Goal: Task Accomplishment & Management: Manage account settings

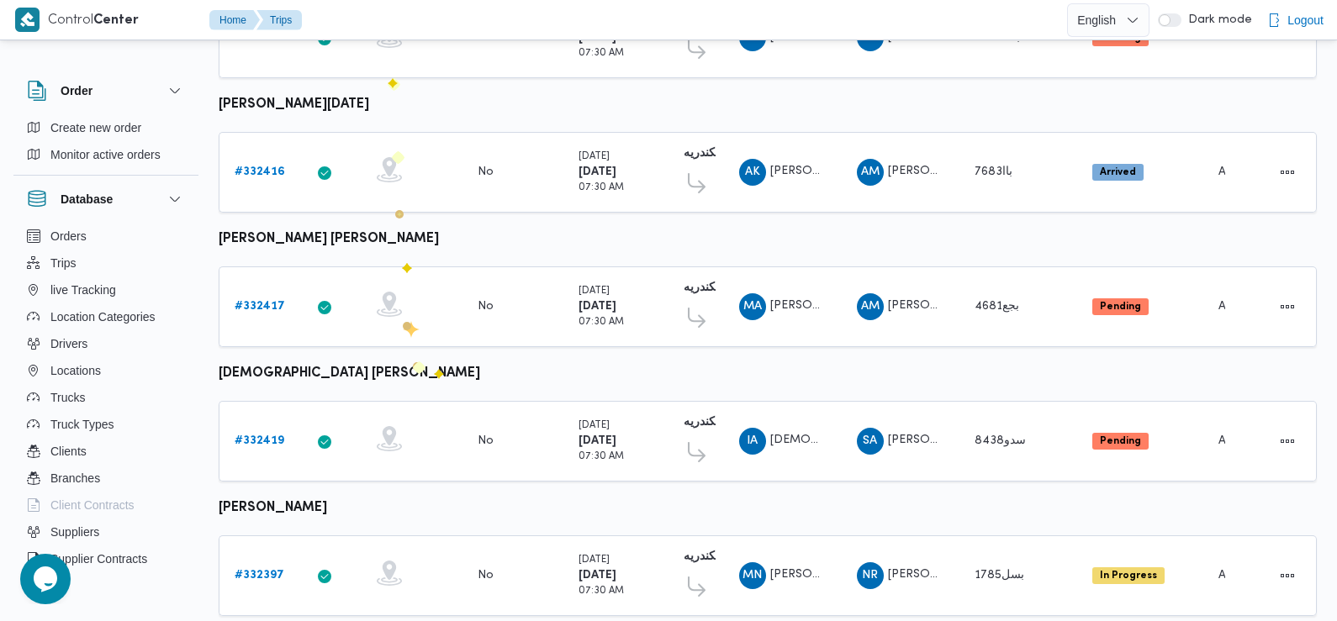
scroll to position [1413, 0]
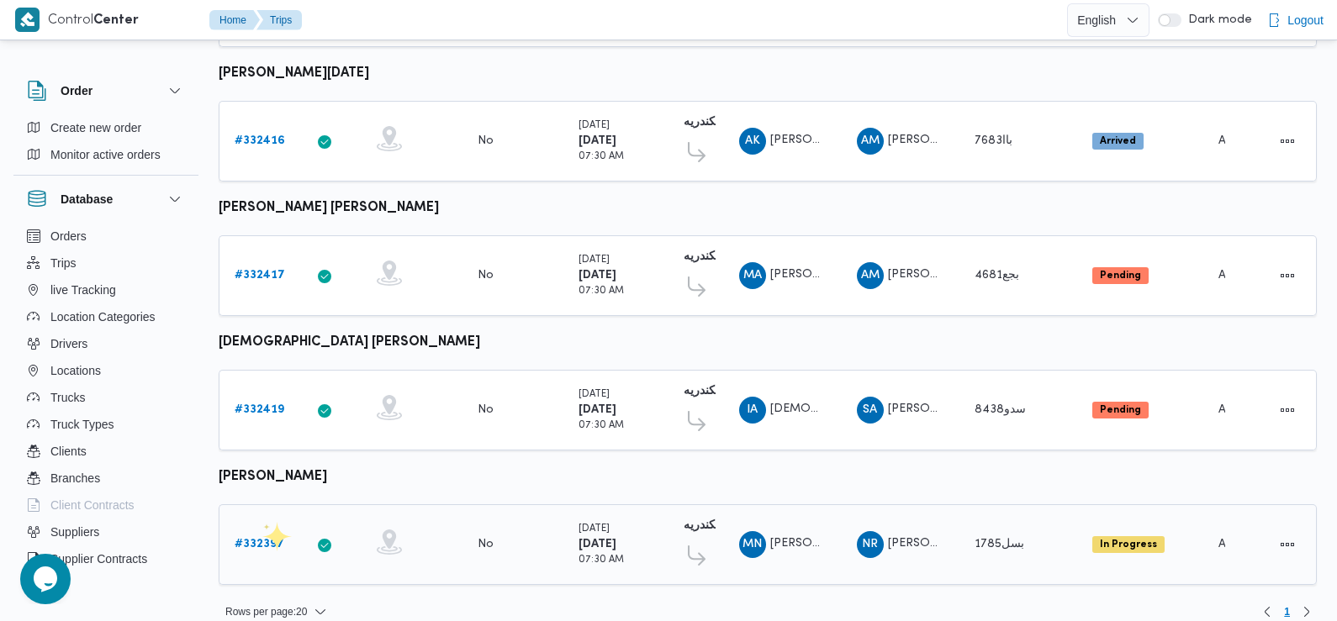
click at [262, 539] on b "# 332397" at bounding box center [260, 544] width 50 height 11
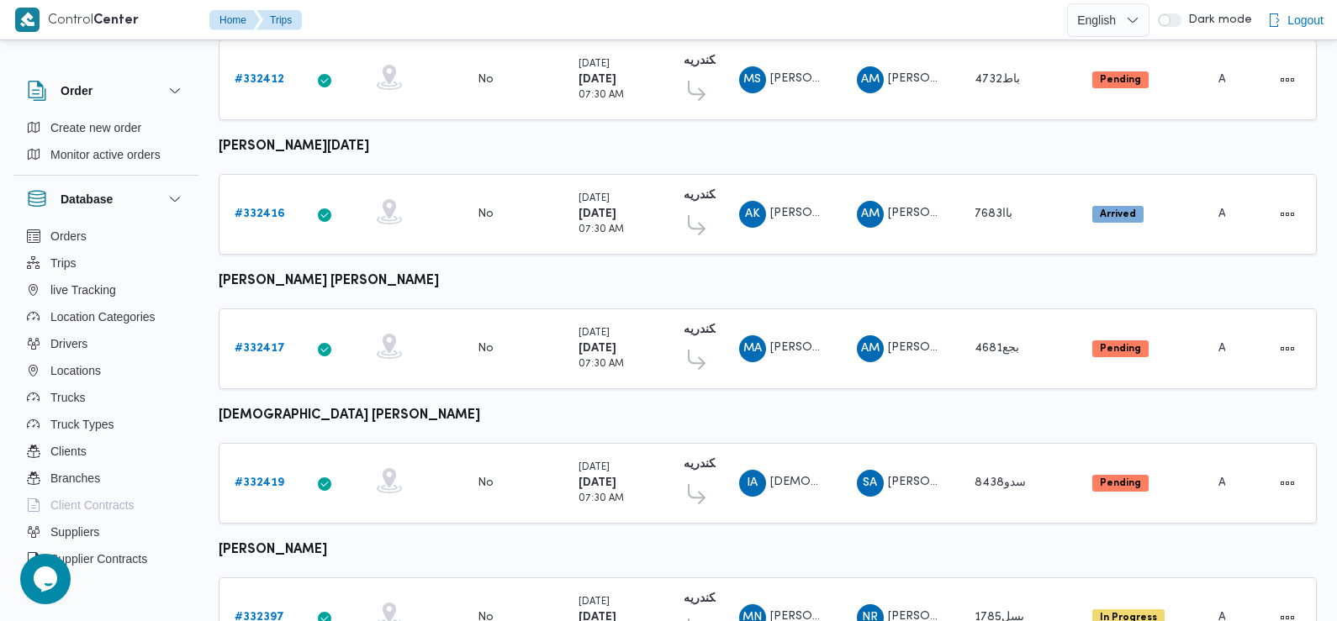
scroll to position [1413, 0]
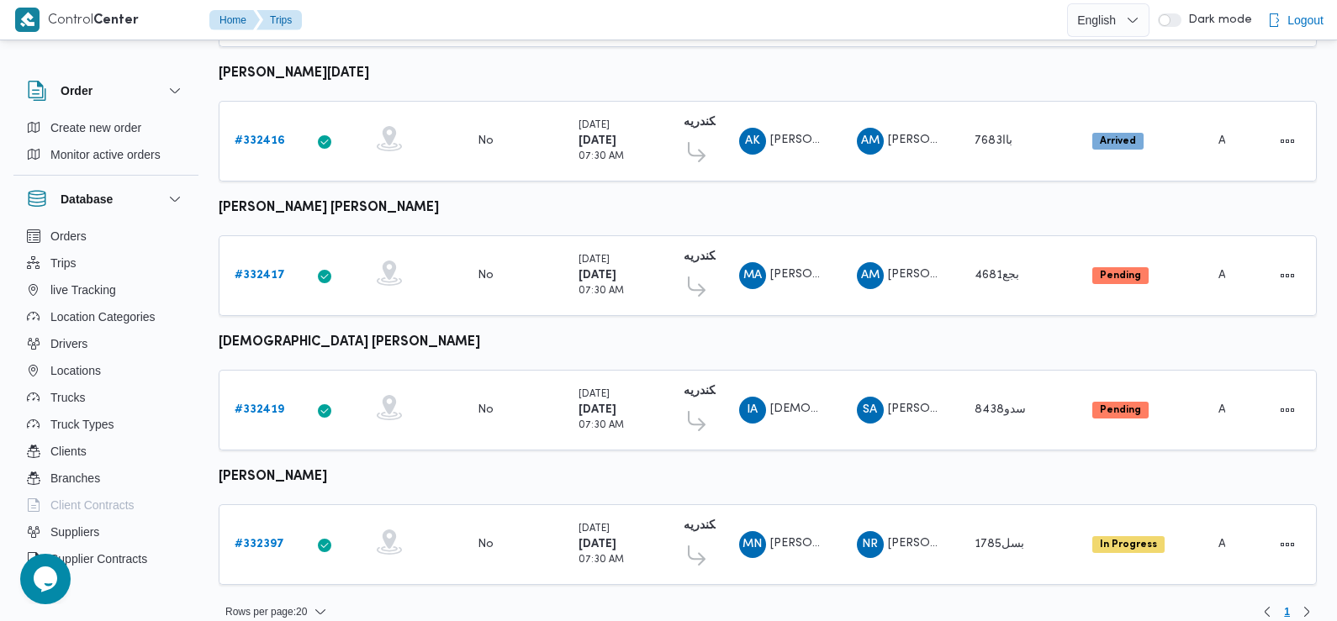
drag, startPoint x: 219, startPoint y: 457, endPoint x: 336, endPoint y: 454, distance: 116.9
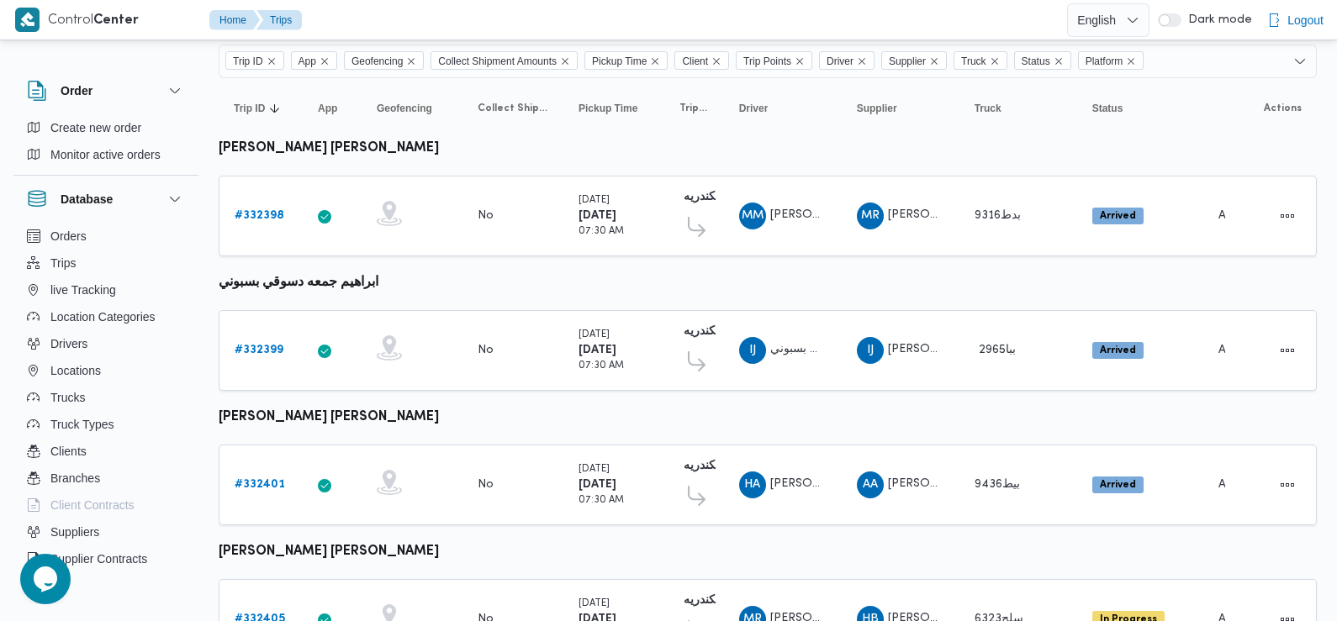
scroll to position [129, 0]
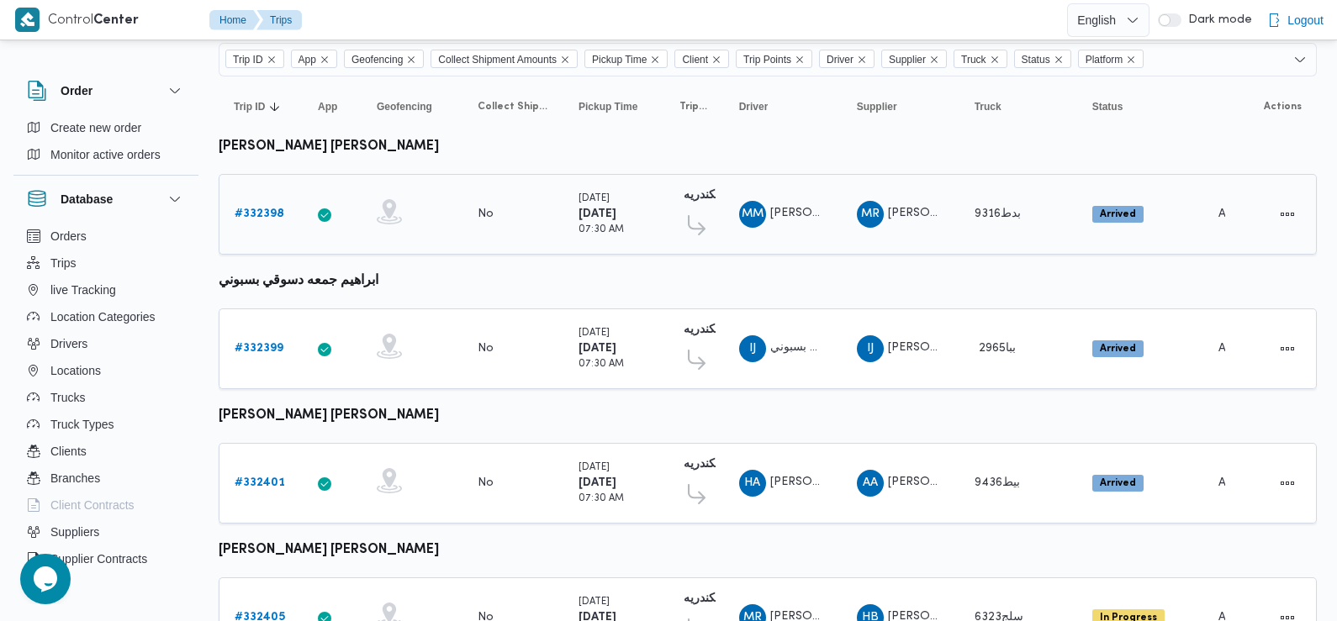
click at [266, 216] on b "# 332398" at bounding box center [260, 214] width 50 height 11
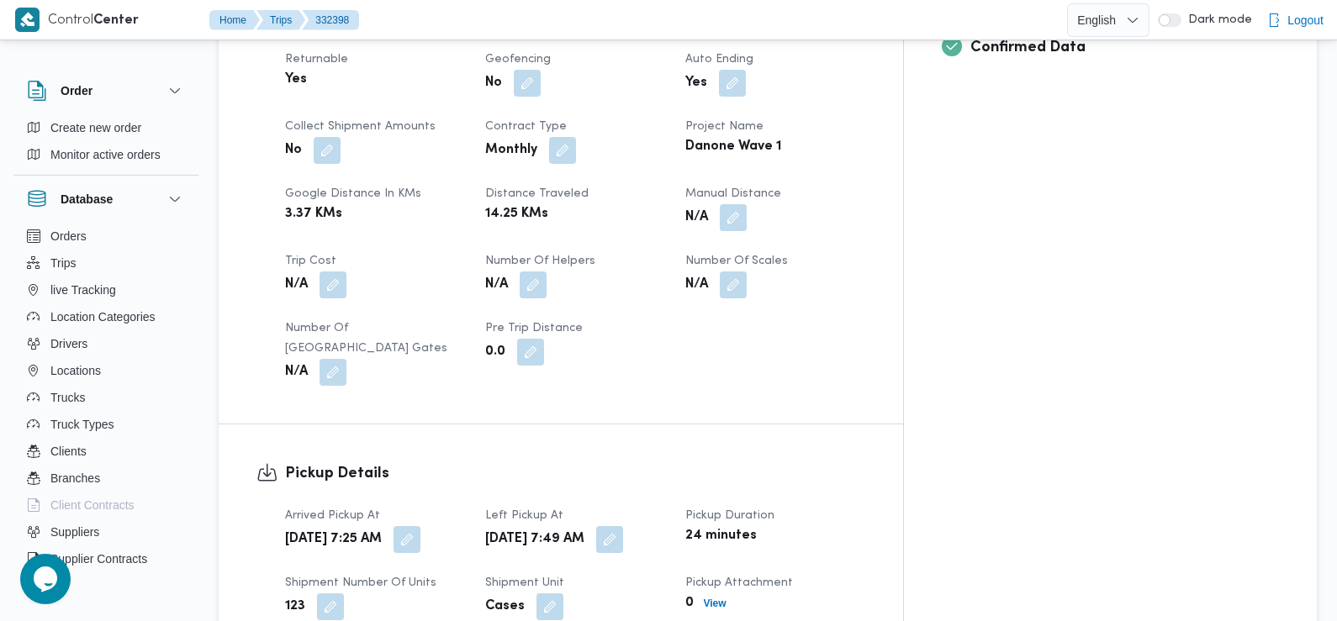
scroll to position [757, 0]
click at [420, 525] on button "button" at bounding box center [407, 538] width 27 height 27
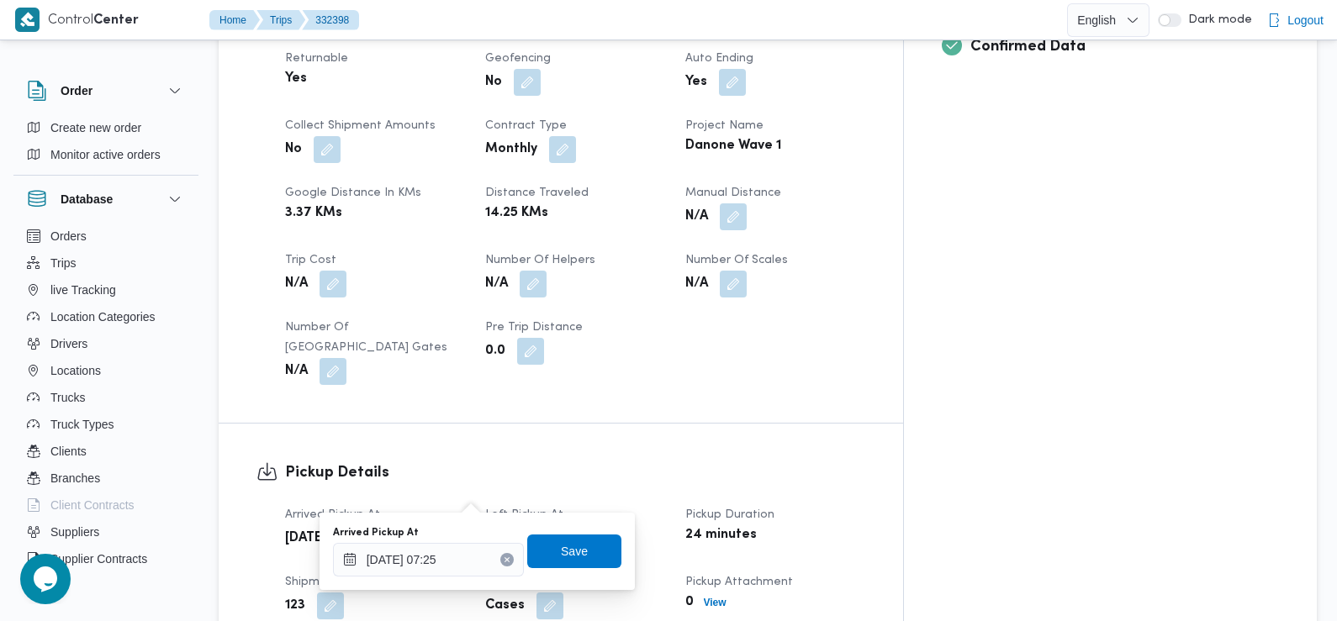
click at [563, 505] on dt "Left Pickup At" at bounding box center [575, 515] width 180 height 20
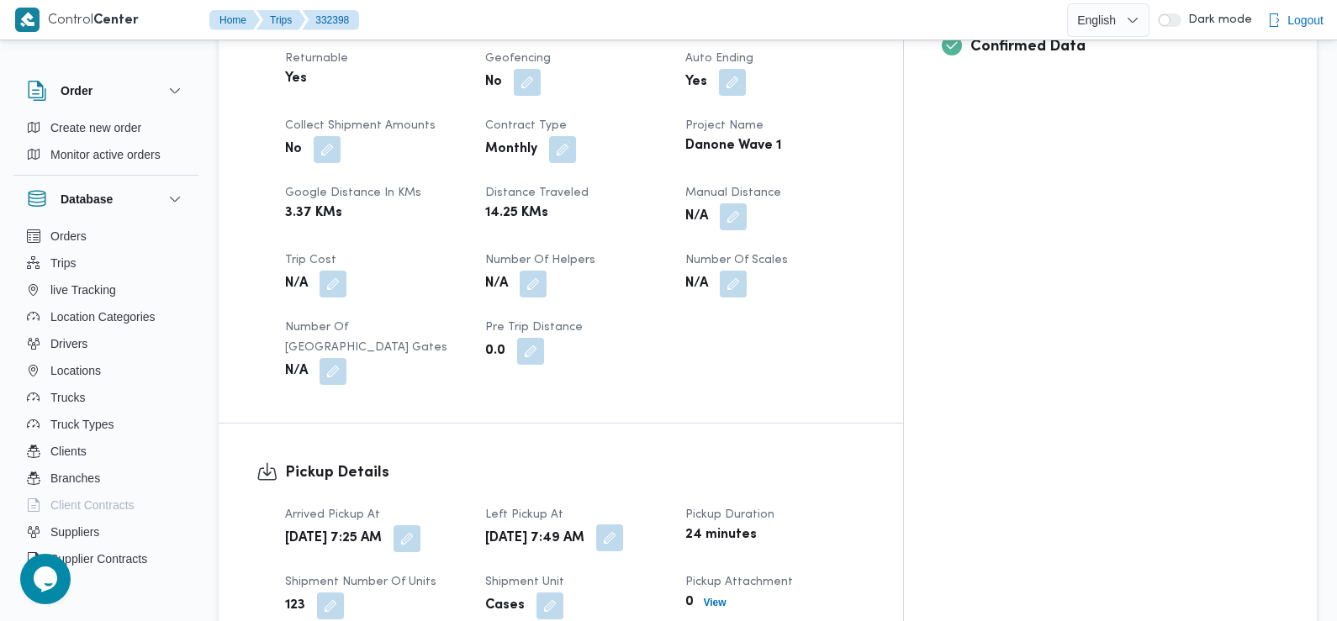
click at [623, 525] on button "button" at bounding box center [609, 538] width 27 height 27
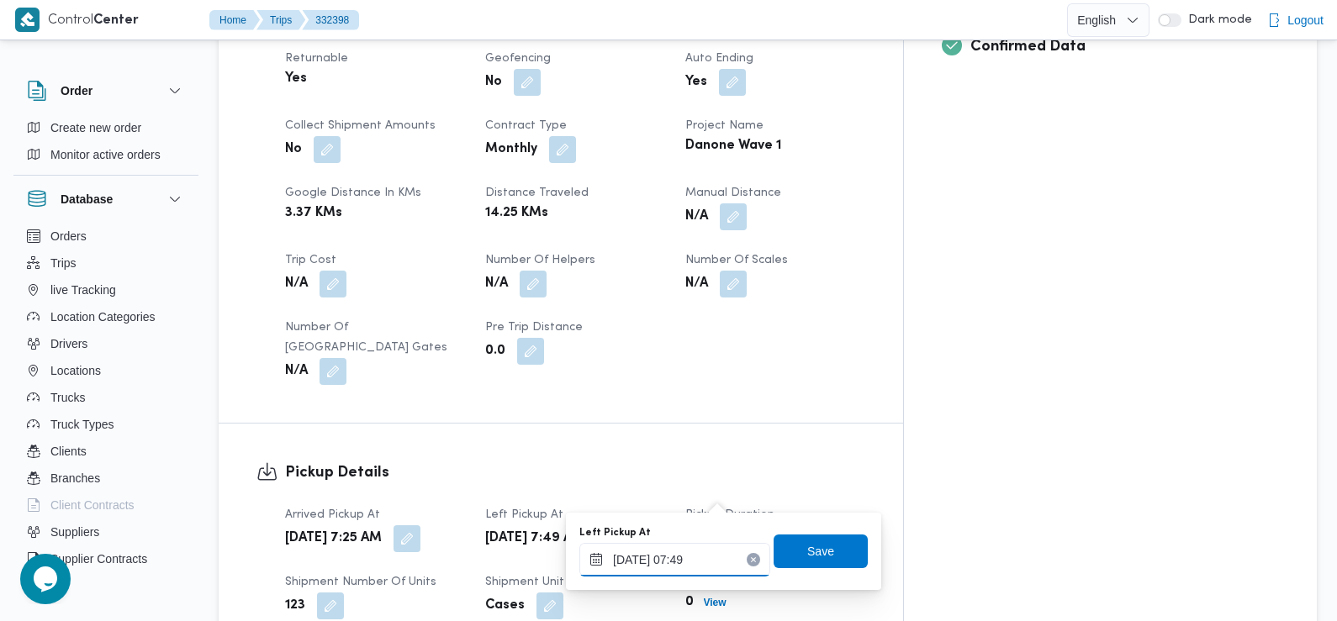
click at [693, 565] on input "24/08/2025 07:49" at bounding box center [674, 560] width 191 height 34
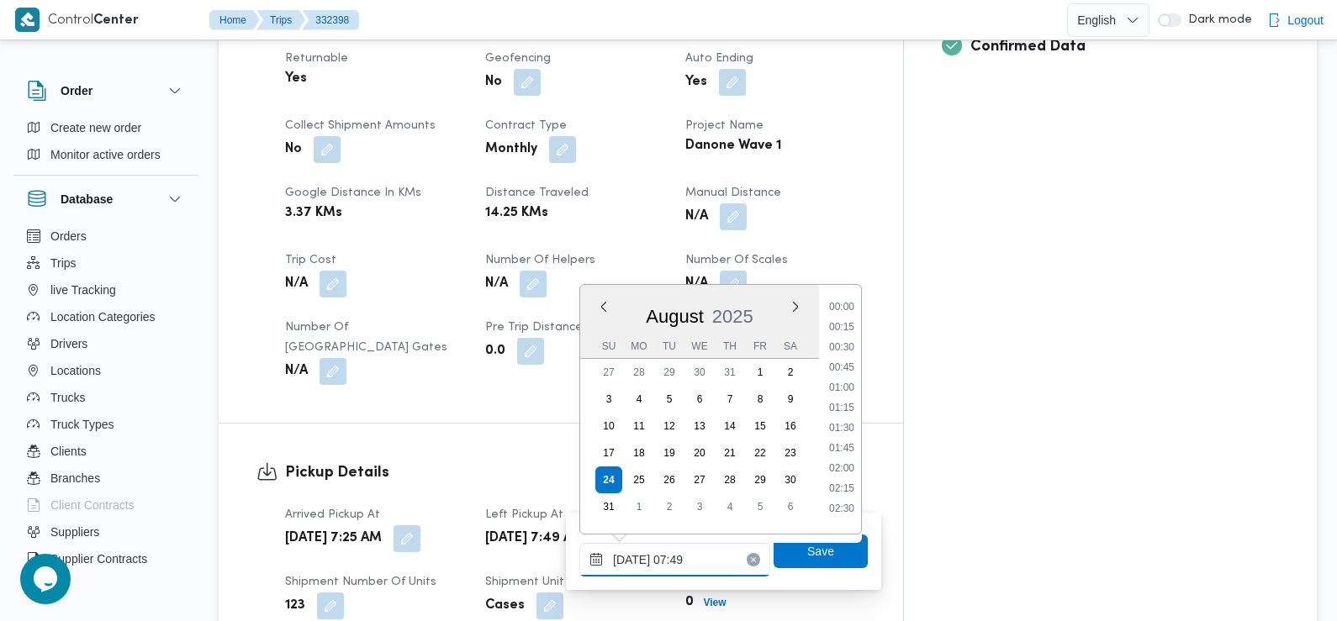
scroll to position [510, 0]
click at [848, 502] on li "08:45" at bounding box center [841, 503] width 39 height 17
type input "24/08/2025 08:45"
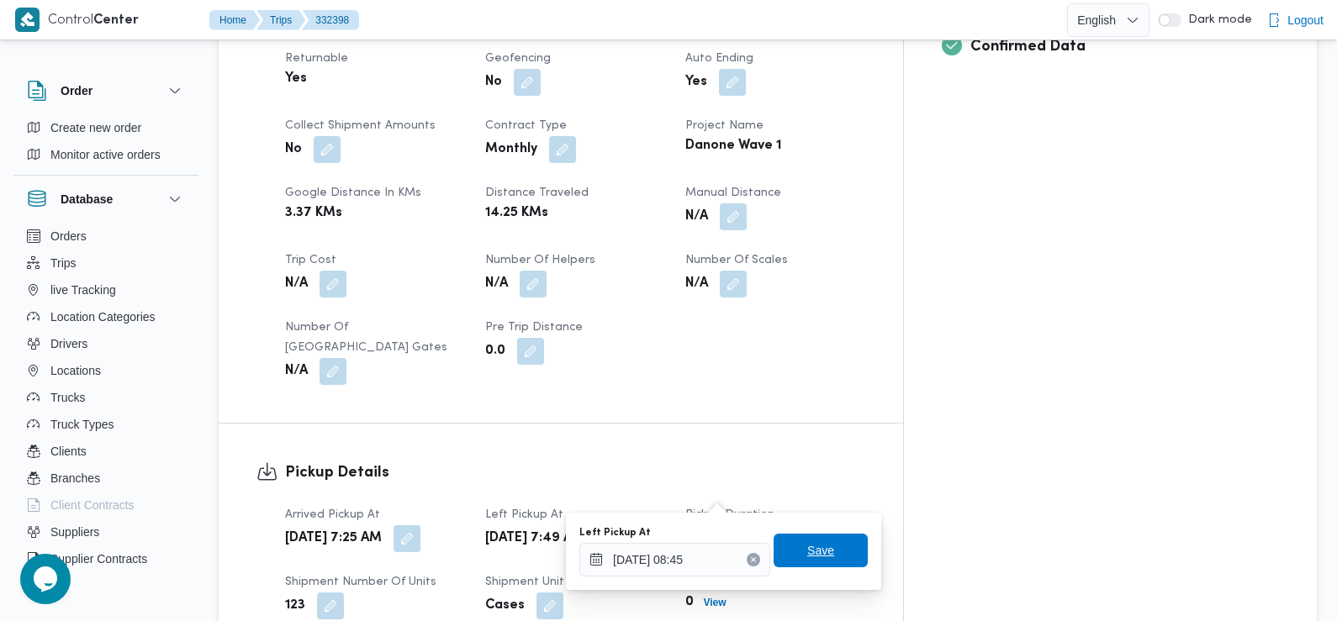
click at [810, 557] on span "Save" at bounding box center [820, 551] width 27 height 20
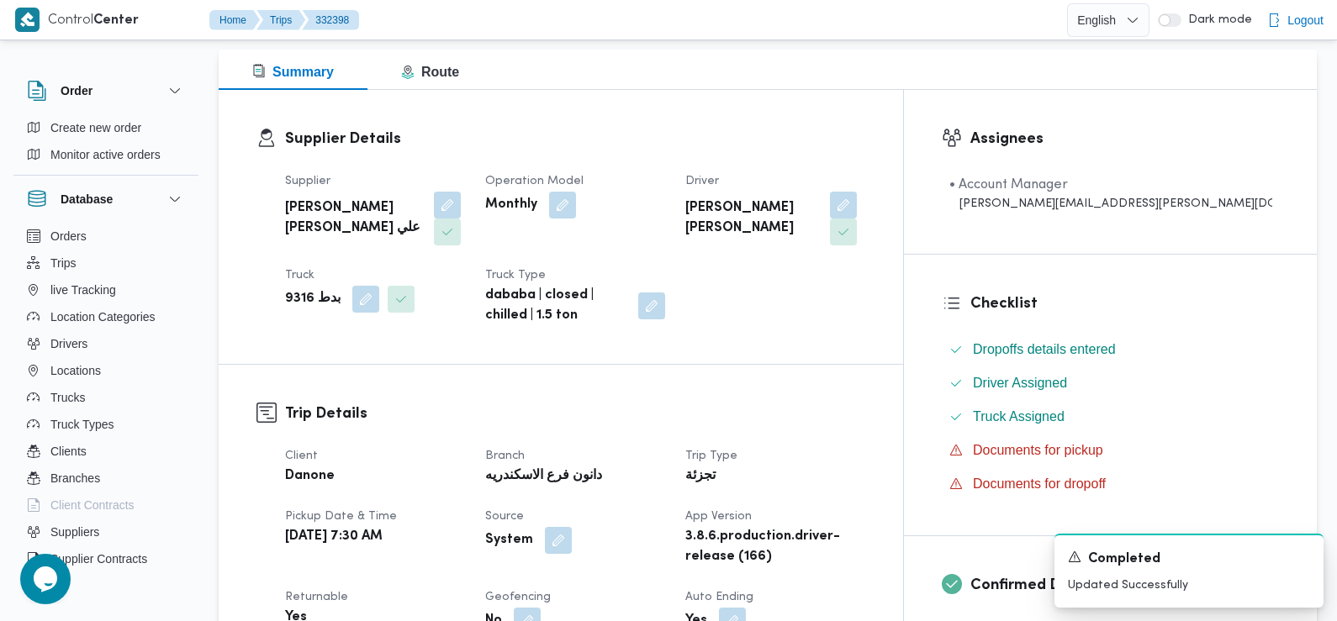
scroll to position [0, 0]
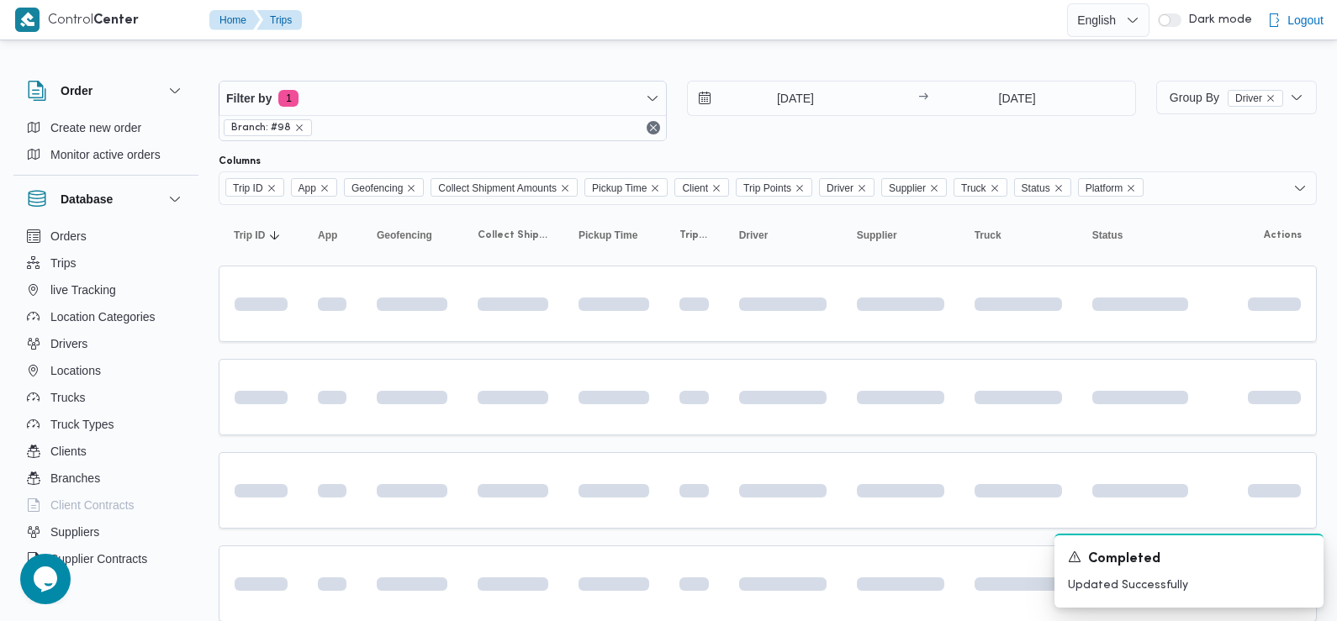
scroll to position [129, 0]
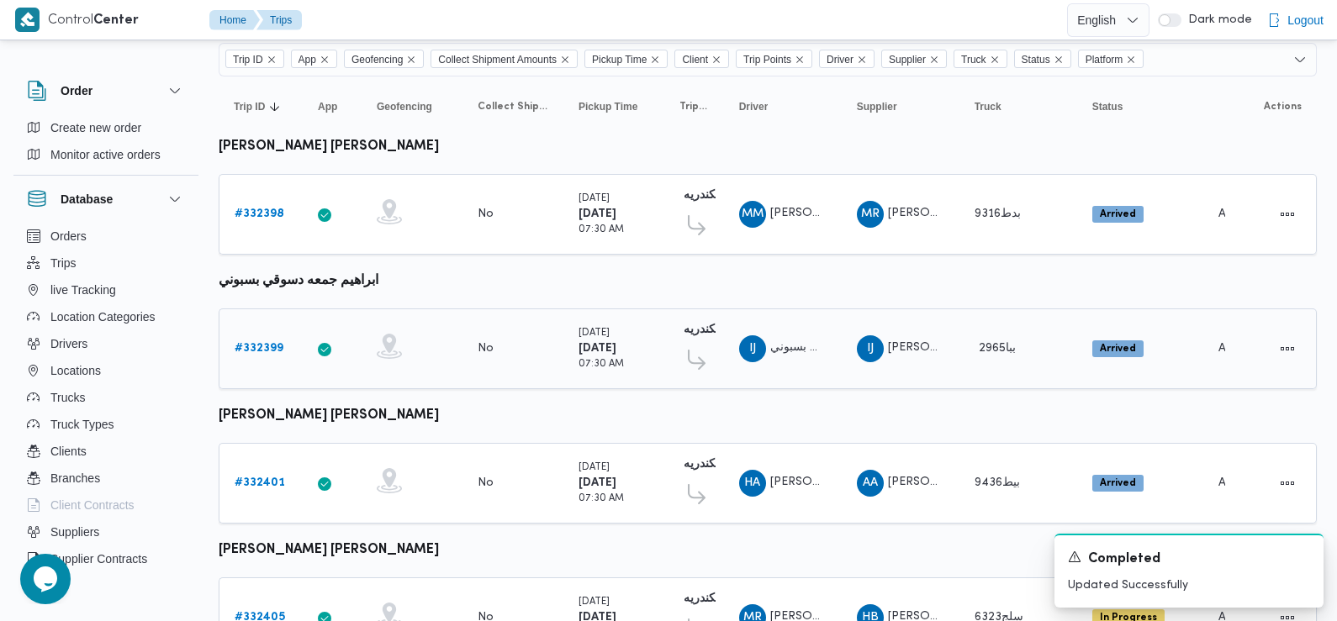
click at [266, 343] on b "# 332399" at bounding box center [259, 348] width 49 height 11
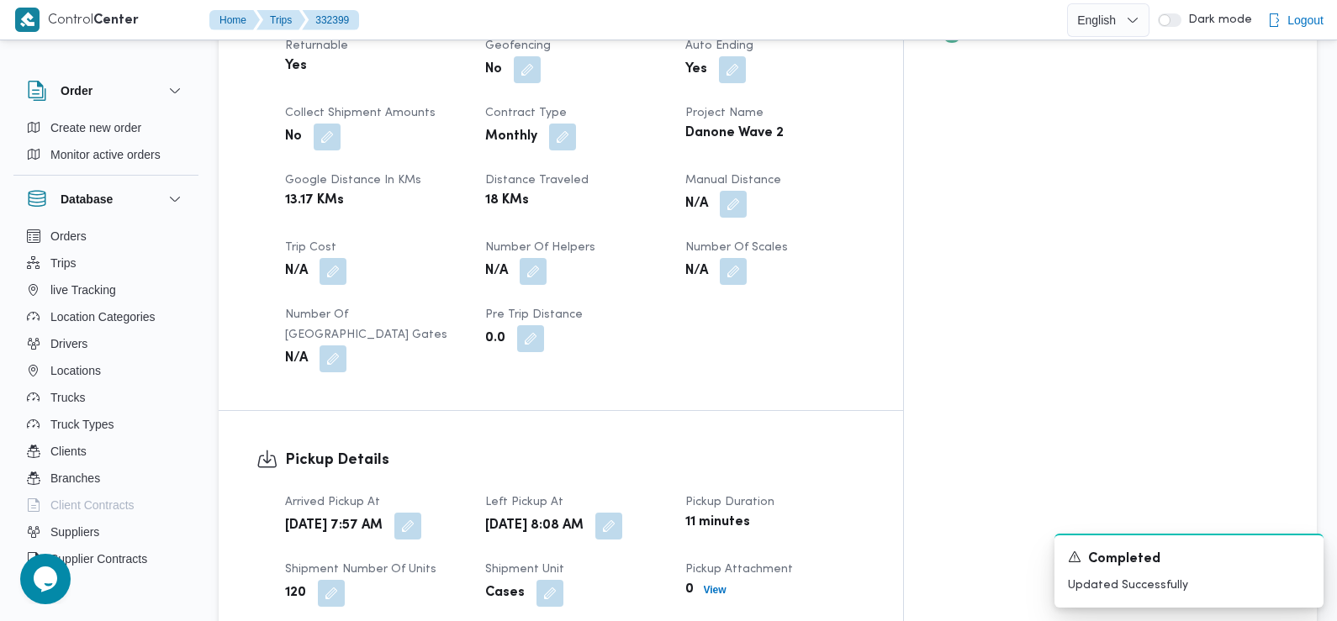
scroll to position [779, 0]
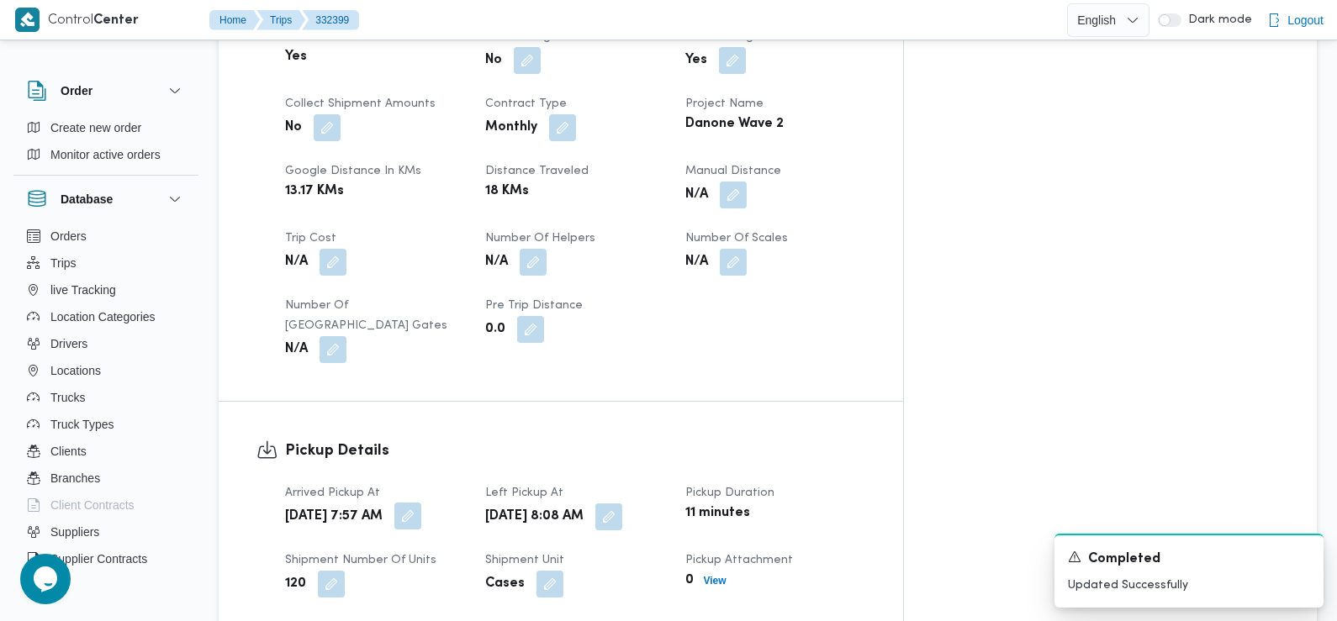
click at [421, 503] on button "button" at bounding box center [407, 516] width 27 height 27
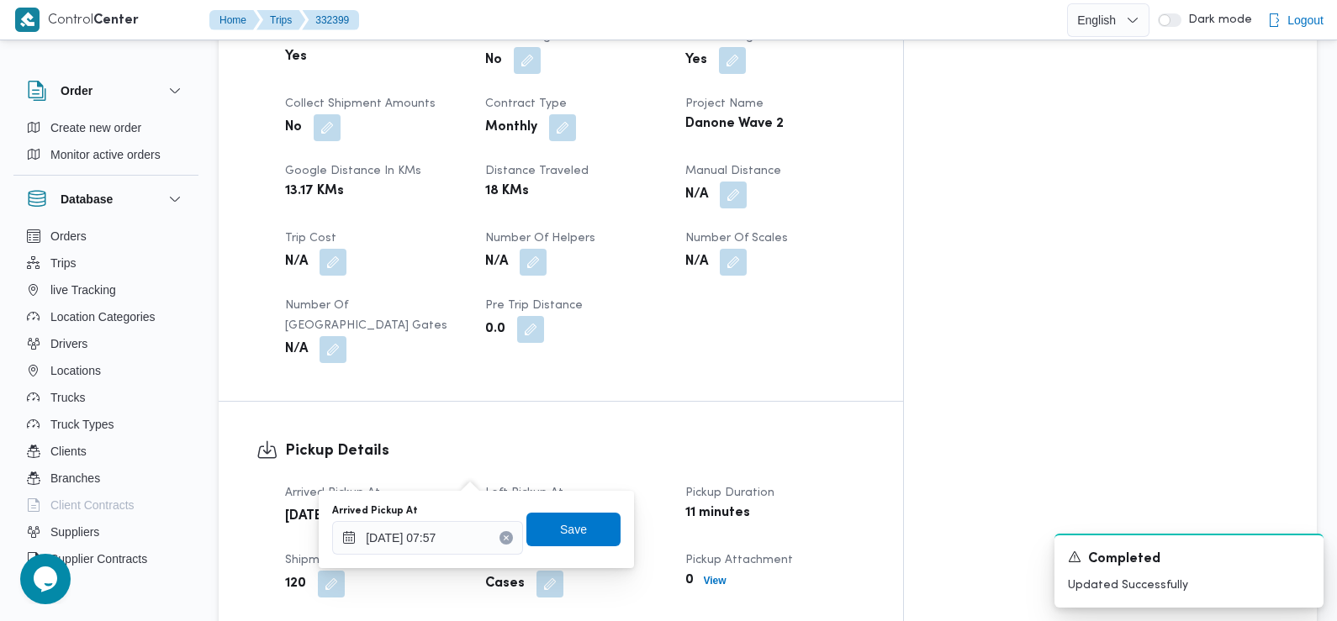
click at [463, 520] on div "Arrived Pickup At 24/08/2025 07:57" at bounding box center [427, 530] width 191 height 50
click at [454, 541] on input "24/08/2025 07:57" at bounding box center [427, 538] width 191 height 34
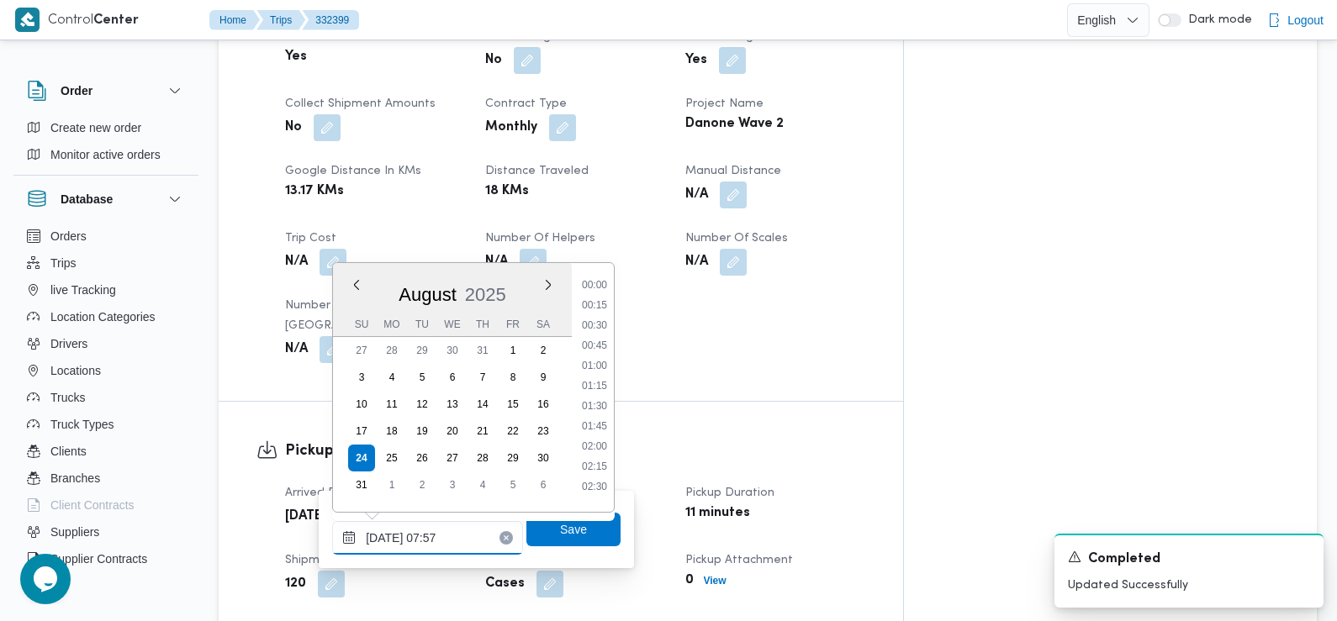
scroll to position [510, 0]
type input "24/08/2025 07:29"
click at [538, 533] on span "Save" at bounding box center [573, 529] width 94 height 34
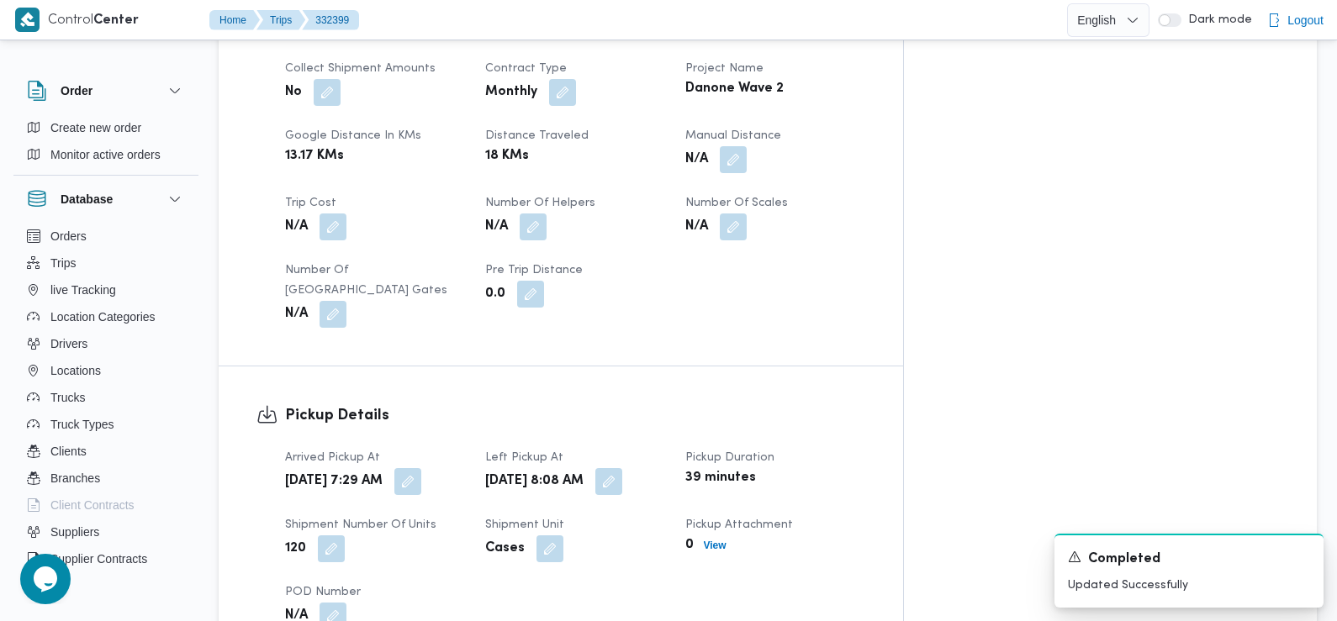
scroll to position [980, 0]
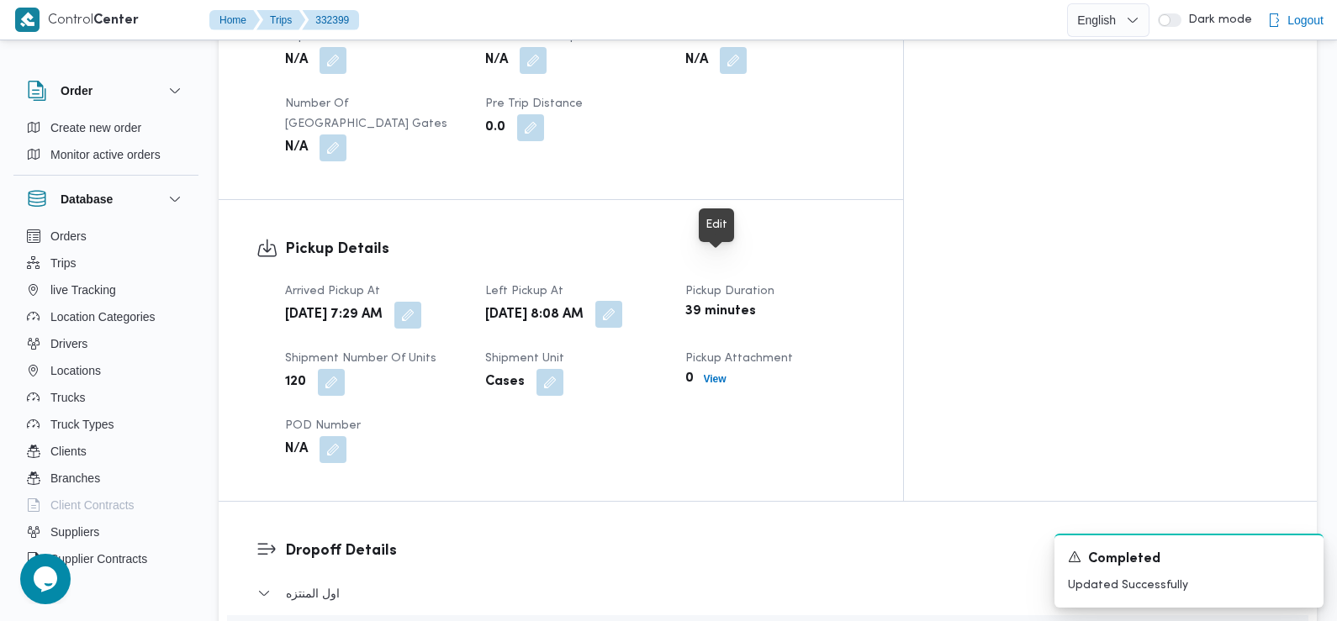
click at [622, 301] on button "button" at bounding box center [608, 314] width 27 height 27
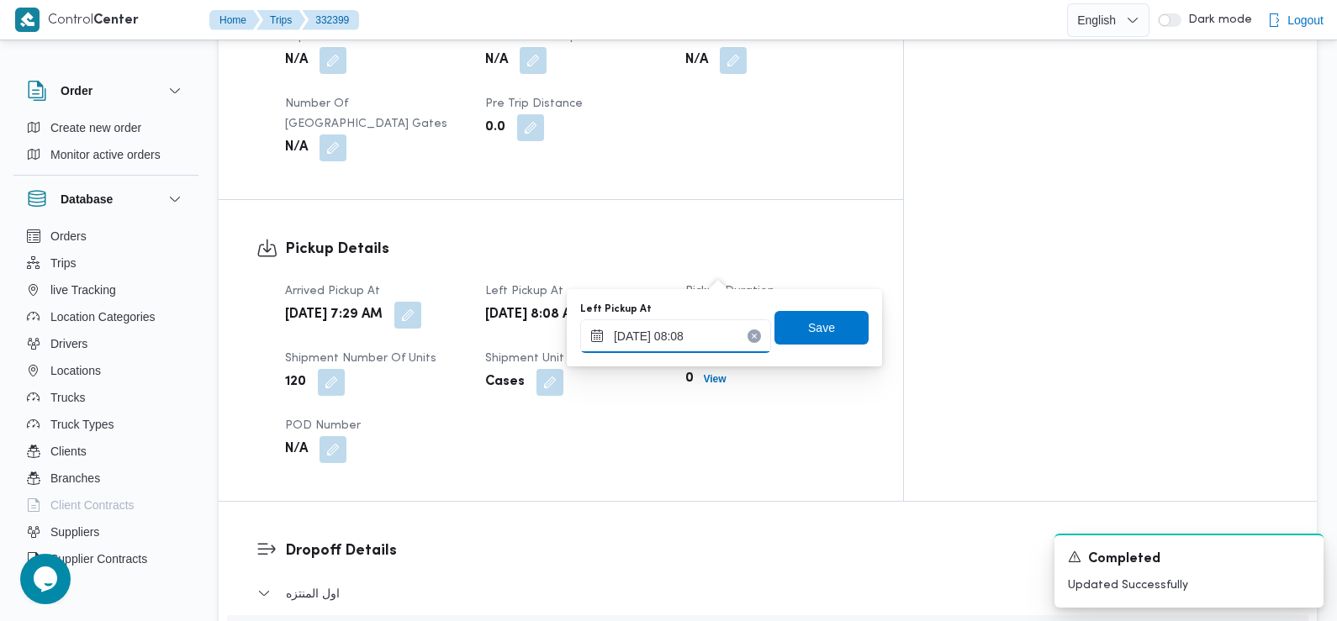
click at [683, 346] on input "24/08/2025 08:08" at bounding box center [675, 337] width 191 height 34
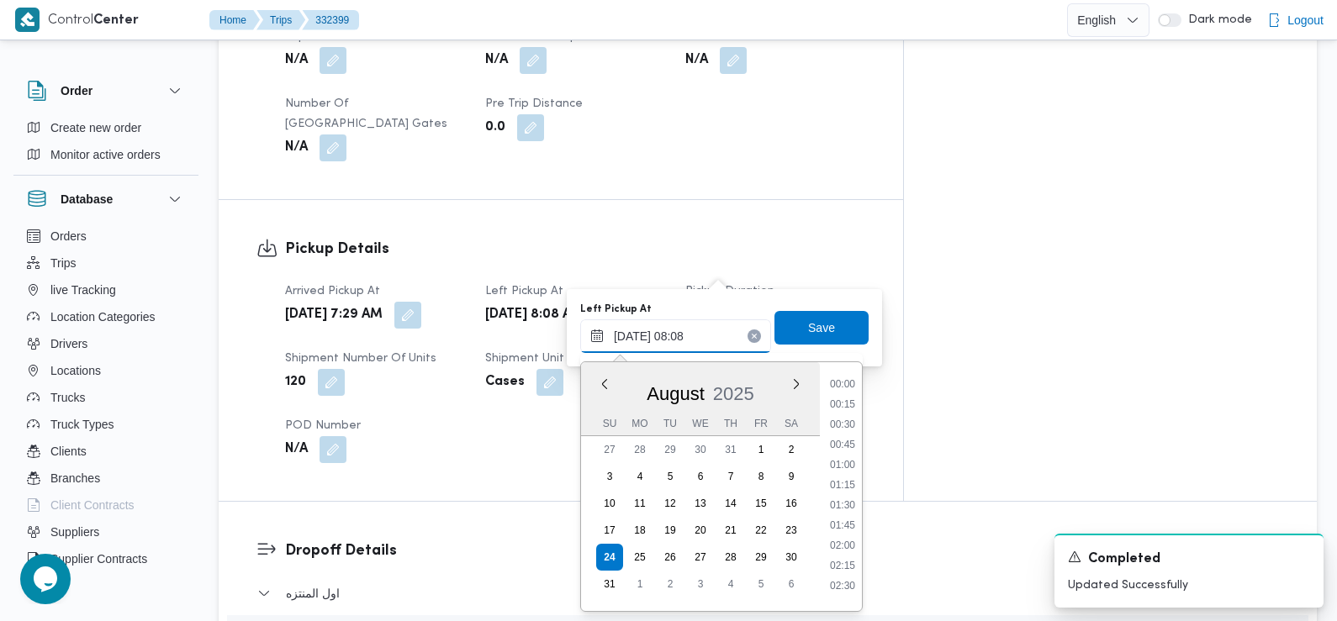
scroll to position [530, 0]
click at [843, 559] on li "08:45" at bounding box center [842, 560] width 39 height 17
type input "24/08/2025 08:45"
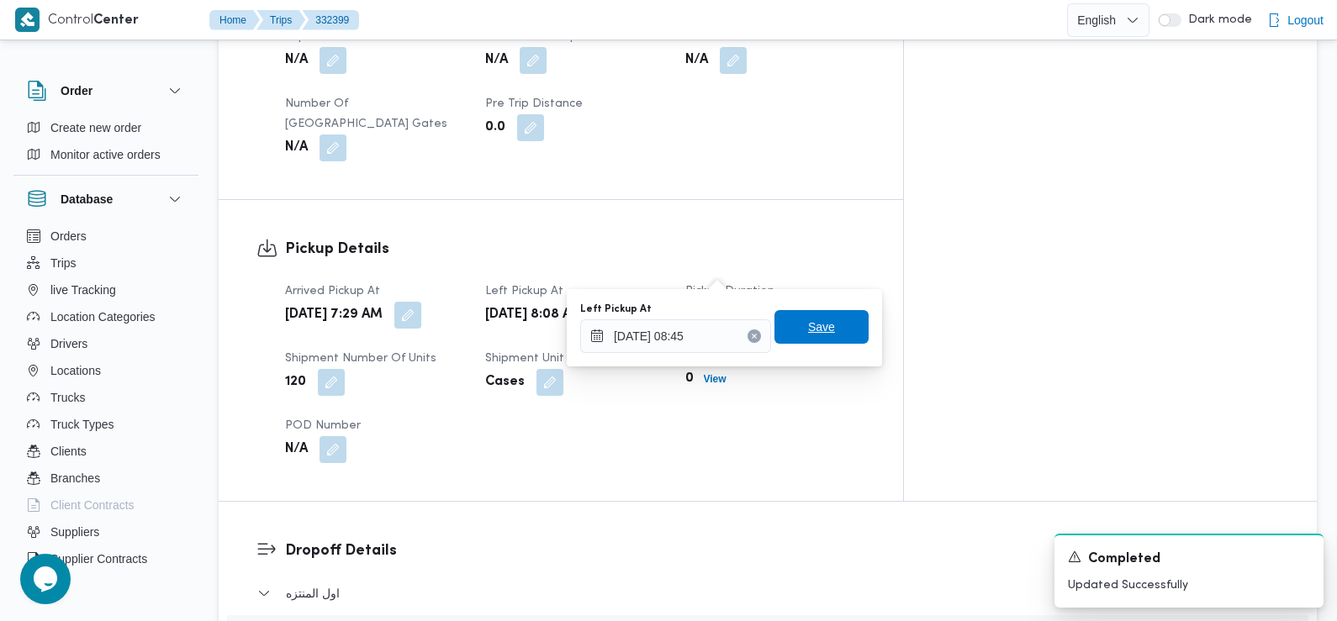
click at [813, 331] on span "Save" at bounding box center [821, 327] width 27 height 20
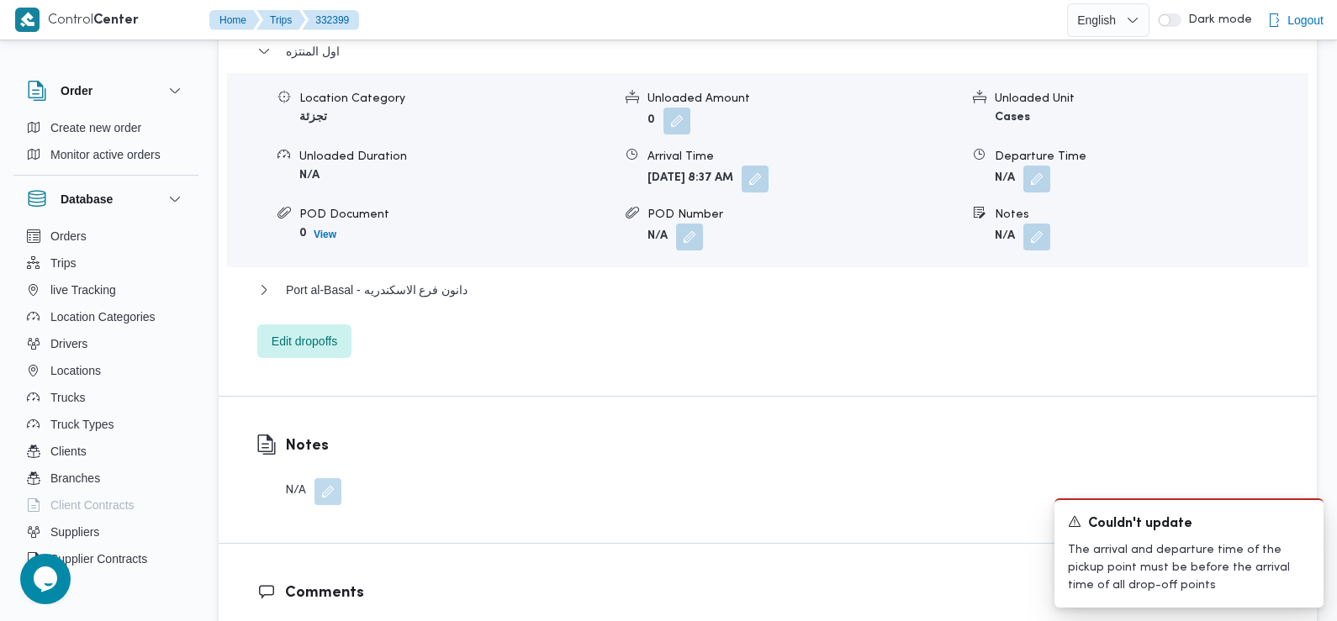
scroll to position [1530, 0]
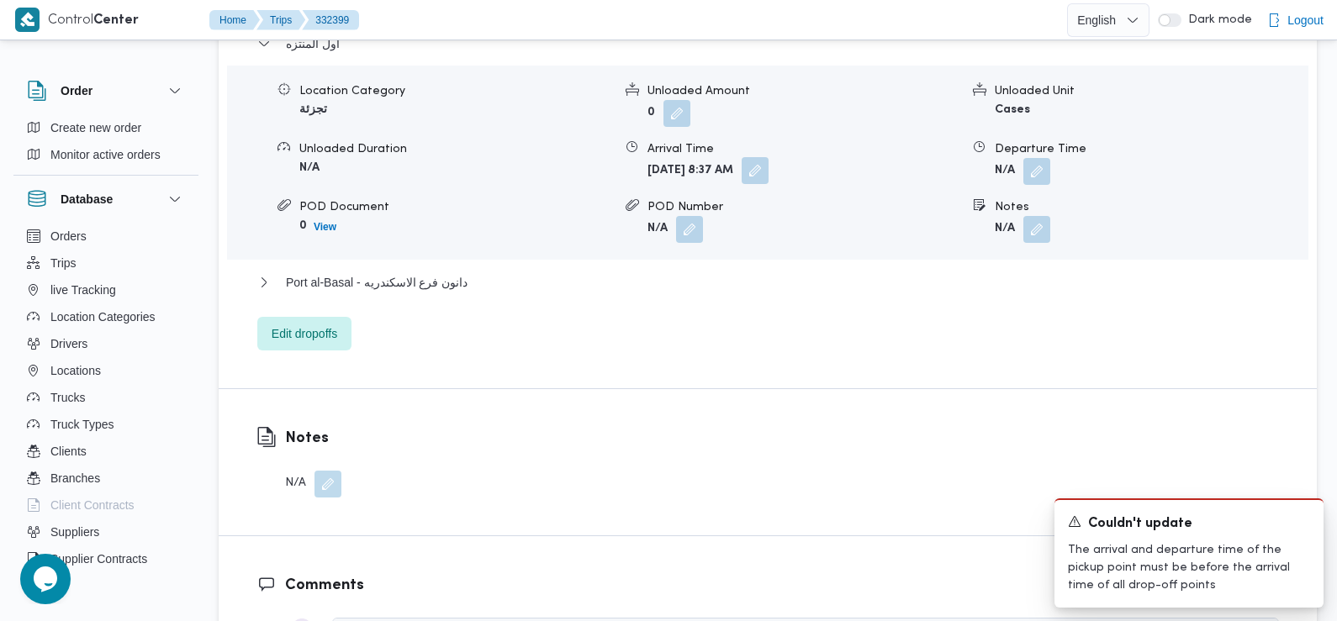
click at [769, 157] on button "button" at bounding box center [755, 170] width 27 height 27
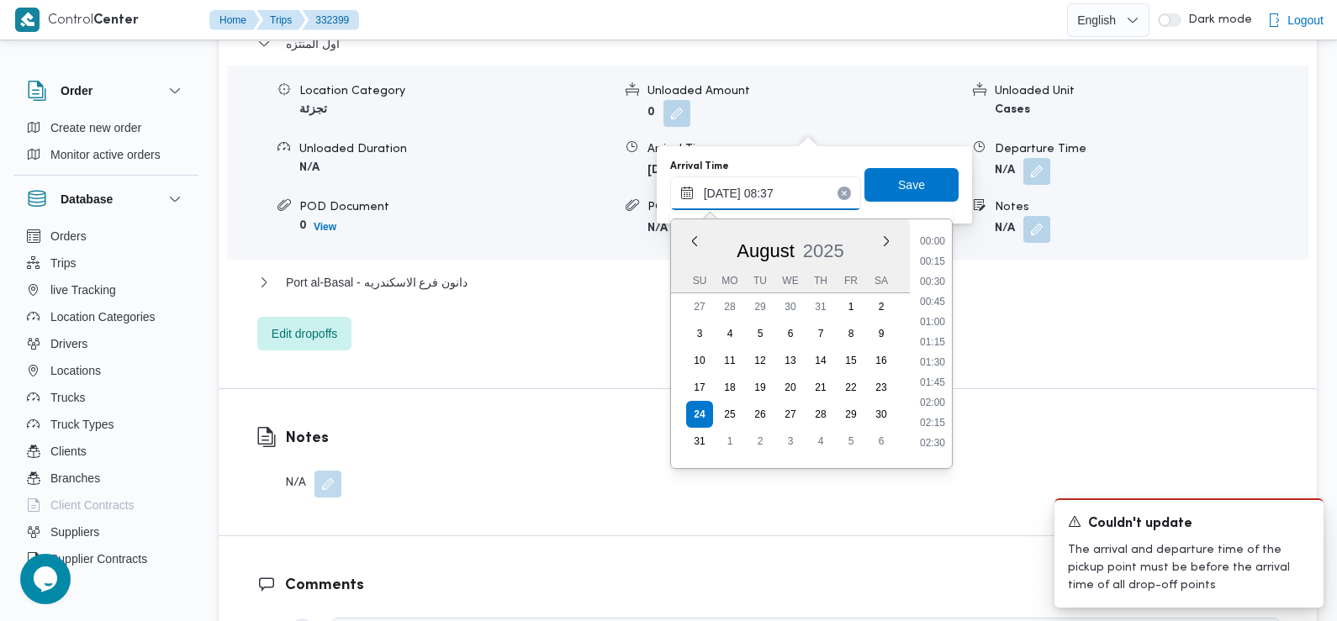
click at [791, 209] on input "24/08/2025 08:37" at bounding box center [765, 194] width 191 height 34
click at [933, 439] on li "09:30" at bounding box center [932, 438] width 39 height 17
type input "24/08/2025 09:30"
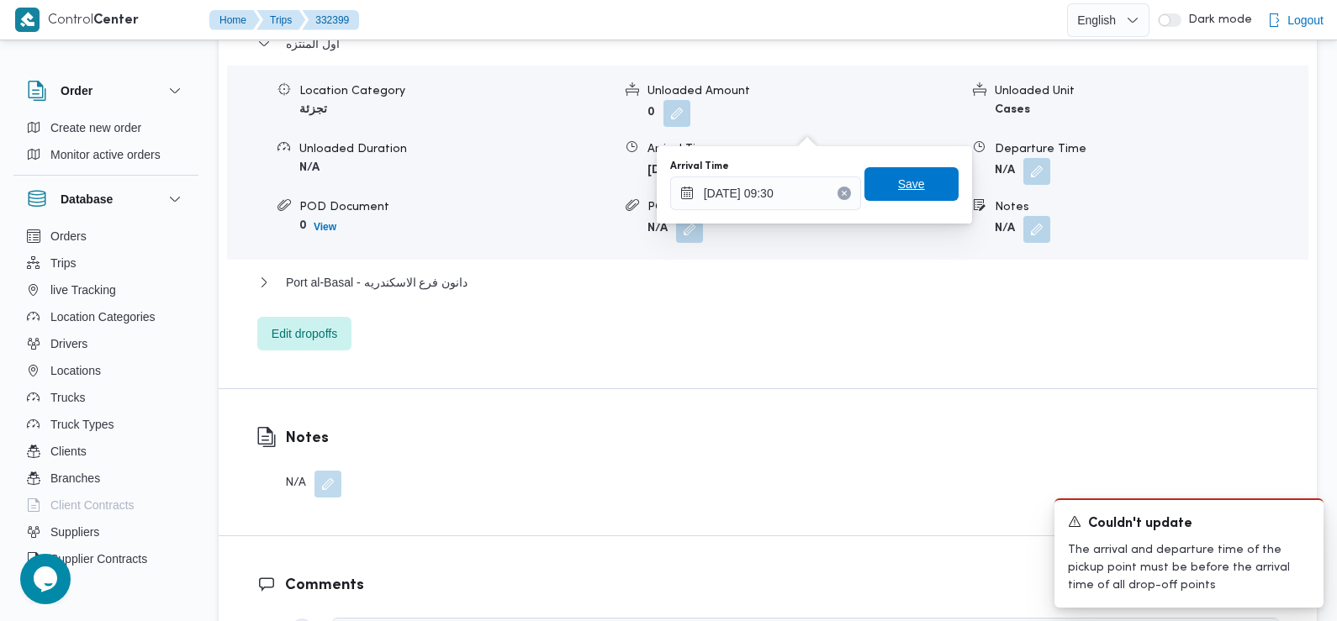
click at [898, 177] on span "Save" at bounding box center [911, 184] width 27 height 20
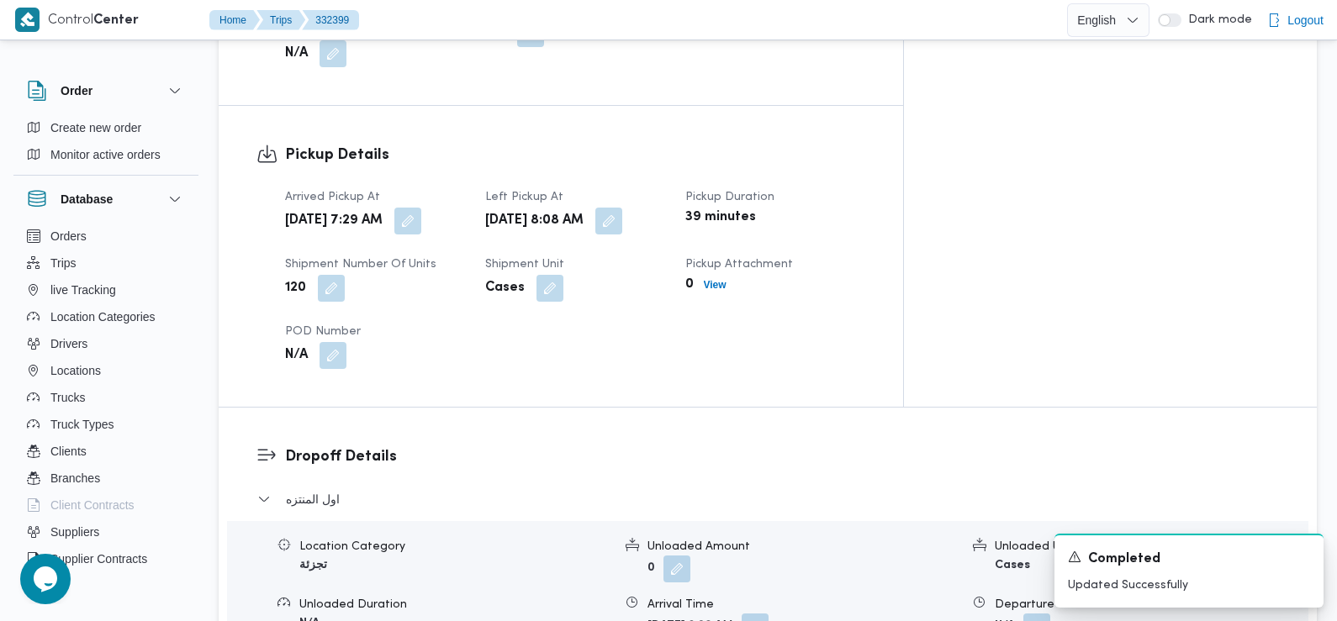
scroll to position [1037, 0]
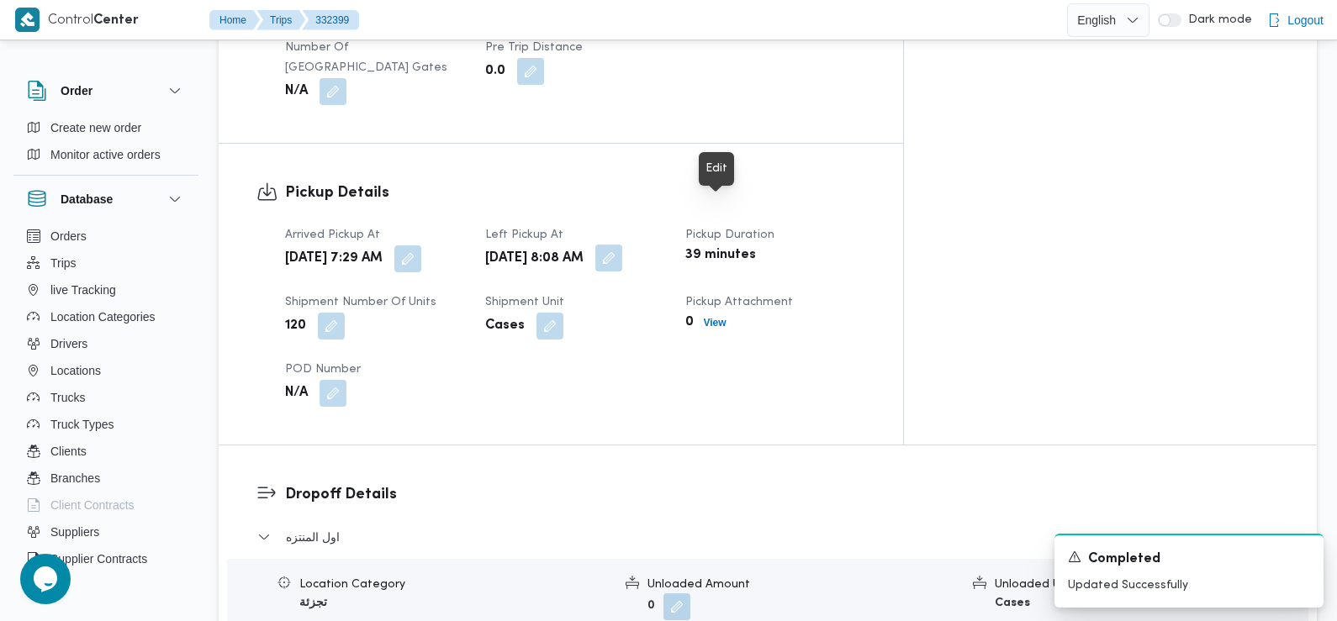
click at [622, 245] on button "button" at bounding box center [608, 258] width 27 height 27
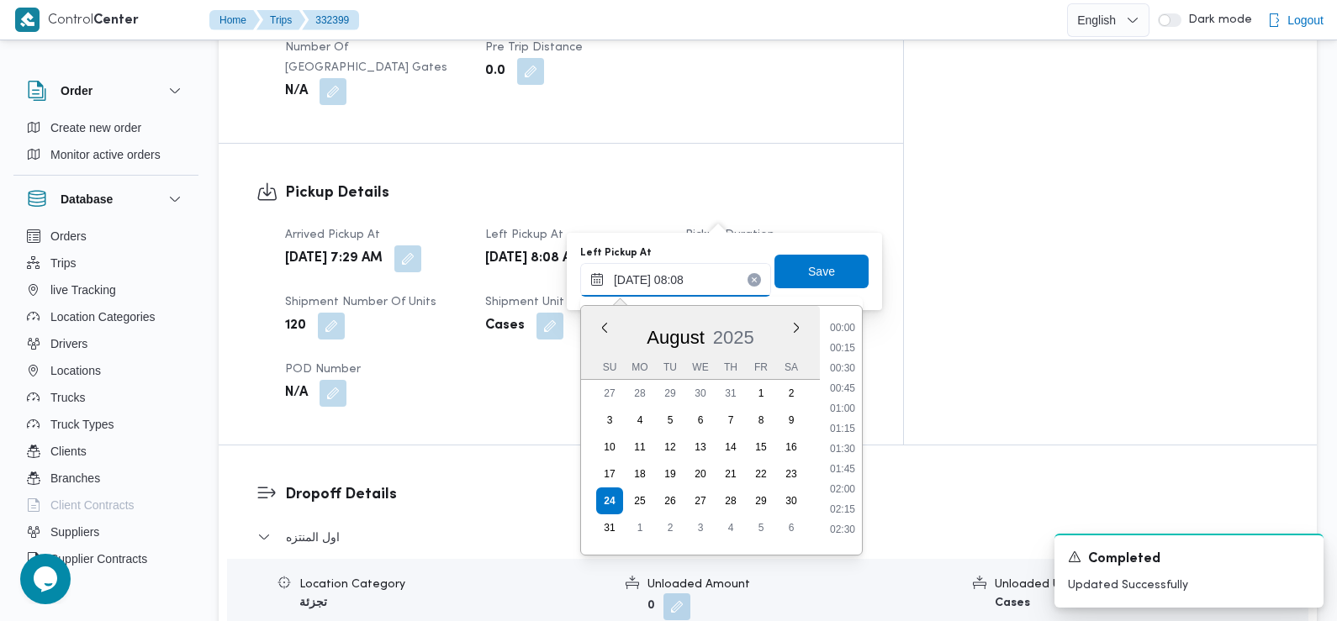
click at [679, 281] on input "24/08/2025 08:08" at bounding box center [675, 280] width 191 height 34
click at [851, 530] on li "09:00" at bounding box center [842, 524] width 39 height 17
type input "24/08/2025 08:08"
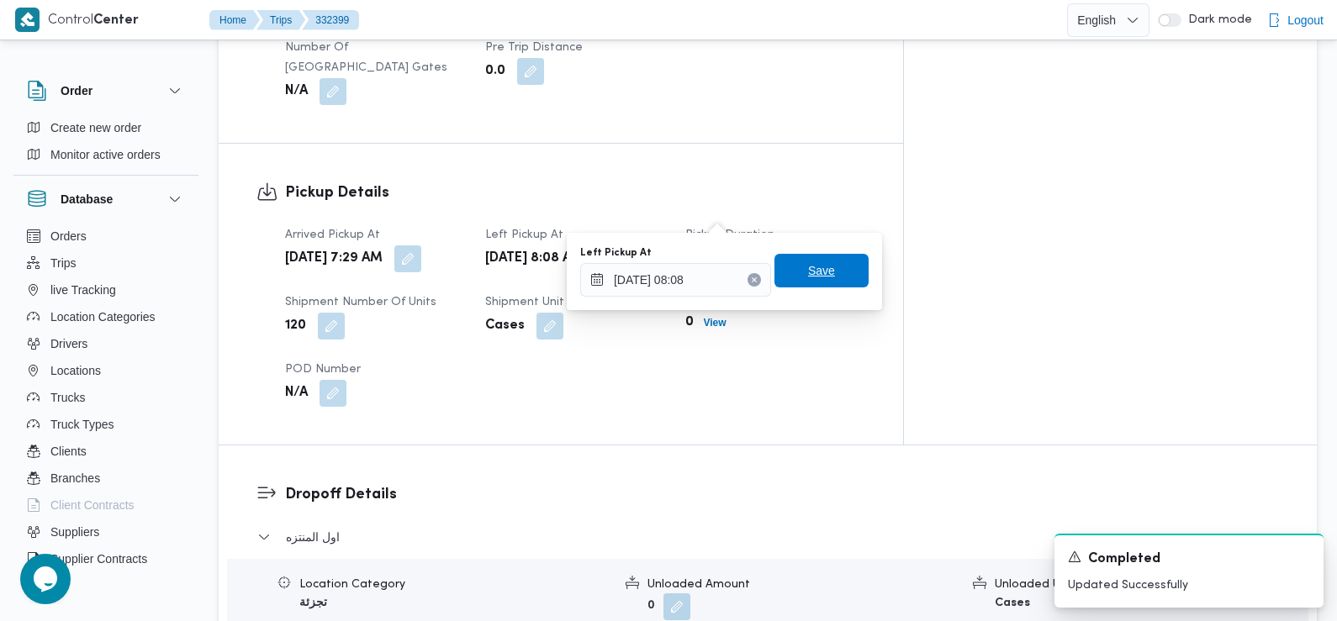
click at [809, 273] on span "Save" at bounding box center [821, 271] width 27 height 20
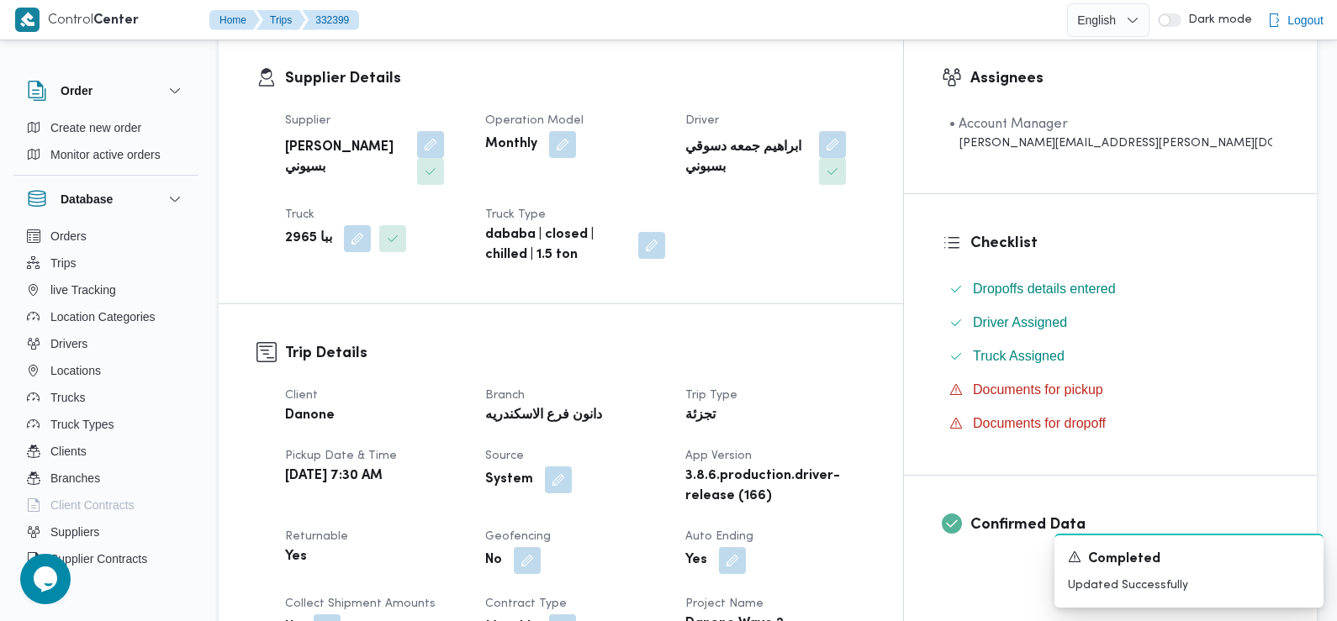
scroll to position [0, 0]
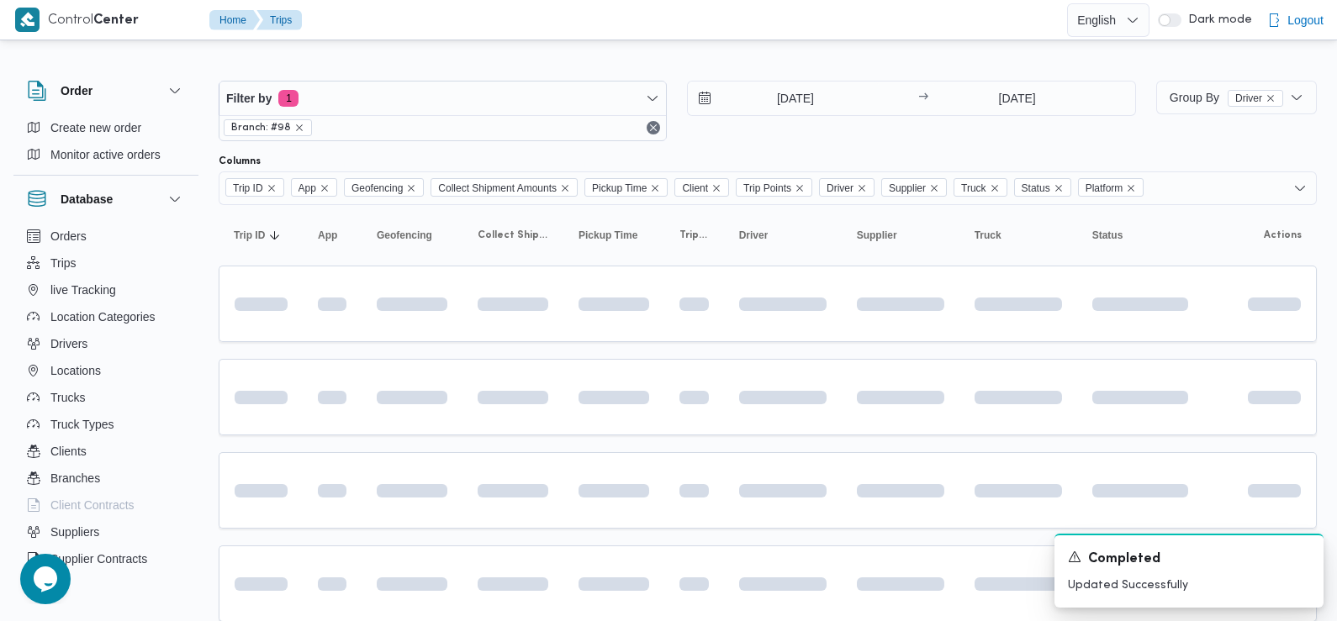
scroll to position [129, 0]
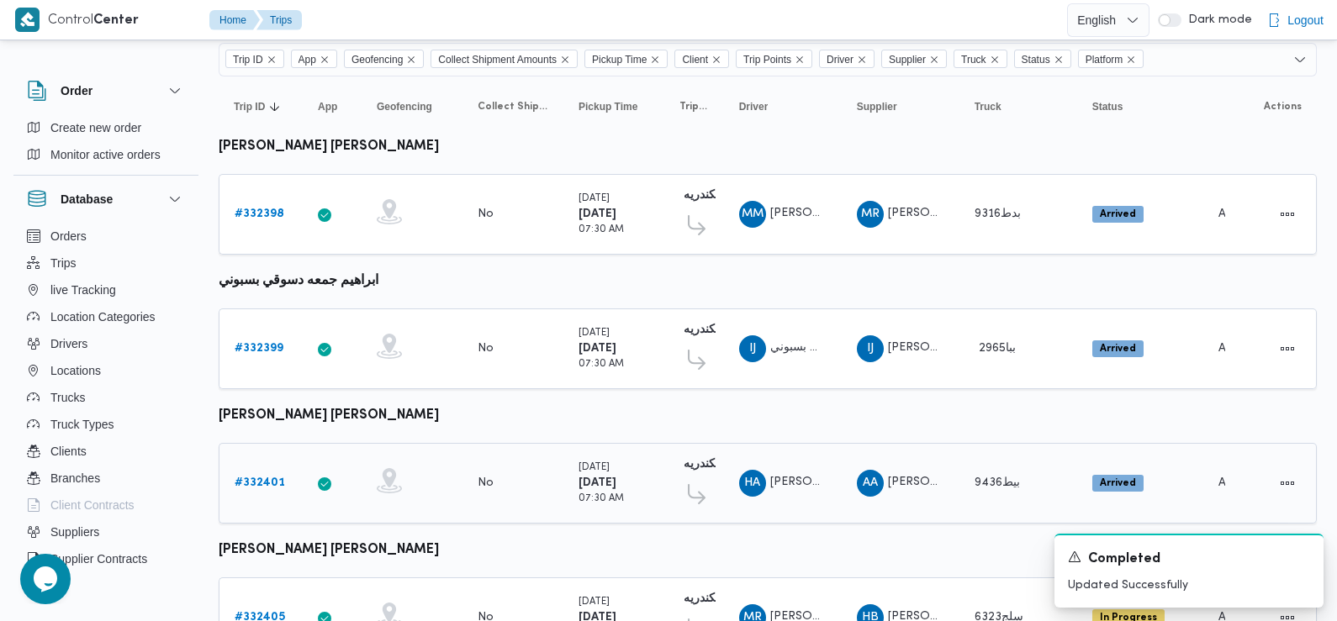
click at [256, 480] on b "# 332401" at bounding box center [260, 483] width 50 height 11
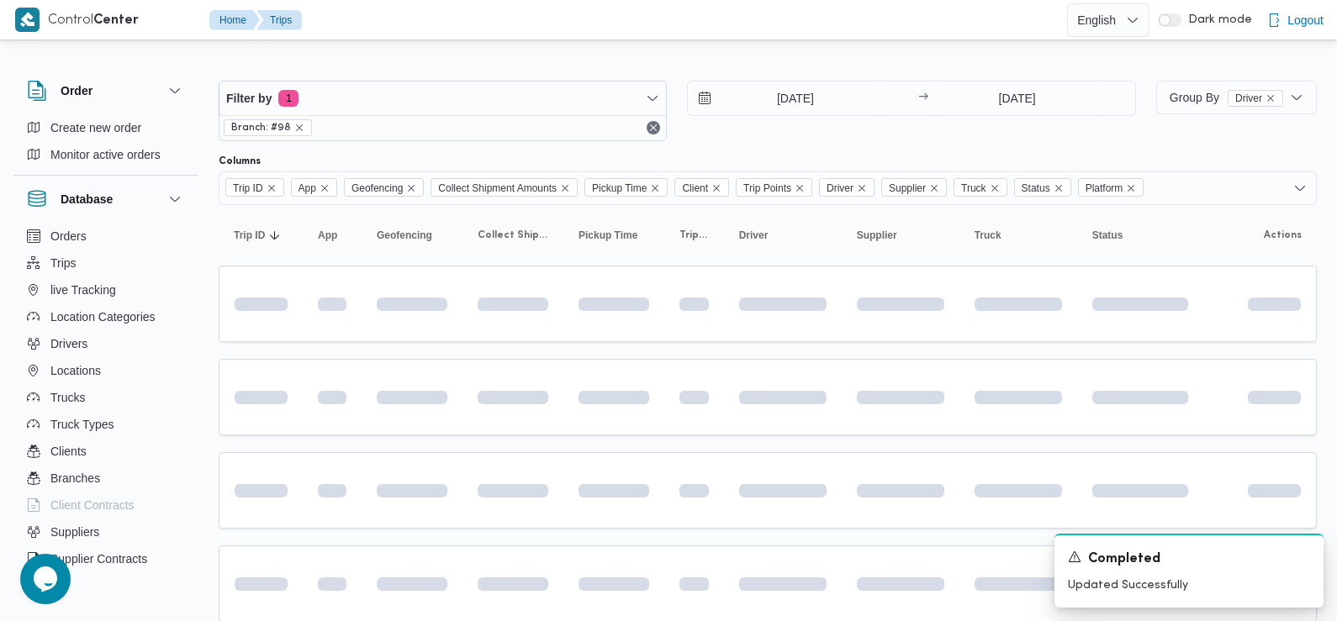
scroll to position [129, 0]
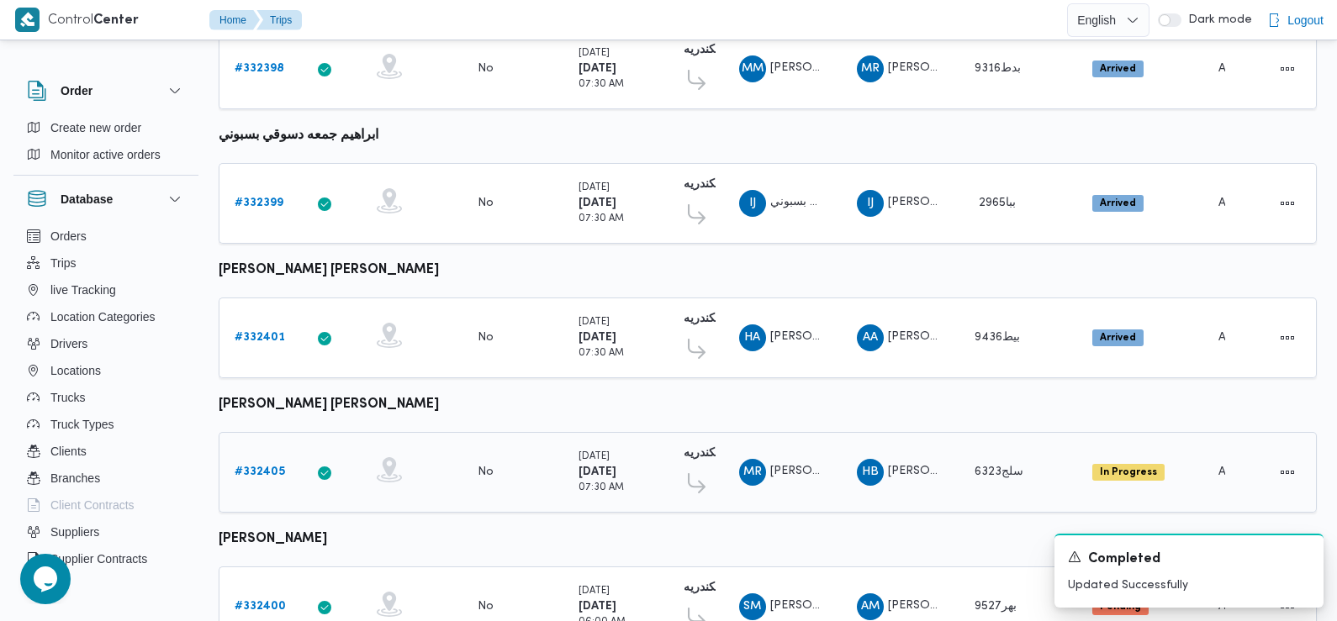
click at [272, 467] on b "# 332405" at bounding box center [260, 472] width 50 height 11
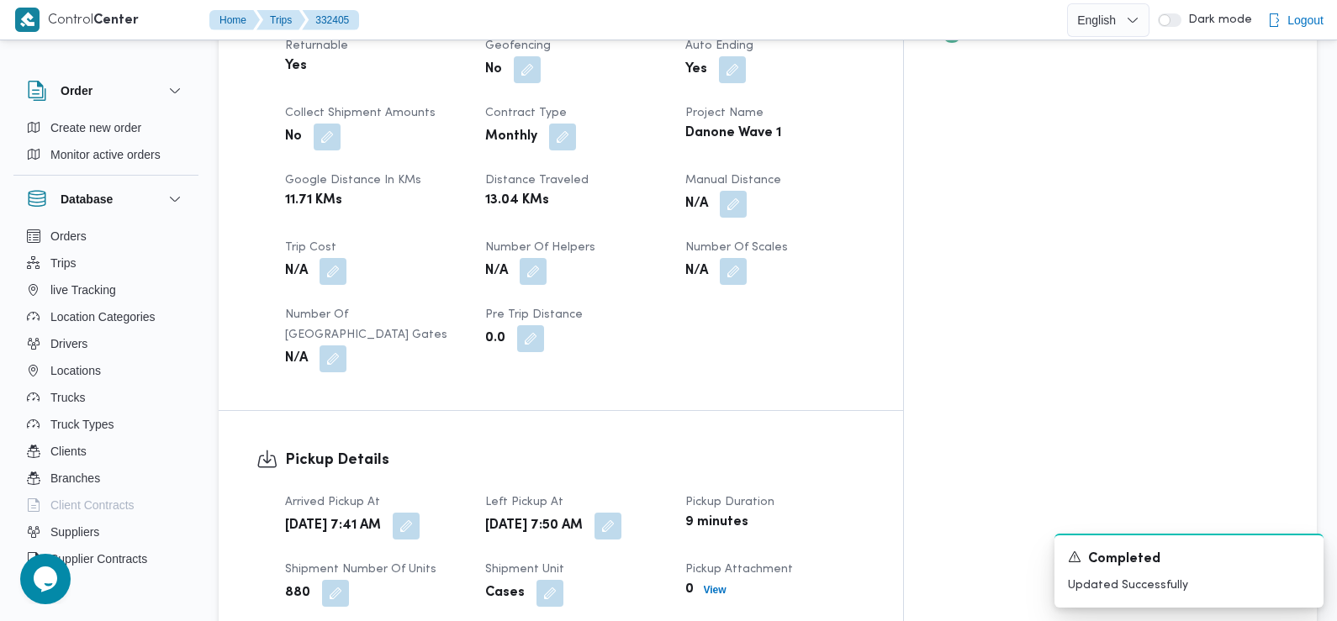
scroll to position [796, 0]
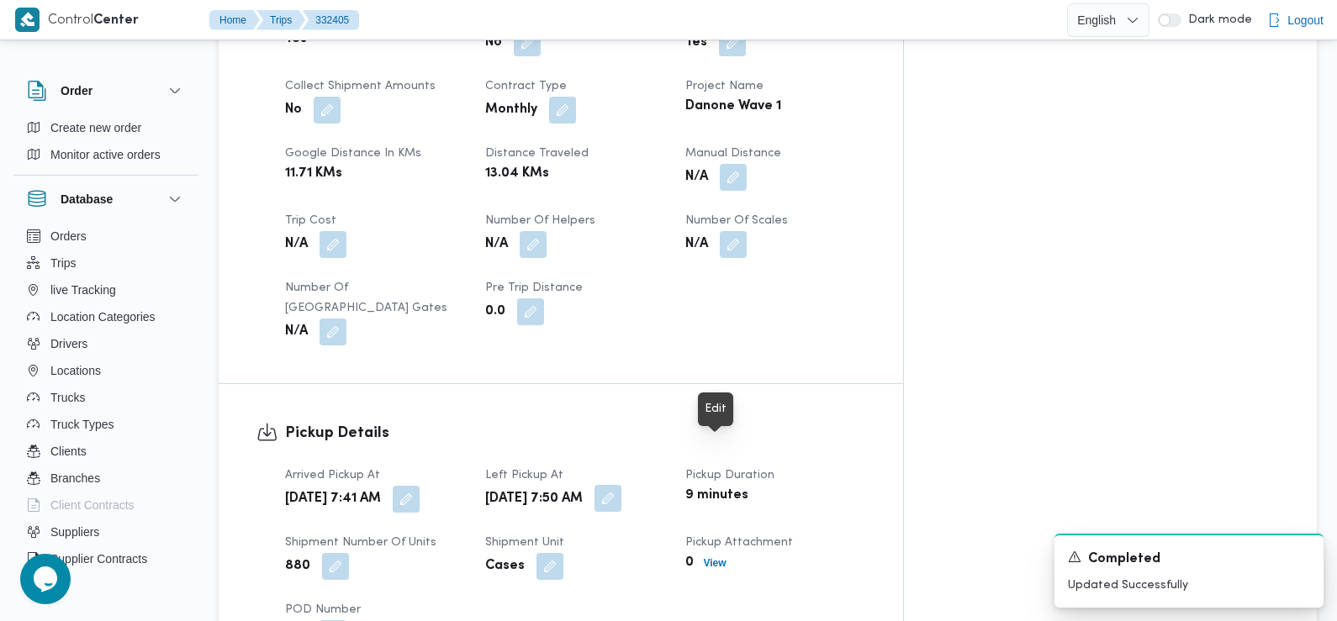
click at [621, 485] on button "button" at bounding box center [607, 498] width 27 height 27
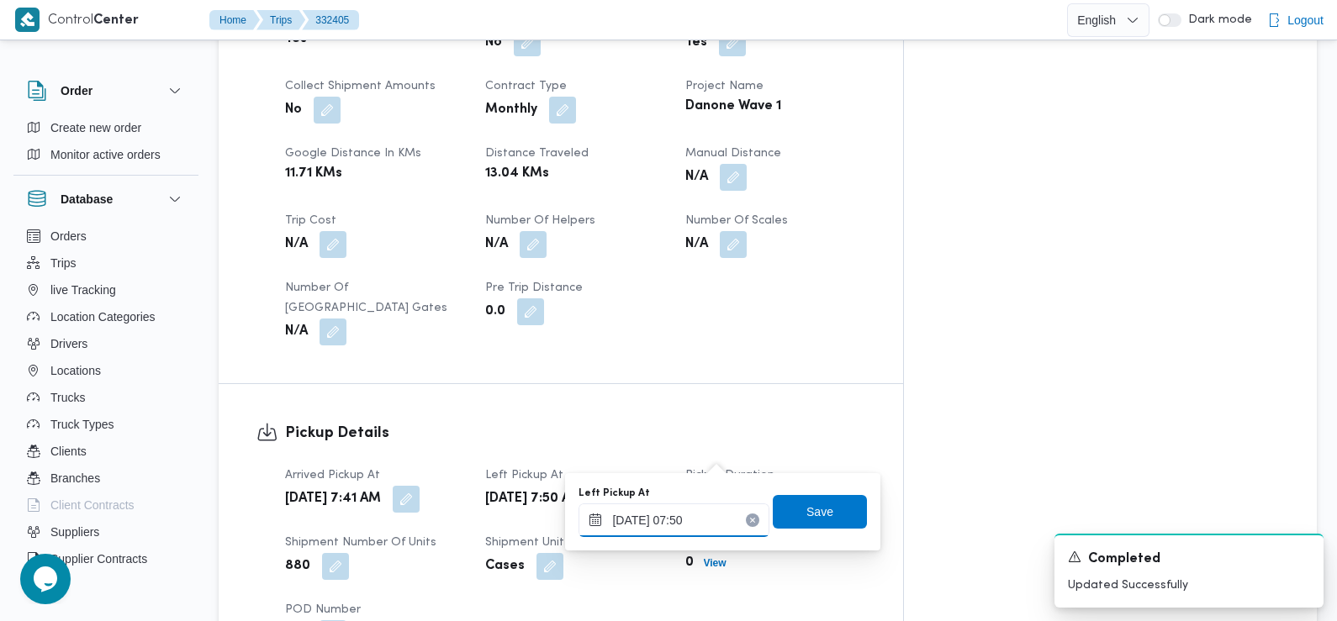
click at [703, 528] on input "24/08/2025 07:50" at bounding box center [674, 521] width 191 height 34
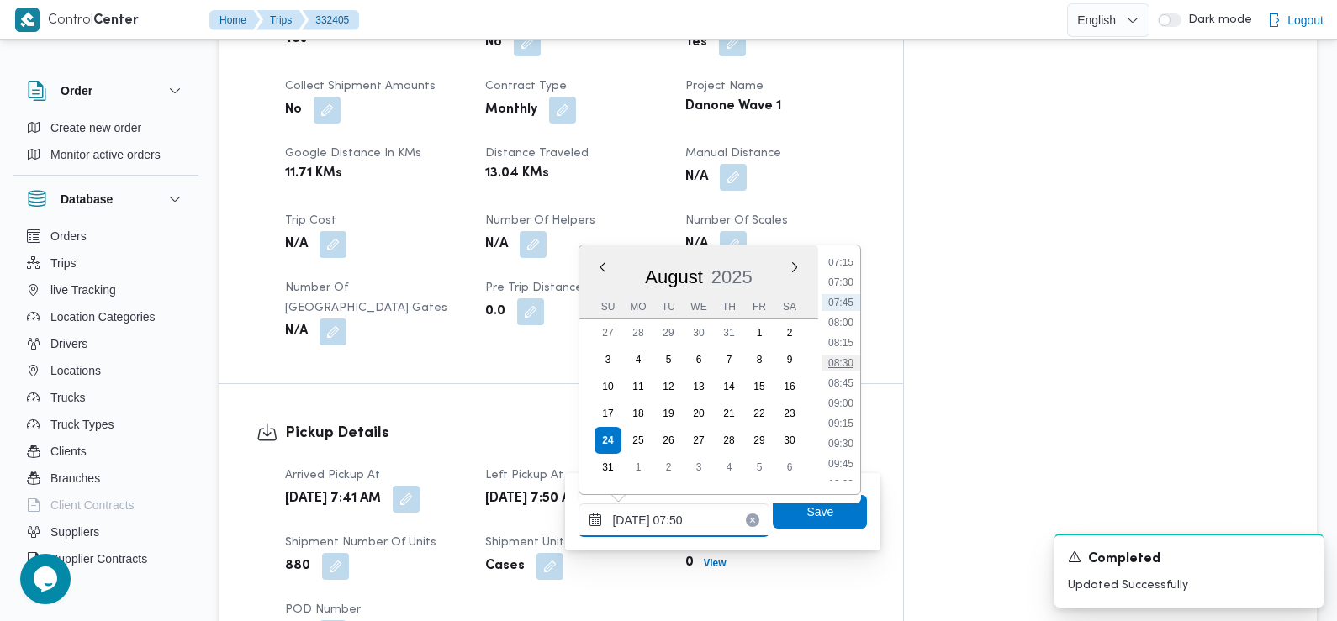
scroll to position [600, 0]
click at [849, 437] on li "09:30" at bounding box center [841, 434] width 39 height 17
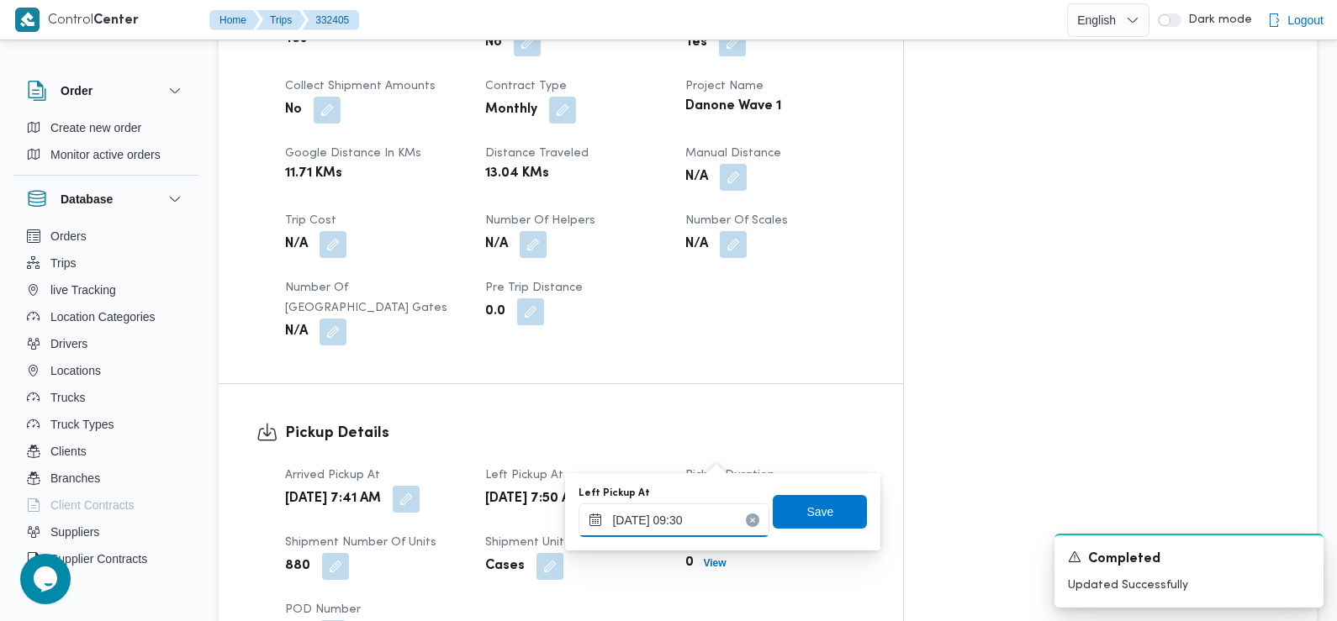
click at [686, 525] on input "24/08/2025 09:30" at bounding box center [674, 521] width 191 height 34
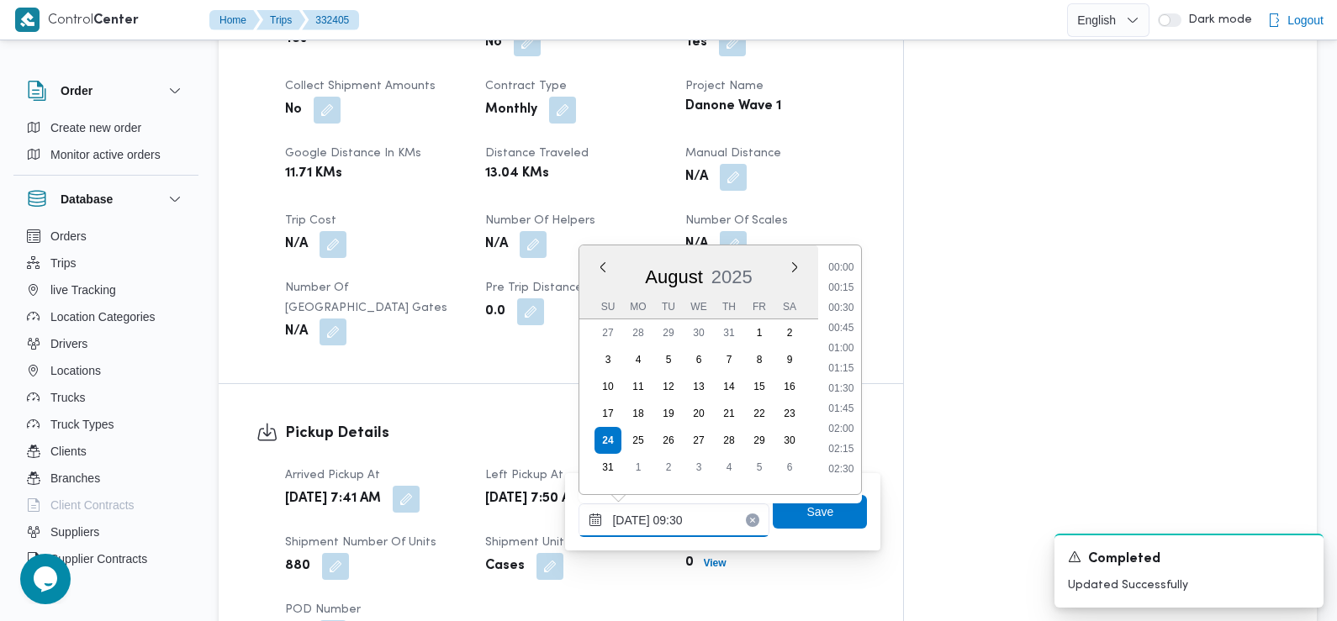
scroll to position [651, 0]
click at [848, 328] on li "08:45" at bounding box center [841, 322] width 39 height 17
type input "24/08/2025 08:45"
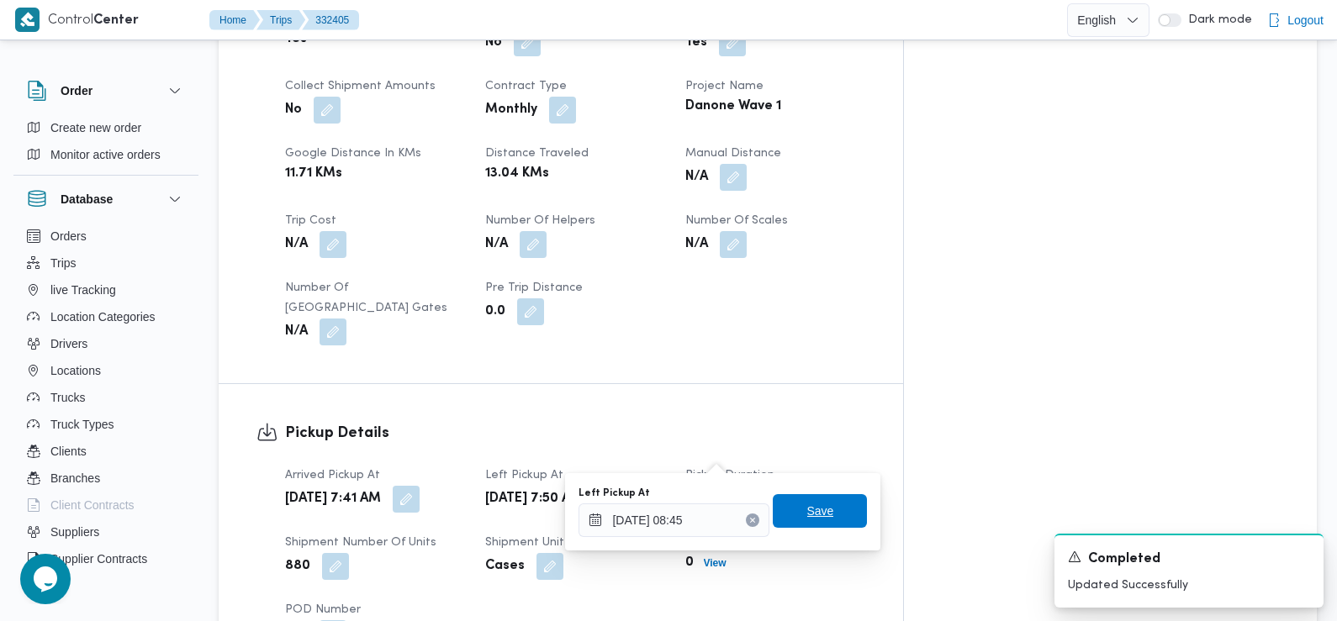
click at [838, 514] on span "Save" at bounding box center [820, 511] width 94 height 34
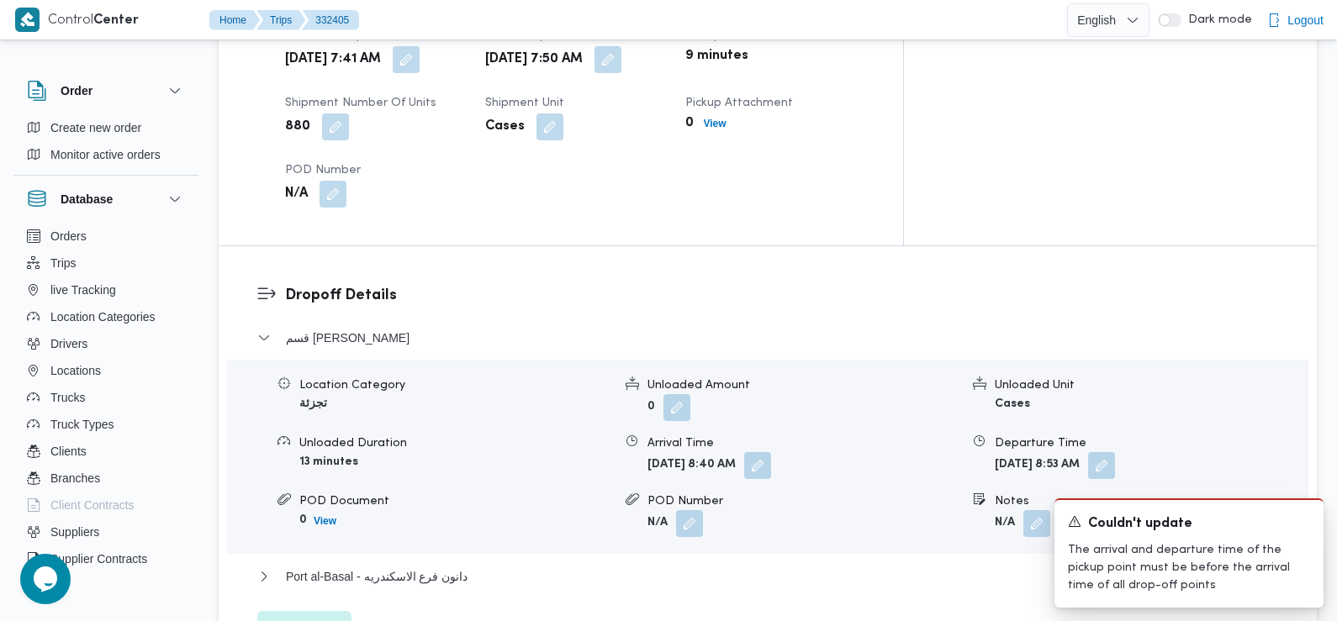
scroll to position [1239, 0]
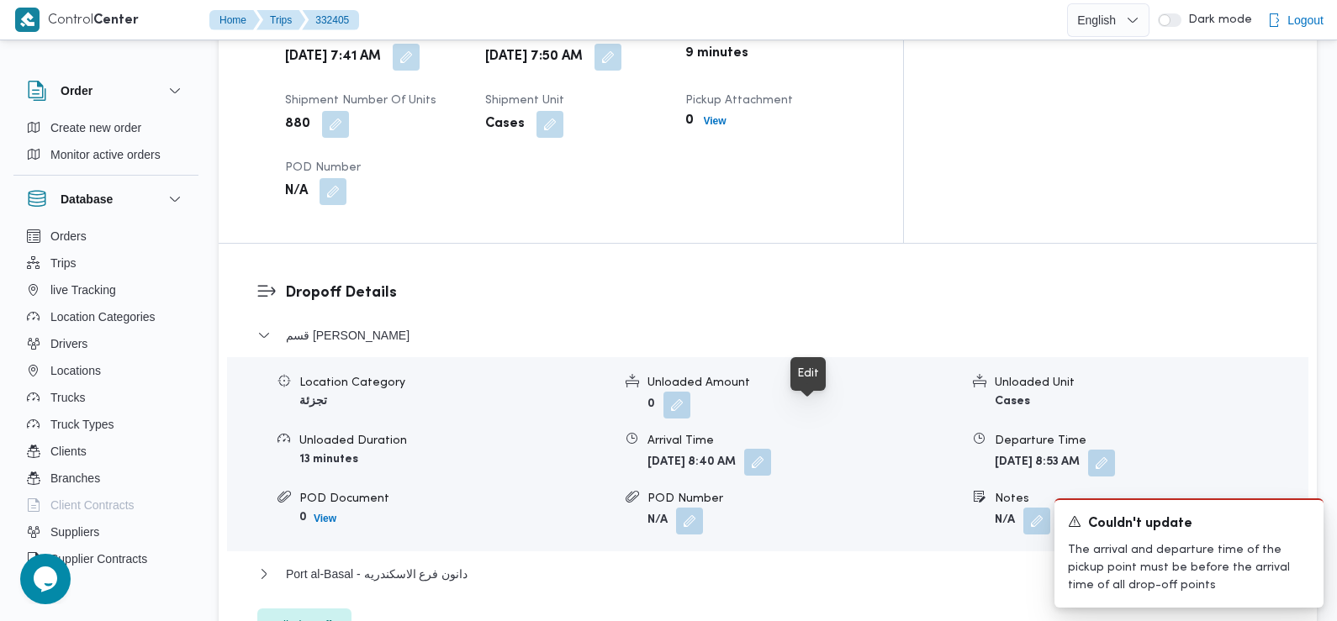
click at [771, 449] on button "button" at bounding box center [757, 462] width 27 height 27
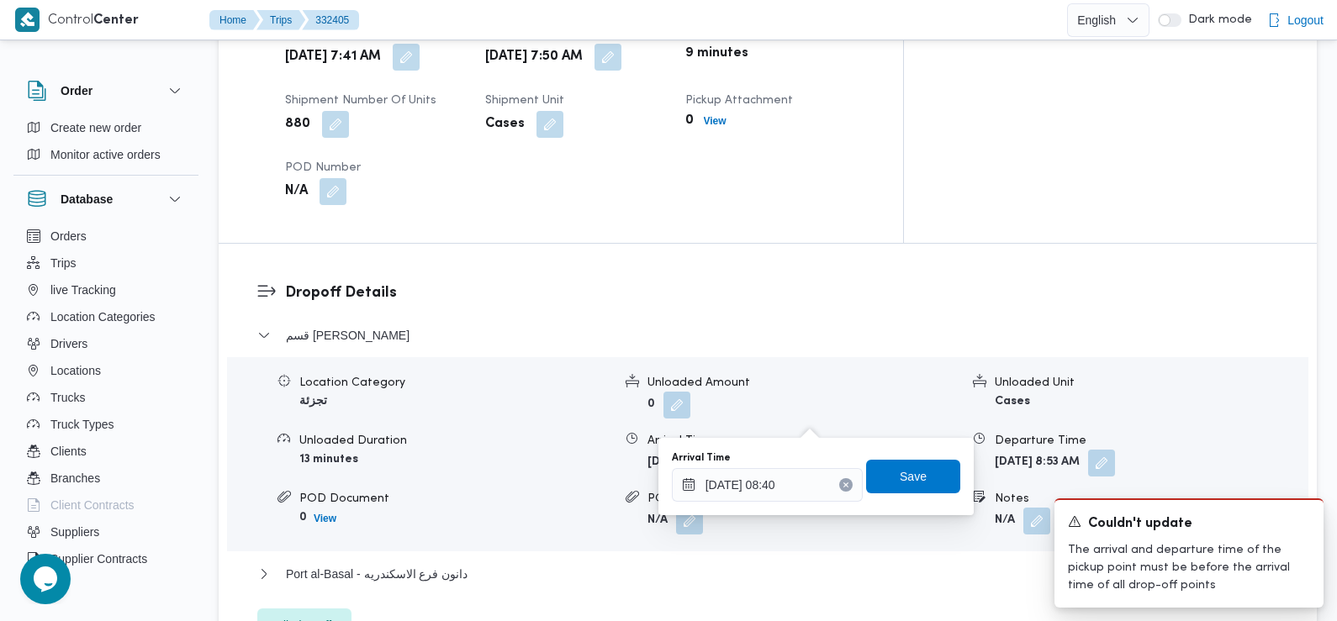
click at [744, 512] on div "You are in a dialog. To close this dialog, hit escape. Arrival Time 24/08/2025 …" at bounding box center [815, 476] width 315 height 77
click at [743, 512] on div "You are in a dialog. To close this dialog, hit escape. Arrival Time 24/08/2025 …" at bounding box center [815, 476] width 315 height 77
click at [737, 489] on input "24/08/2025 08:40" at bounding box center [767, 485] width 191 height 34
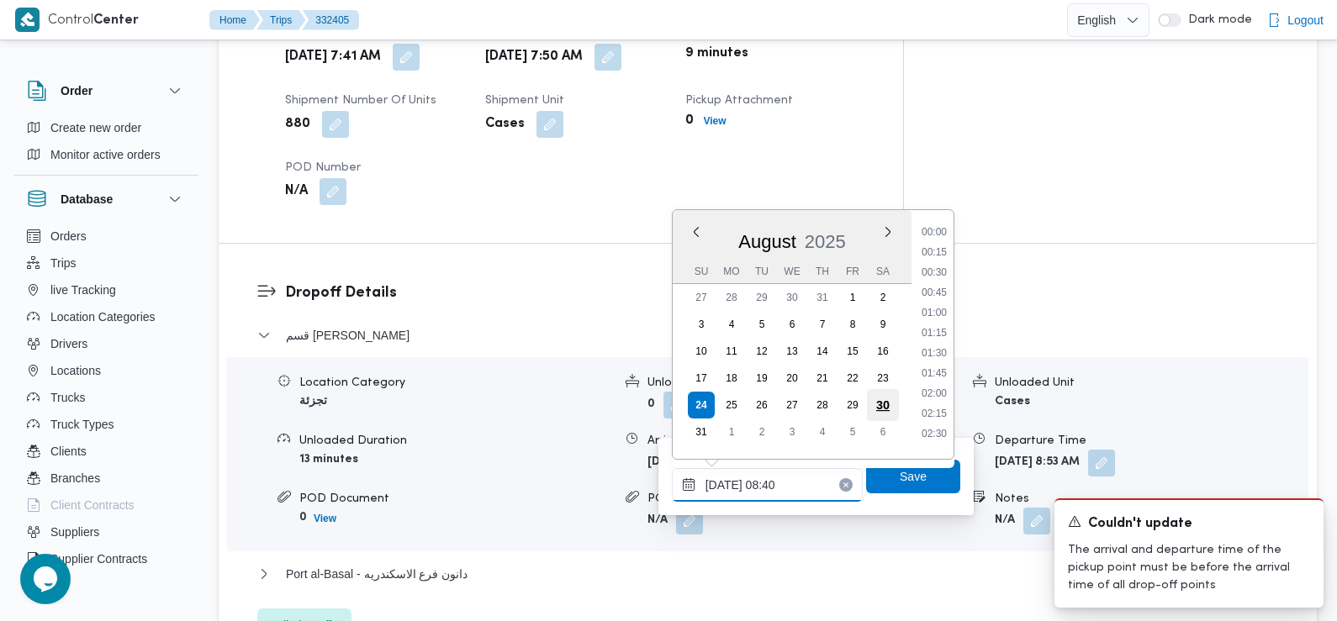
scroll to position [570, 0]
click at [943, 431] on li "09:30" at bounding box center [934, 428] width 39 height 17
type input "24/08/2025 09:30"
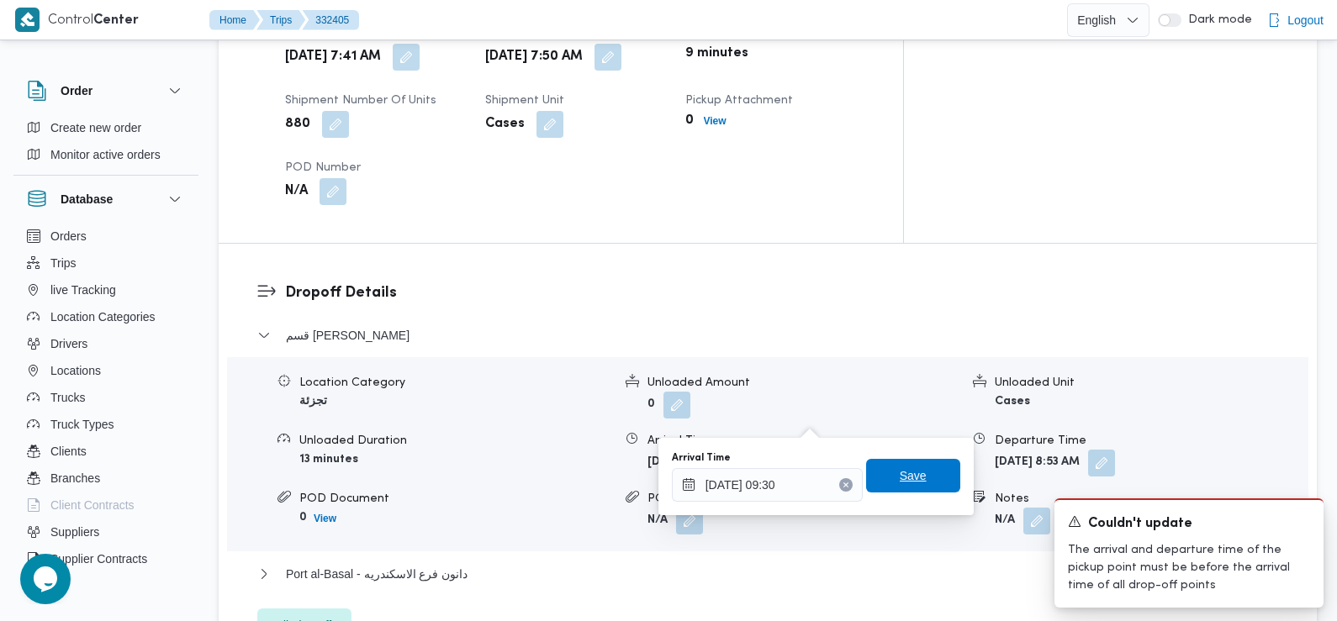
click at [919, 484] on span "Save" at bounding box center [913, 476] width 94 height 34
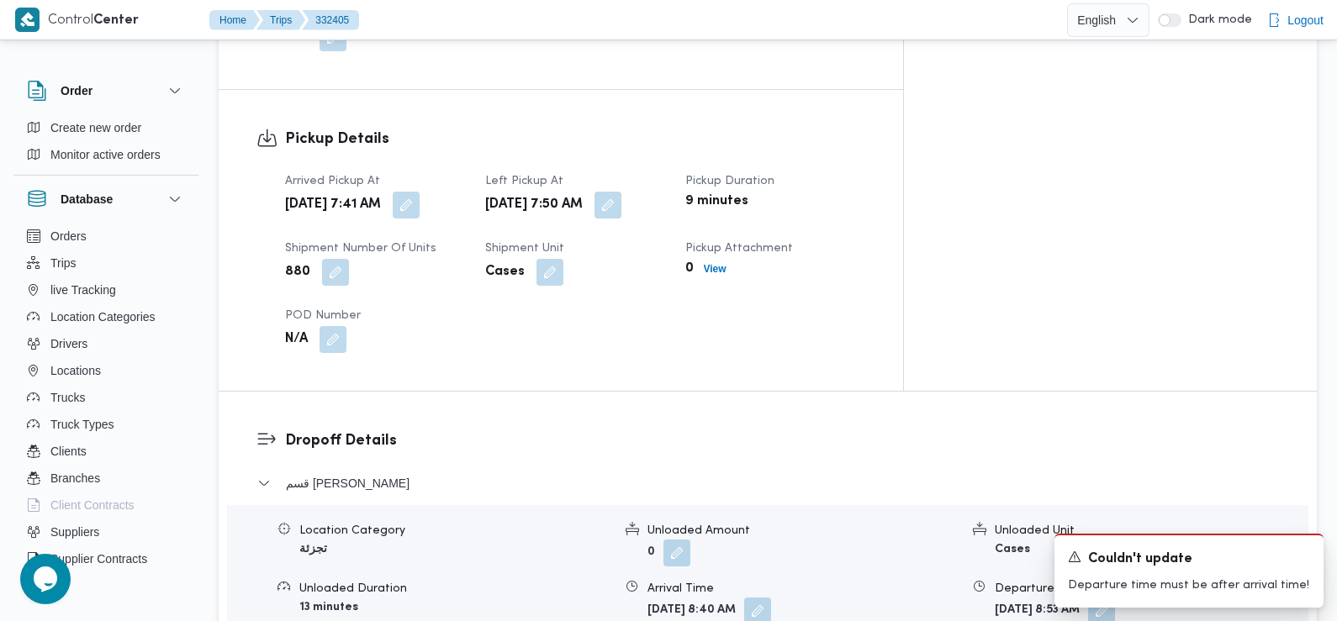
scroll to position [1049, 0]
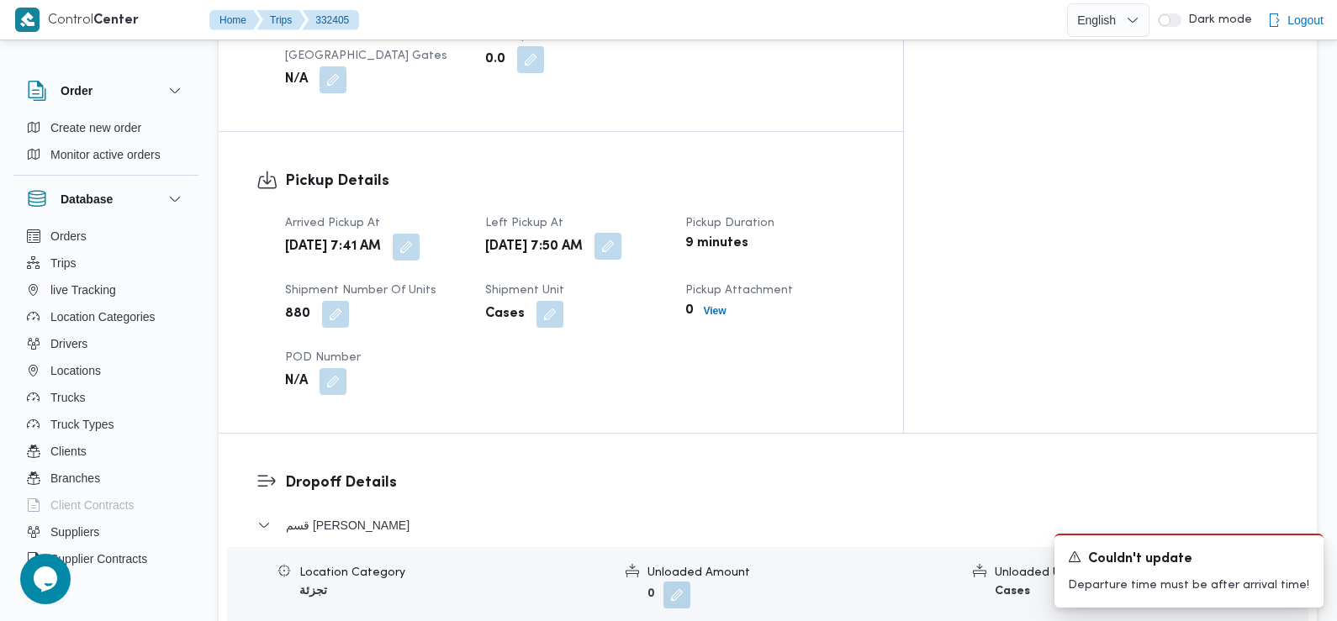
click at [621, 233] on button "button" at bounding box center [607, 246] width 27 height 27
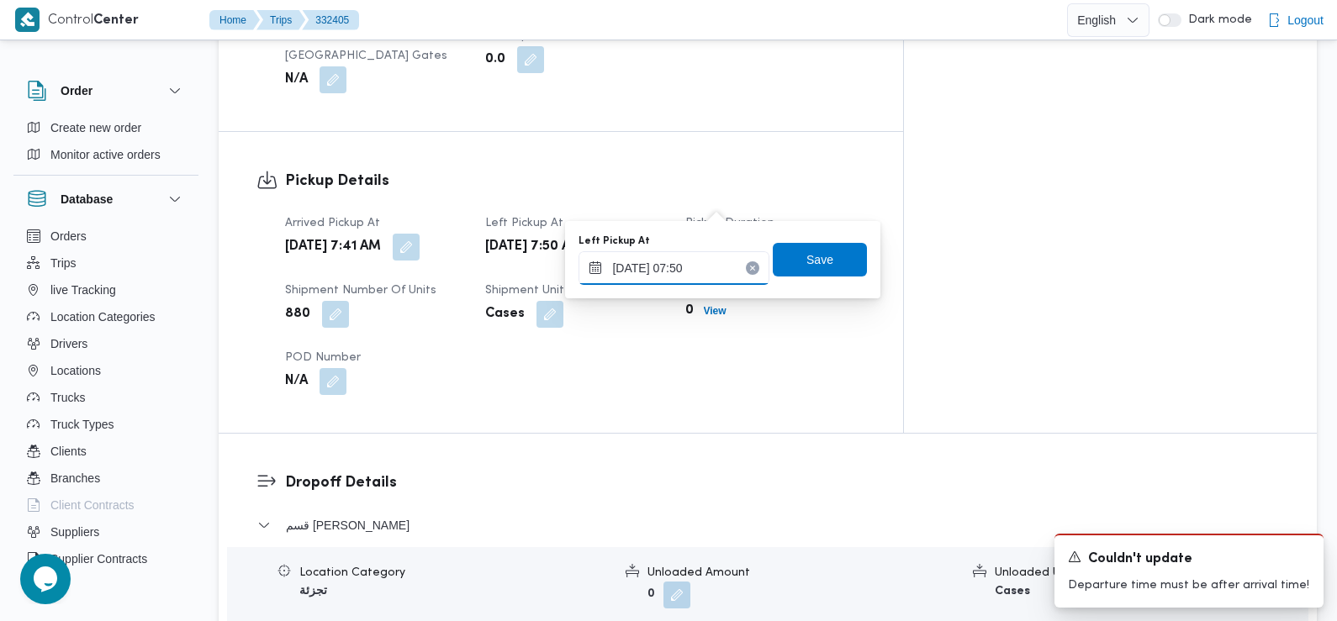
click at [711, 267] on input "24/08/2025 07:50" at bounding box center [674, 268] width 191 height 34
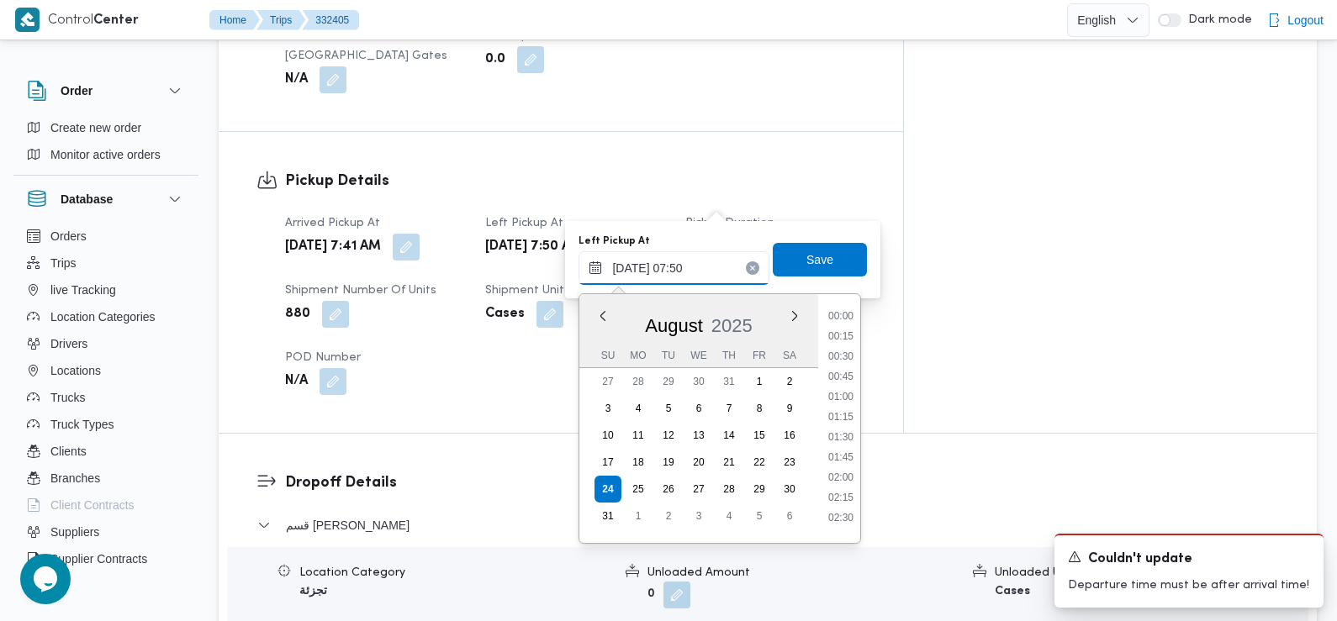
scroll to position [510, 0]
click at [841, 515] on li "08:45" at bounding box center [841, 513] width 39 height 17
type input "24/08/2025 07:50"
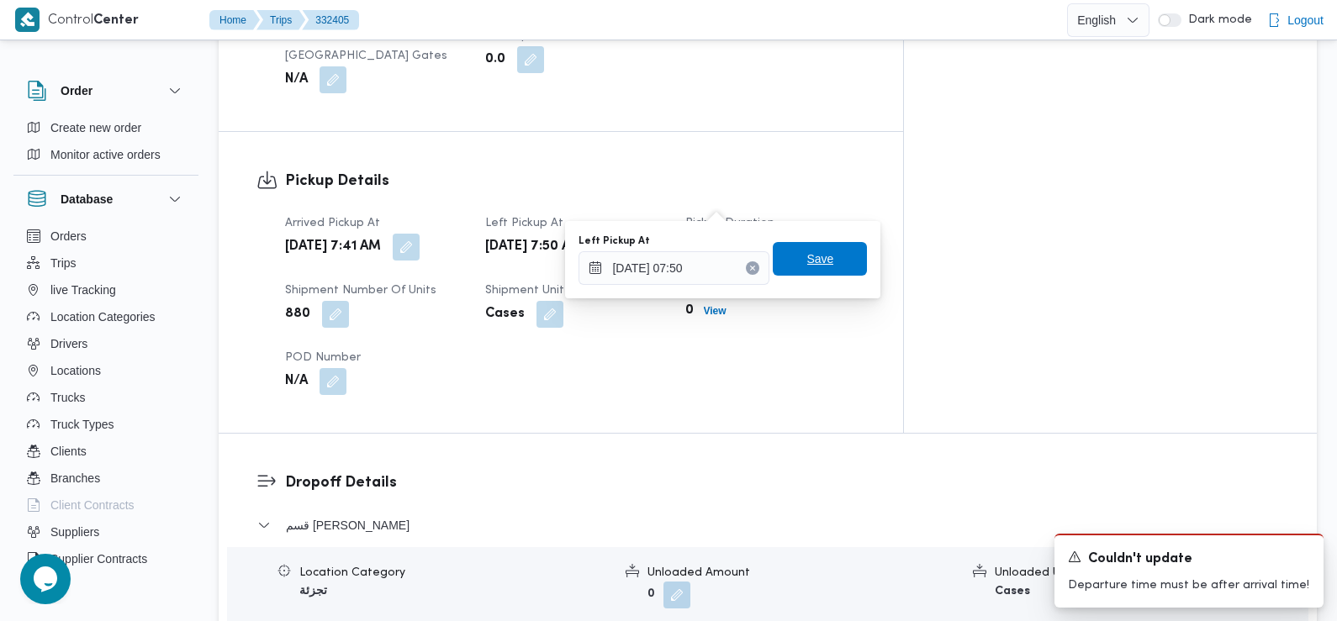
click at [812, 251] on span "Save" at bounding box center [820, 259] width 27 height 20
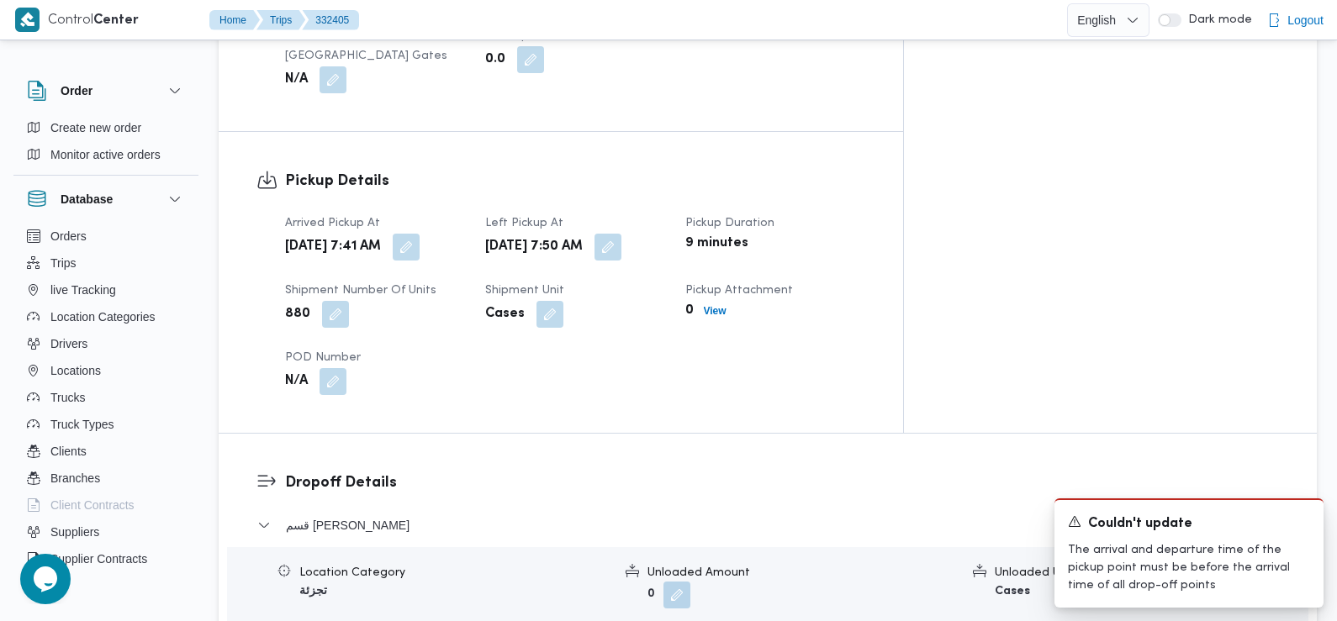
click at [665, 214] on dt "Left Pickup At" at bounding box center [575, 224] width 180 height 20
click at [621, 233] on button "button" at bounding box center [607, 246] width 27 height 27
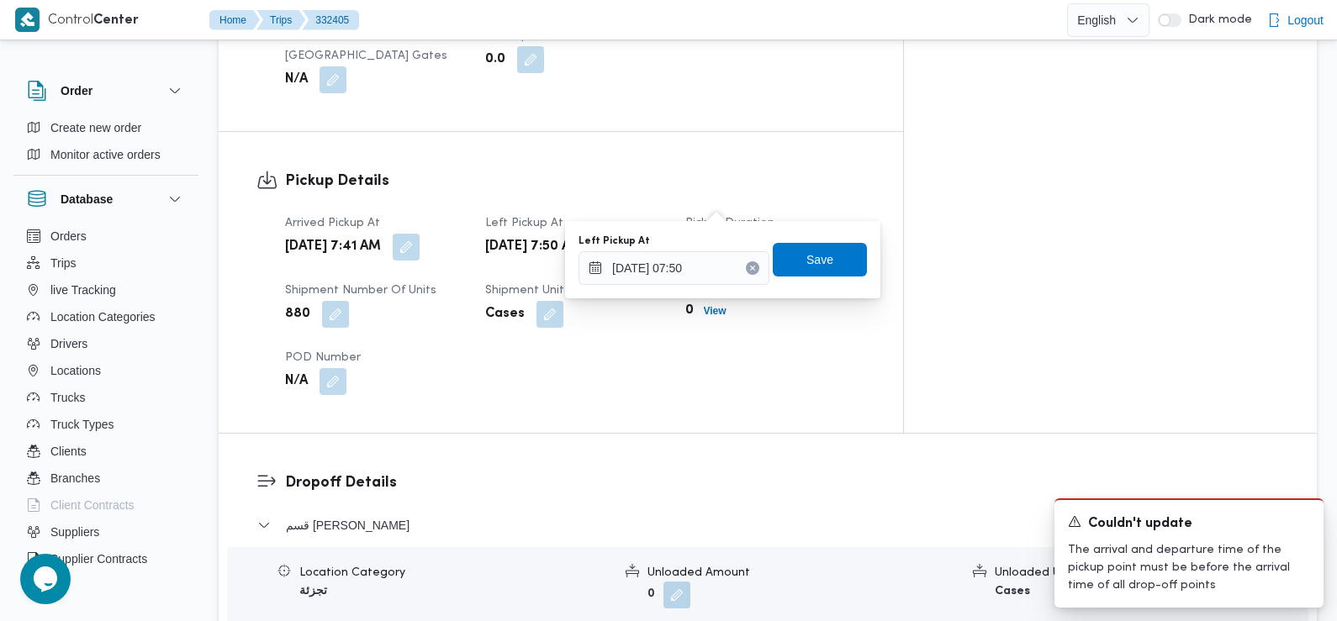
click at [621, 233] on button "button" at bounding box center [607, 246] width 27 height 27
click at [694, 277] on input "24/08/2025 07:50" at bounding box center [674, 268] width 191 height 34
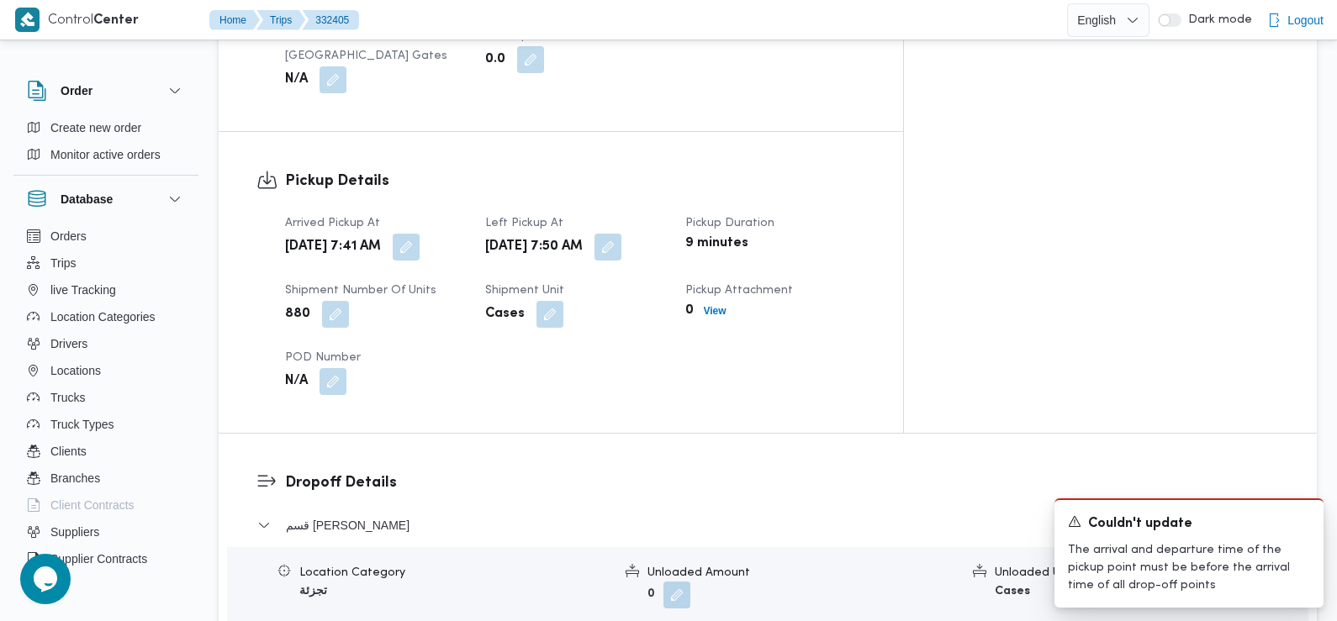
click at [808, 621] on div "Arrival Time" at bounding box center [803, 631] width 313 height 18
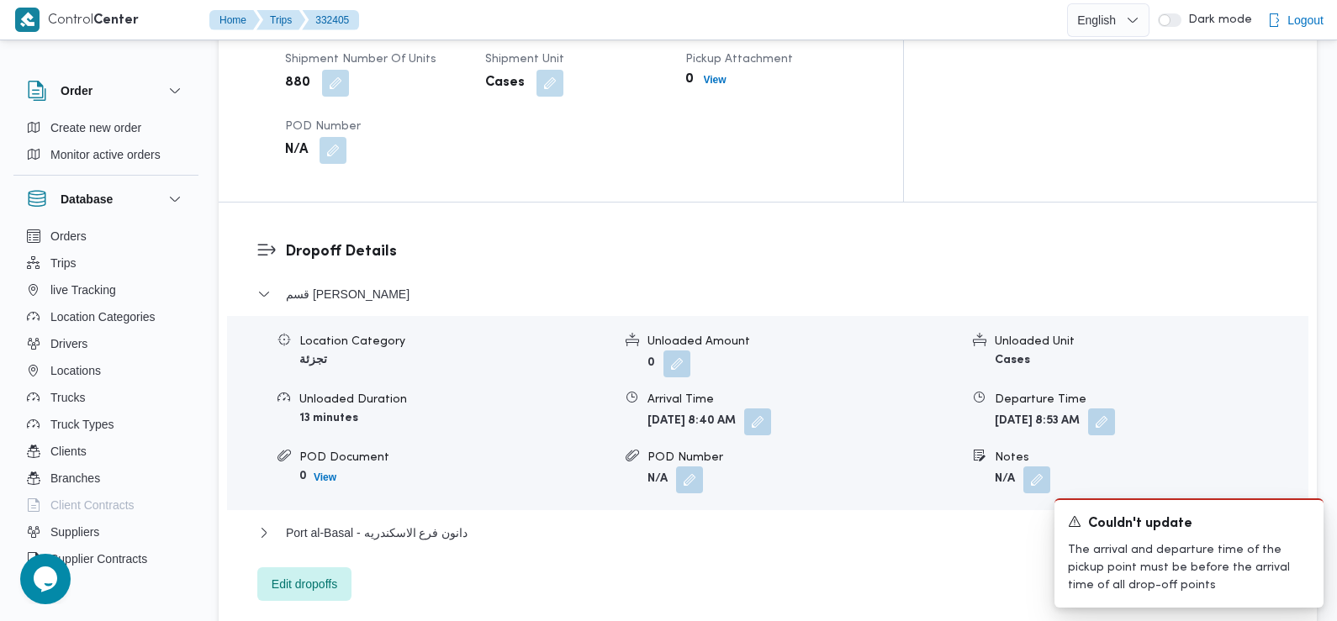
scroll to position [1318, 0]
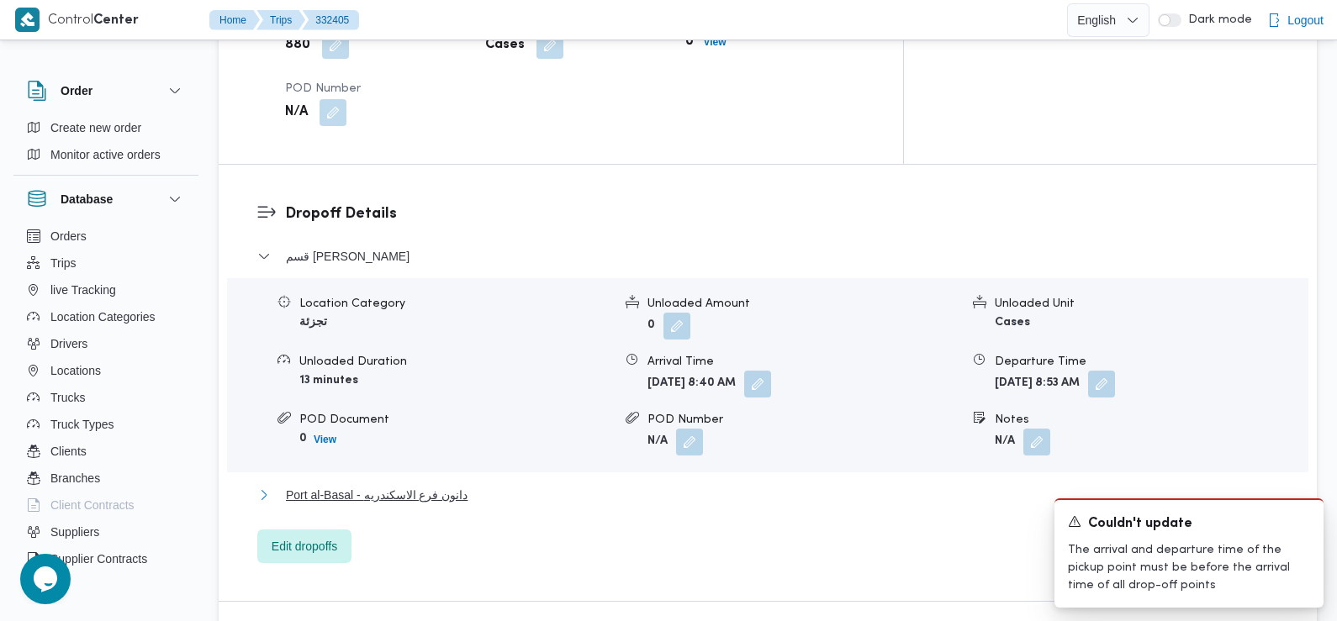
click at [460, 485] on span "Port al-Basal - دانون فرع الاسكندريه" at bounding box center [377, 495] width 182 height 20
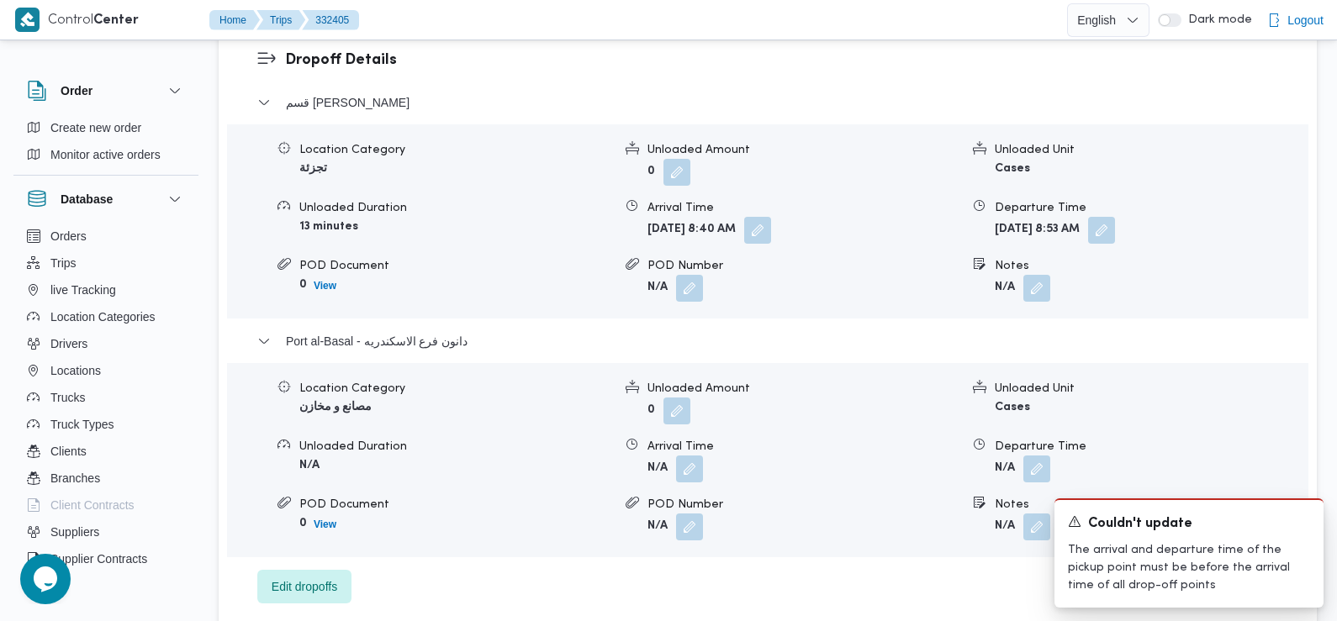
scroll to position [1480, 0]
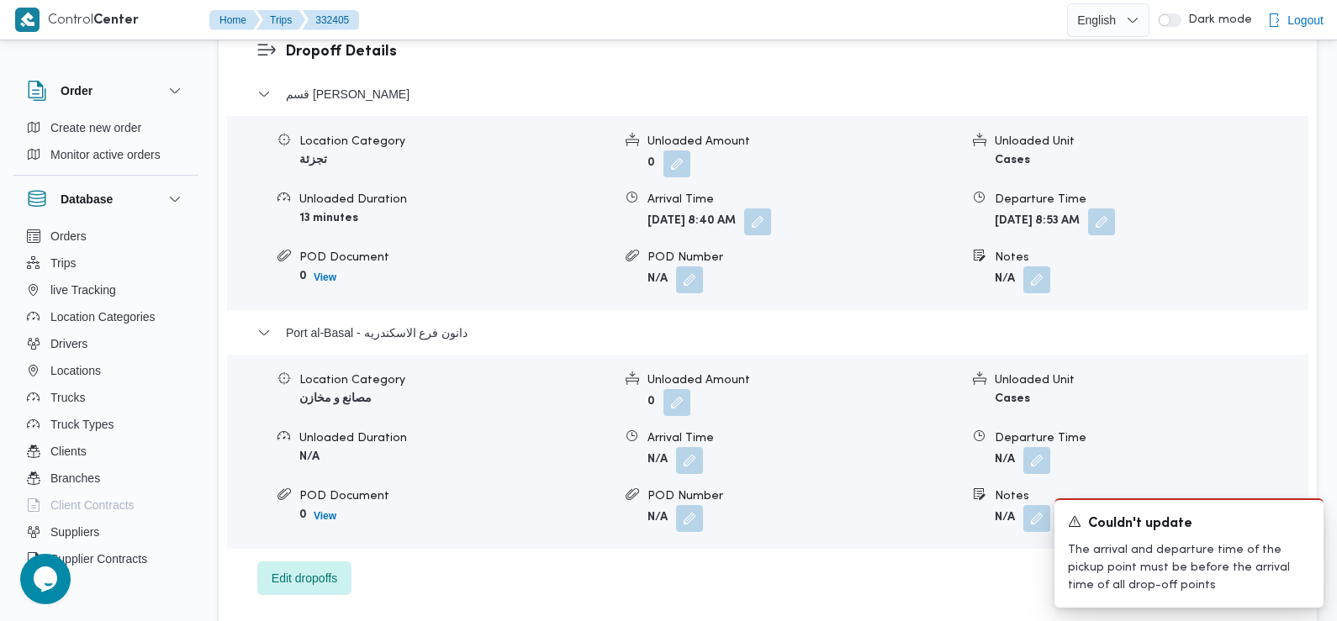
click at [1176, 209] on form "Sun, Aug 24, 2025 8:53 AM" at bounding box center [1151, 222] width 313 height 27
click at [1115, 208] on button "button" at bounding box center [1101, 221] width 27 height 27
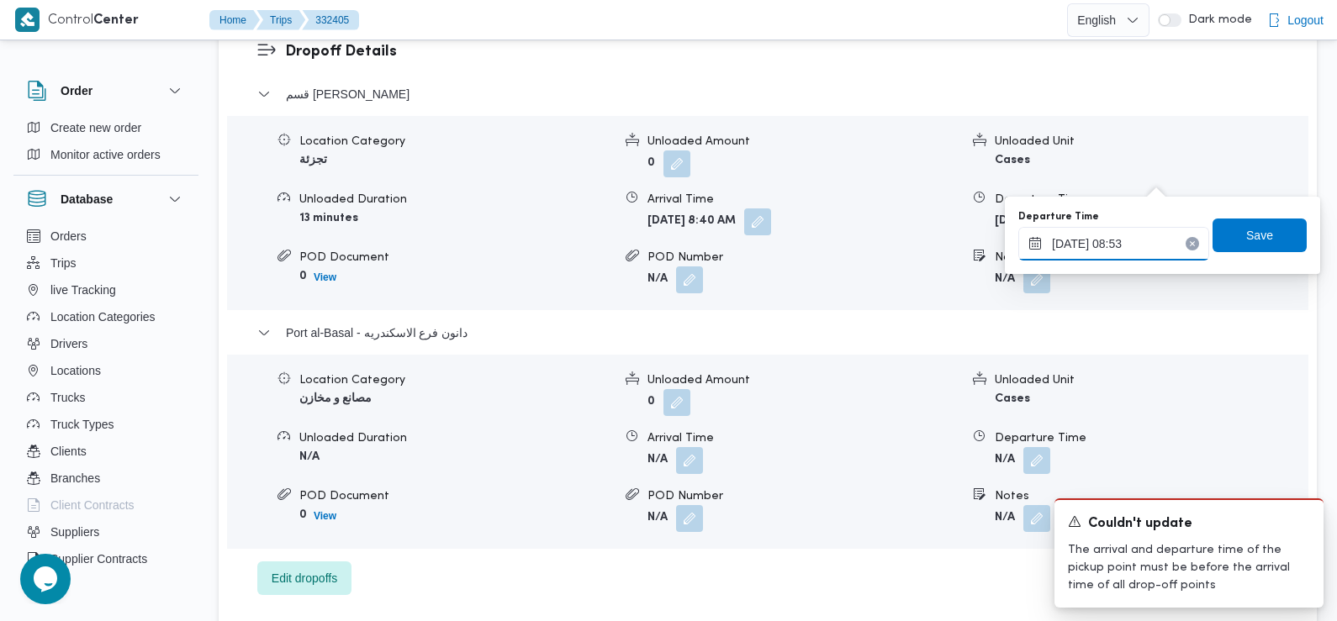
click at [1123, 249] on input "24/08/2025 08:53" at bounding box center [1113, 244] width 191 height 34
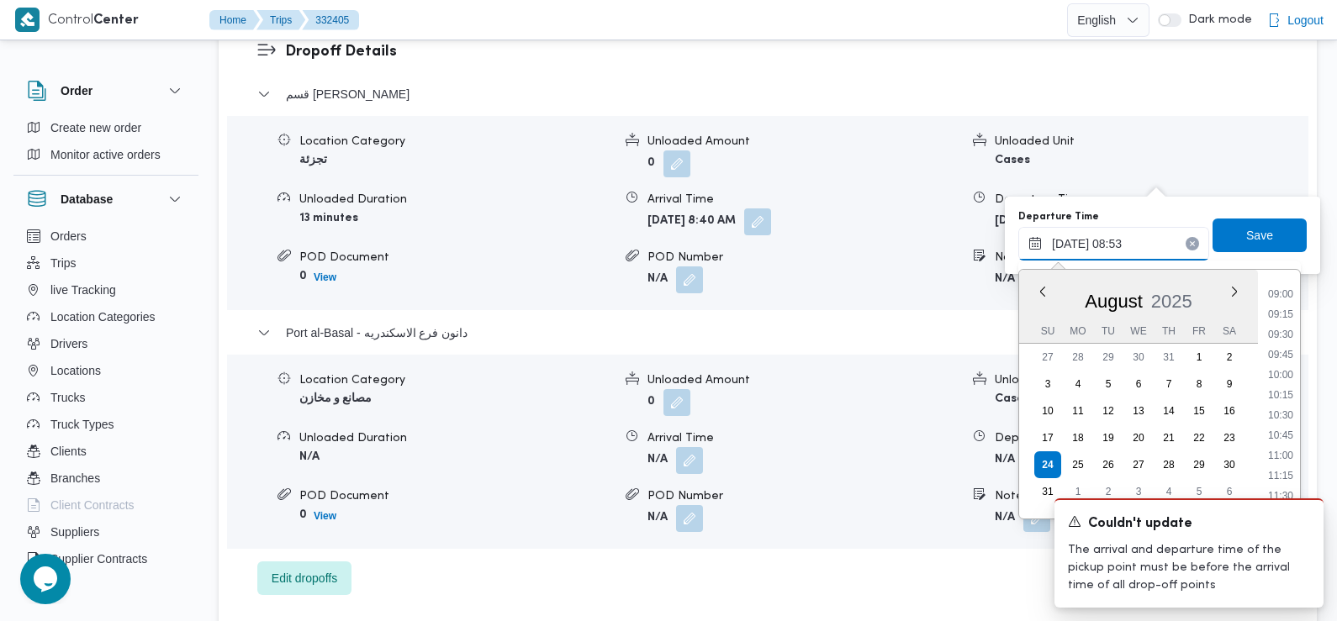
scroll to position [725, 0]
click at [1287, 478] on li "11:15" at bounding box center [1280, 475] width 39 height 17
type input "24/08/2025 11:15"
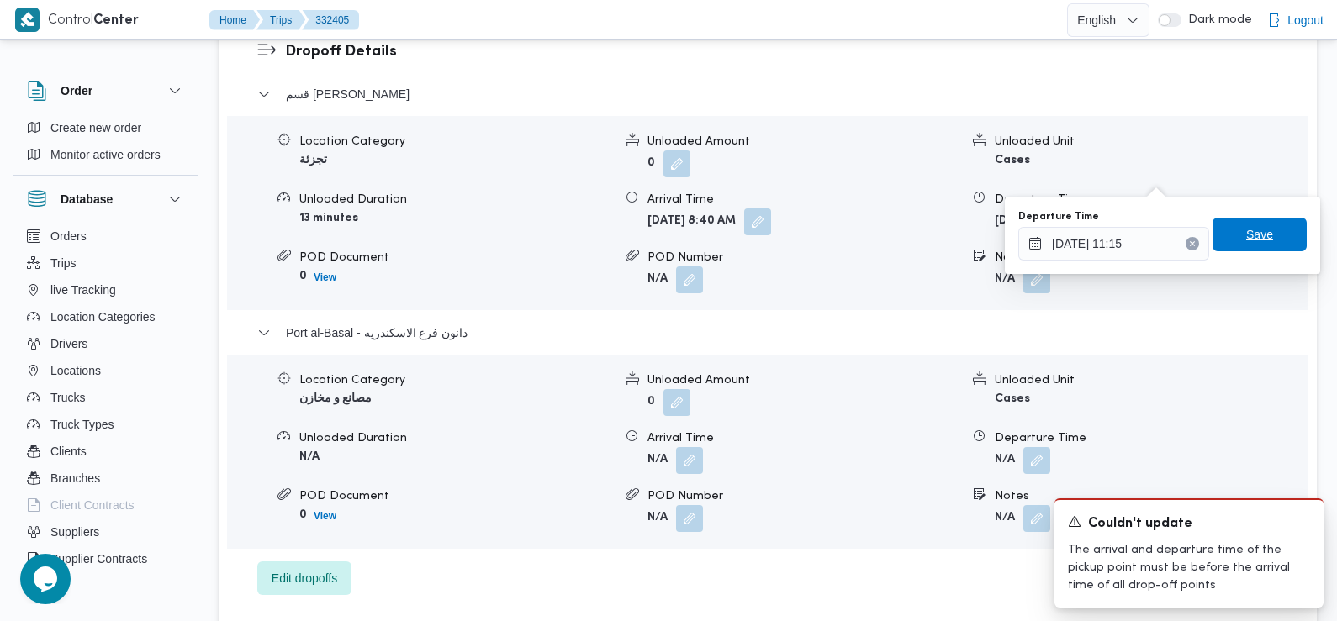
click at [1253, 239] on span "Save" at bounding box center [1259, 235] width 27 height 20
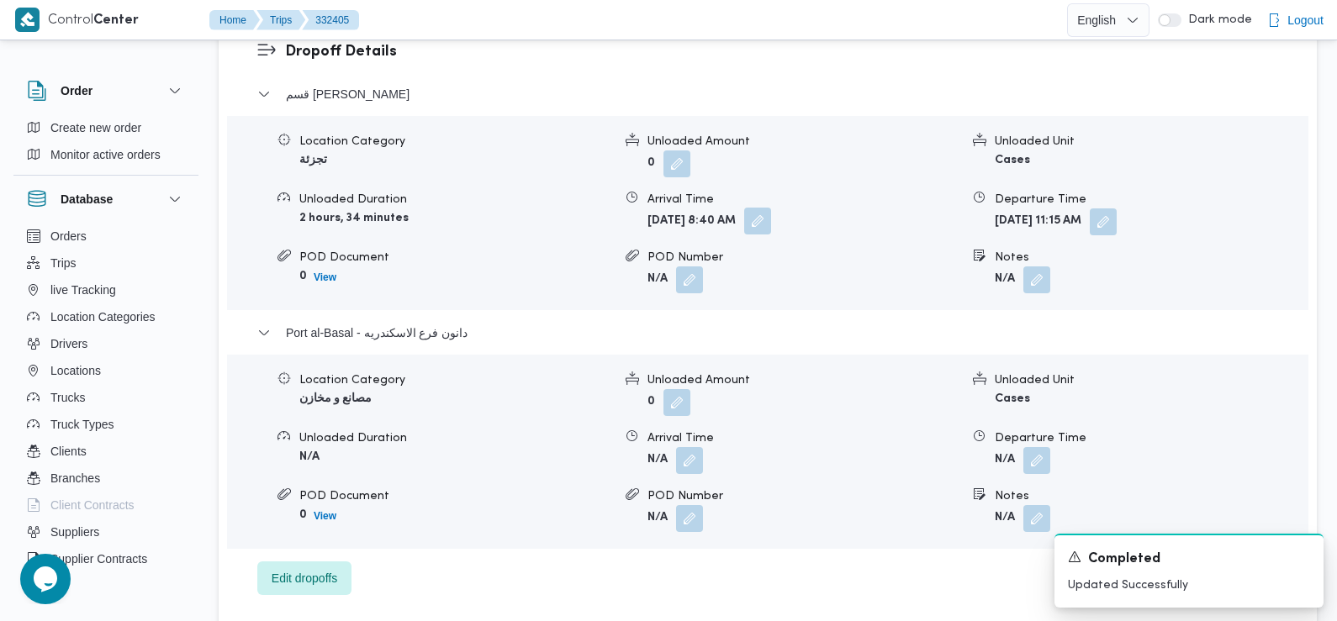
click at [771, 208] on button "button" at bounding box center [757, 221] width 27 height 27
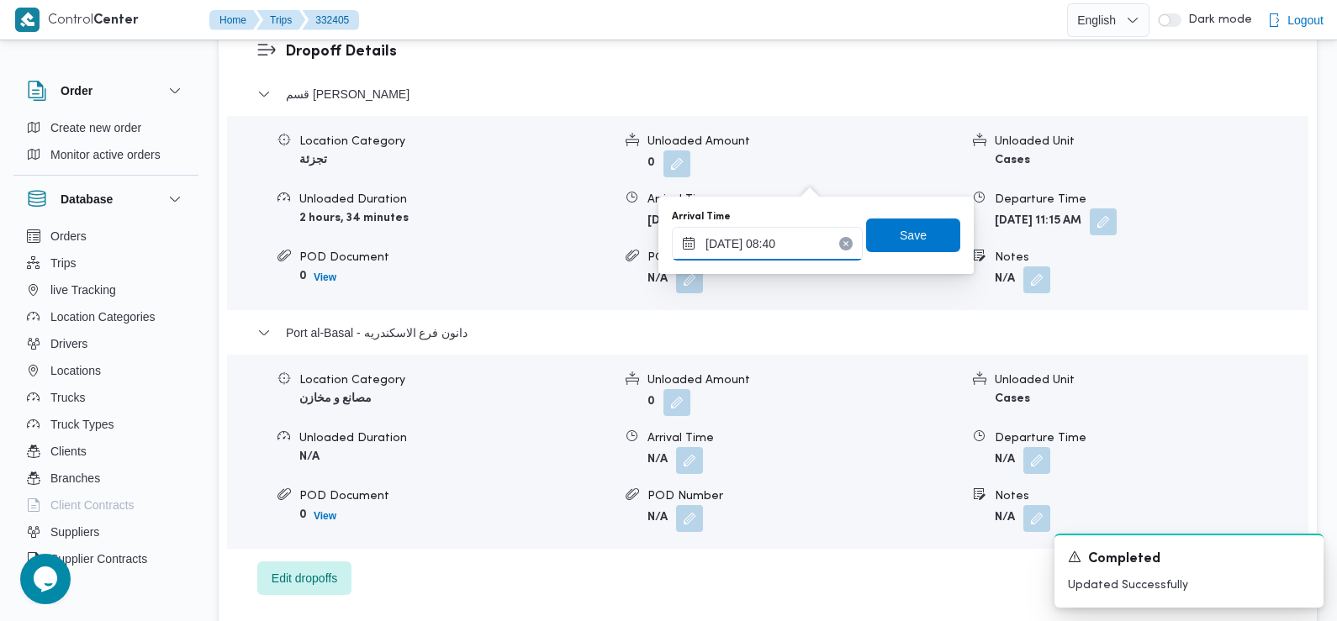
click at [777, 235] on input "24/08/2025 08:40" at bounding box center [767, 244] width 191 height 34
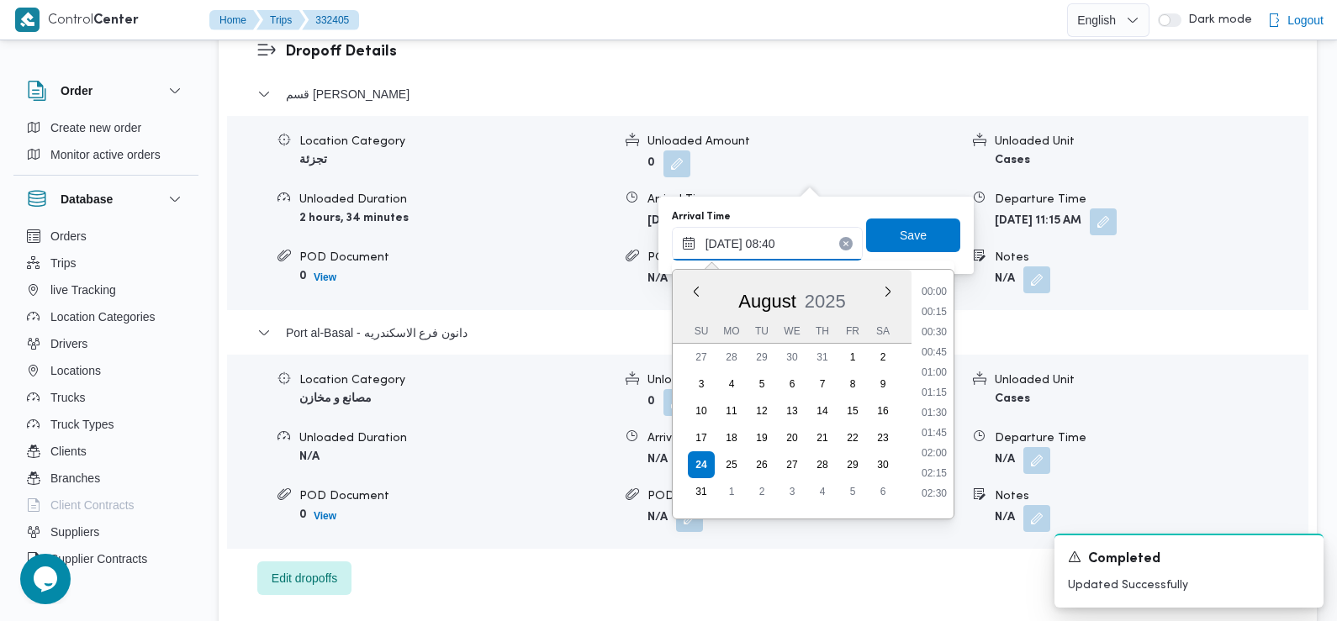
scroll to position [570, 0]
click at [933, 489] on li "09:30" at bounding box center [934, 488] width 39 height 17
type input "24/08/2025 09:30"
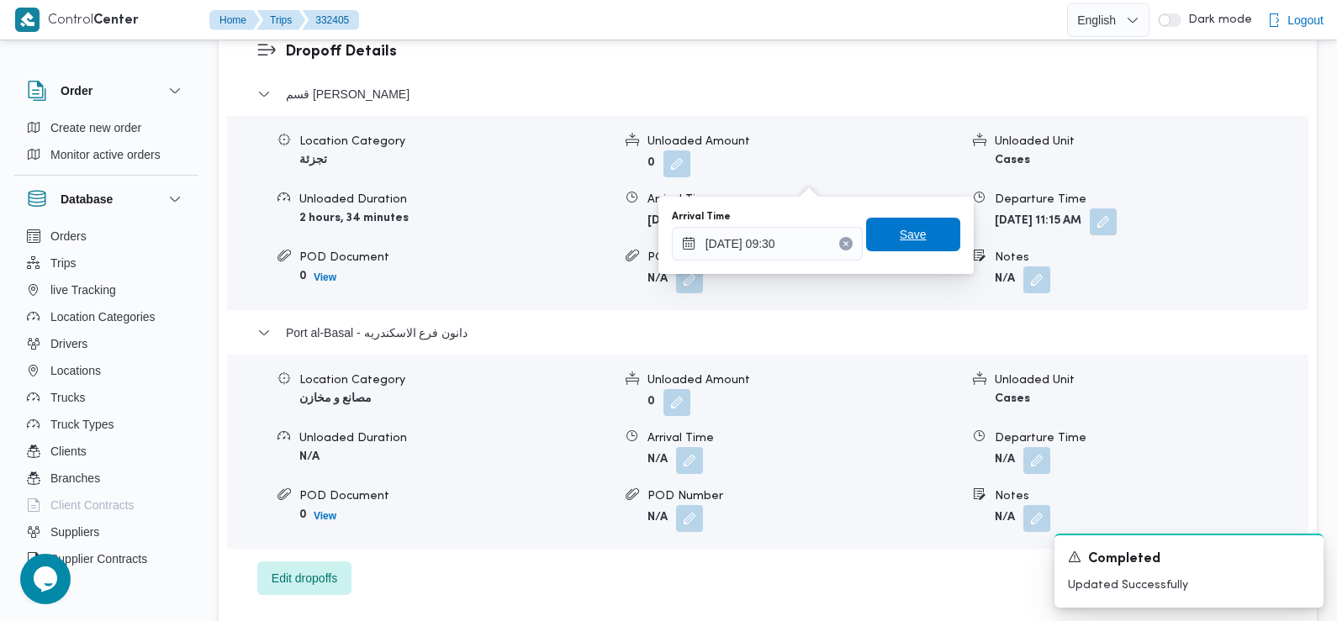
click at [907, 232] on span "Save" at bounding box center [913, 235] width 27 height 20
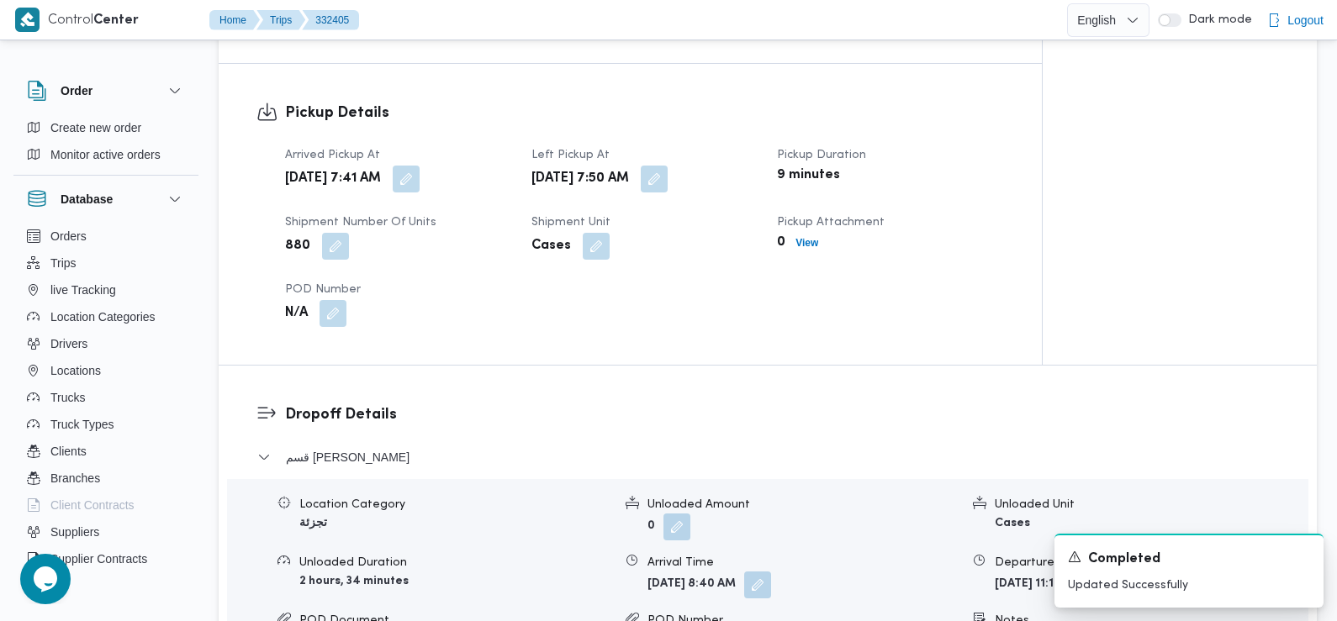
scroll to position [936, 0]
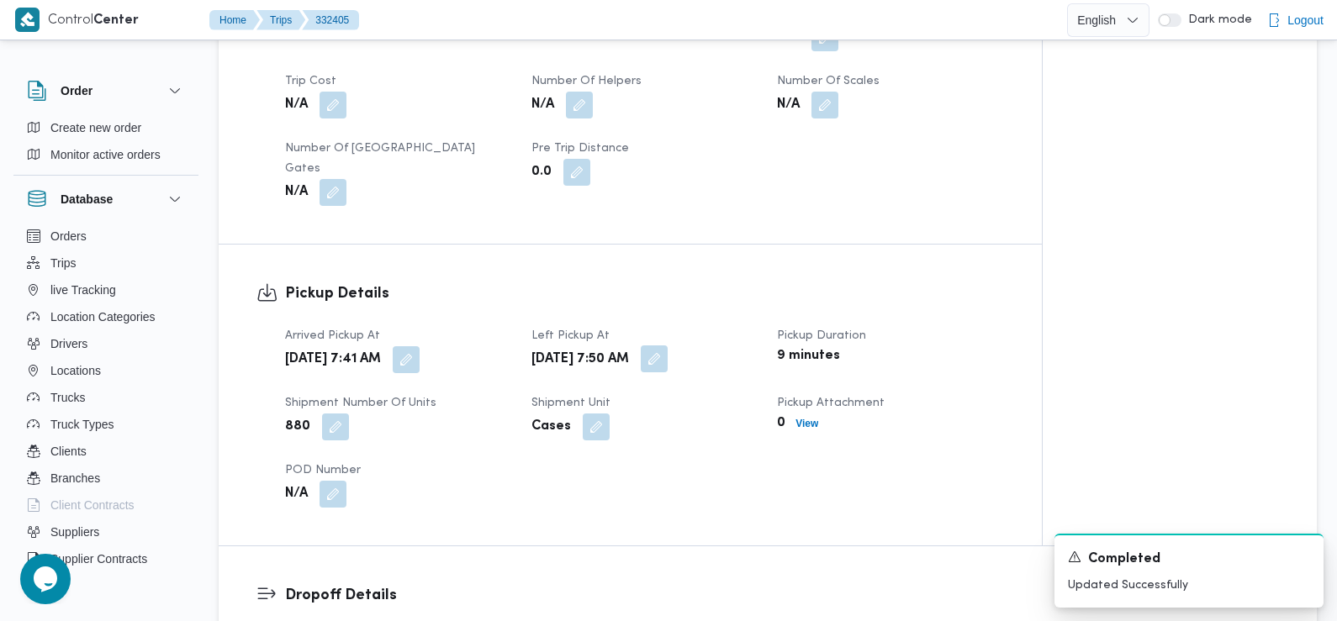
click at [668, 346] on button "button" at bounding box center [654, 359] width 27 height 27
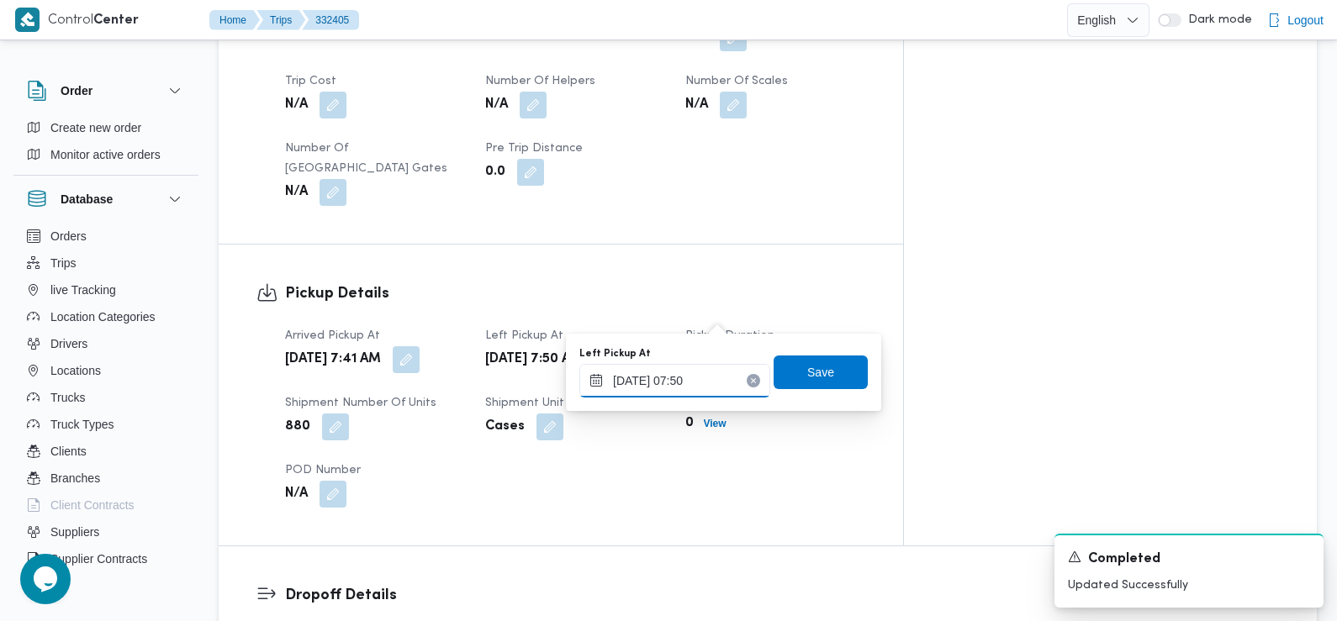
click at [706, 380] on input "24/08/2025 07:50" at bounding box center [674, 381] width 191 height 34
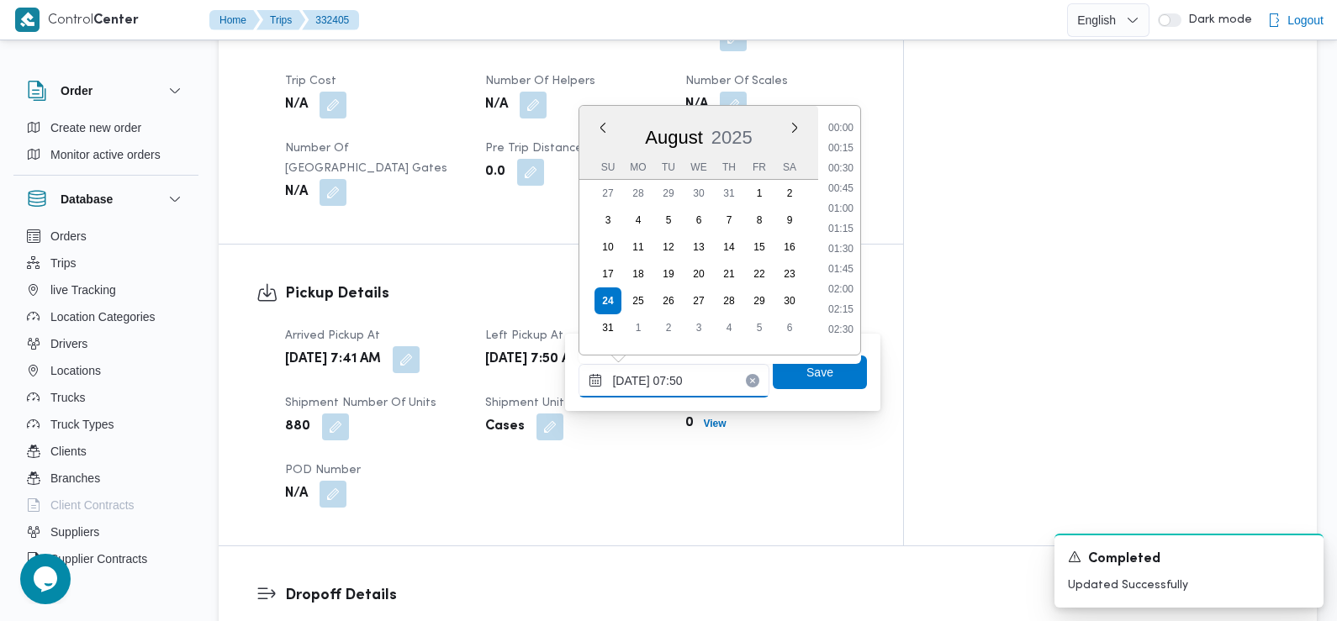
scroll to position [510, 0]
click at [837, 329] on li "08:45" at bounding box center [841, 324] width 39 height 17
type input "24/08/2025 07:50"
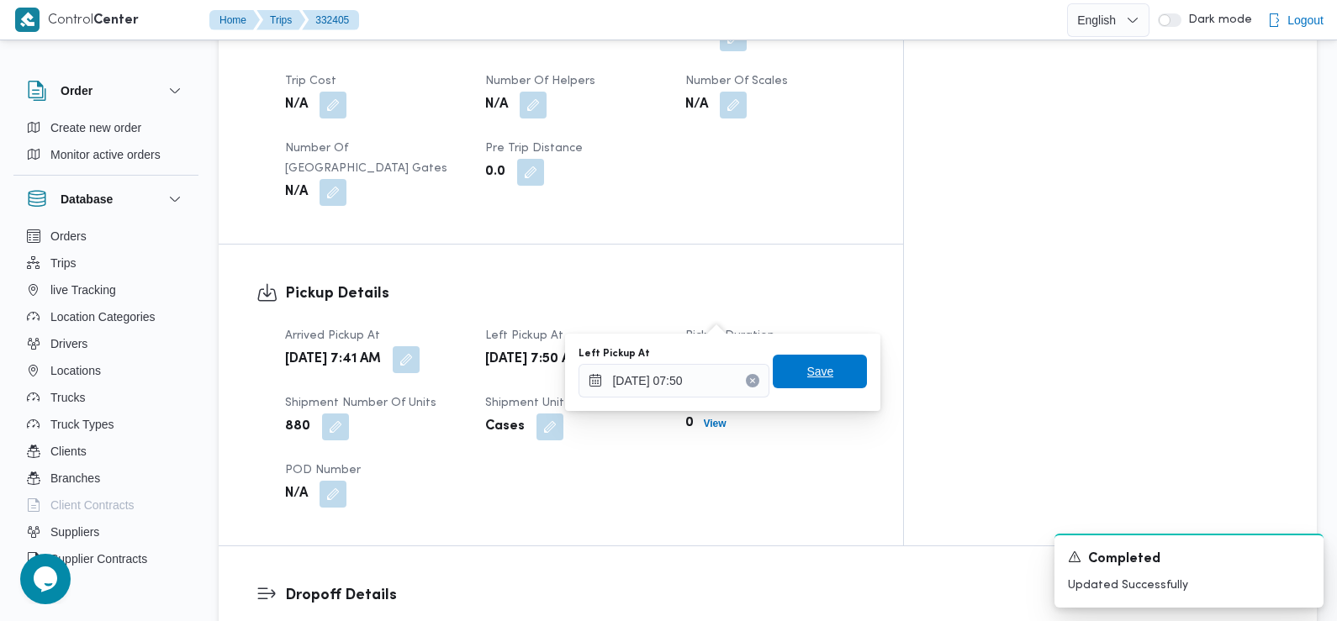
click at [817, 373] on span "Save" at bounding box center [820, 372] width 27 height 20
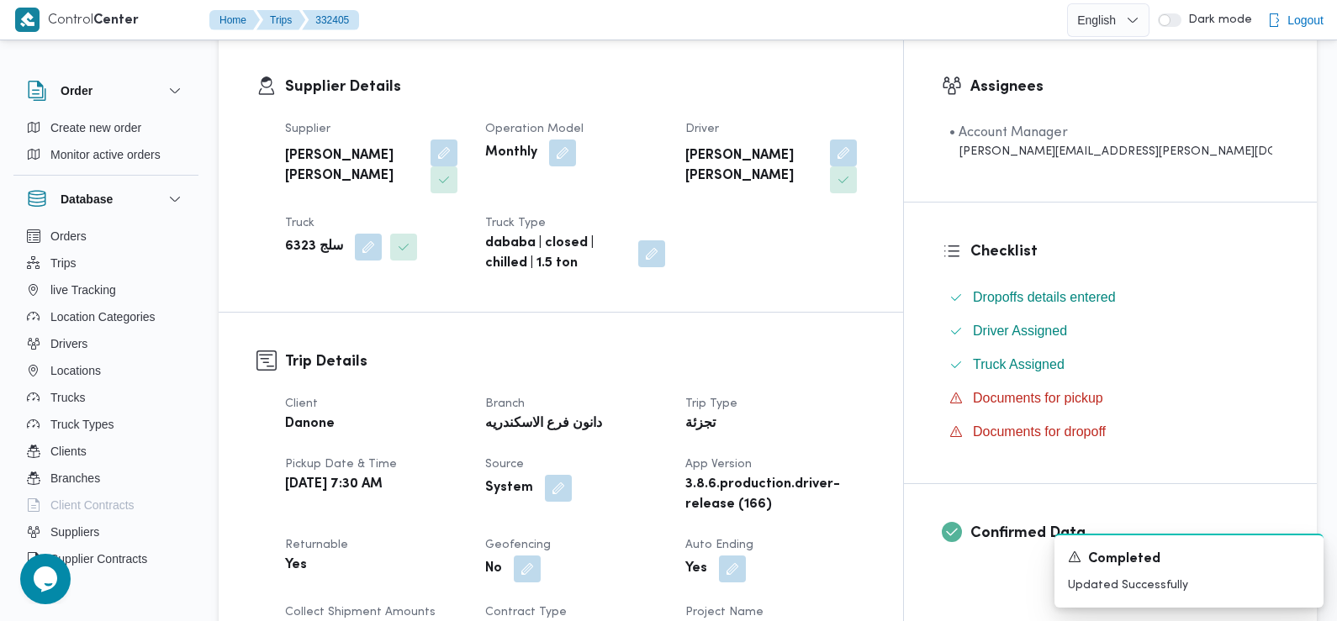
scroll to position [0, 0]
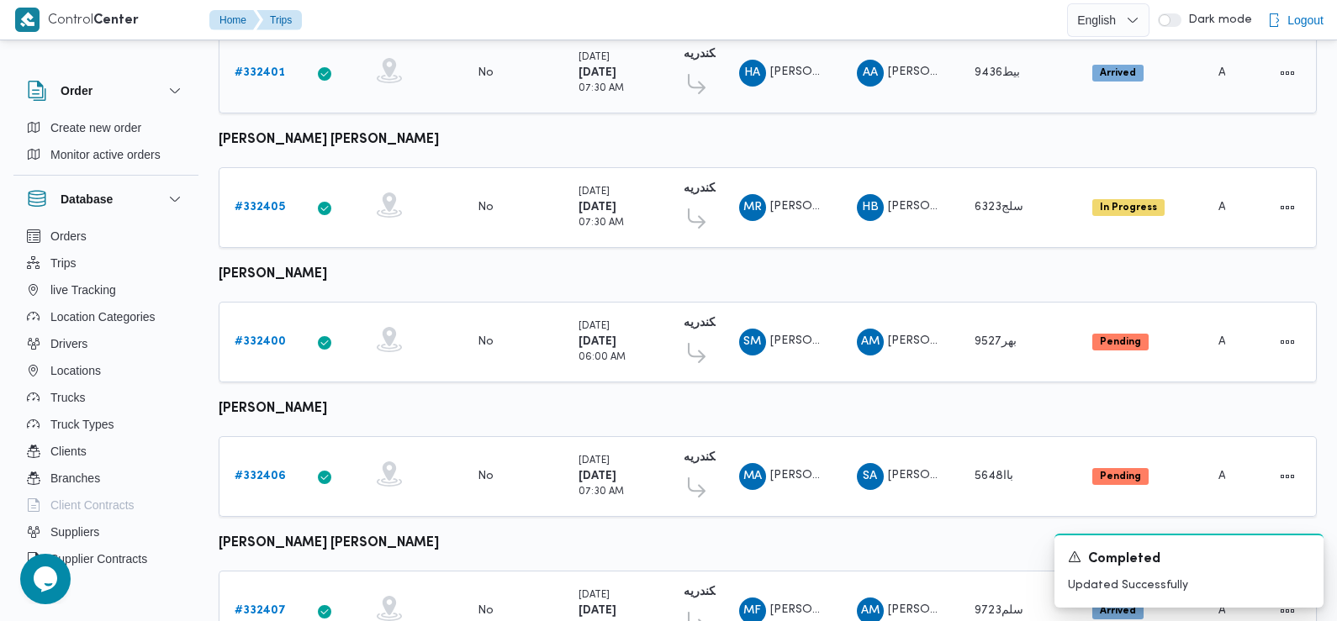
scroll to position [544, 0]
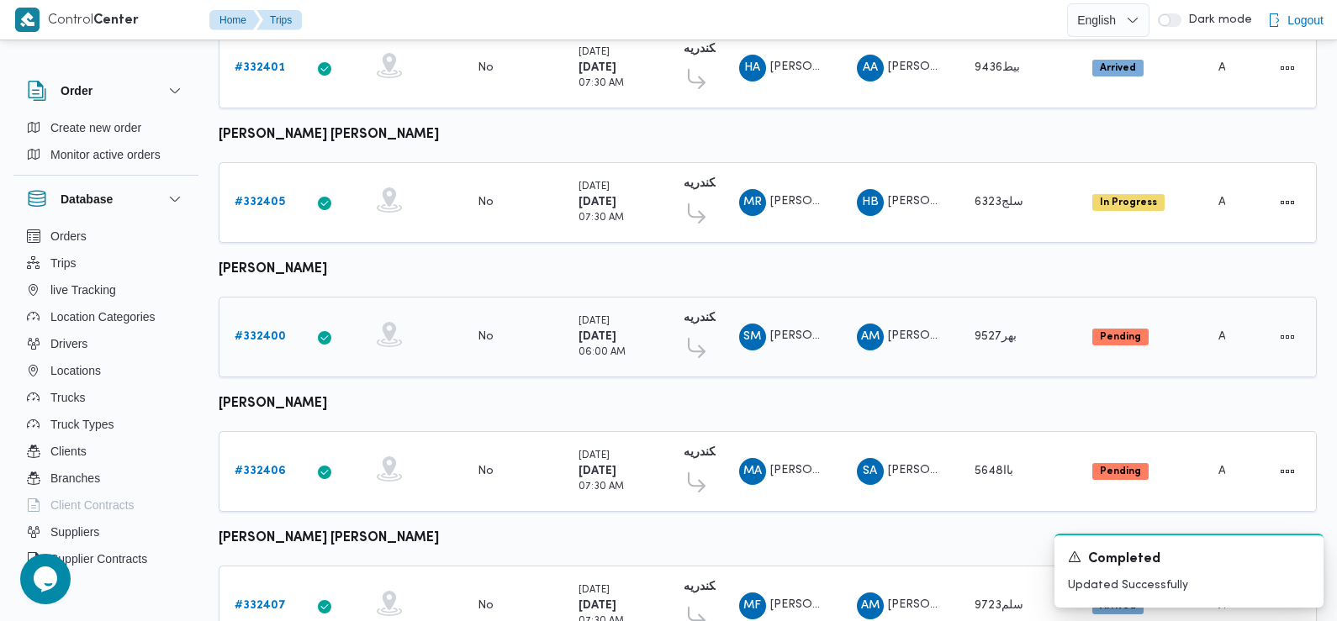
click at [257, 331] on b "# 332400" at bounding box center [260, 336] width 51 height 11
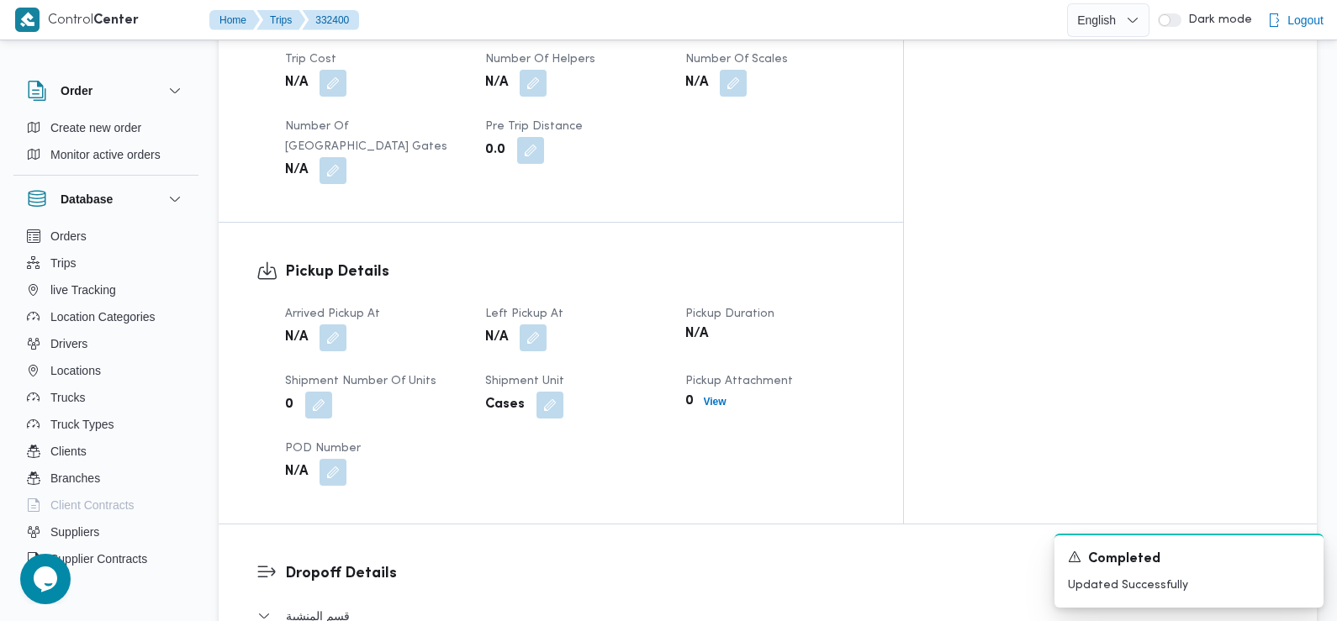
scroll to position [954, 0]
click at [328, 321] on button "button" at bounding box center [333, 334] width 27 height 27
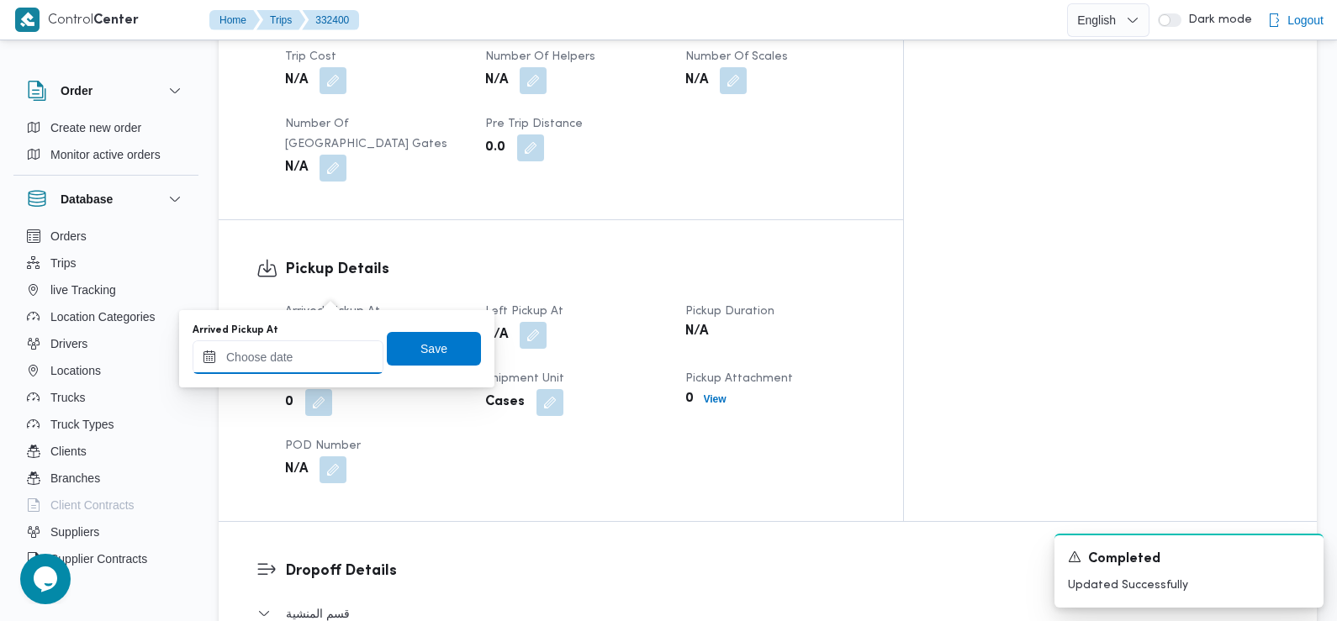
click at [326, 362] on input "Arrived Pickup At" at bounding box center [288, 358] width 191 height 34
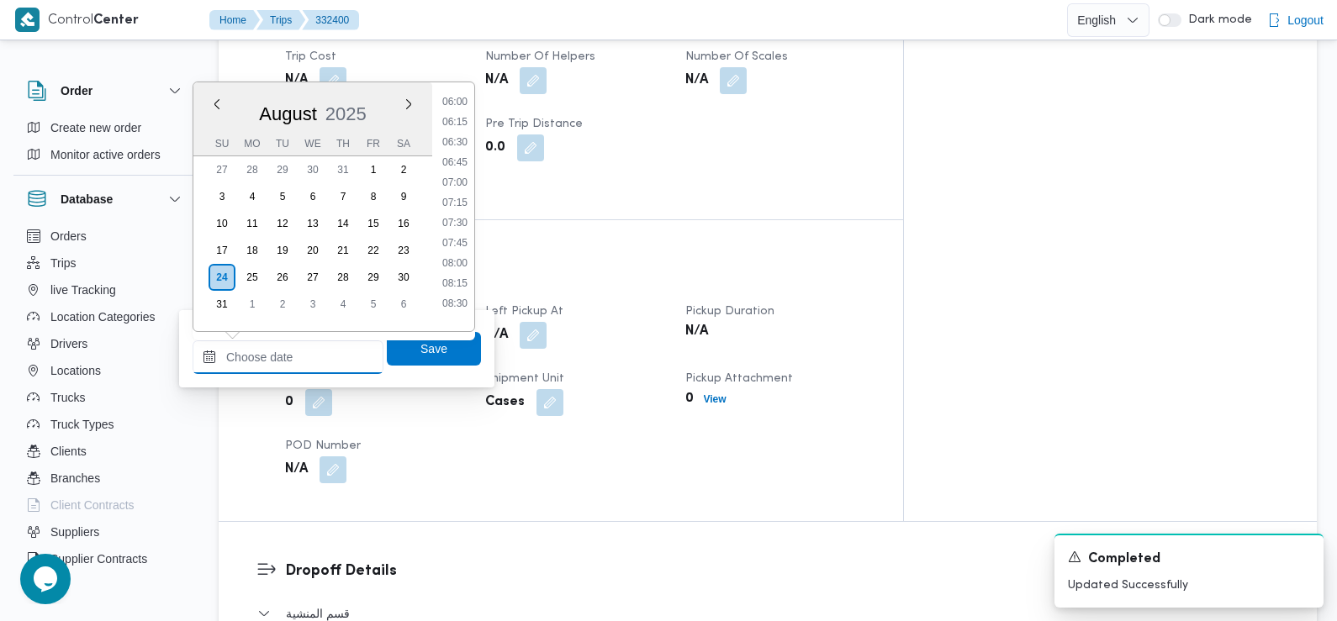
scroll to position [483, 0]
click at [462, 227] on li "07:30" at bounding box center [455, 227] width 39 height 17
type input "[DATE] 07:30"
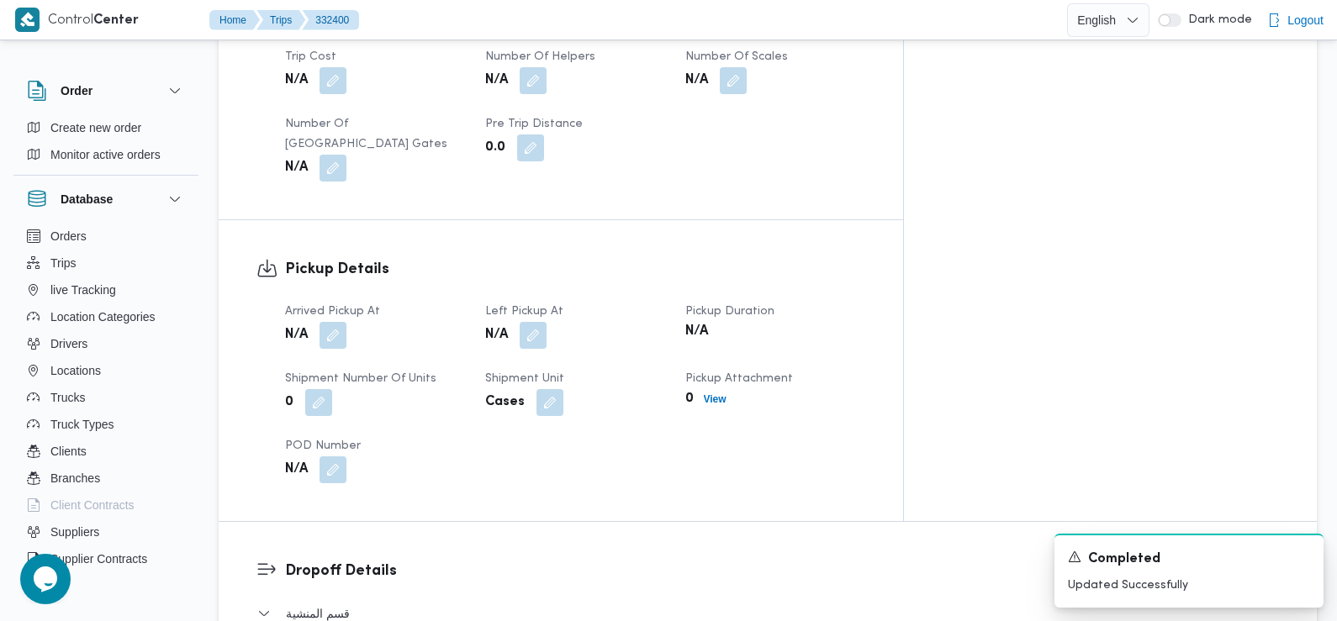
click at [459, 258] on h3 "Pickup Details" at bounding box center [575, 269] width 580 height 23
click at [362, 302] on dt "Arrived Pickup At" at bounding box center [375, 312] width 180 height 20
click at [341, 321] on button "button" at bounding box center [333, 334] width 27 height 27
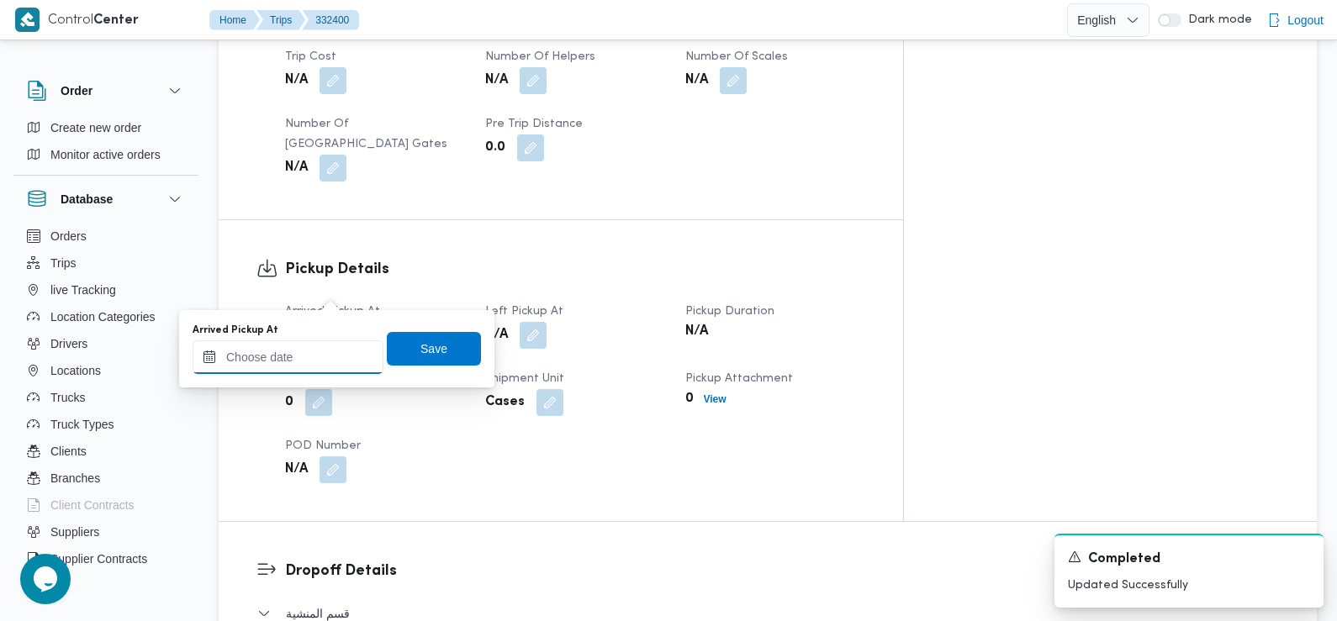
click at [325, 357] on input "Arrived Pickup At" at bounding box center [288, 358] width 191 height 34
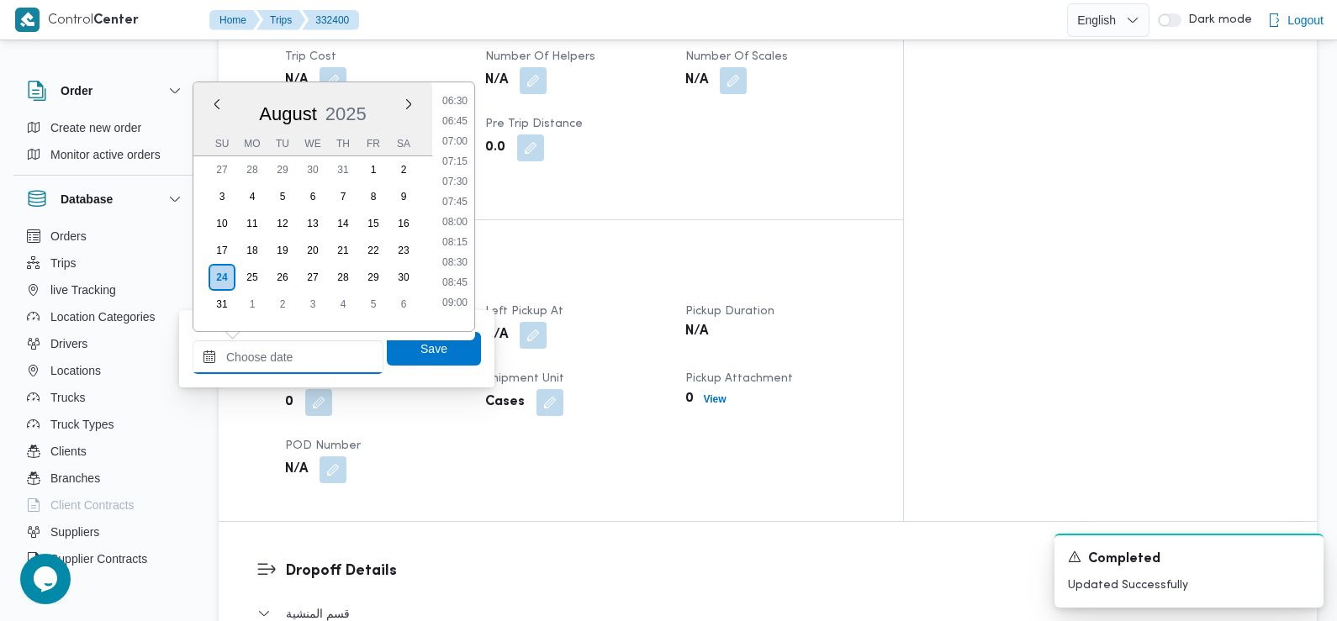
scroll to position [527, 0]
click at [459, 176] on li "07:30" at bounding box center [455, 182] width 39 height 17
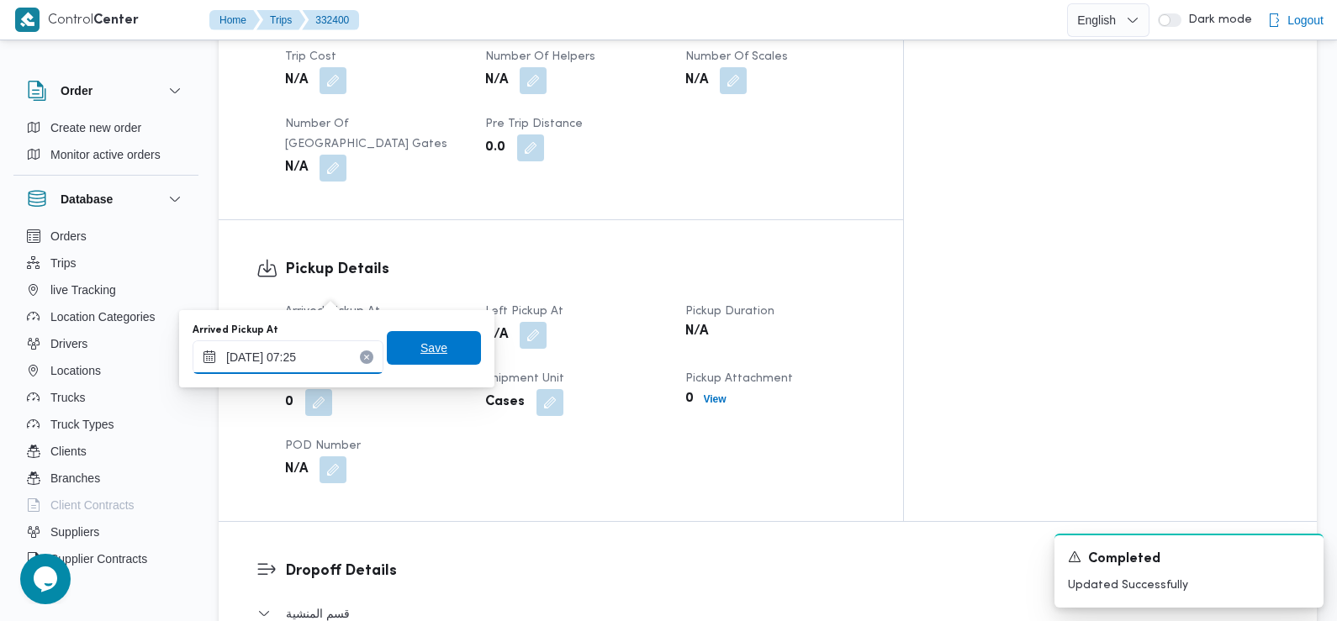
type input "24/08/2025 07:25"
click at [420, 351] on span "Save" at bounding box center [433, 348] width 27 height 20
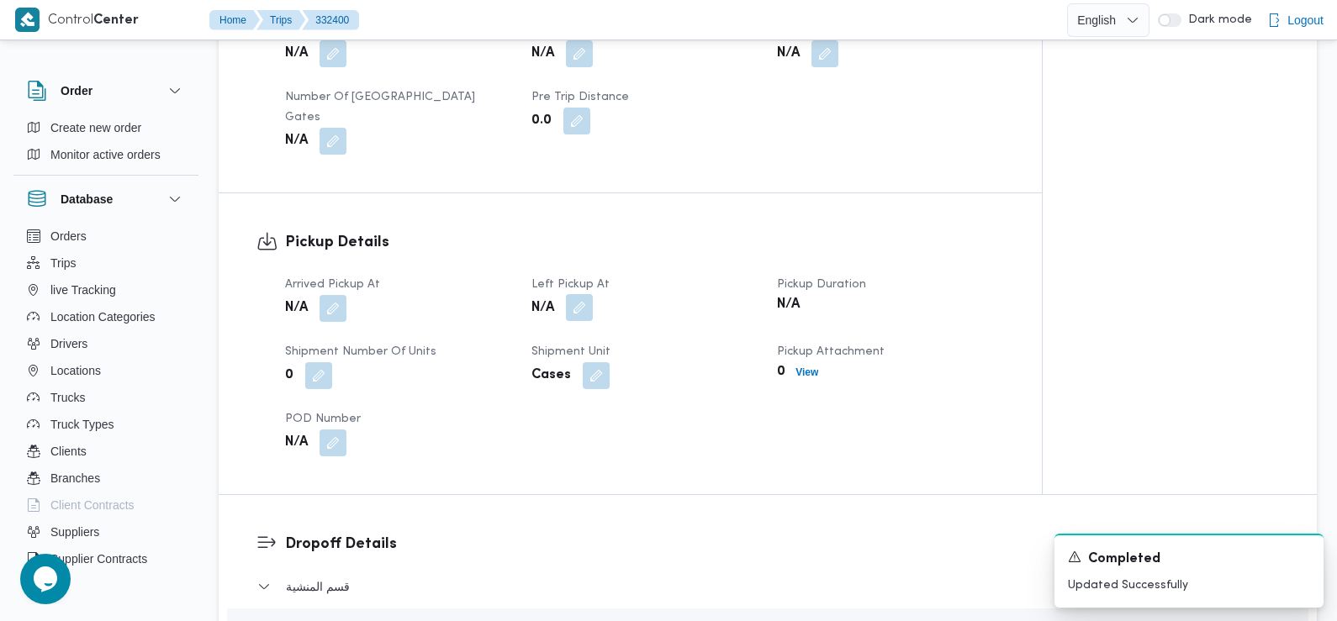
click at [583, 294] on button "button" at bounding box center [579, 307] width 27 height 27
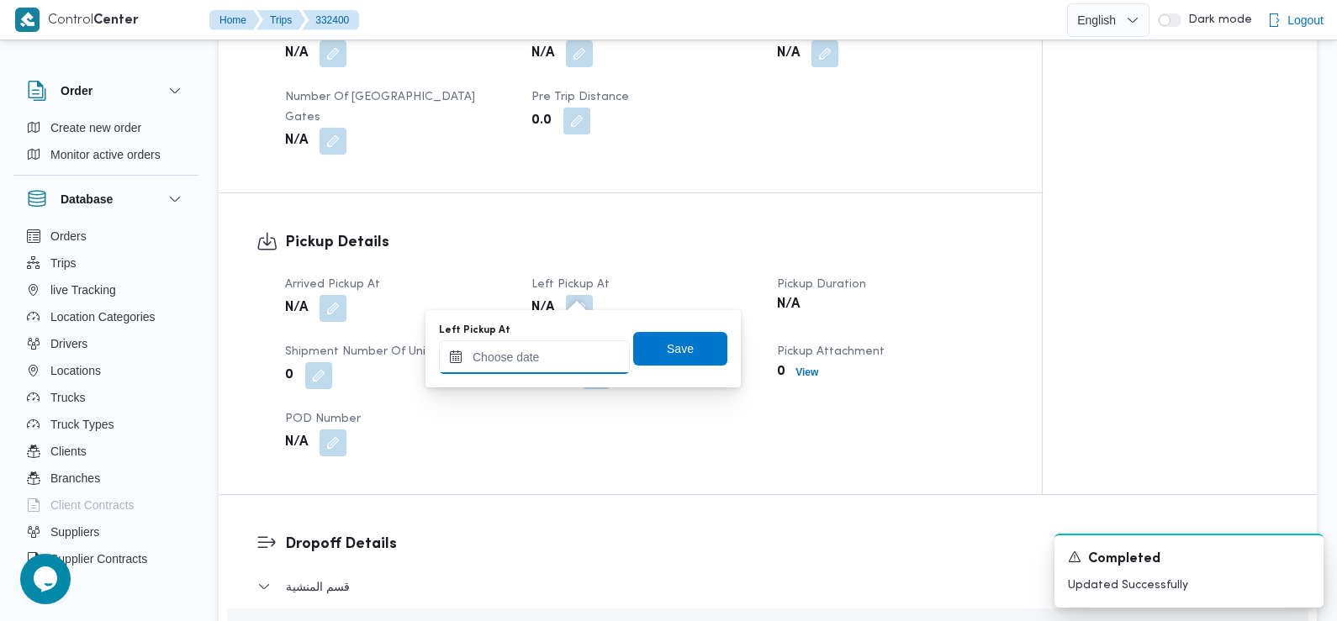
click at [549, 365] on input "Left Pickup At" at bounding box center [534, 358] width 191 height 34
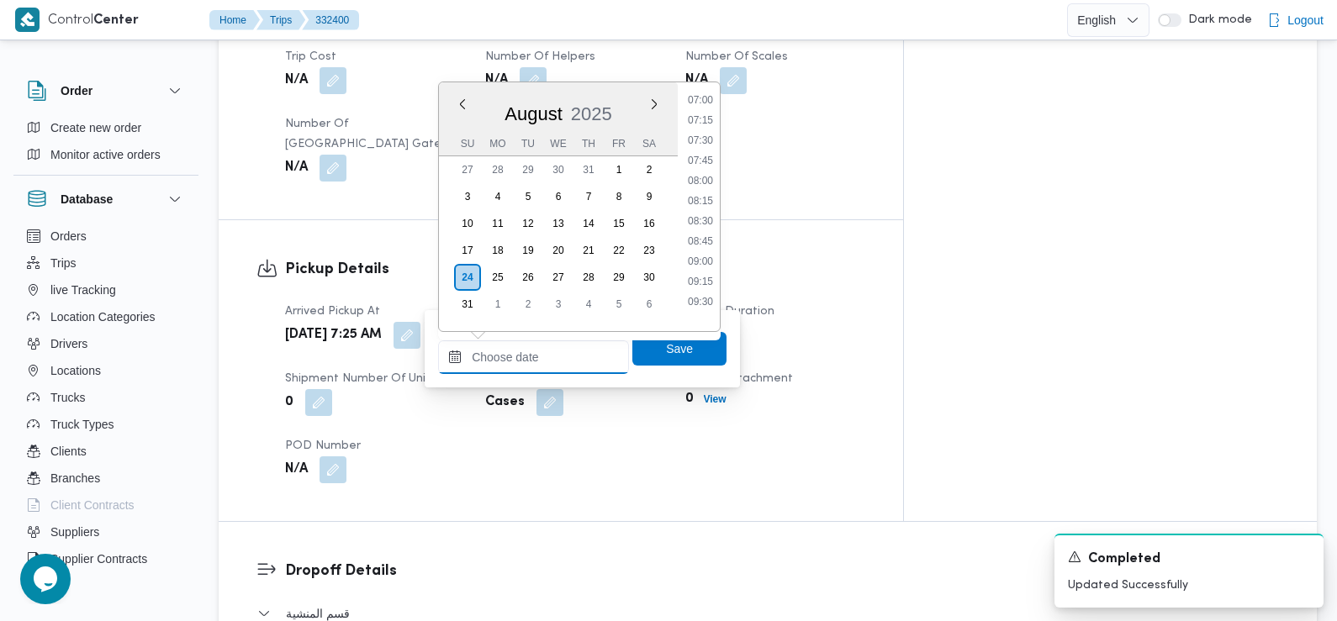
scroll to position [567, 0]
click at [704, 225] on li "08:30" at bounding box center [700, 223] width 39 height 17
type input "24/08/2025 08:30"
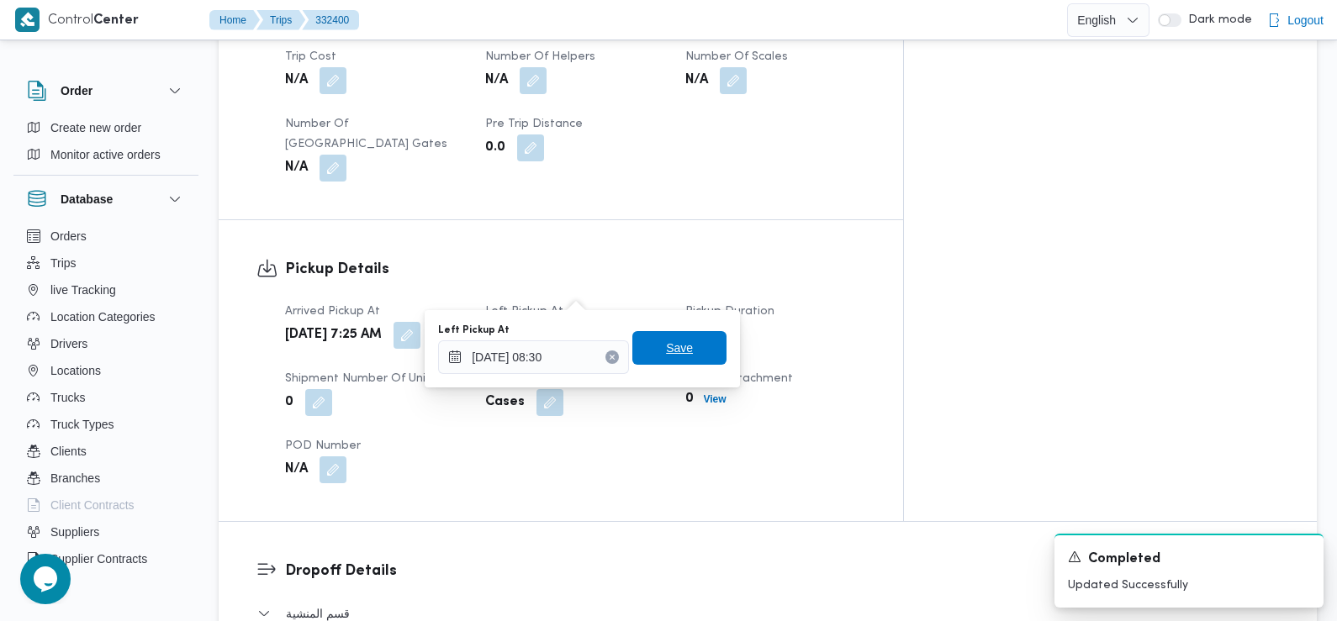
click at [681, 341] on span "Save" at bounding box center [679, 348] width 94 height 34
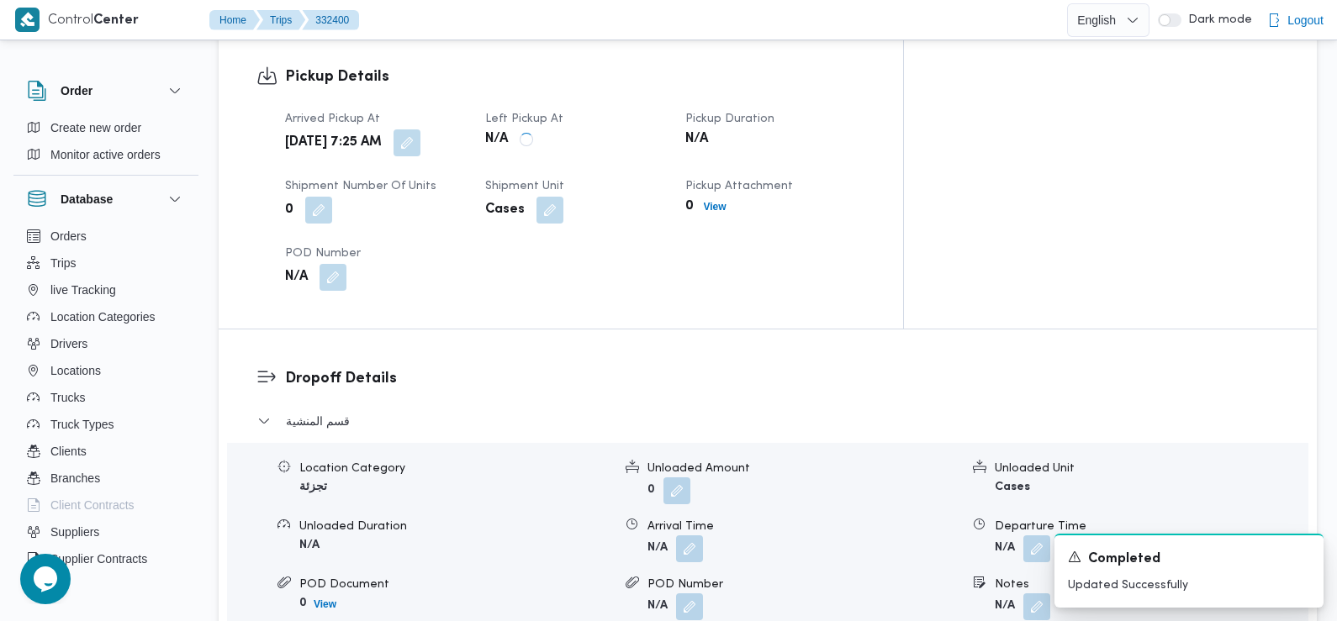
scroll to position [1189, 0]
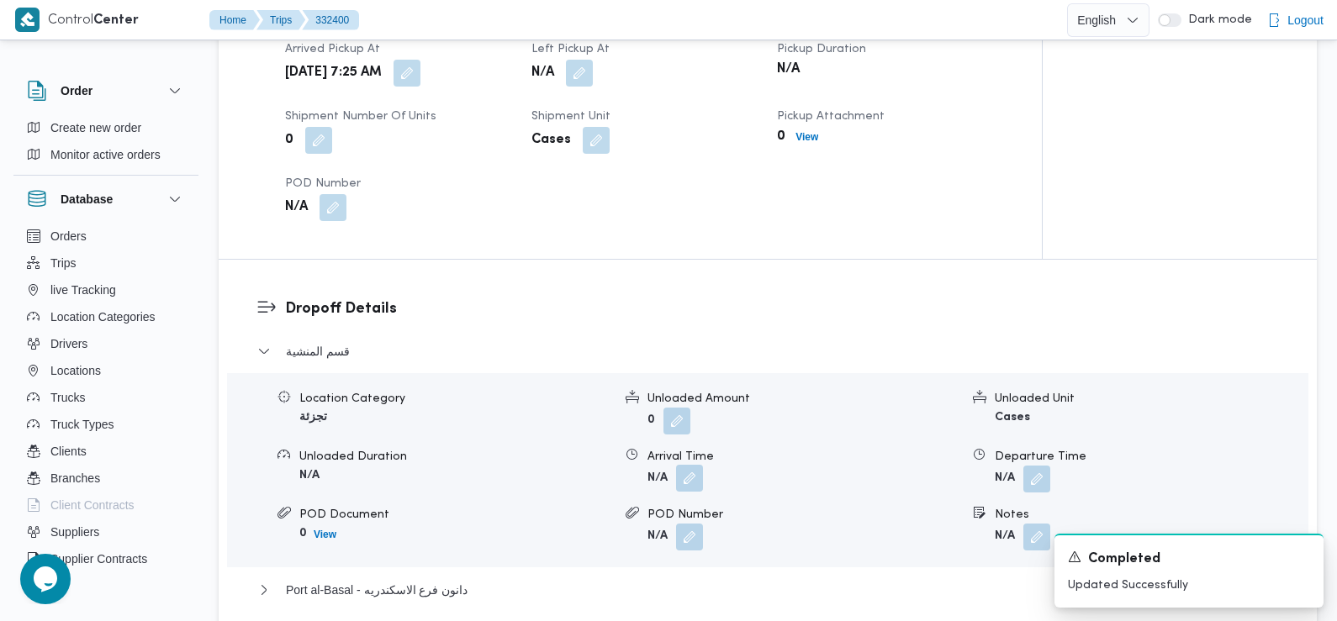
click at [689, 465] on button "button" at bounding box center [689, 478] width 27 height 27
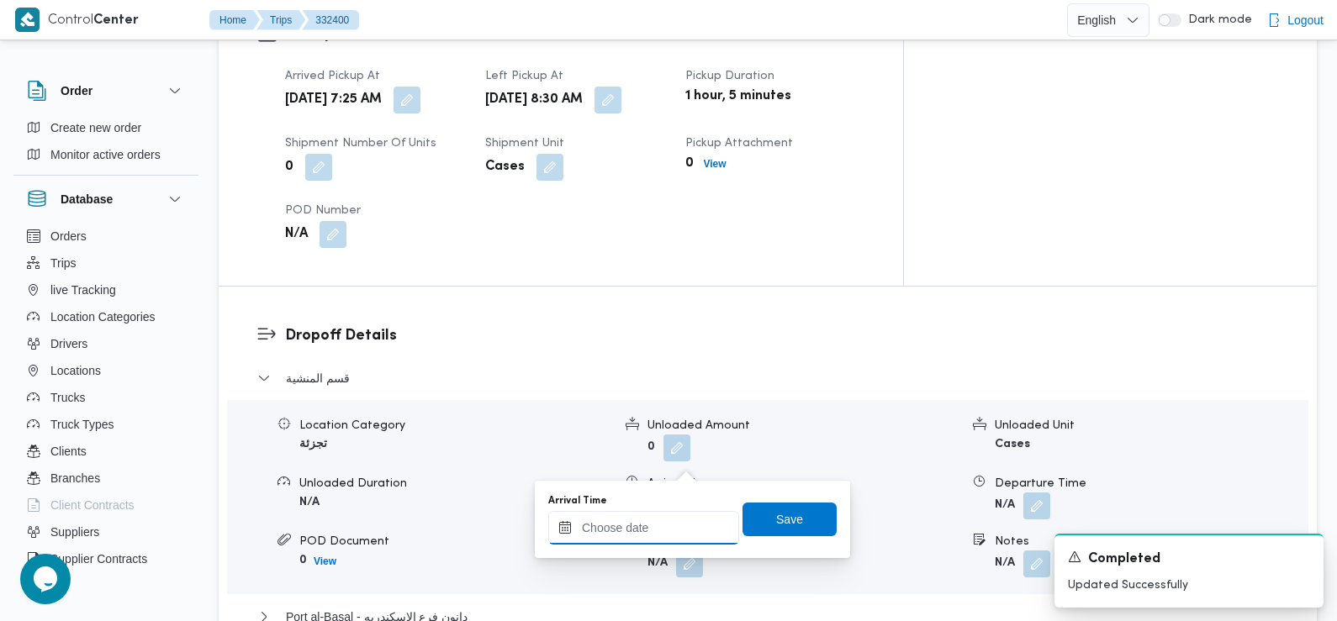
click at [676, 534] on input "Arrival Time" at bounding box center [643, 528] width 191 height 34
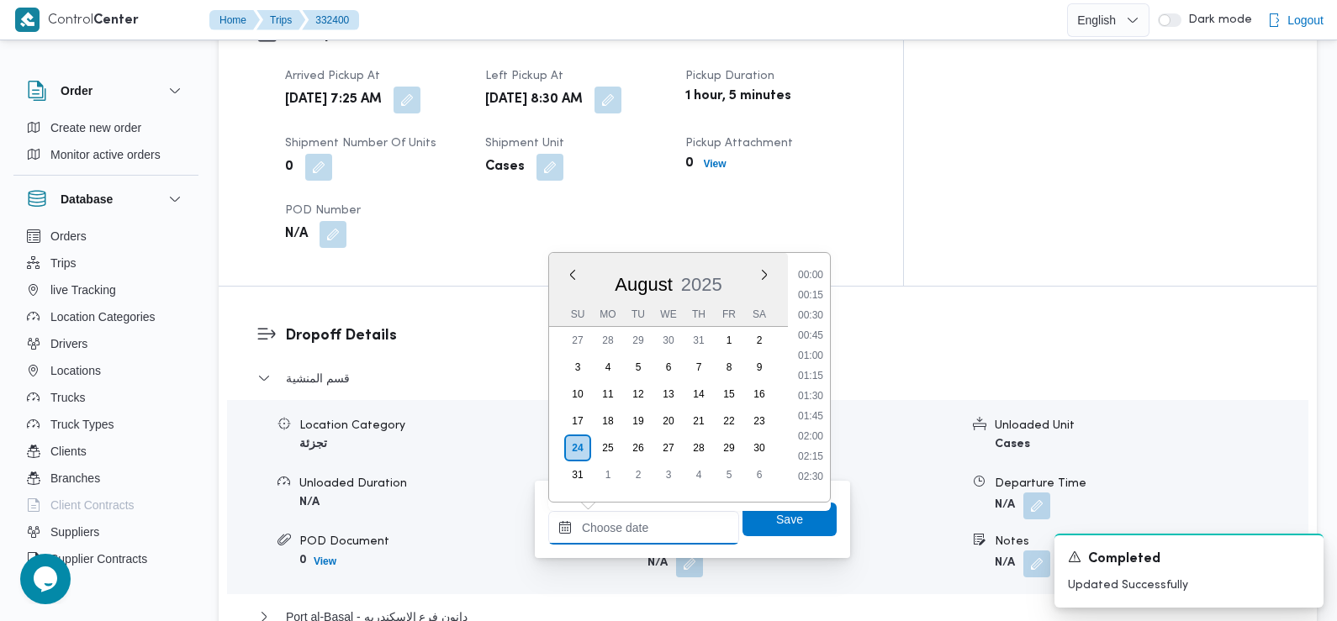
scroll to position [752, 0]
click at [814, 293] on li "09:30" at bounding box center [810, 290] width 39 height 17
type input "24/08/2025 09:30"
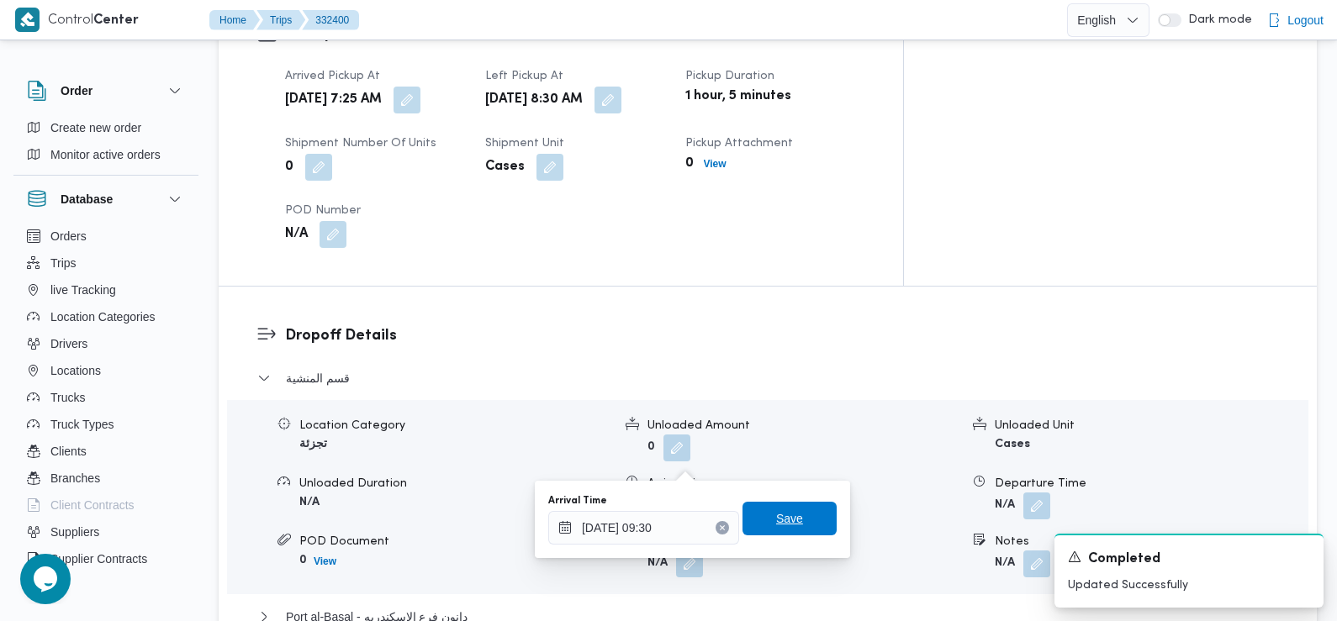
click at [779, 528] on span "Save" at bounding box center [789, 519] width 27 height 20
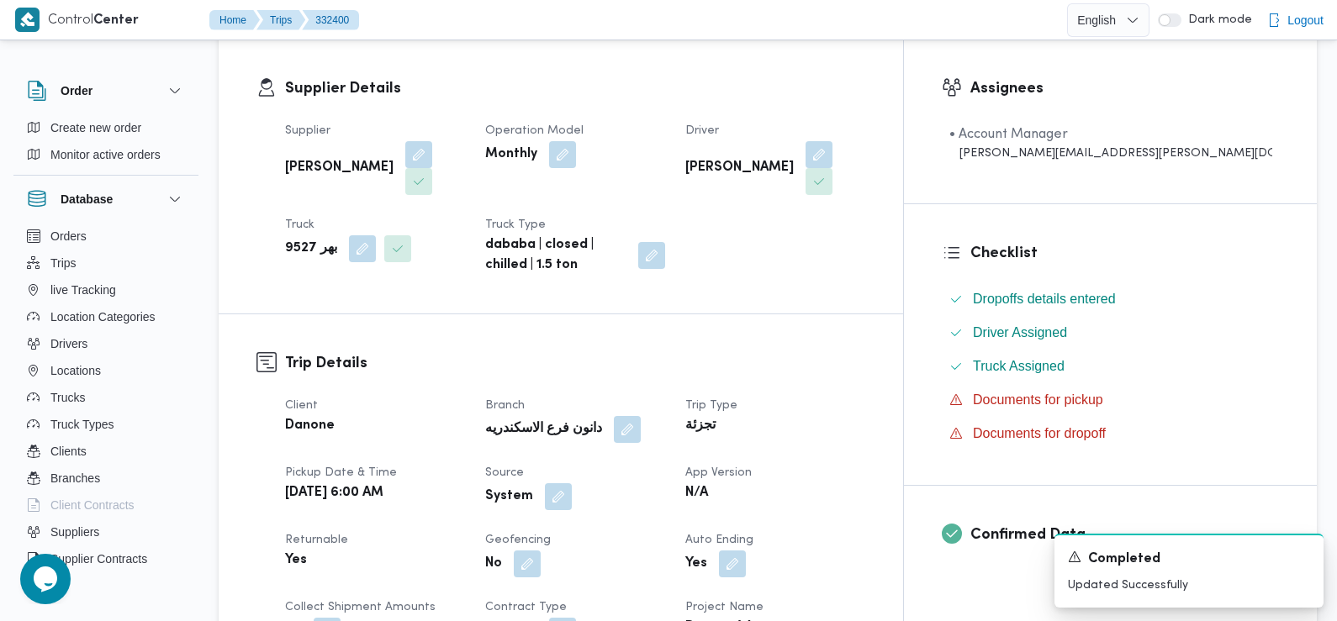
scroll to position [347, 0]
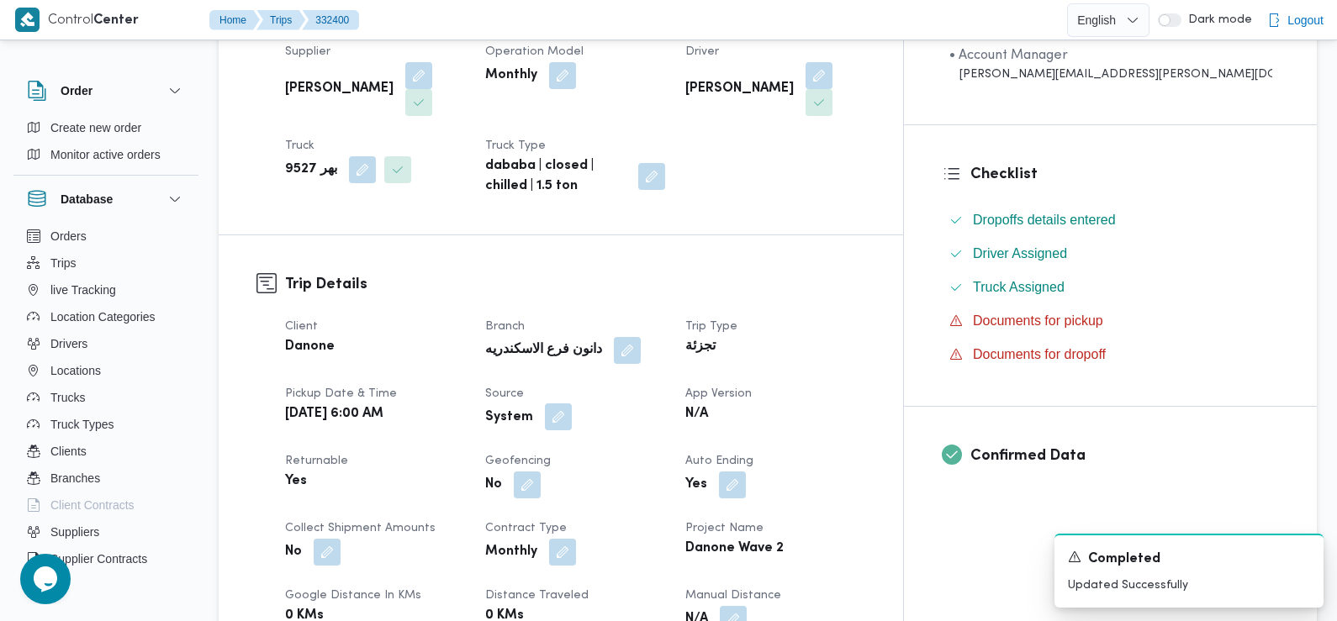
click at [572, 404] on button "button" at bounding box center [558, 417] width 27 height 27
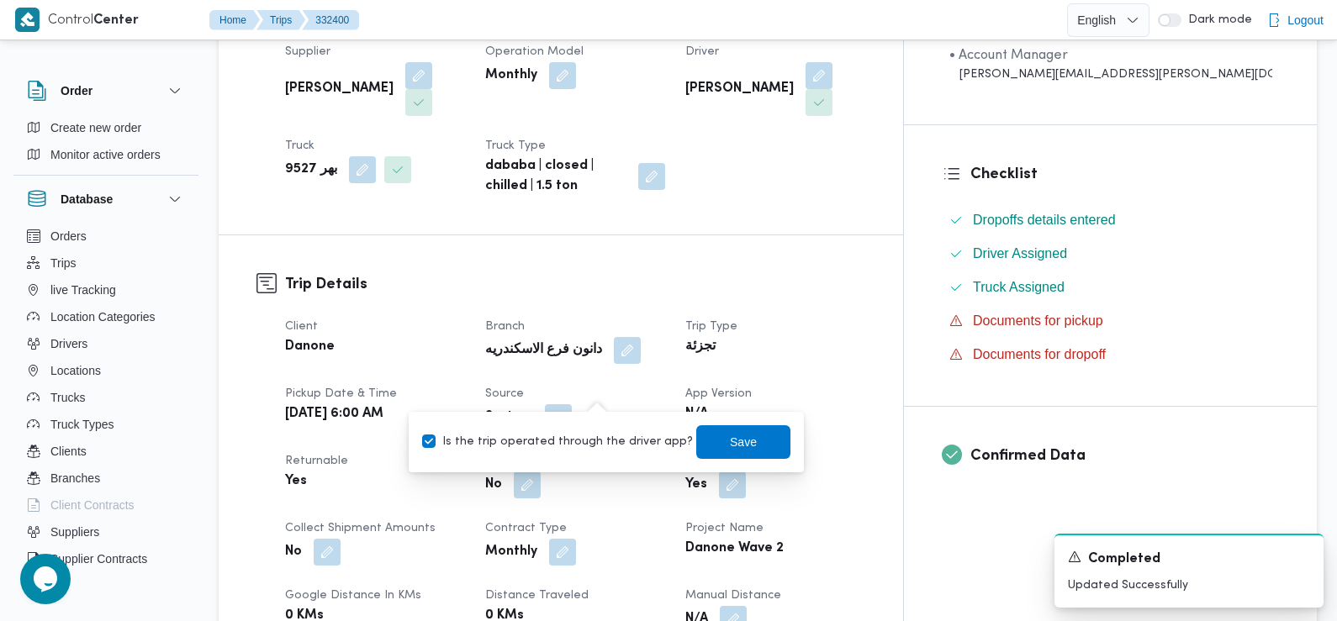
click at [589, 427] on div "Is the trip operated through the driver app? Save" at bounding box center [606, 442] width 372 height 37
click at [581, 442] on label "Is the trip operated through the driver app?" at bounding box center [557, 442] width 271 height 20
checkbox input "false"
click at [700, 452] on span "Save" at bounding box center [743, 442] width 94 height 34
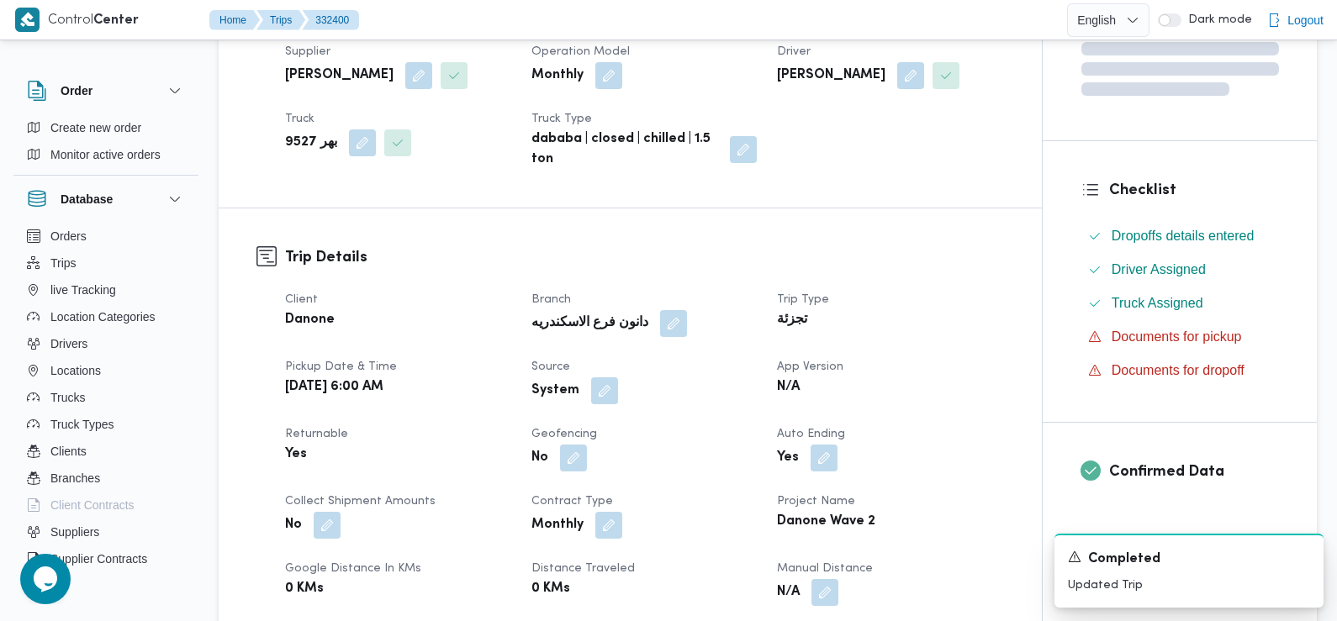
scroll to position [0, 0]
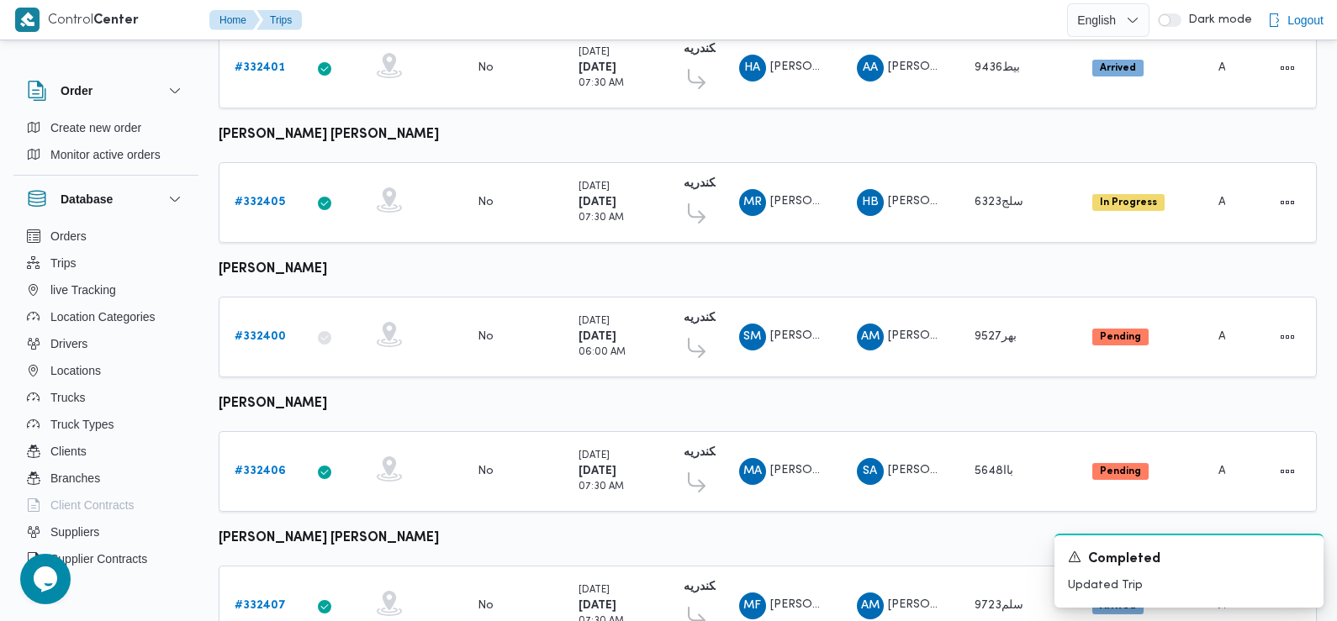
scroll to position [700, 0]
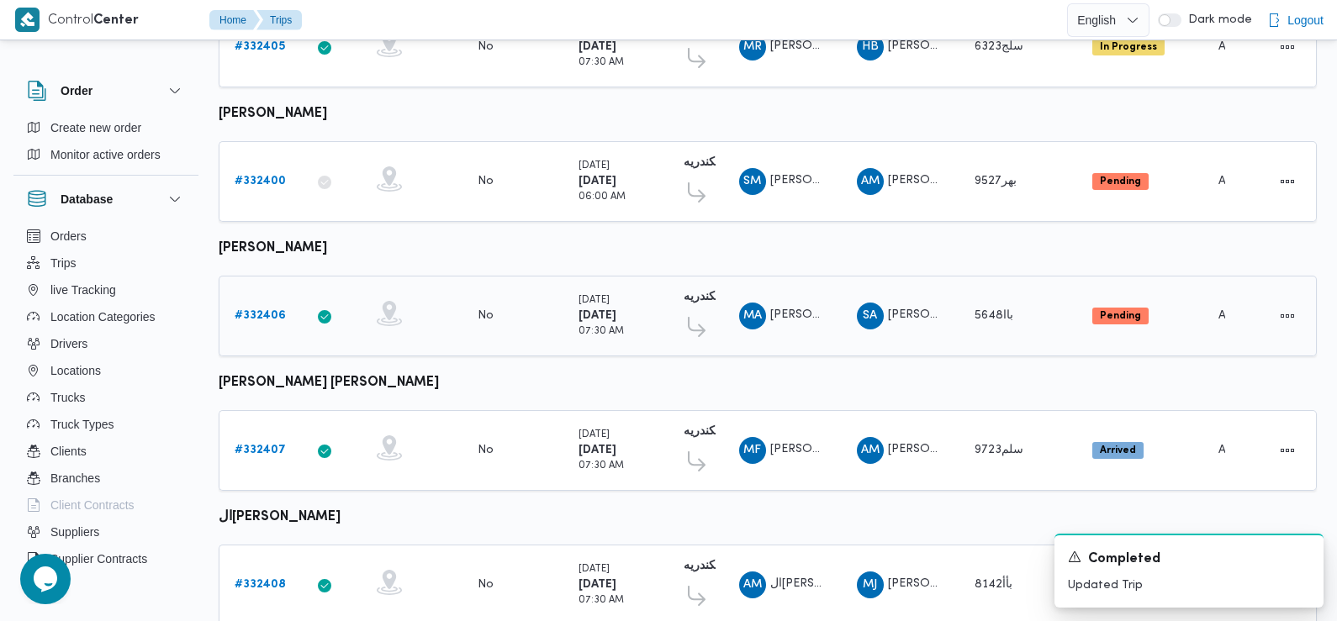
click at [251, 310] on b "# 332406" at bounding box center [260, 315] width 51 height 11
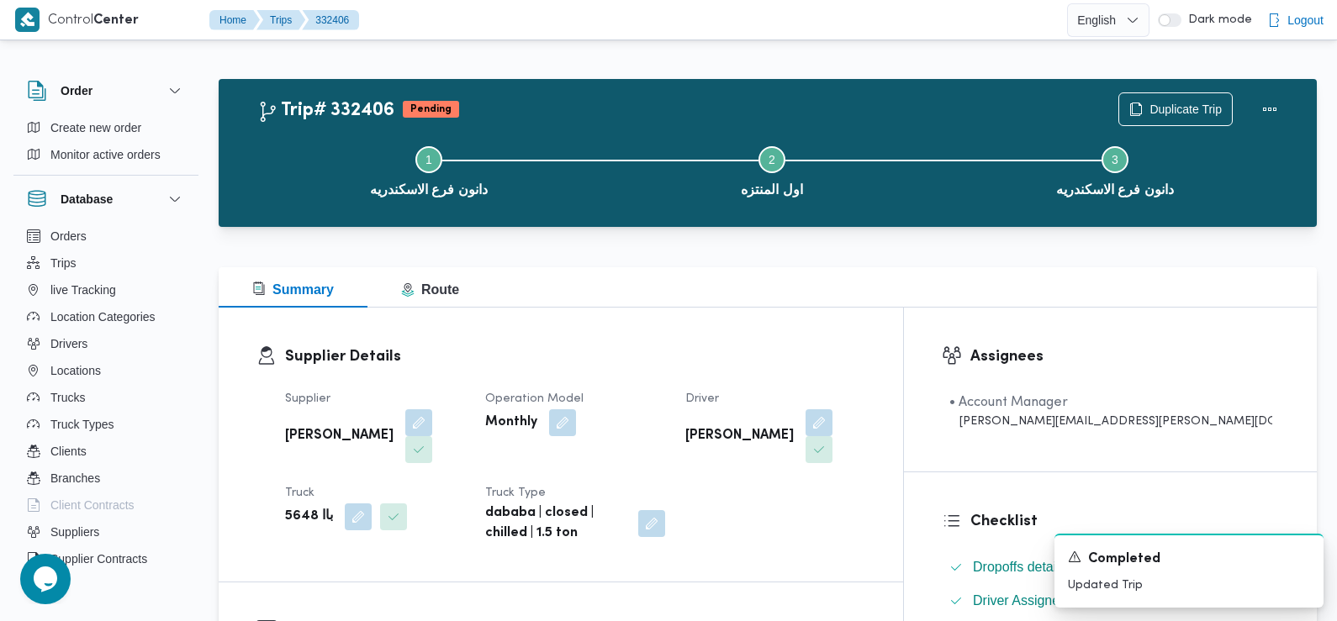
click at [465, 483] on dl "Truck باا 5648" at bounding box center [375, 507] width 180 height 49
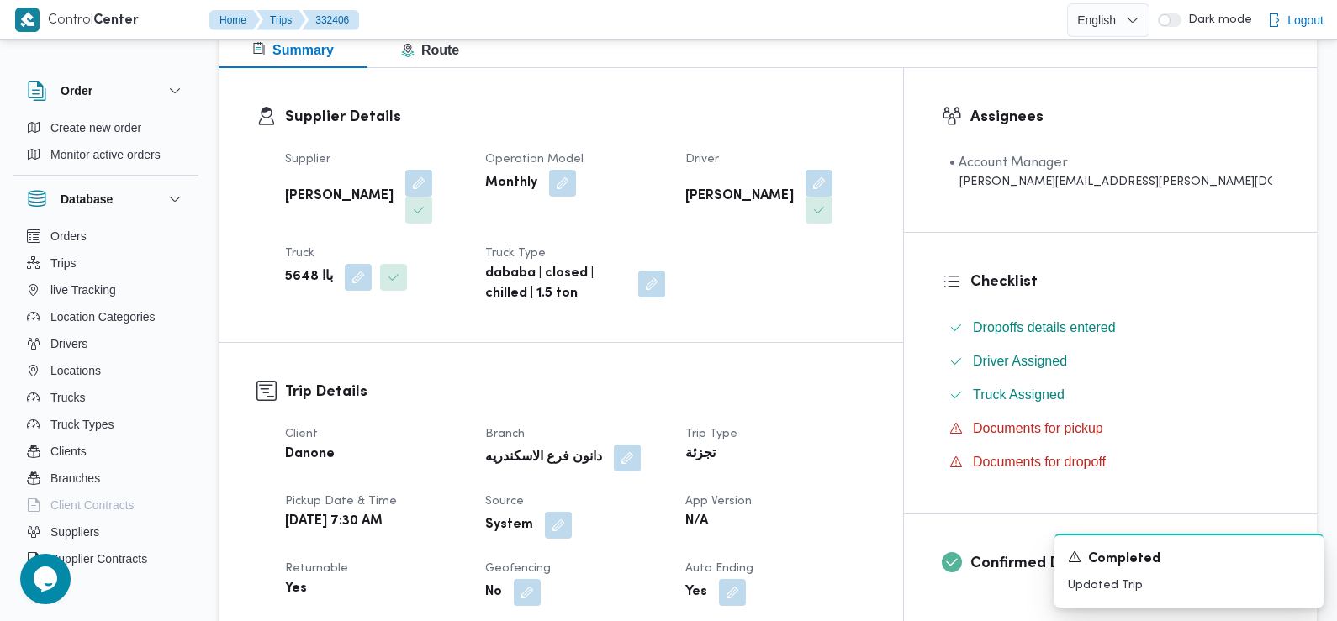
scroll to position [325, 0]
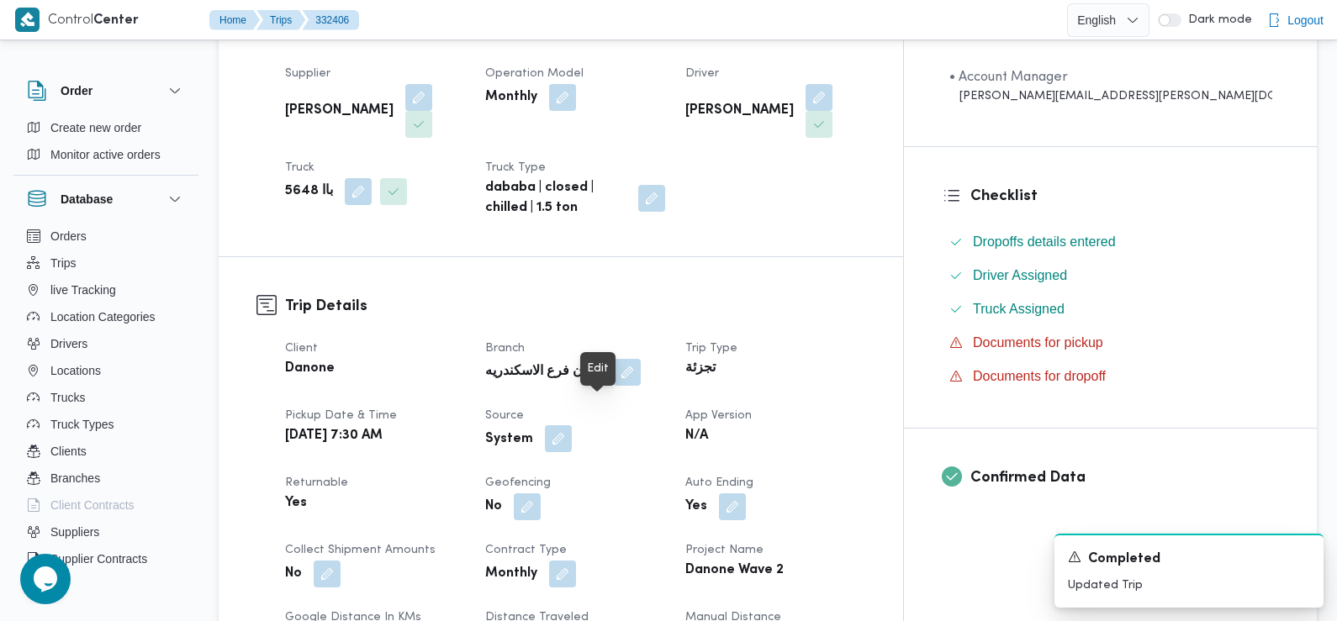
click at [572, 425] on button "button" at bounding box center [558, 438] width 27 height 27
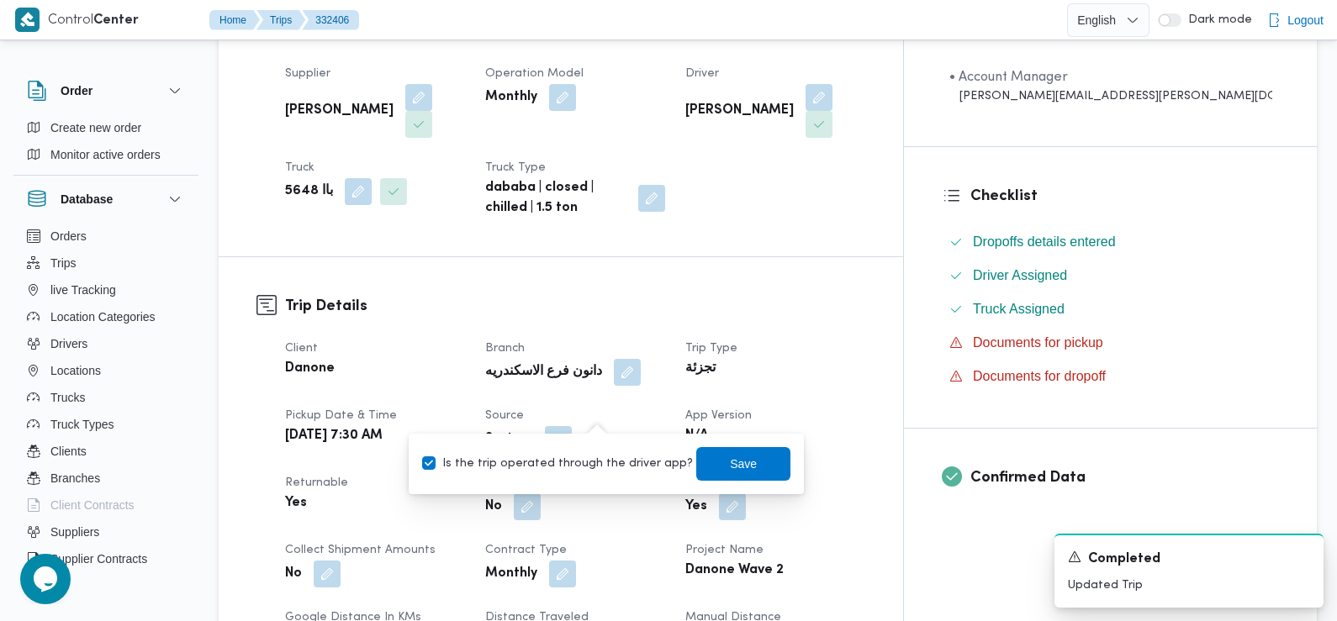
click at [596, 465] on label "Is the trip operated through the driver app?" at bounding box center [557, 464] width 271 height 20
checkbox input "false"
click at [710, 459] on span "Save" at bounding box center [743, 463] width 94 height 34
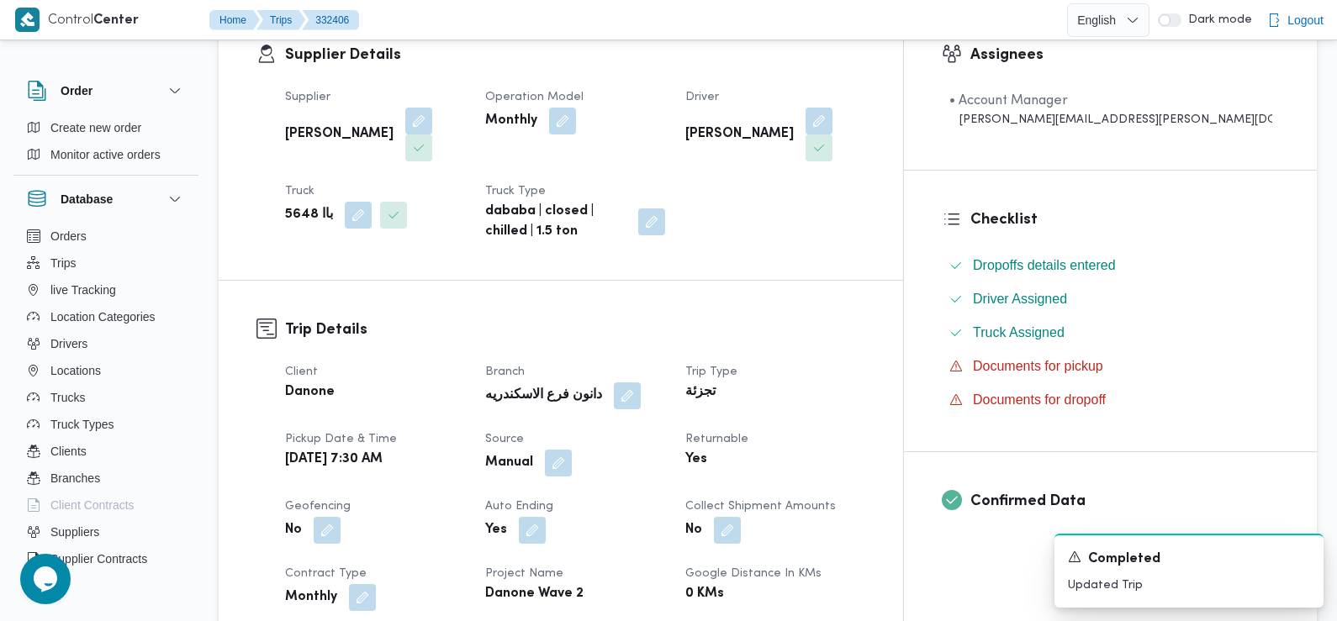
scroll to position [280, 0]
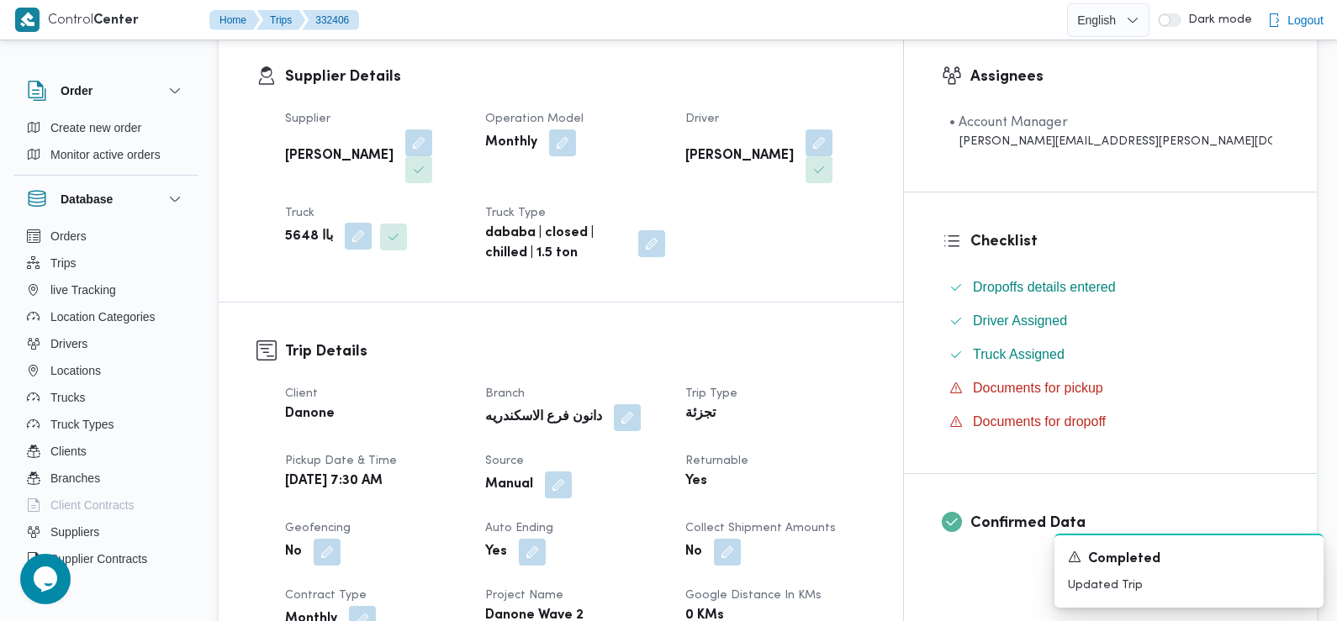
click at [351, 223] on button "button" at bounding box center [358, 236] width 27 height 27
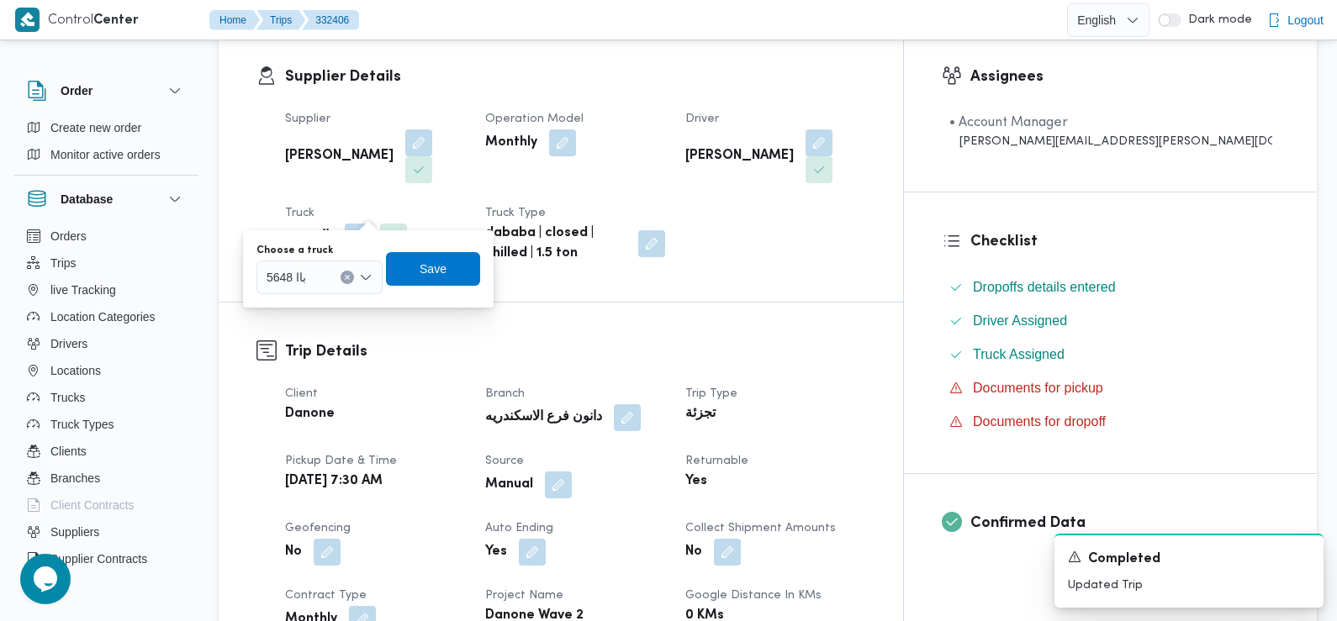
click at [320, 285] on div "باا 5648" at bounding box center [319, 278] width 126 height 34
click at [314, 328] on span "باا5648 | null" at bounding box center [330, 332] width 86 height 20
click at [529, 341] on h3 "Trip Details" at bounding box center [575, 352] width 580 height 23
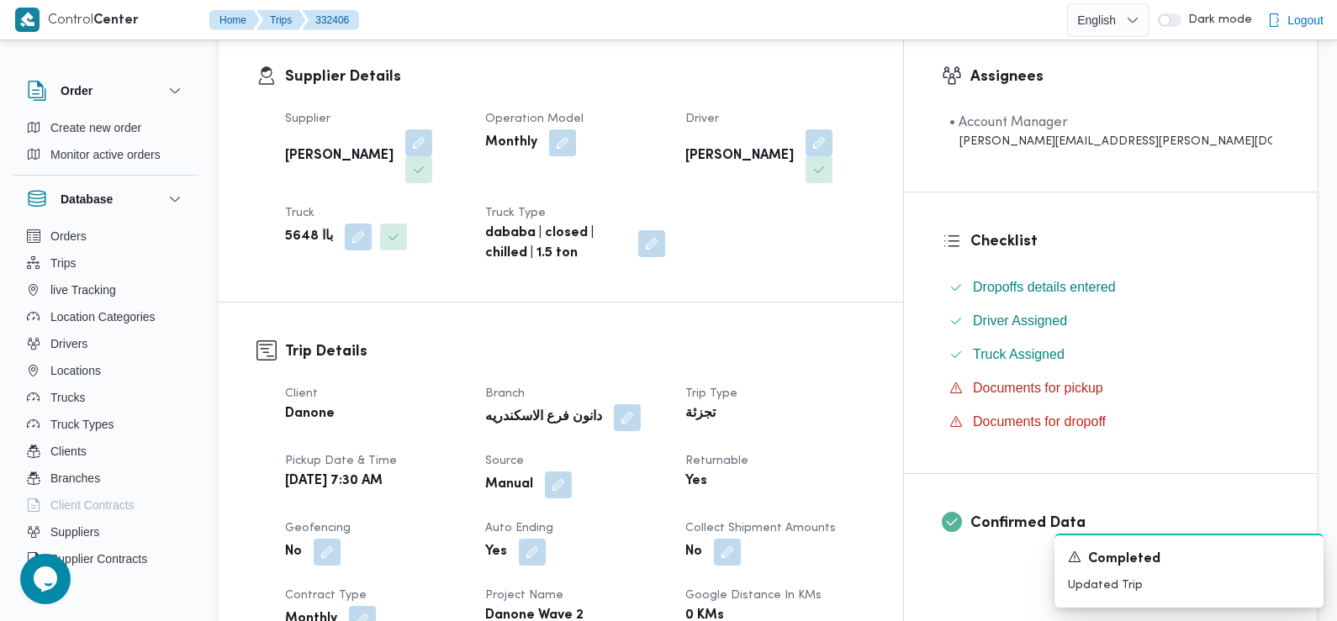
scroll to position [0, 0]
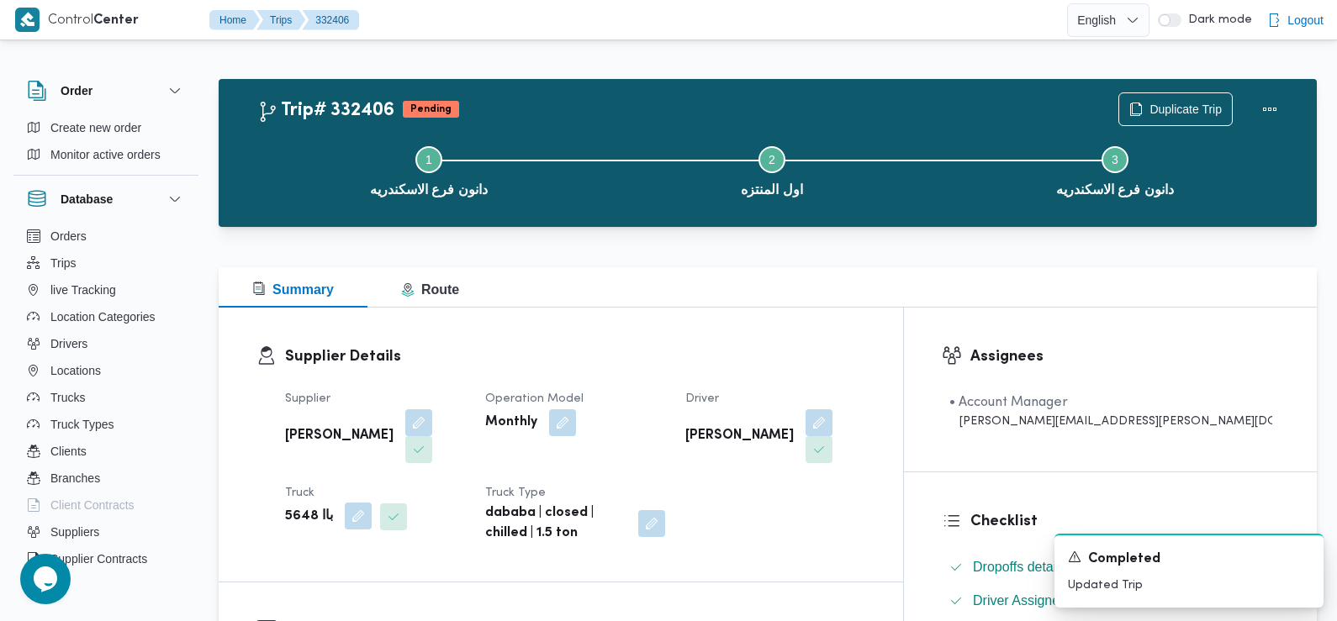
click at [350, 503] on button "button" at bounding box center [358, 516] width 27 height 27
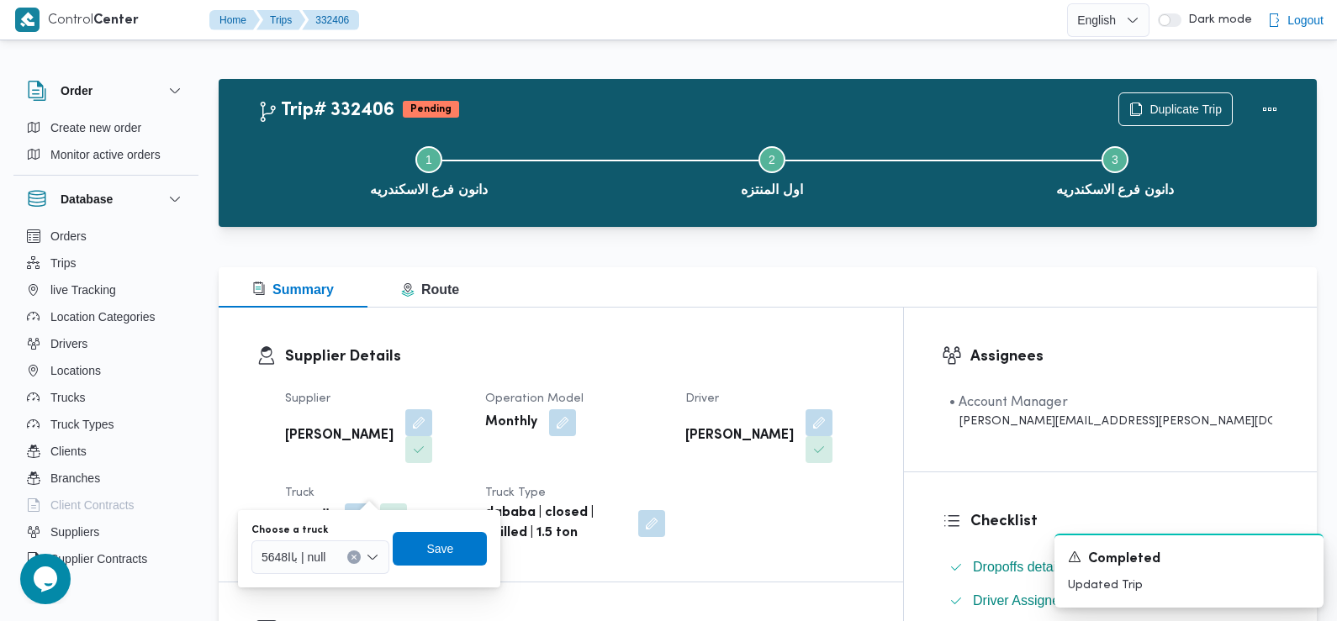
click at [296, 561] on span "باا5648 | null" at bounding box center [294, 556] width 64 height 18
type input "468"
click at [659, 552] on div "Supplier Details Supplier سامي عبدالله علي عباس Operation Model Monthly Driver …" at bounding box center [561, 445] width 684 height 274
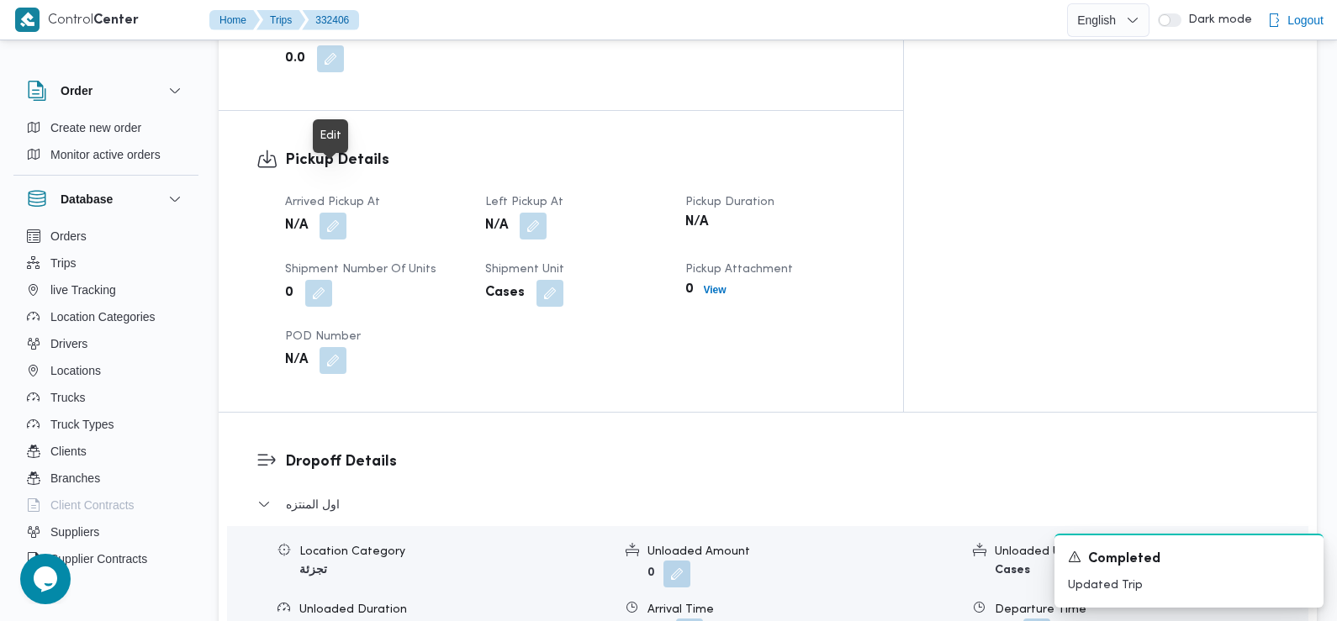
scroll to position [1070, 0]
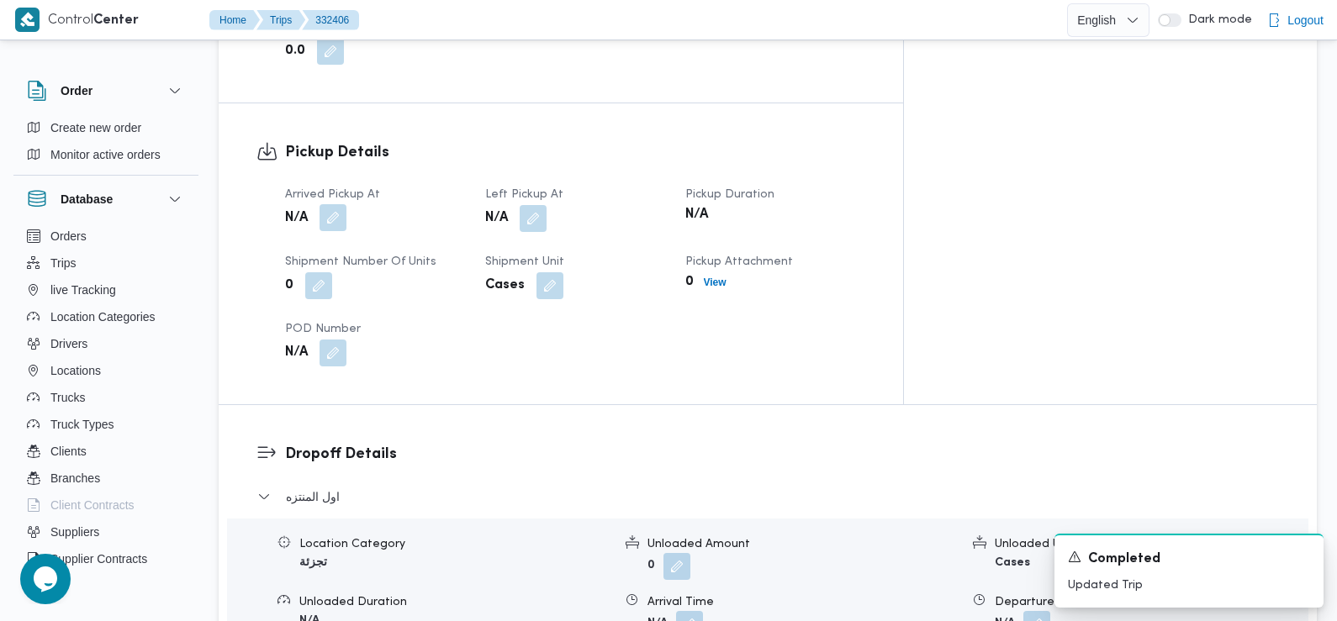
click at [333, 204] on button "button" at bounding box center [333, 217] width 27 height 27
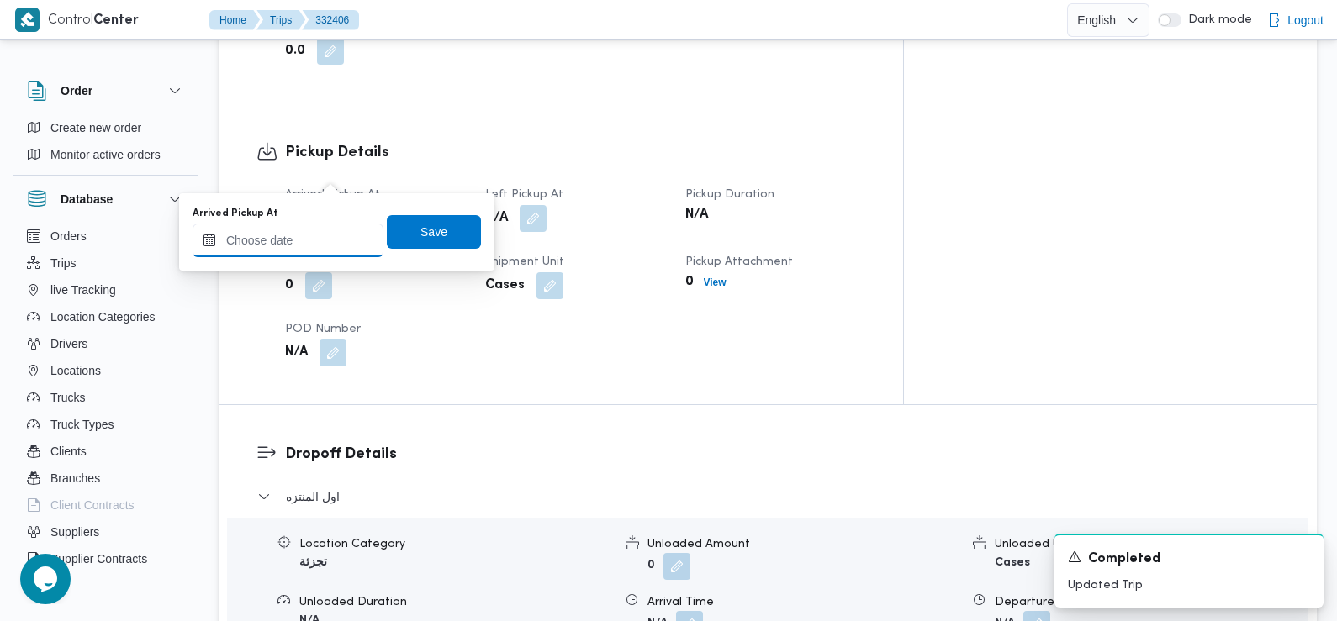
click at [320, 245] on input "Arrived Pickup At" at bounding box center [288, 241] width 191 height 34
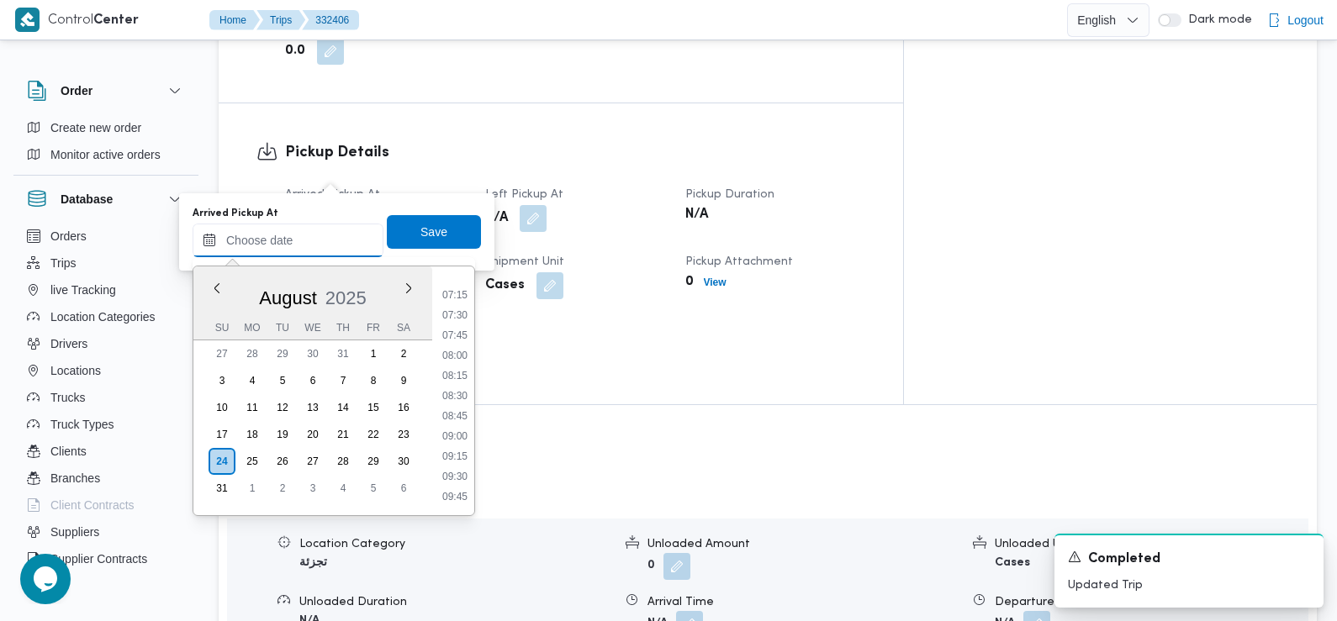
scroll to position [578, 0]
click at [457, 314] on li "07:30" at bounding box center [455, 316] width 39 height 17
type input "[DATE] 07:30"
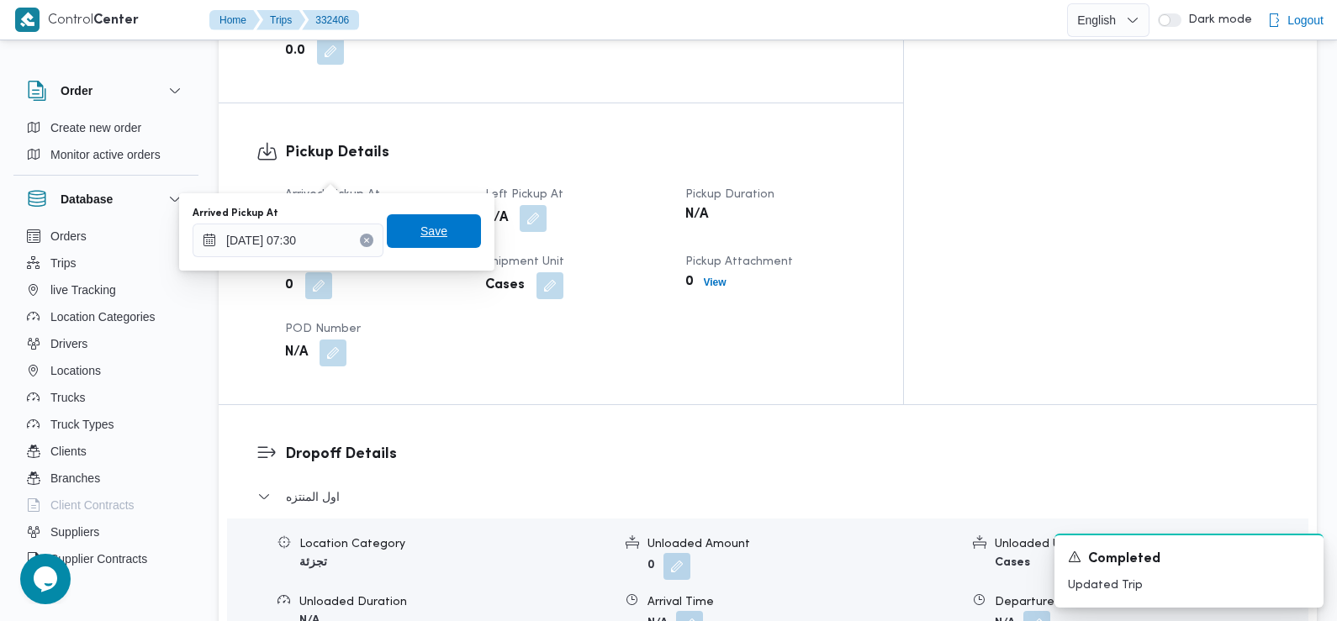
click at [438, 232] on span "Save" at bounding box center [434, 231] width 94 height 34
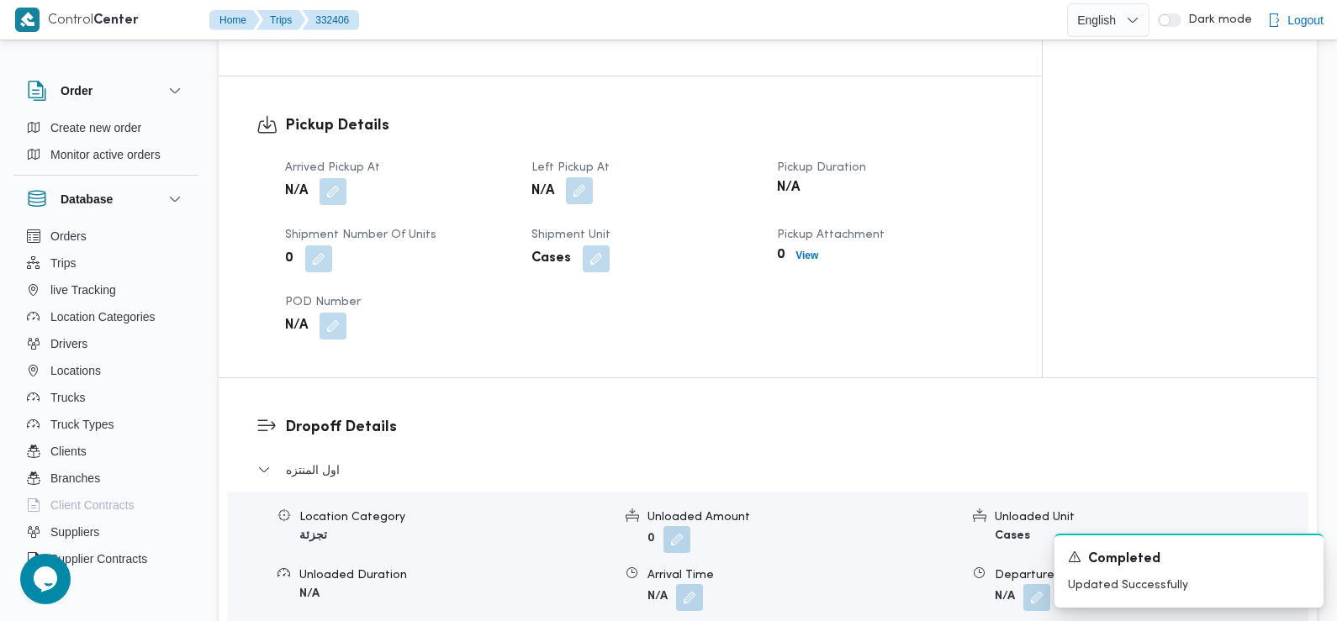
click at [577, 177] on button "button" at bounding box center [579, 190] width 27 height 27
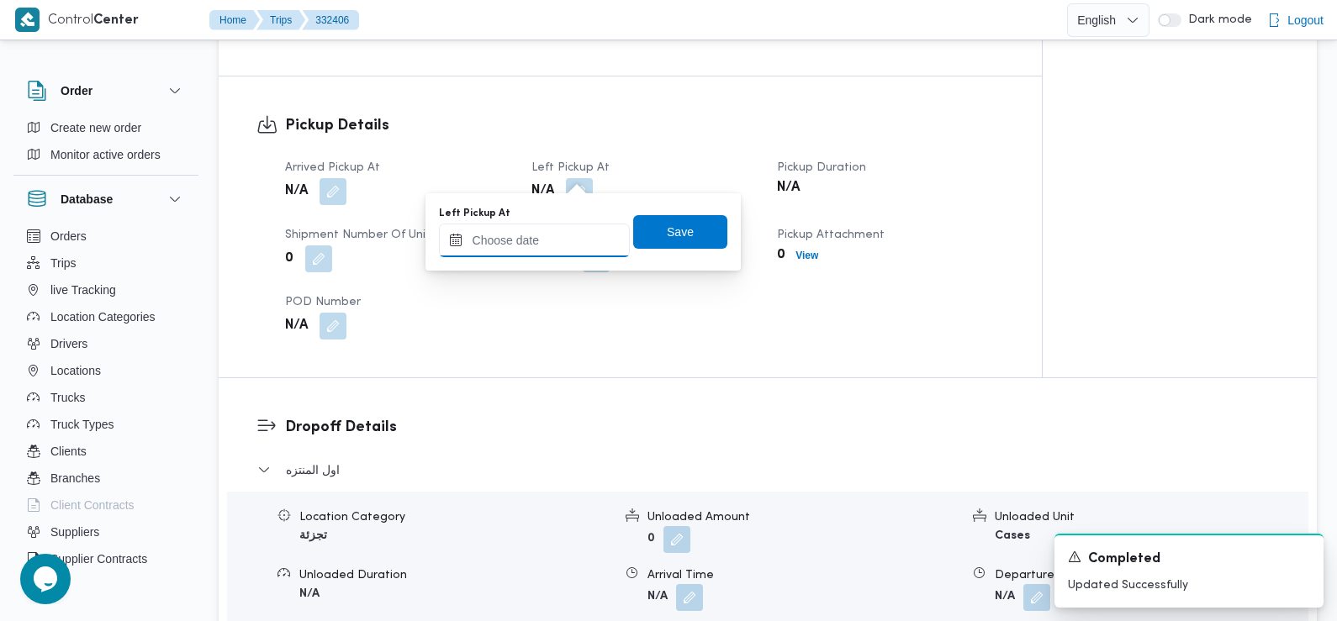
click at [552, 238] on input "Left Pickup At" at bounding box center [534, 241] width 191 height 34
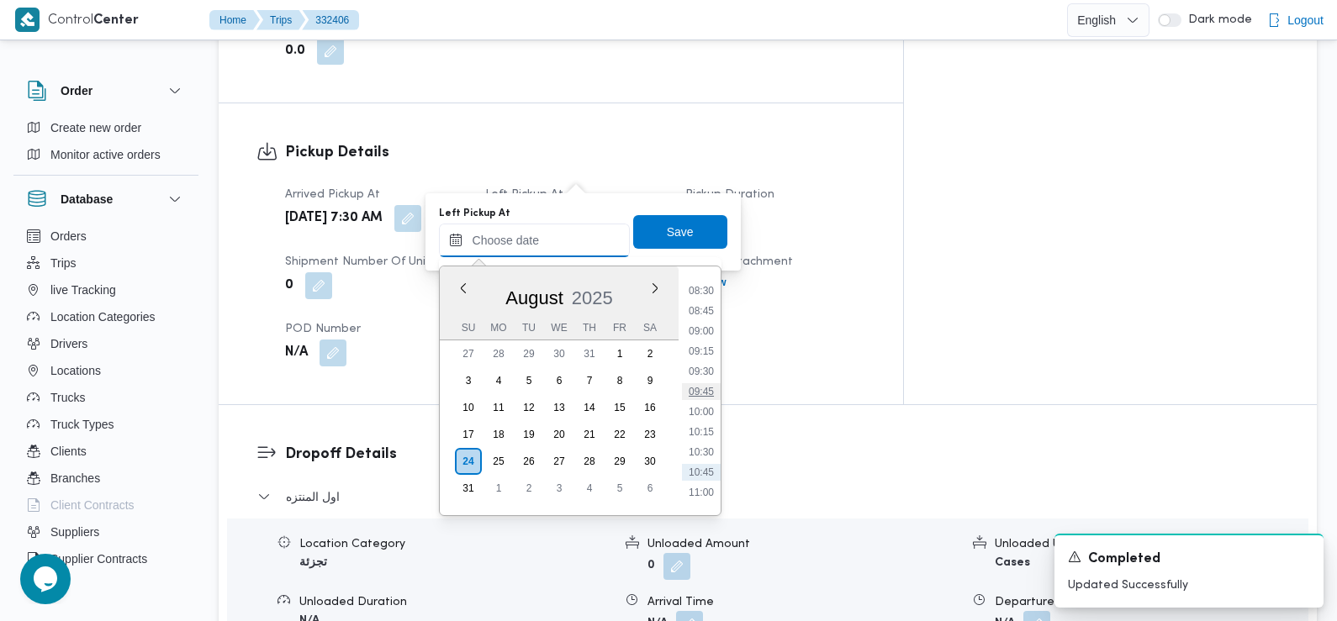
scroll to position [657, 0]
click at [698, 322] on li "08:30" at bounding box center [701, 317] width 39 height 17
type input "24/08/2025 08:30"
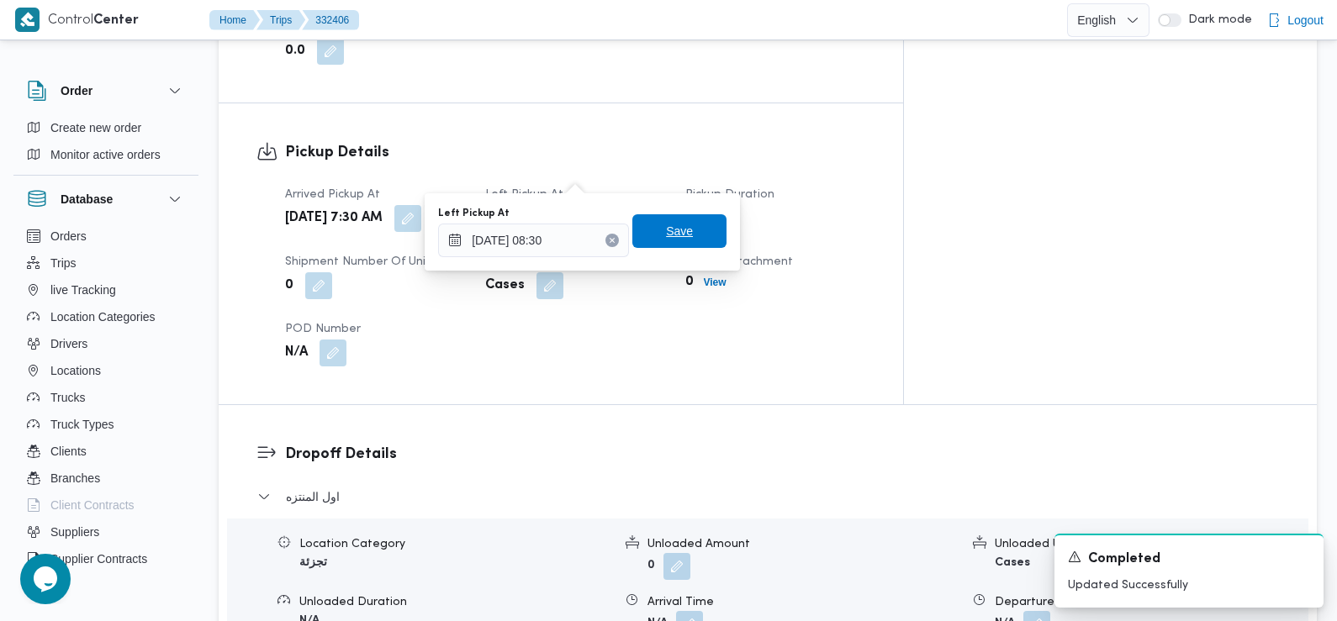
click at [677, 243] on span "Save" at bounding box center [679, 231] width 94 height 34
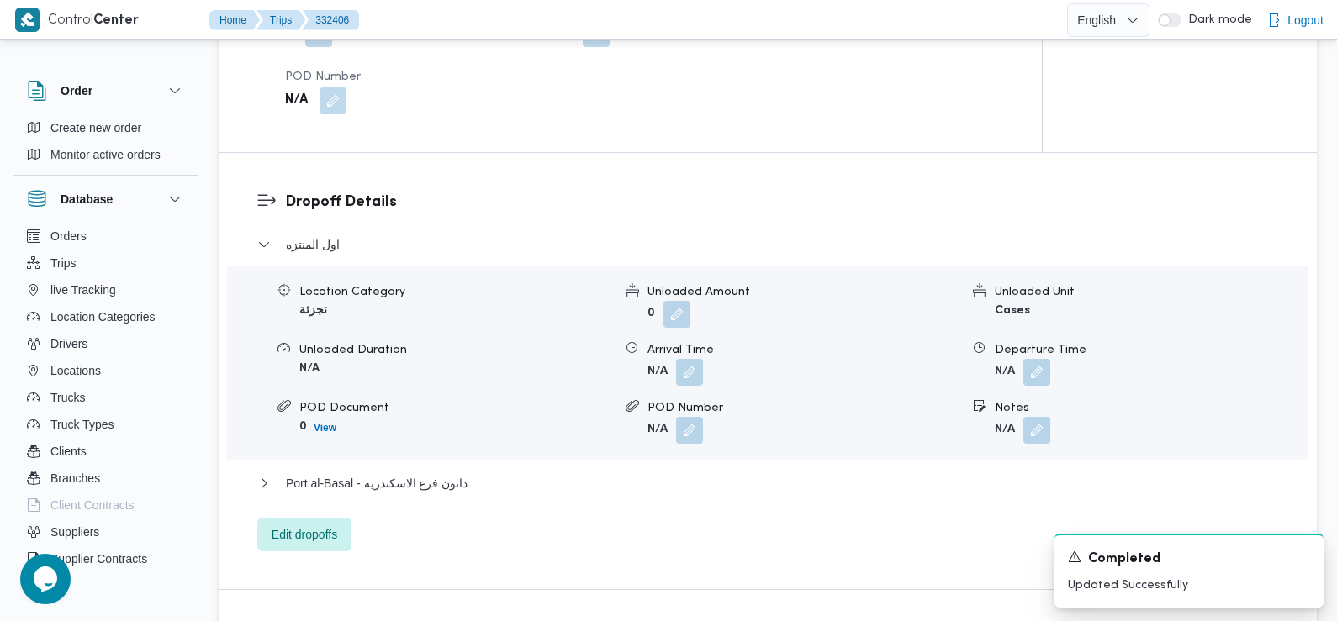
scroll to position [1329, 0]
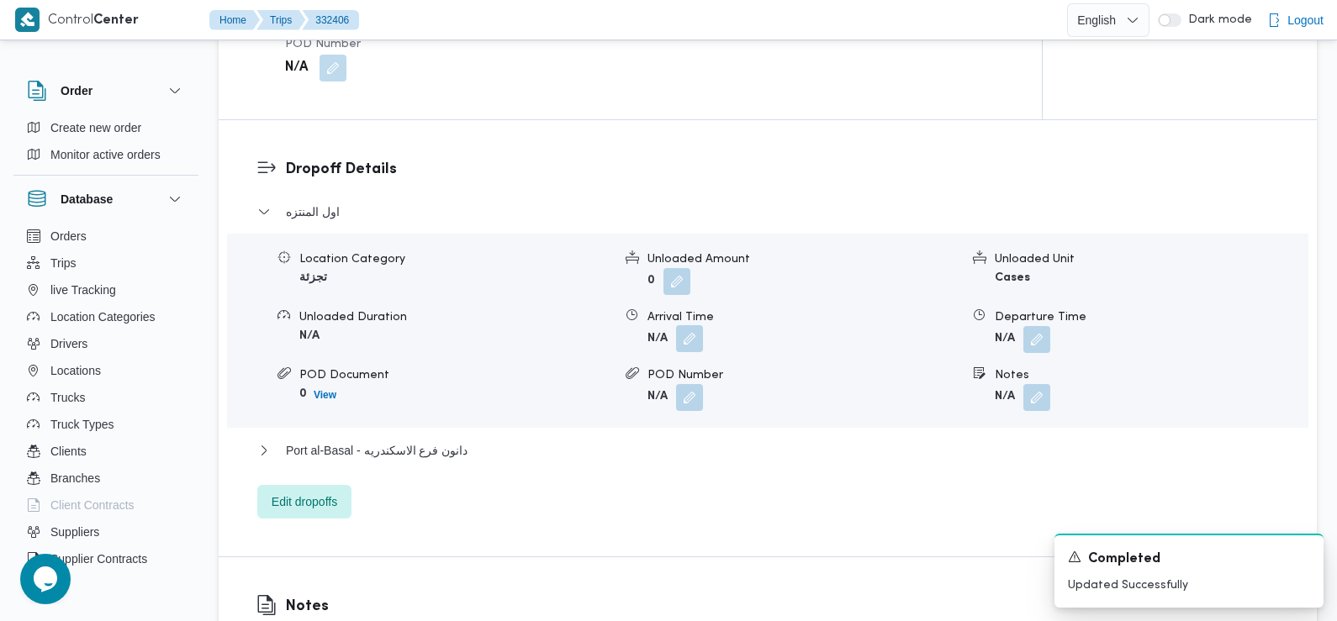
click at [682, 325] on button "button" at bounding box center [689, 338] width 27 height 27
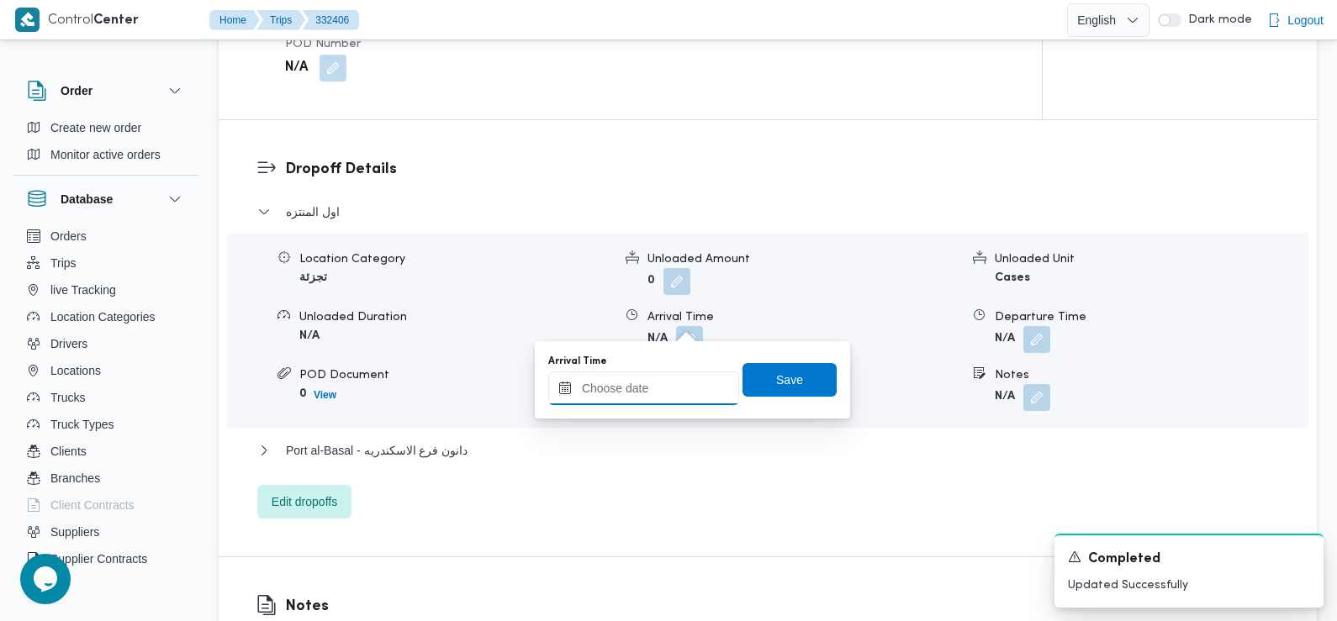
click at [679, 377] on input "Arrival Time" at bounding box center [643, 389] width 191 height 34
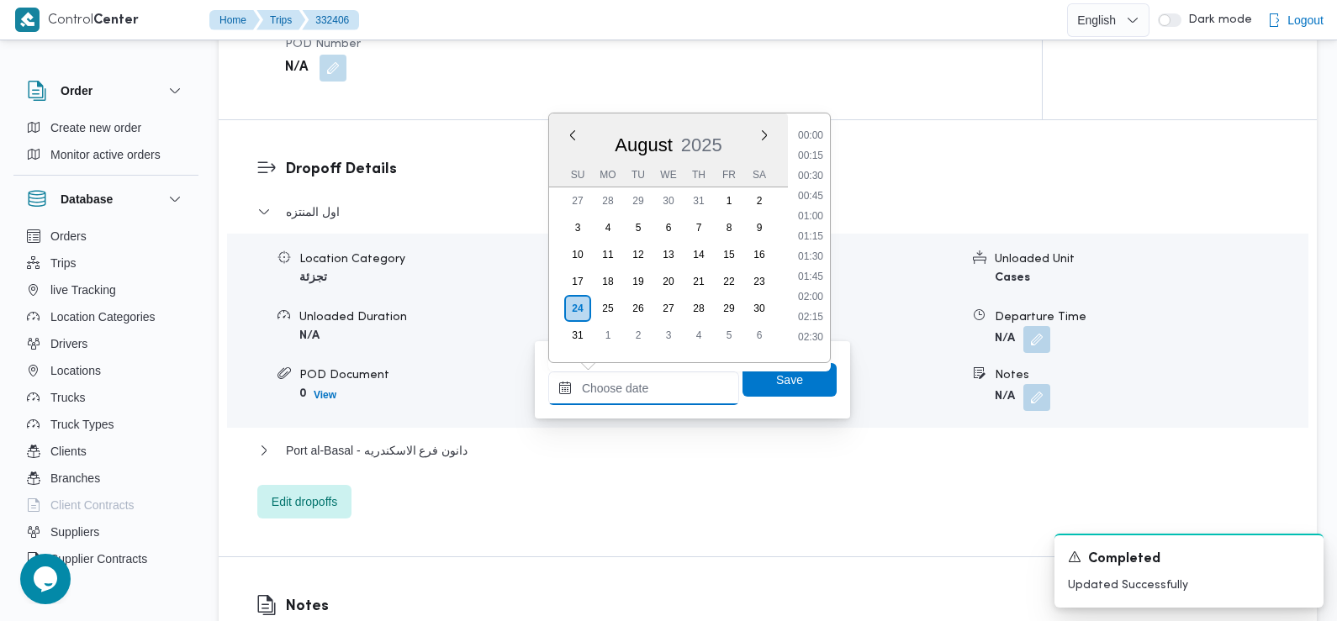
scroll to position [752, 0]
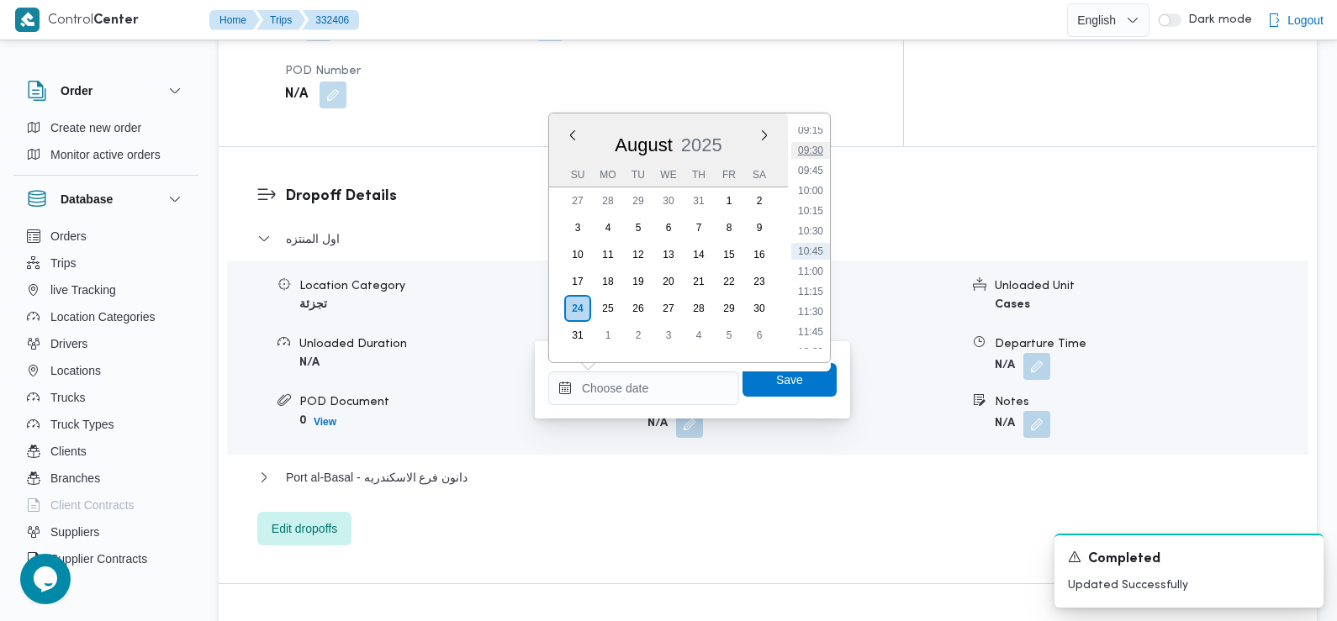
click at [814, 151] on li "09:30" at bounding box center [810, 150] width 39 height 17
type input "24/08/2025 09:30"
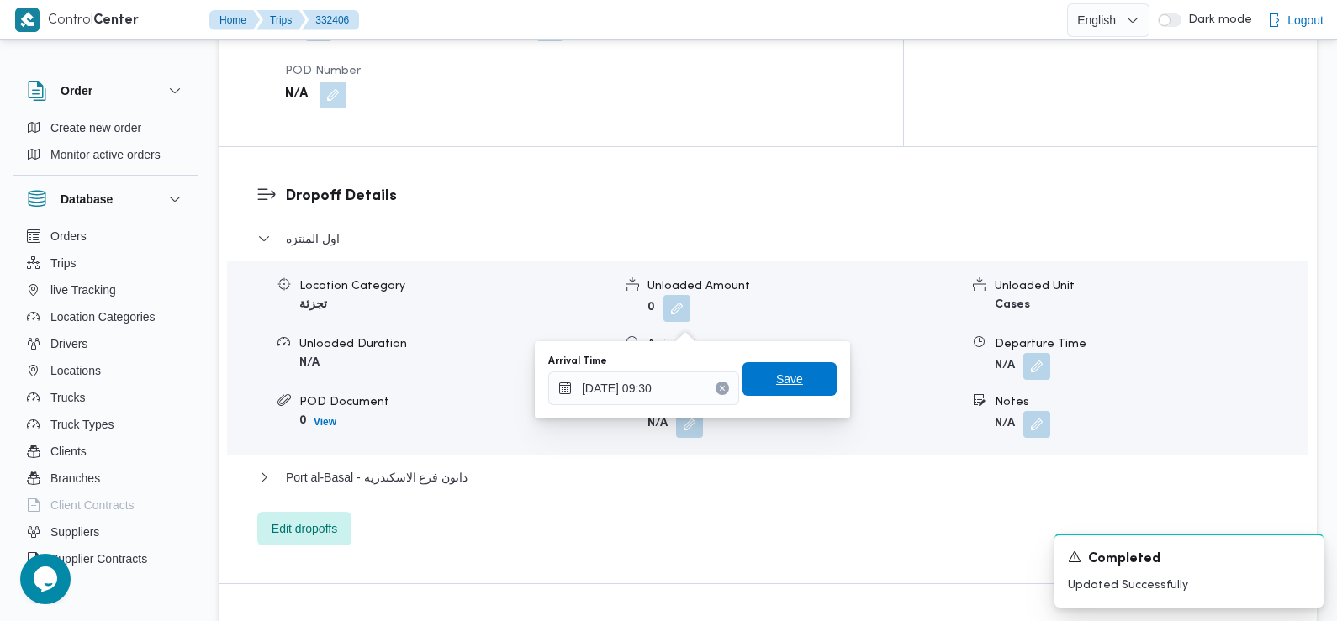
click at [764, 390] on span "Save" at bounding box center [789, 379] width 94 height 34
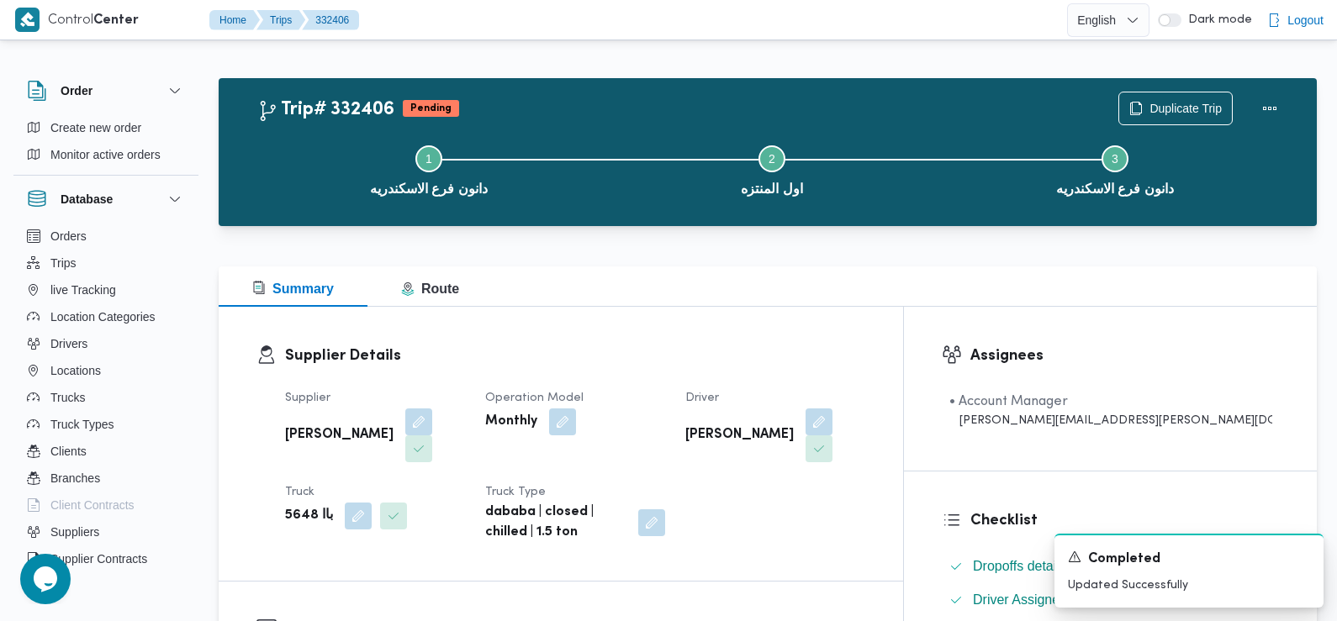
scroll to position [0, 0]
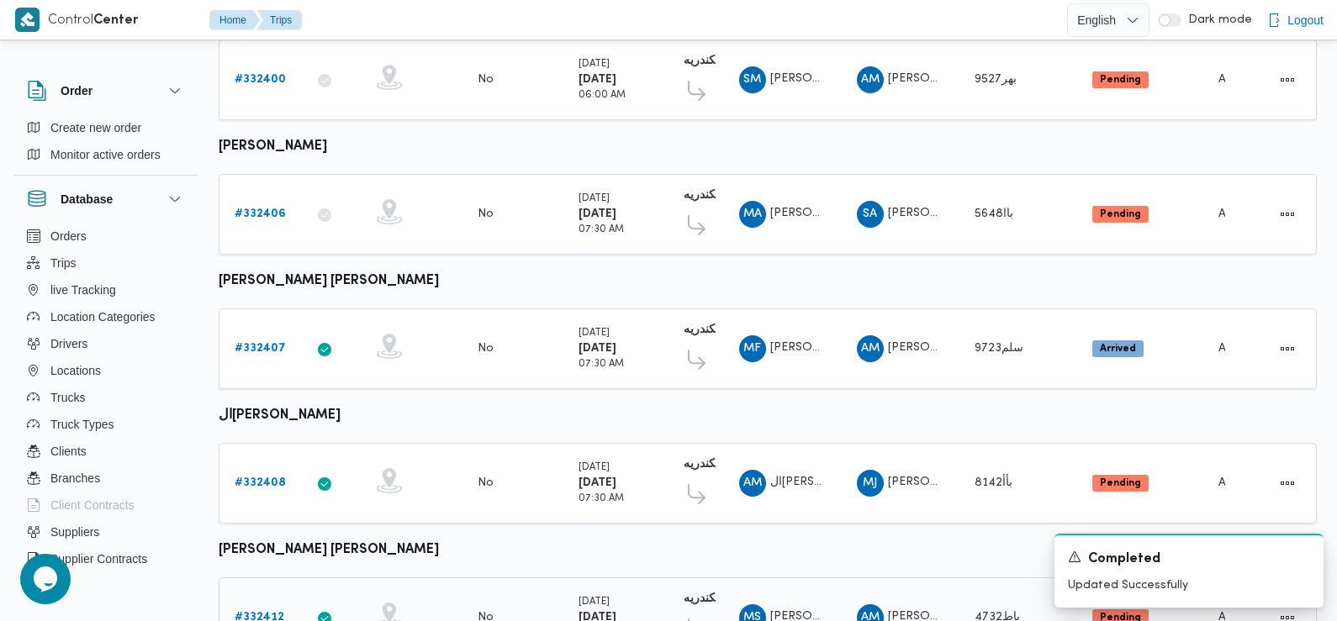
scroll to position [794, 0]
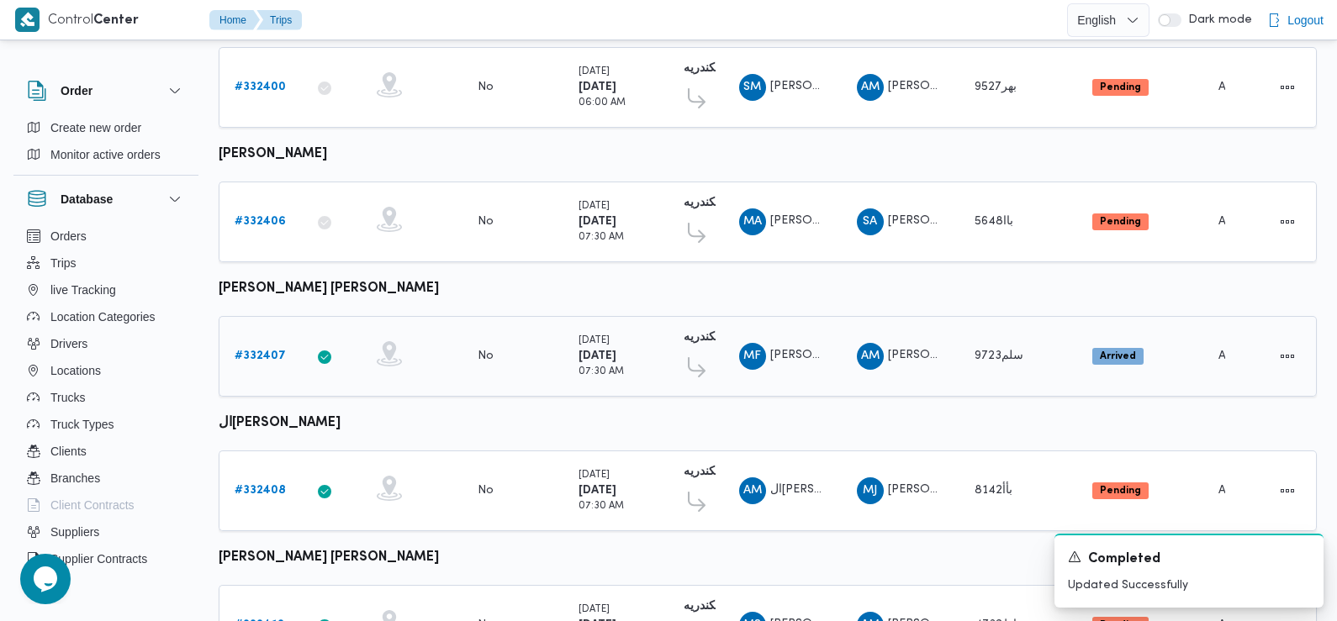
click at [262, 351] on b "# 332407" at bounding box center [260, 356] width 51 height 11
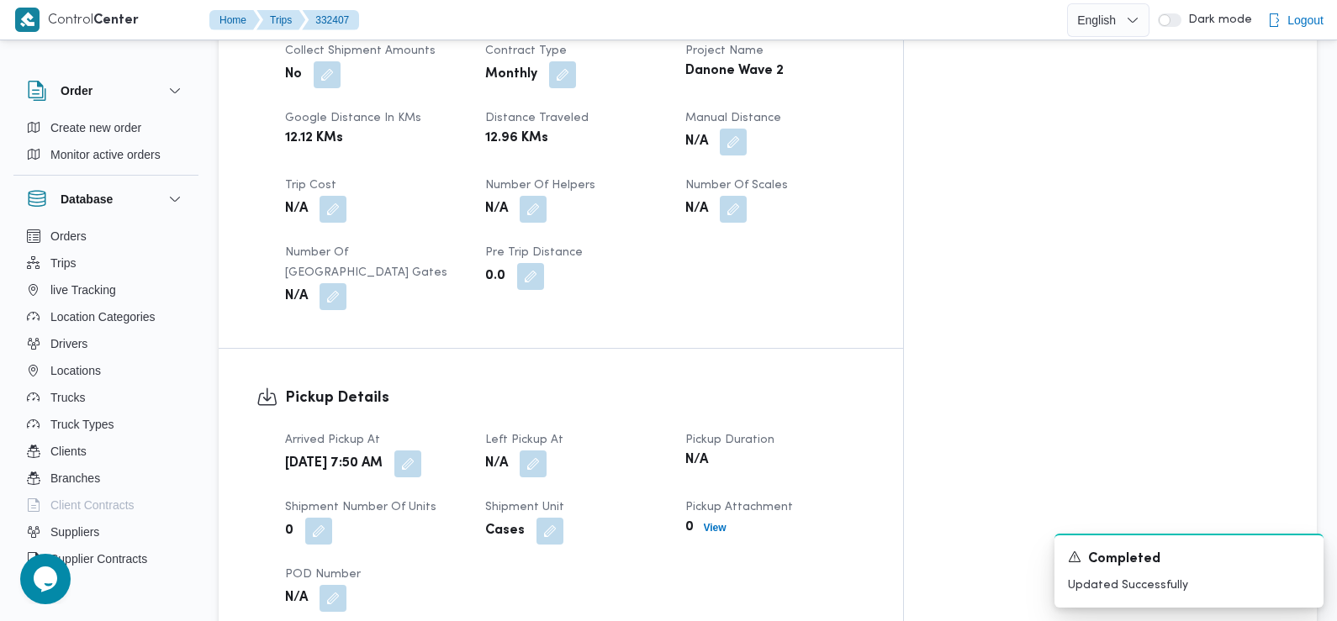
scroll to position [838, 0]
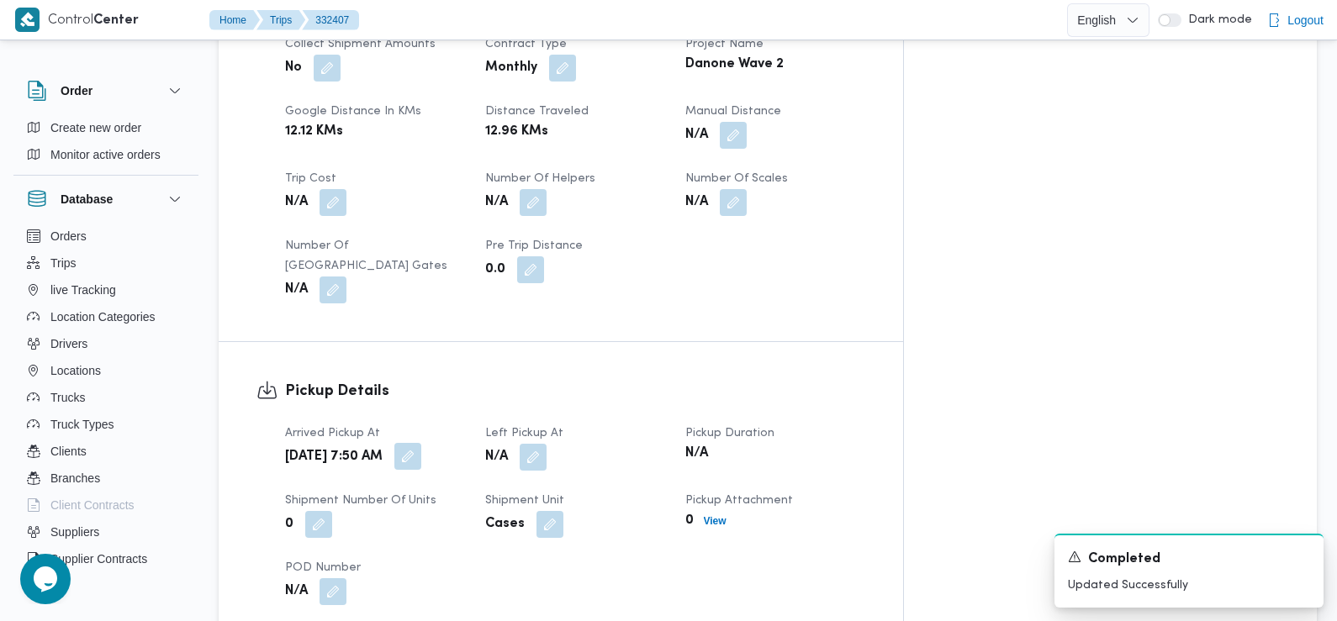
click at [421, 443] on button "button" at bounding box center [407, 456] width 27 height 27
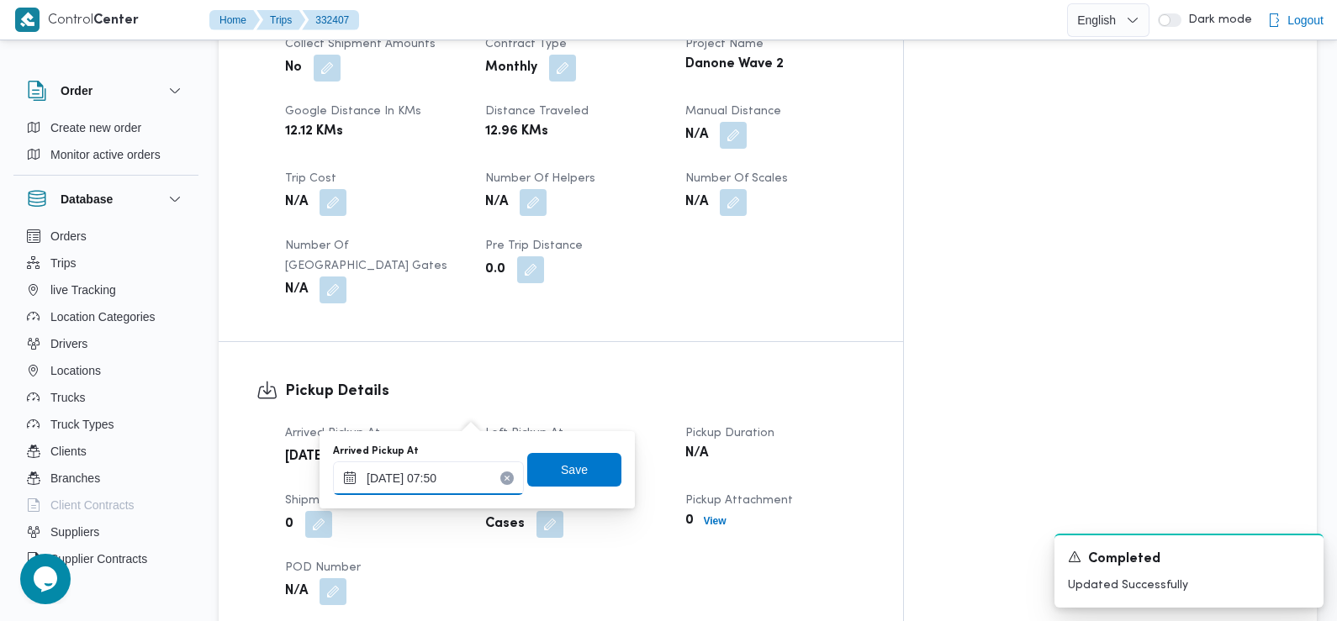
click at [457, 479] on input "24/08/2025 07:50" at bounding box center [428, 479] width 191 height 34
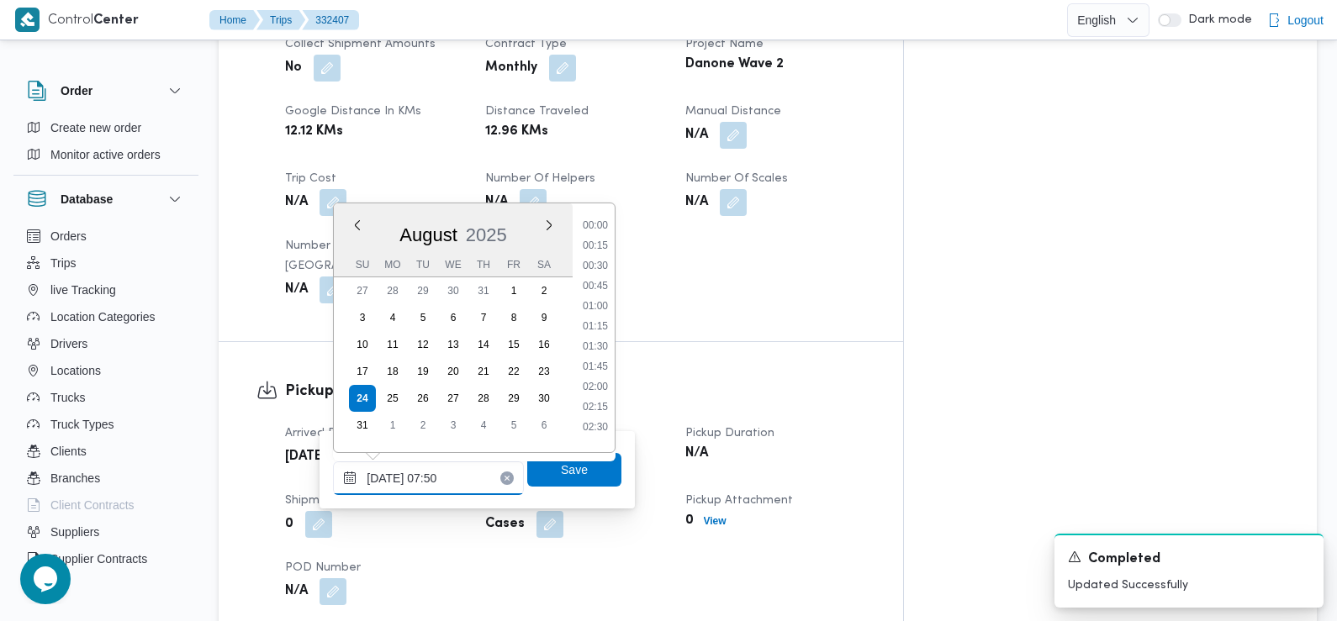
scroll to position [510, 0]
click at [599, 297] on li "07:15" at bounding box center [595, 301] width 39 height 17
type input "24/08/2025 07:15"
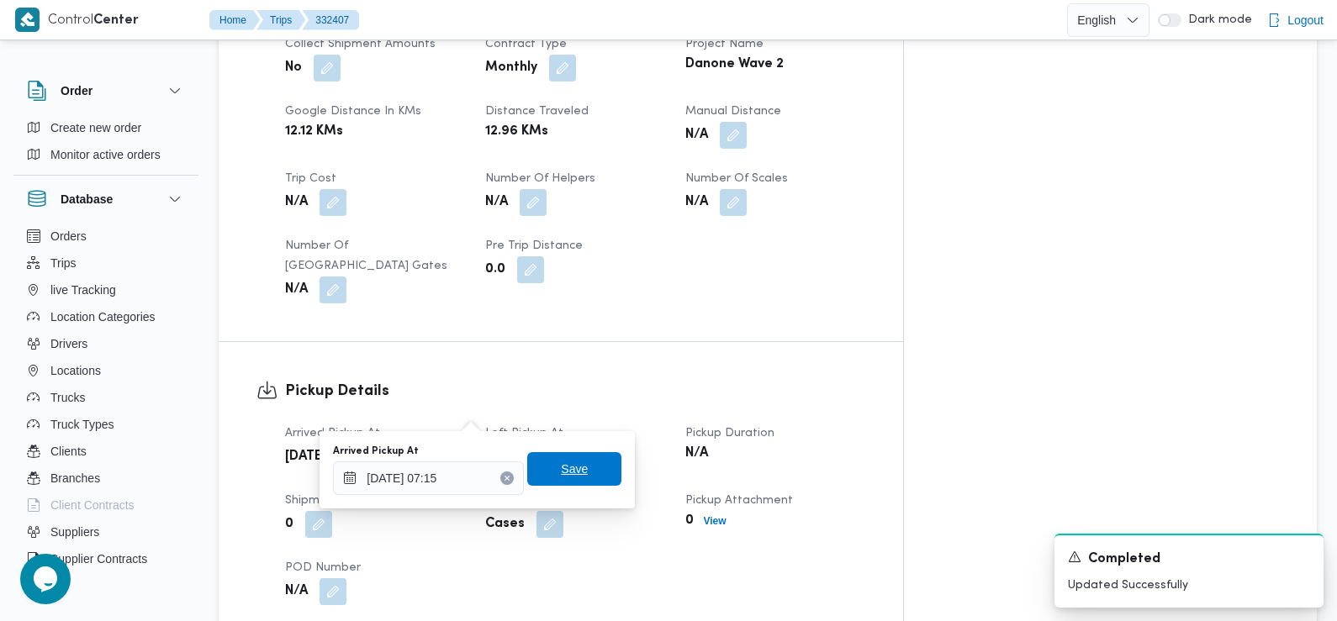
click at [569, 470] on span "Save" at bounding box center [574, 469] width 27 height 20
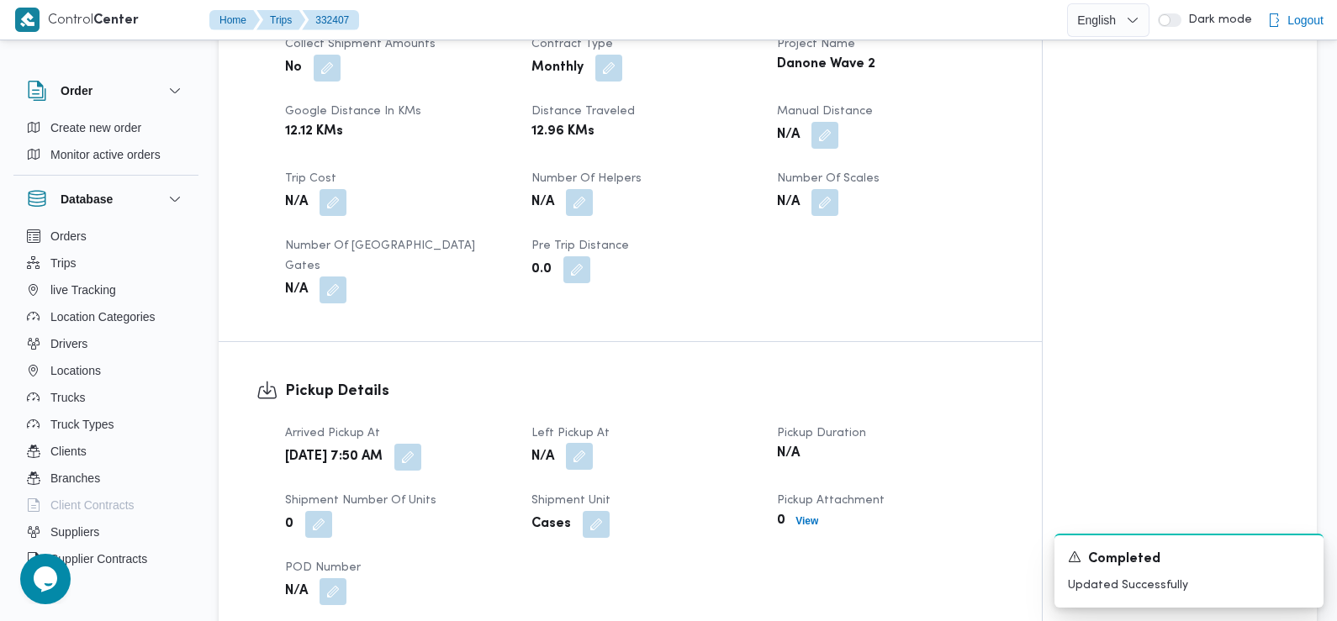
click at [585, 443] on button "button" at bounding box center [579, 456] width 27 height 27
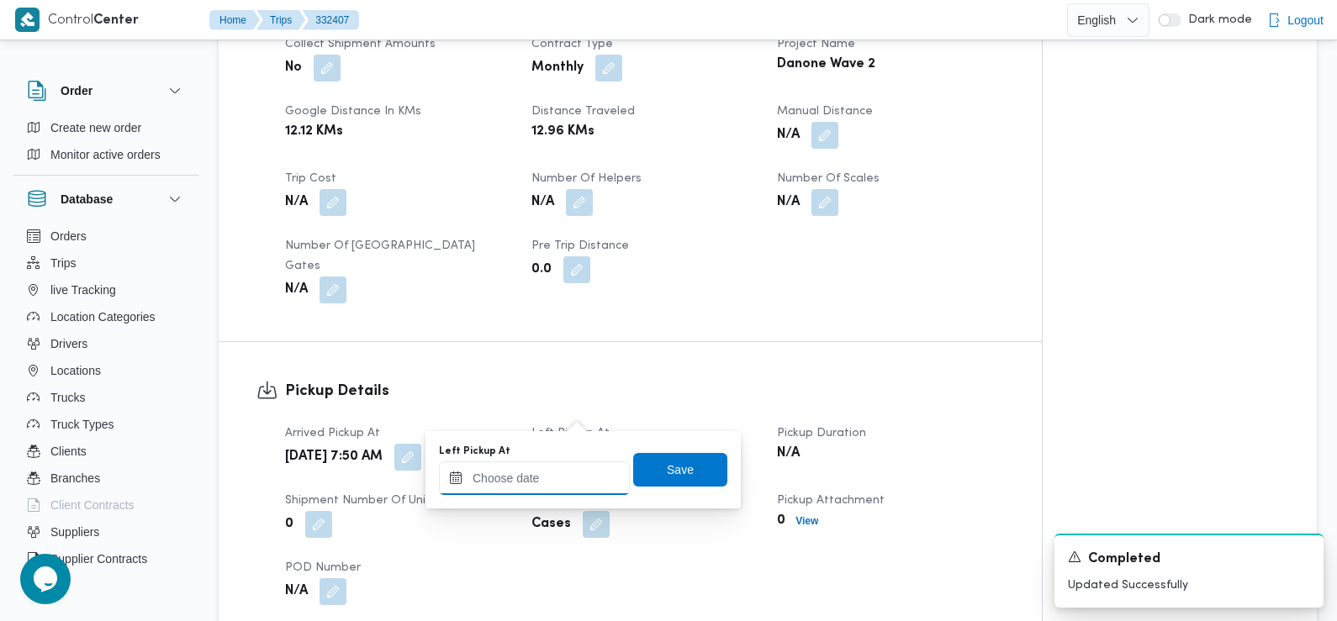
click at [553, 490] on input "Left Pickup At" at bounding box center [534, 479] width 191 height 34
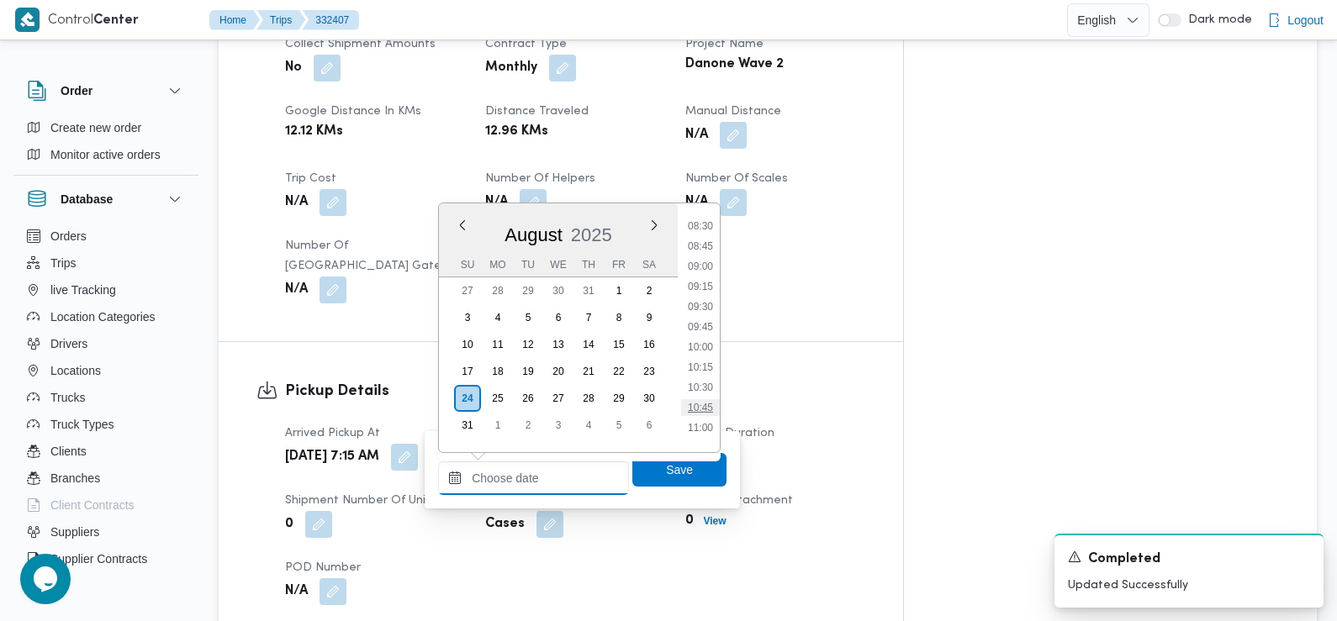
scroll to position [684, 0]
click at [705, 246] on li "08:45" at bounding box center [700, 247] width 39 height 17
type input "24/08/2025 08:45"
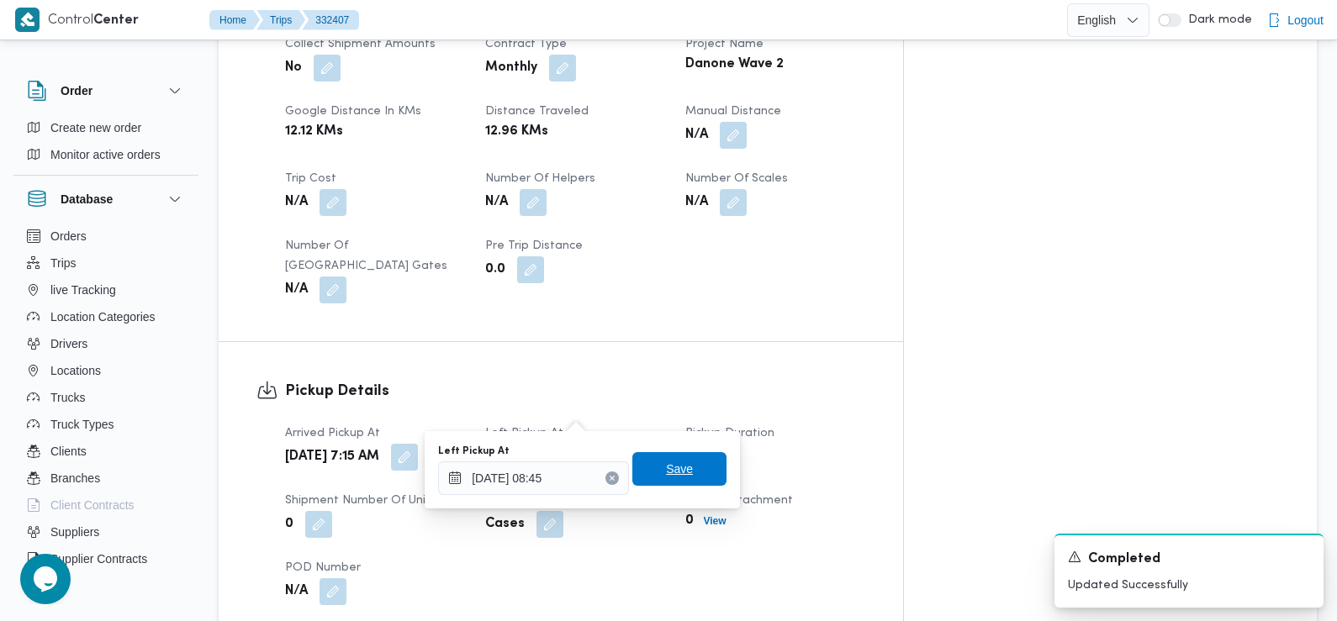
click at [687, 471] on span "Save" at bounding box center [679, 469] width 94 height 34
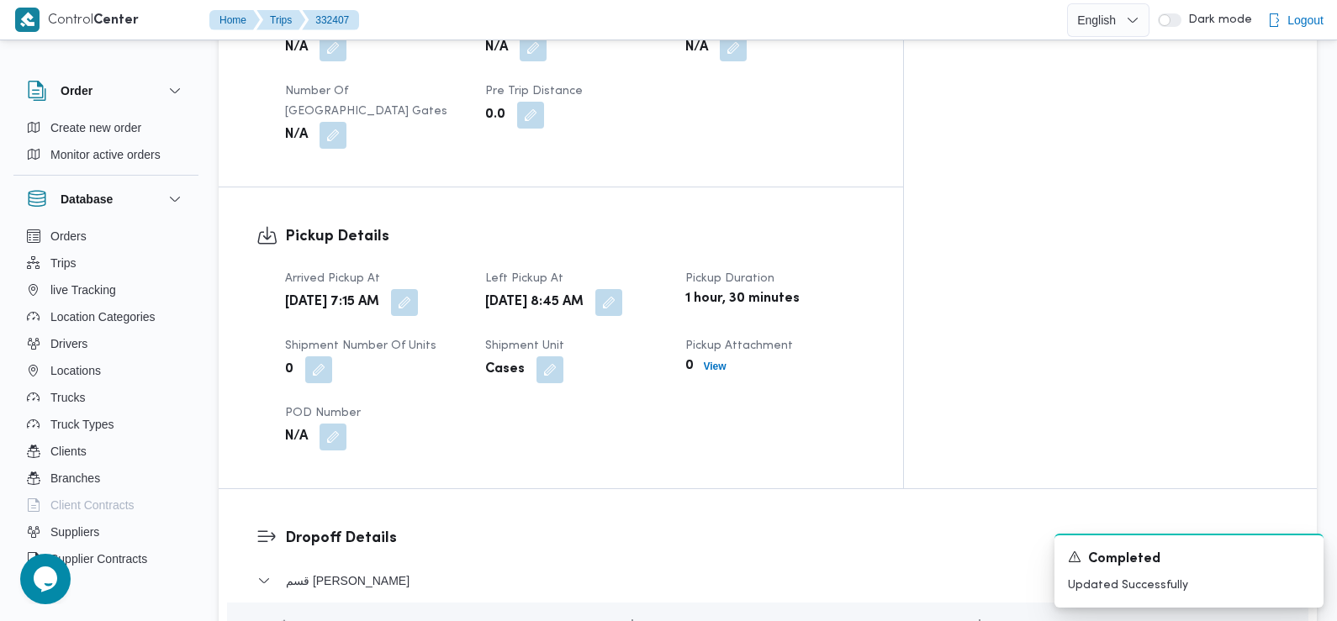
scroll to position [1203, 0]
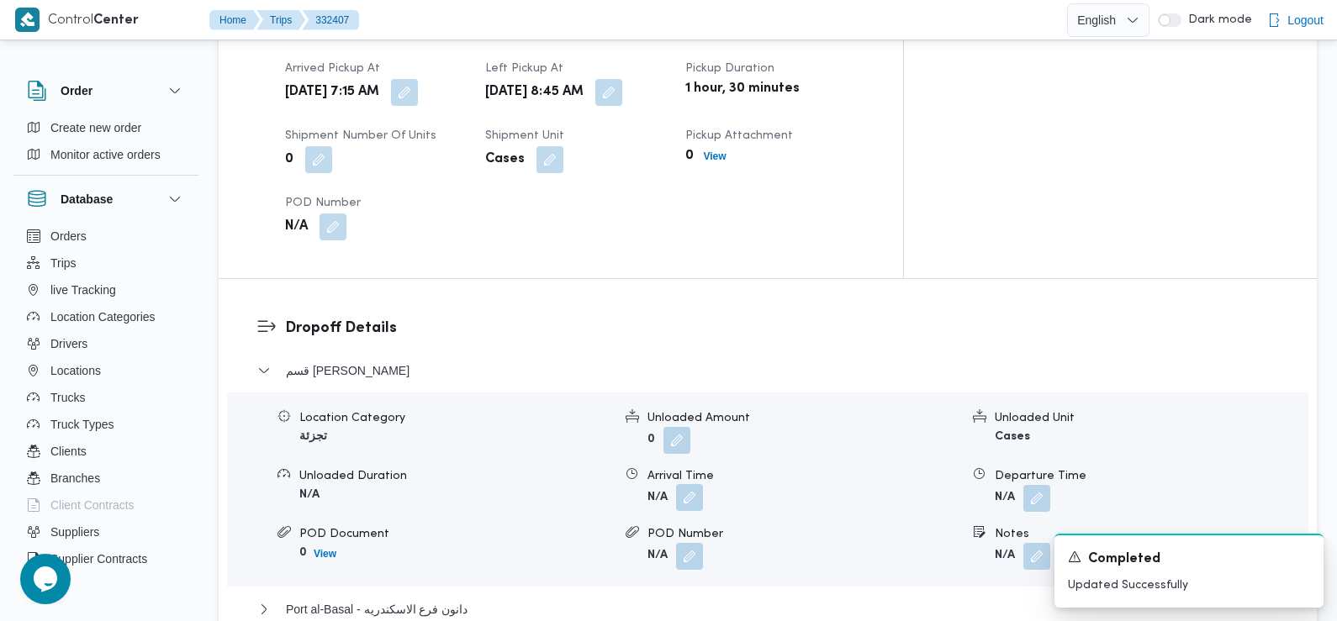
click at [685, 484] on button "button" at bounding box center [689, 497] width 27 height 27
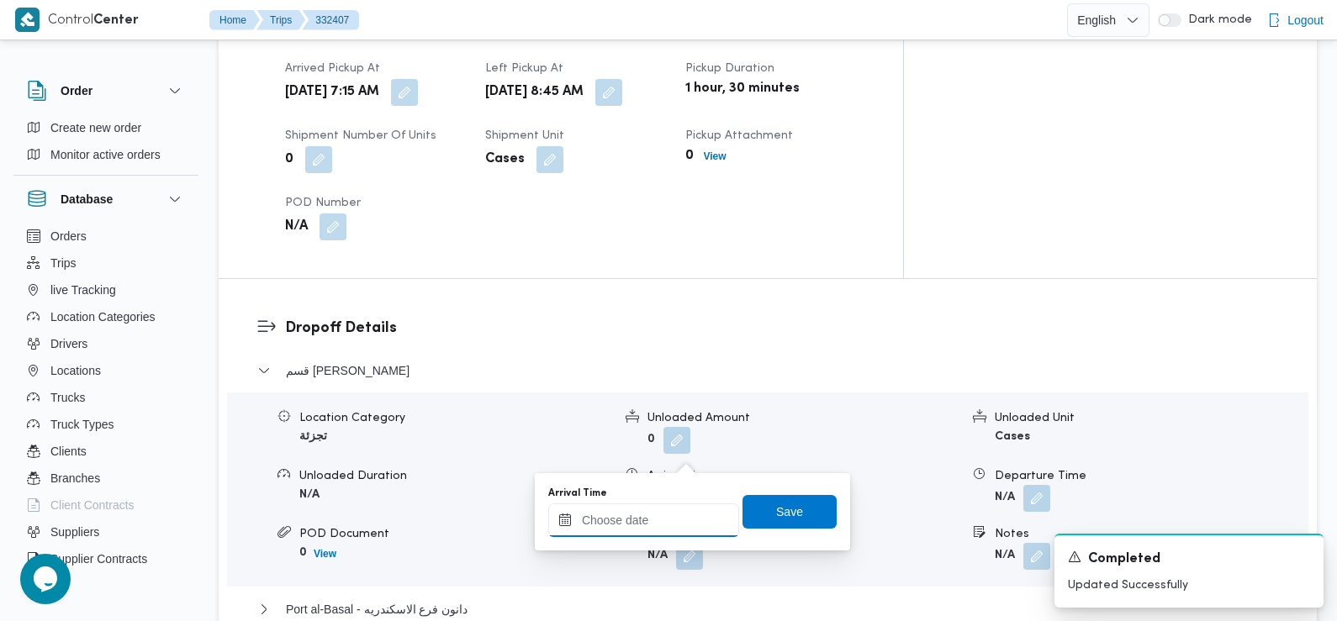
click at [637, 508] on input "Arrival Time" at bounding box center [643, 521] width 191 height 34
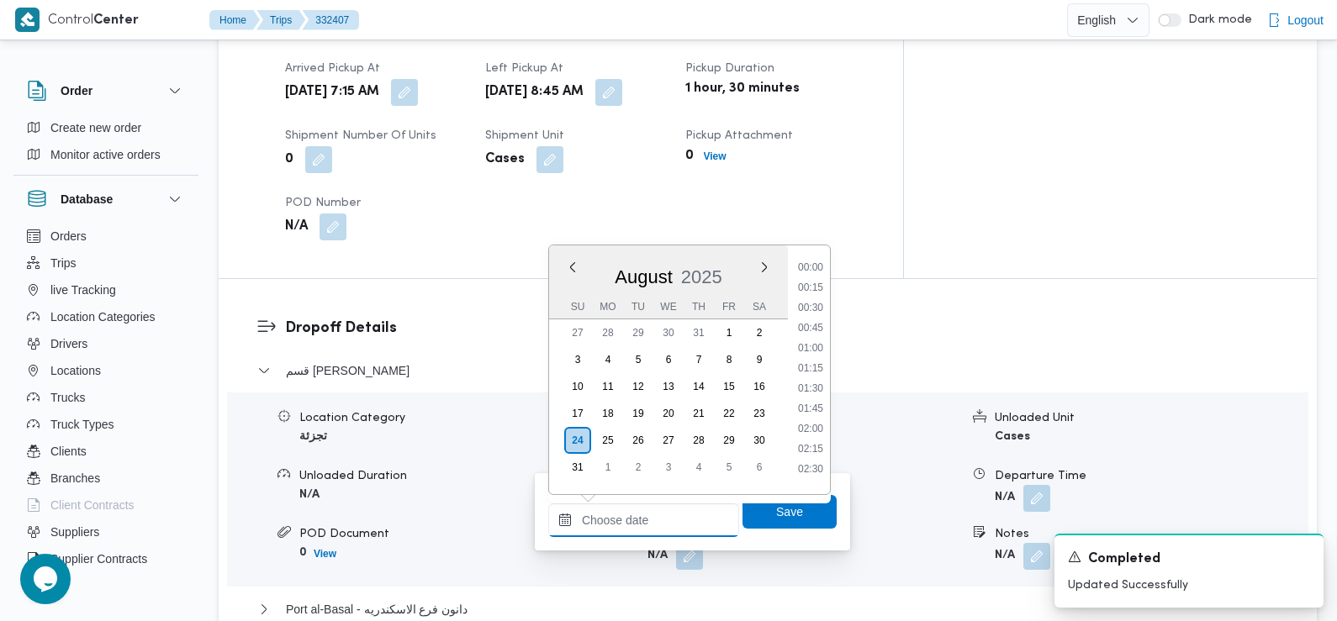
scroll to position [752, 0]
drag, startPoint x: 807, startPoint y: 282, endPoint x: 830, endPoint y: 322, distance: 46.3
click at [807, 282] on li "09:30" at bounding box center [810, 282] width 39 height 17
type input "24/08/2025 09:30"
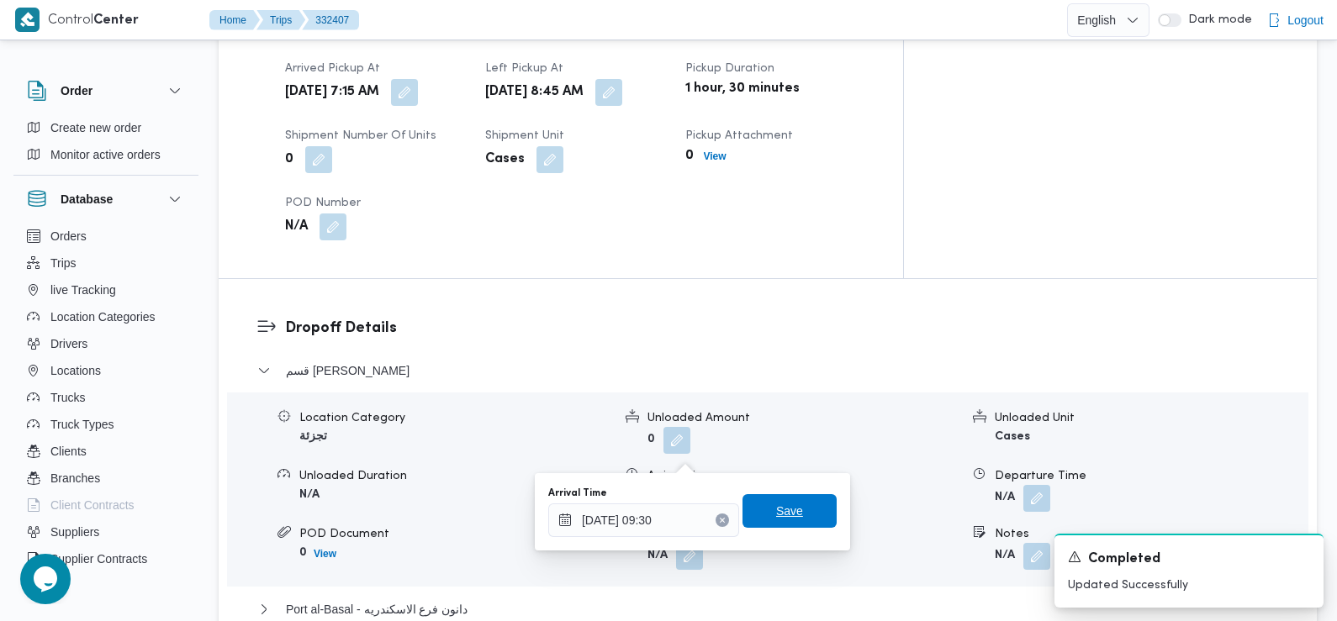
click at [786, 495] on div "Save" at bounding box center [789, 512] width 94 height 34
click at [786, 512] on span "Save" at bounding box center [789, 511] width 27 height 20
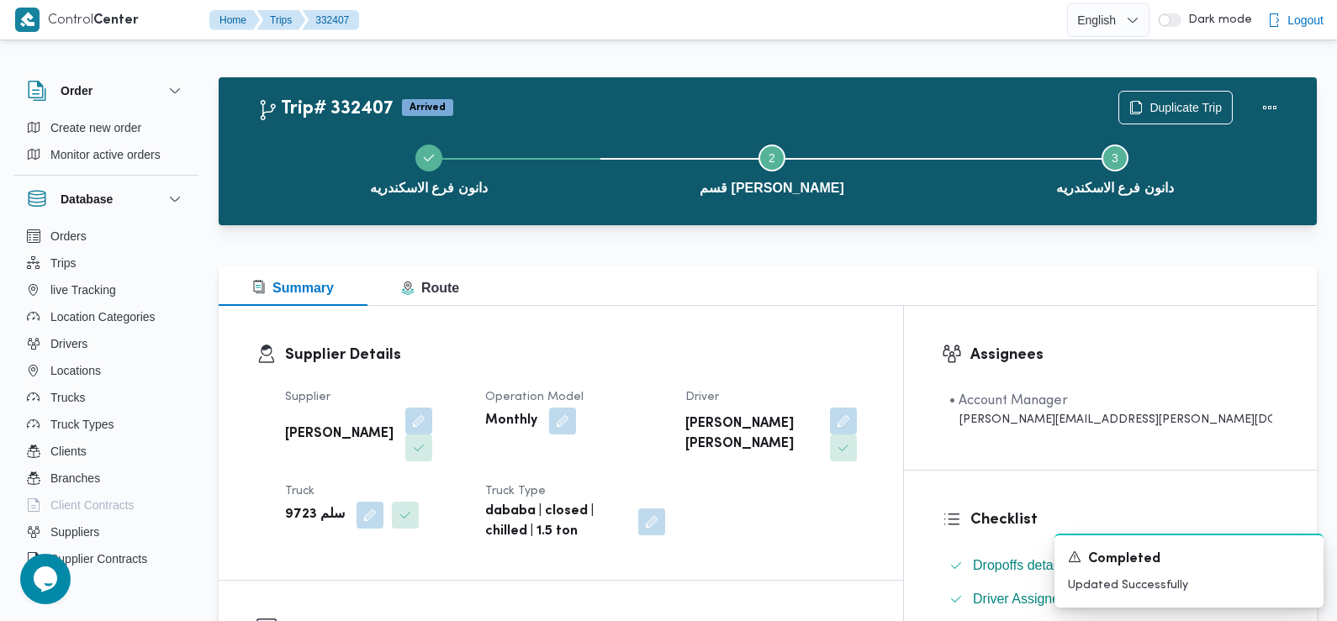
scroll to position [0, 0]
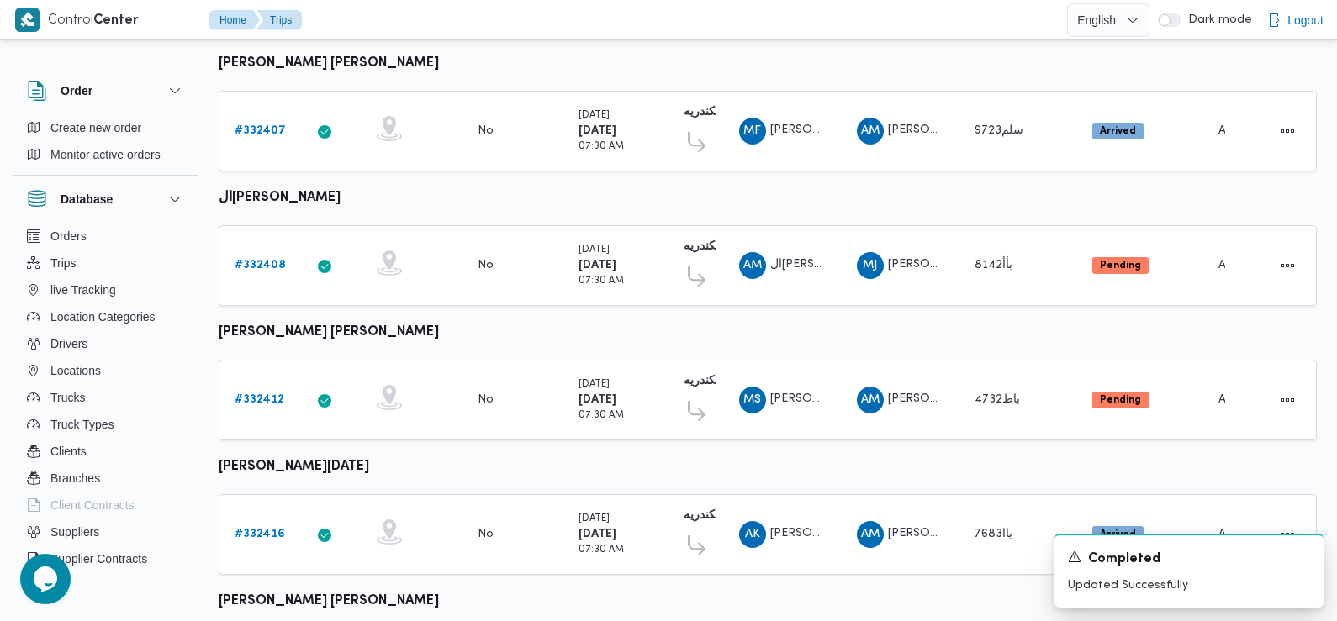
scroll to position [1012, 0]
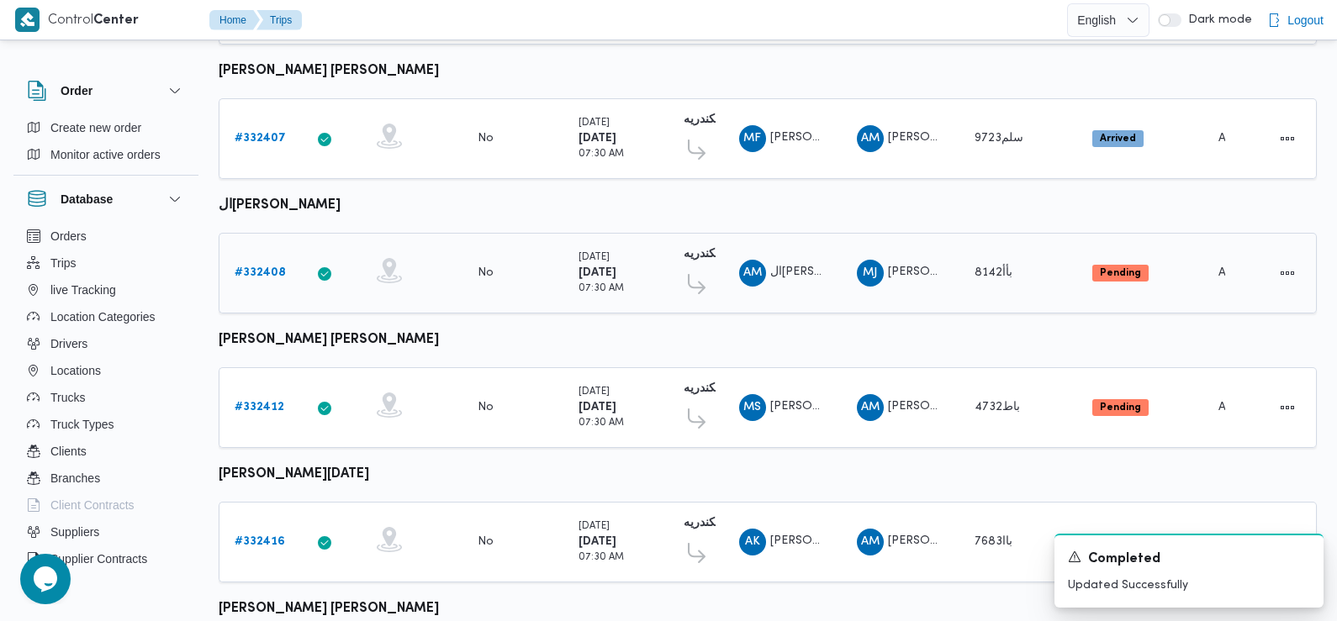
click at [266, 267] on b "# 332408" at bounding box center [260, 272] width 51 height 11
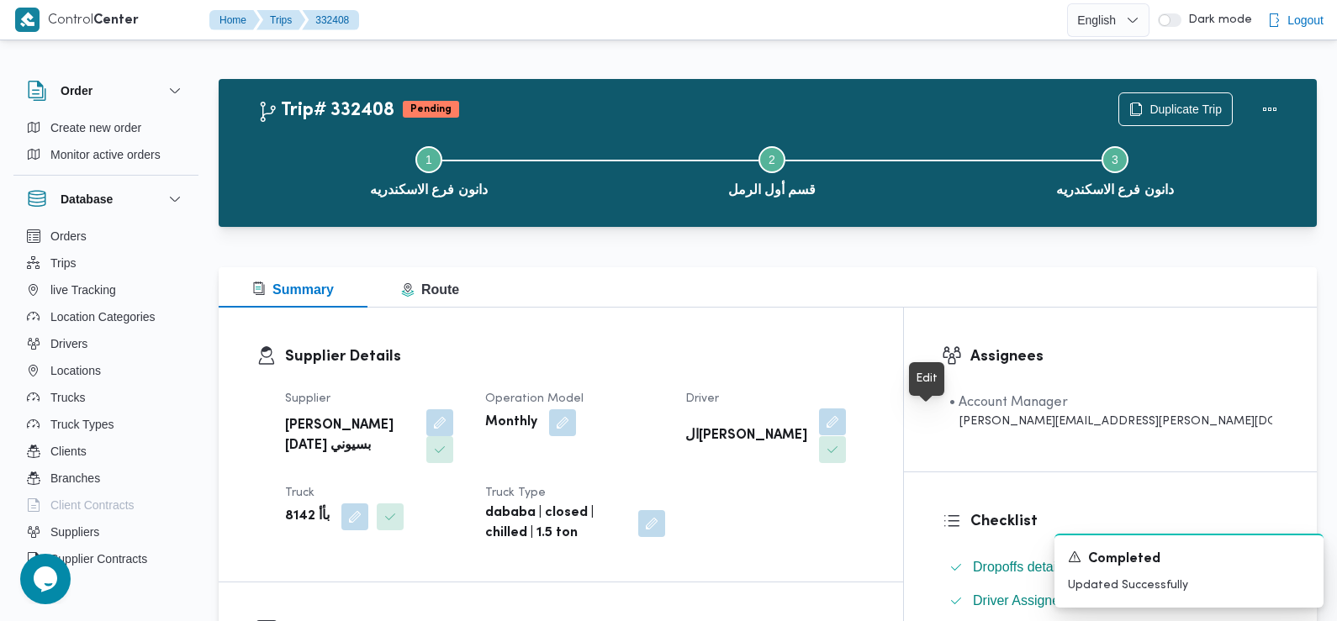
click at [846, 424] on button "button" at bounding box center [832, 422] width 27 height 27
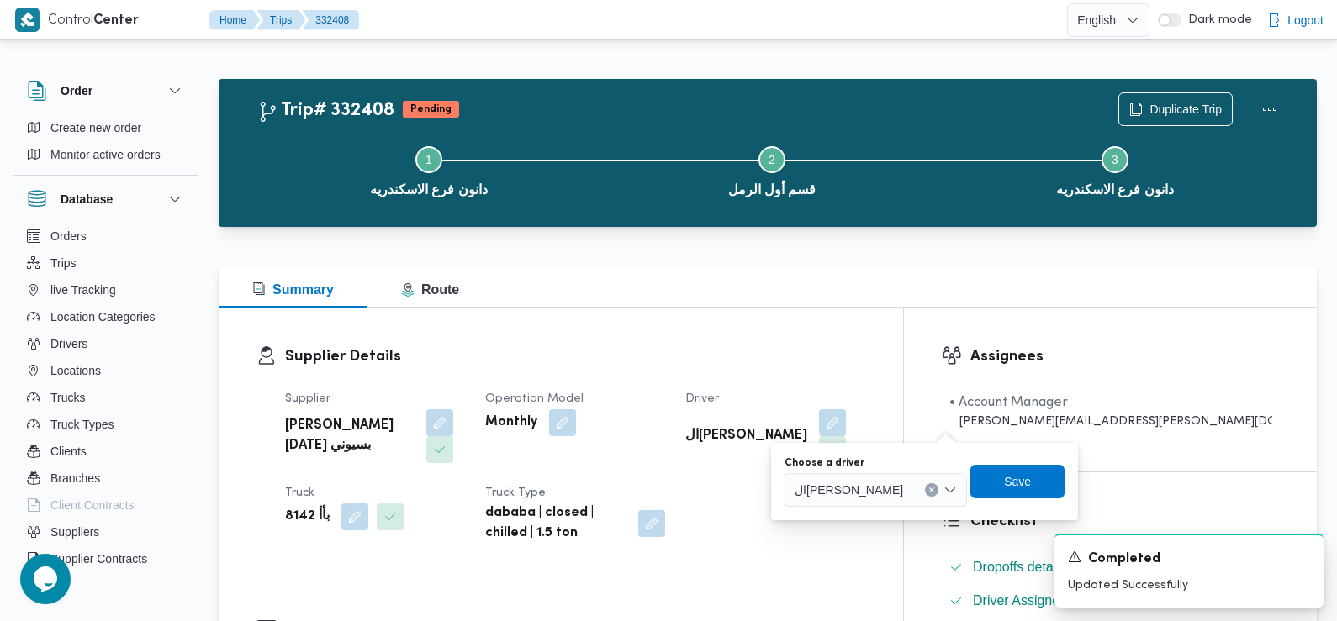
click at [874, 489] on span "السيد مهدي السيد العدوي سعد" at bounding box center [849, 489] width 108 height 18
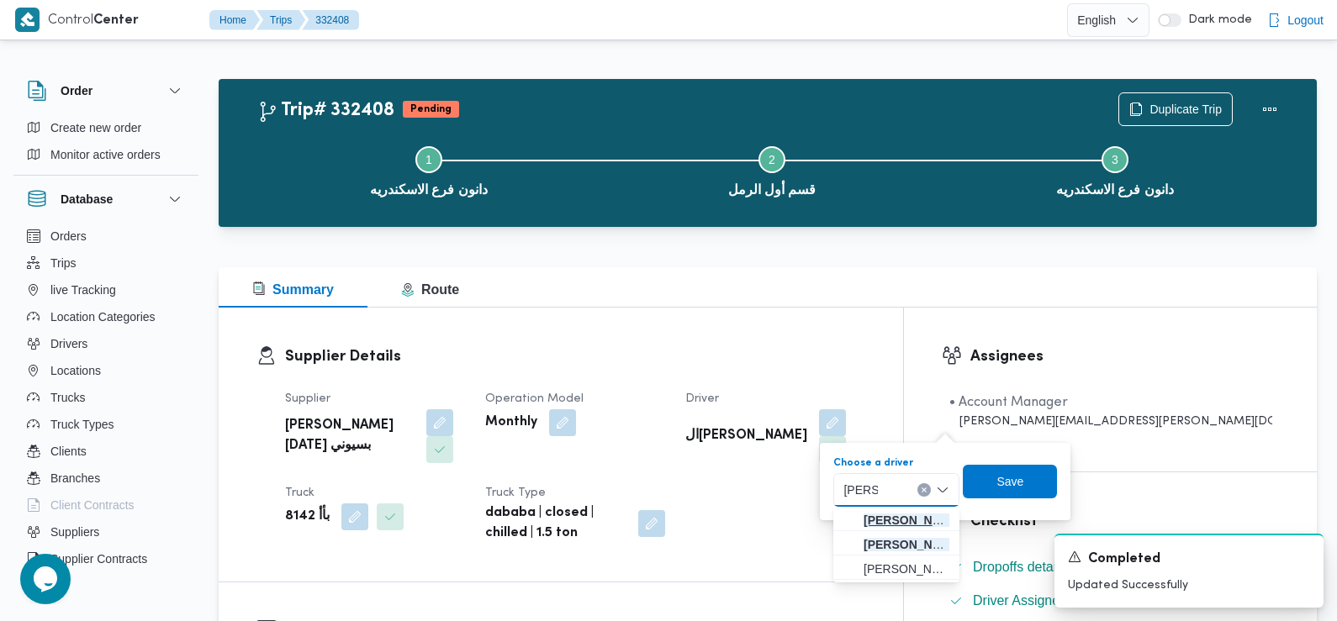
type input "ابراهيم"
click at [904, 519] on span "ابراهيم جمعه دسوقي بسبوني" at bounding box center [907, 520] width 86 height 20
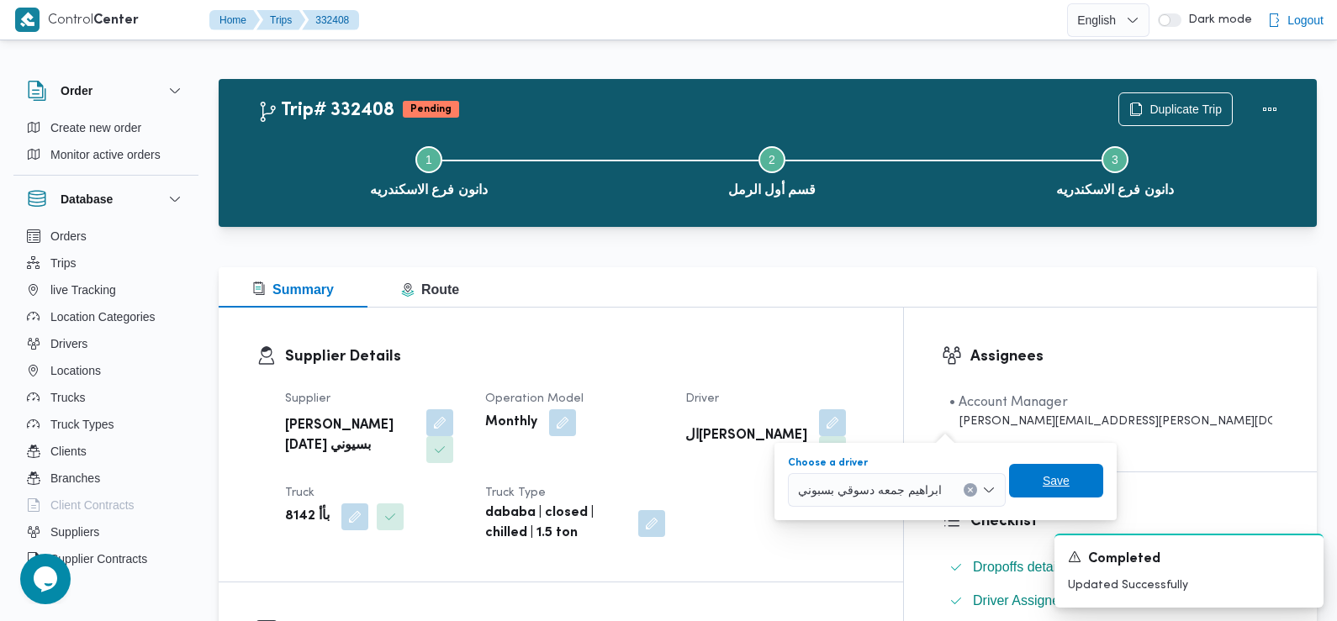
click at [1054, 483] on span "Save" at bounding box center [1056, 481] width 27 height 20
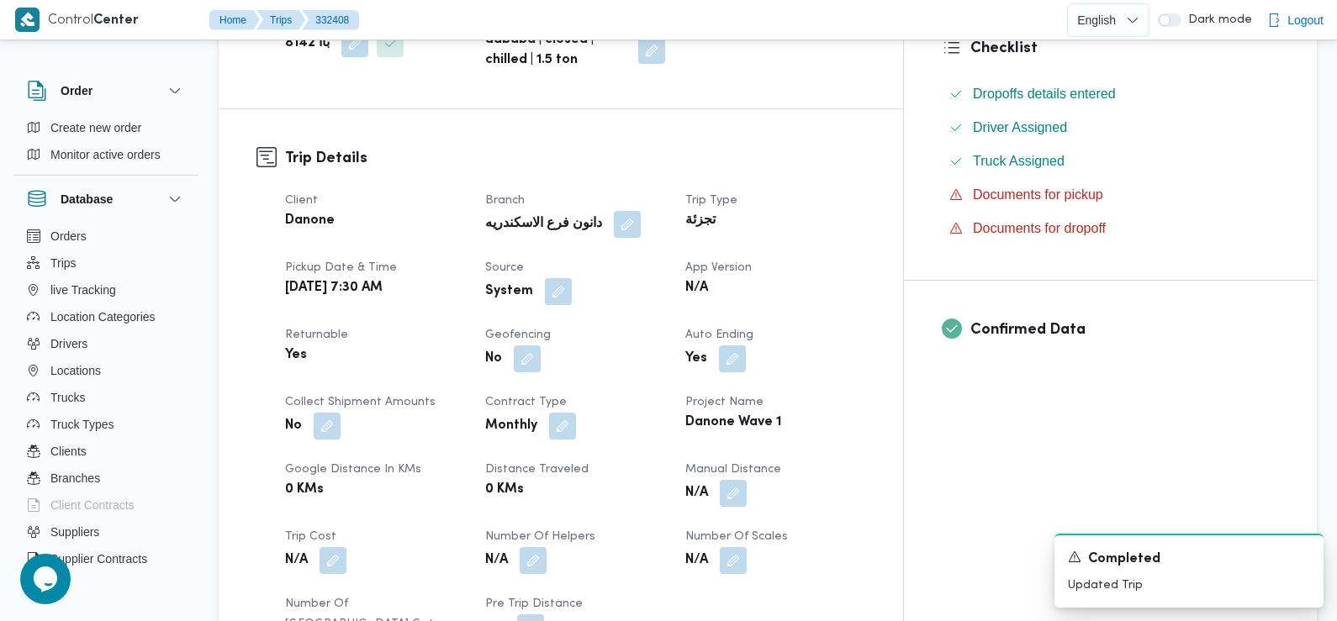
scroll to position [477, 0]
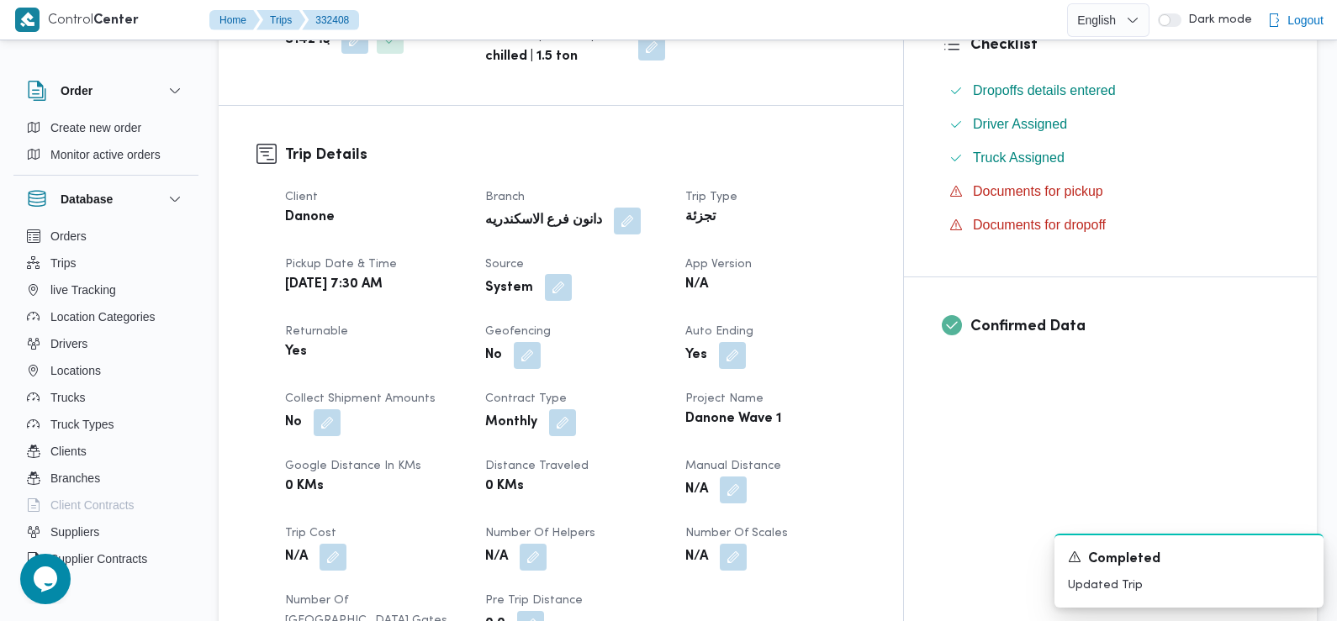
click at [572, 274] on button "button" at bounding box center [558, 287] width 27 height 27
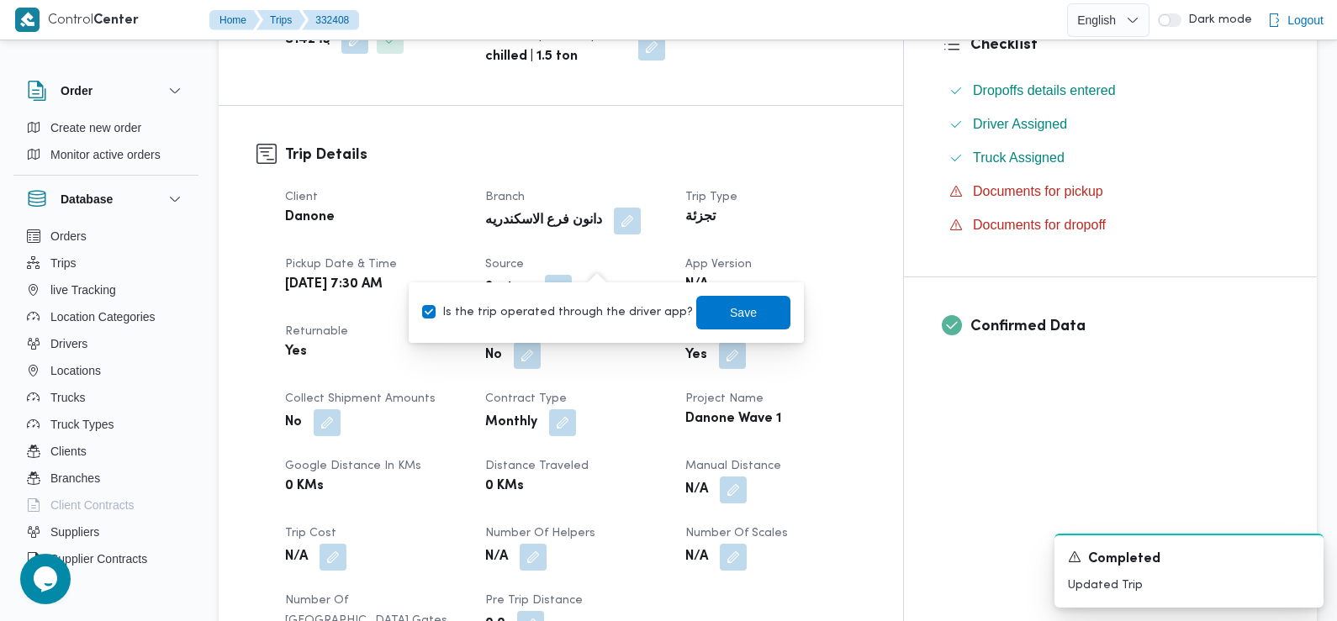
click at [576, 303] on label "Is the trip operated through the driver app?" at bounding box center [557, 313] width 271 height 20
checkbox input "false"
click at [740, 299] on span "Save" at bounding box center [743, 312] width 94 height 34
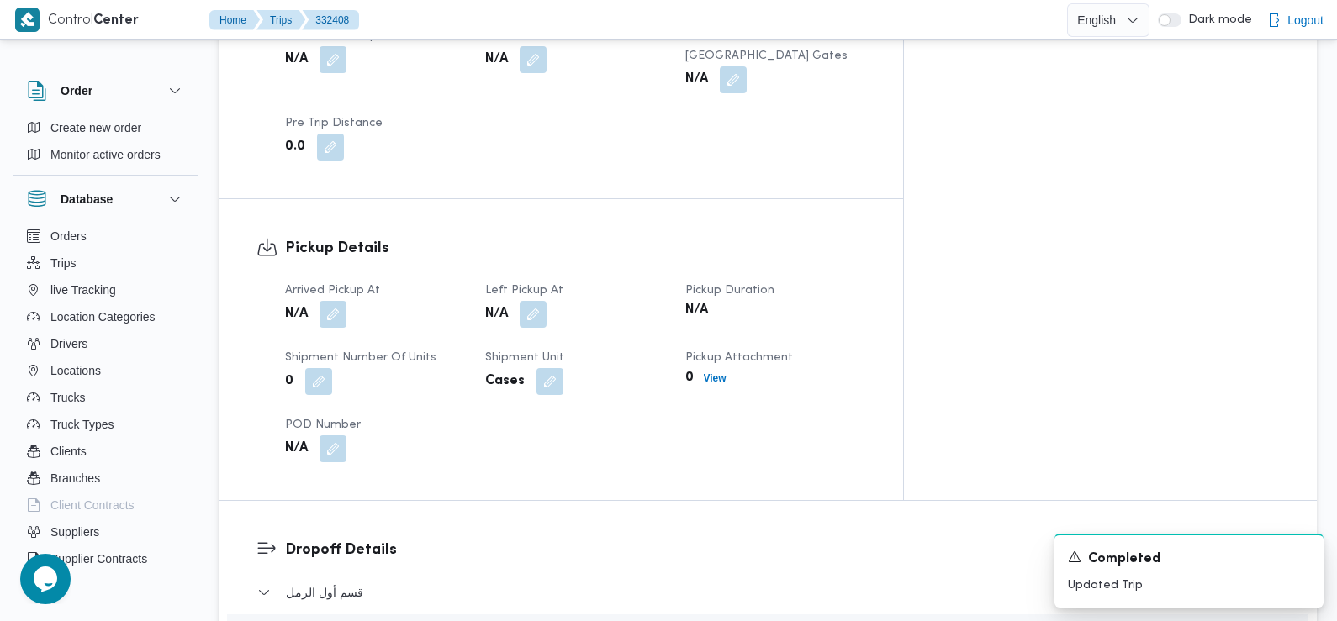
scroll to position [975, 0]
click at [329, 299] on button "button" at bounding box center [333, 312] width 27 height 27
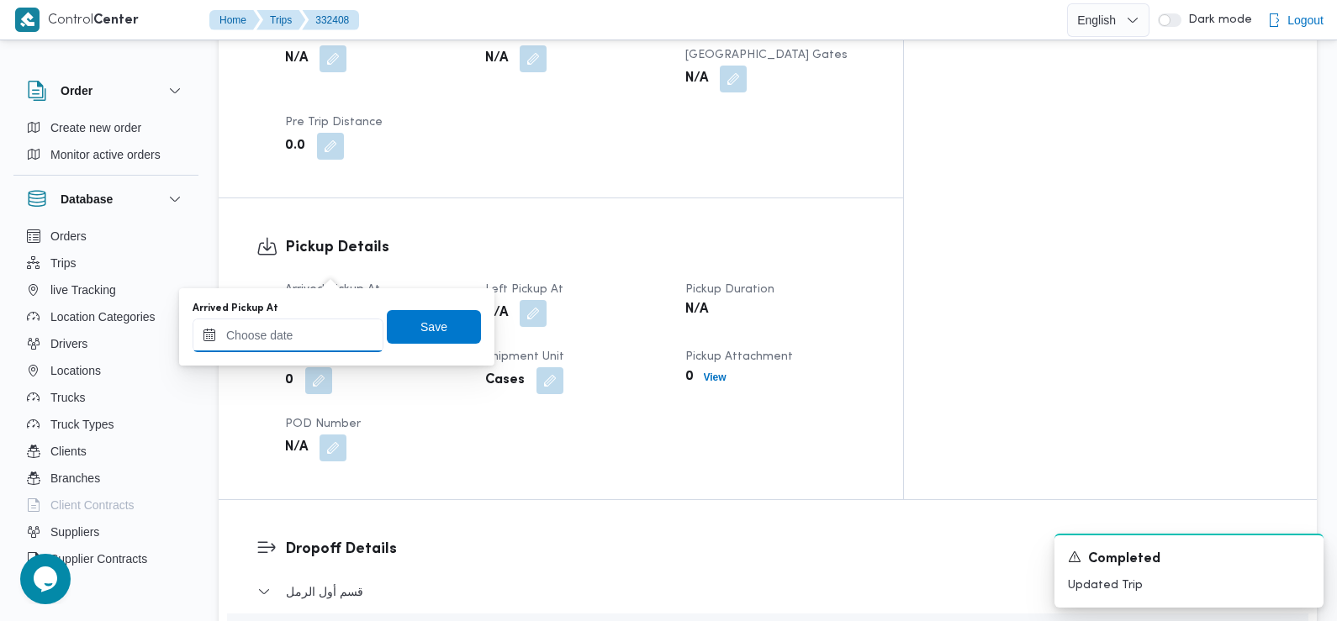
click at [321, 334] on input "Arrived Pickup At" at bounding box center [288, 336] width 191 height 34
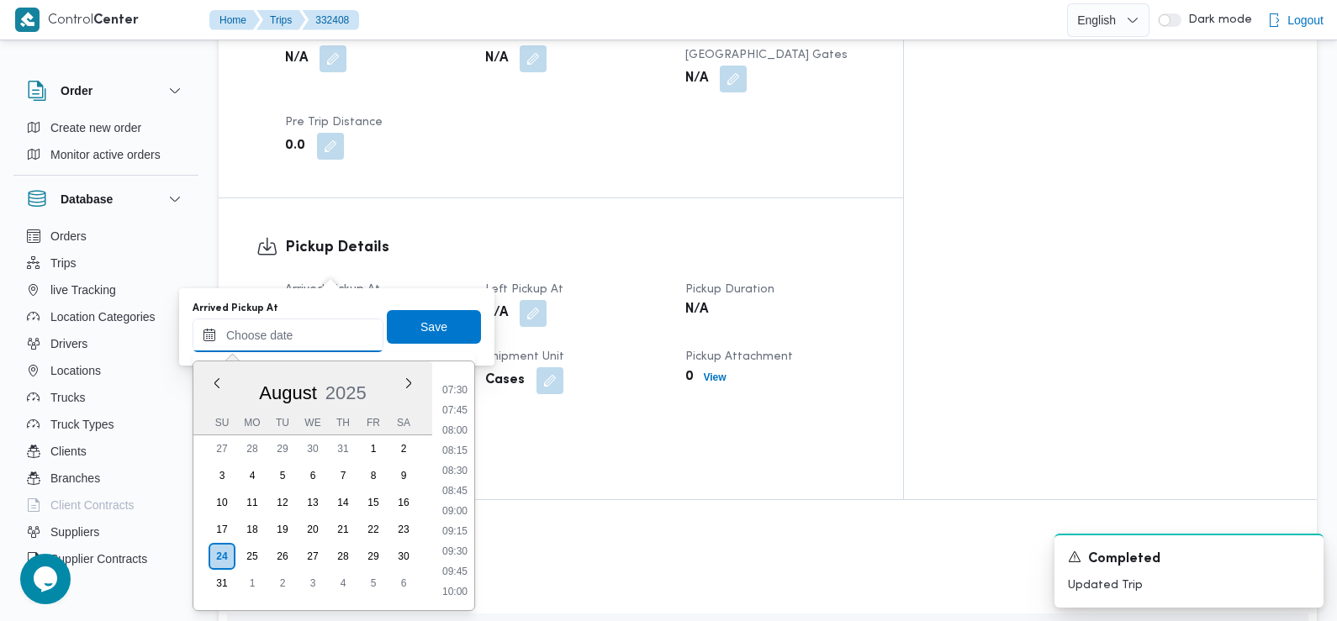
scroll to position [594, 0]
click at [457, 394] on li "07:30" at bounding box center [455, 394] width 39 height 17
type input "[DATE] 07:30"
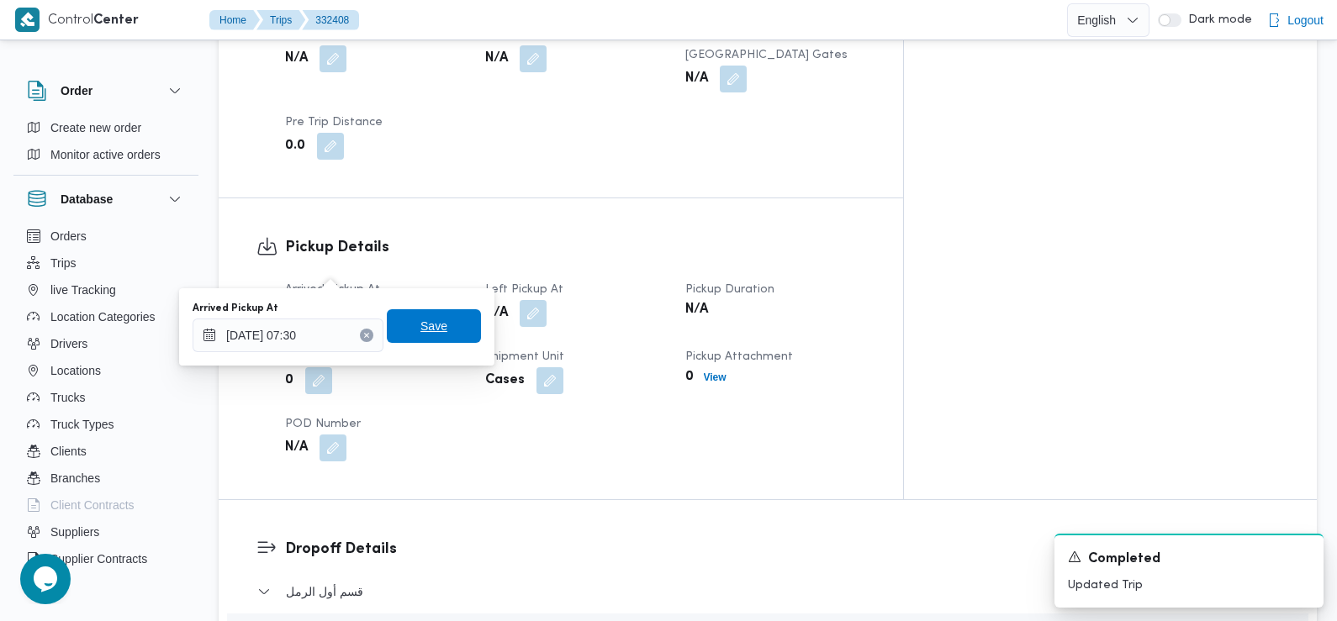
click at [443, 327] on span "Save" at bounding box center [434, 326] width 94 height 34
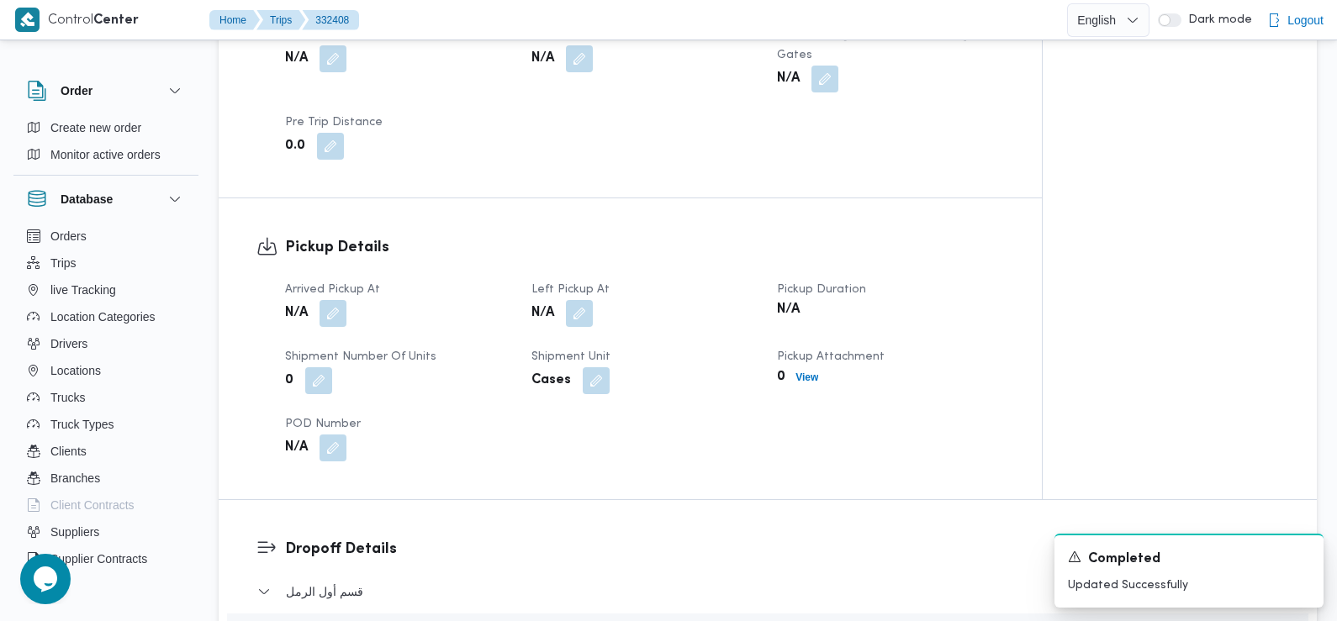
click at [599, 299] on div "N/A" at bounding box center [645, 314] width 230 height 30
click at [587, 299] on button "button" at bounding box center [579, 312] width 27 height 27
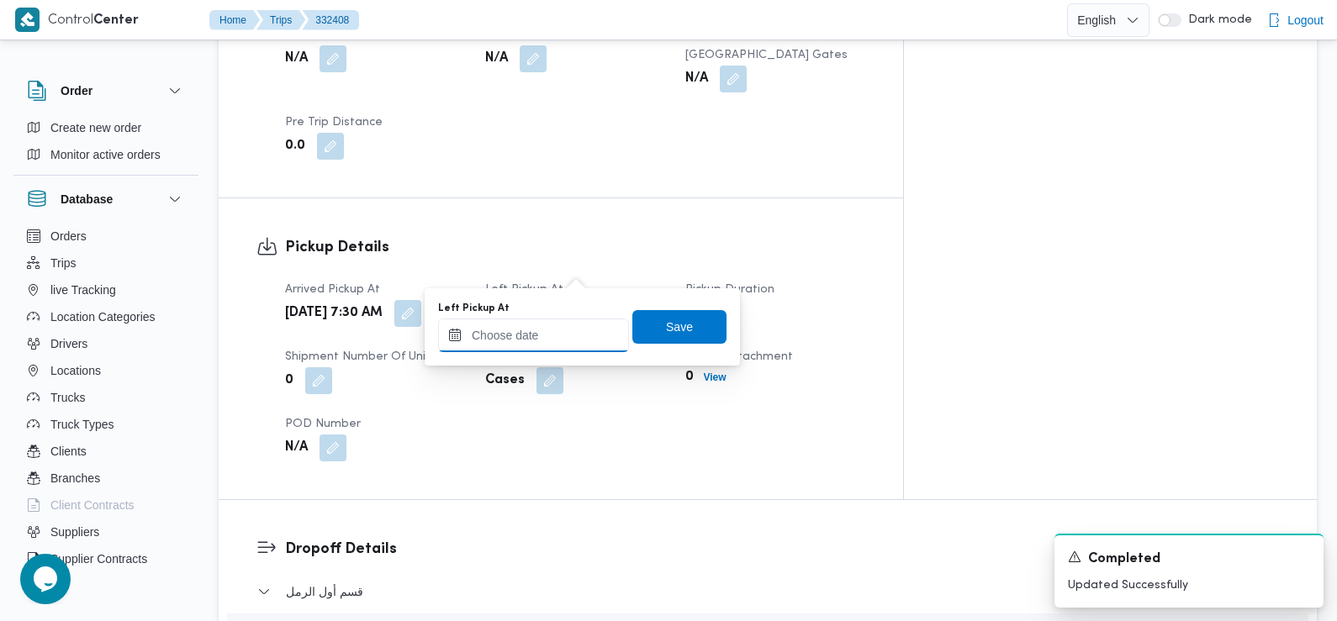
click at [575, 335] on input "Left Pickup At" at bounding box center [533, 336] width 191 height 34
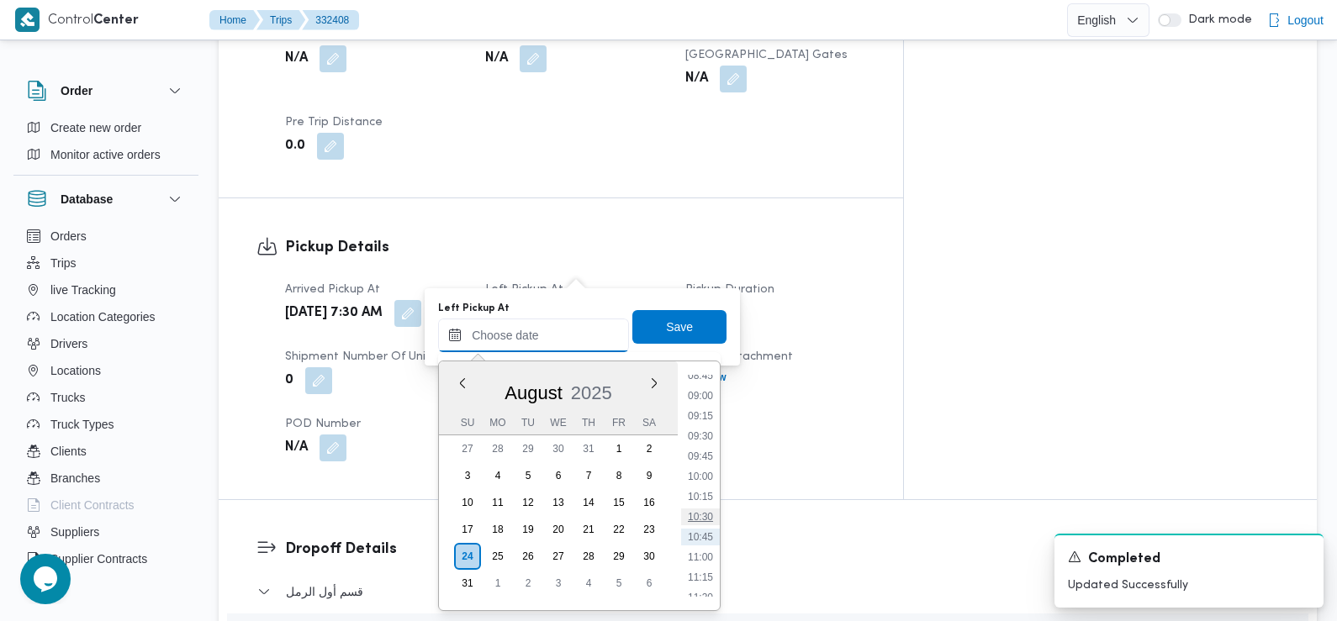
scroll to position [628, 0]
click at [704, 462] on li "08:45" at bounding box center [700, 461] width 39 height 17
type input "24/08/2025 08:45"
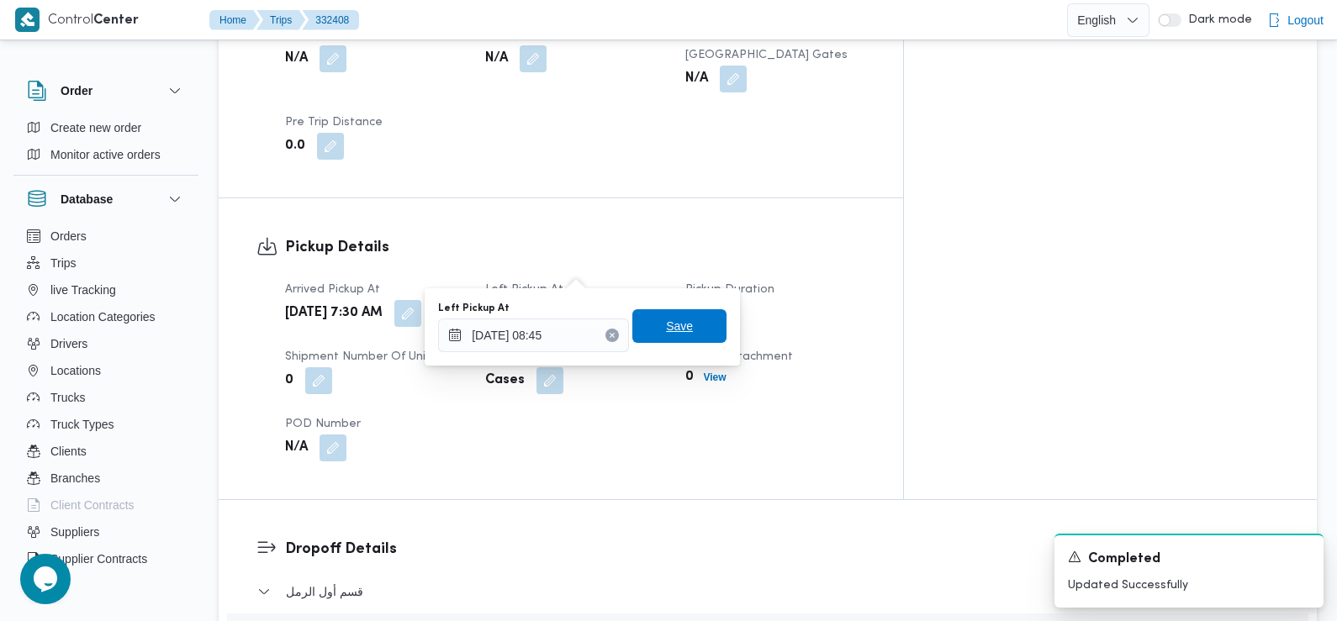
click at [679, 320] on span "Save" at bounding box center [679, 326] width 94 height 34
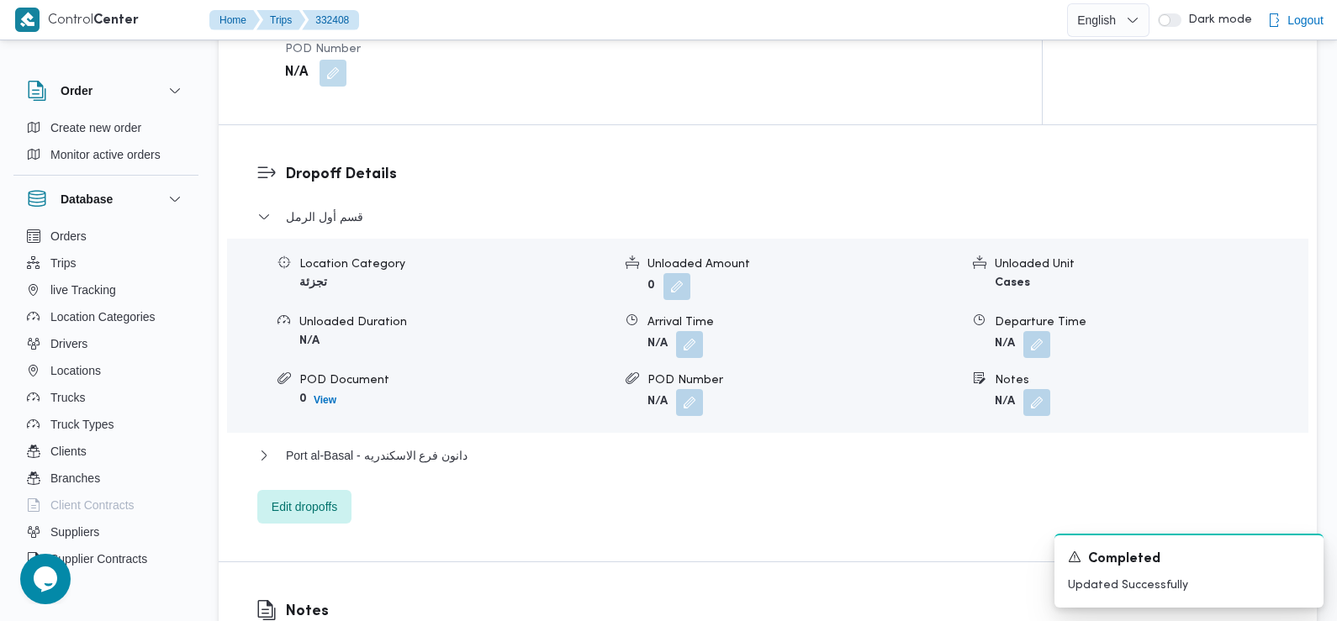
scroll to position [1351, 0]
click at [692, 330] on button "button" at bounding box center [689, 343] width 27 height 27
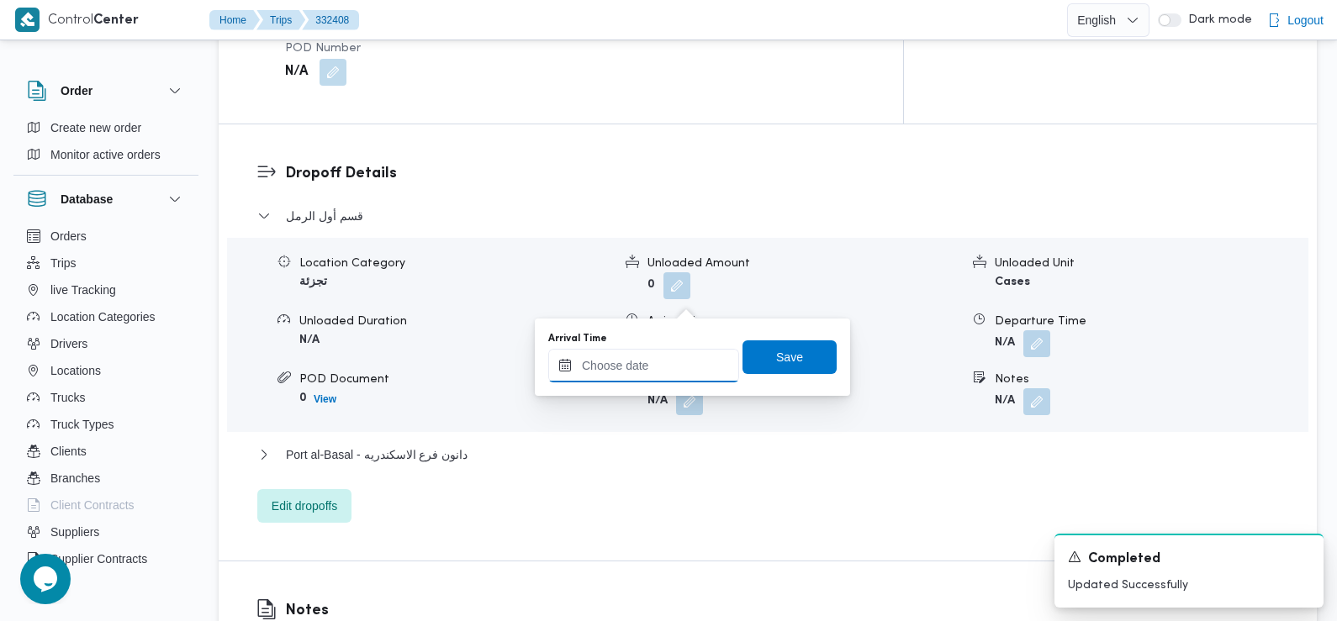
click at [695, 370] on input "Arrival Time" at bounding box center [643, 366] width 191 height 34
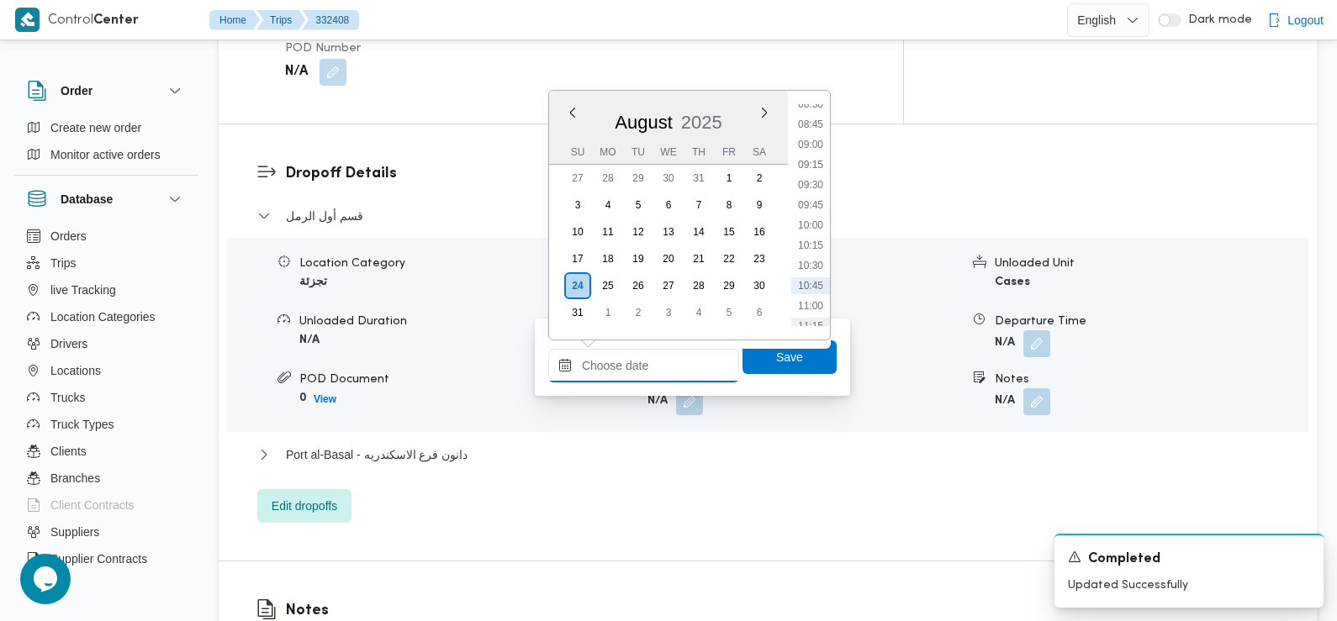
scroll to position [662, 0]
click at [815, 182] on li "09:00" at bounding box center [810, 177] width 39 height 17
type input "24/08/2025 09:00"
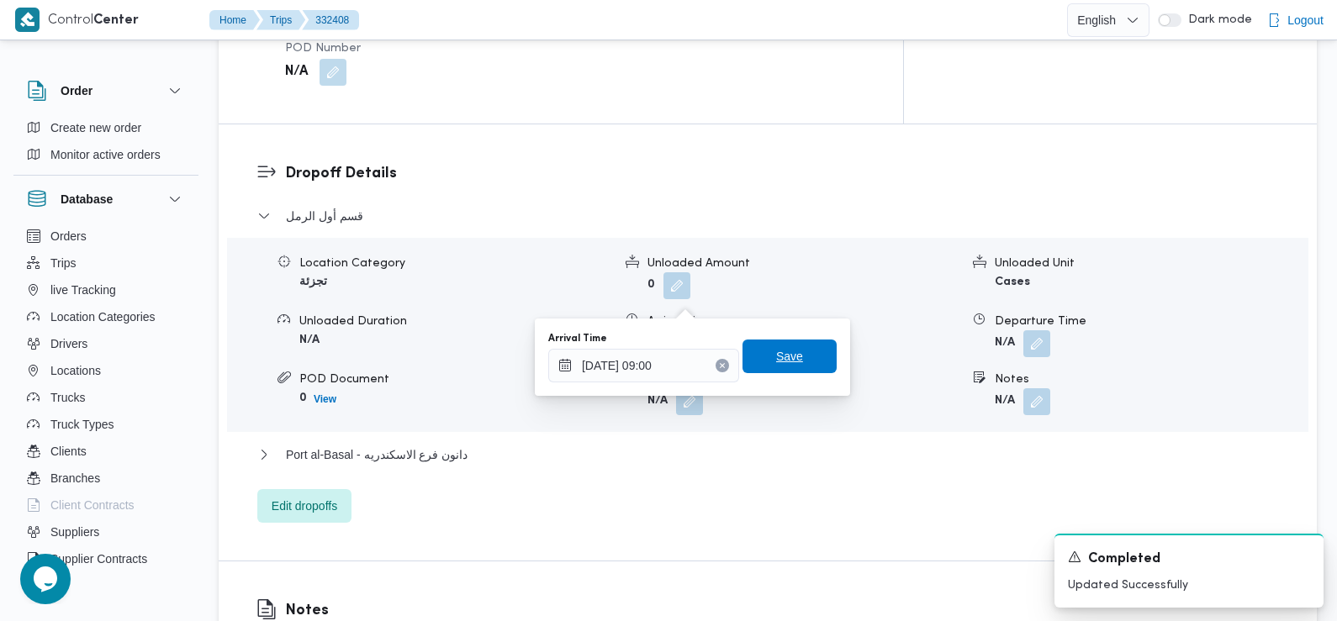
click at [786, 342] on span "Save" at bounding box center [789, 357] width 94 height 34
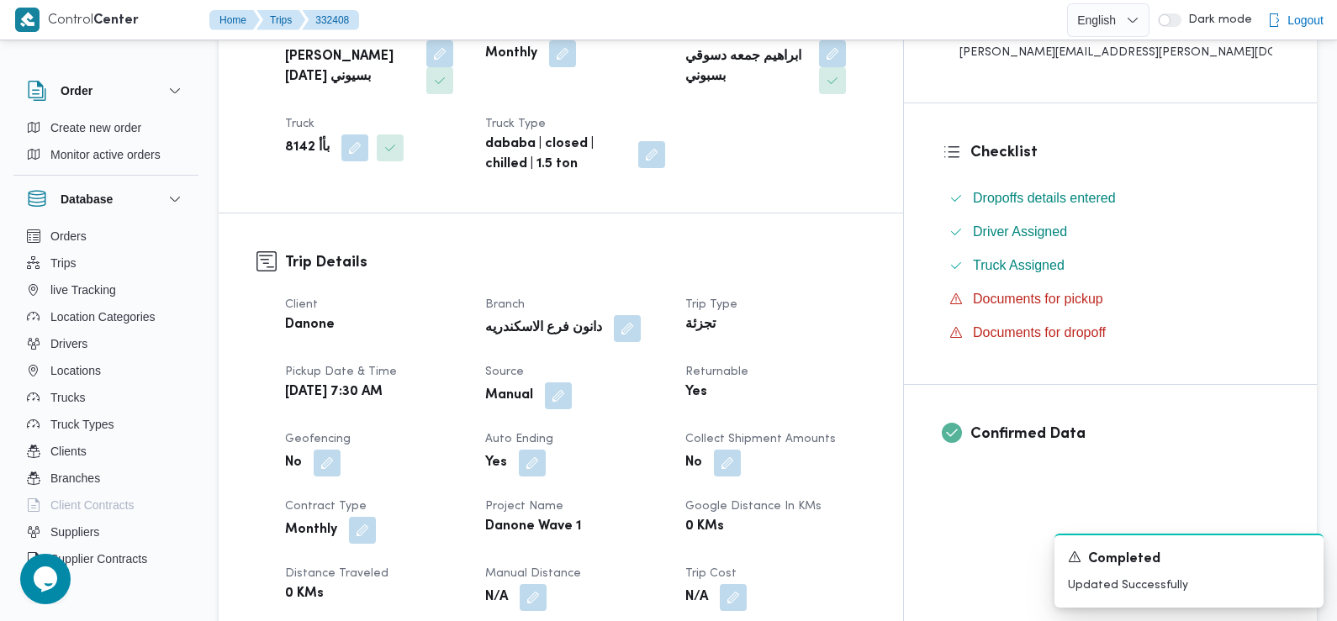
scroll to position [0, 0]
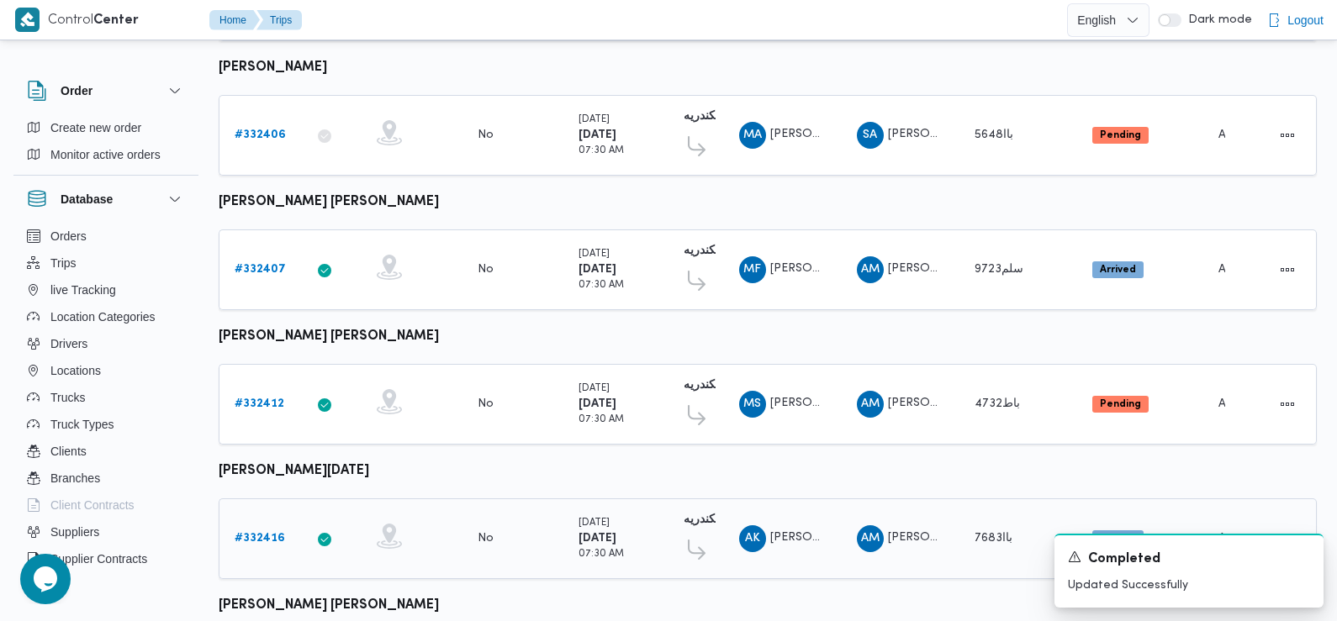
scroll to position [996, 0]
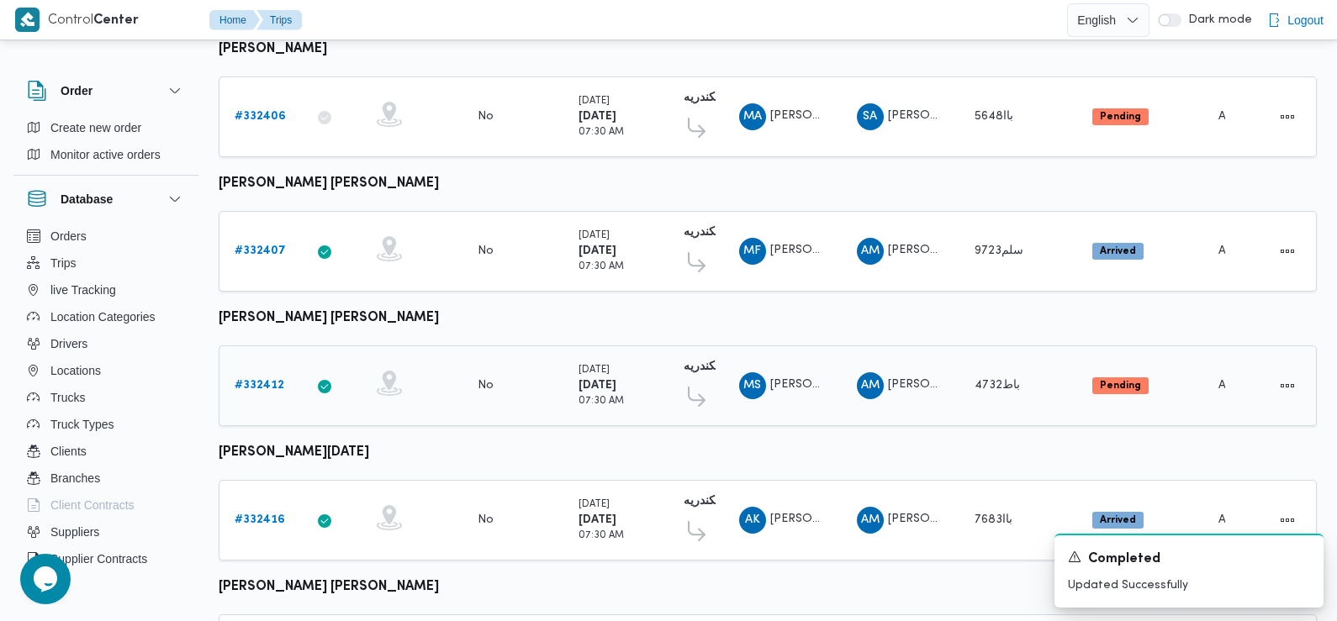
click at [270, 380] on b "# 332412" at bounding box center [260, 385] width 50 height 11
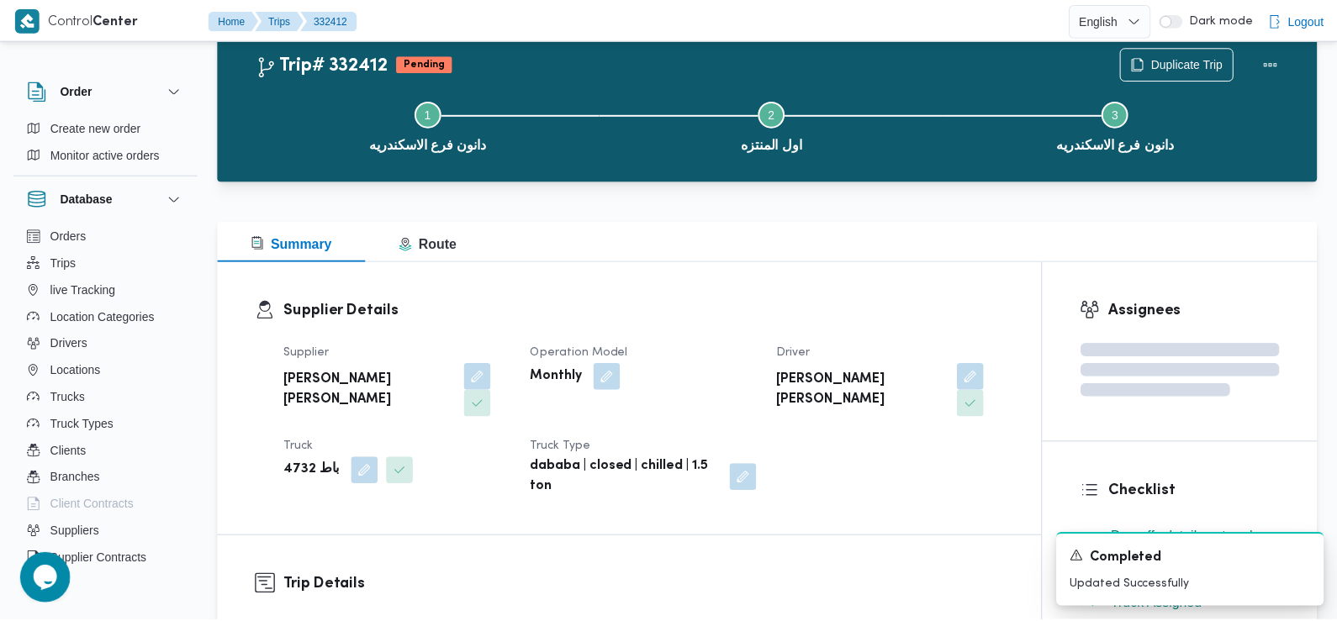
scroll to position [996, 0]
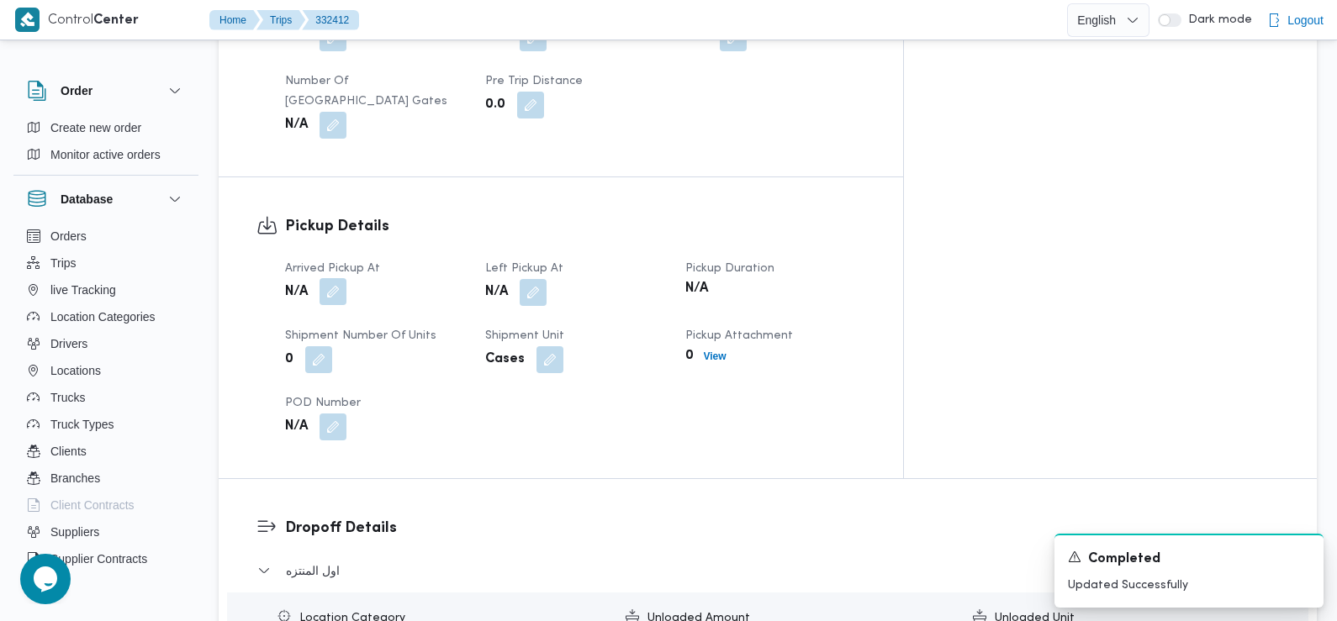
click at [339, 285] on button "button" at bounding box center [333, 291] width 27 height 27
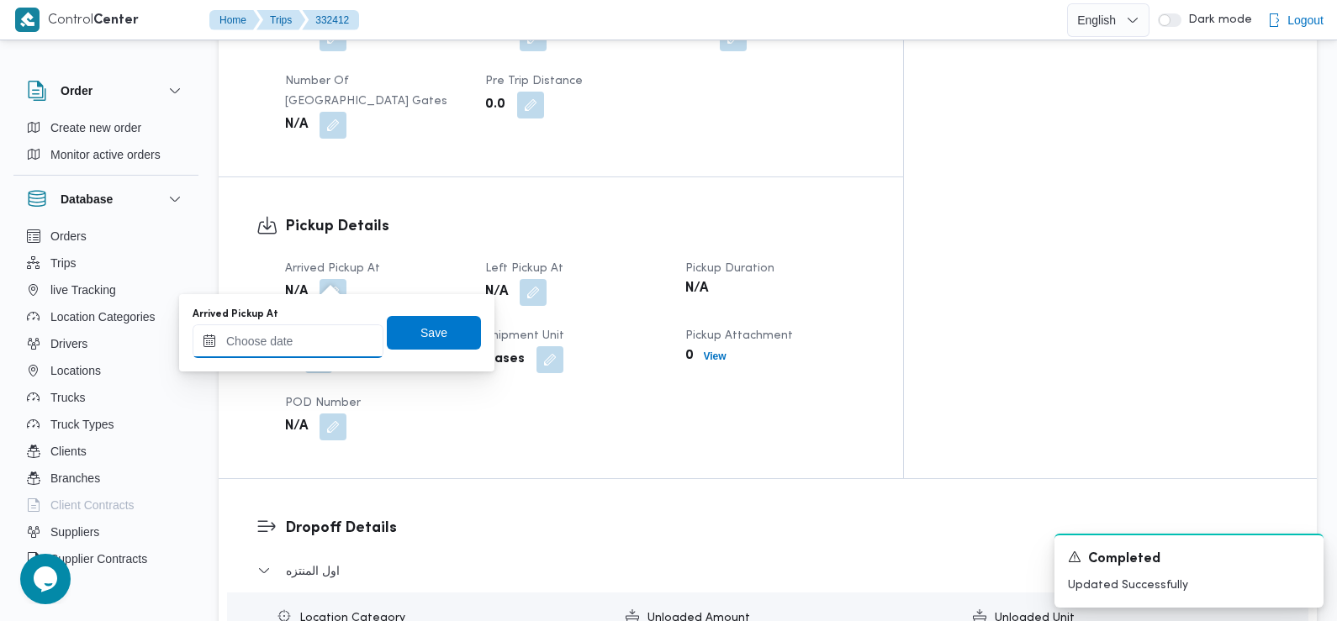
click at [325, 330] on input "Arrived Pickup At" at bounding box center [288, 342] width 191 height 34
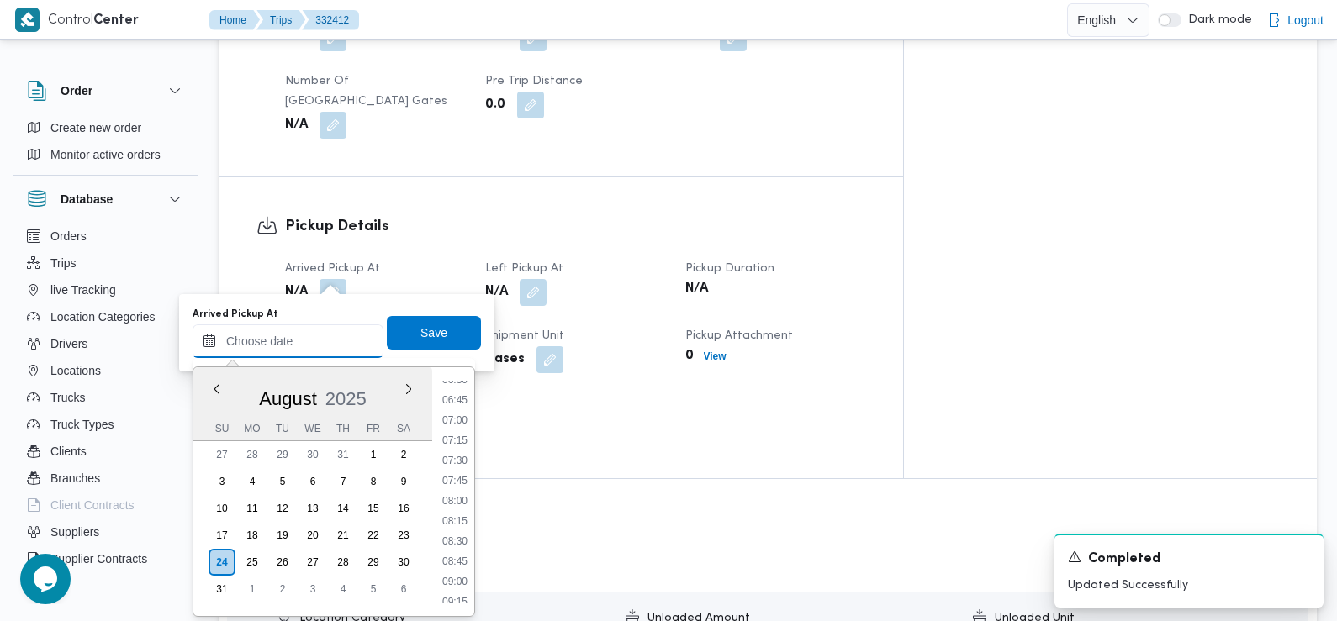
scroll to position [533, 0]
click at [463, 482] on li "07:45" at bounding box center [455, 481] width 39 height 17
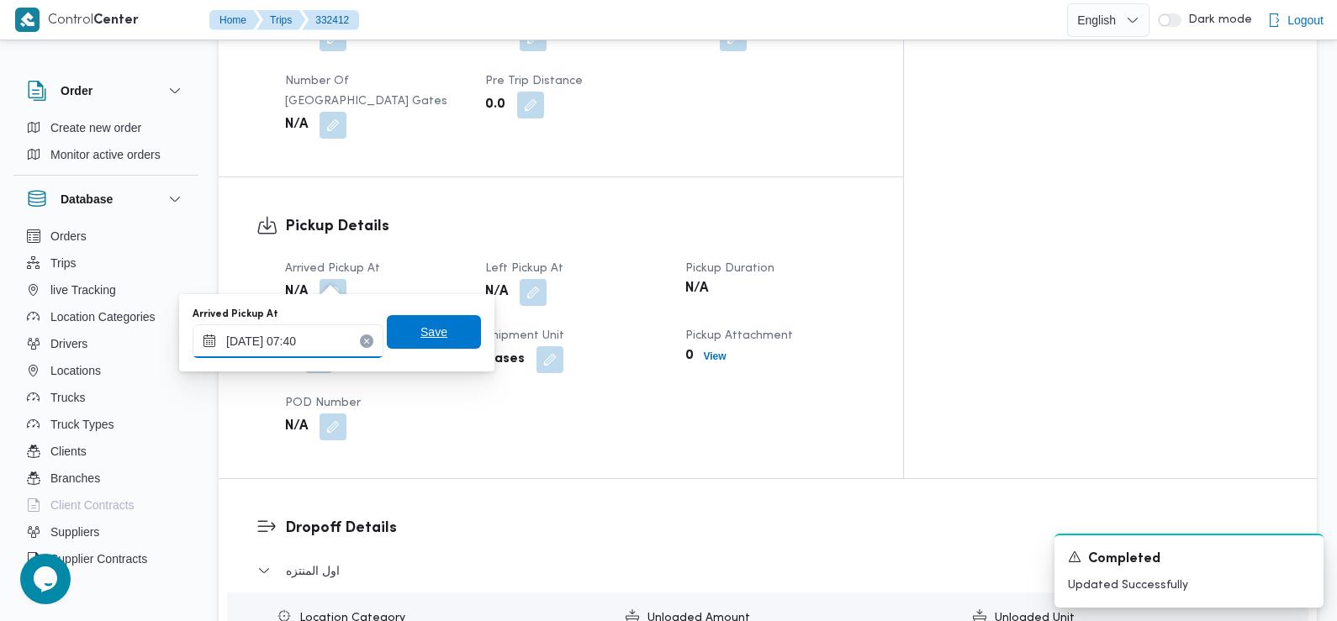
type input "24/08/2025 07:40"
click at [420, 330] on span "Save" at bounding box center [433, 332] width 27 height 20
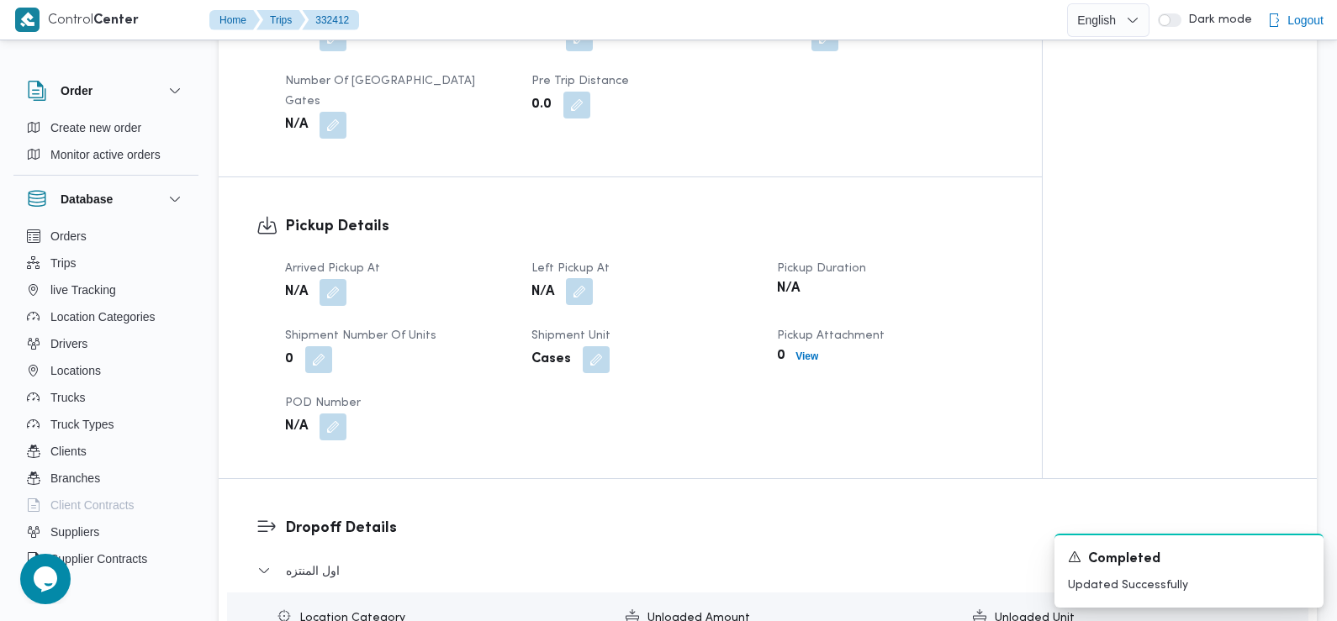
click at [580, 278] on button "button" at bounding box center [579, 291] width 27 height 27
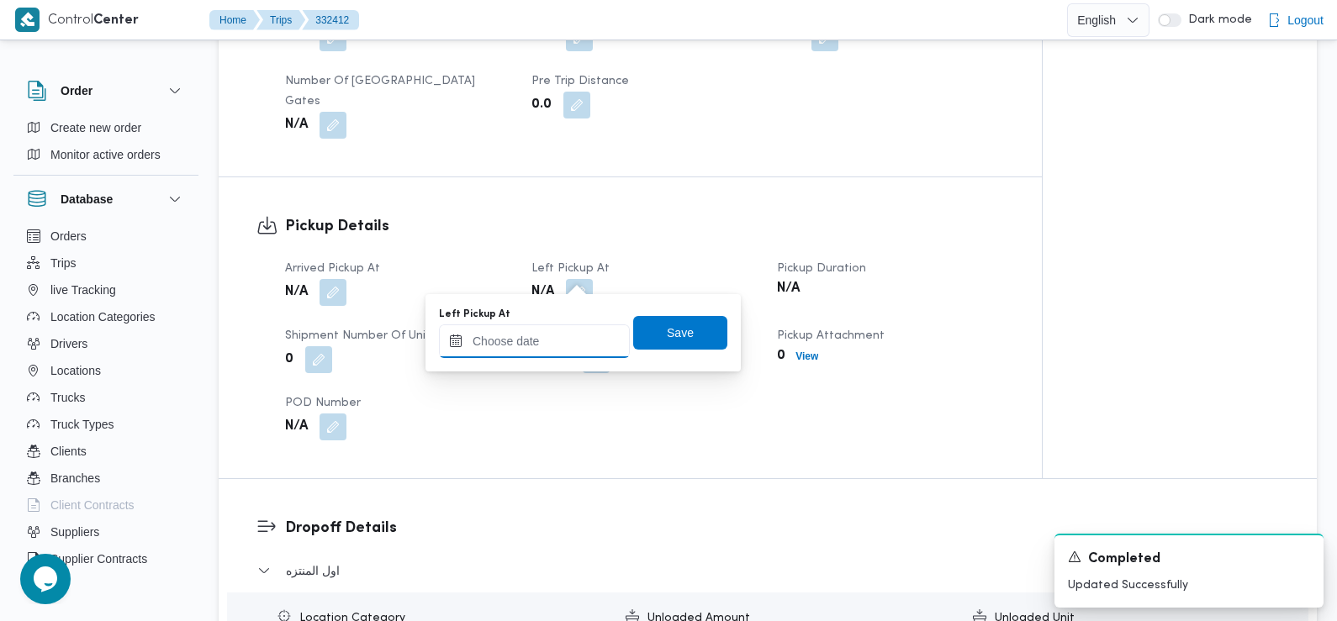
click at [576, 325] on input "Left Pickup At" at bounding box center [534, 342] width 191 height 34
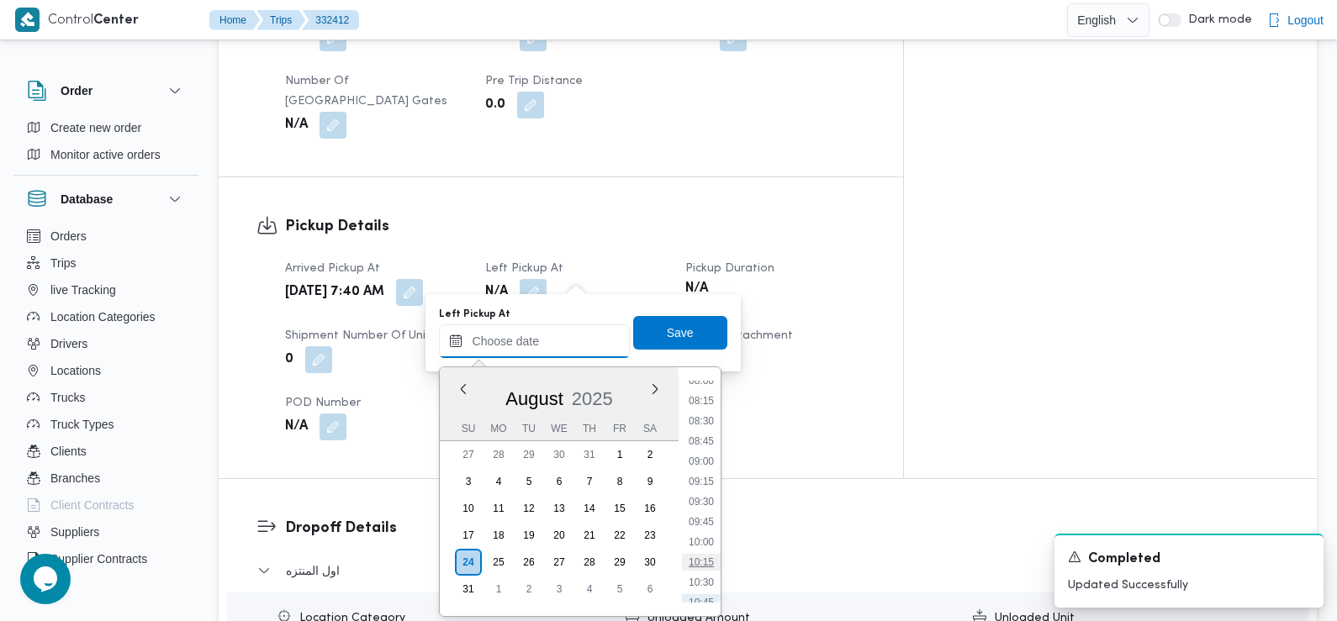
scroll to position [651, 0]
click at [706, 447] on li "08:45" at bounding box center [701, 444] width 39 height 17
type input "24/08/2025 08:45"
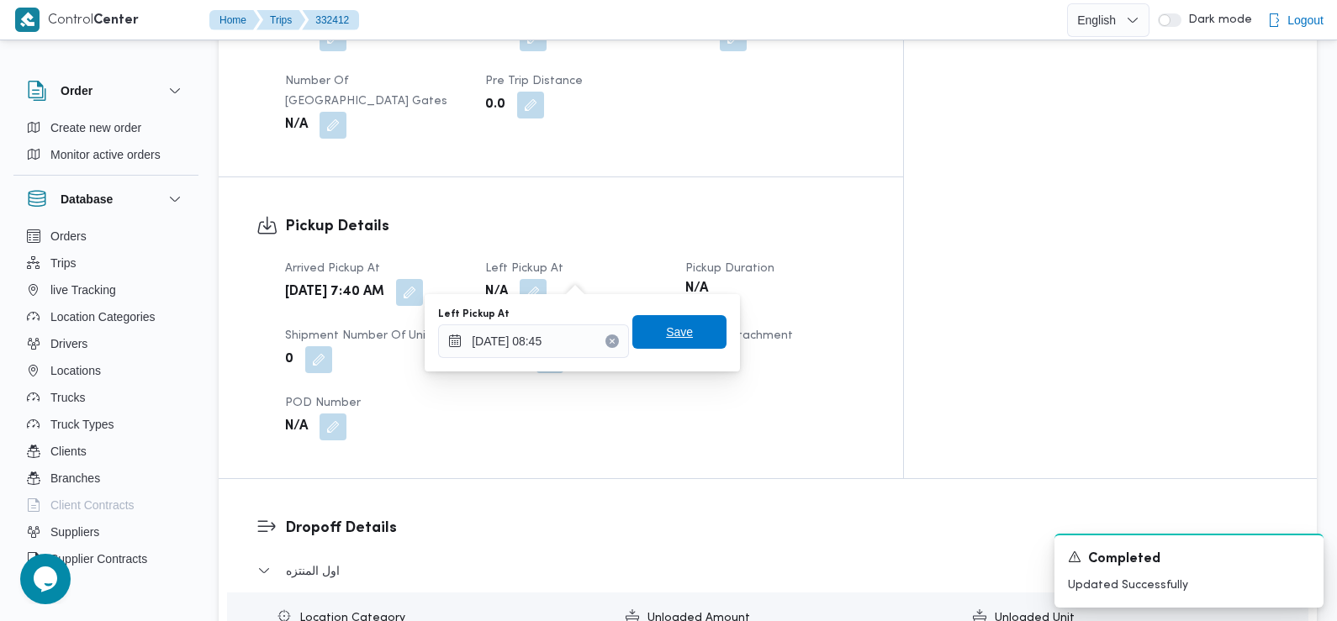
click at [671, 340] on span "Save" at bounding box center [679, 332] width 27 height 20
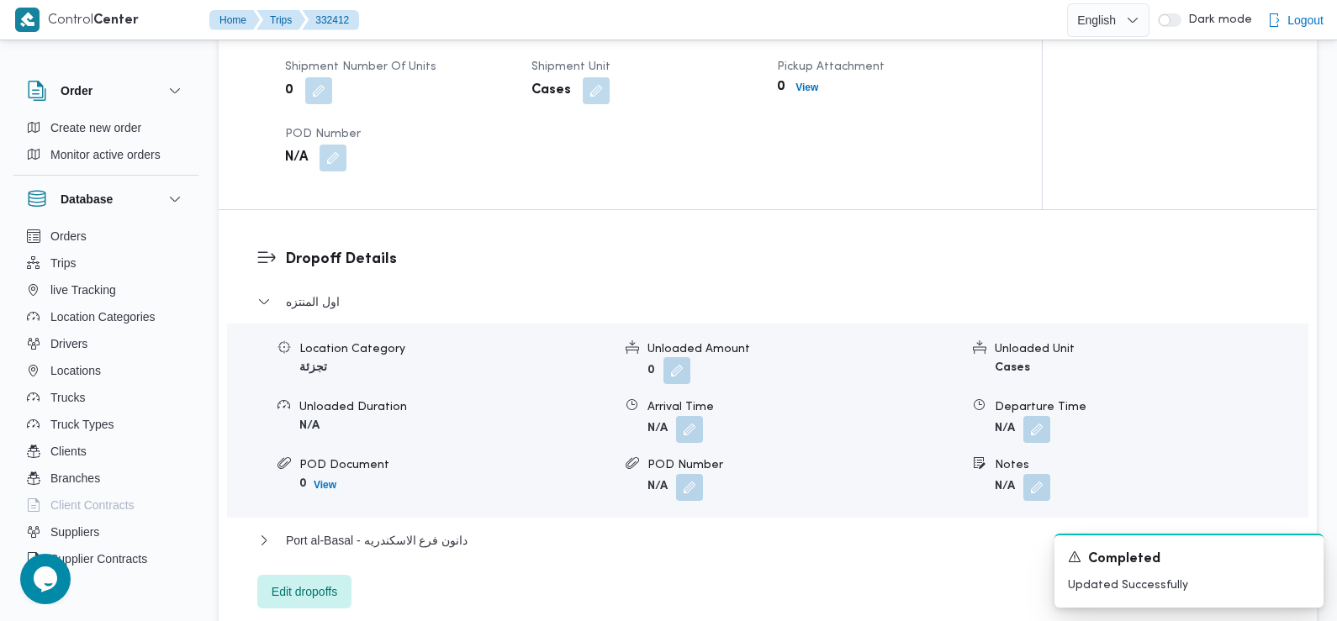
scroll to position [1271, 0]
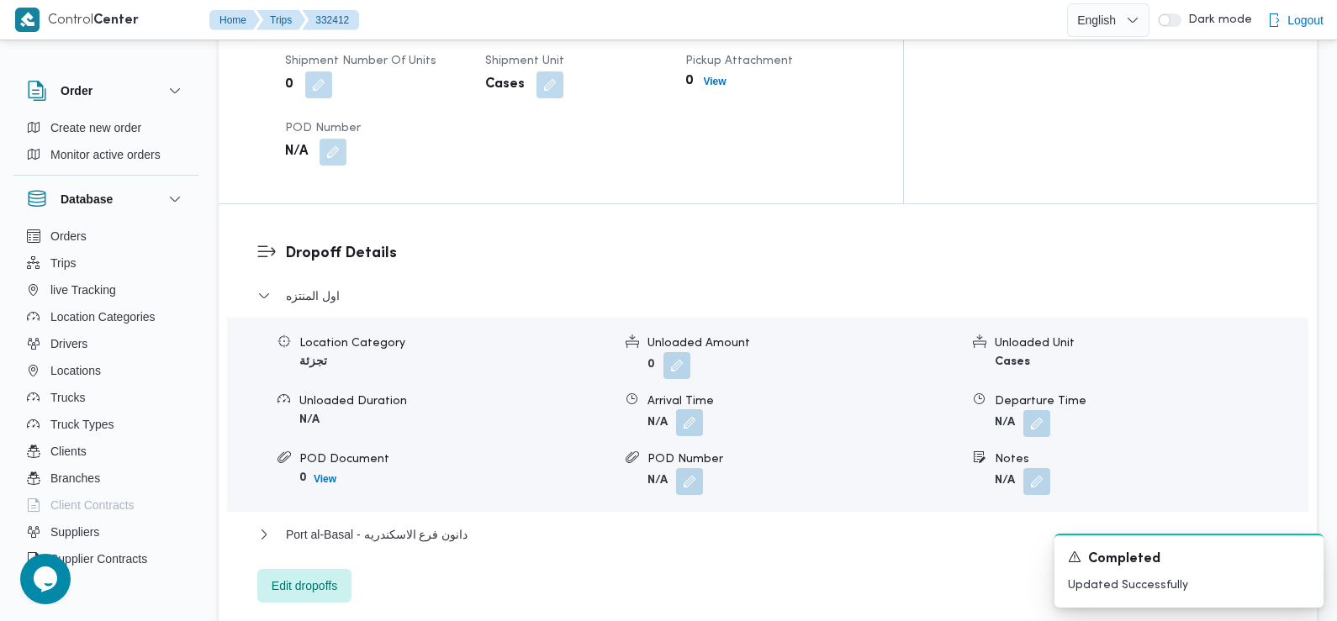
click at [694, 409] on button "button" at bounding box center [689, 422] width 27 height 27
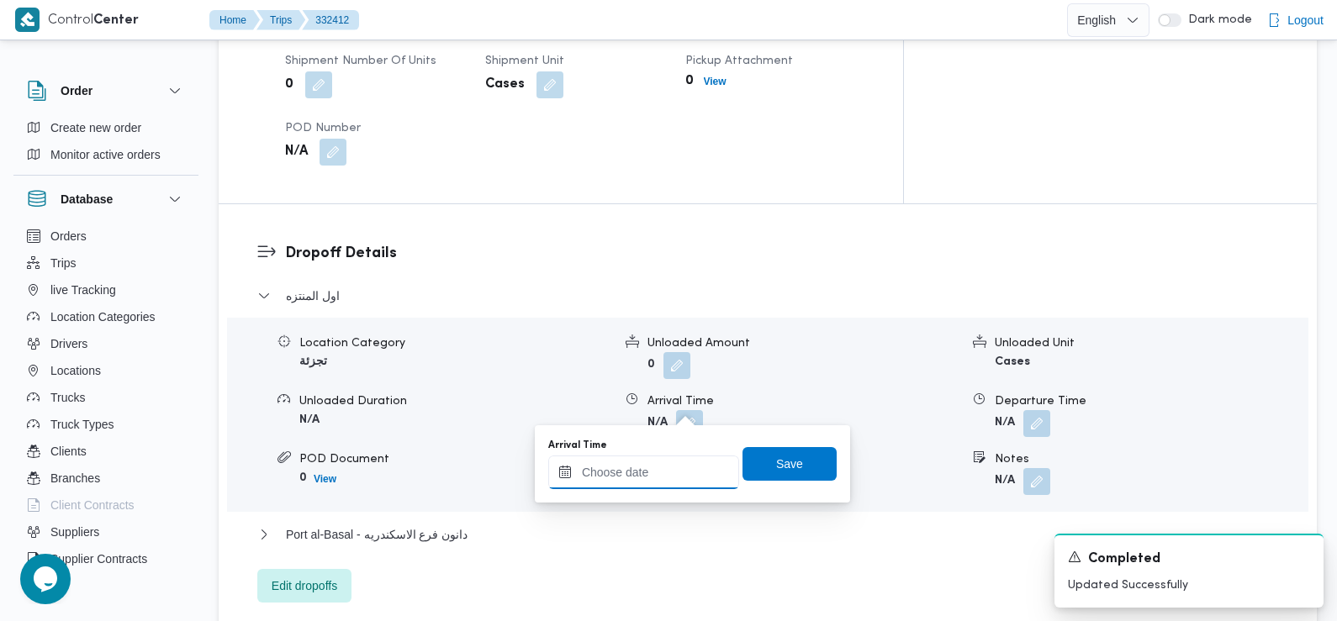
click at [678, 470] on input "Arrival Time" at bounding box center [643, 473] width 191 height 34
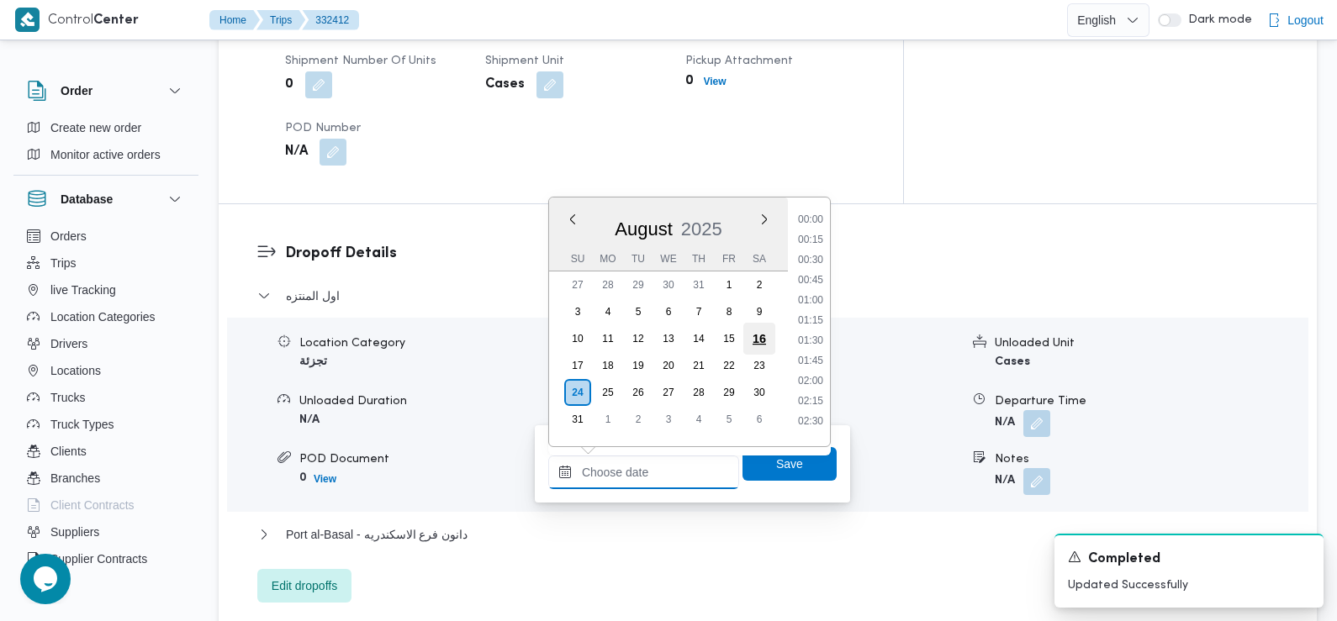
scroll to position [752, 0]
click at [814, 234] on li "09:30" at bounding box center [810, 234] width 39 height 17
type input "24/08/2025 09:30"
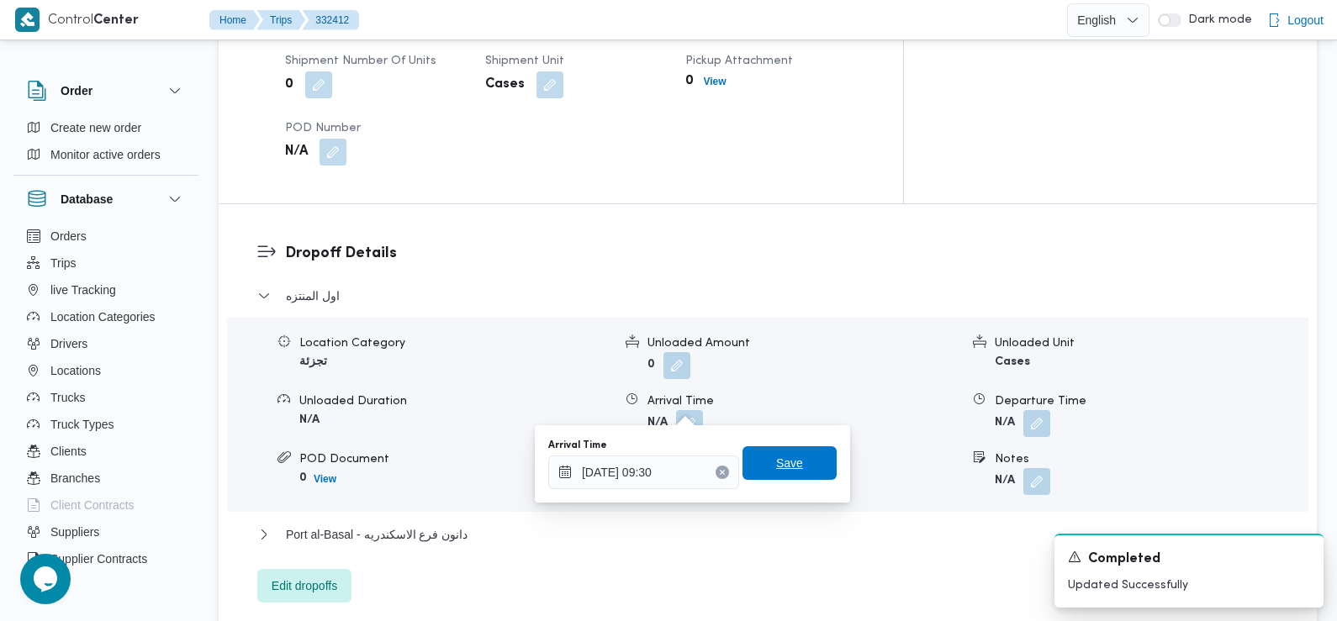
click at [787, 463] on span "Save" at bounding box center [789, 463] width 27 height 20
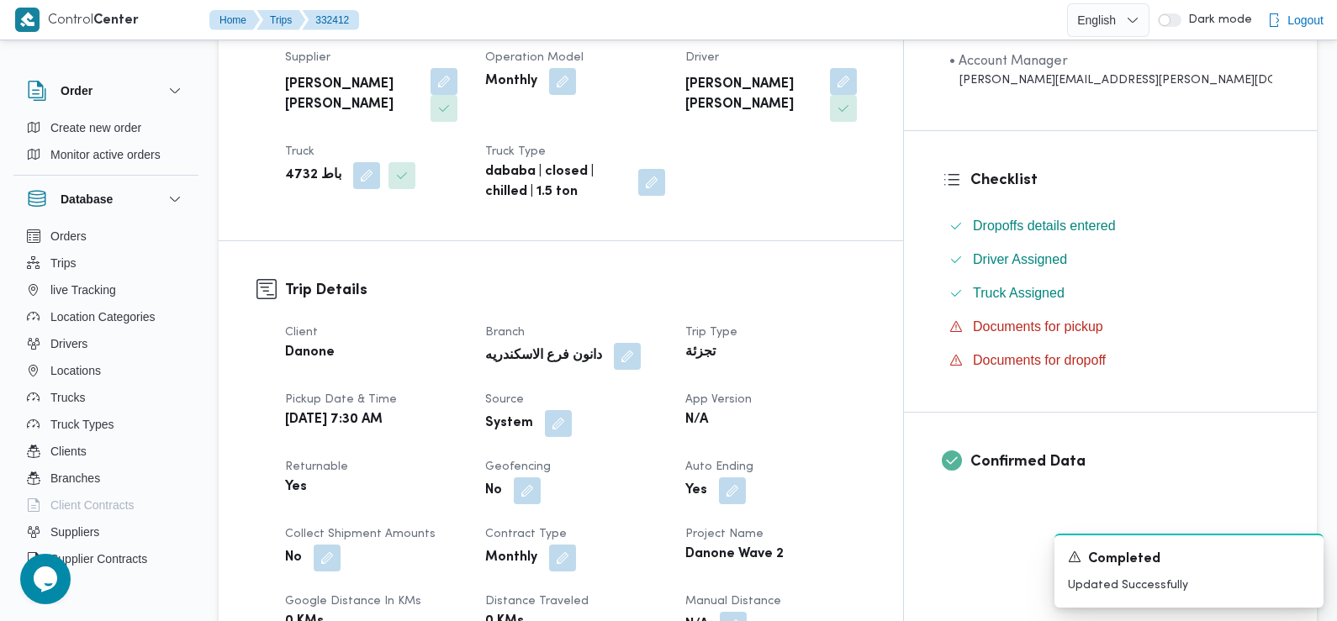
scroll to position [342, 0]
click at [572, 425] on button "button" at bounding box center [558, 422] width 27 height 27
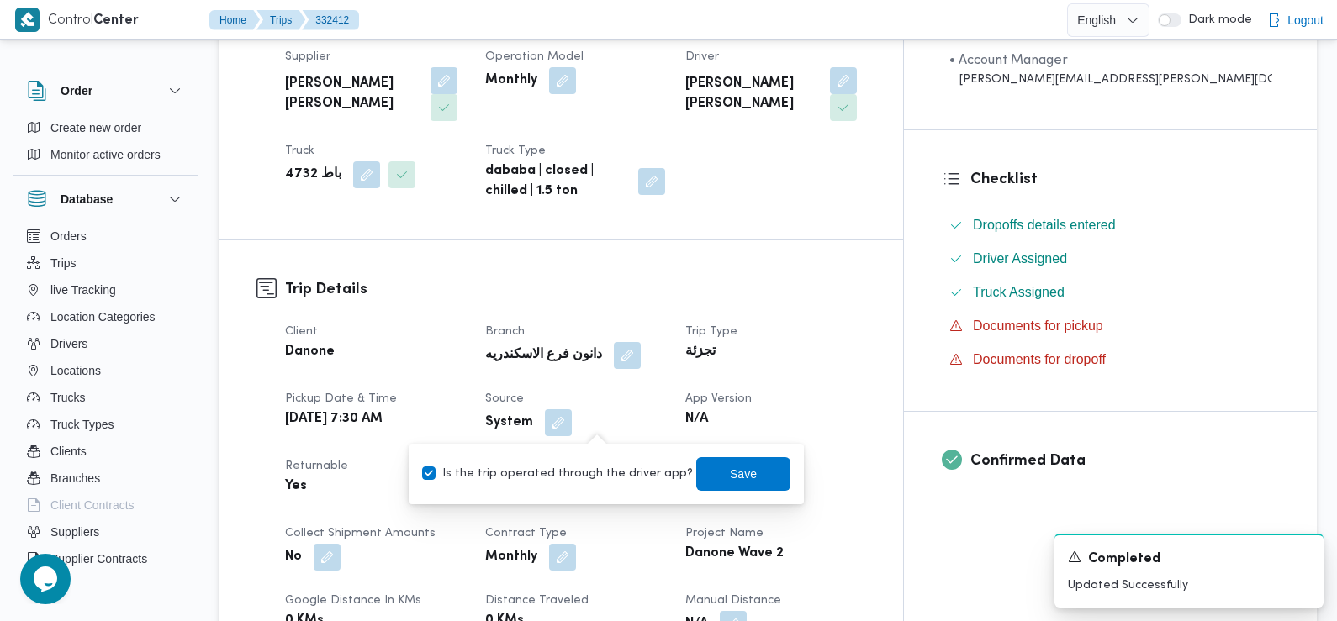
click at [598, 480] on label "Is the trip operated through the driver app?" at bounding box center [557, 474] width 271 height 20
checkbox input "false"
click at [730, 477] on span "Save" at bounding box center [743, 473] width 27 height 20
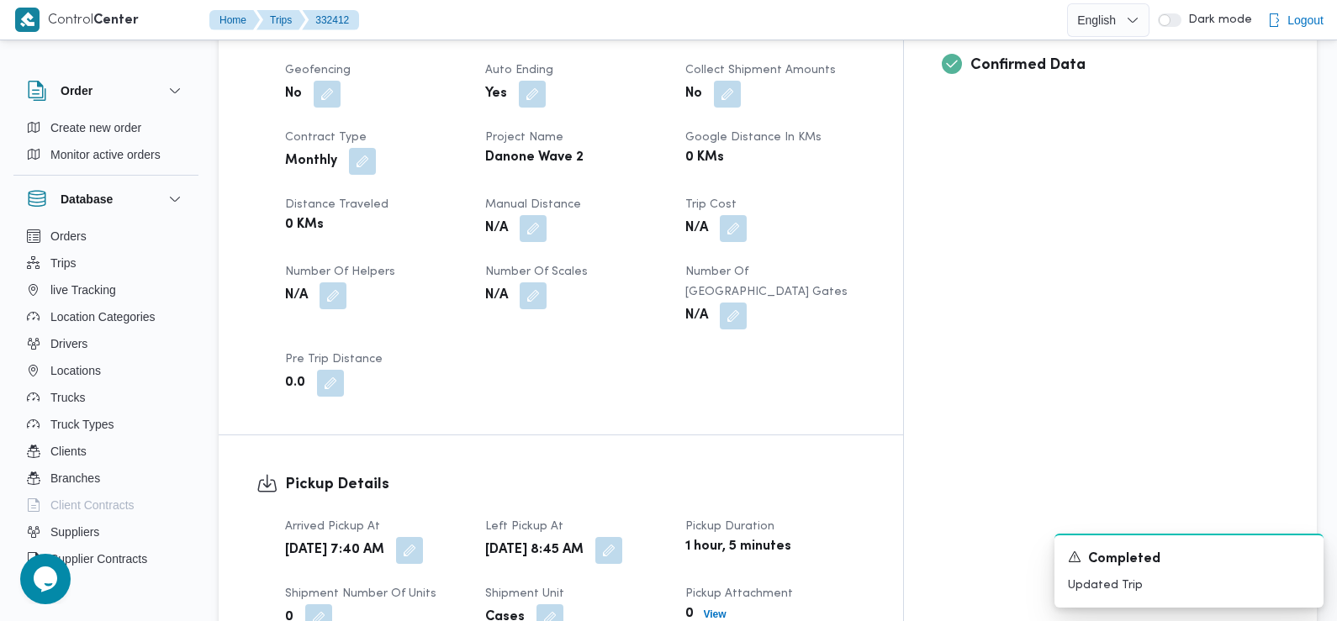
scroll to position [0, 0]
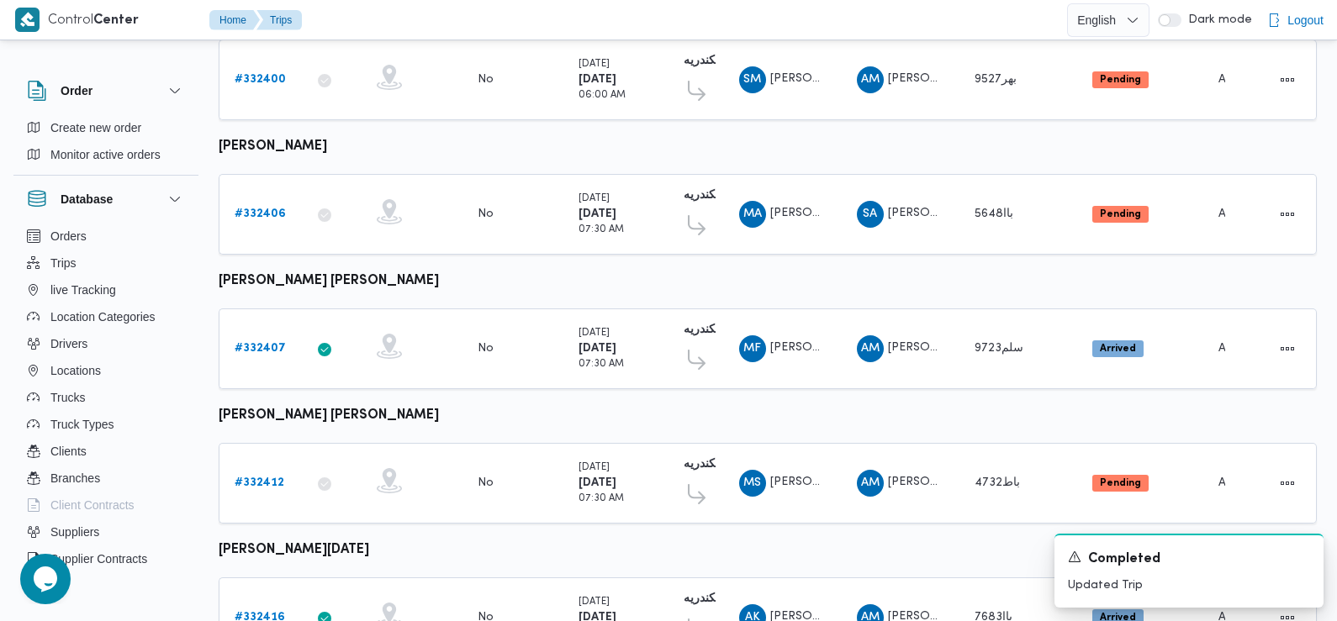
scroll to position [1136, 0]
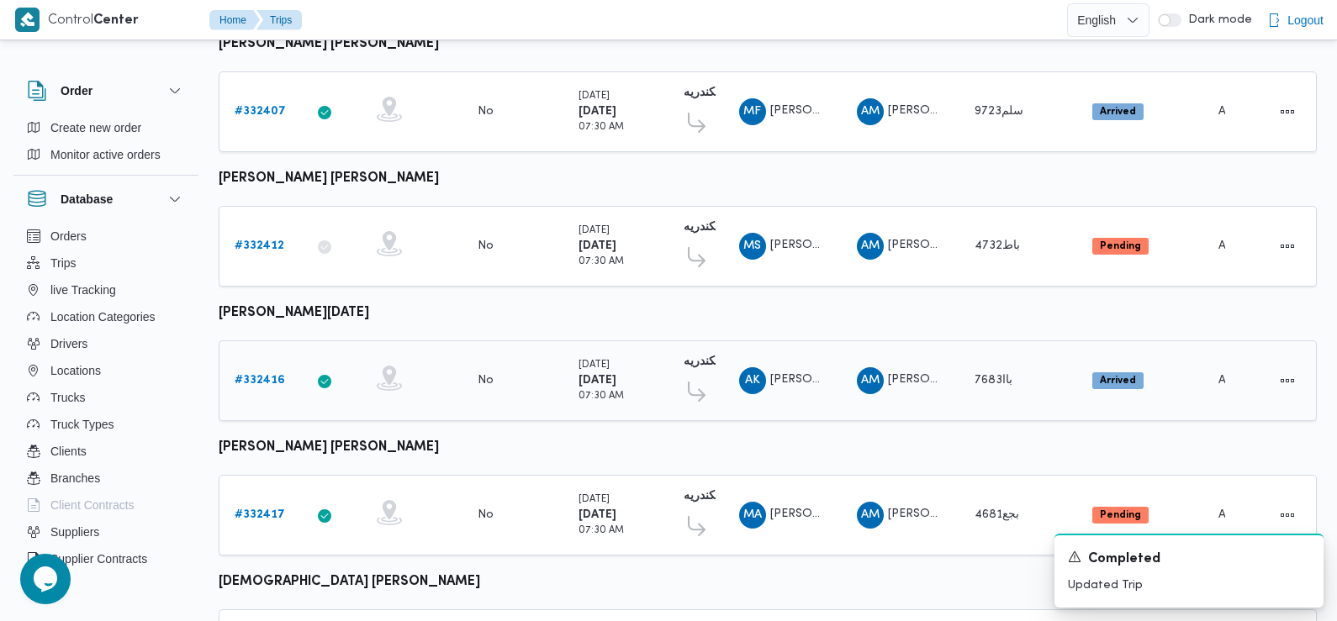
click at [260, 375] on b "# 332416" at bounding box center [260, 380] width 50 height 11
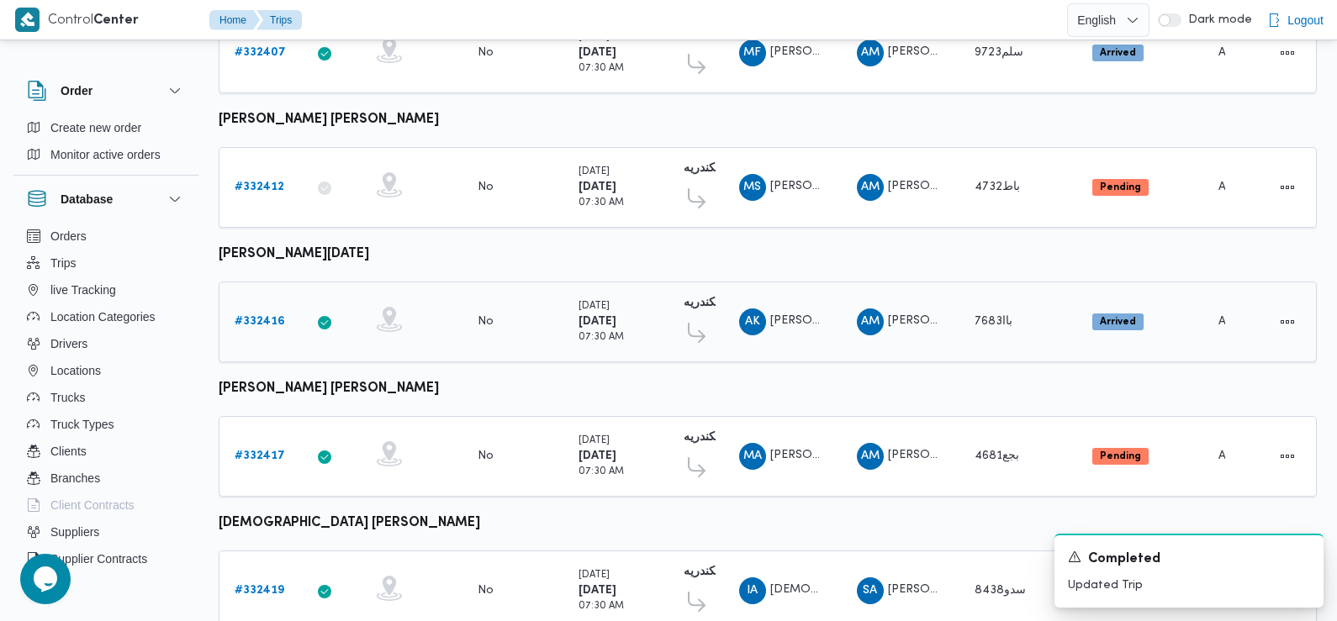
scroll to position [1376, 0]
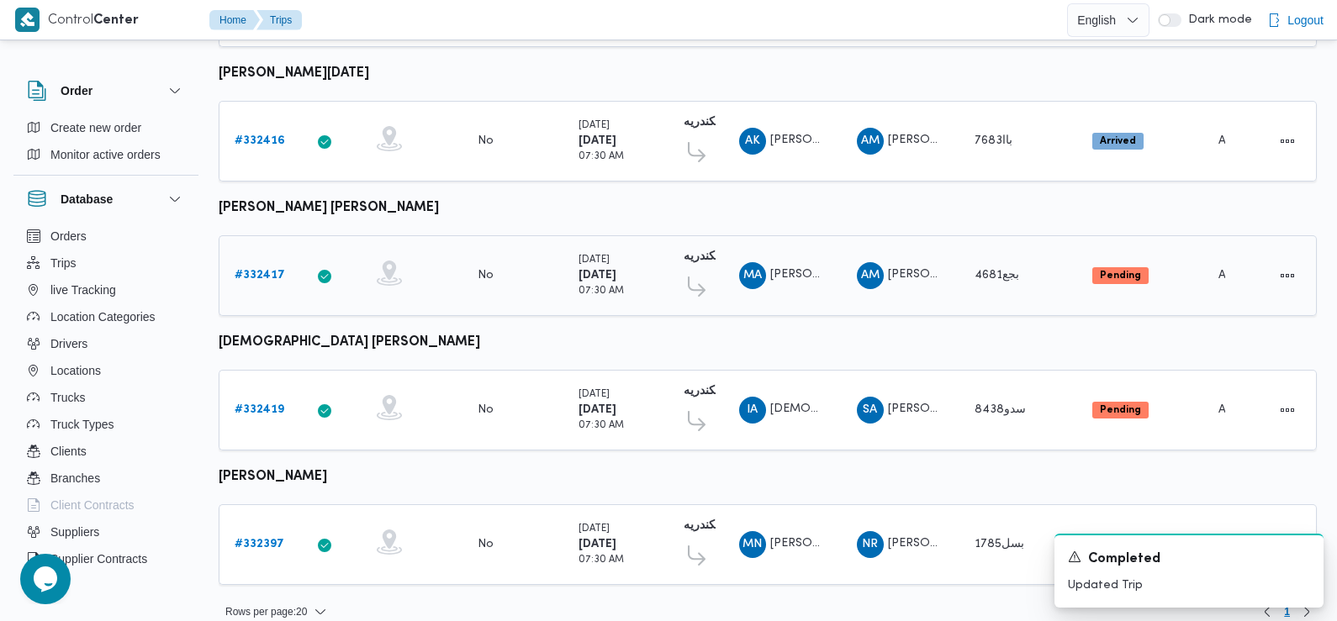
click at [265, 270] on b "# 332417" at bounding box center [260, 275] width 50 height 11
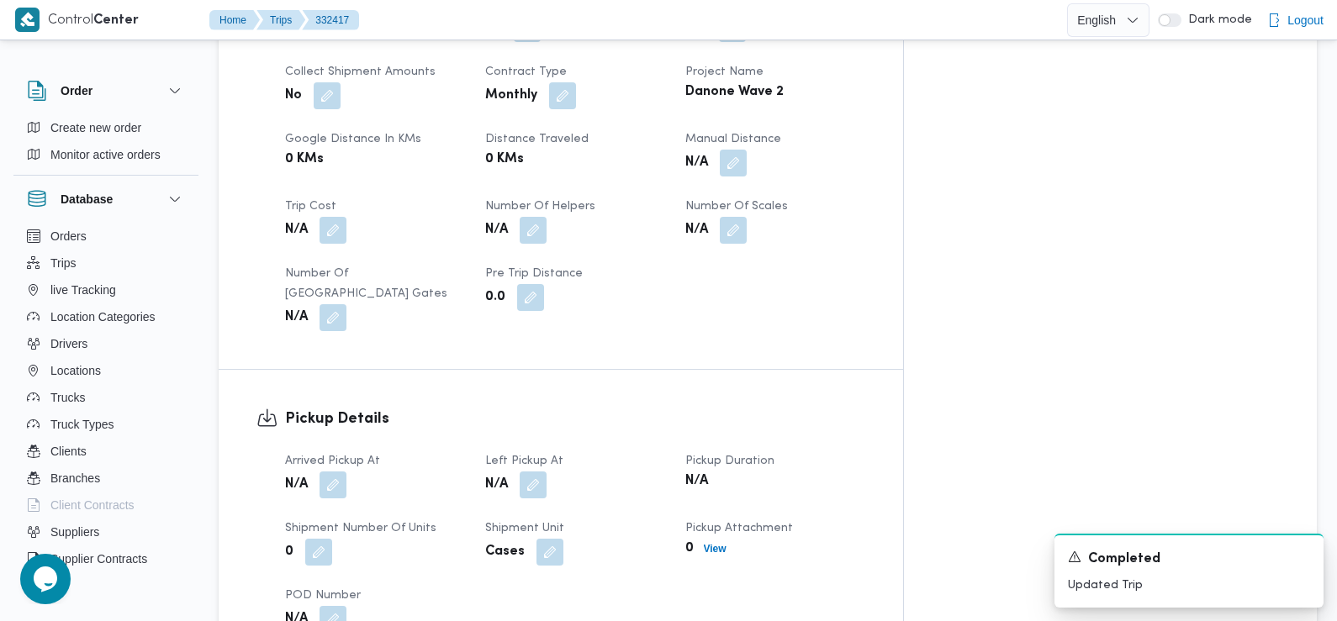
scroll to position [813, 0]
click at [340, 468] on button "button" at bounding box center [333, 481] width 27 height 27
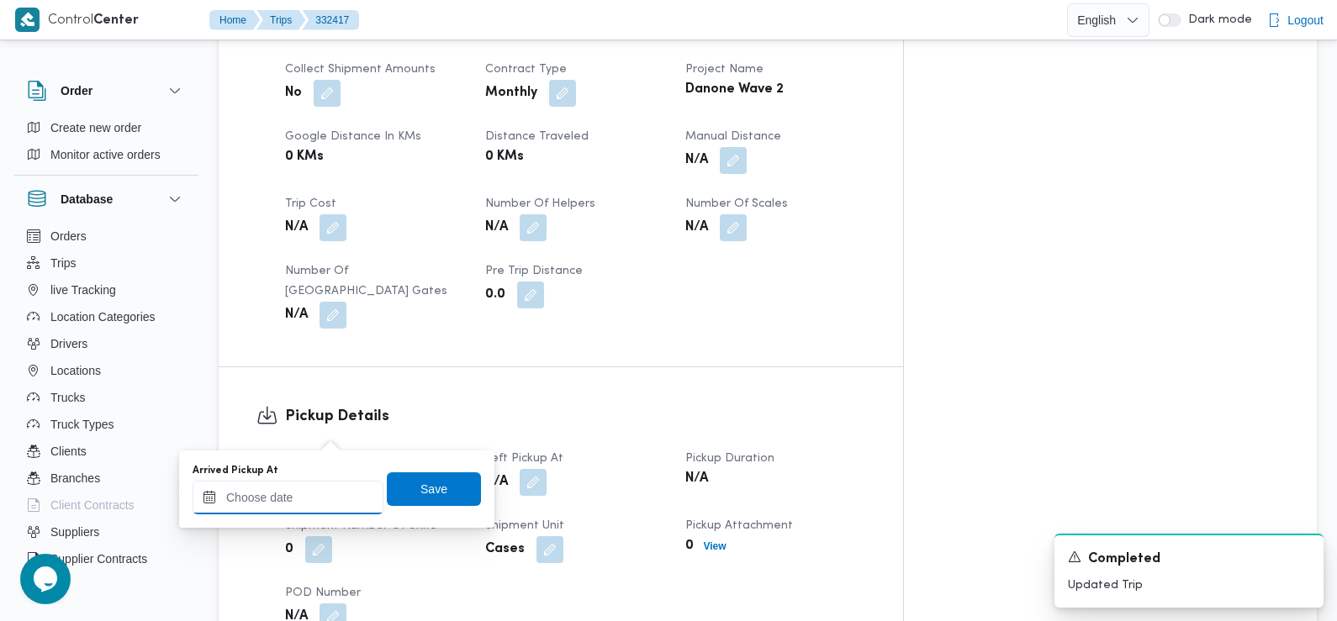
click at [321, 500] on input "Arrived Pickup At" at bounding box center [288, 498] width 191 height 34
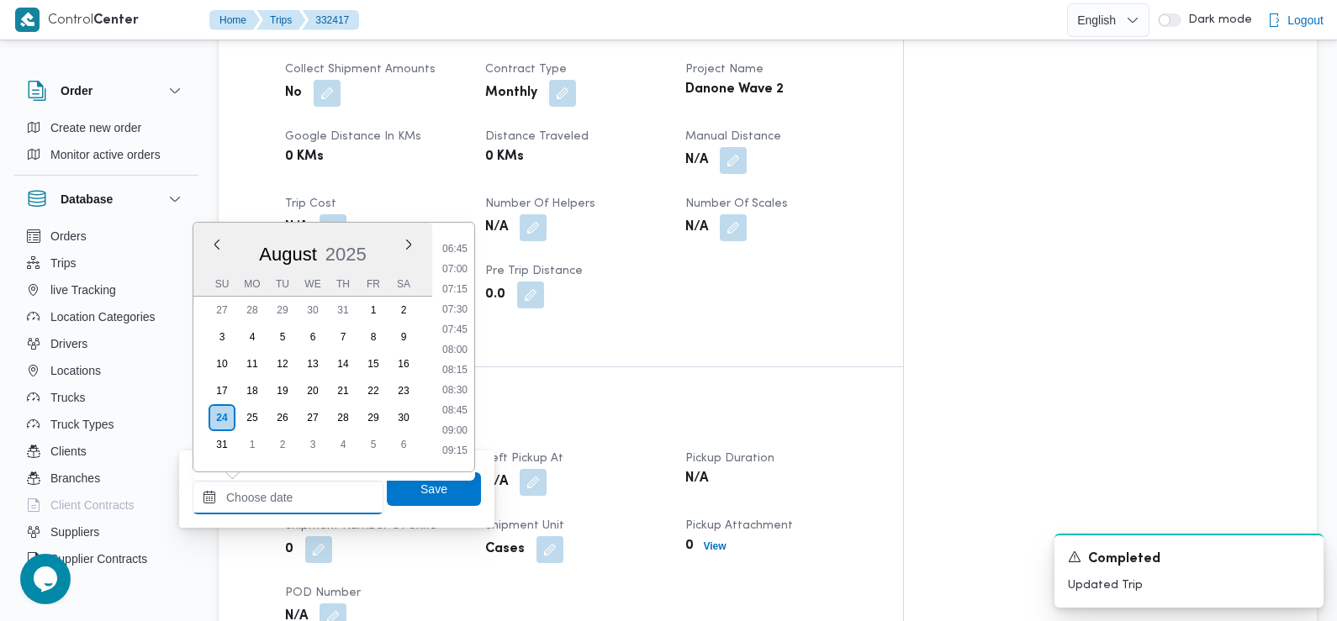
scroll to position [539, 0]
click at [462, 311] on li "07:30" at bounding box center [455, 311] width 39 height 17
type input "[DATE] 07:30"
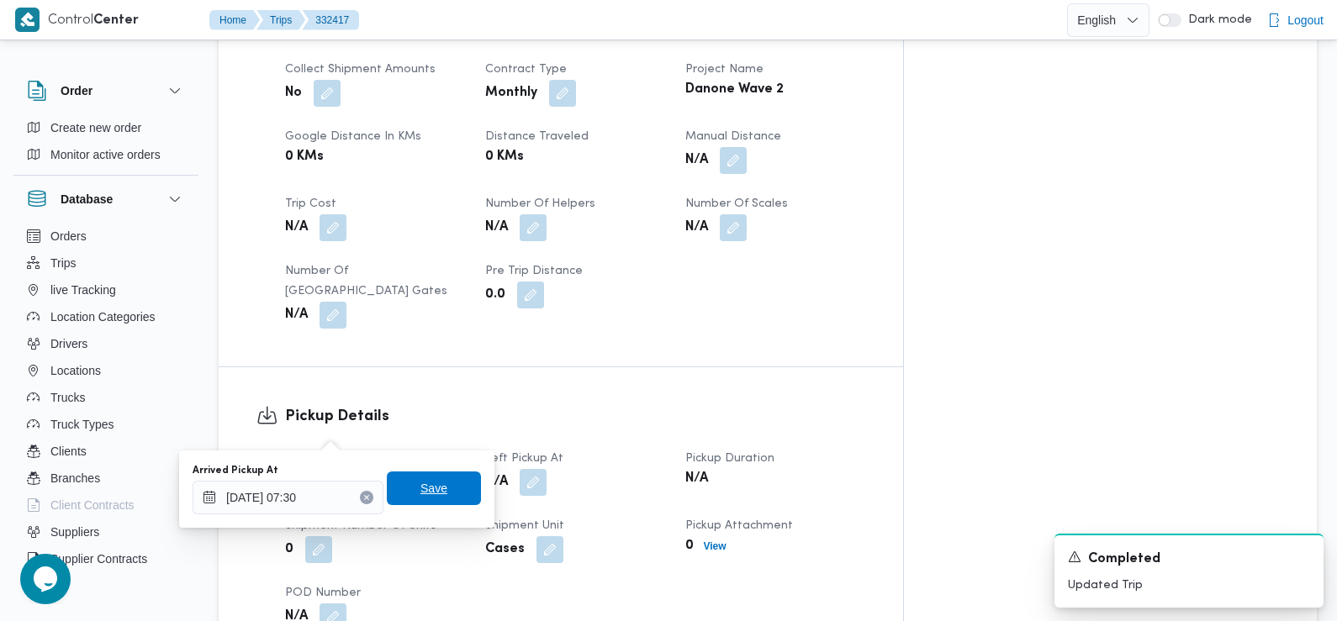
click at [420, 474] on span "Save" at bounding box center [434, 489] width 94 height 34
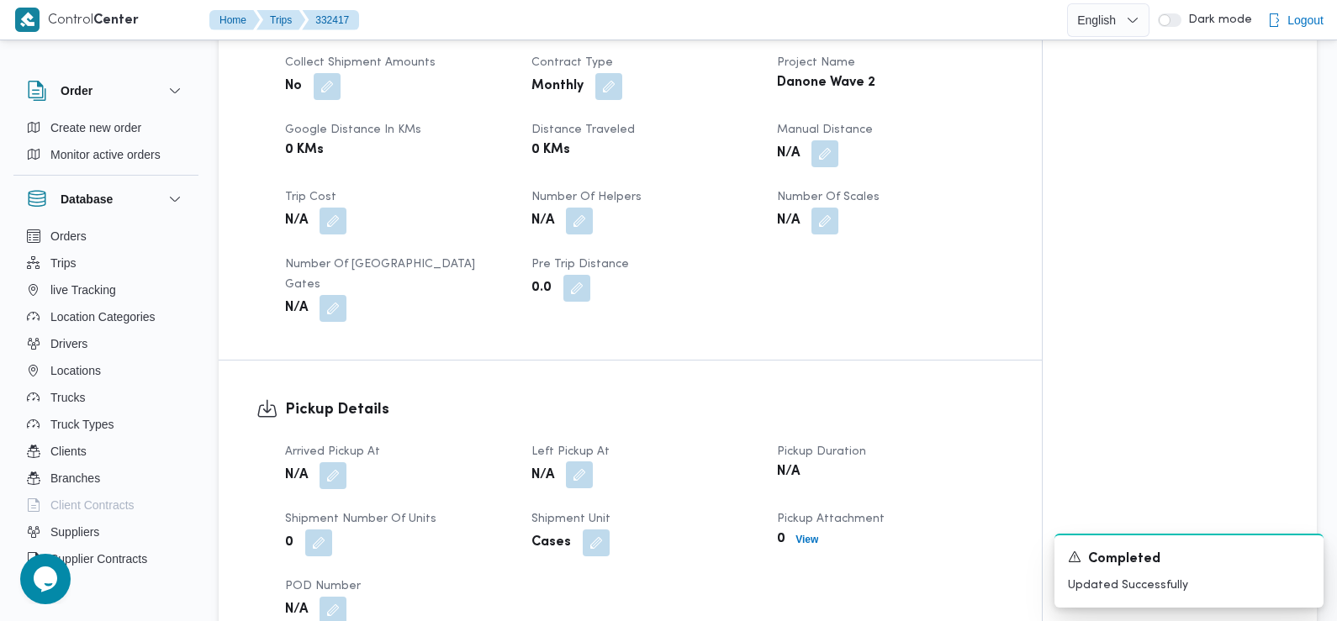
click at [587, 462] on button "button" at bounding box center [579, 475] width 27 height 27
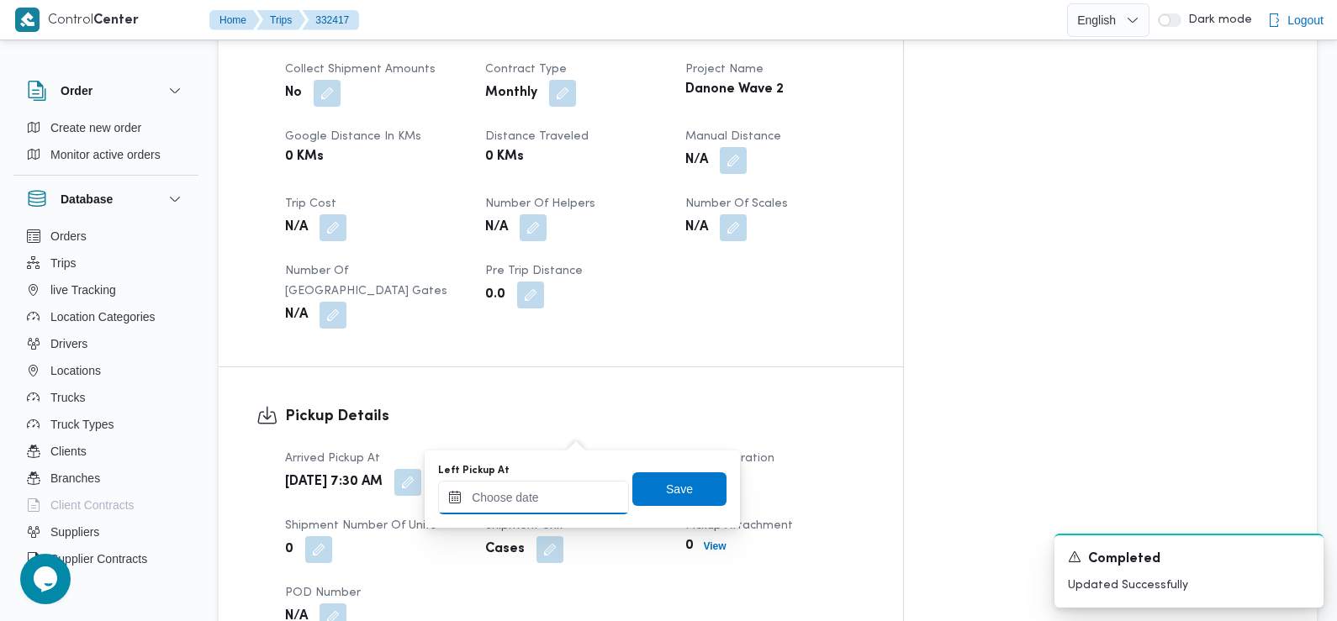
click at [546, 494] on input "Left Pickup At" at bounding box center [533, 498] width 191 height 34
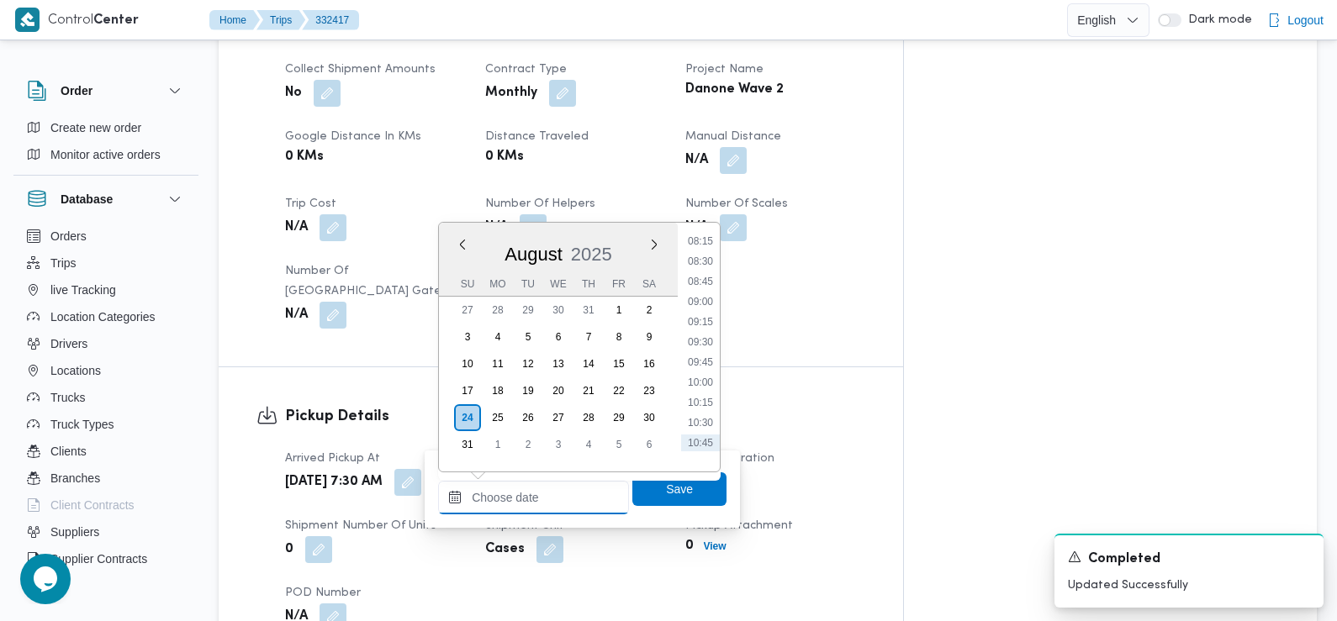
scroll to position [645, 0]
drag, startPoint x: 702, startPoint y: 304, endPoint x: 732, endPoint y: 377, distance: 78.9
click at [702, 304] on li "08:45" at bounding box center [700, 306] width 39 height 17
type input "24/08/2025 08:45"
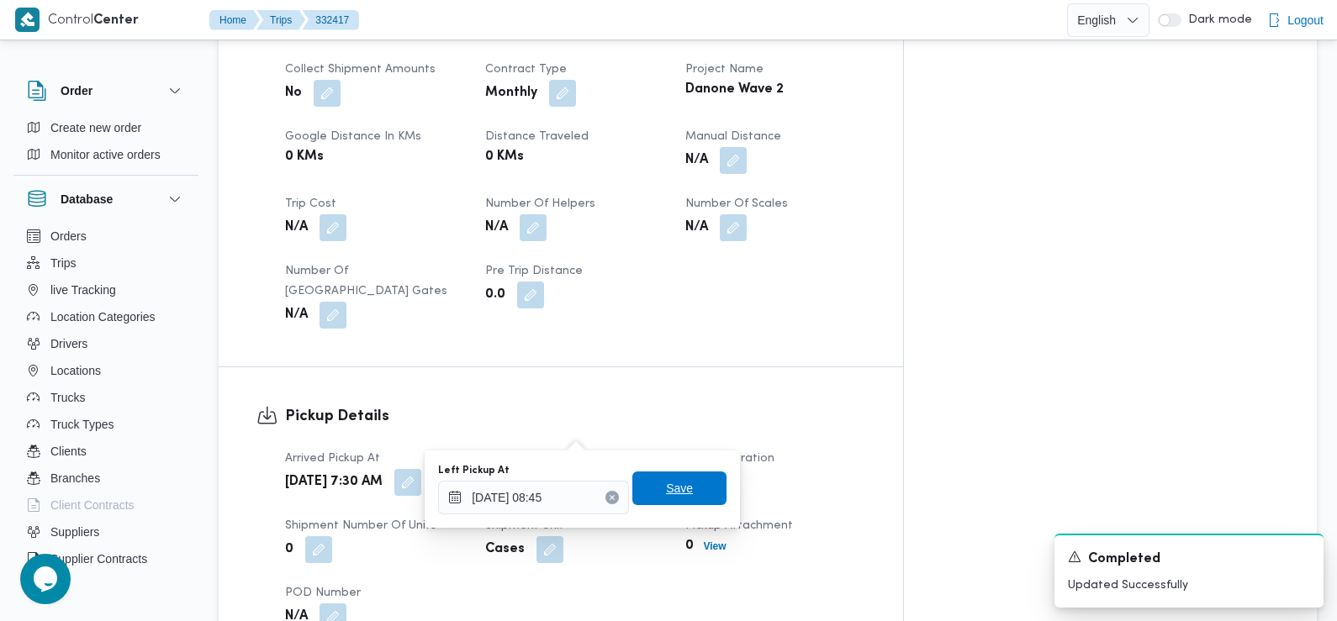
click at [676, 494] on span "Save" at bounding box center [679, 488] width 27 height 20
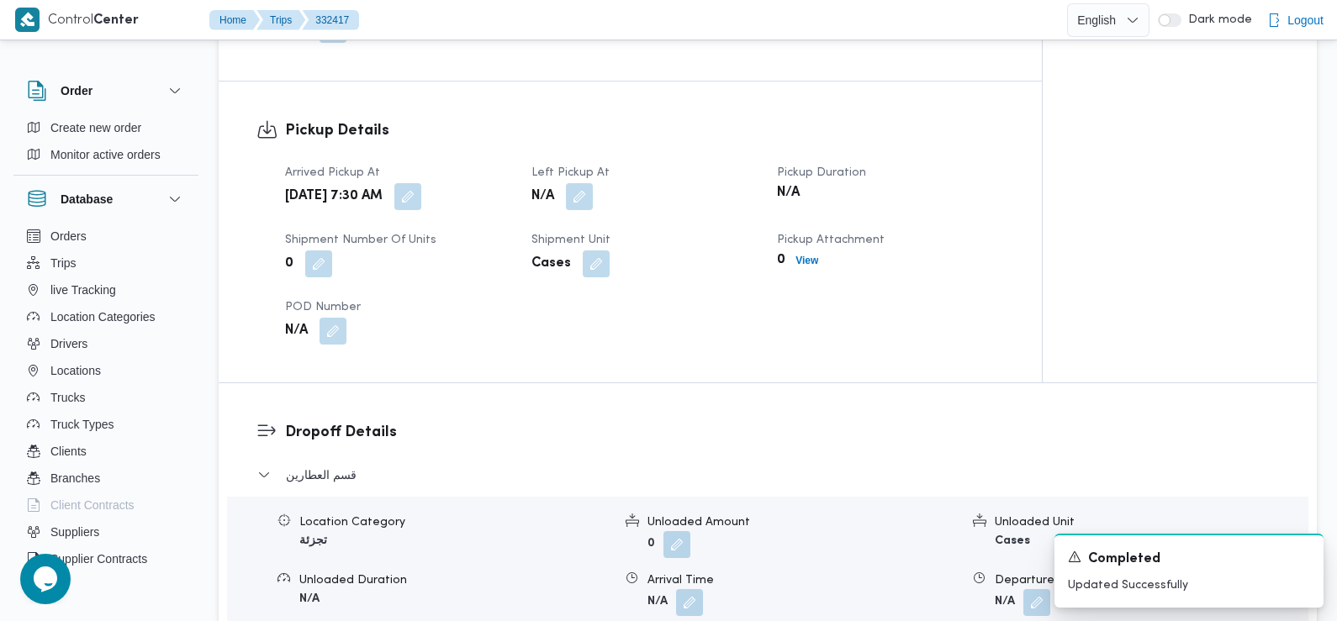
scroll to position [1121, 0]
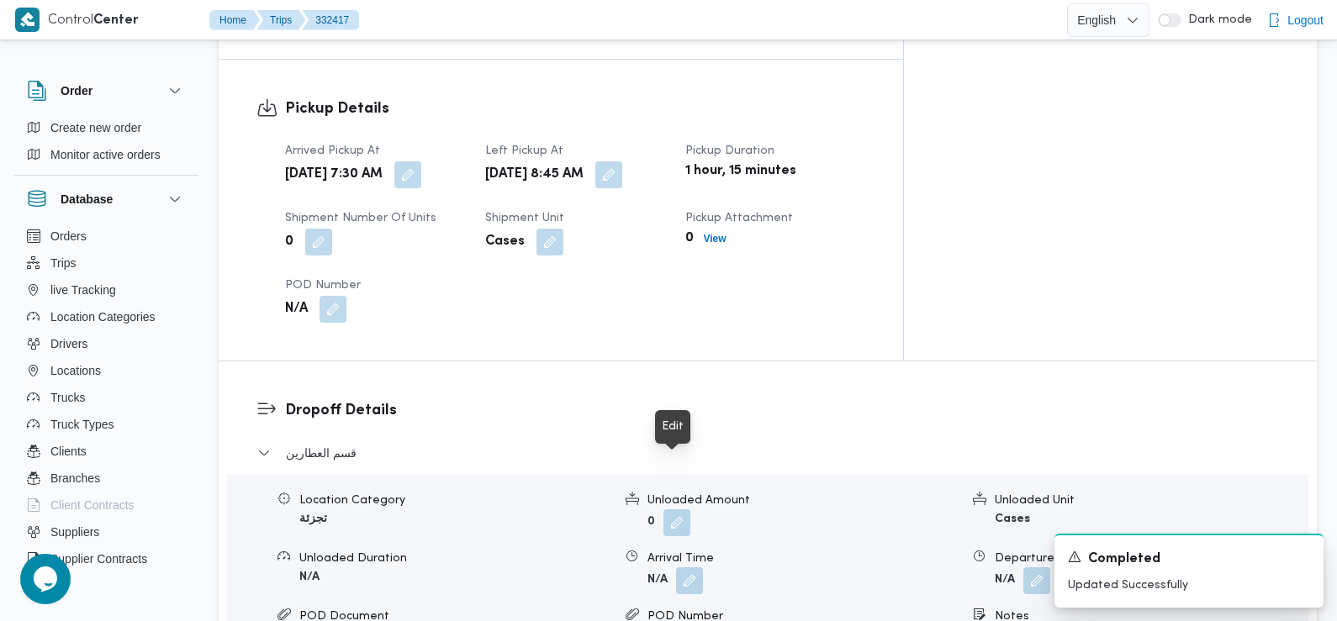
click at [673, 510] on button "button" at bounding box center [676, 523] width 27 height 27
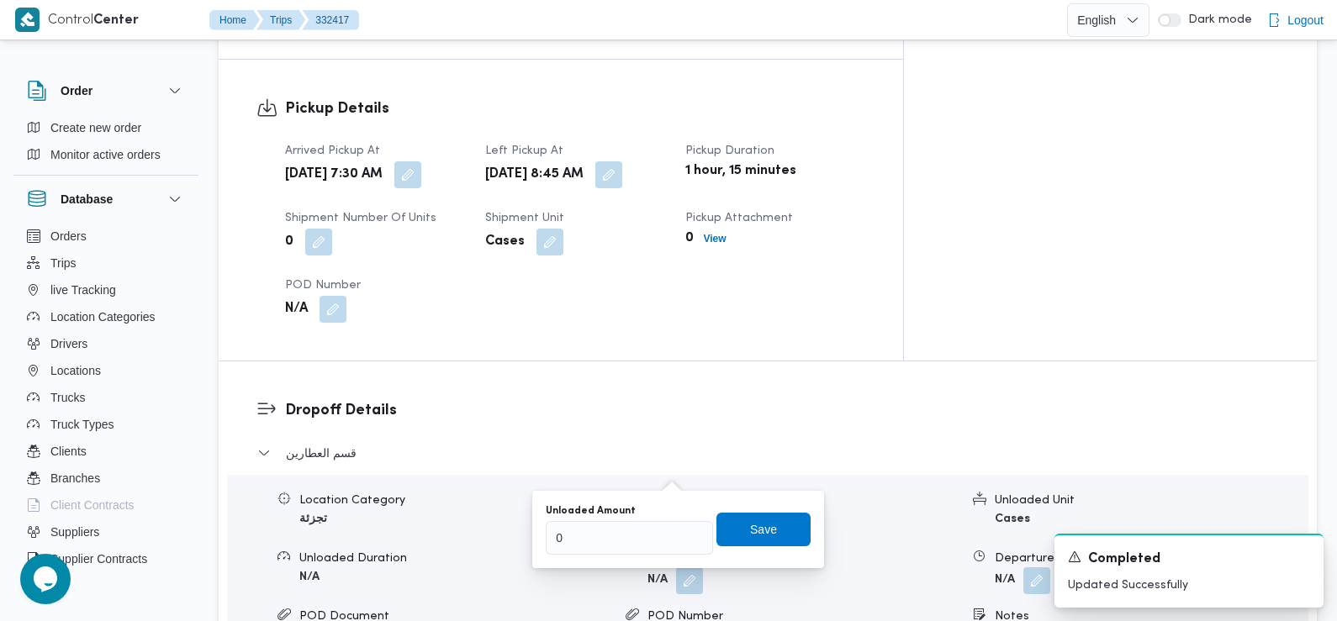
click at [822, 492] on div "Unloaded Amount" at bounding box center [803, 501] width 313 height 18
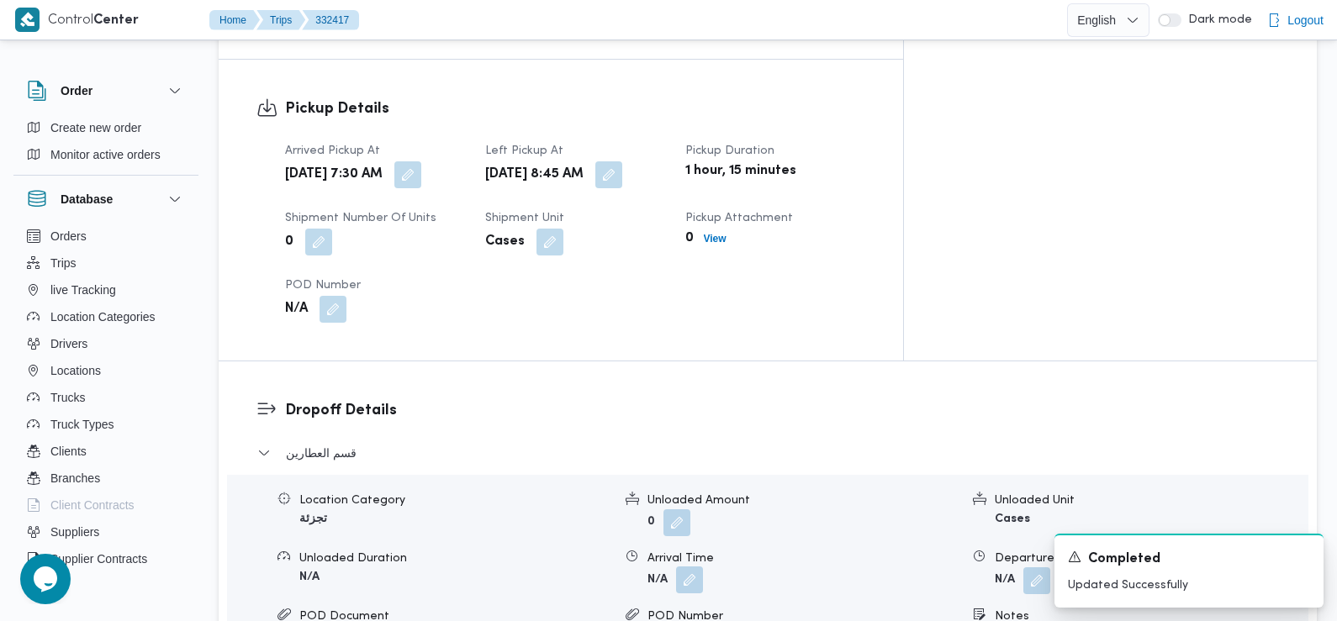
click at [700, 567] on button "button" at bounding box center [689, 580] width 27 height 27
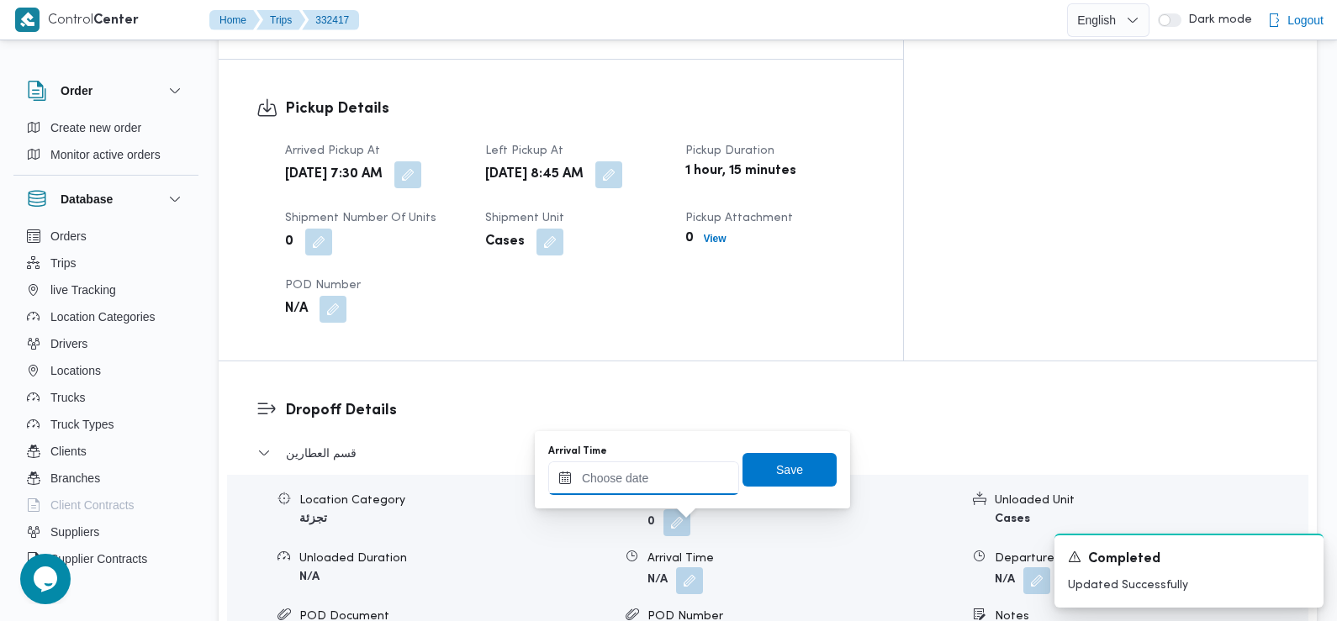
click at [656, 485] on input "Arrival Time" at bounding box center [643, 479] width 191 height 34
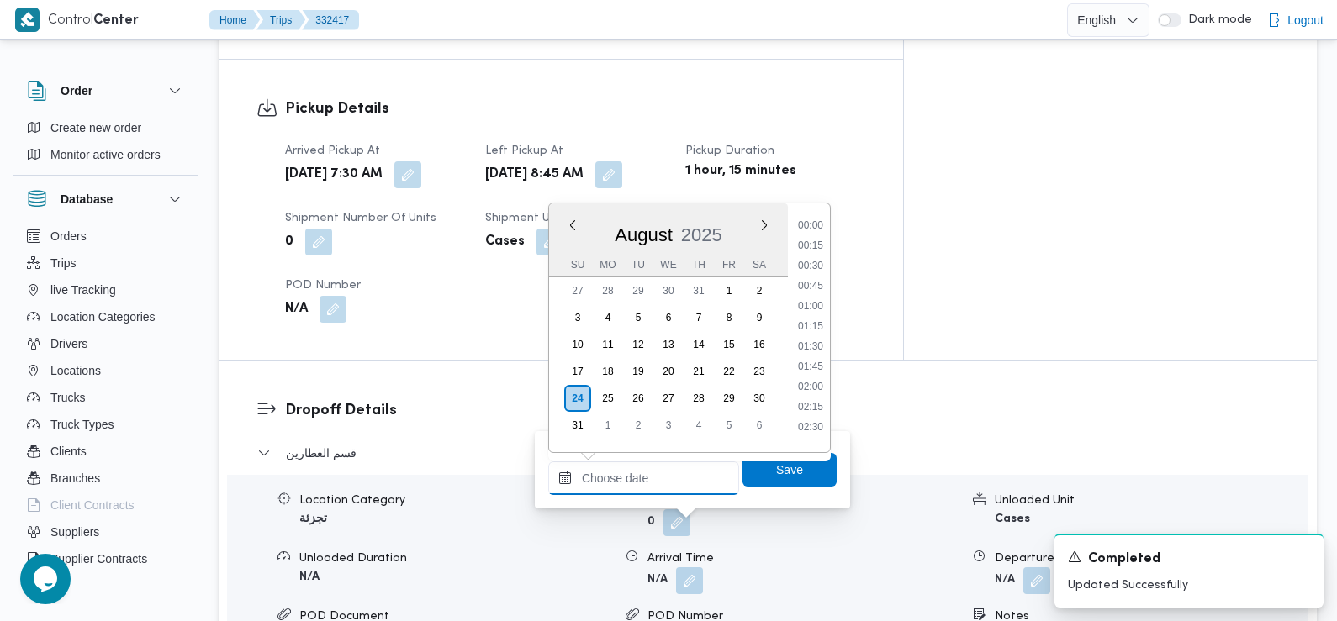
scroll to position [752, 0]
click at [816, 240] on li "09:30" at bounding box center [810, 240] width 39 height 17
type input "24/08/2025 09:30"
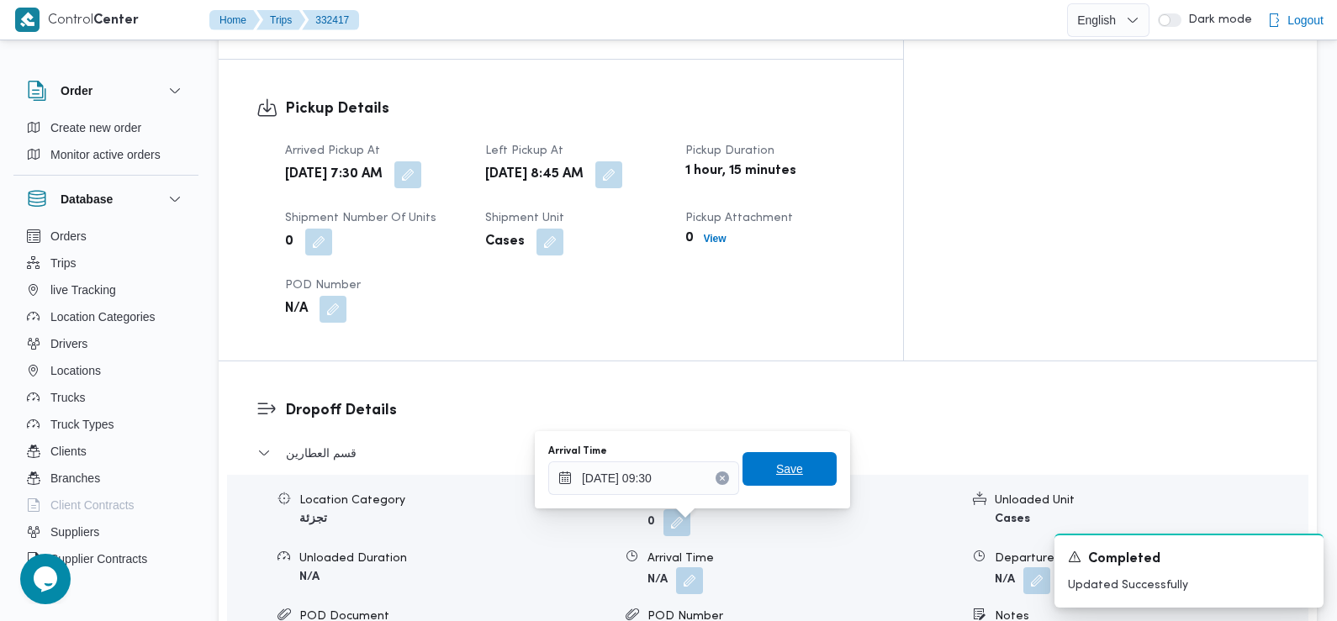
click at [761, 478] on span "Save" at bounding box center [789, 469] width 94 height 34
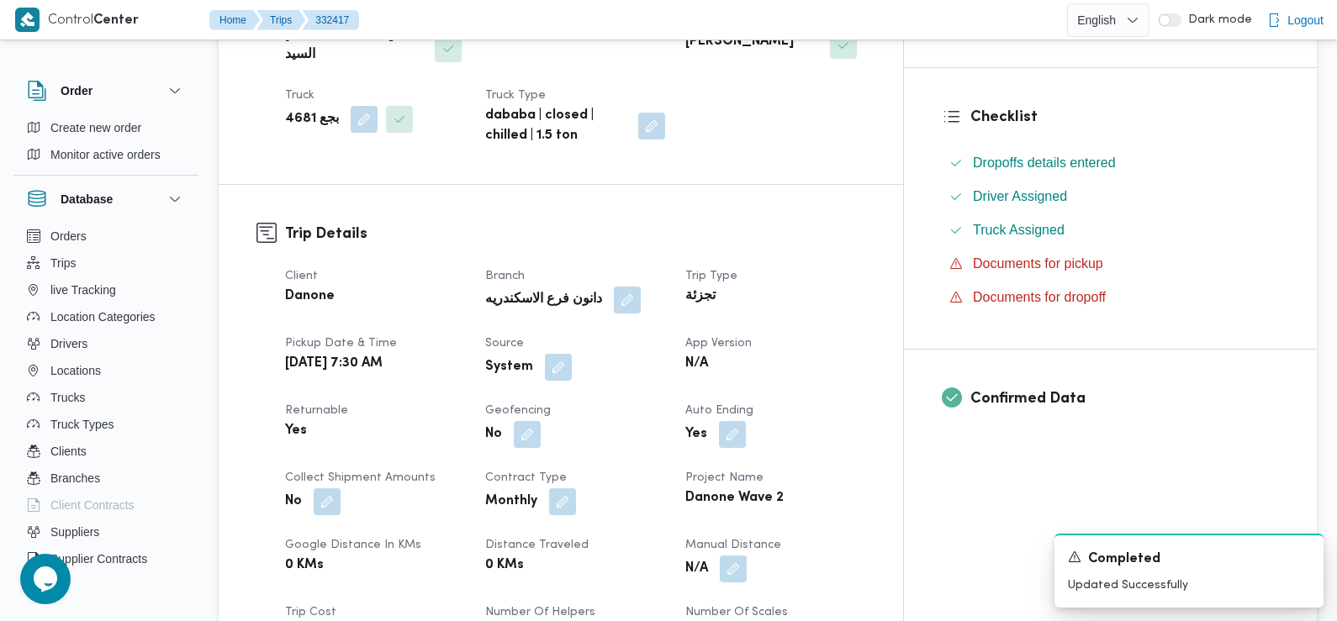
scroll to position [387, 0]
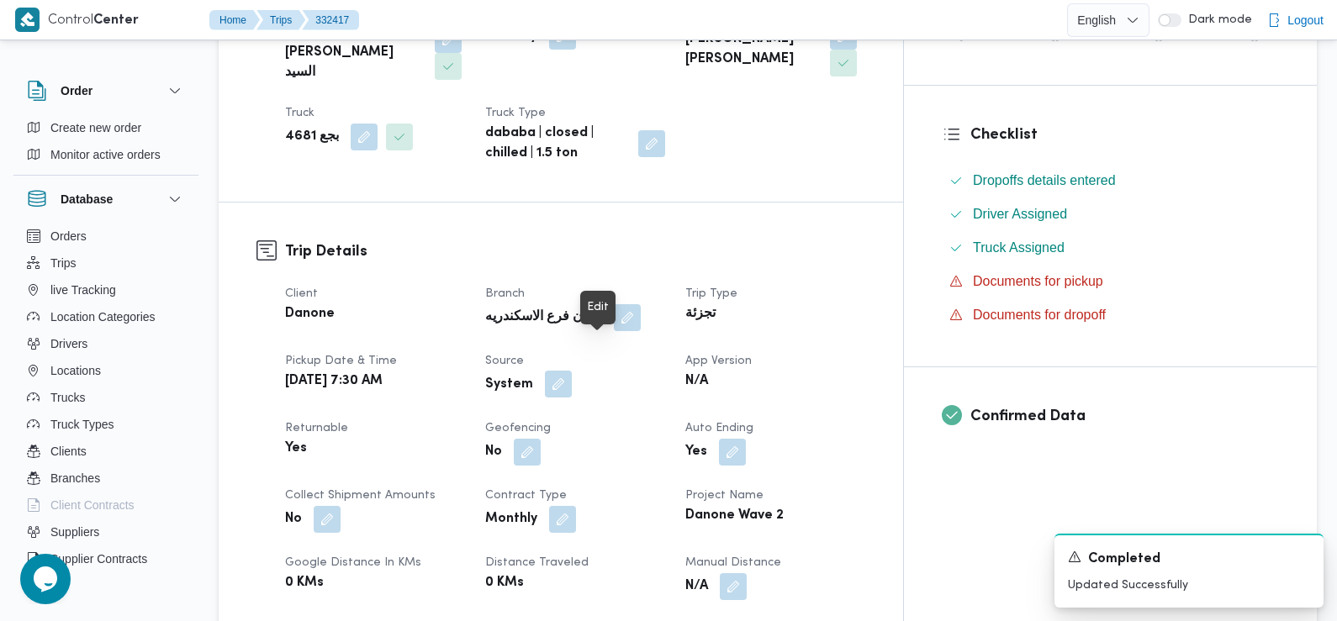
click at [572, 371] on button "button" at bounding box center [558, 384] width 27 height 27
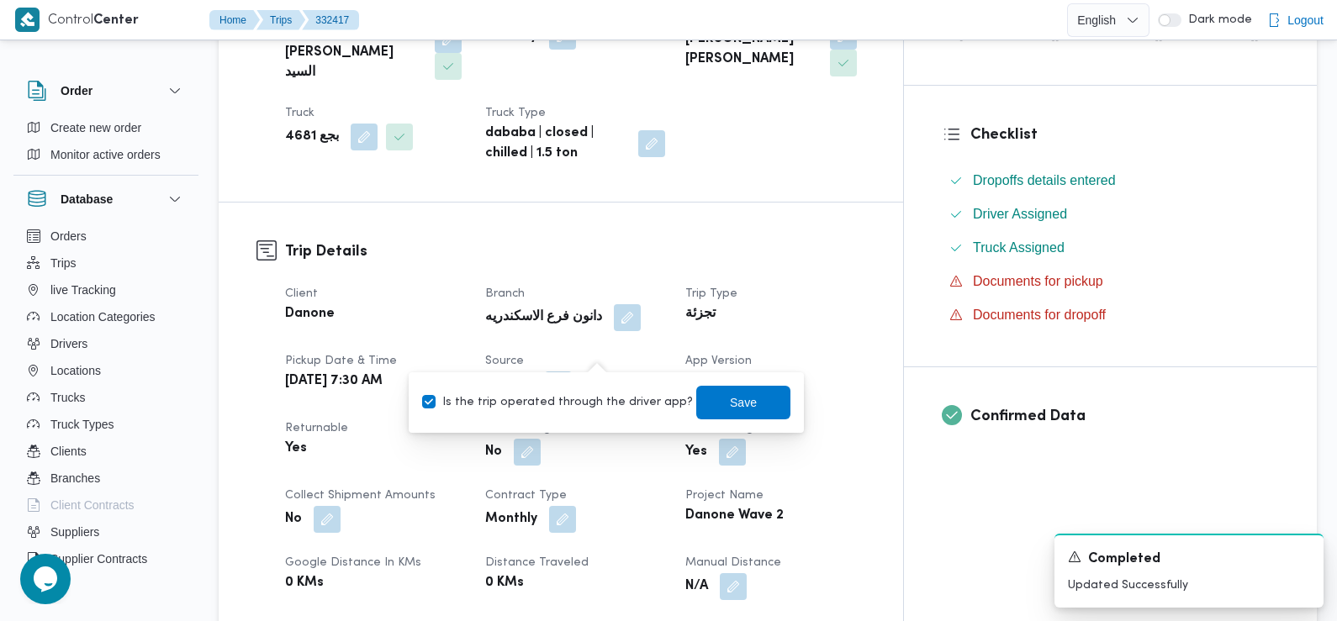
click at [587, 404] on label "Is the trip operated through the driver app?" at bounding box center [557, 403] width 271 height 20
checkbox input "false"
click at [730, 409] on span "Save" at bounding box center [743, 402] width 27 height 20
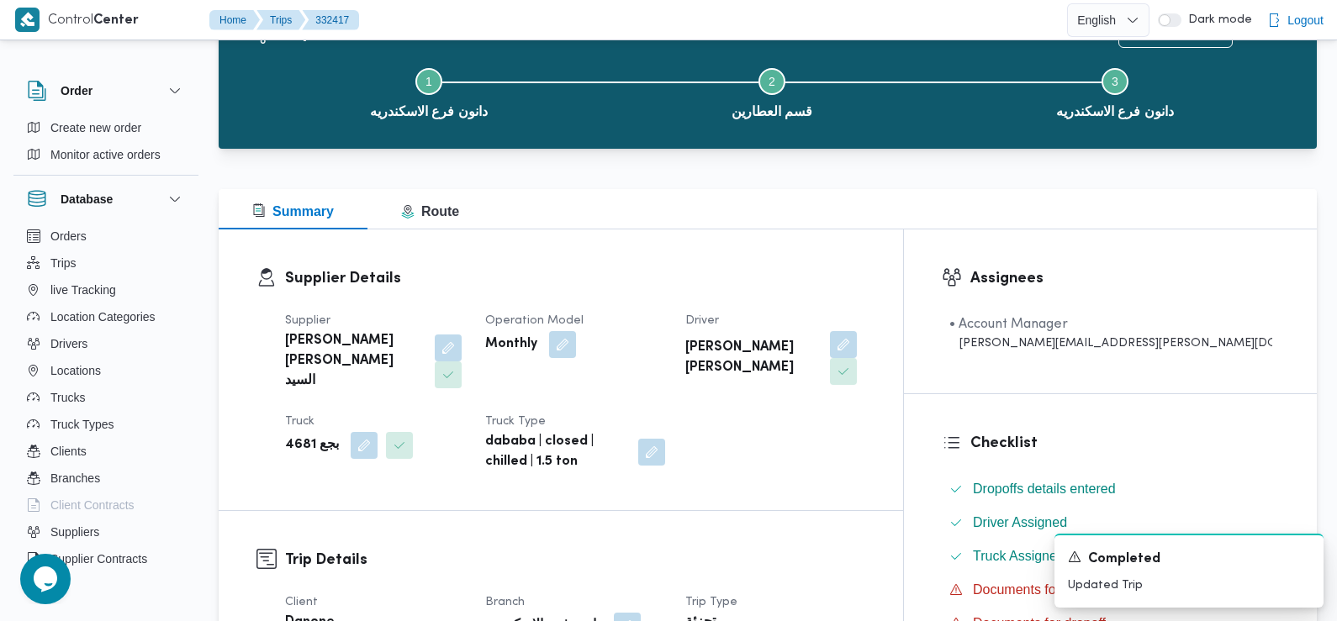
scroll to position [0, 0]
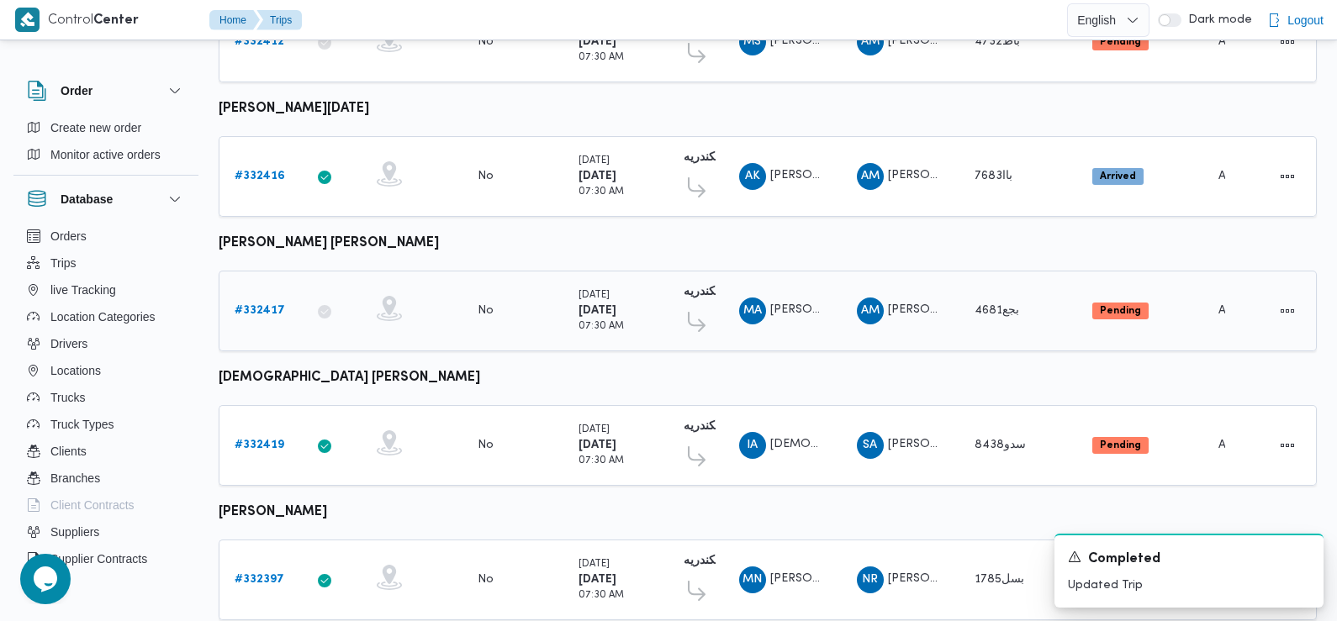
scroll to position [1376, 0]
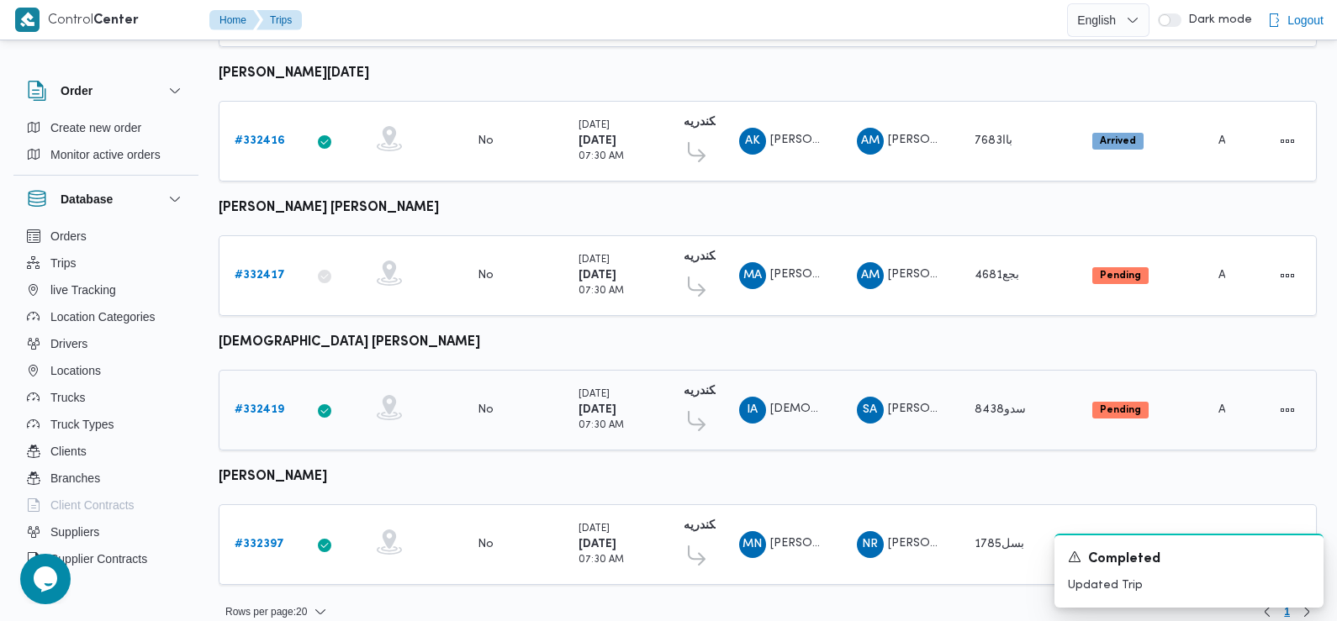
click at [263, 404] on b "# 332419" at bounding box center [260, 409] width 50 height 11
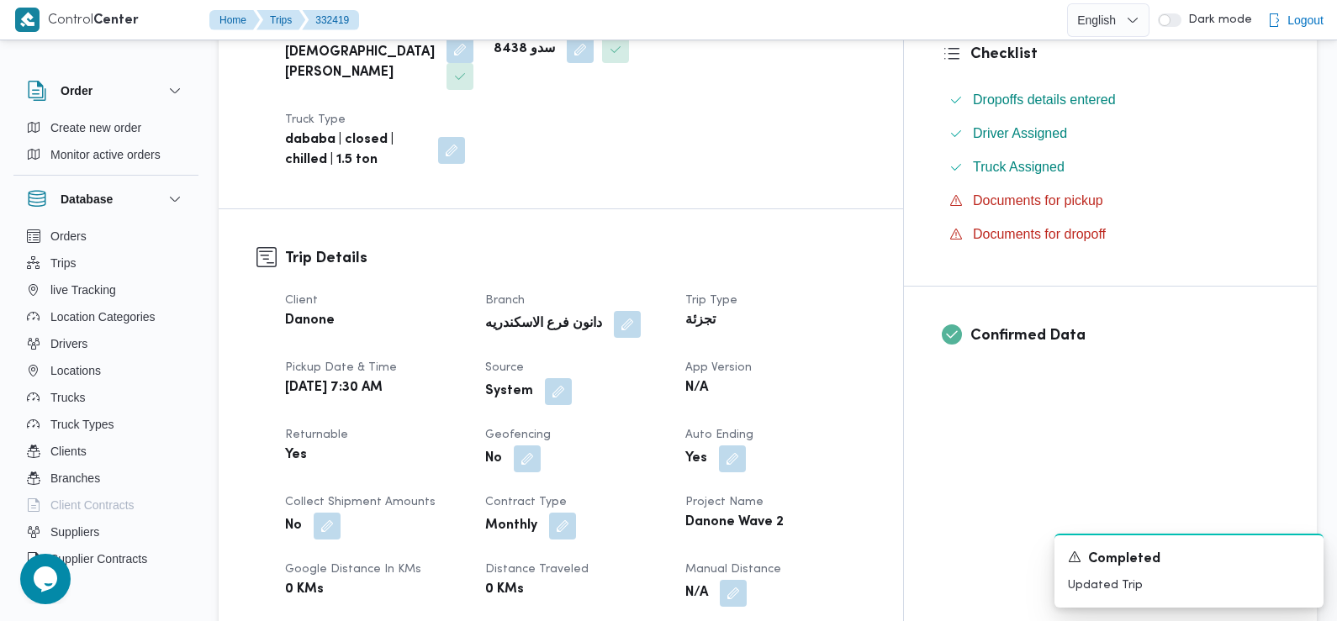
scroll to position [471, 0]
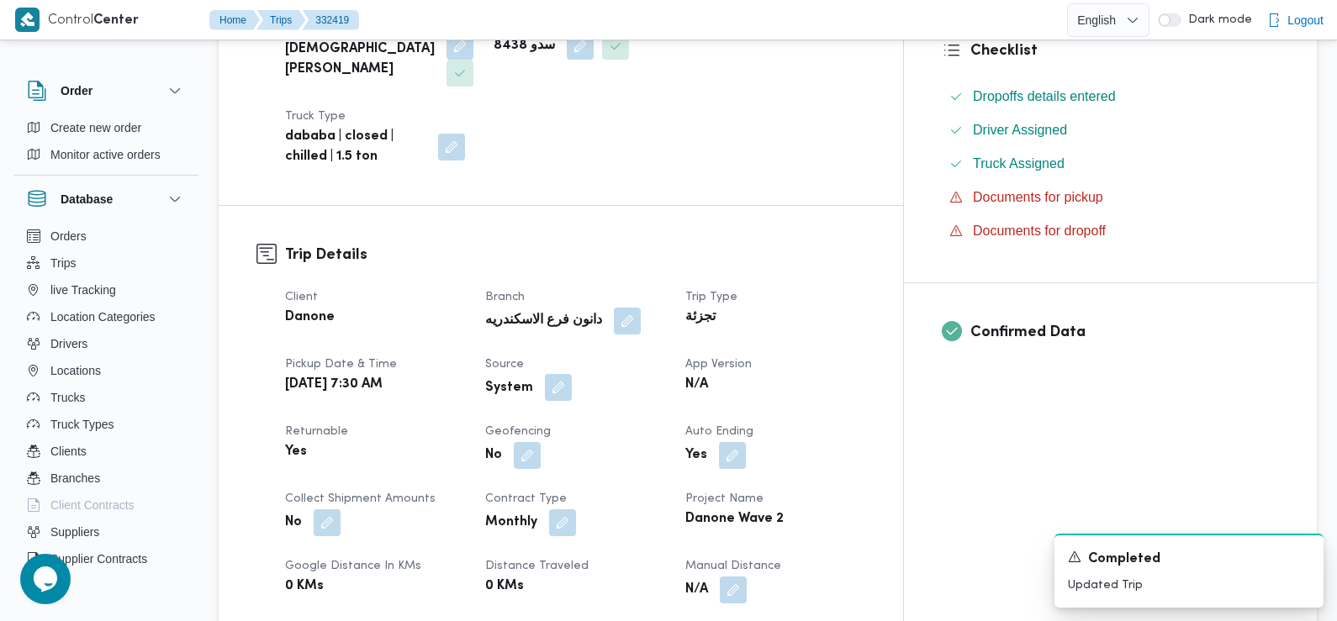
click at [572, 374] on button "button" at bounding box center [558, 387] width 27 height 27
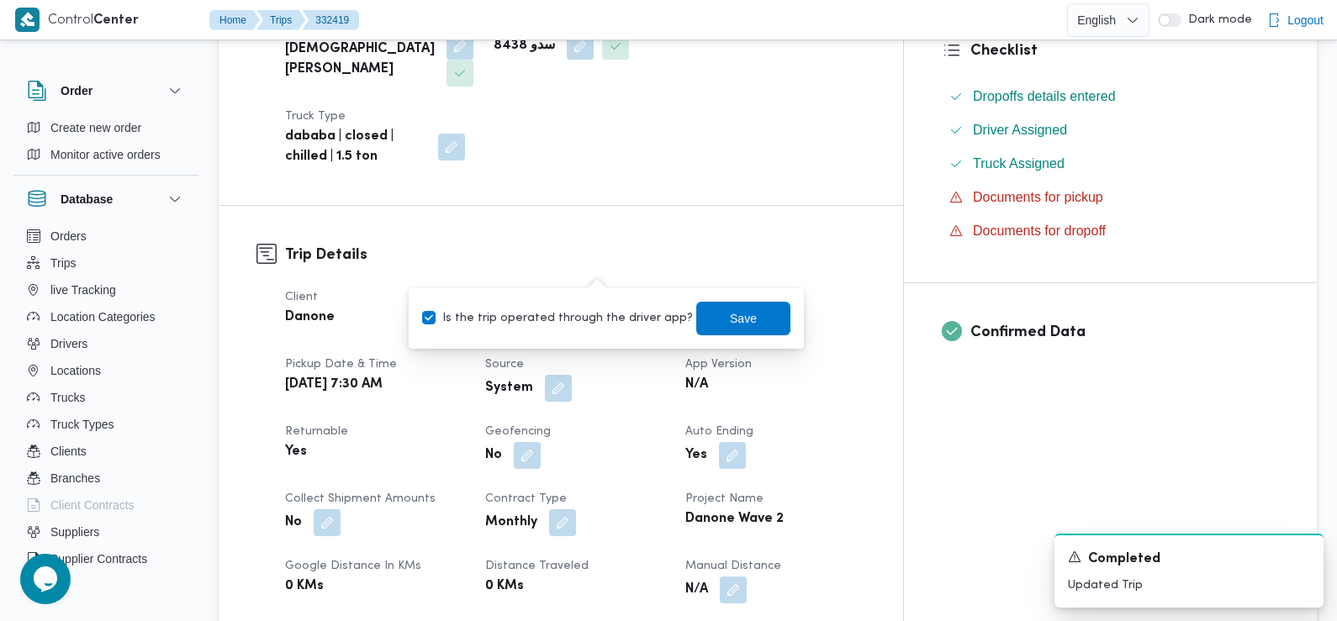
click at [599, 315] on label "Is the trip operated through the driver app?" at bounding box center [557, 319] width 271 height 20
checkbox input "false"
click at [696, 320] on span "Save" at bounding box center [743, 318] width 94 height 34
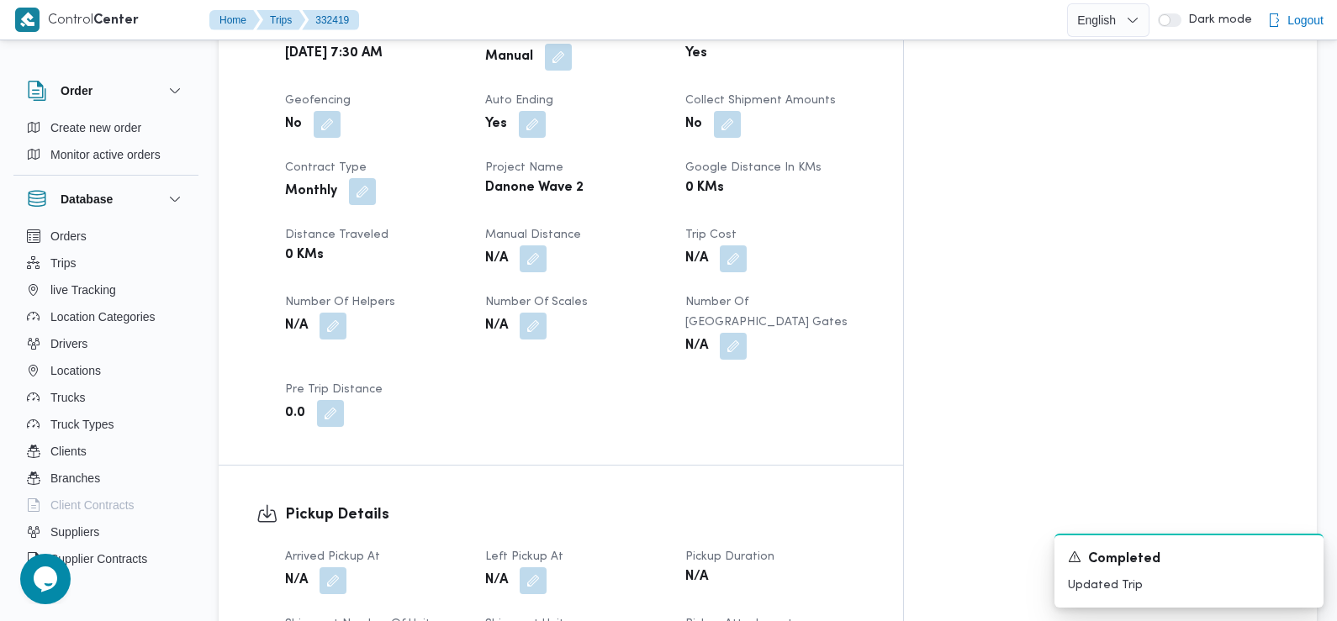
scroll to position [807, 0]
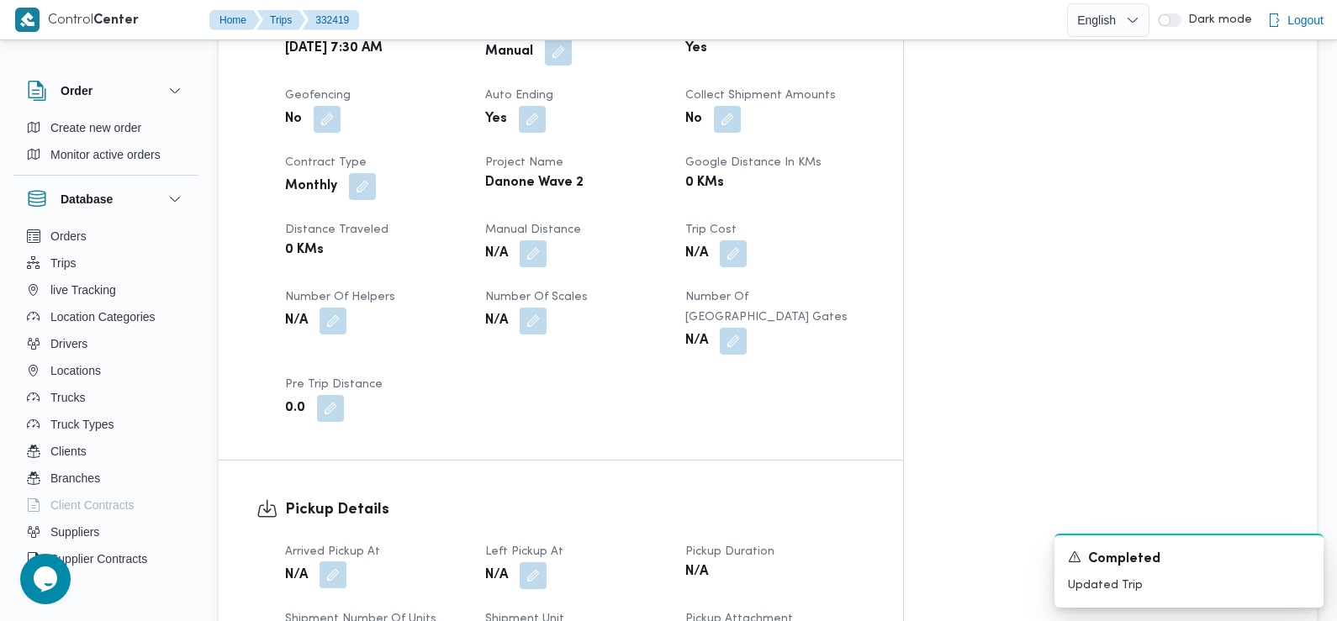
click at [332, 562] on button "button" at bounding box center [333, 575] width 27 height 27
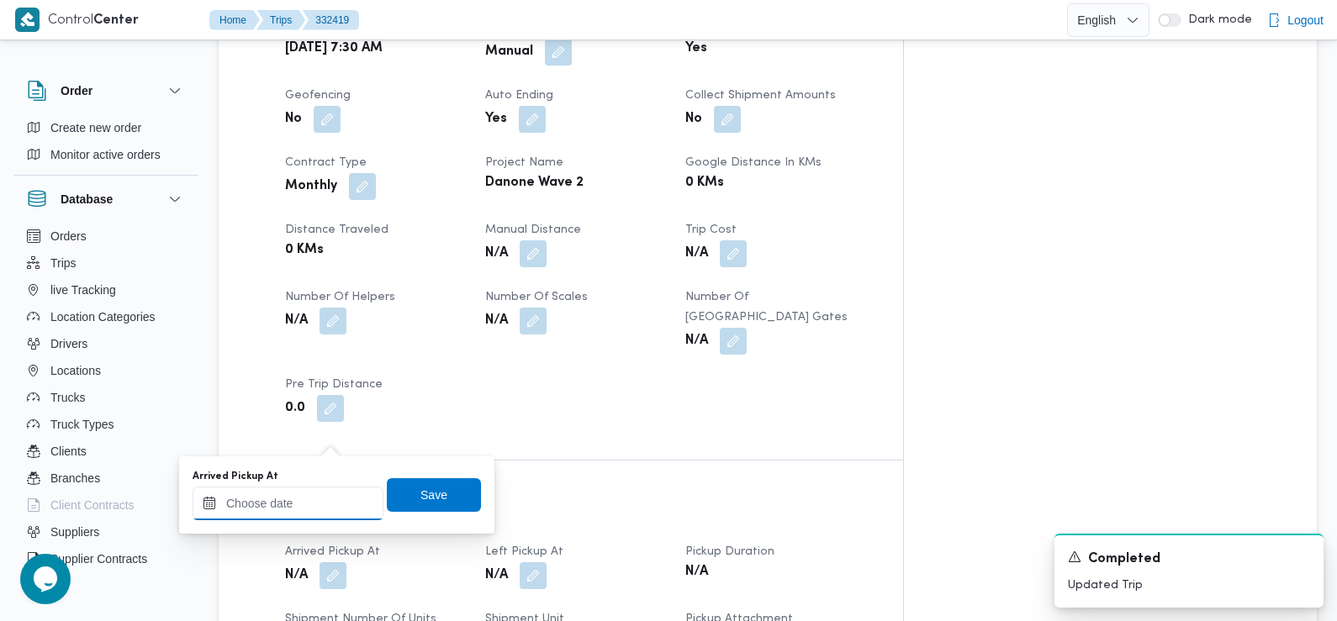
click at [325, 499] on input "Arrived Pickup At" at bounding box center [288, 504] width 191 height 34
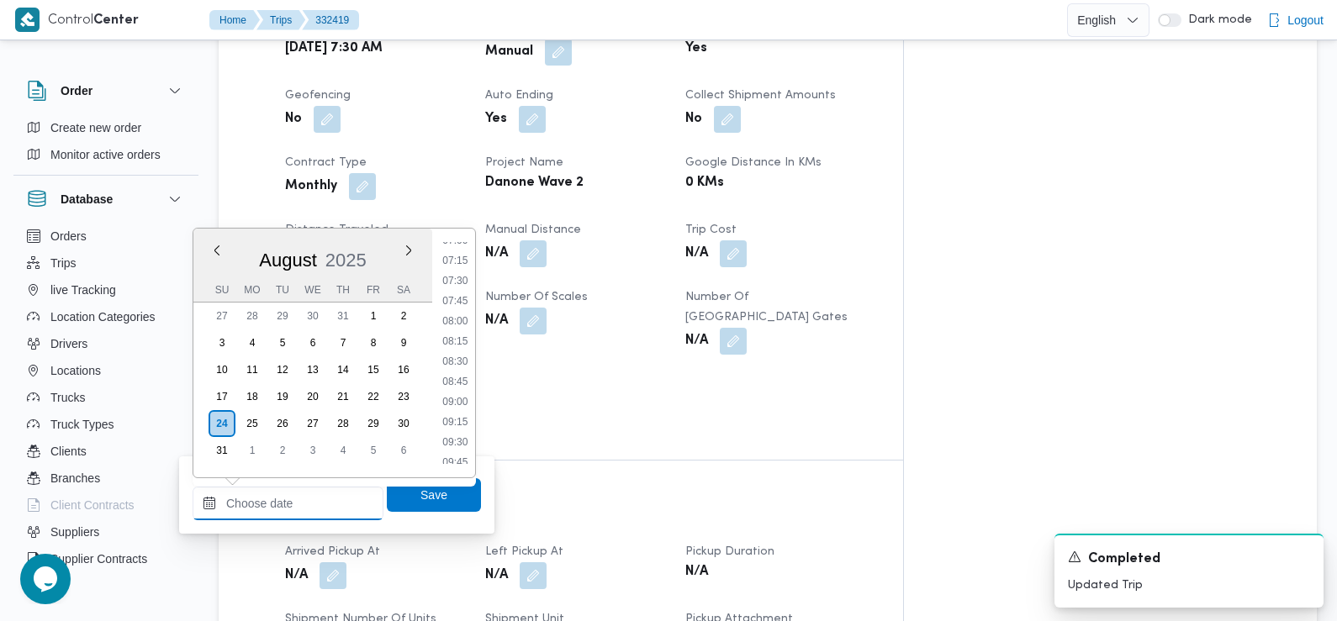
scroll to position [570, 0]
click at [456, 284] on li "07:30" at bounding box center [455, 285] width 39 height 17
type input "[DATE] 07:30"
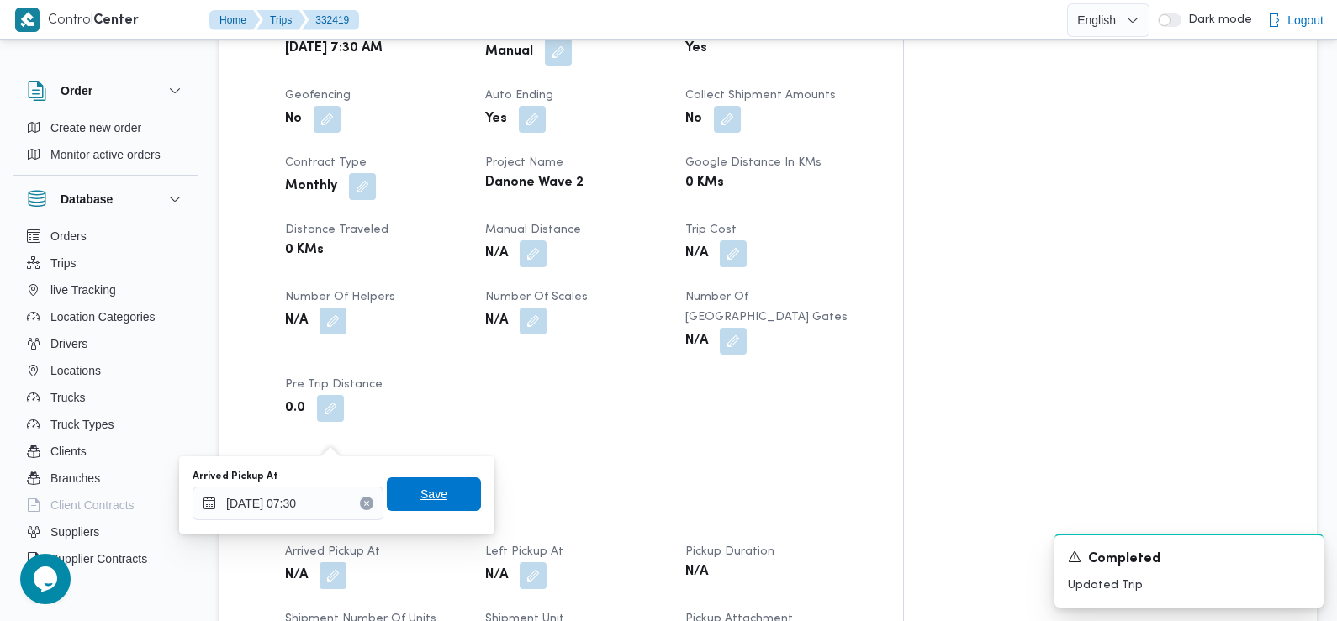
click at [431, 487] on span "Save" at bounding box center [433, 494] width 27 height 20
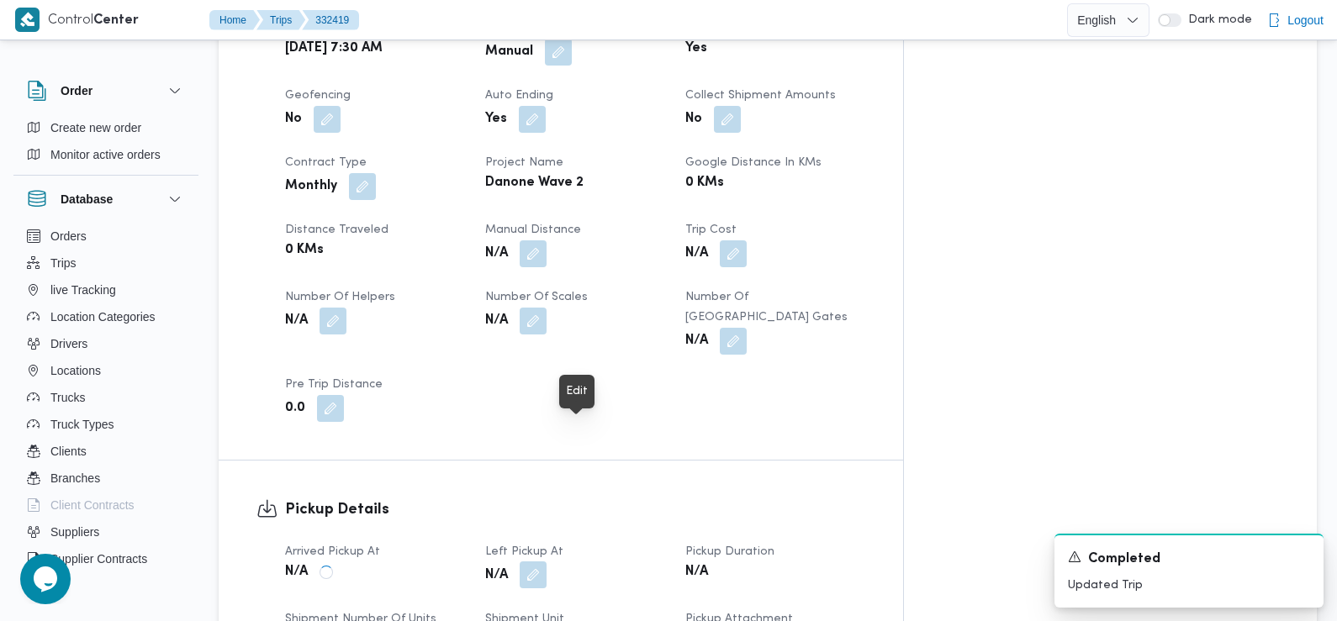
click at [547, 562] on button "button" at bounding box center [533, 575] width 27 height 27
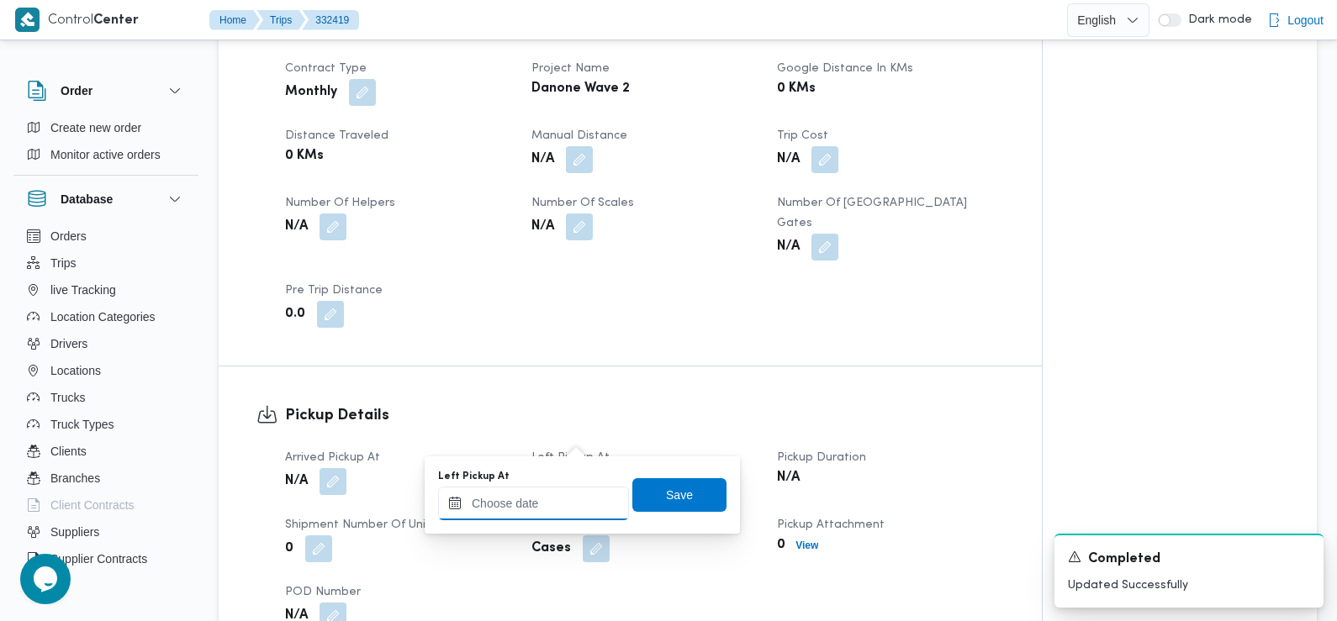
click at [554, 513] on input "Left Pickup At" at bounding box center [533, 504] width 191 height 34
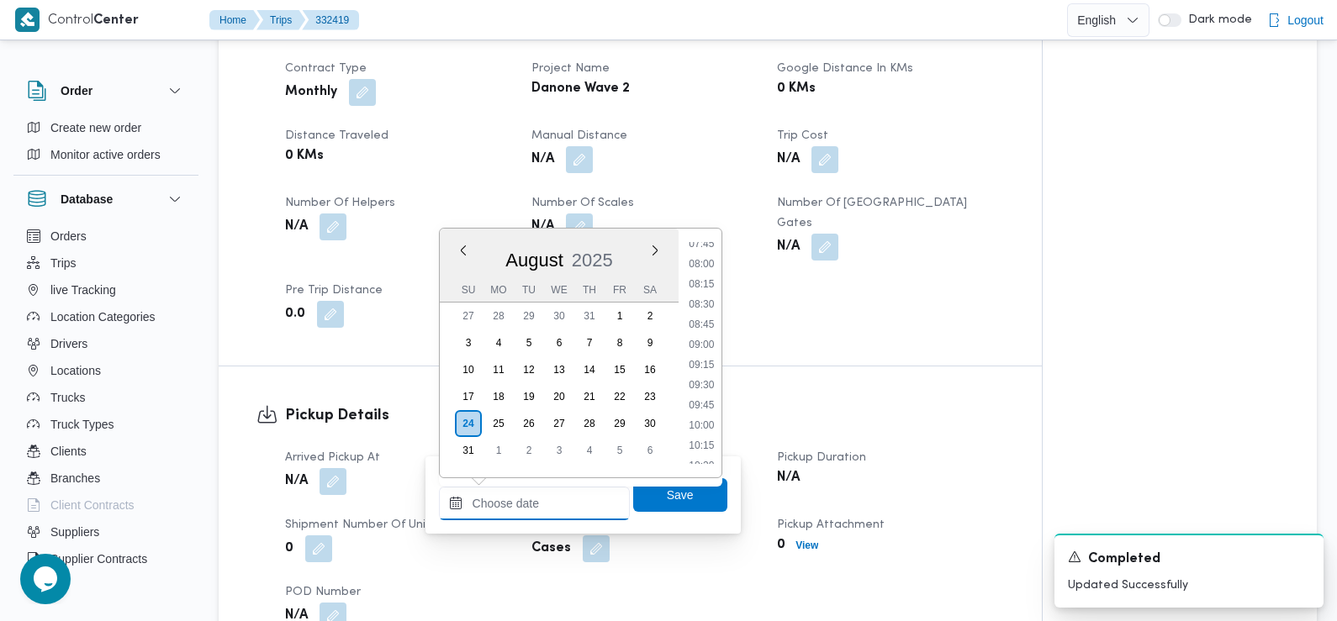
scroll to position [631, 0]
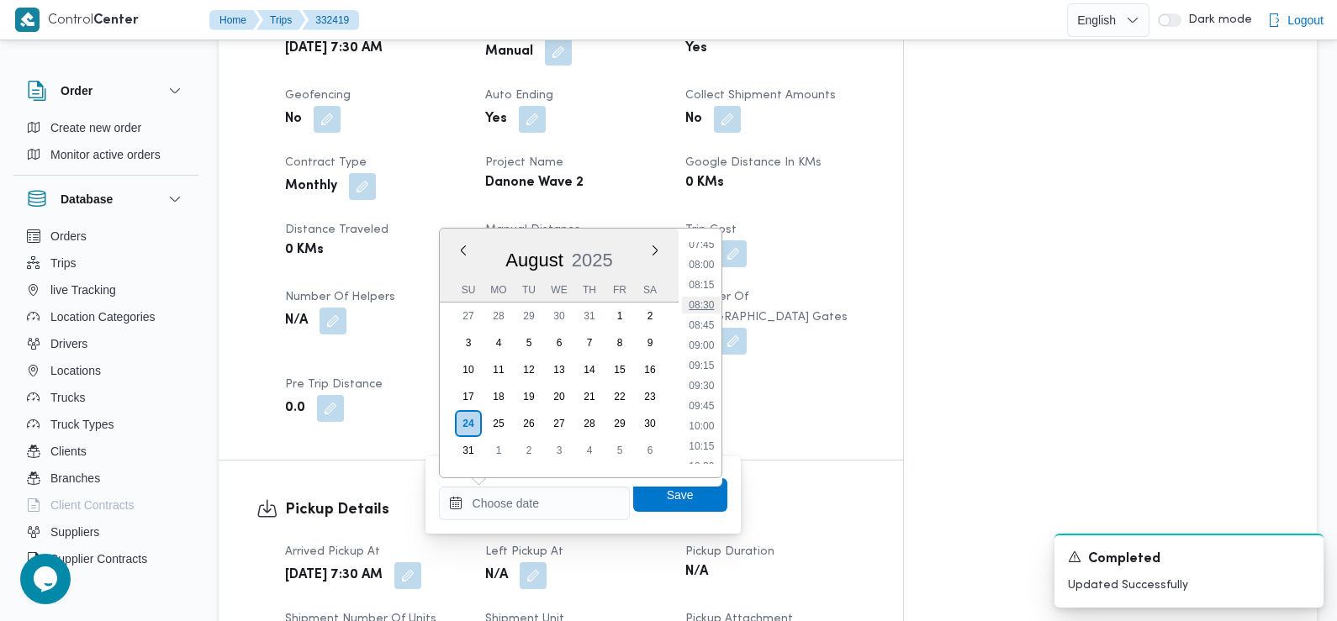
click at [709, 310] on li "08:30" at bounding box center [701, 305] width 39 height 17
type input "24/08/2025 08:30"
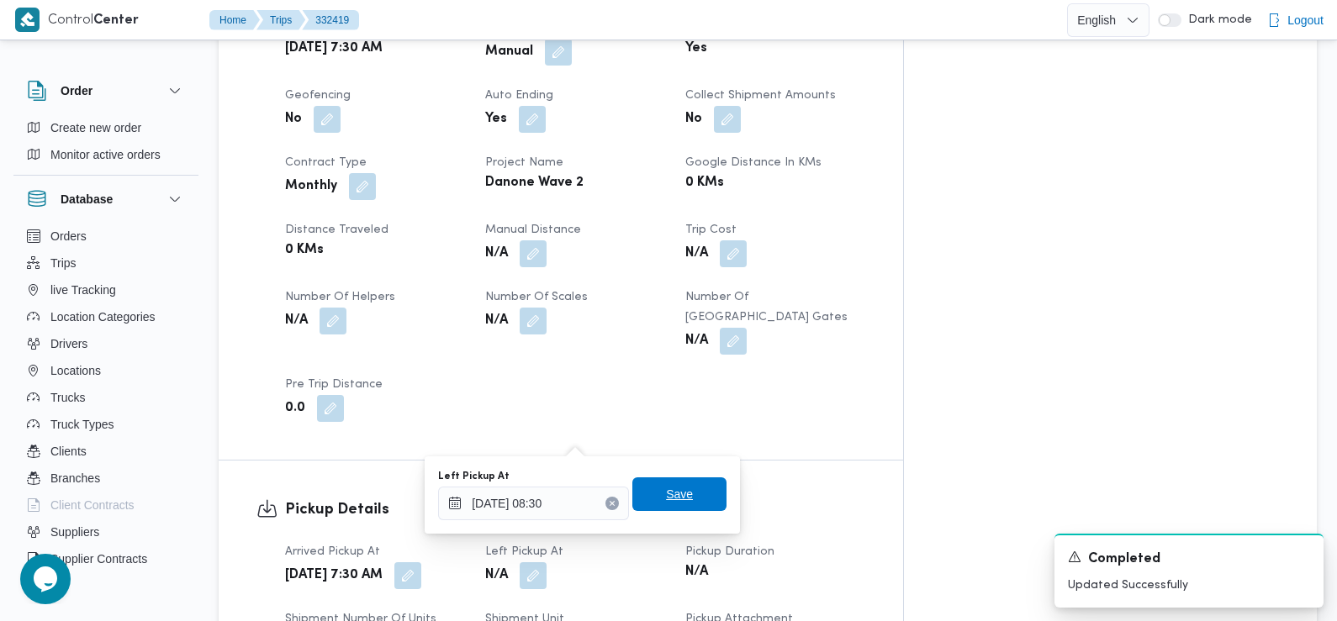
click at [697, 488] on span "Save" at bounding box center [679, 495] width 94 height 34
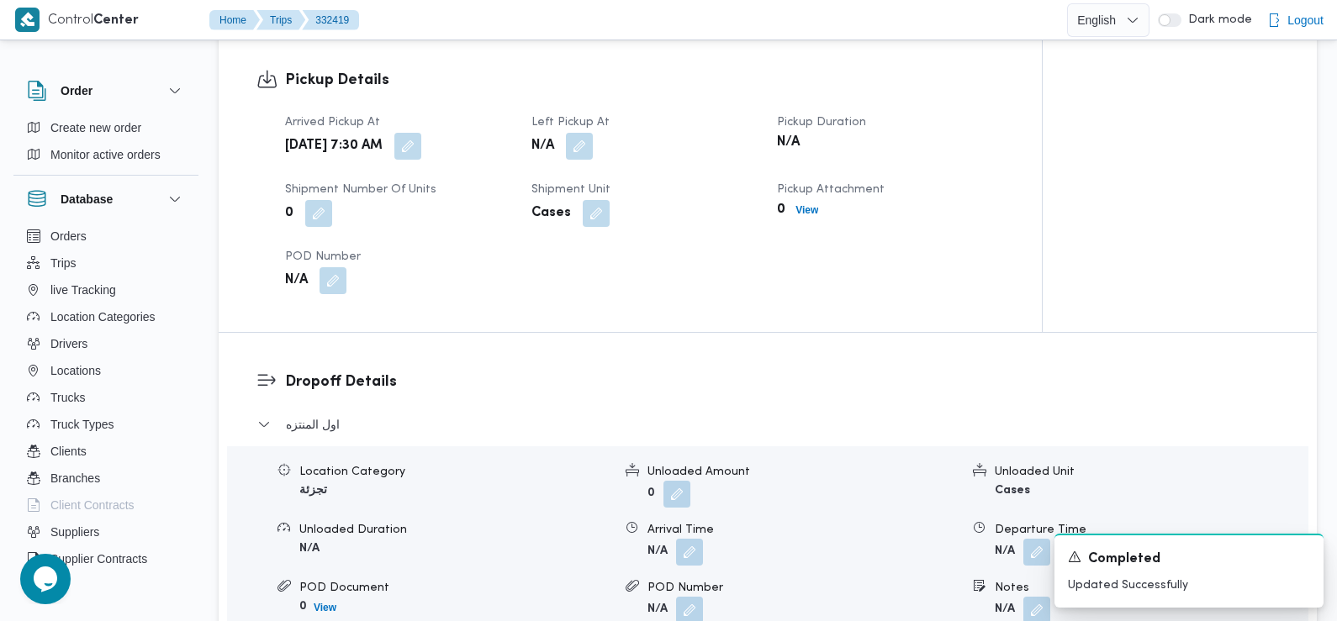
scroll to position [1160, 0]
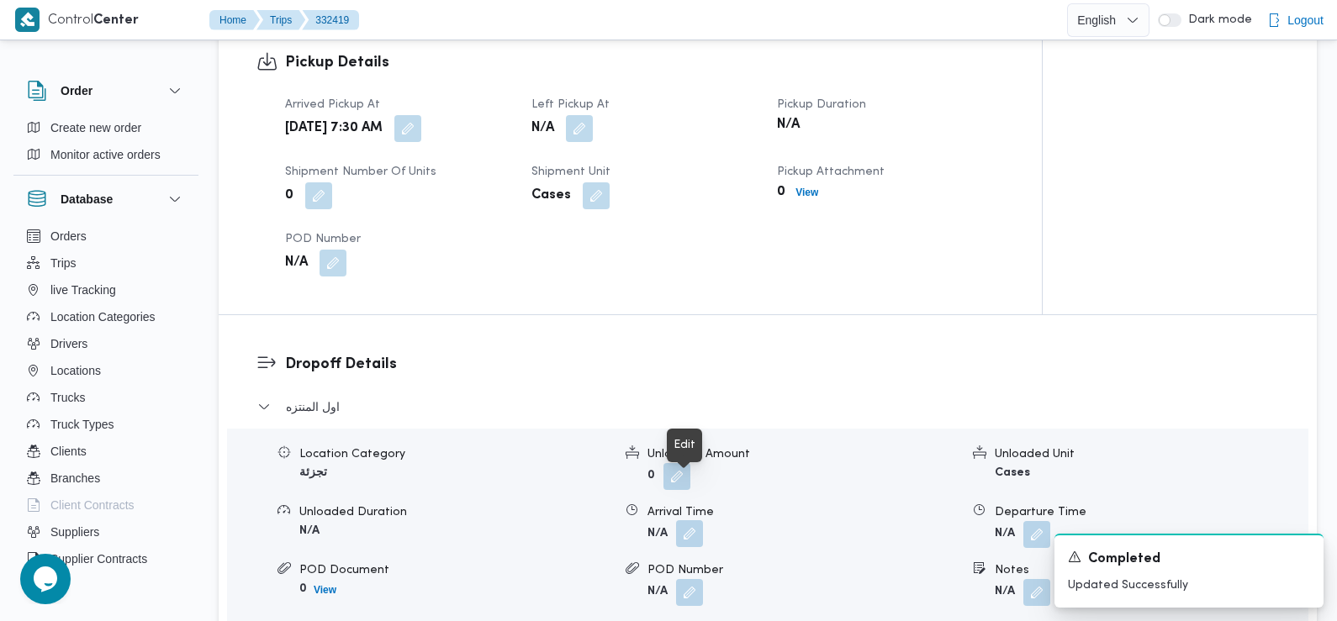
click at [693, 520] on button "button" at bounding box center [689, 533] width 27 height 27
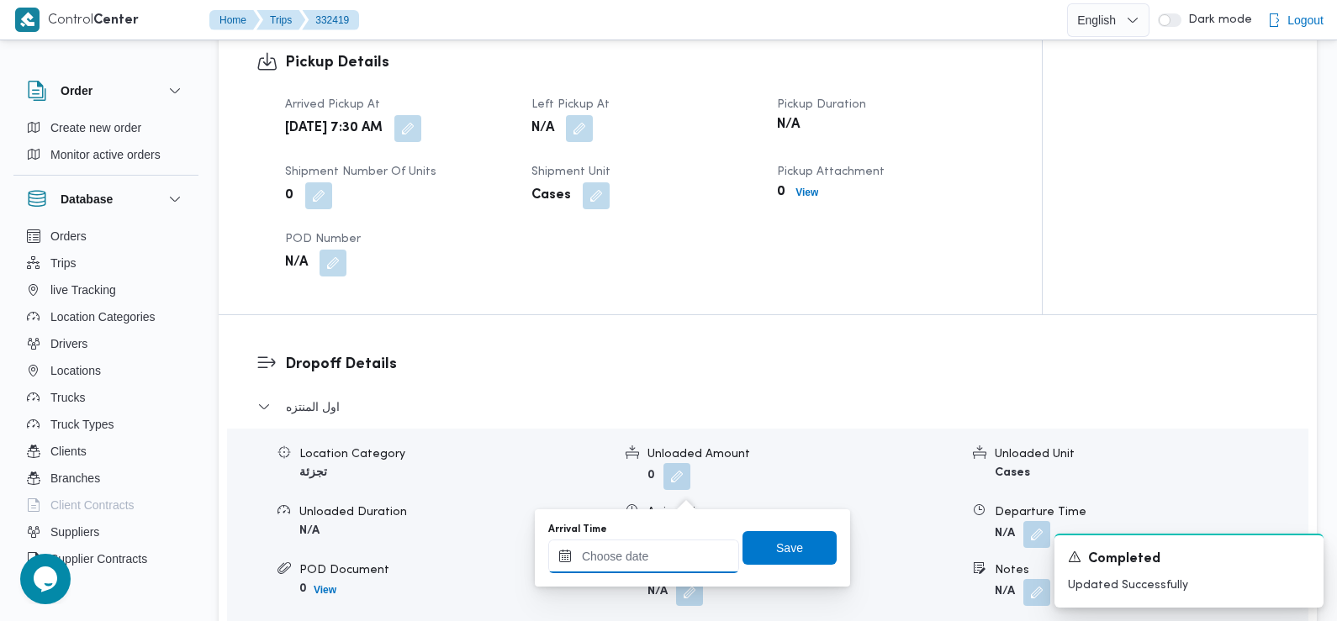
click at [676, 555] on input "Arrival Time" at bounding box center [643, 557] width 191 height 34
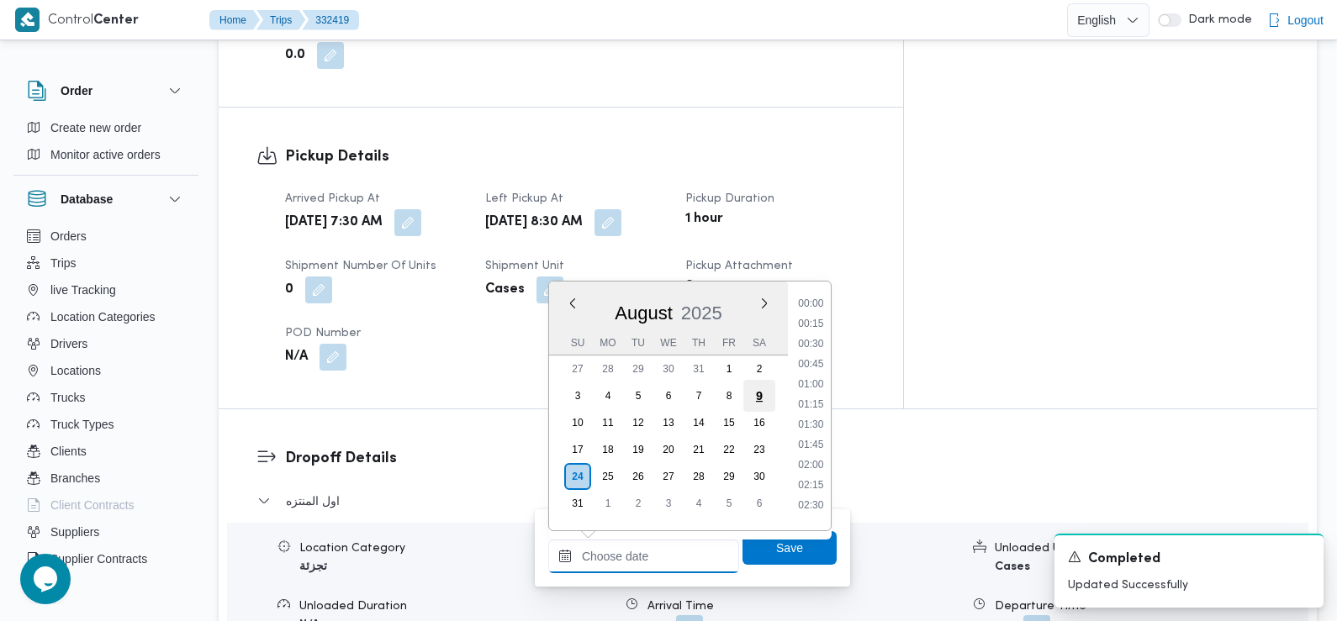
scroll to position [772, 0]
click at [810, 304] on li "09:30" at bounding box center [810, 298] width 39 height 17
type input "24/08/2025 09:30"
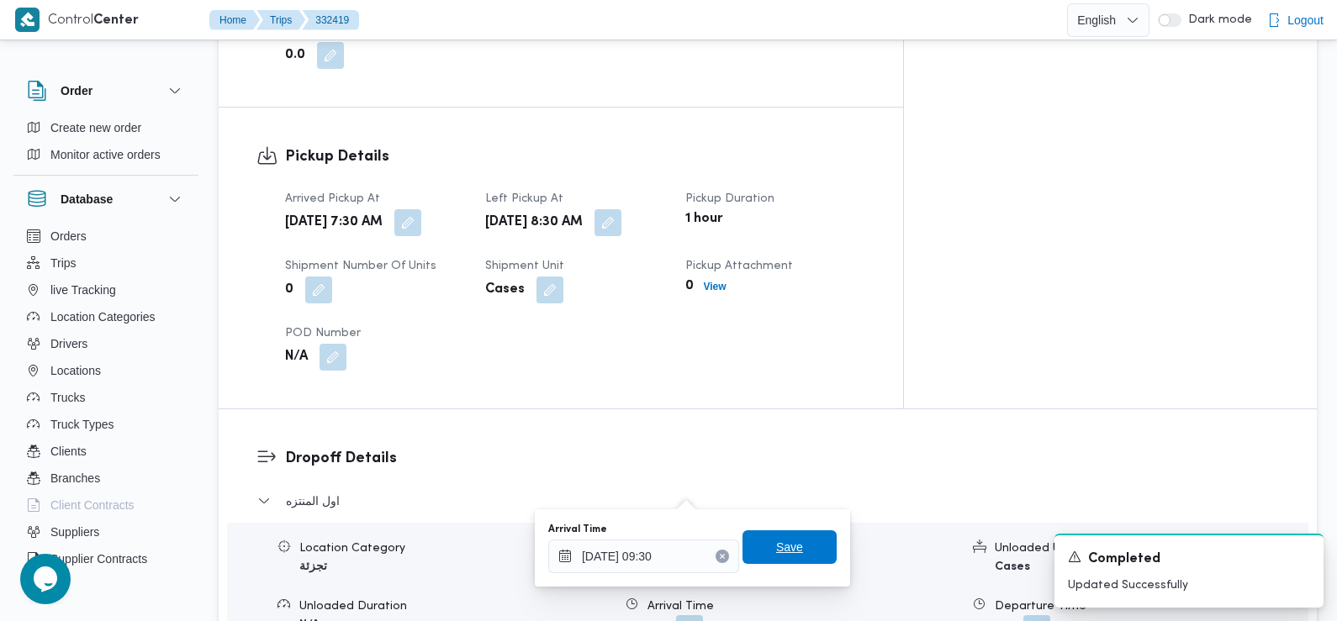
click at [783, 552] on span "Save" at bounding box center [789, 547] width 27 height 20
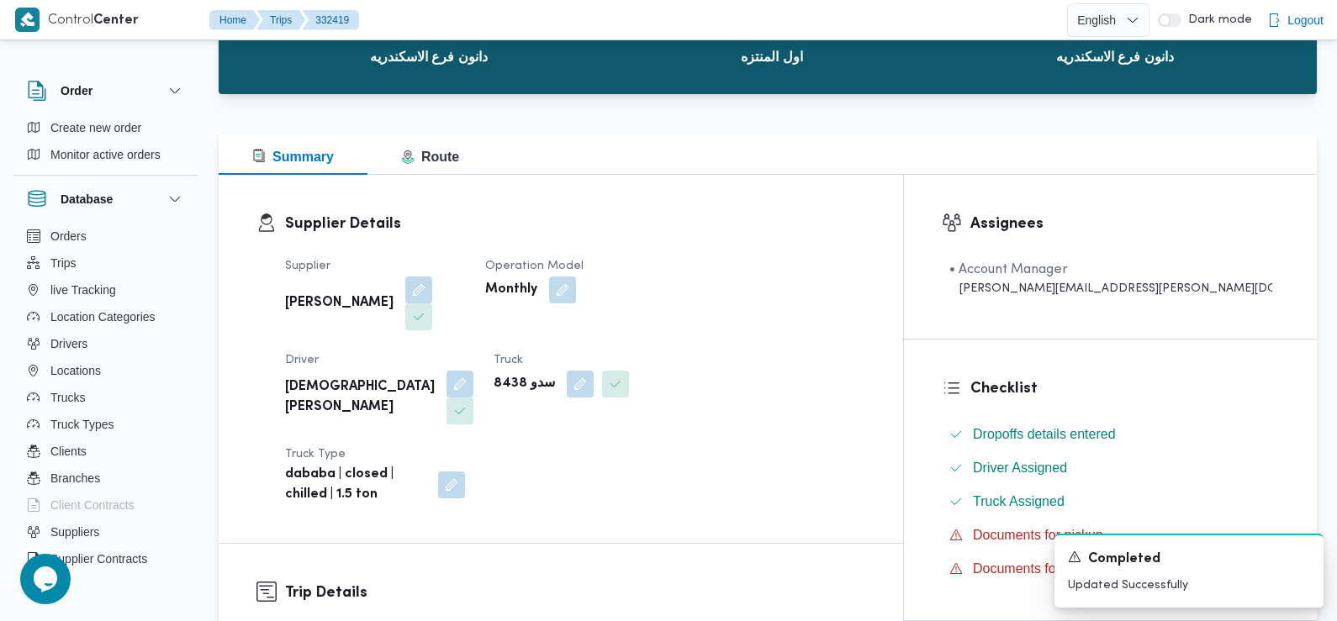
scroll to position [0, 0]
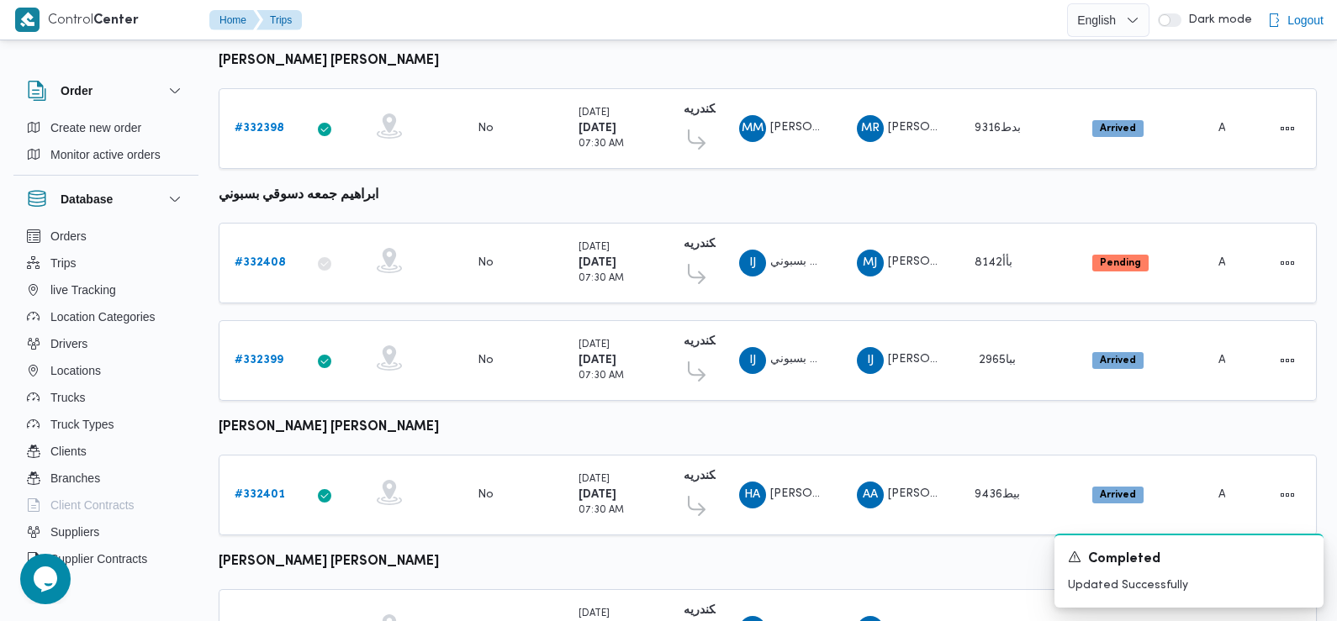
scroll to position [198, 0]
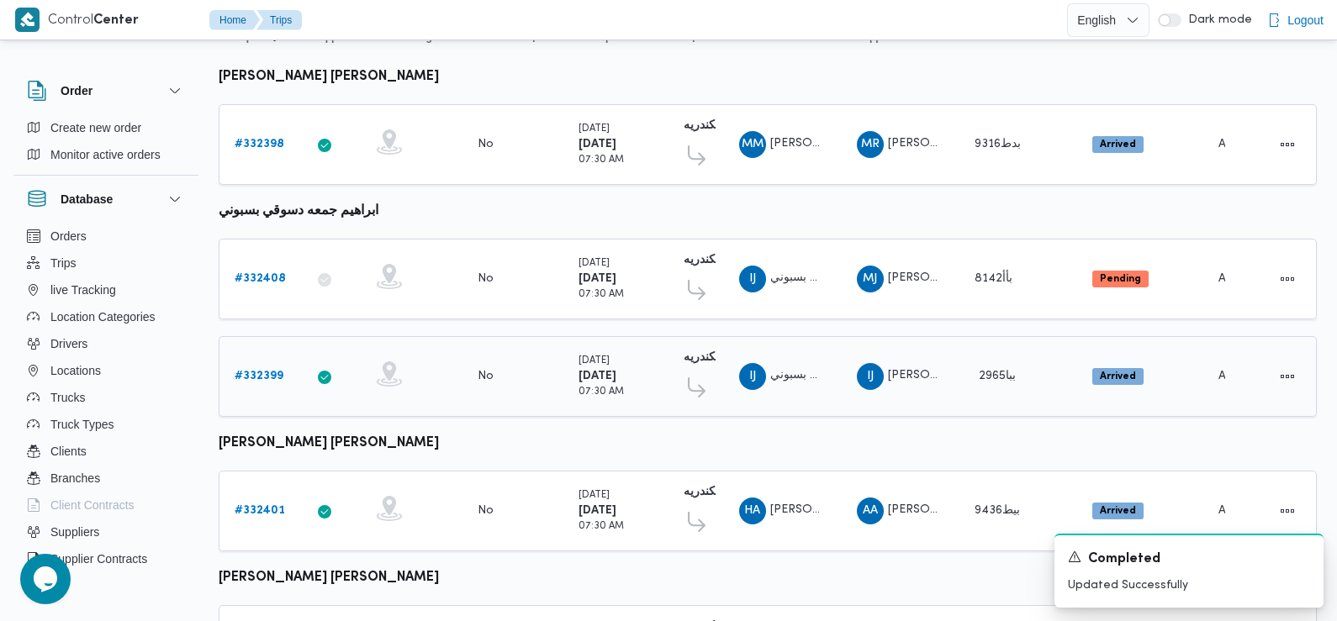
click at [252, 374] on b "# 332399" at bounding box center [259, 376] width 49 height 11
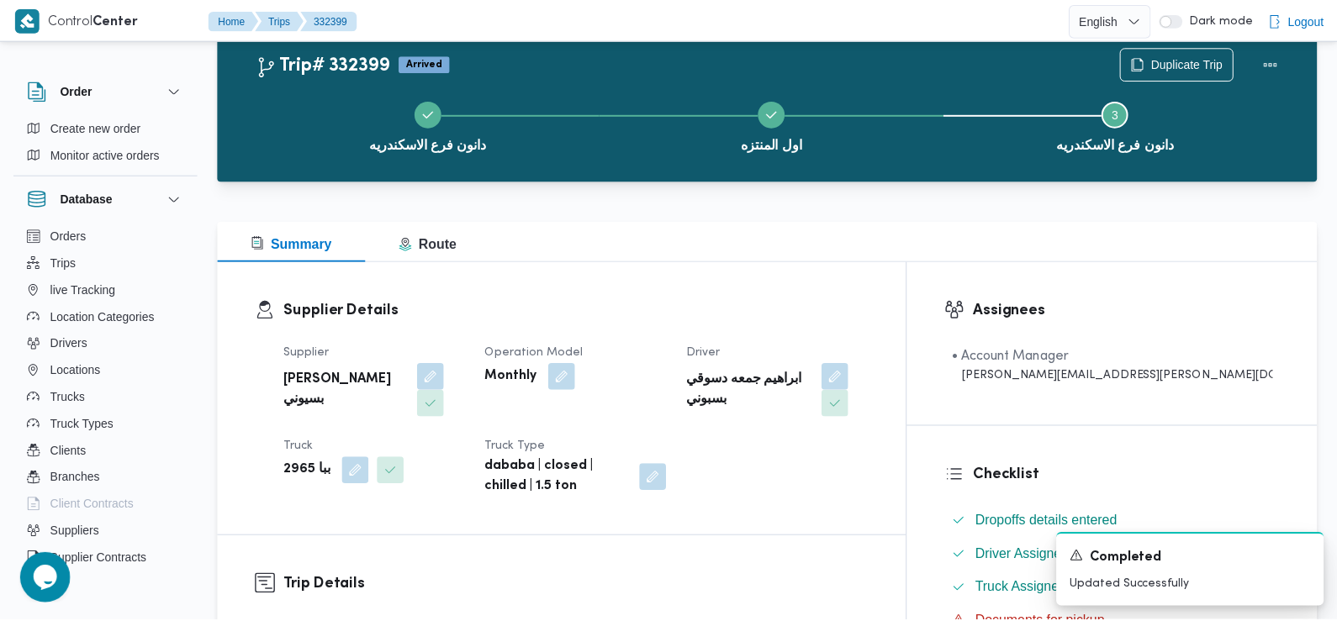
scroll to position [198, 0]
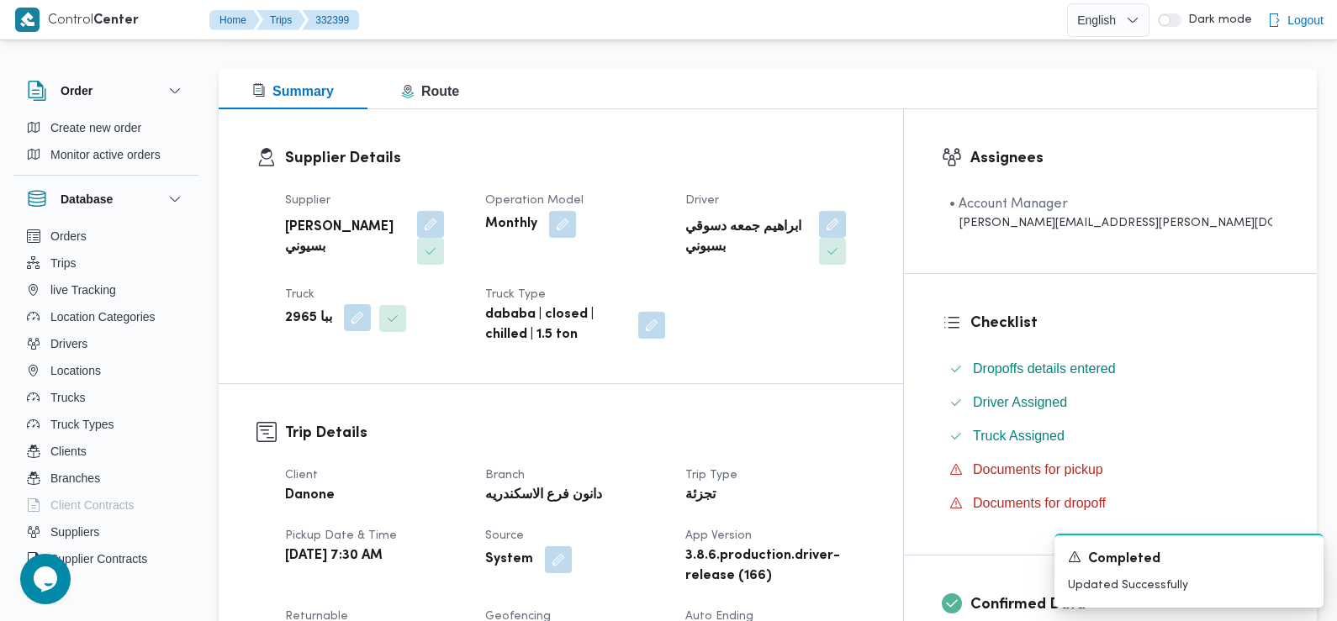
click at [354, 304] on button "button" at bounding box center [357, 317] width 27 height 27
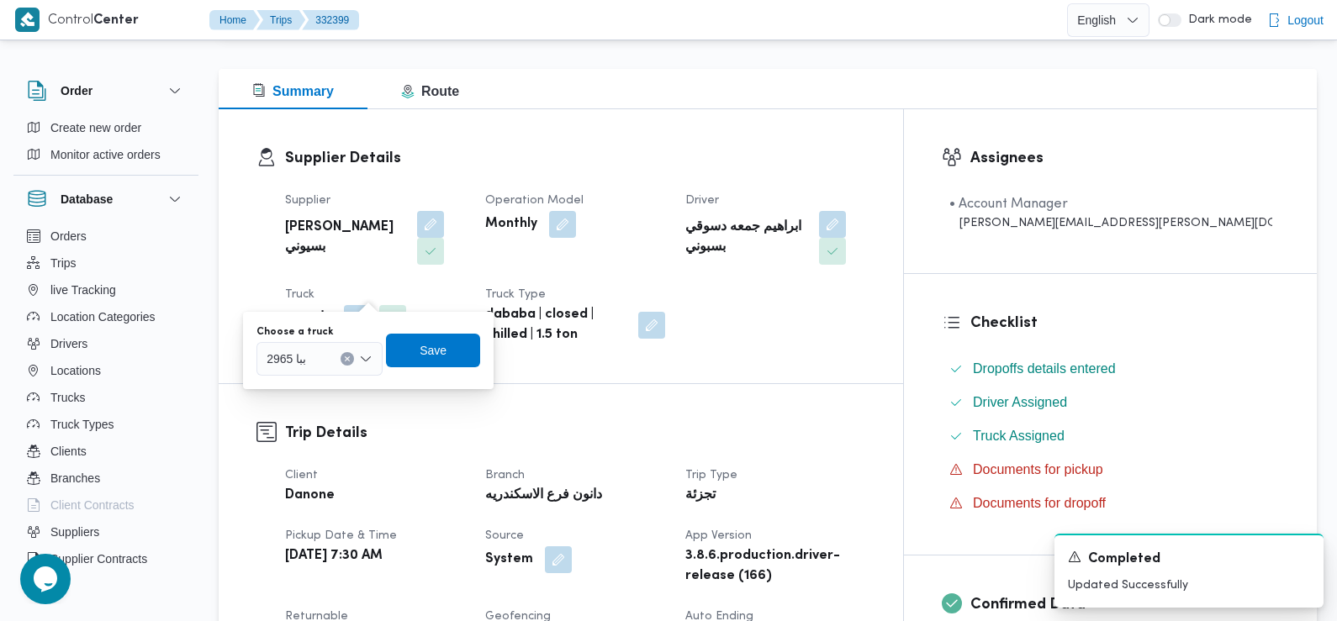
click at [310, 369] on div at bounding box center [313, 359] width 8 height 27
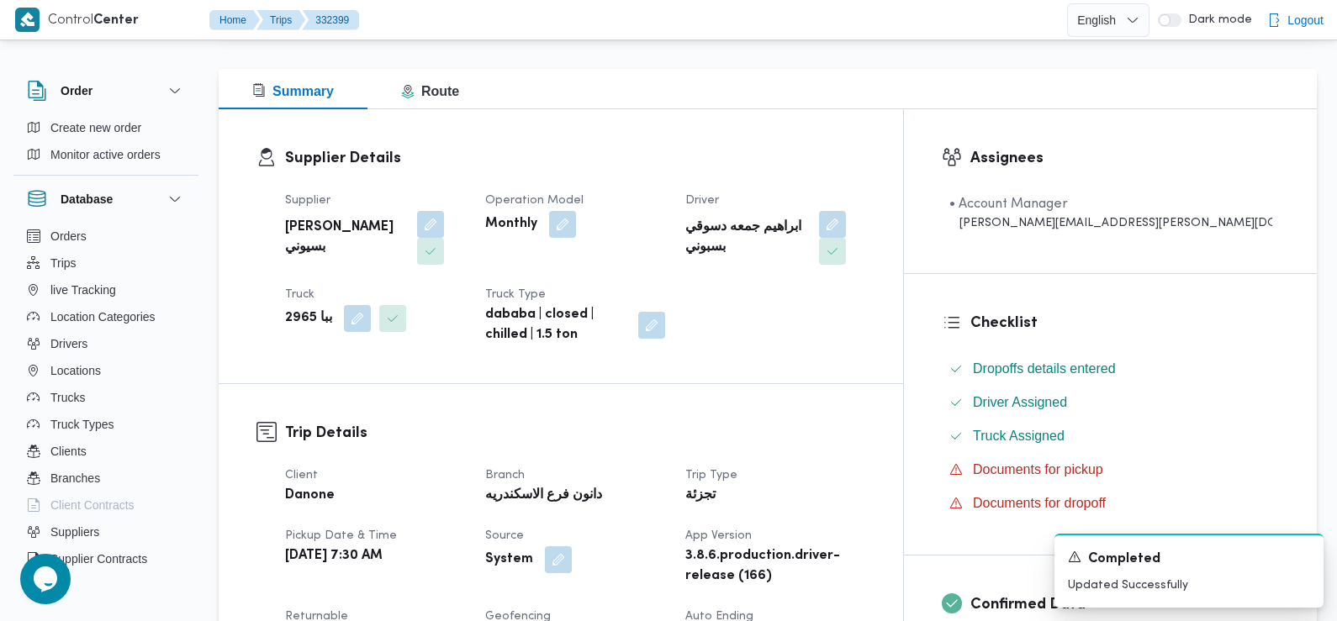
click at [431, 215] on button "button" at bounding box center [430, 223] width 27 height 27
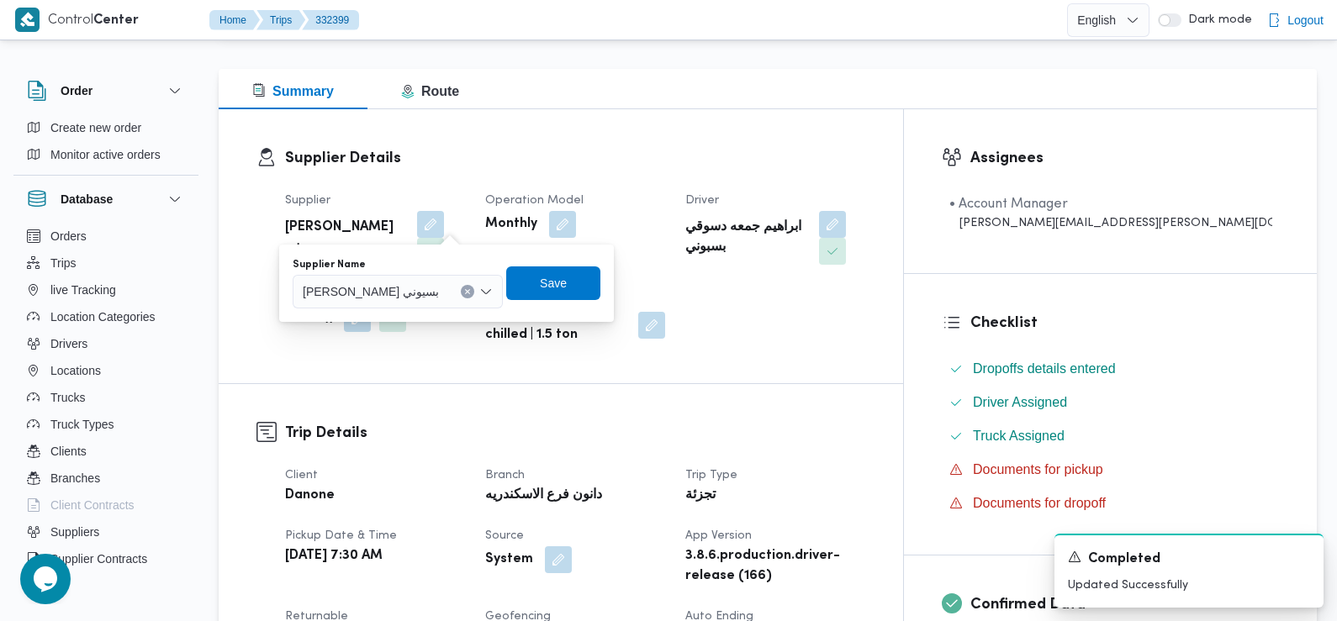
click at [421, 287] on span "ابراهيم جمعه دسوقي بسيوني" at bounding box center [371, 291] width 136 height 18
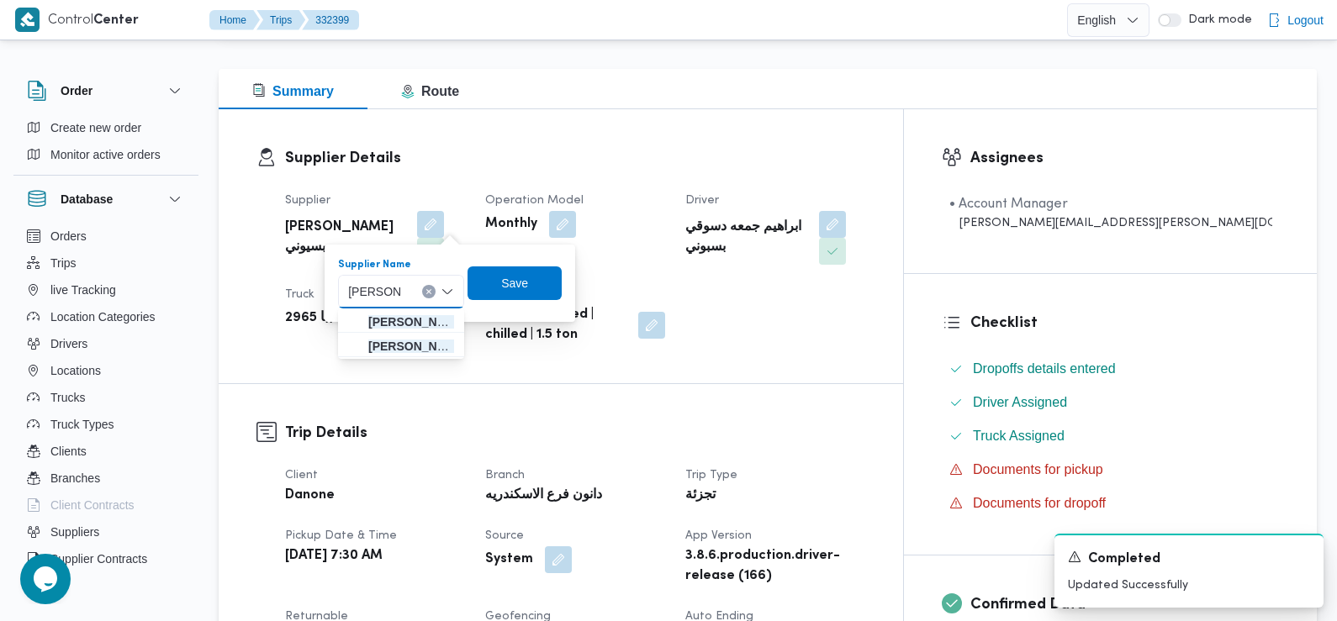
type input "محمد جمعة دسوقي بسيوني"
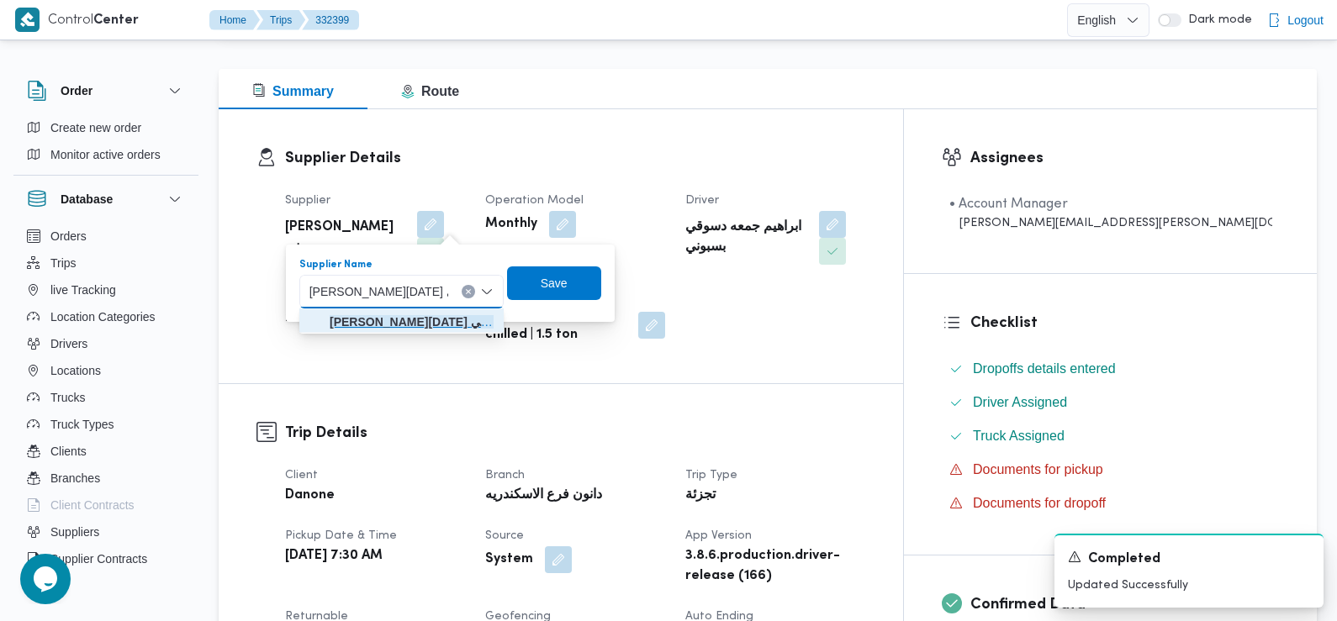
click at [410, 320] on mark "محمد جمعة دسوقي بسيوني" at bounding box center [418, 321] width 177 height 13
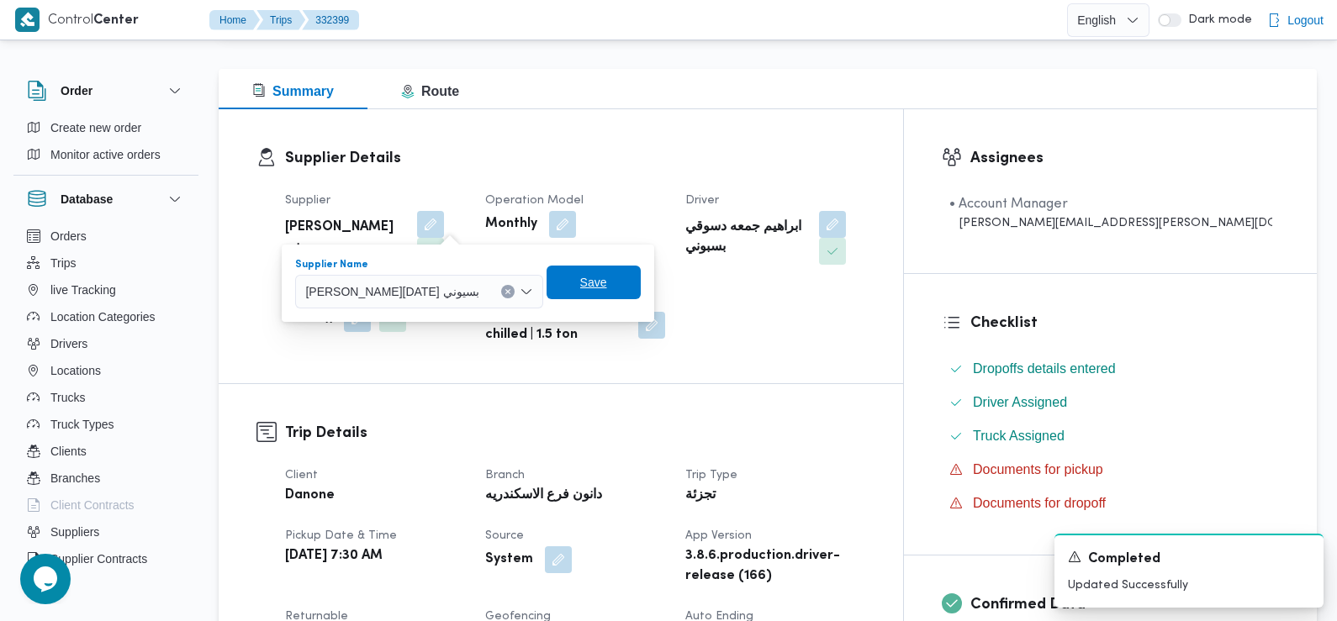
click at [547, 283] on span "Save" at bounding box center [594, 283] width 94 height 34
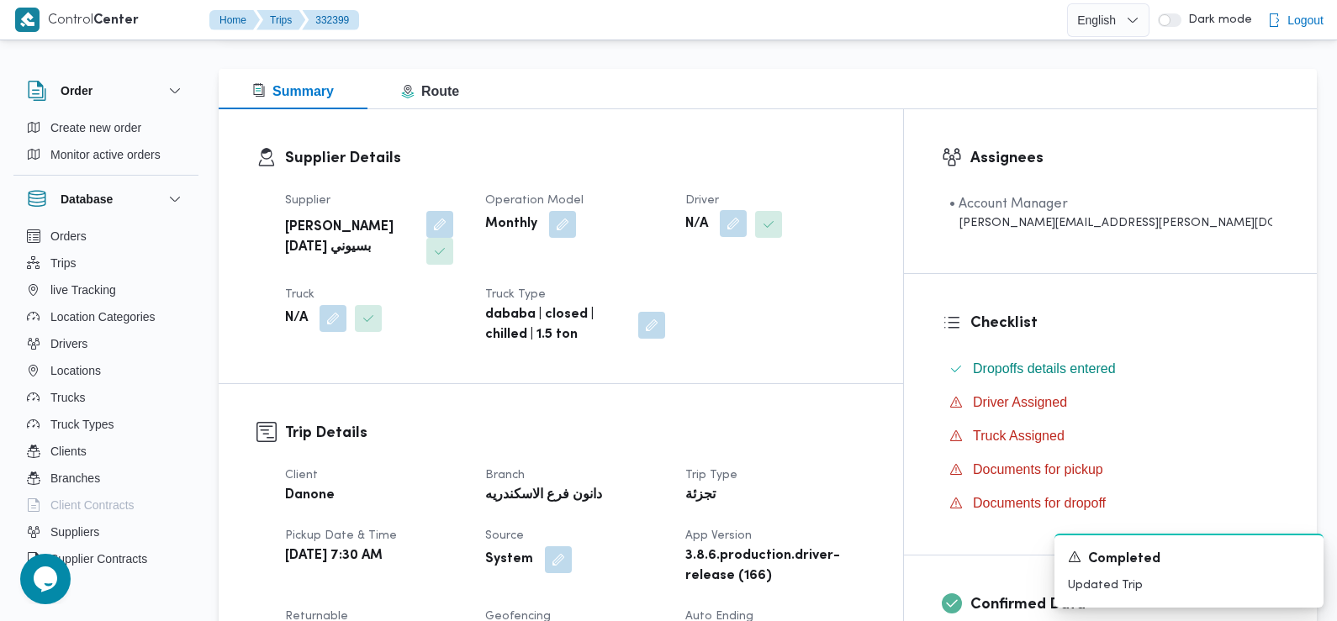
click at [747, 219] on button "button" at bounding box center [733, 223] width 27 height 27
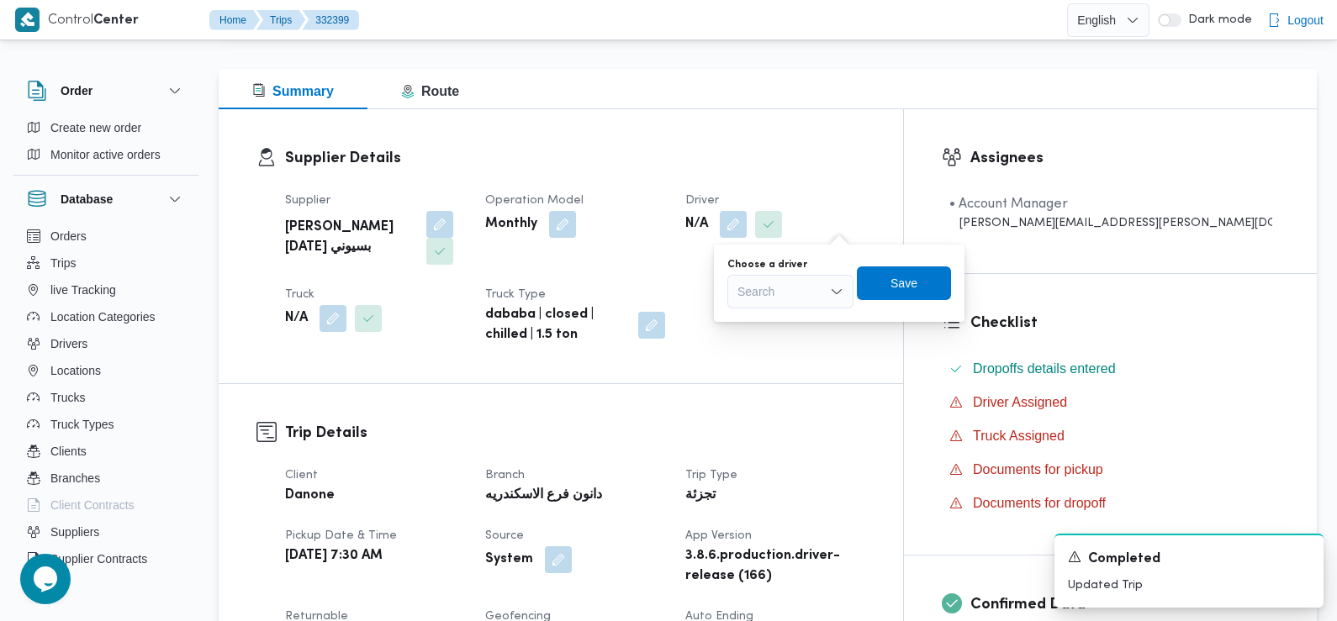
click at [821, 278] on div "Search" at bounding box center [790, 292] width 126 height 34
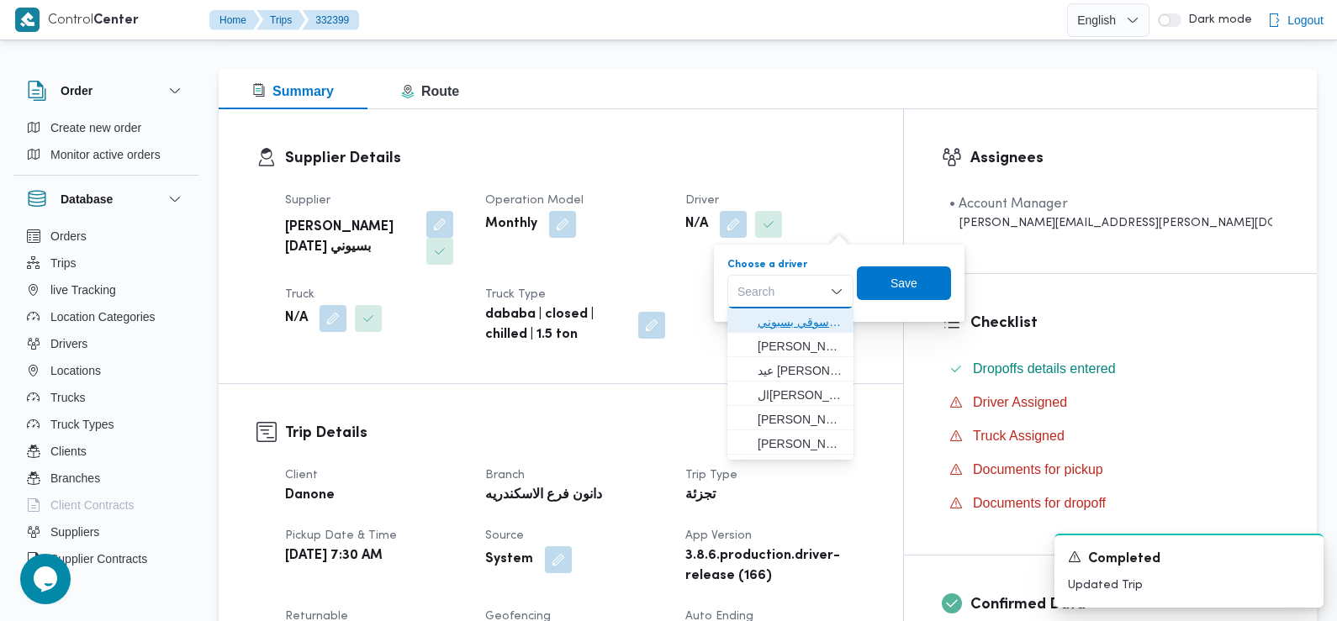
click at [818, 316] on span "ابراهيم جمعه دسوقي بسبوني" at bounding box center [801, 322] width 86 height 20
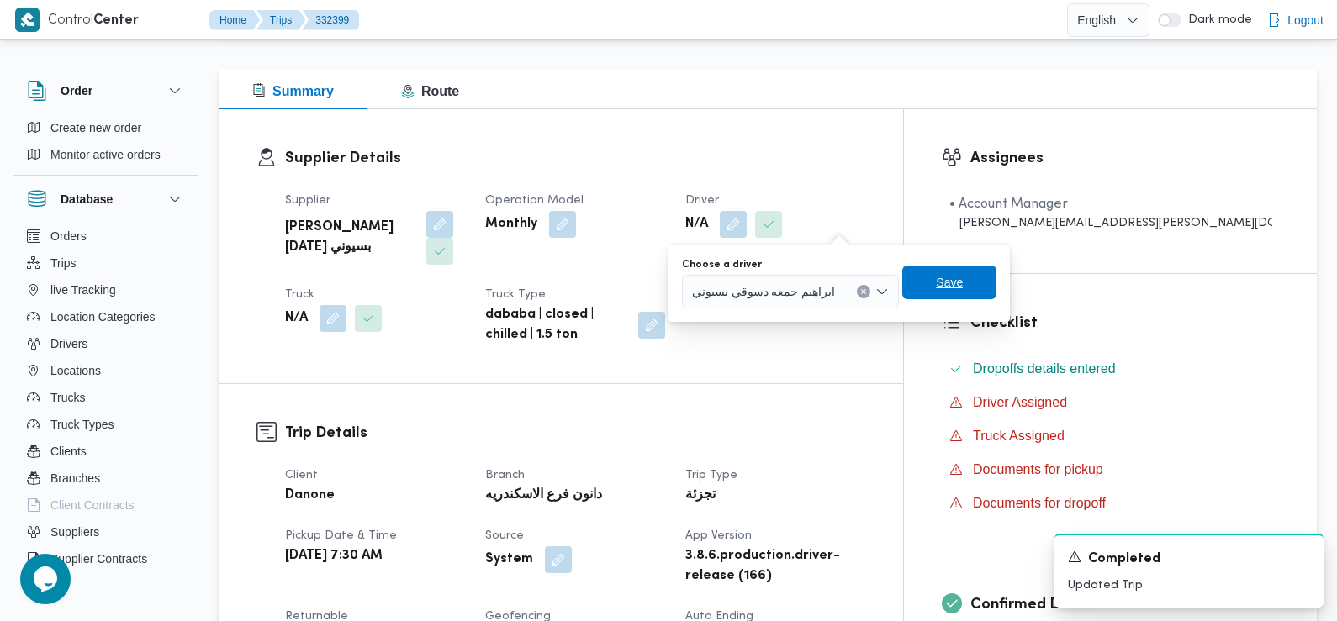
click at [959, 292] on span "Save" at bounding box center [949, 282] width 27 height 20
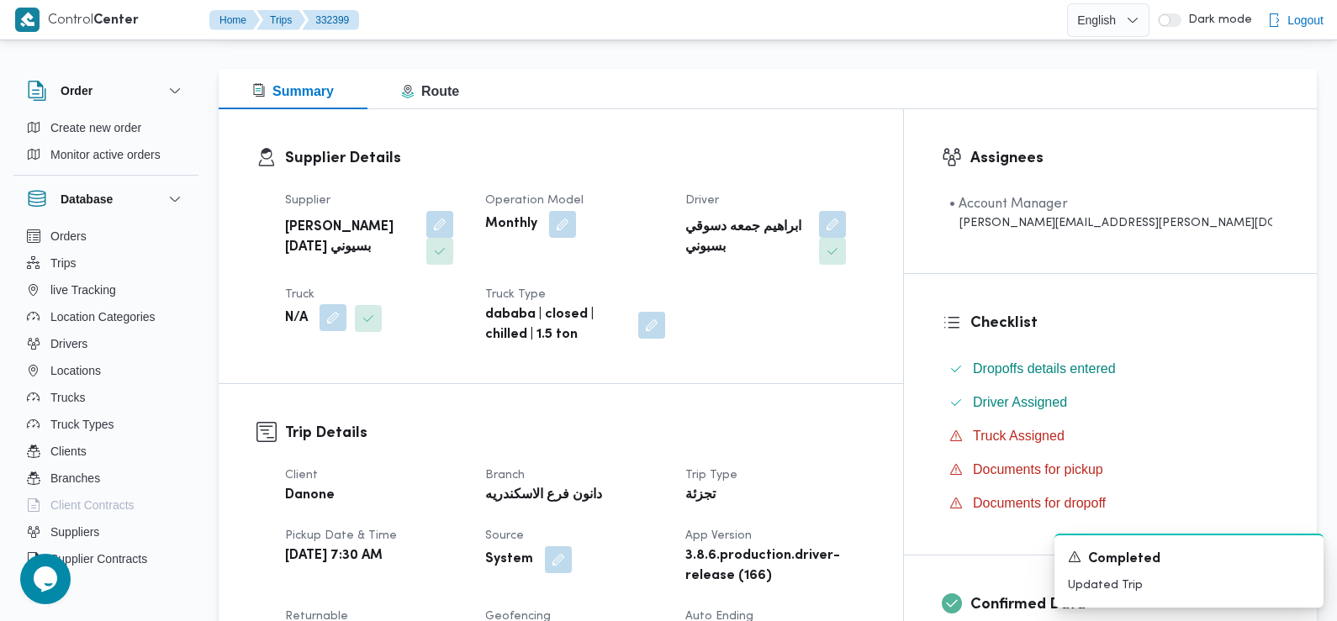
click at [332, 304] on button "button" at bounding box center [333, 317] width 27 height 27
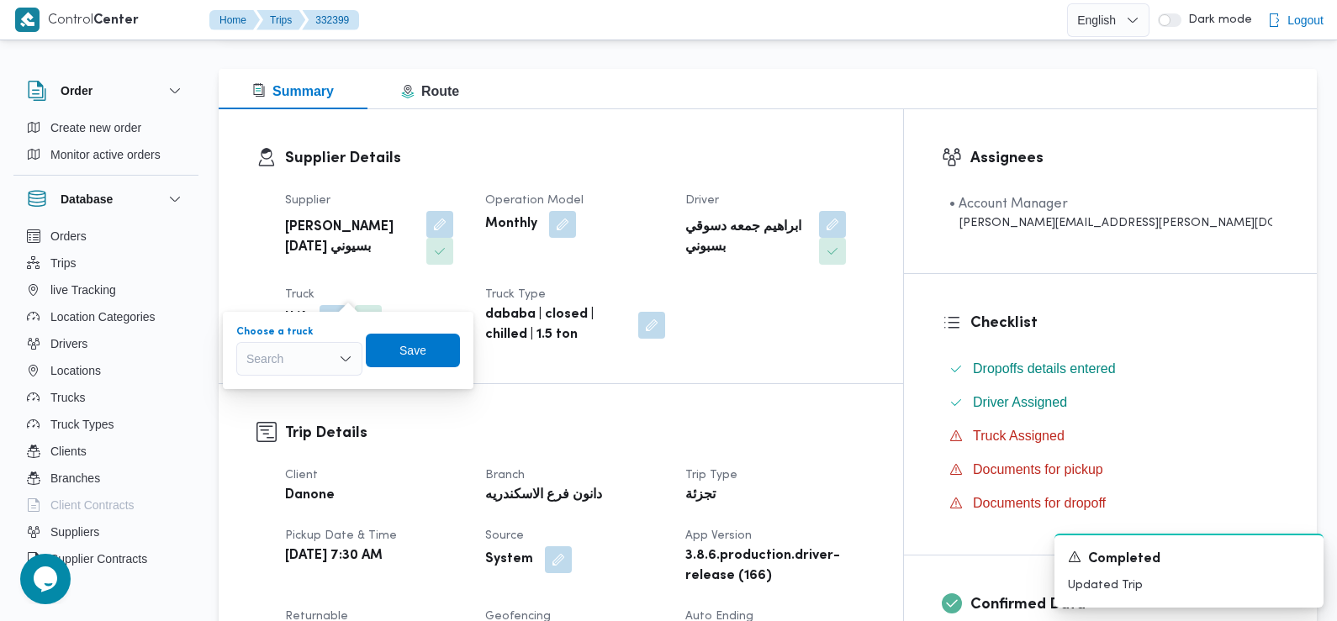
click at [317, 361] on div "Search" at bounding box center [299, 359] width 126 height 34
type input "8142"
click at [301, 387] on span "بأأ 8142 | null" at bounding box center [310, 389] width 86 height 20
click at [405, 360] on span "Save" at bounding box center [418, 350] width 27 height 20
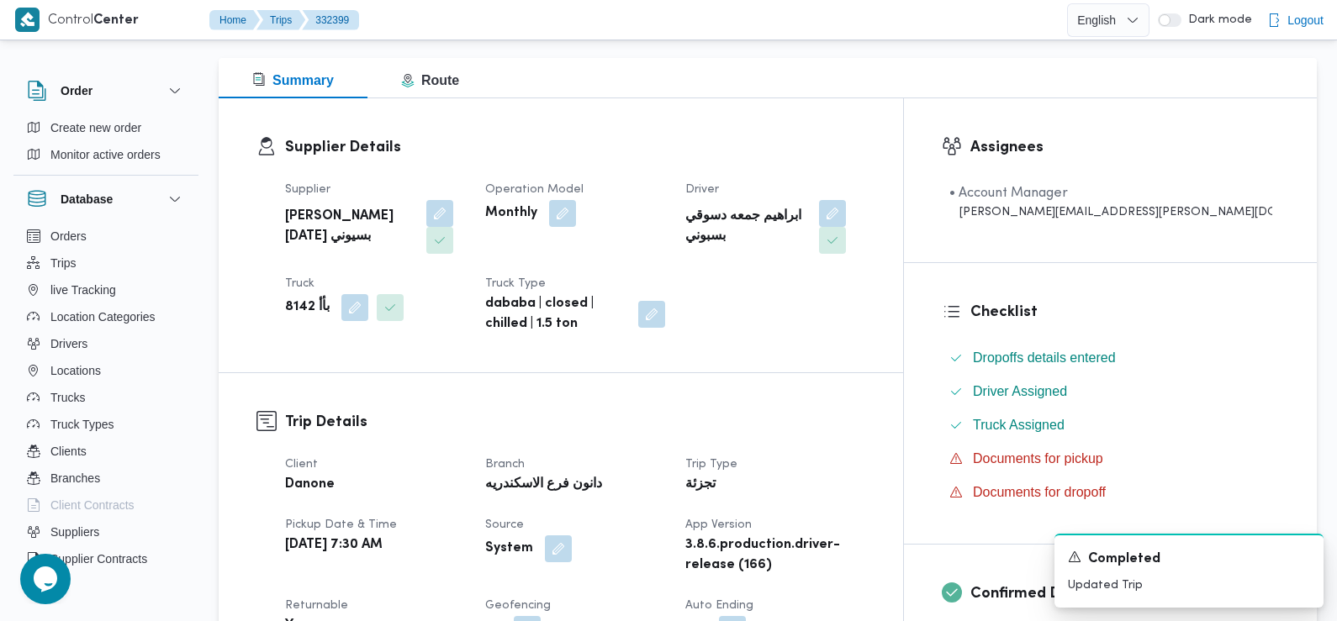
scroll to position [0, 0]
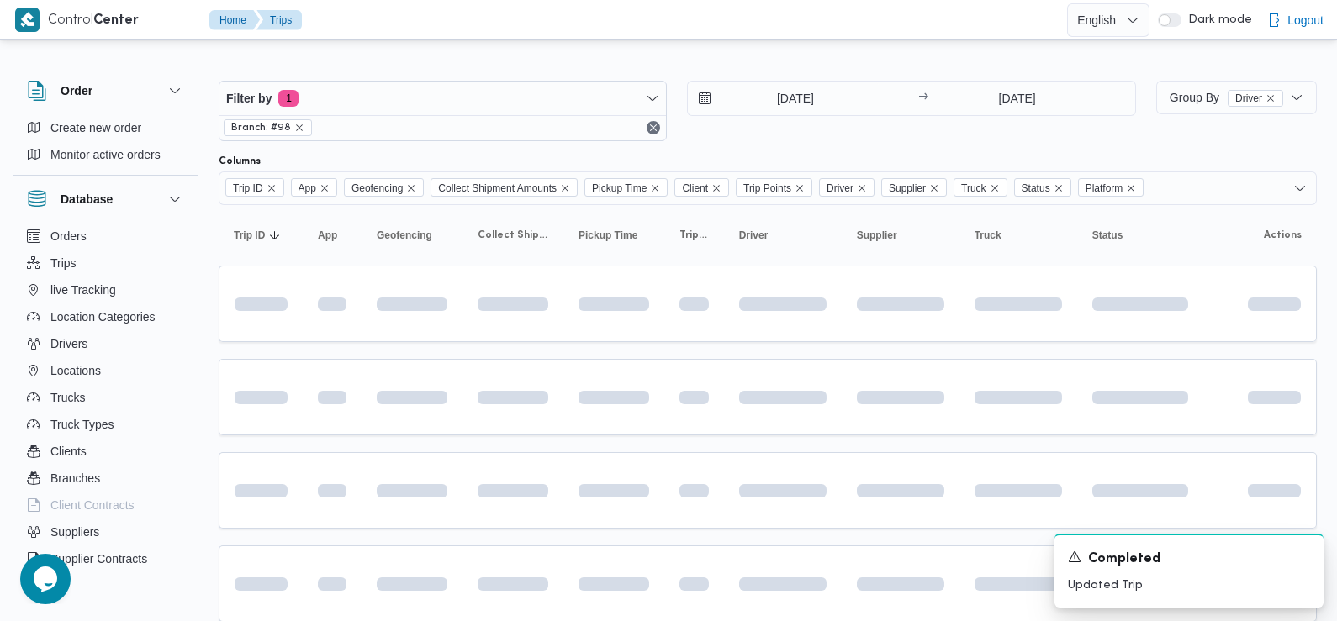
scroll to position [198, 0]
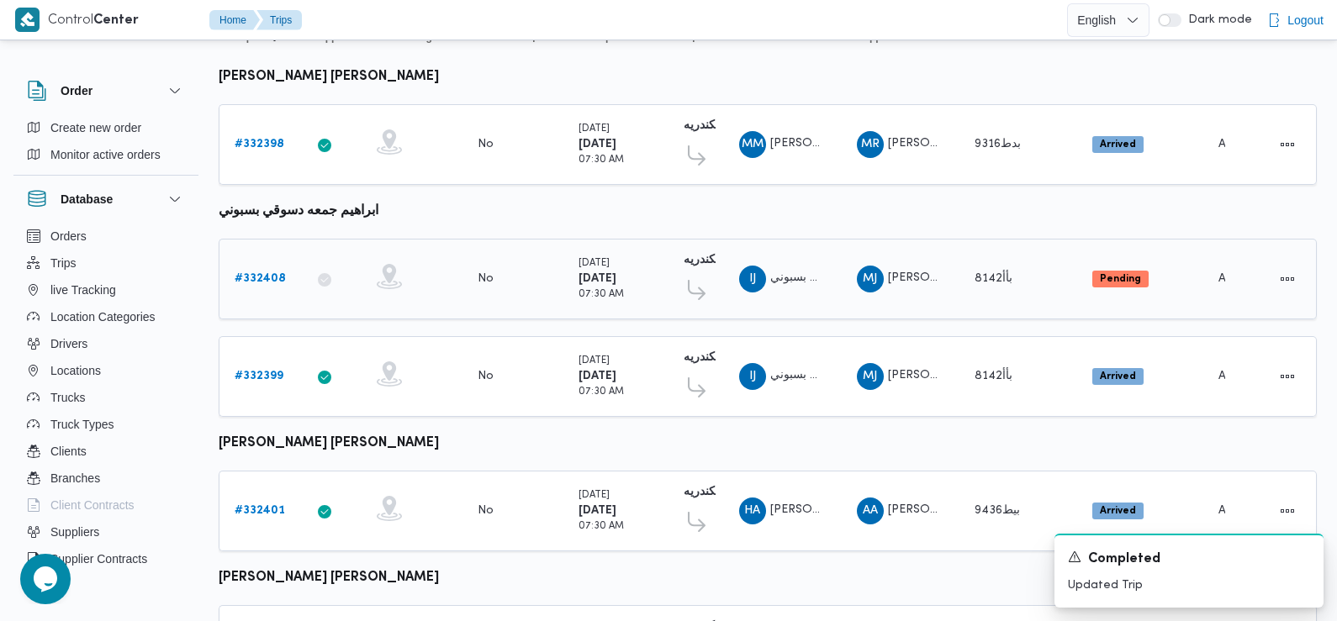
click at [251, 275] on b "# 332408" at bounding box center [260, 278] width 51 height 11
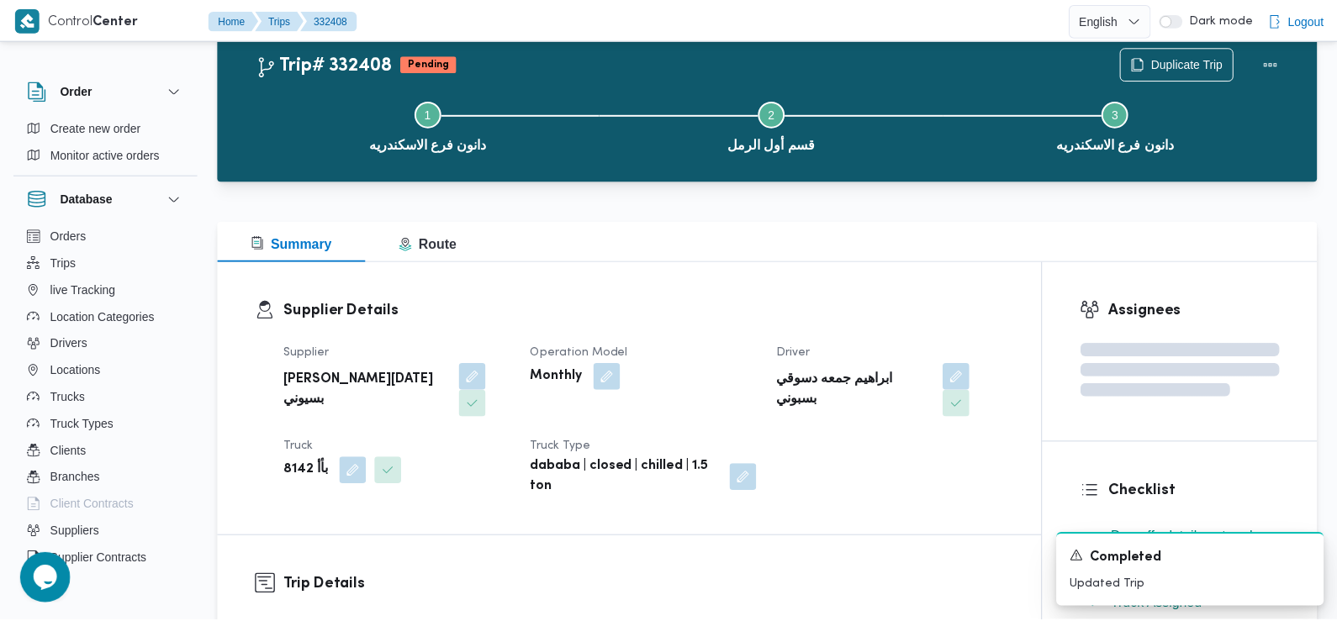
scroll to position [198, 0]
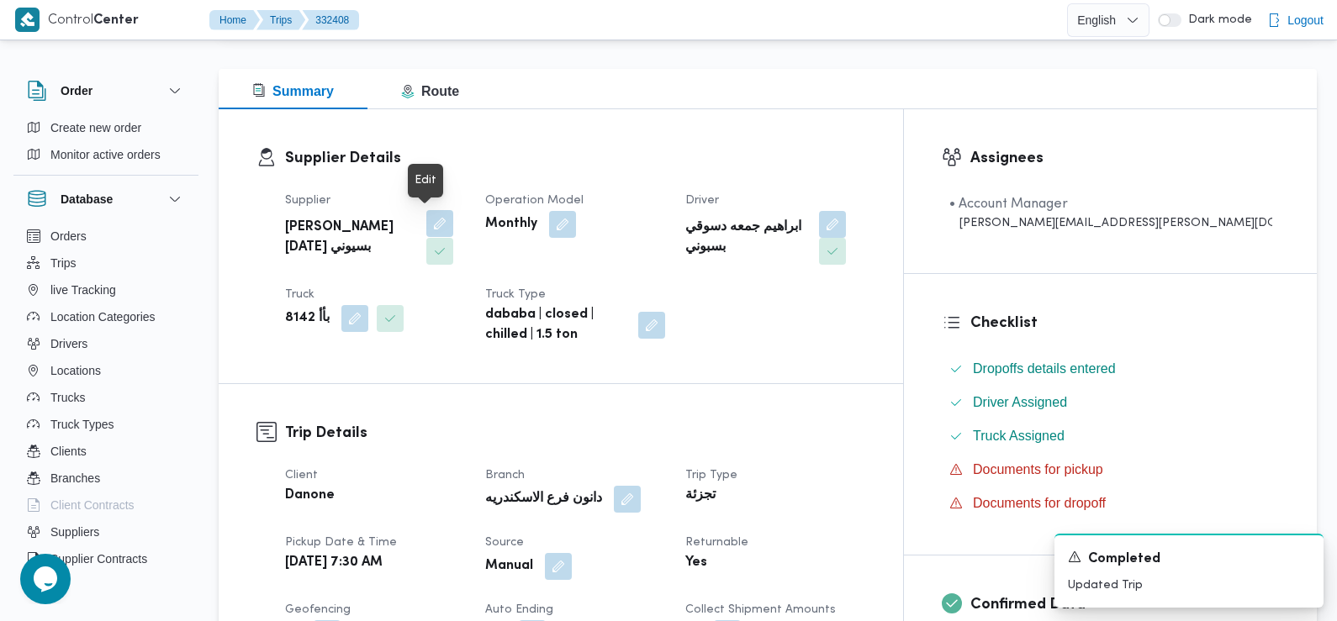
click at [434, 215] on button "button" at bounding box center [439, 223] width 27 height 27
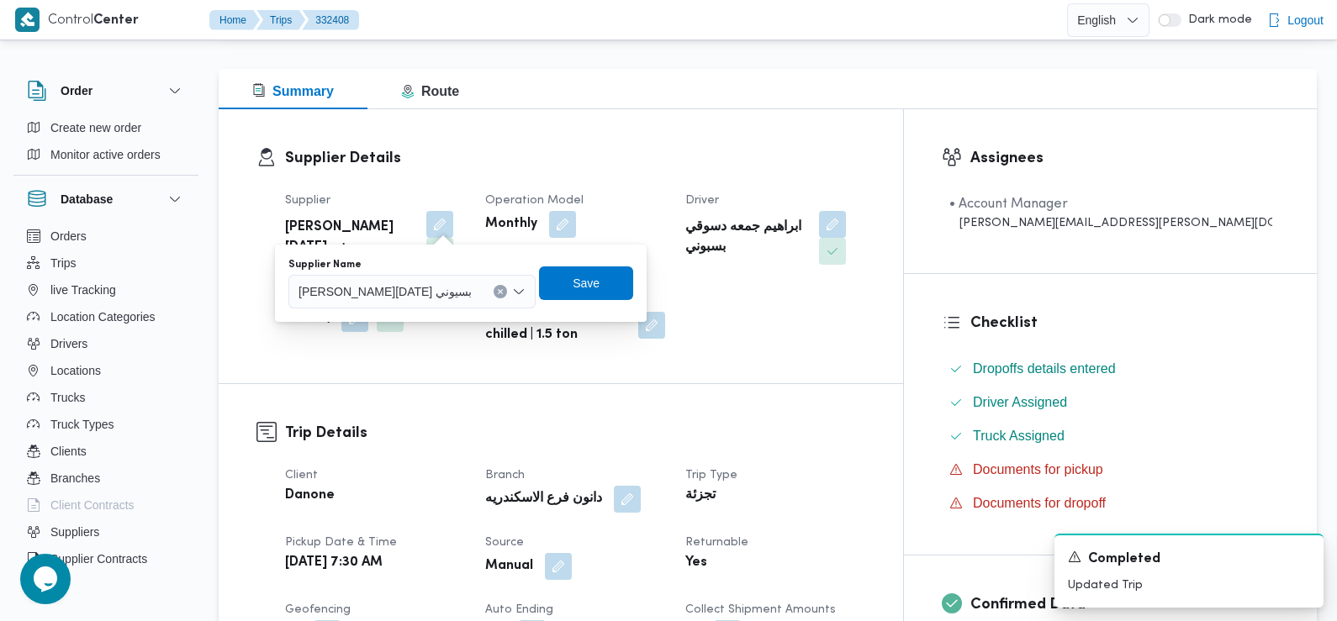
click at [411, 288] on span "محمد جمعة دسوقي بسيوني" at bounding box center [385, 291] width 173 height 18
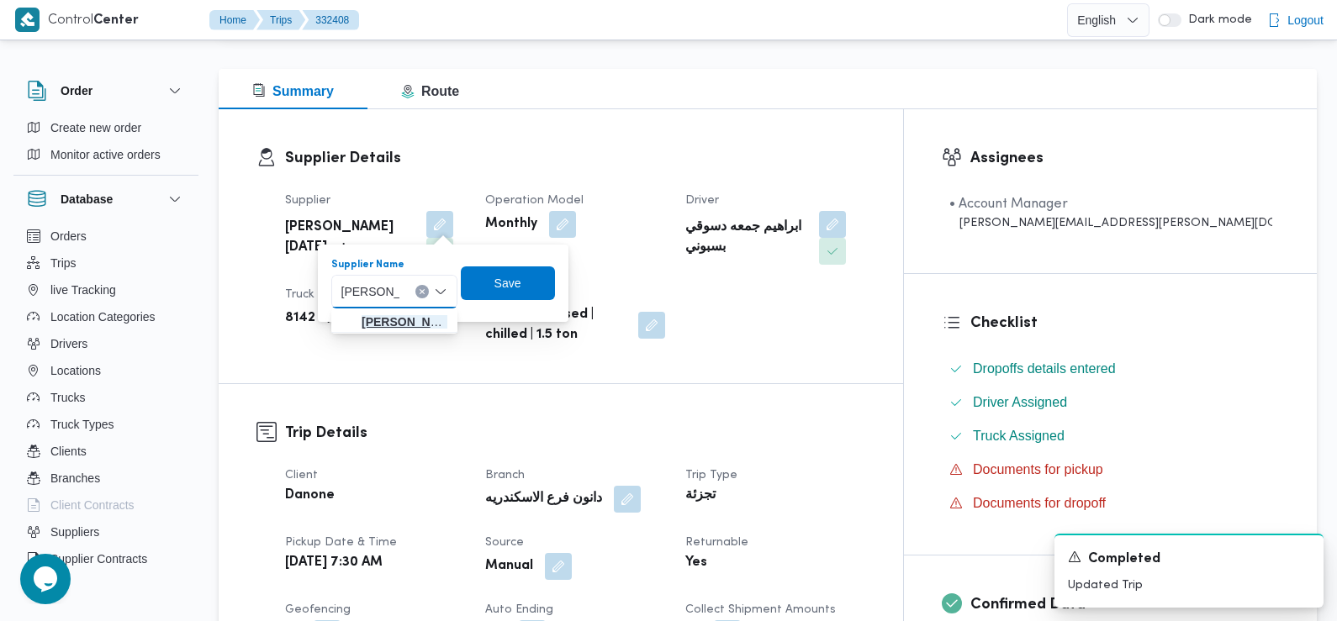
type input "ابراهيم جمع"
click at [405, 317] on span "ابراهيم جمع ه دسوقي بسيوني" at bounding box center [405, 322] width 86 height 20
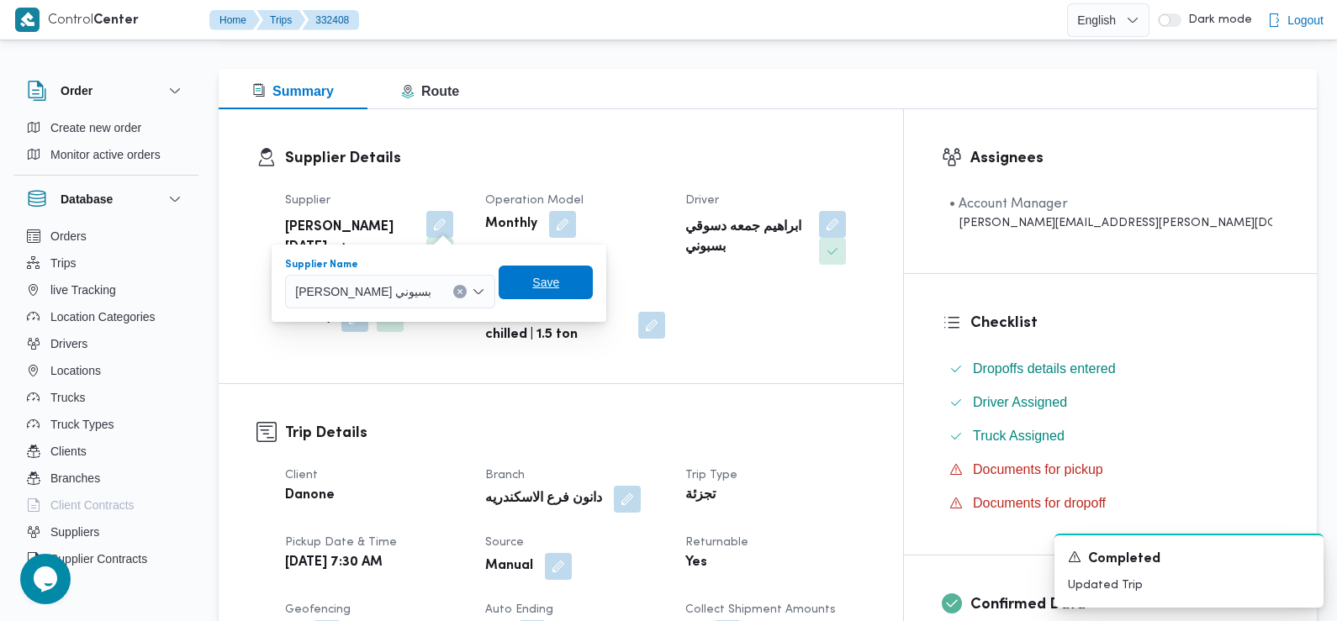
click at [520, 283] on span "Save" at bounding box center [546, 283] width 94 height 34
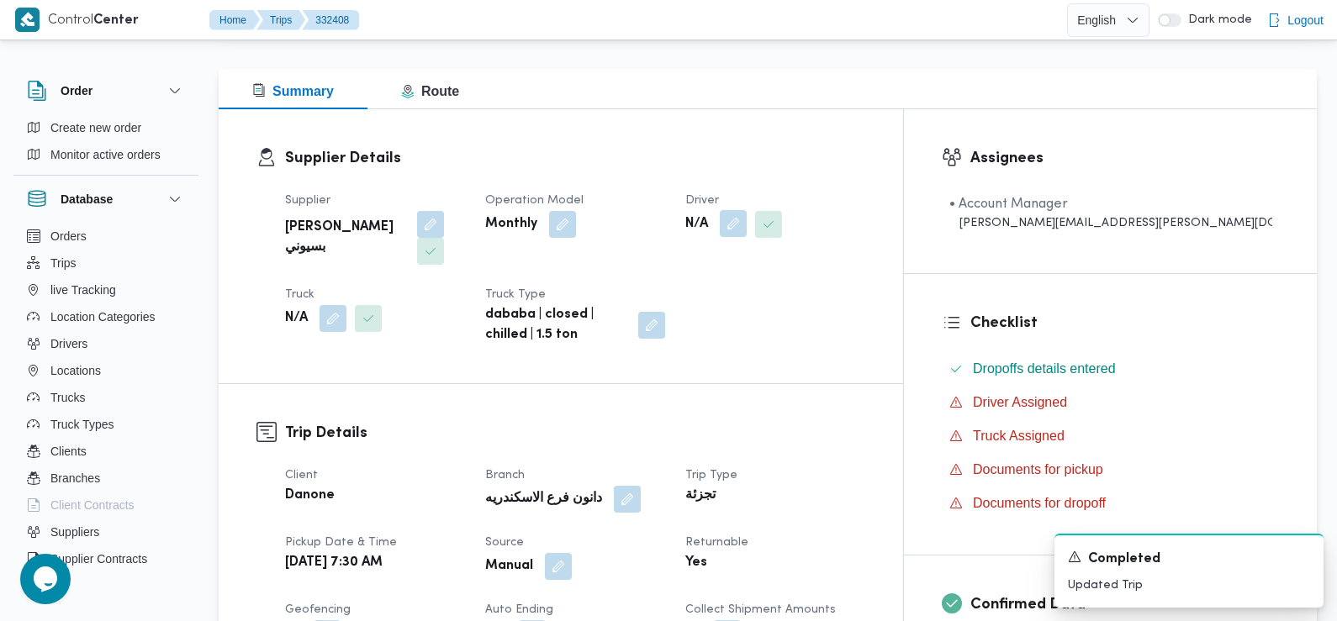
click at [747, 218] on button "button" at bounding box center [733, 223] width 27 height 27
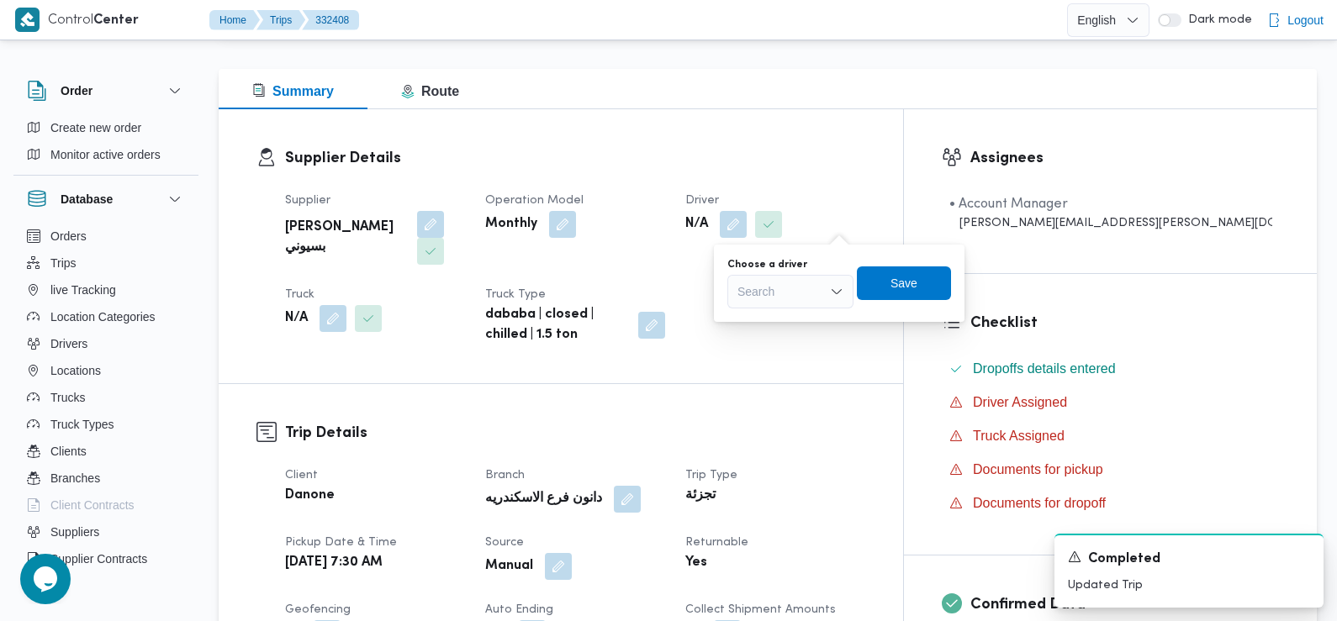
click at [805, 291] on div "Search" at bounding box center [790, 292] width 126 height 34
type input "محمد محمود"
click at [797, 321] on span "محمد محمود عبدالجواد علي محمود حسن" at bounding box center [800, 322] width 89 height 20
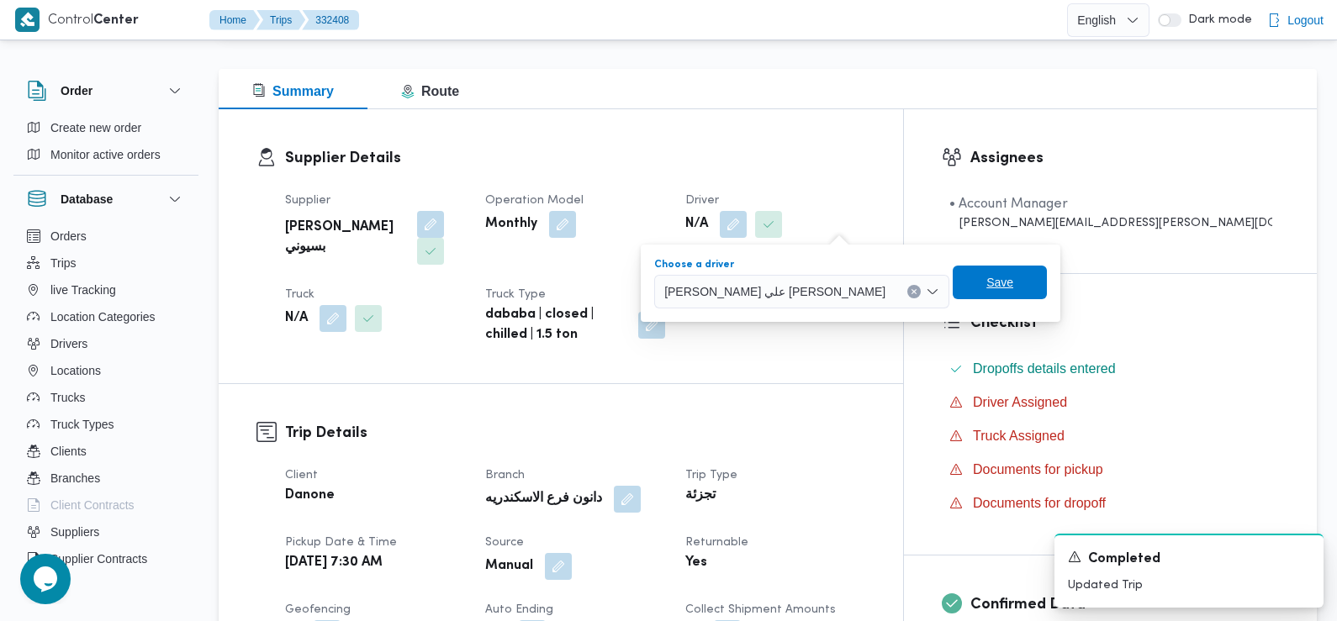
click at [986, 284] on span "Save" at bounding box center [999, 282] width 27 height 20
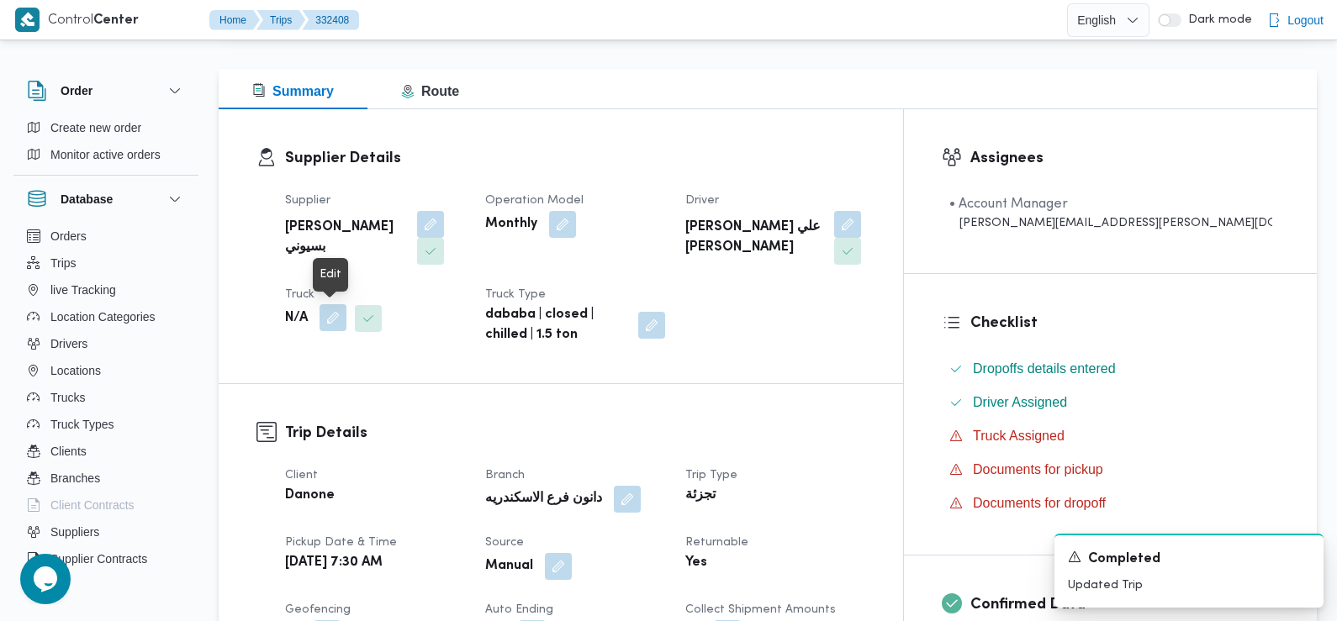
click at [333, 320] on button "button" at bounding box center [333, 317] width 27 height 27
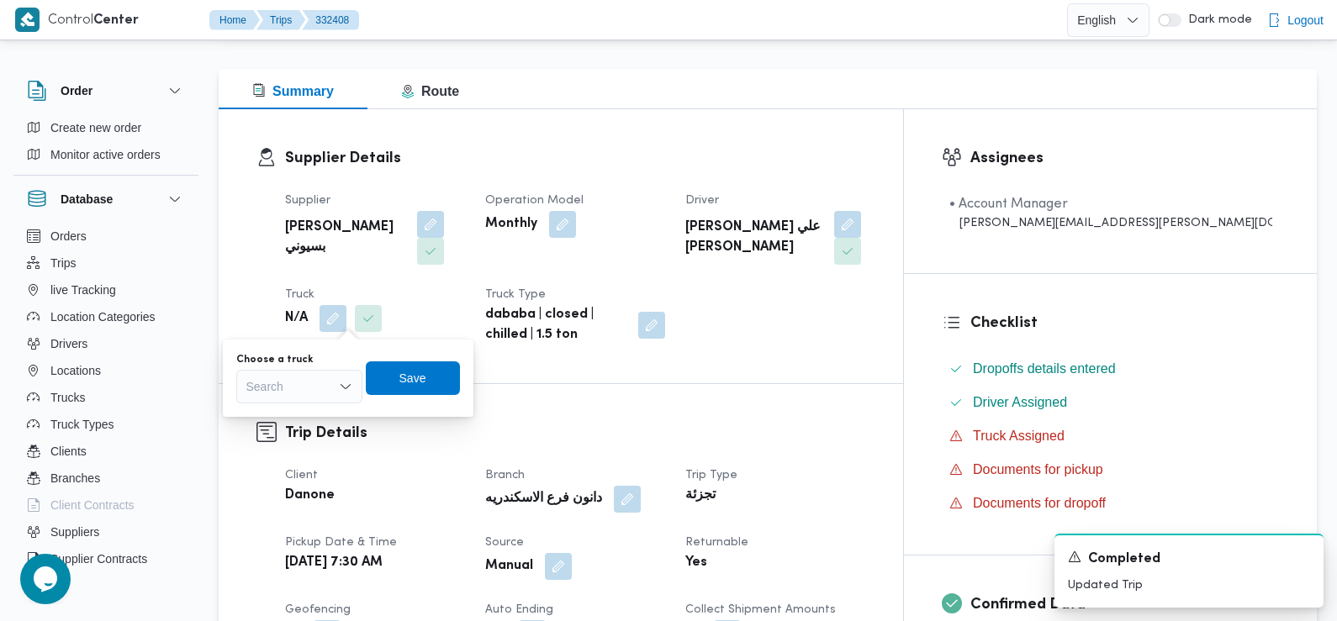
click at [309, 383] on div "Search" at bounding box center [299, 387] width 126 height 34
click at [303, 420] on span "2965ببا |" at bounding box center [310, 417] width 86 height 20
click at [420, 373] on span "Save" at bounding box center [412, 377] width 27 height 20
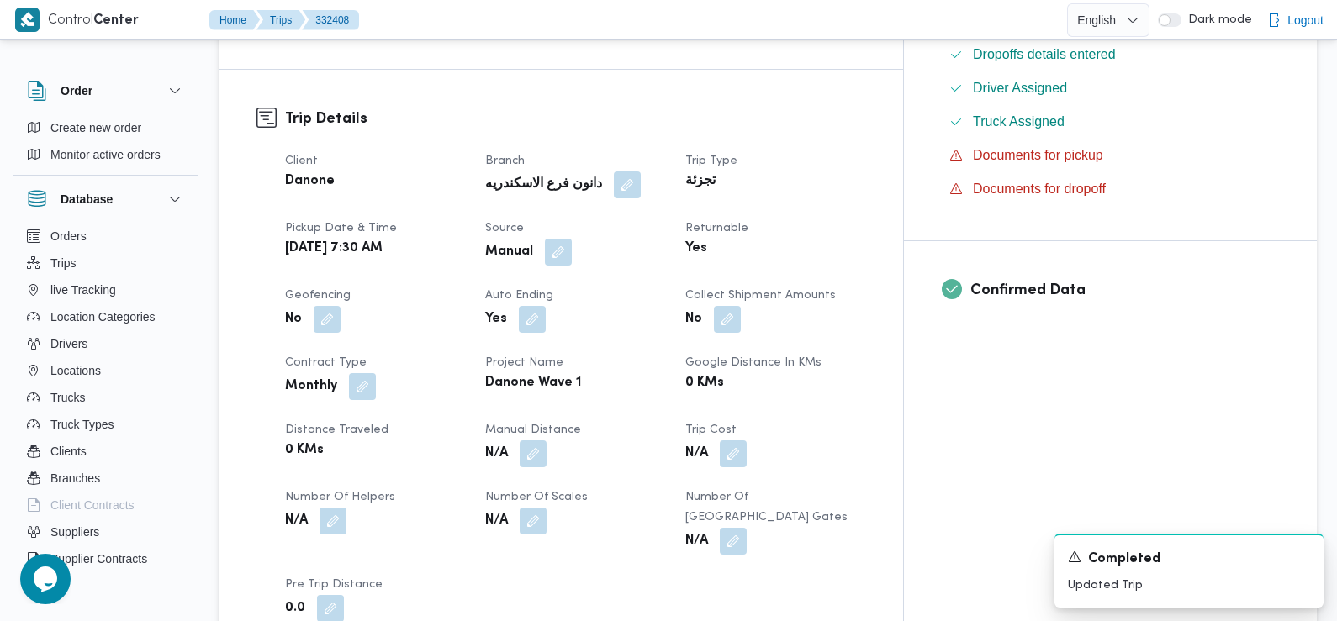
scroll to position [0, 0]
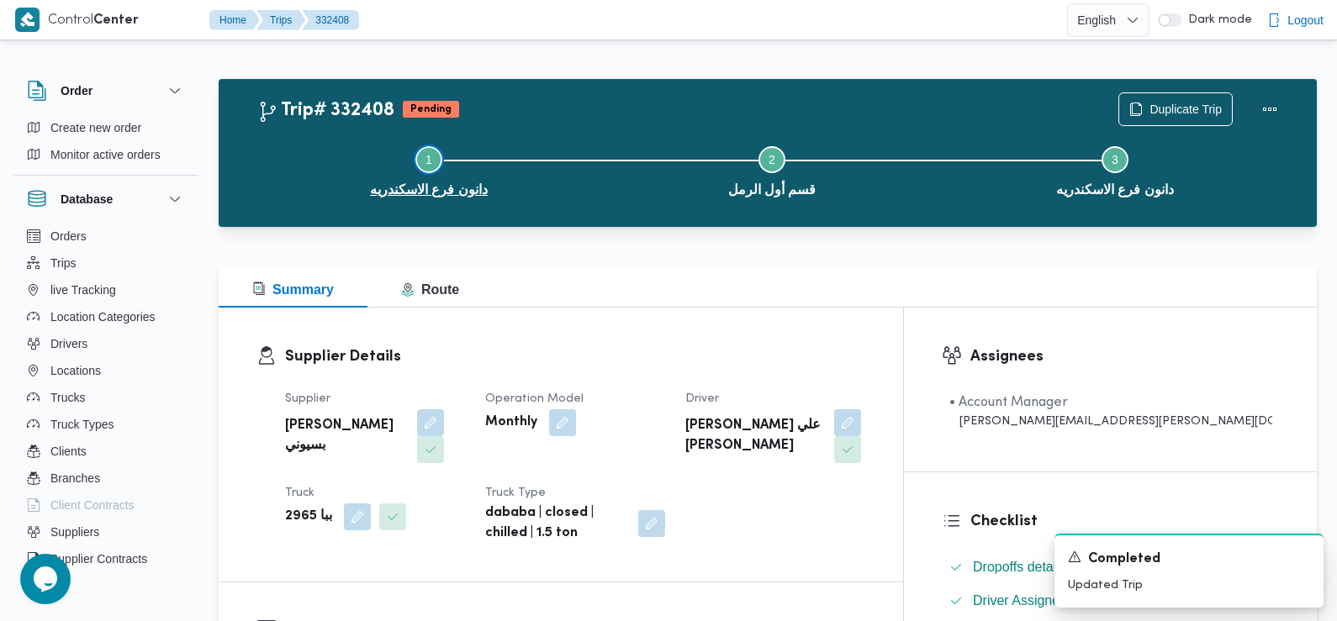
drag, startPoint x: 374, startPoint y: 181, endPoint x: 140, endPoint y: 18, distance: 285.1
click at [346, 163] on button "Step 1 is incomplete 1 دانون فرع الاسكندريه" at bounding box center [428, 169] width 343 height 87
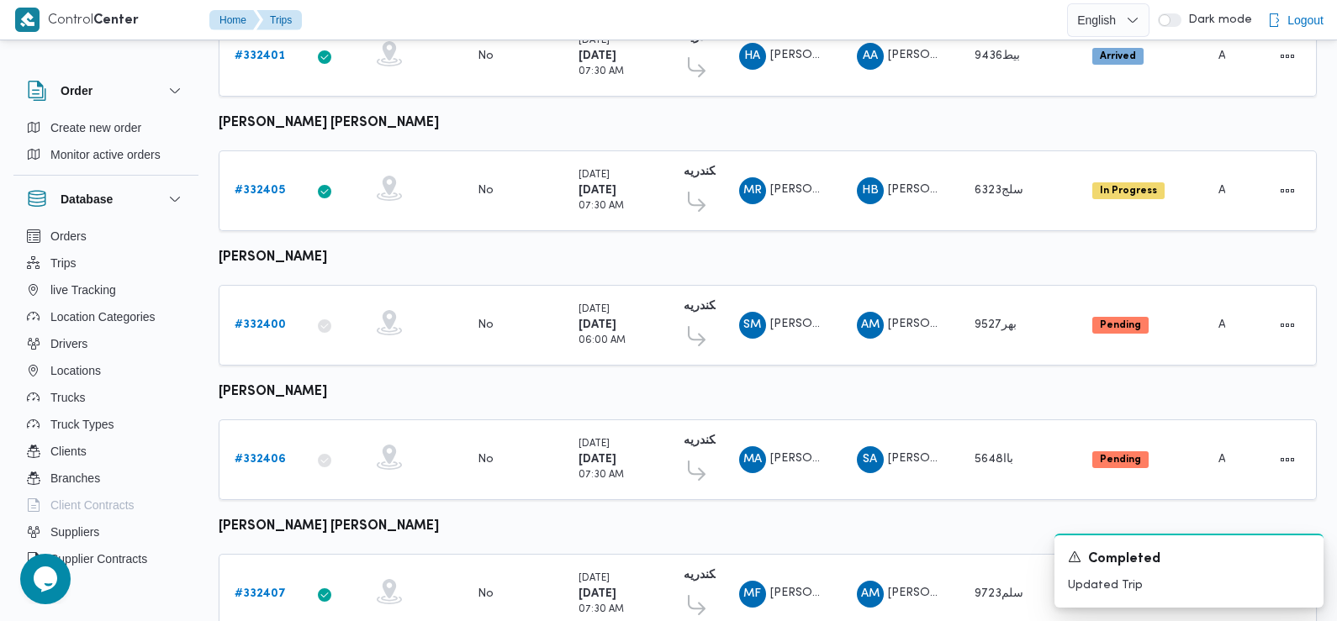
scroll to position [1413, 0]
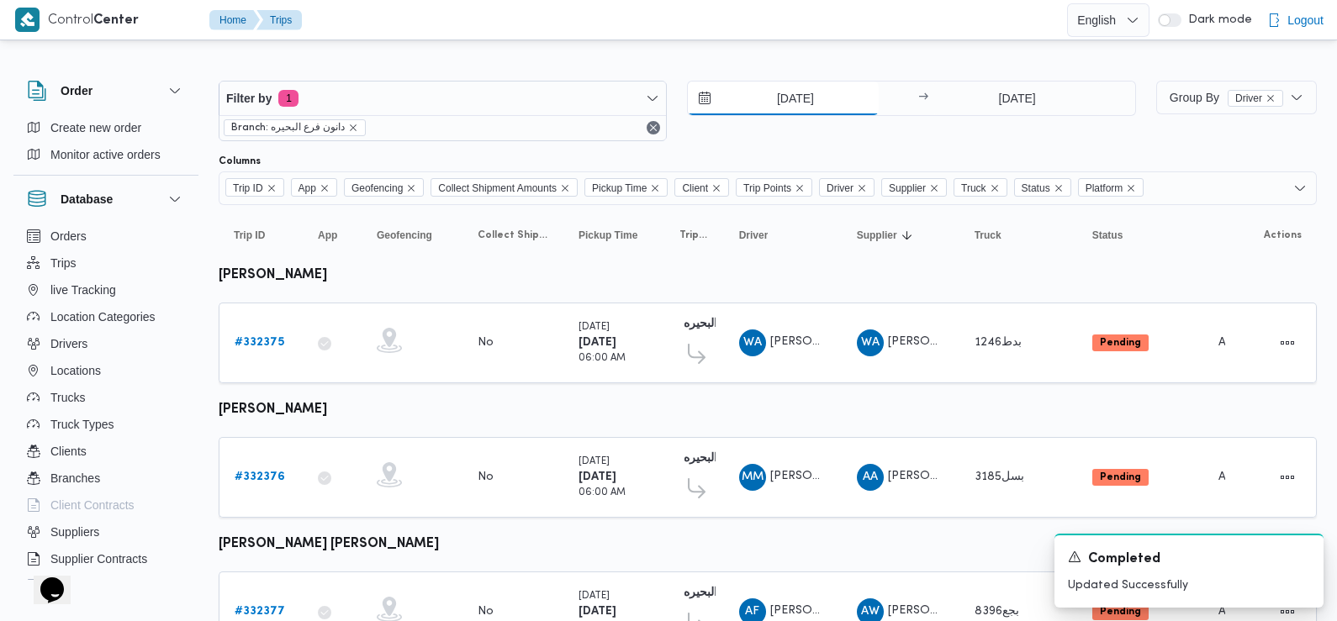
click at [811, 96] on input "[DATE]" at bounding box center [783, 99] width 191 height 34
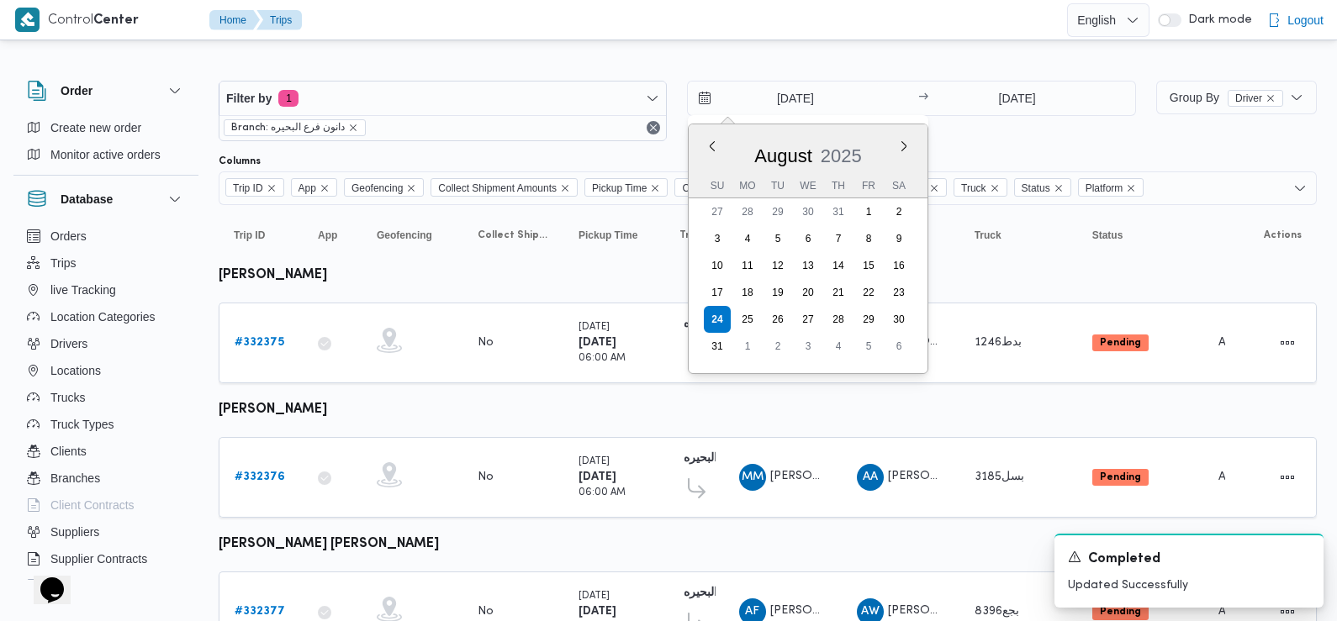
click at [1022, 140] on div "24/8/2025 Previous Month Next month August 2025 August 2025 Su Mo Tu We Th Fr S…" at bounding box center [911, 111] width 448 height 61
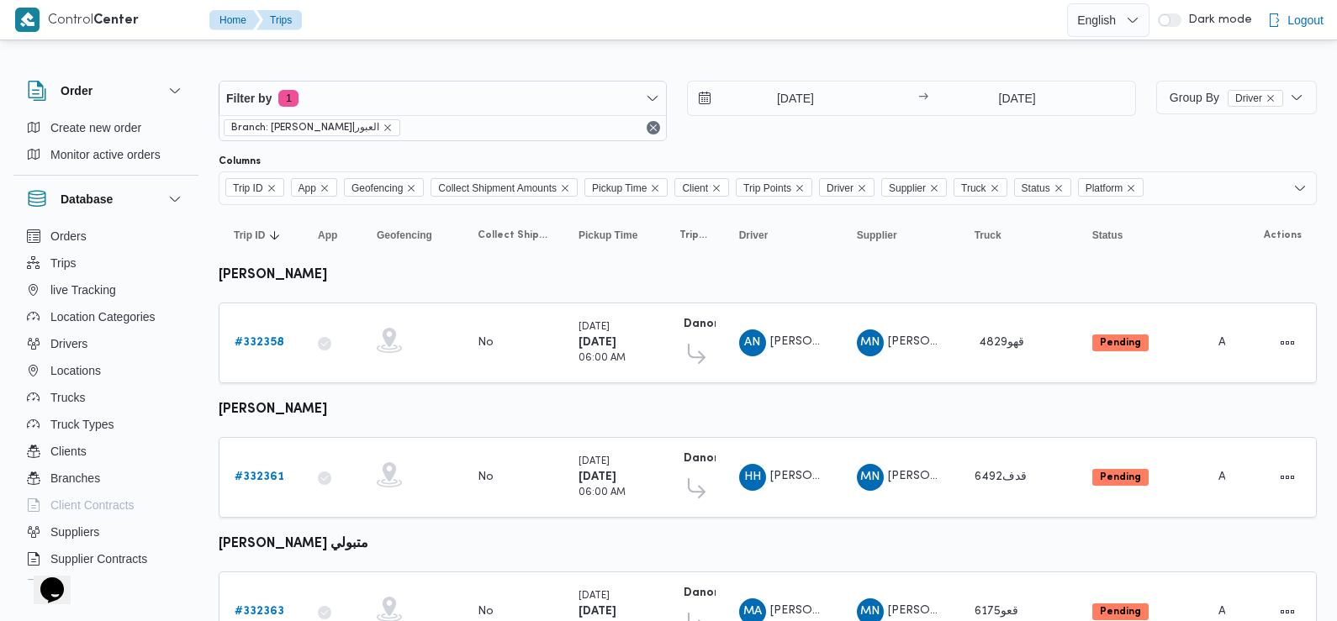
scroll to position [181, 0]
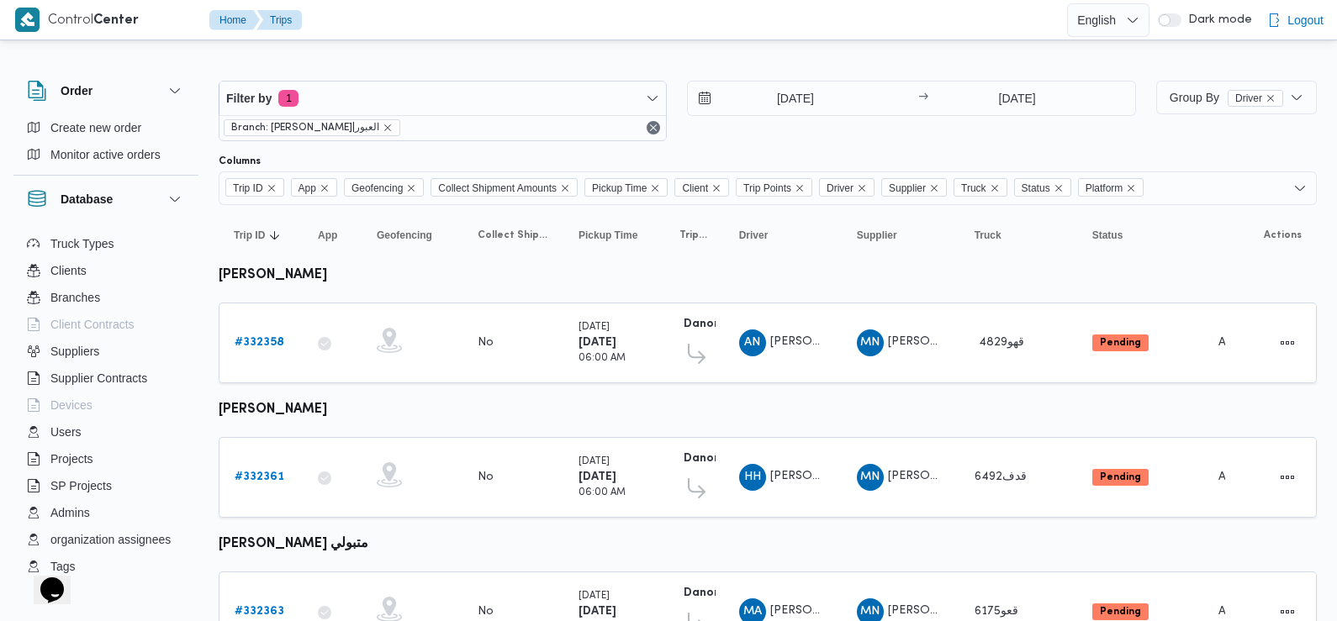
click at [806, 122] on div "[DATE] → [DATE]" at bounding box center [911, 111] width 448 height 61
click at [793, 103] on input "[DATE]" at bounding box center [783, 99] width 191 height 34
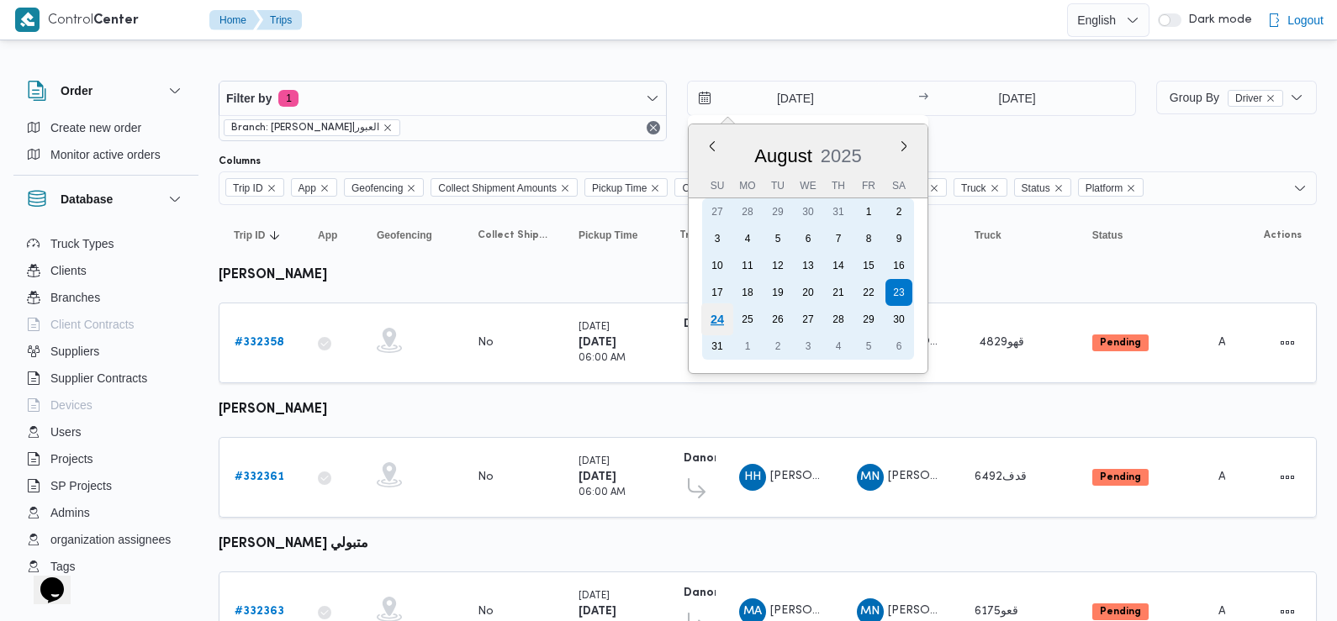
click at [718, 323] on div "24" at bounding box center [717, 320] width 32 height 32
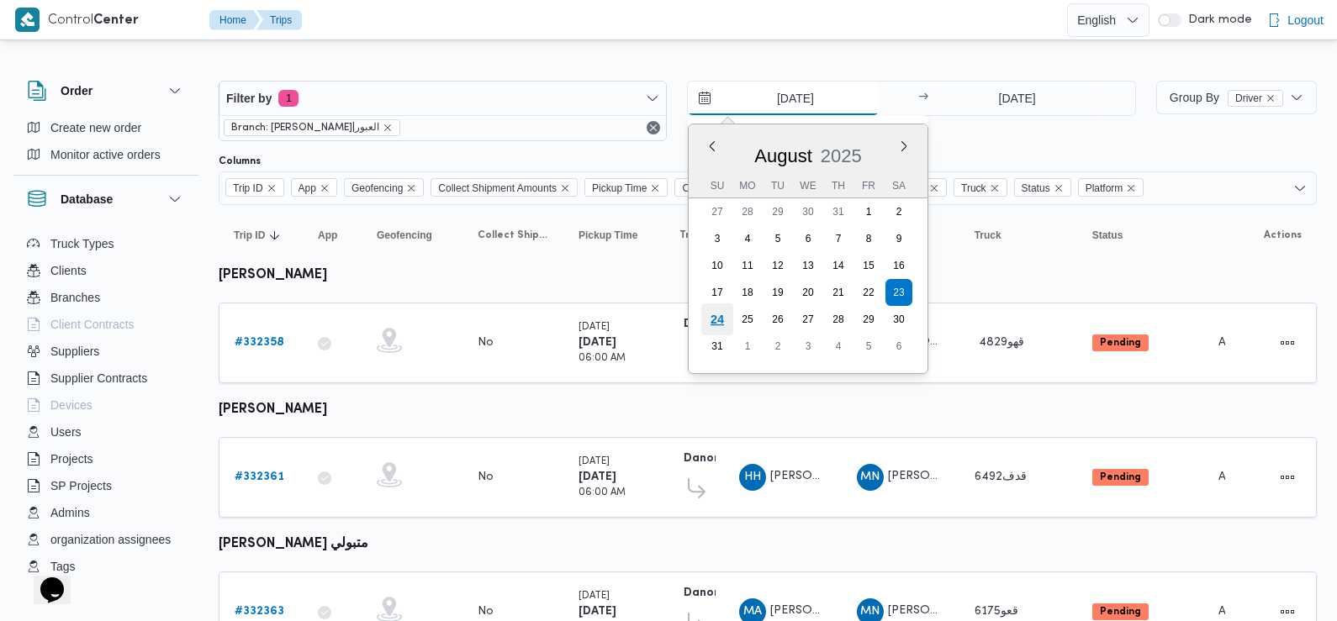
type input "24/8/2025"
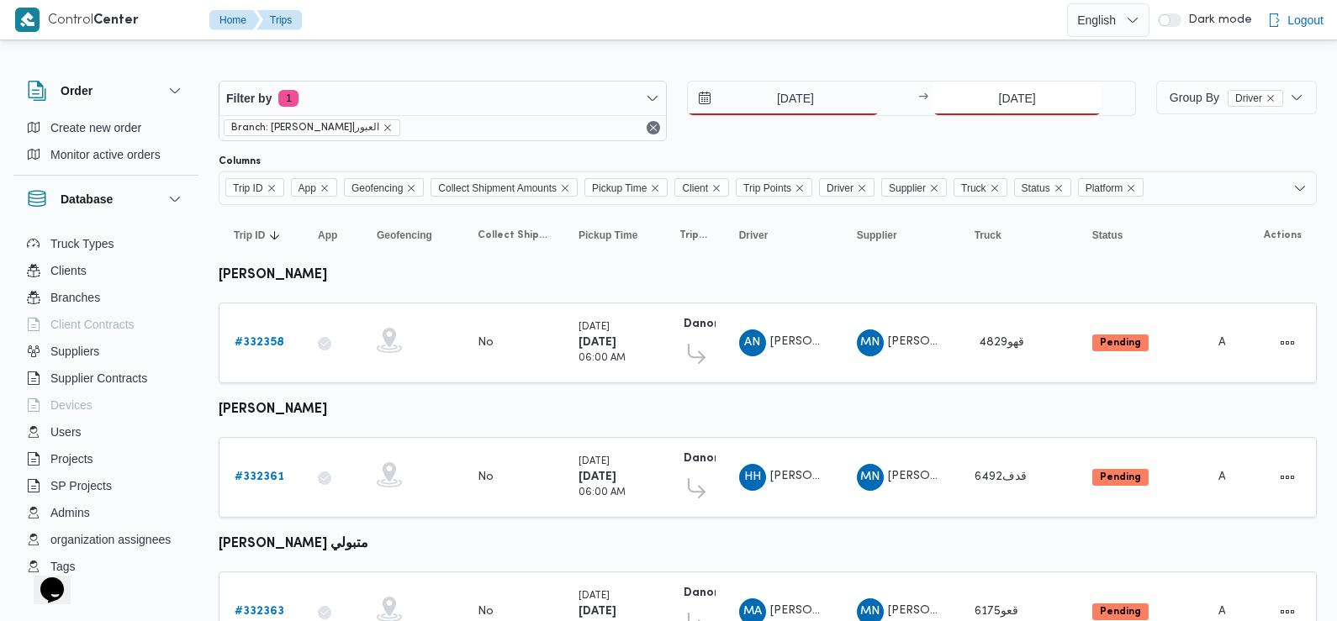
click at [981, 82] on input "23/8/2025" at bounding box center [1016, 99] width 167 height 34
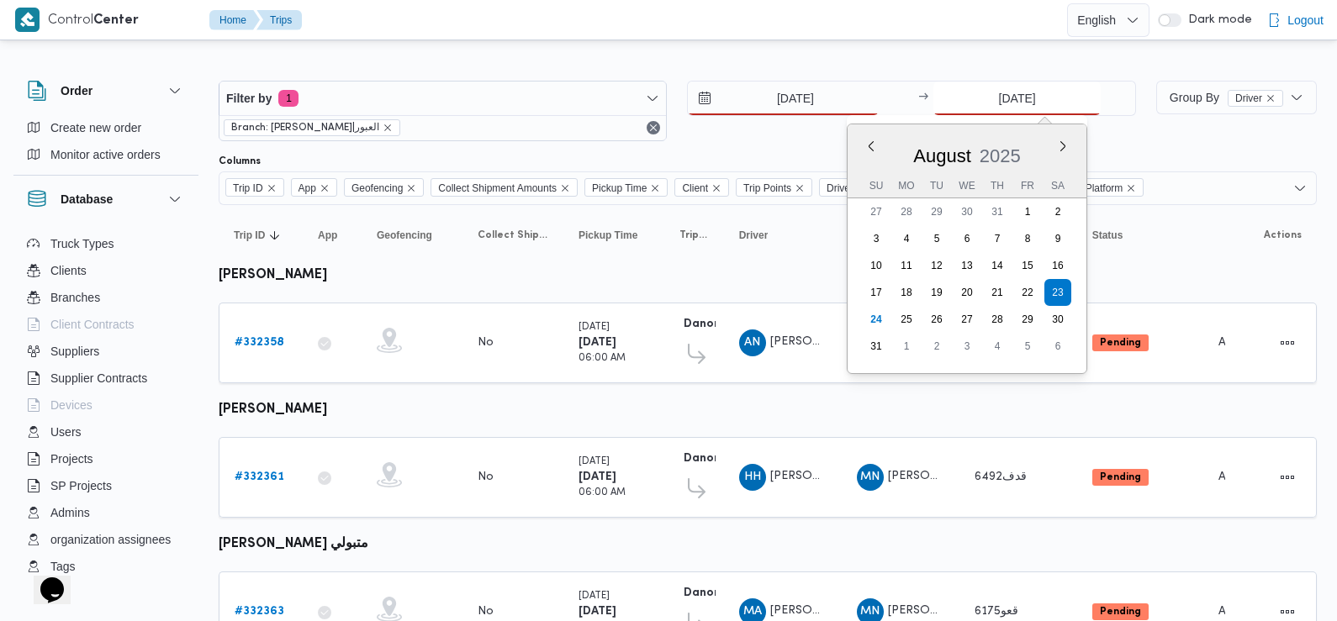
click at [986, 101] on input "23/8/2025" at bounding box center [1016, 99] width 167 height 34
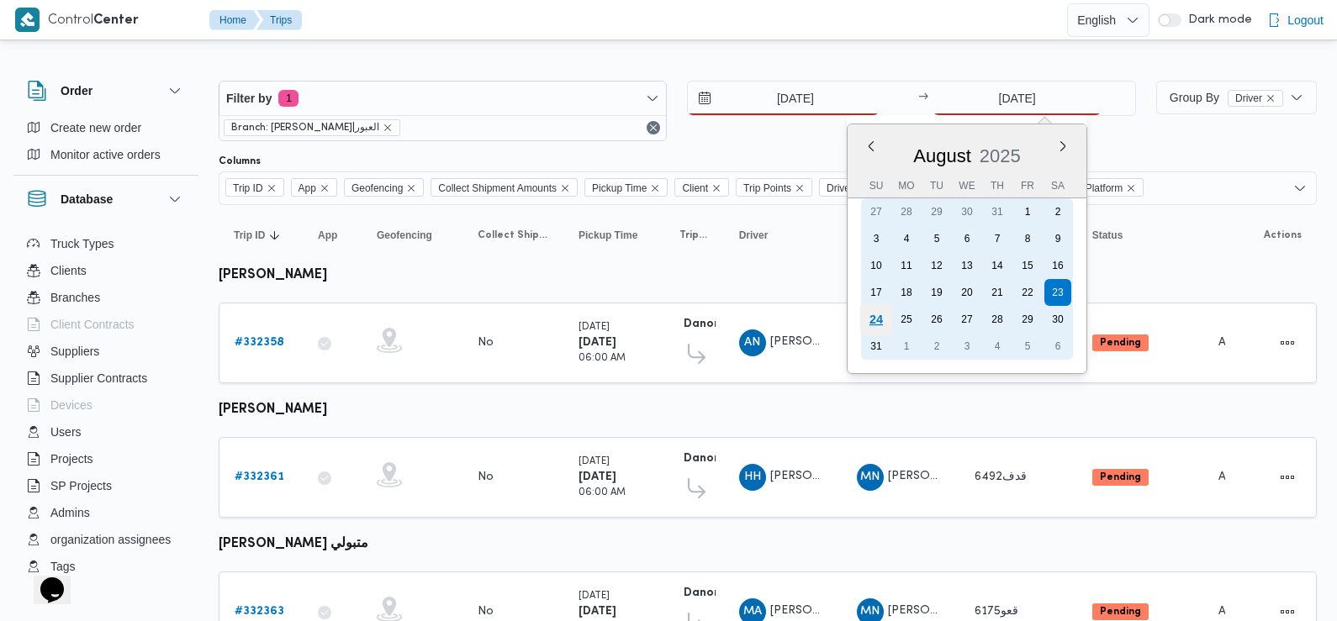
click at [876, 325] on div "24" at bounding box center [876, 320] width 32 height 32
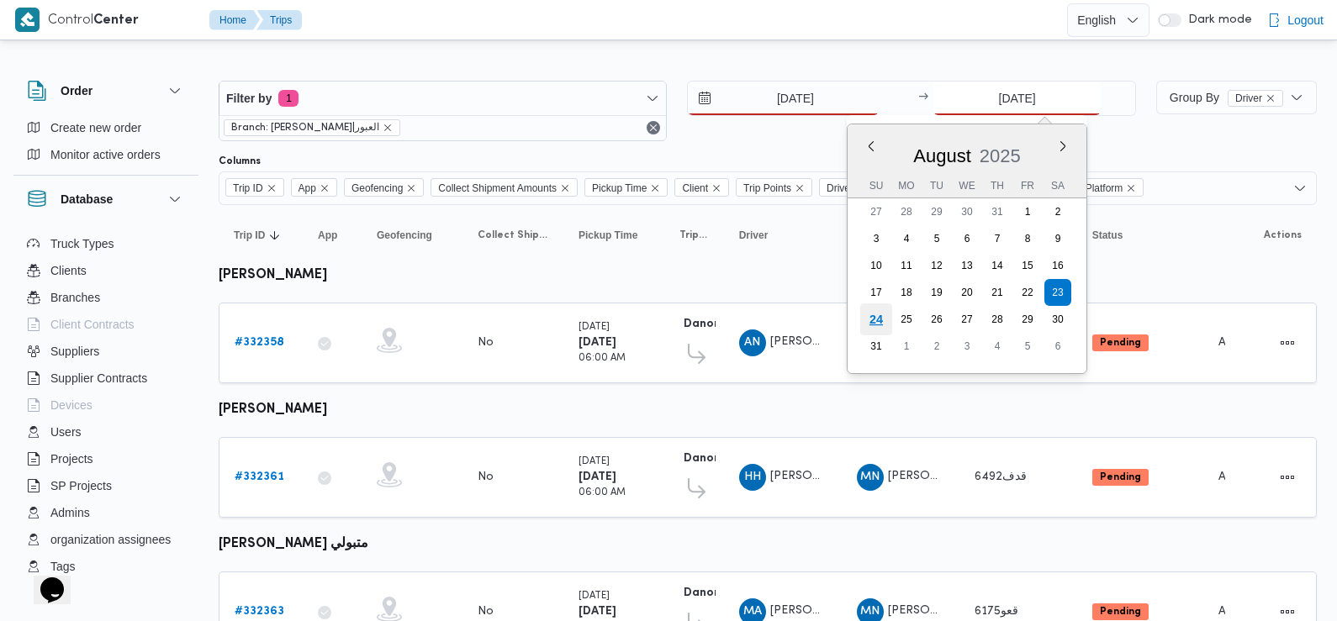
type input "[DATE]"
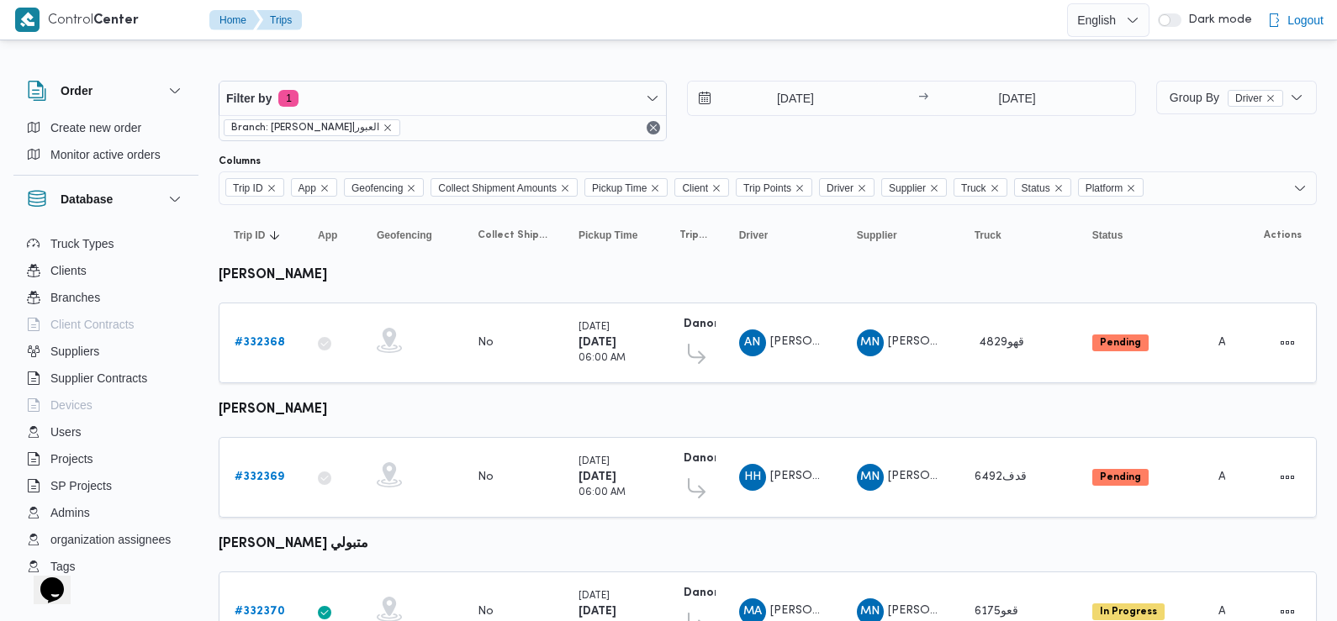
click at [814, 128] on div "24/8/2025 → 24/8/2025" at bounding box center [911, 111] width 448 height 61
click at [276, 329] on div "# 332368" at bounding box center [261, 343] width 66 height 34
click at [276, 341] on b "# 332368" at bounding box center [260, 342] width 50 height 11
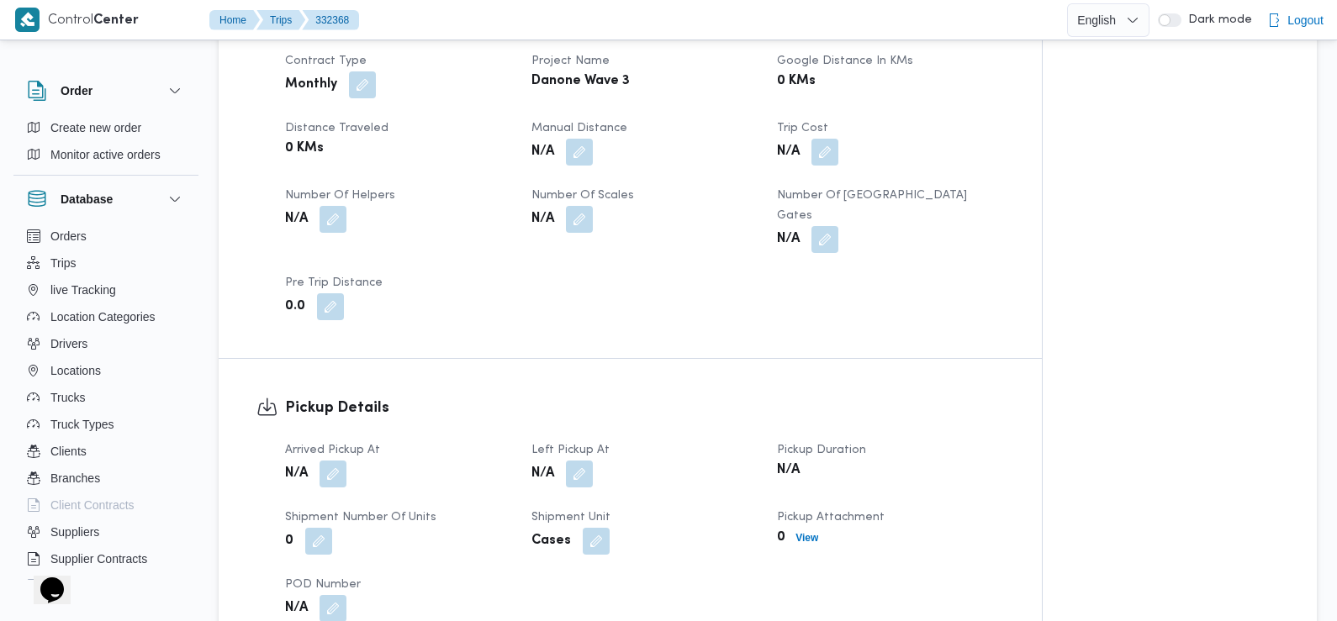
scroll to position [796, 0]
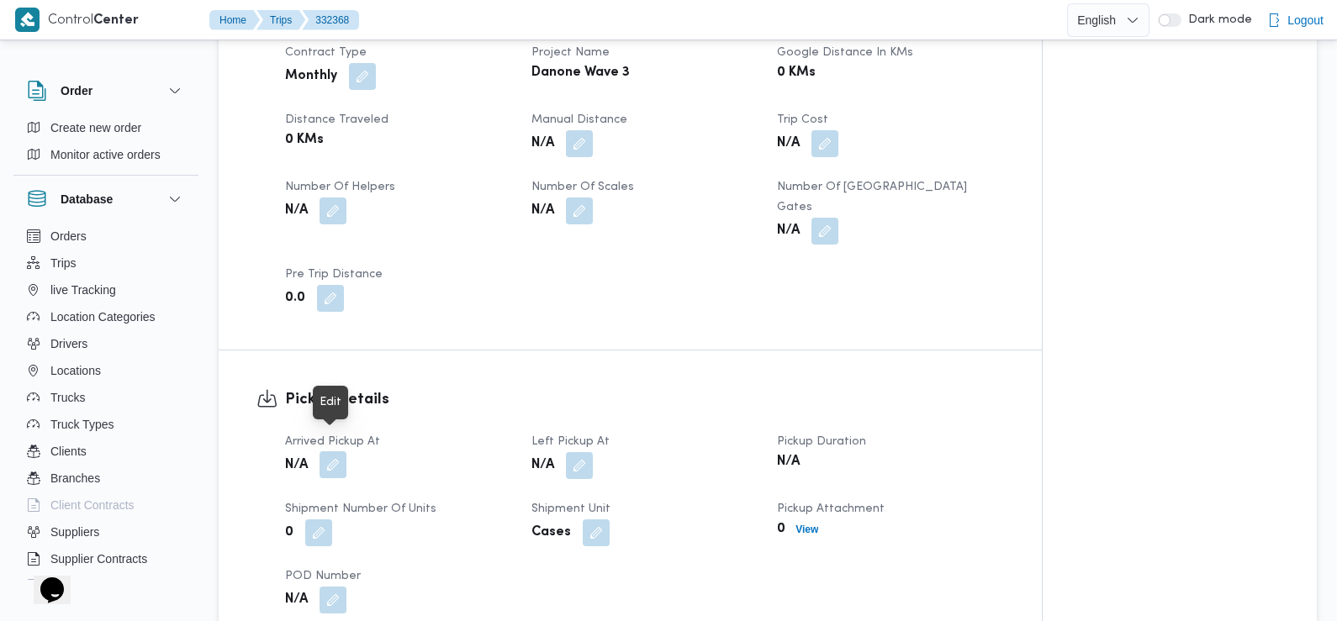
click at [332, 452] on button "button" at bounding box center [333, 465] width 27 height 27
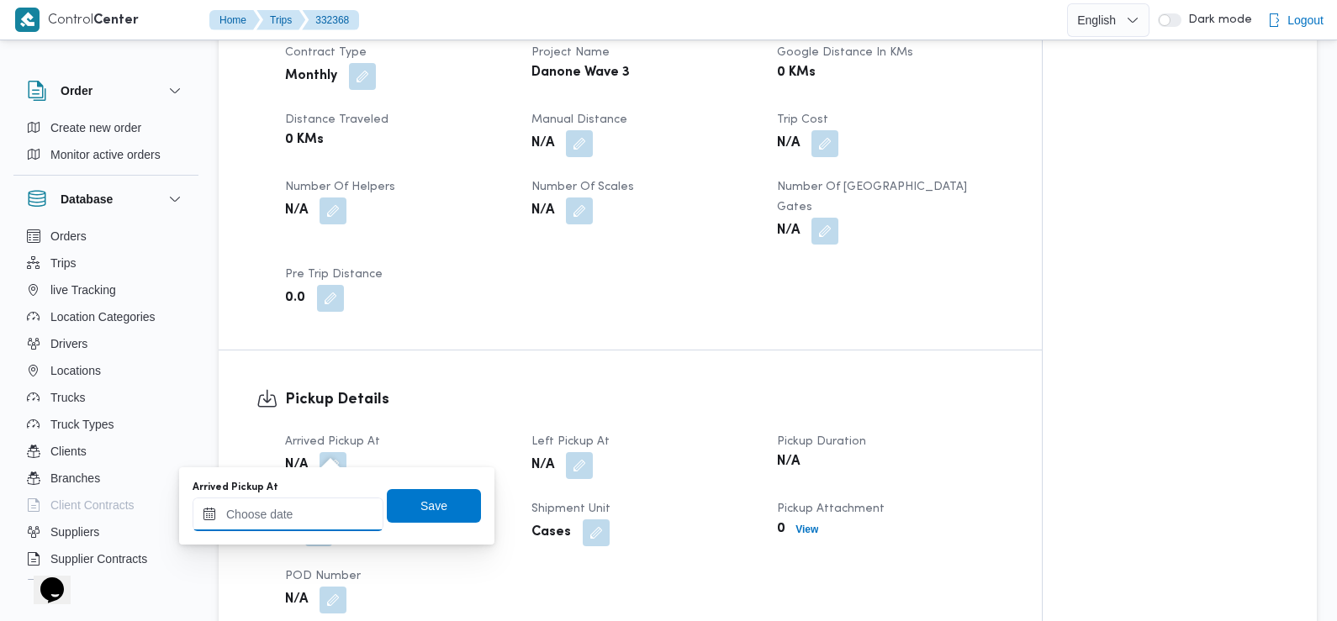
click at [314, 524] on input "Arrived Pickup At" at bounding box center [288, 515] width 191 height 34
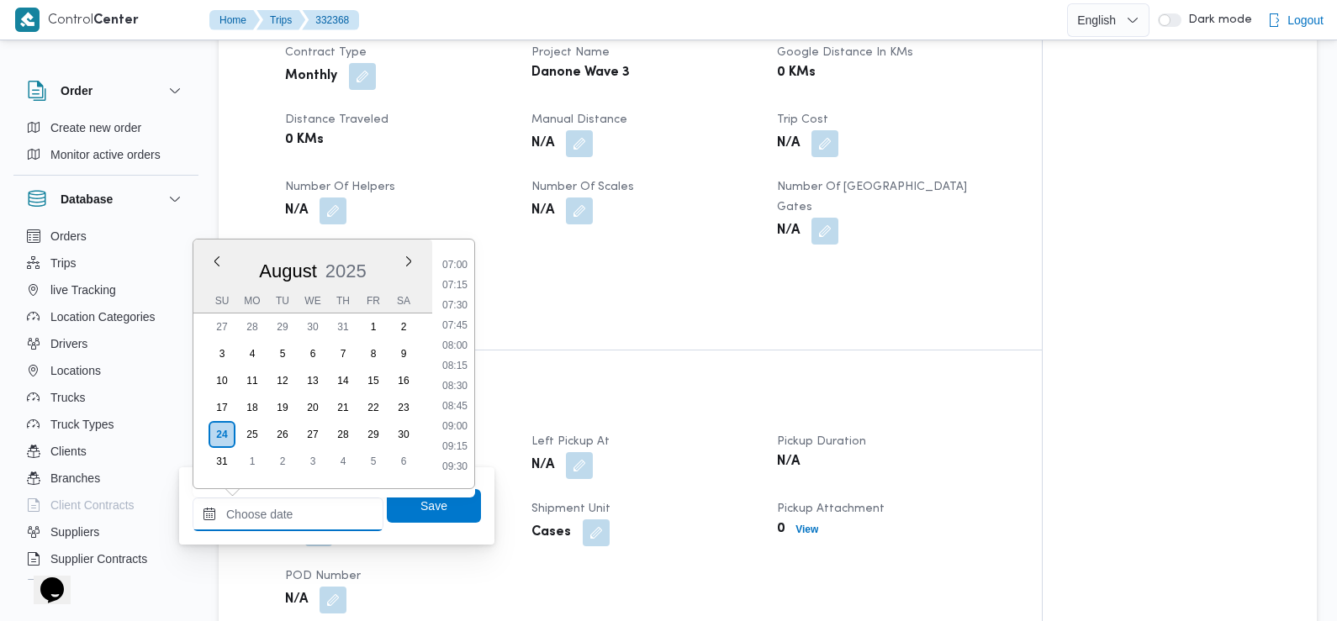
scroll to position [553, 0]
click at [459, 320] on li "07:30" at bounding box center [455, 313] width 39 height 17
type input "[DATE] 07:30"
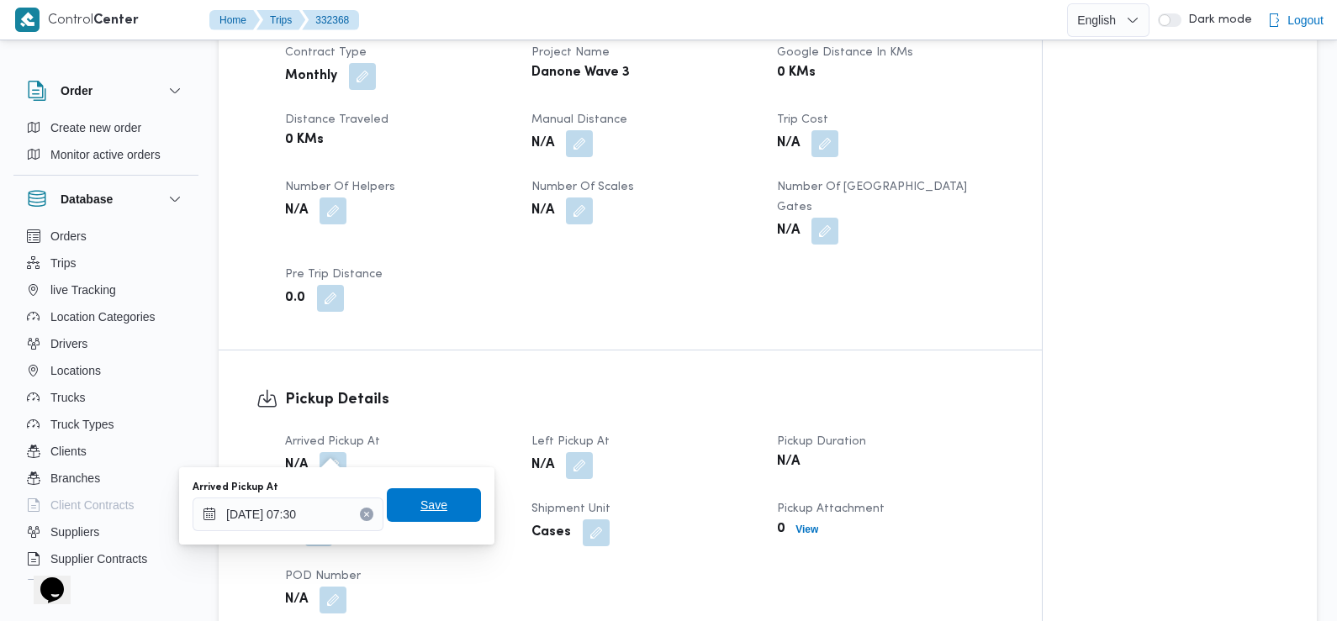
click at [433, 513] on span "Save" at bounding box center [434, 506] width 94 height 34
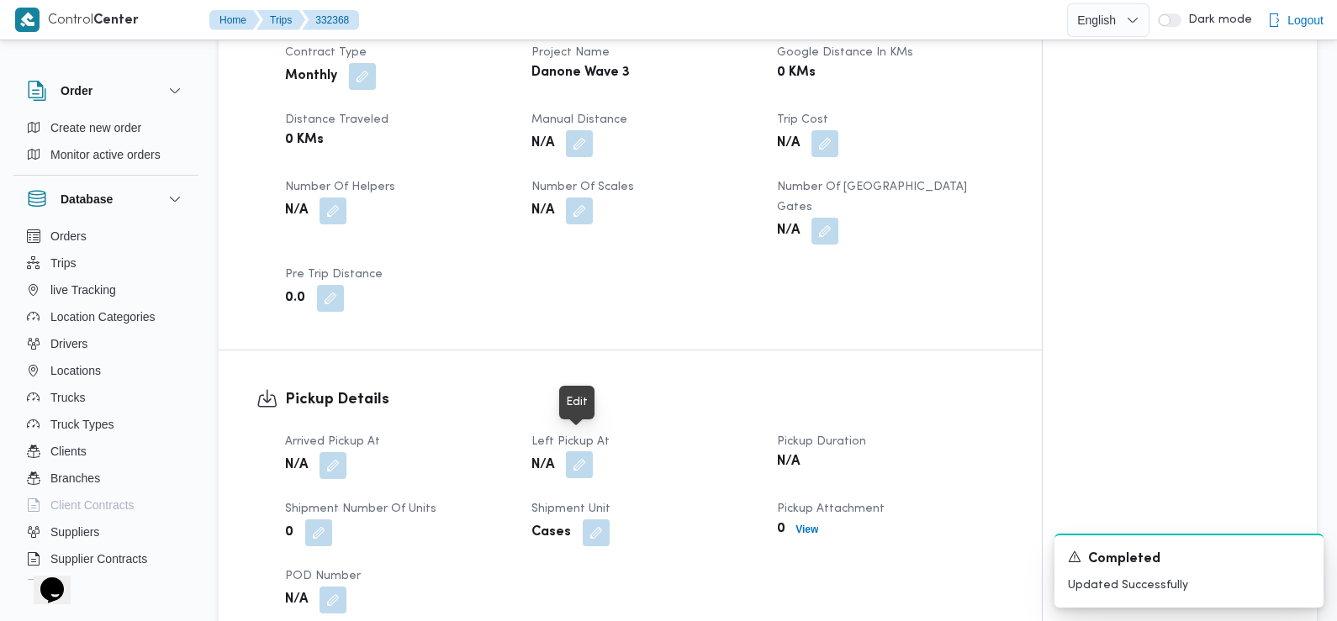
click at [575, 452] on button "button" at bounding box center [579, 465] width 27 height 27
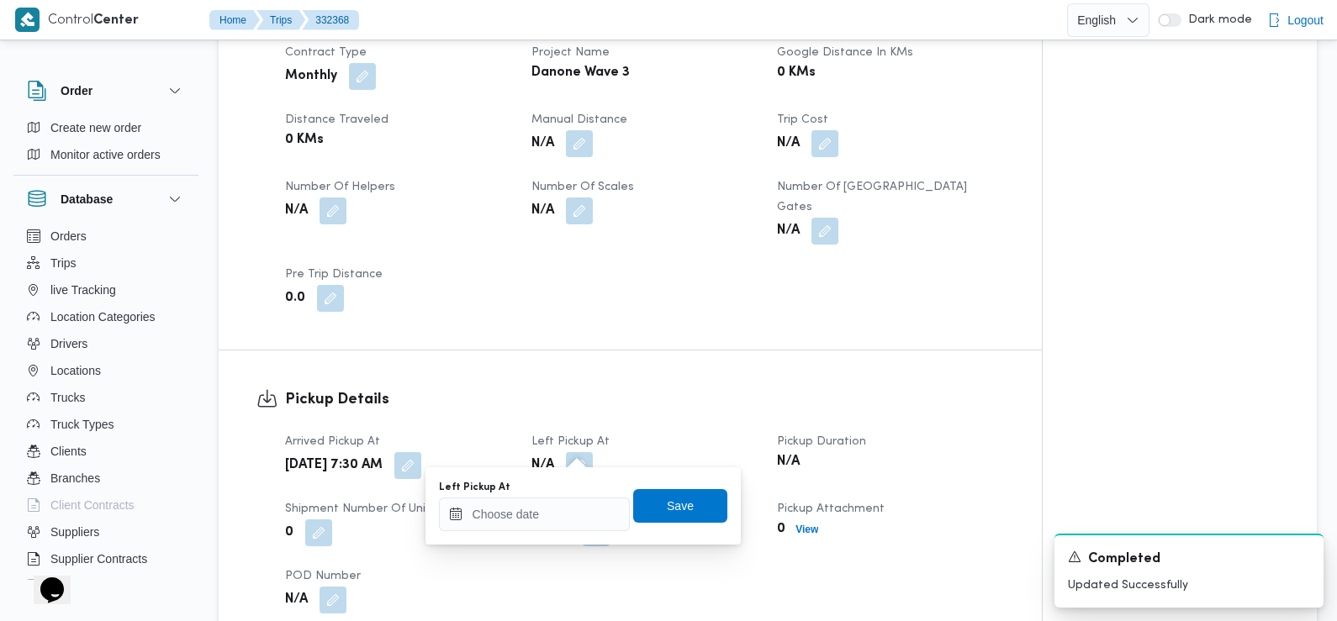
click at [557, 495] on div "Left Pickup At" at bounding box center [534, 506] width 191 height 50
click at [545, 528] on input "Left Pickup At" at bounding box center [534, 515] width 191 height 34
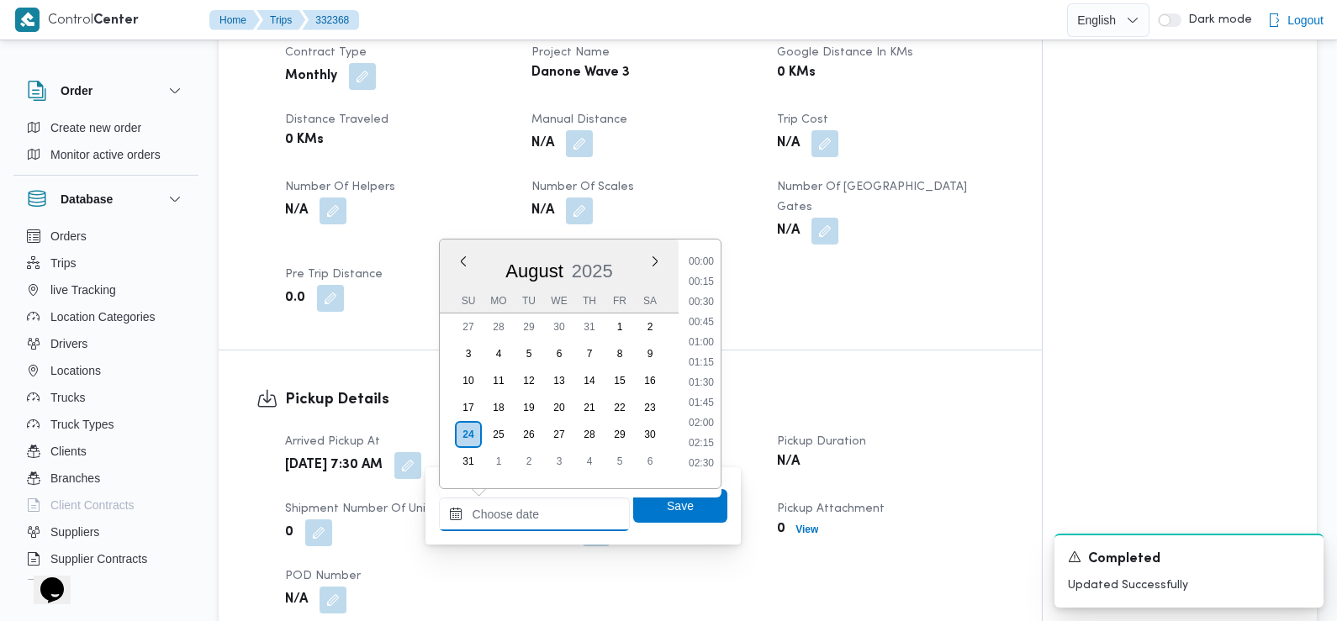
scroll to position [772, 0]
click at [705, 254] on li "09:30" at bounding box center [701, 256] width 39 height 17
type input "[DATE] 09:30"
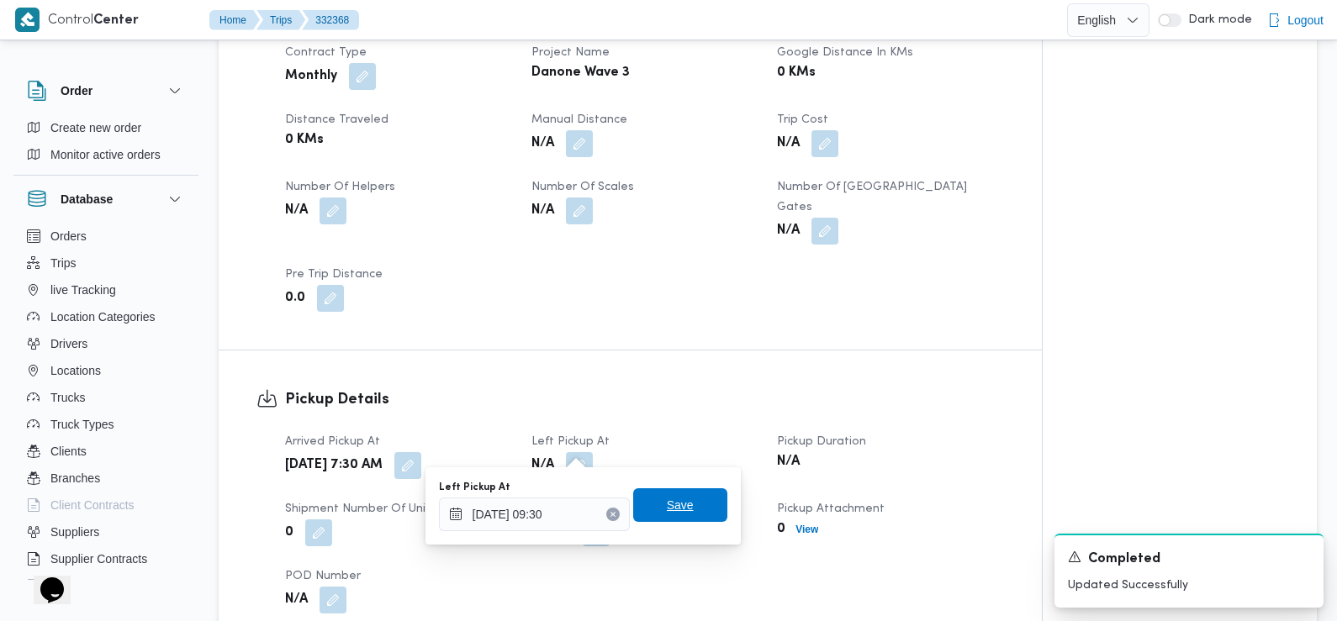
click at [688, 501] on span "Save" at bounding box center [680, 506] width 94 height 34
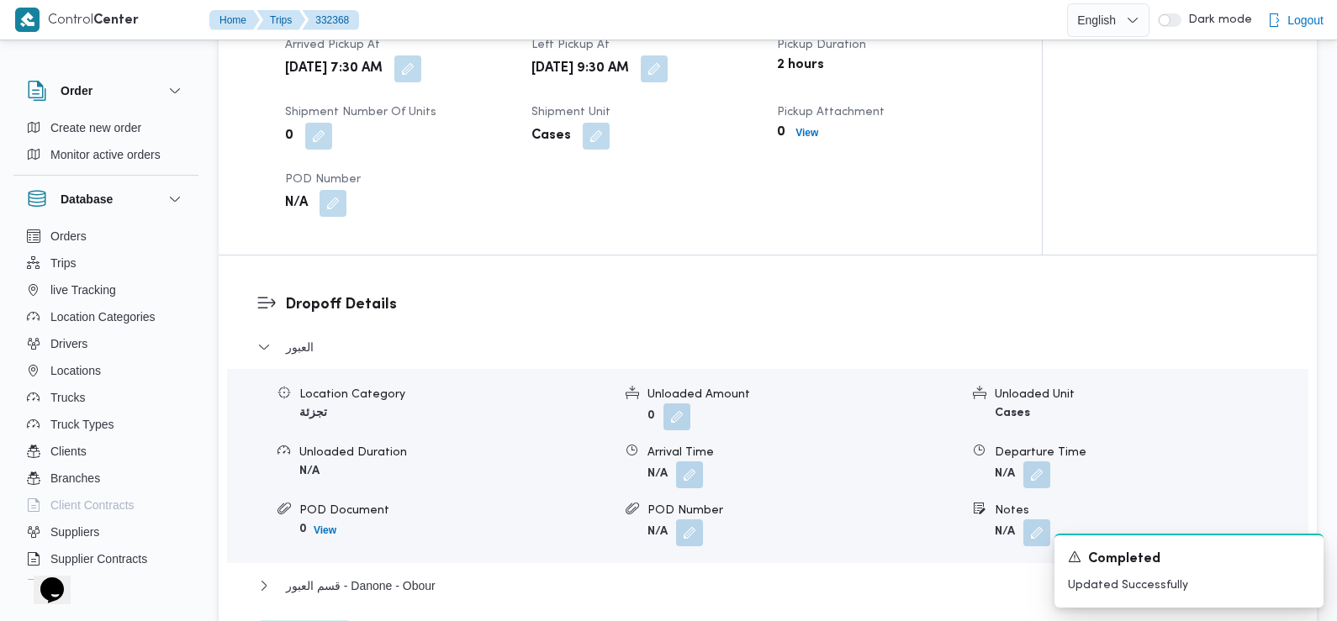
scroll to position [1194, 0]
click at [689, 465] on button "button" at bounding box center [689, 473] width 27 height 27
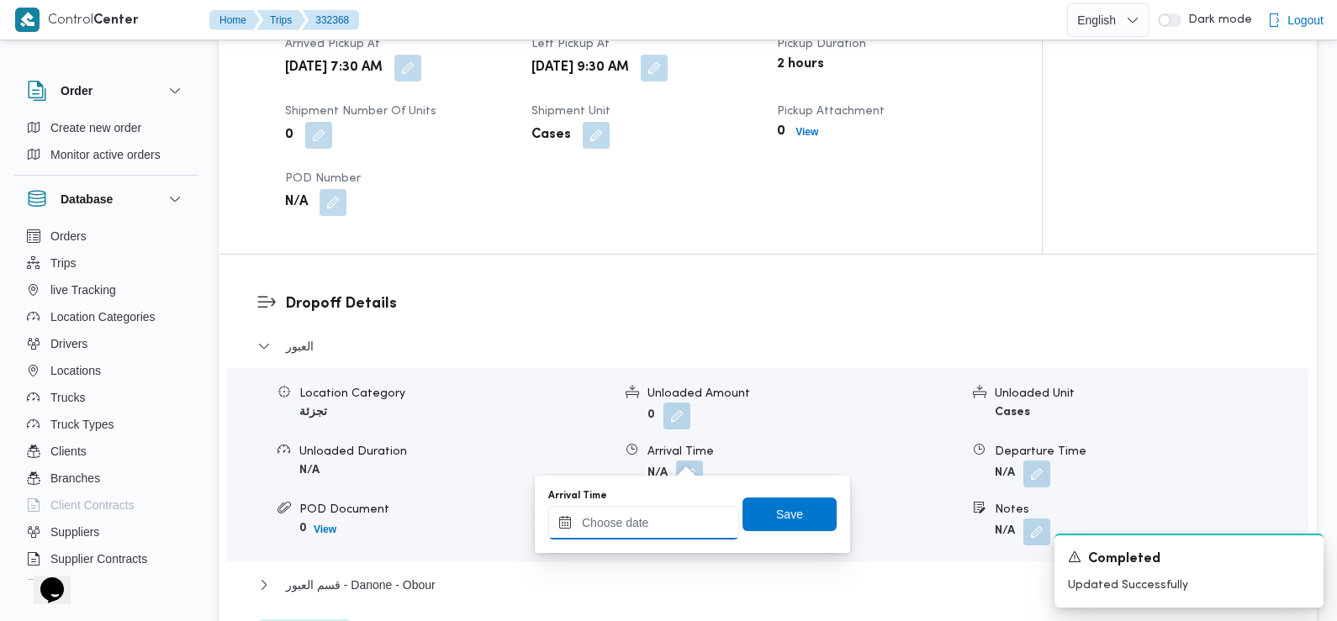
click at [690, 523] on input "Arrival Time" at bounding box center [643, 523] width 191 height 34
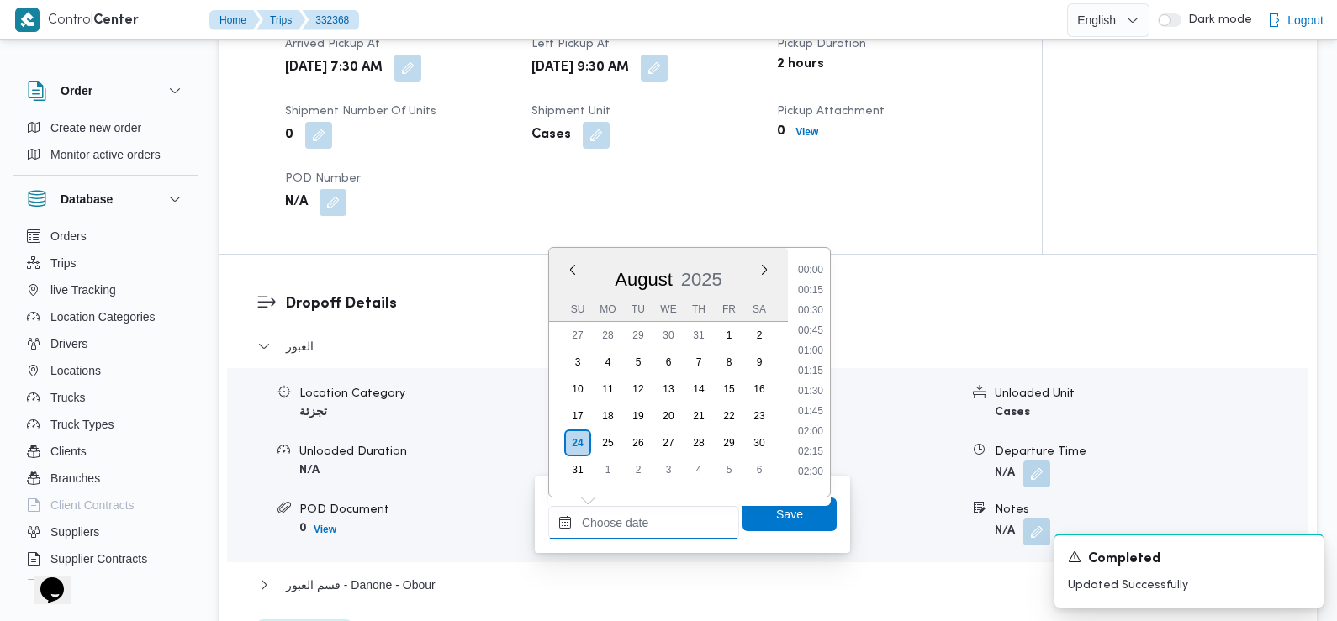
scroll to position [772, 0]
click at [816, 270] on li "09:30" at bounding box center [810, 264] width 39 height 17
type input "[DATE] 09:30"
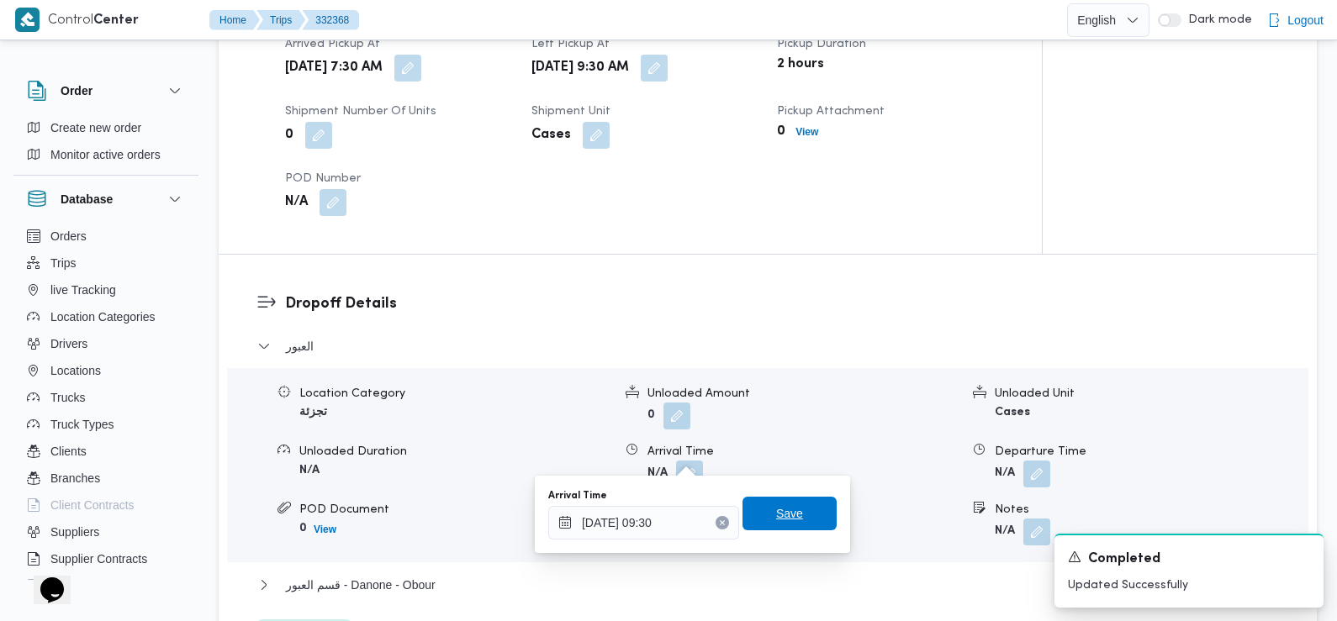
click at [805, 521] on span "Save" at bounding box center [789, 514] width 94 height 34
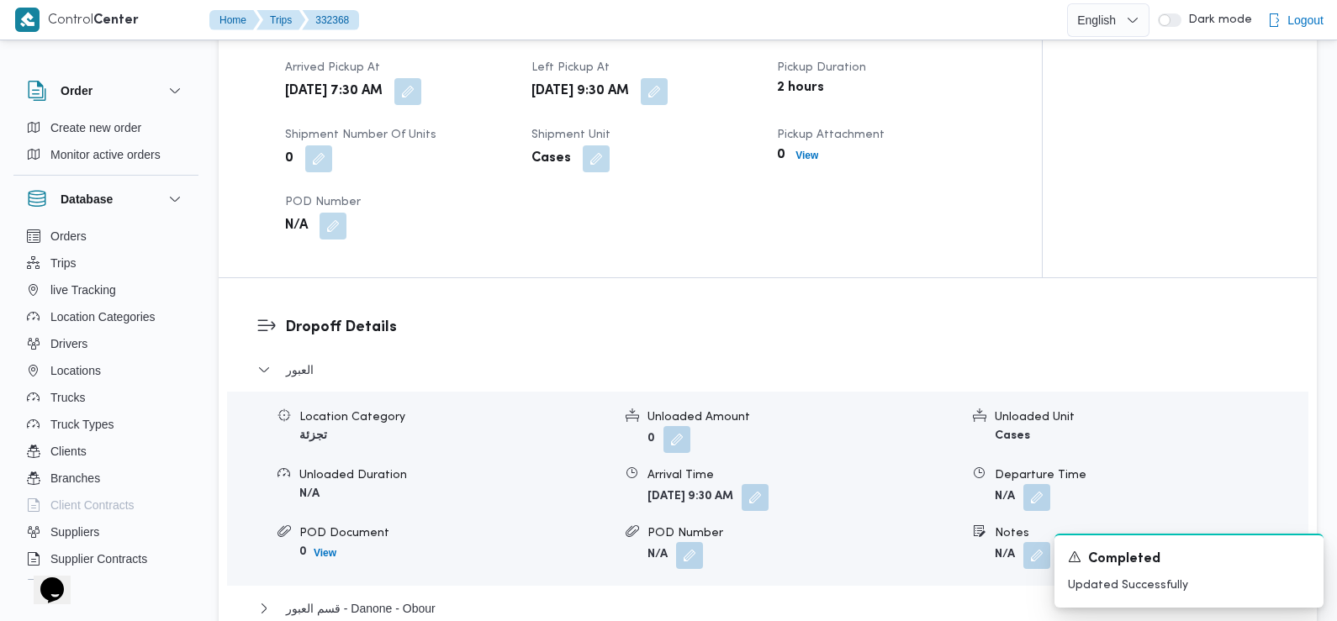
scroll to position [1244, 0]
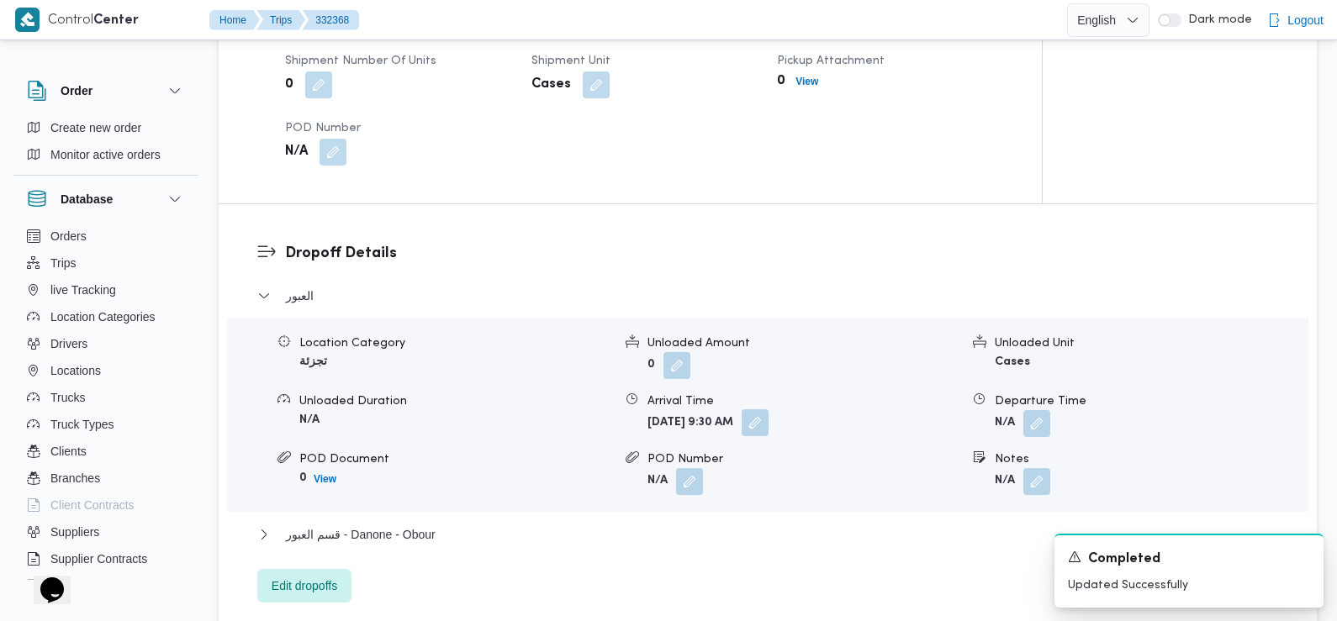
click at [769, 409] on button "button" at bounding box center [755, 422] width 27 height 27
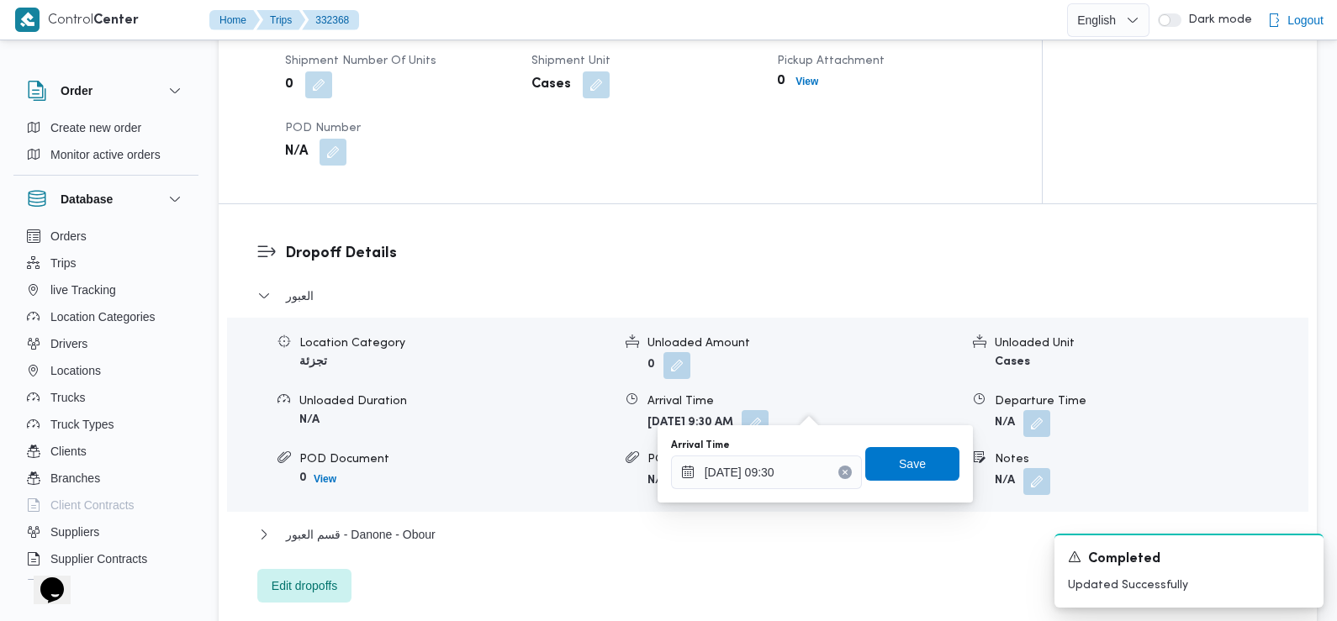
click at [675, 219] on div "Dropoff Details العبور Location Category تجزئة Unloaded Amount 0 Unloaded Unit …" at bounding box center [768, 422] width 1098 height 436
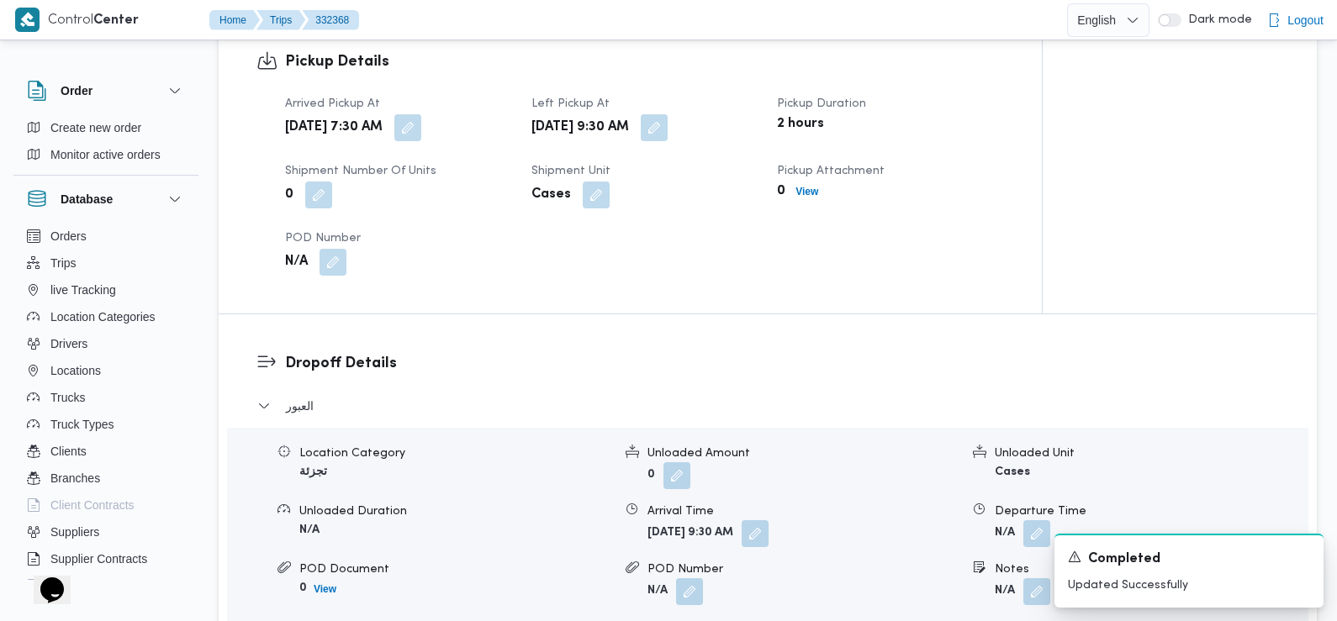
scroll to position [1065, 0]
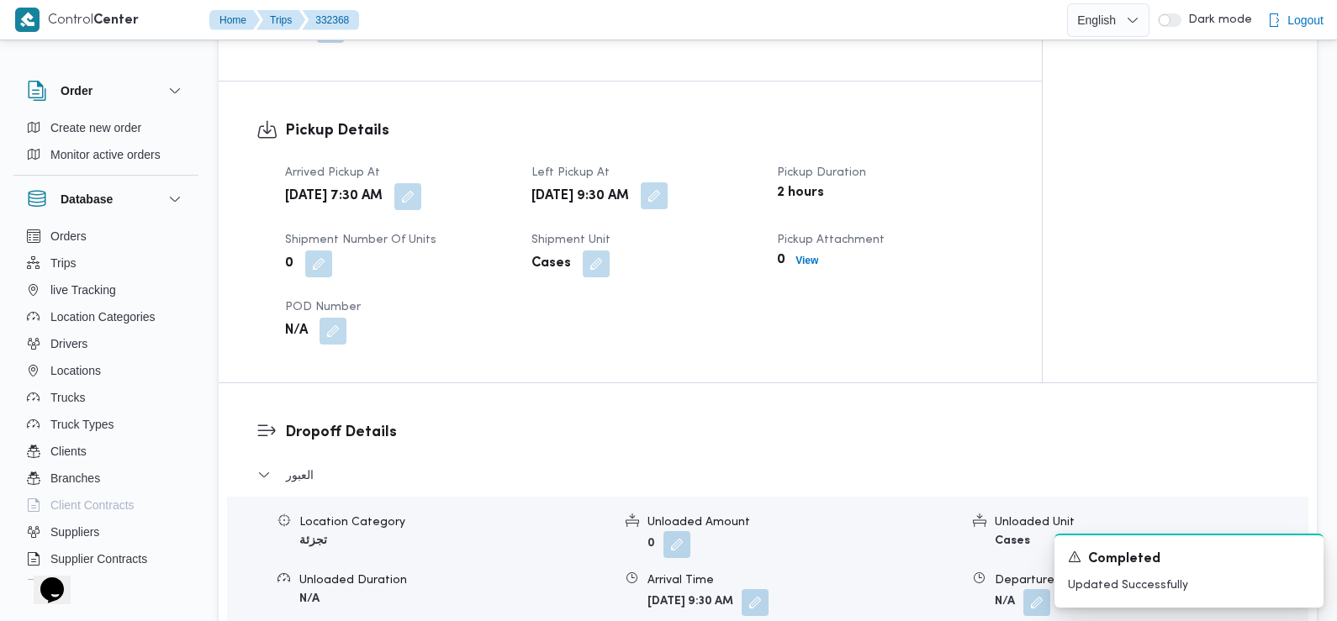
click at [668, 186] on button "button" at bounding box center [654, 195] width 27 height 27
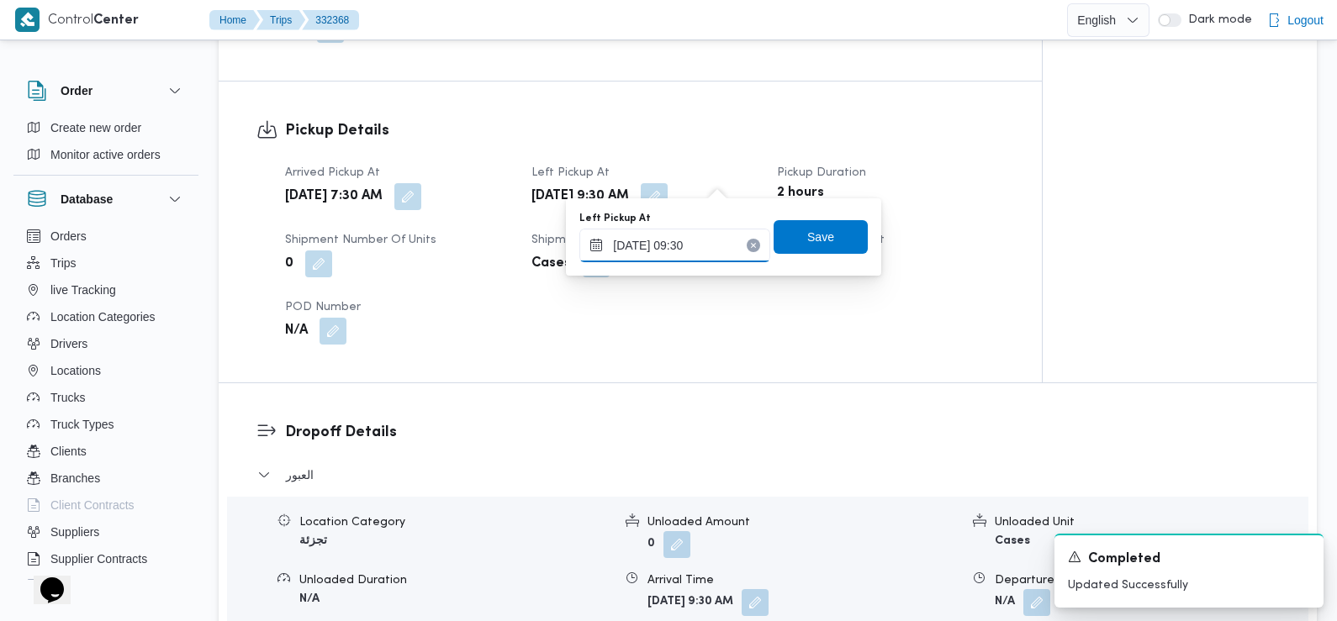
click at [713, 244] on input "[DATE] 09:30" at bounding box center [674, 246] width 191 height 34
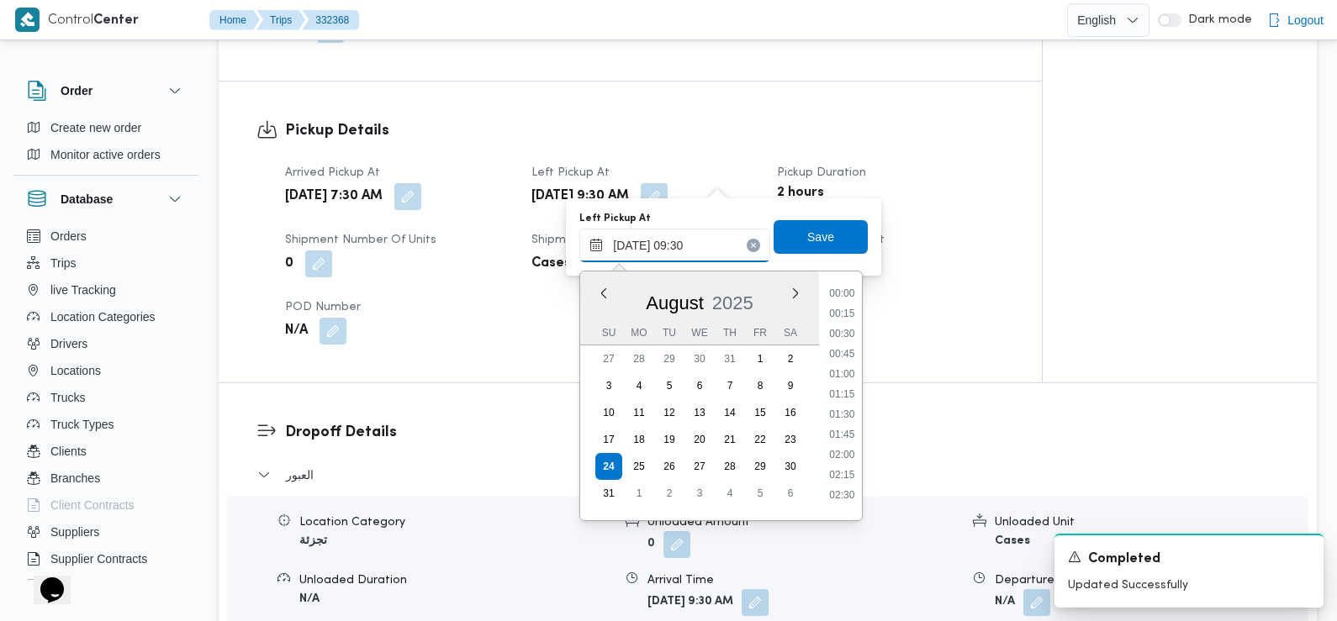
scroll to position [651, 0]
click at [844, 349] on li "08:45" at bounding box center [842, 349] width 39 height 17
type input "[DATE] 09:30"
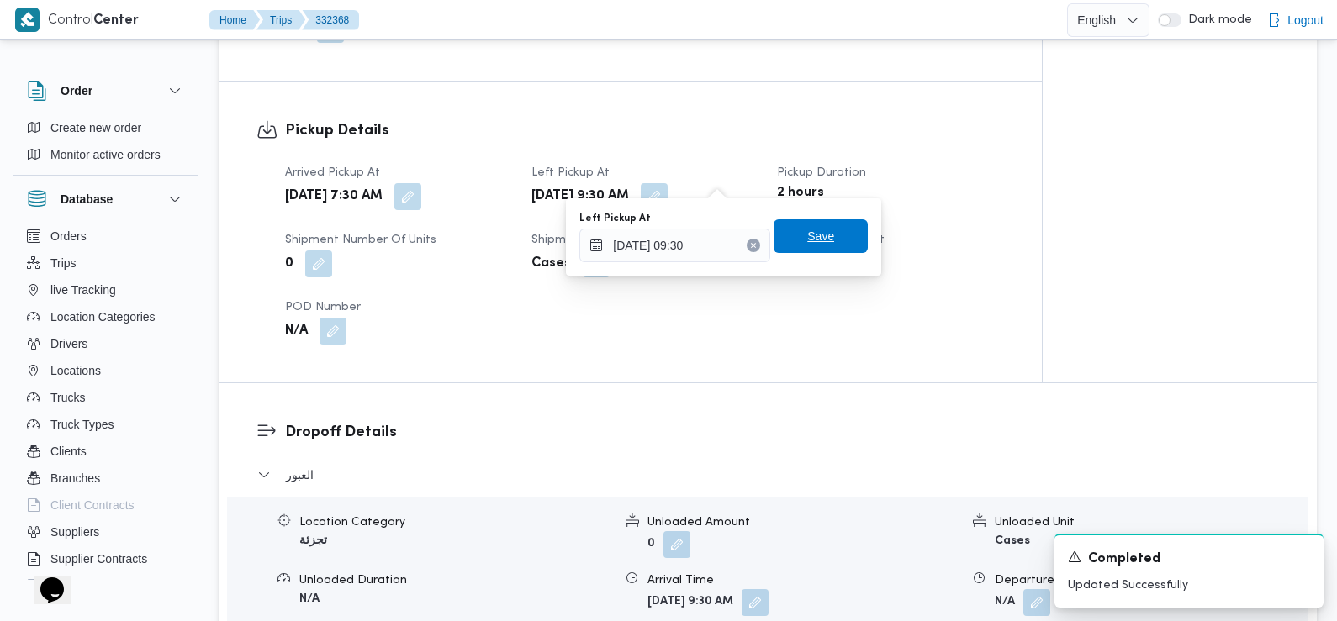
click at [826, 244] on span "Save" at bounding box center [821, 236] width 94 height 34
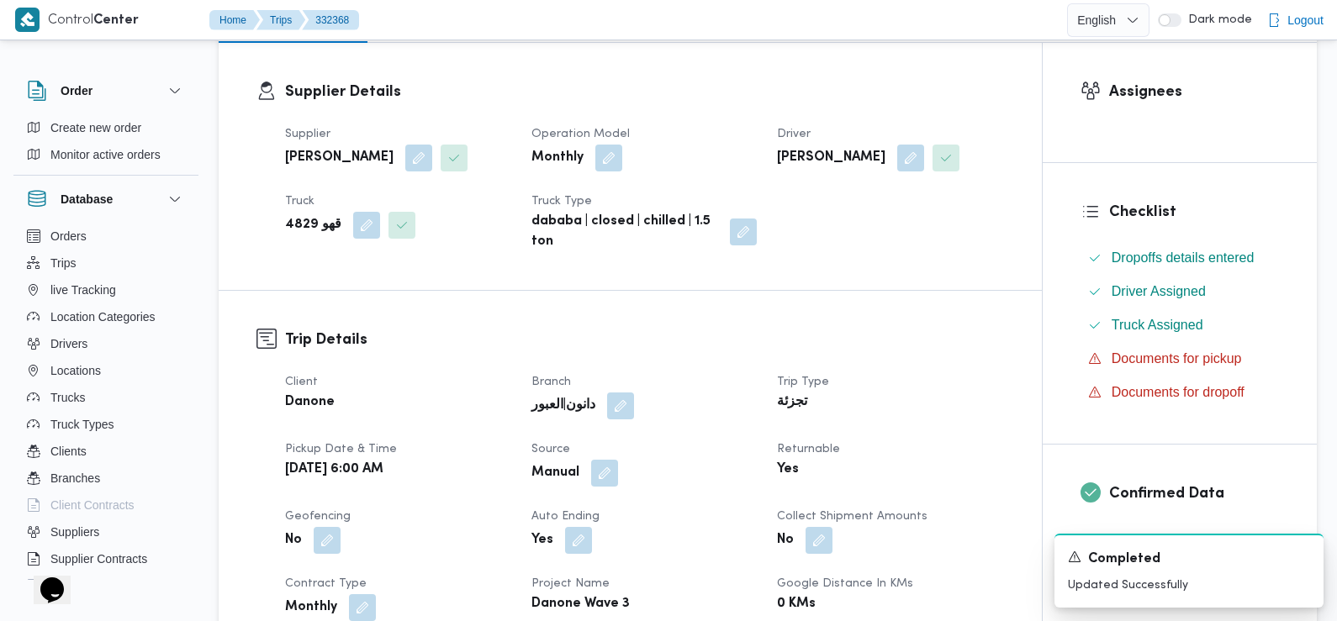
scroll to position [0, 0]
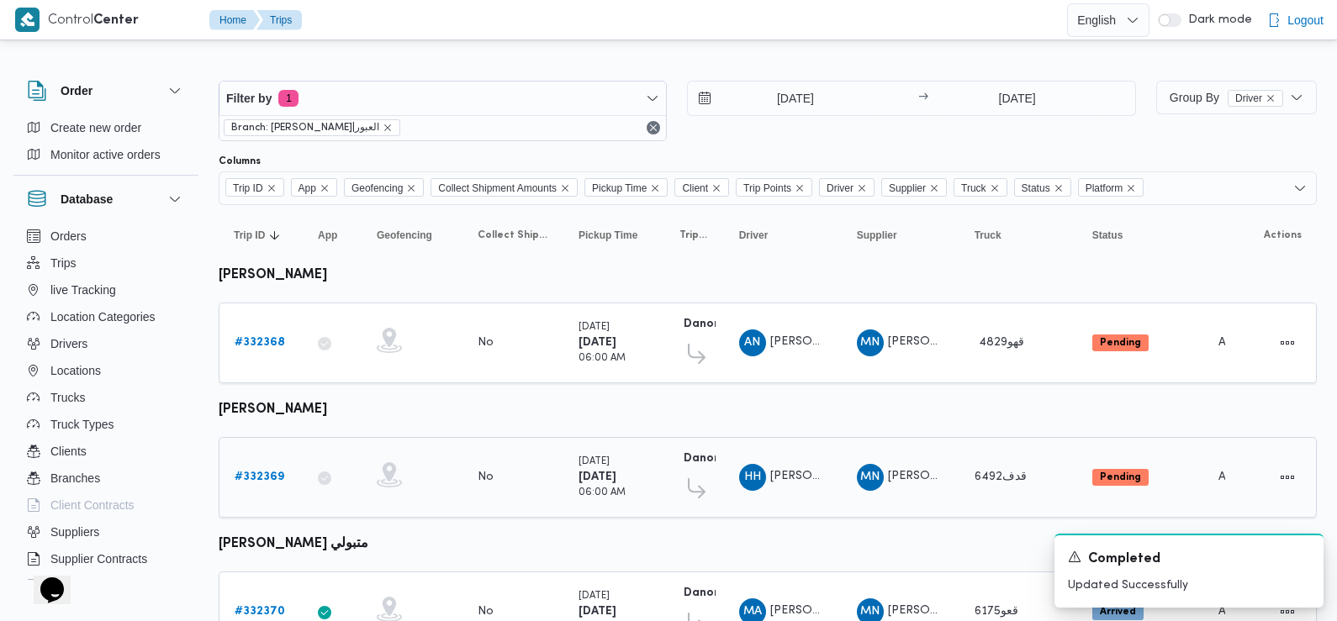
click at [250, 475] on b "# 332369" at bounding box center [260, 477] width 50 height 11
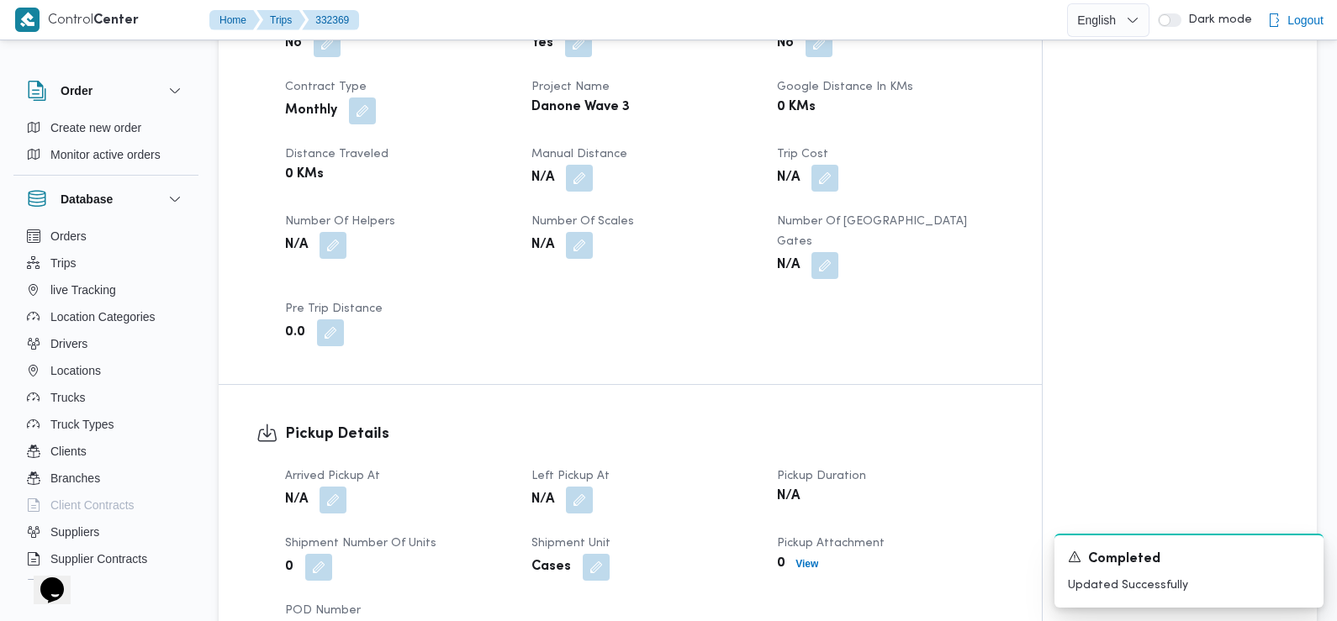
scroll to position [763, 0]
click at [330, 487] on button "button" at bounding box center [333, 498] width 27 height 27
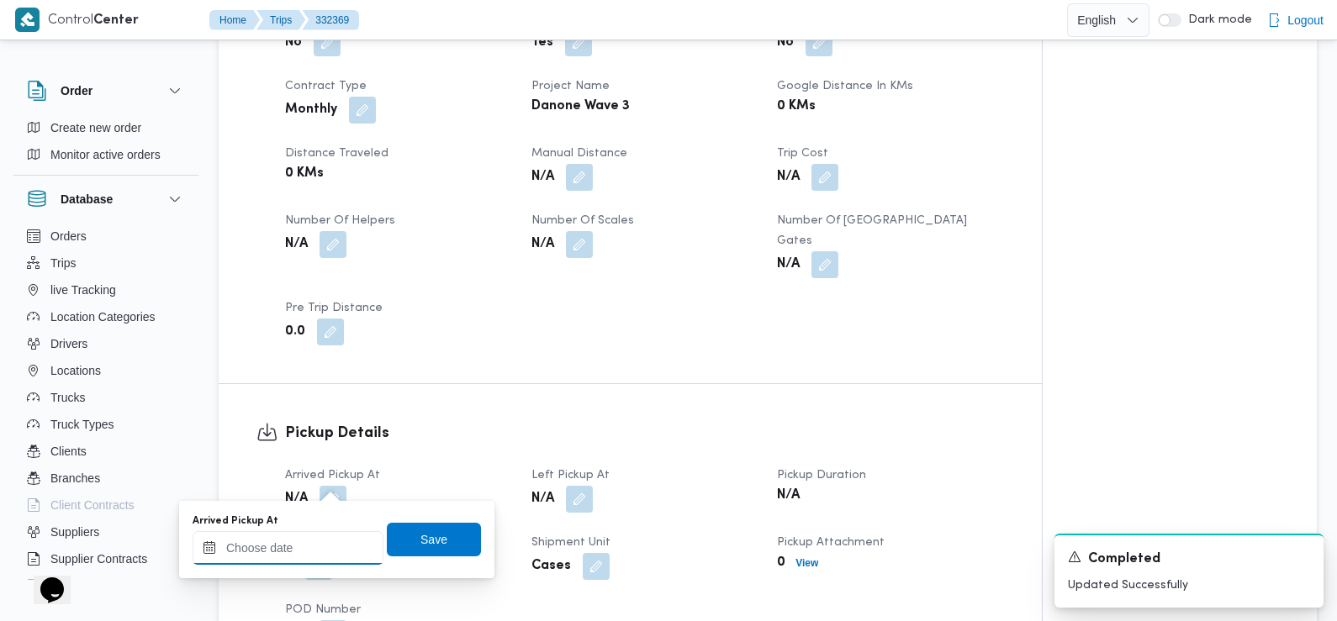
click at [320, 541] on input "Arrived Pickup At" at bounding box center [288, 548] width 191 height 34
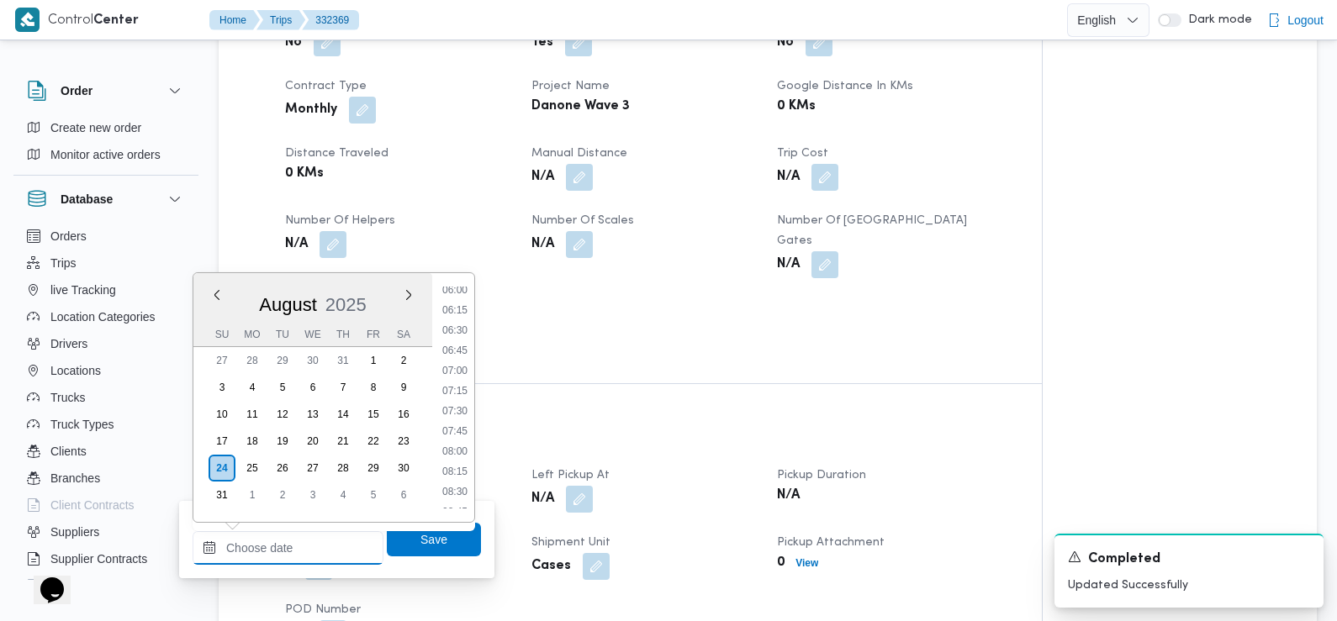
scroll to position [475, 0]
click at [465, 362] on li "06:45" at bounding box center [455, 365] width 39 height 17
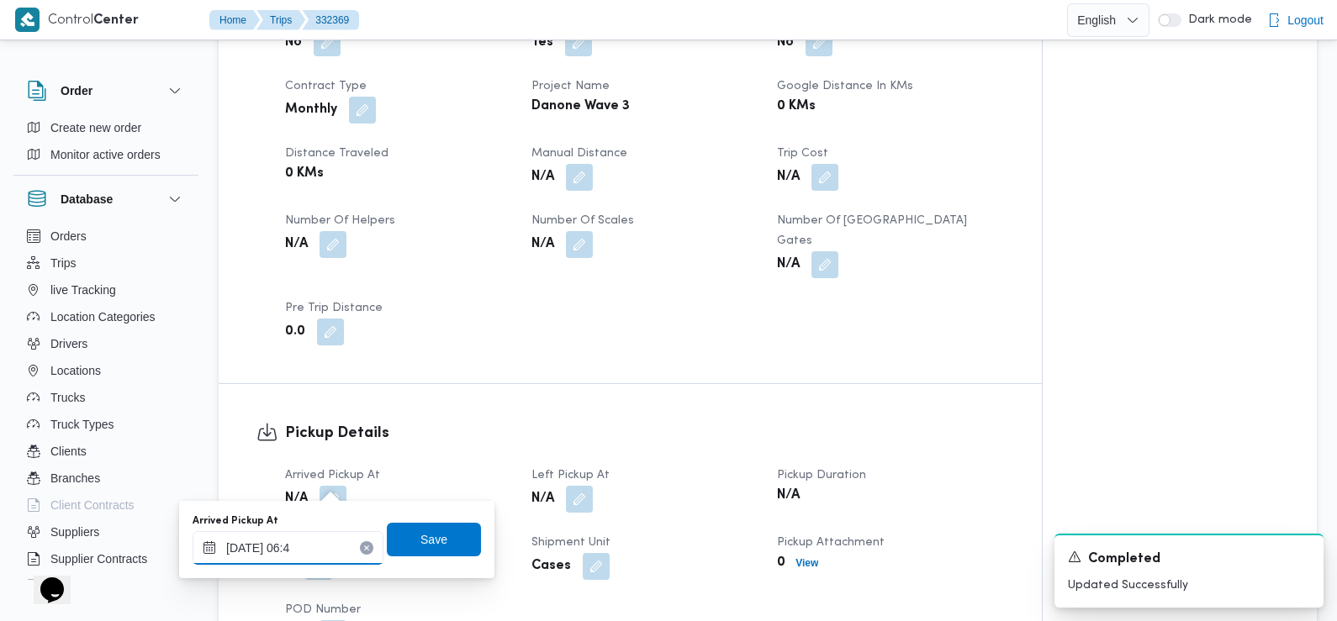
type input "24/08/2025 06:40"
click at [430, 526] on span "Save" at bounding box center [434, 539] width 94 height 34
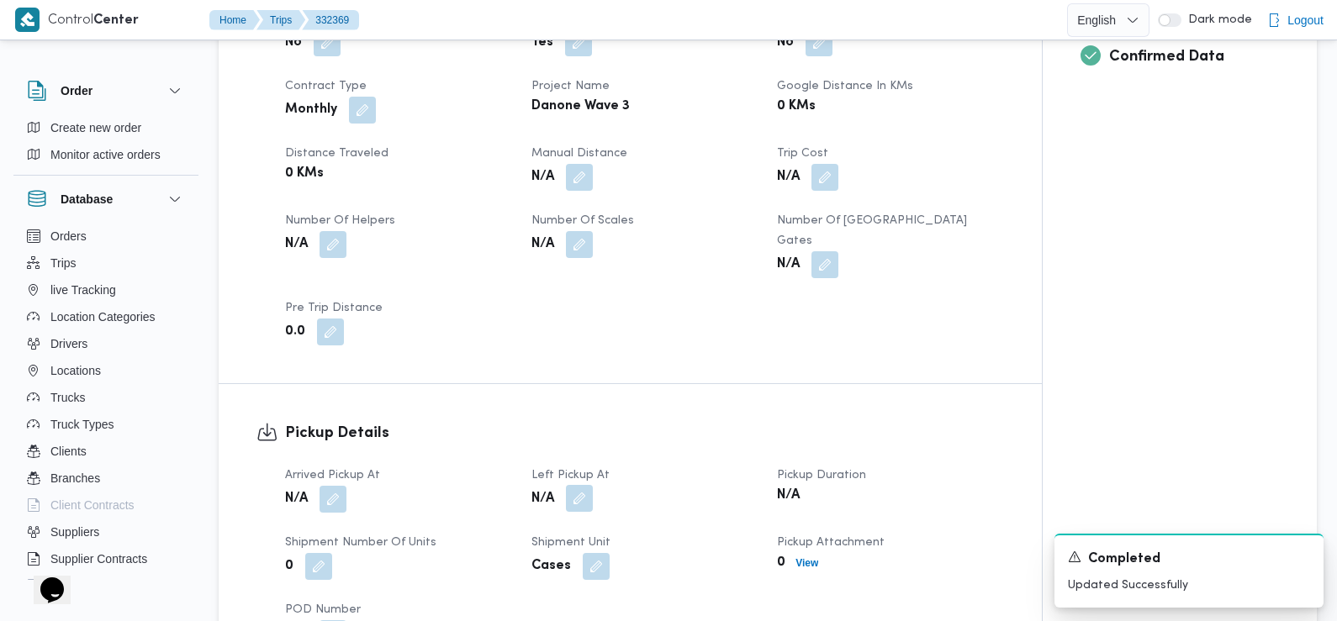
click at [588, 485] on button "button" at bounding box center [579, 498] width 27 height 27
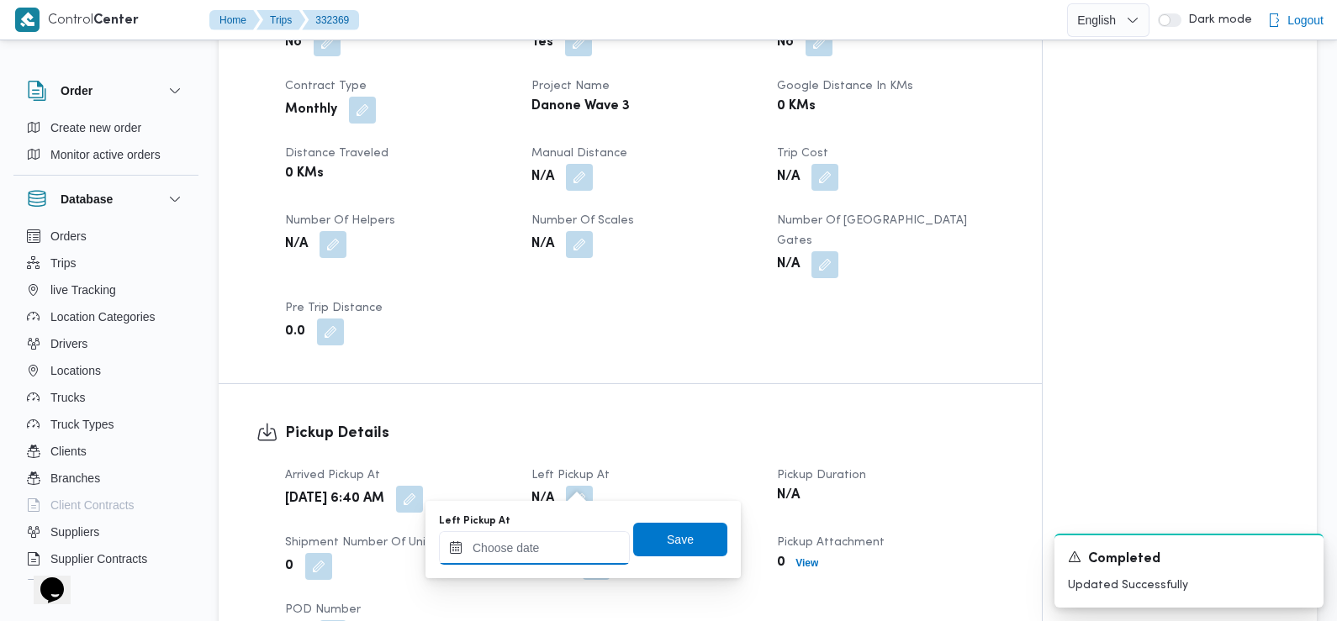
click at [573, 533] on input "Left Pickup At" at bounding box center [534, 548] width 191 height 34
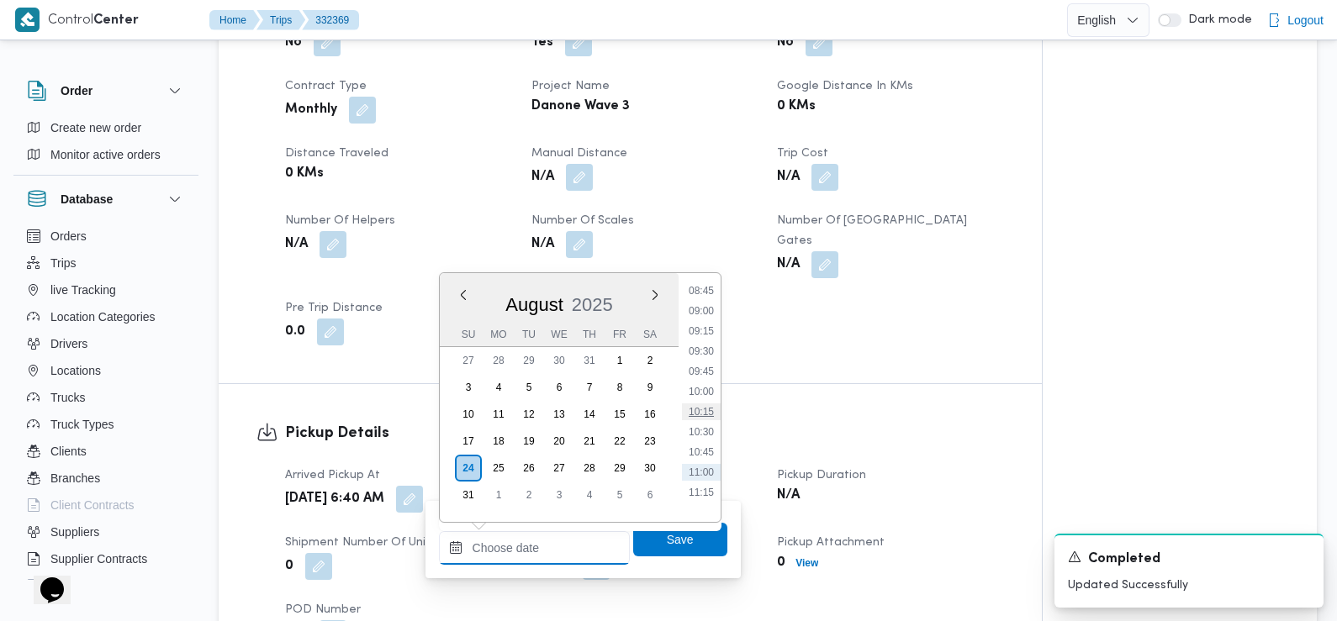
scroll to position [665, 0]
click at [705, 341] on li "08:45" at bounding box center [701, 336] width 39 height 17
type input "24/08/2025 08:45"
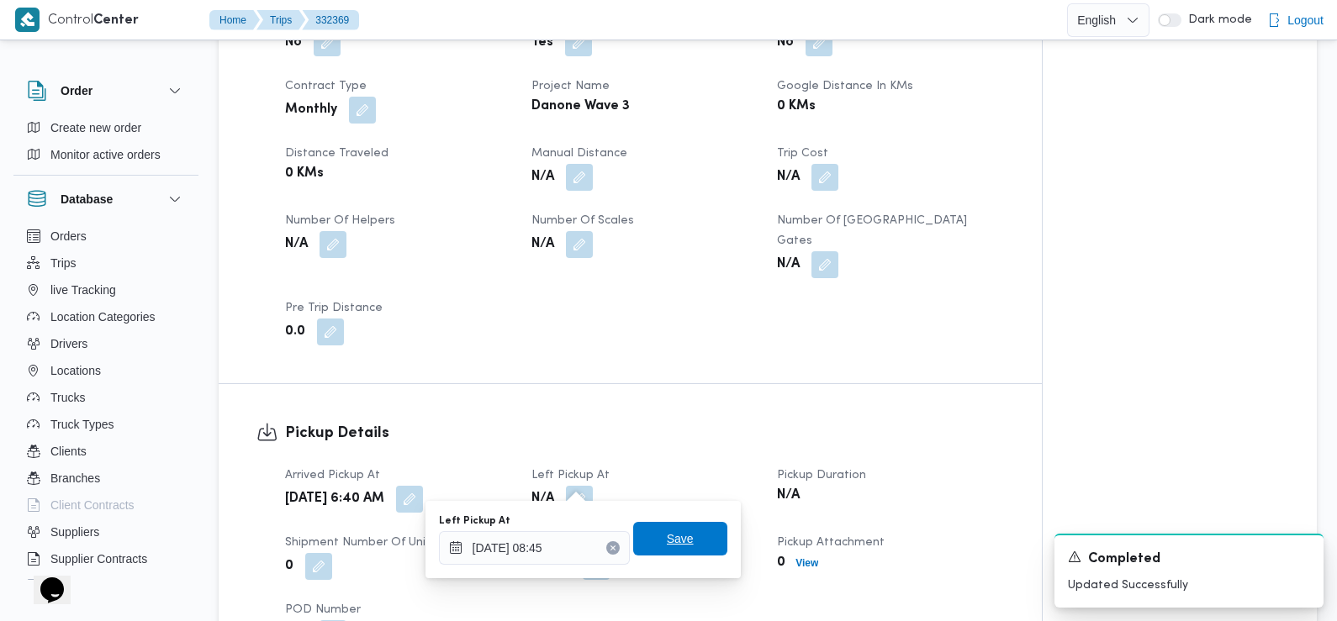
click at [680, 552] on span "Save" at bounding box center [680, 539] width 94 height 34
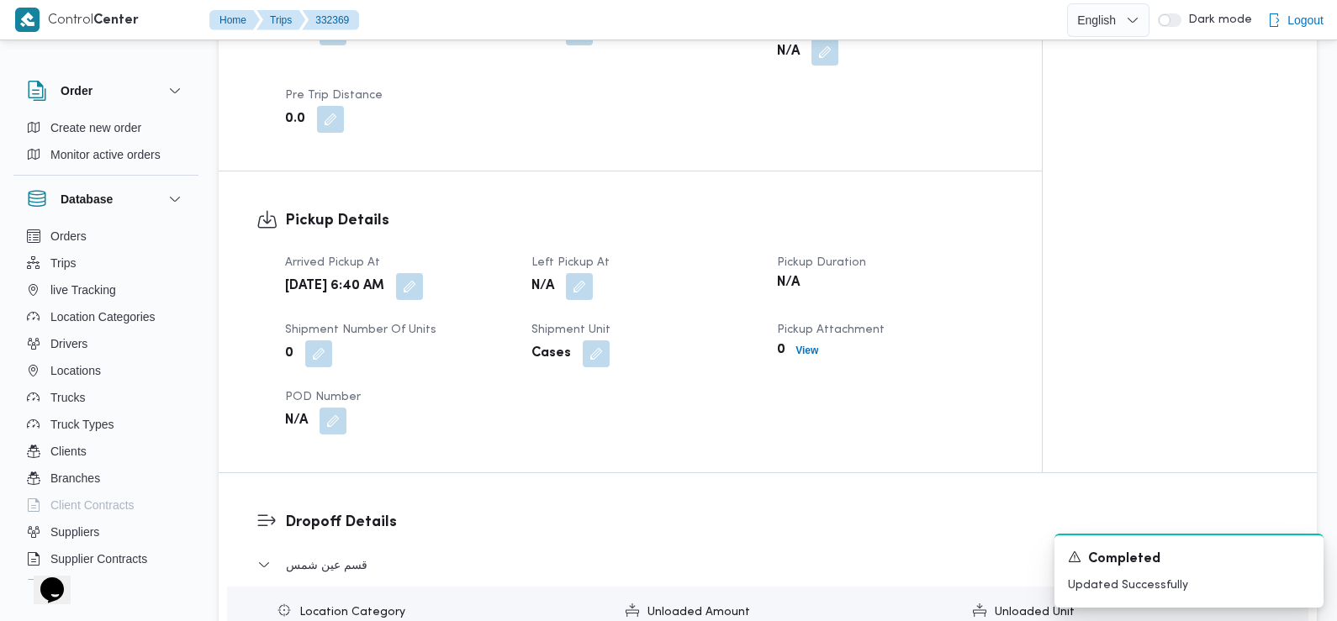
scroll to position [1194, 0]
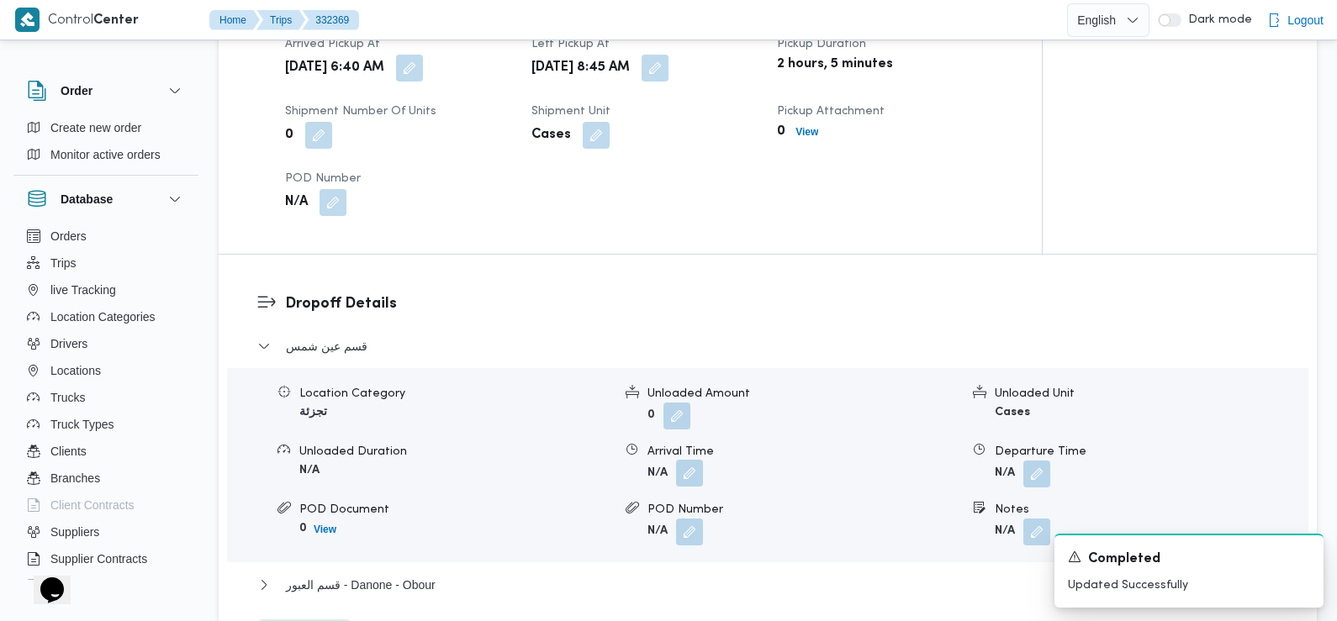
click at [690, 460] on button "button" at bounding box center [689, 473] width 27 height 27
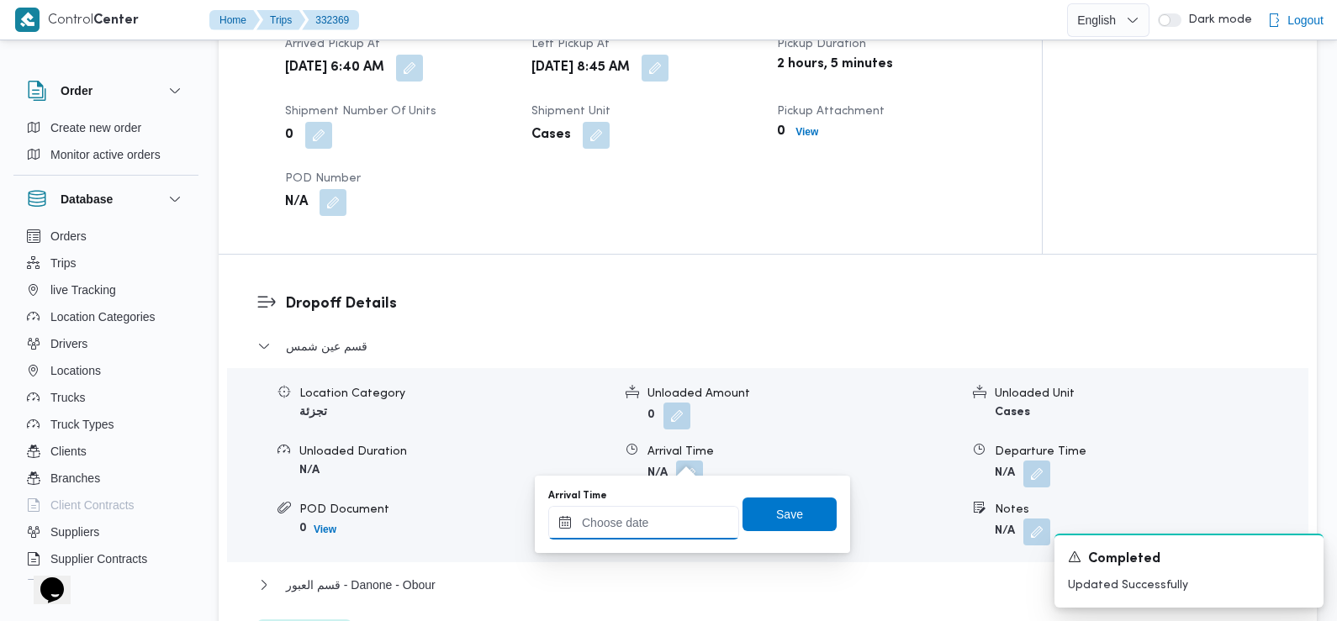
click at [671, 538] on input "Arrival Time" at bounding box center [643, 523] width 191 height 34
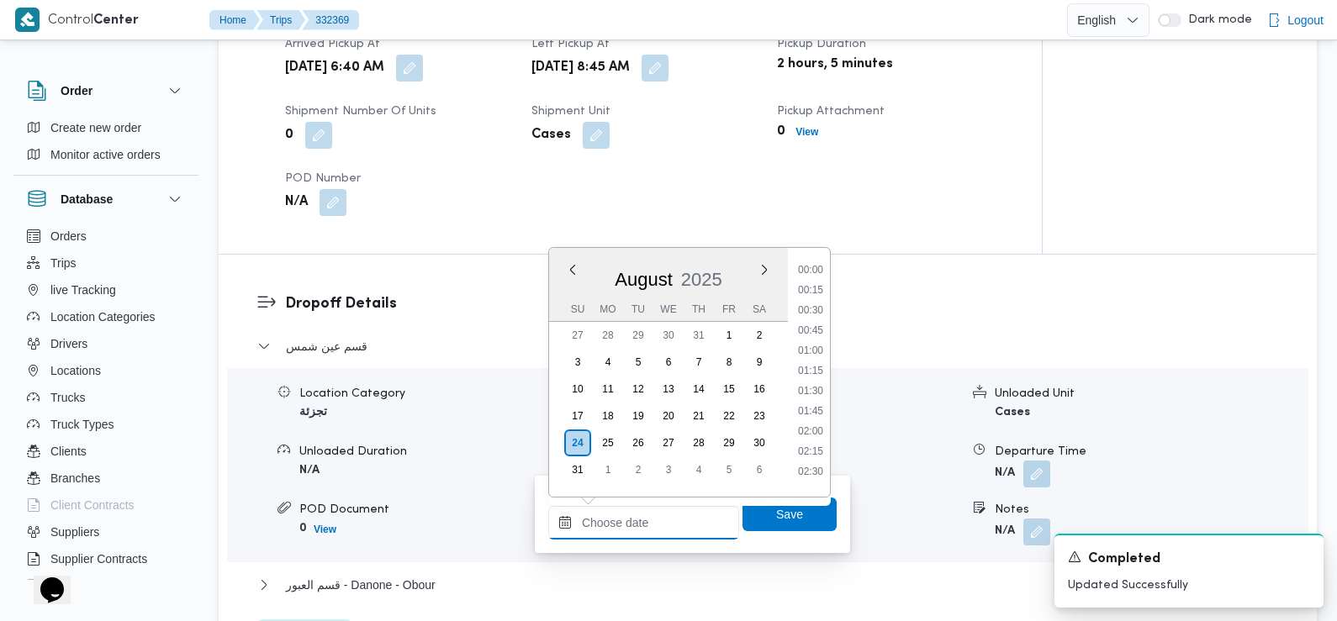
scroll to position [772, 0]
click at [671, 520] on input "Arrival Time" at bounding box center [643, 523] width 191 height 34
click at [818, 265] on li "09:30" at bounding box center [810, 264] width 39 height 17
type input "[DATE] 09:30"
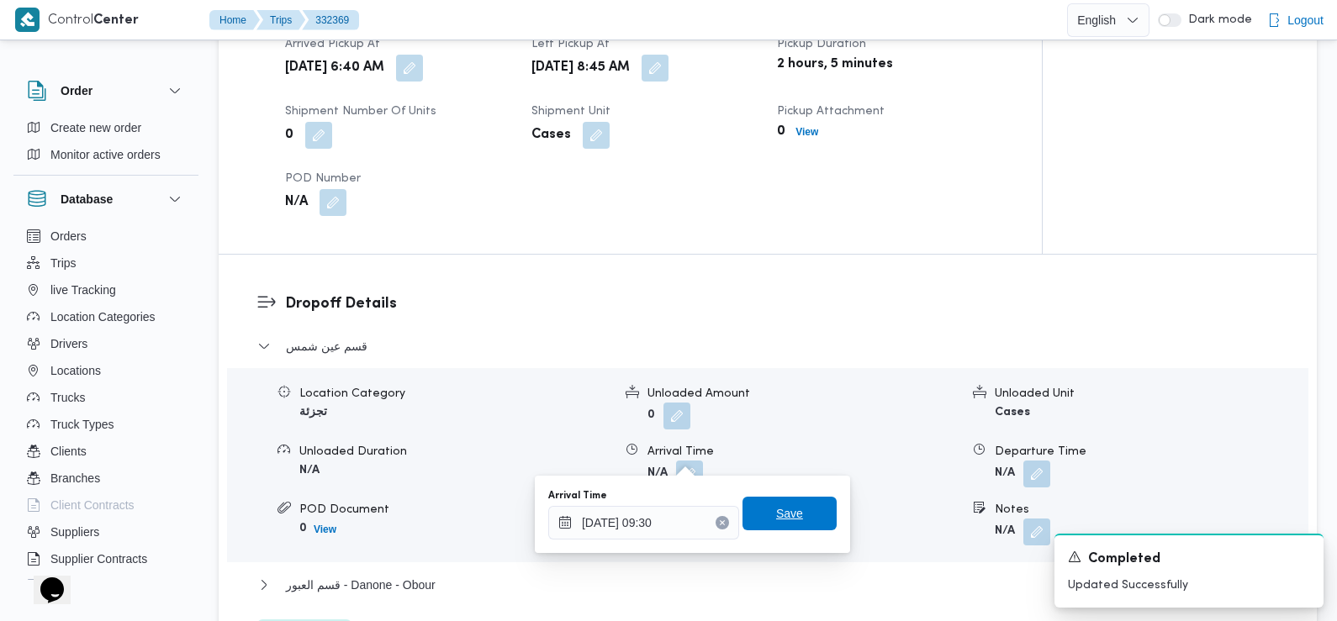
click at [776, 519] on span "Save" at bounding box center [789, 514] width 27 height 20
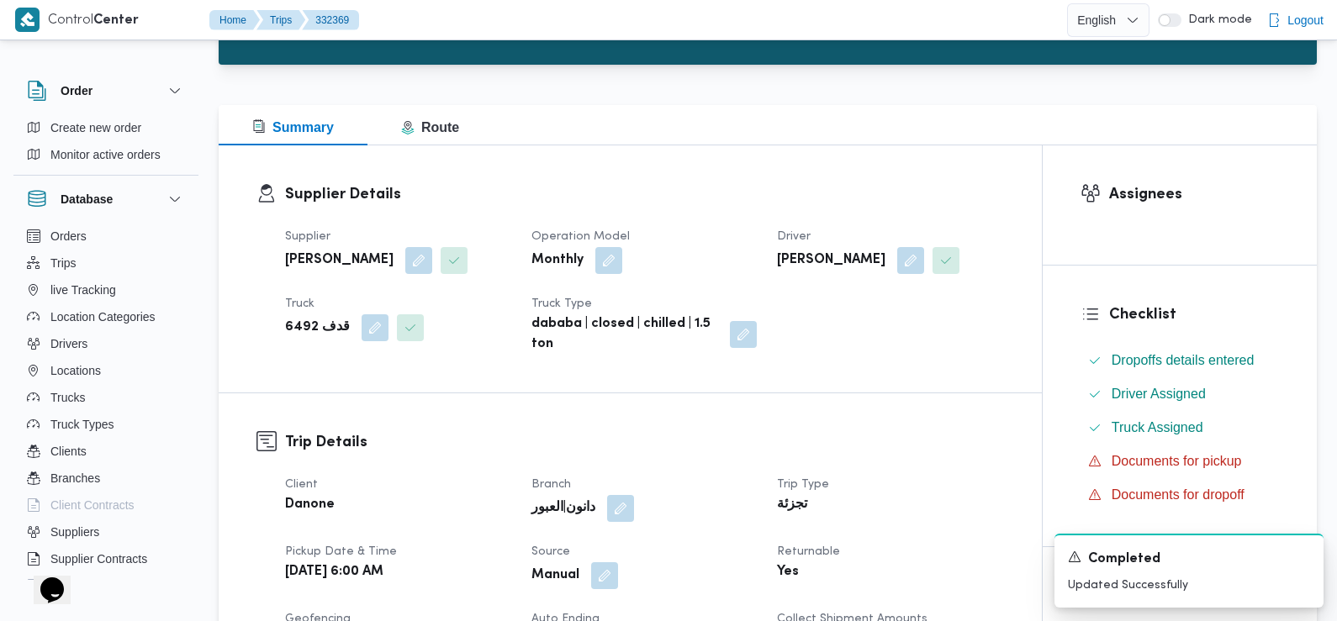
scroll to position [0, 0]
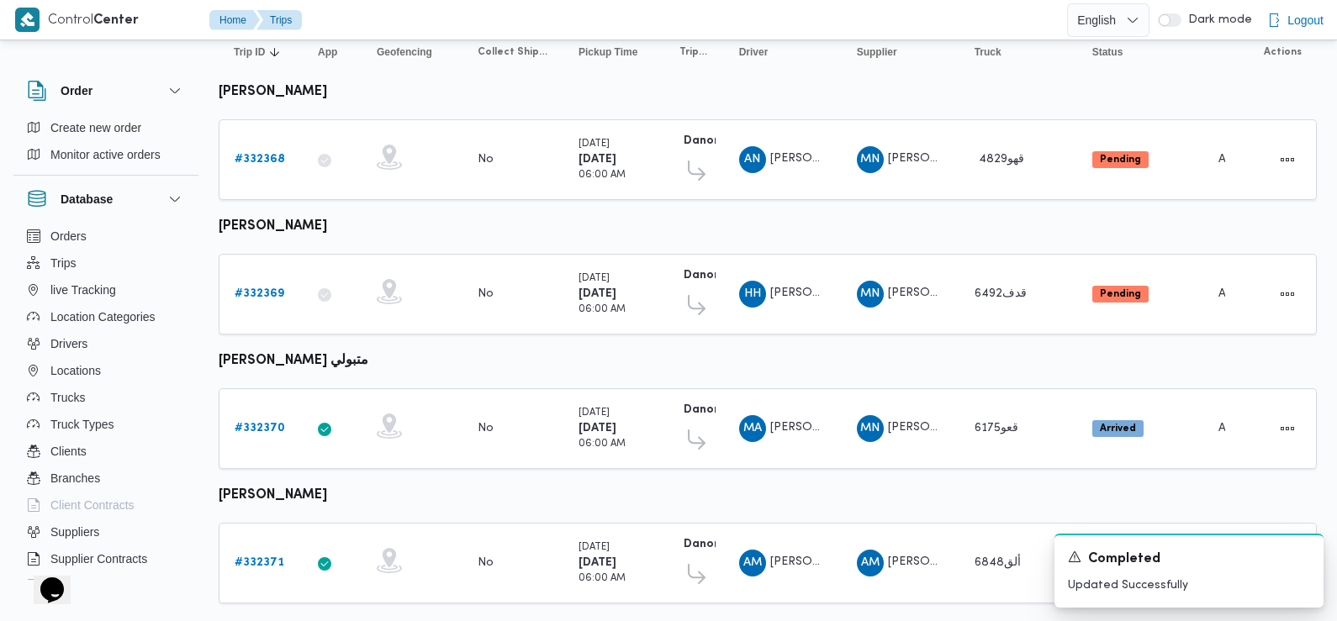
scroll to position [275, 0]
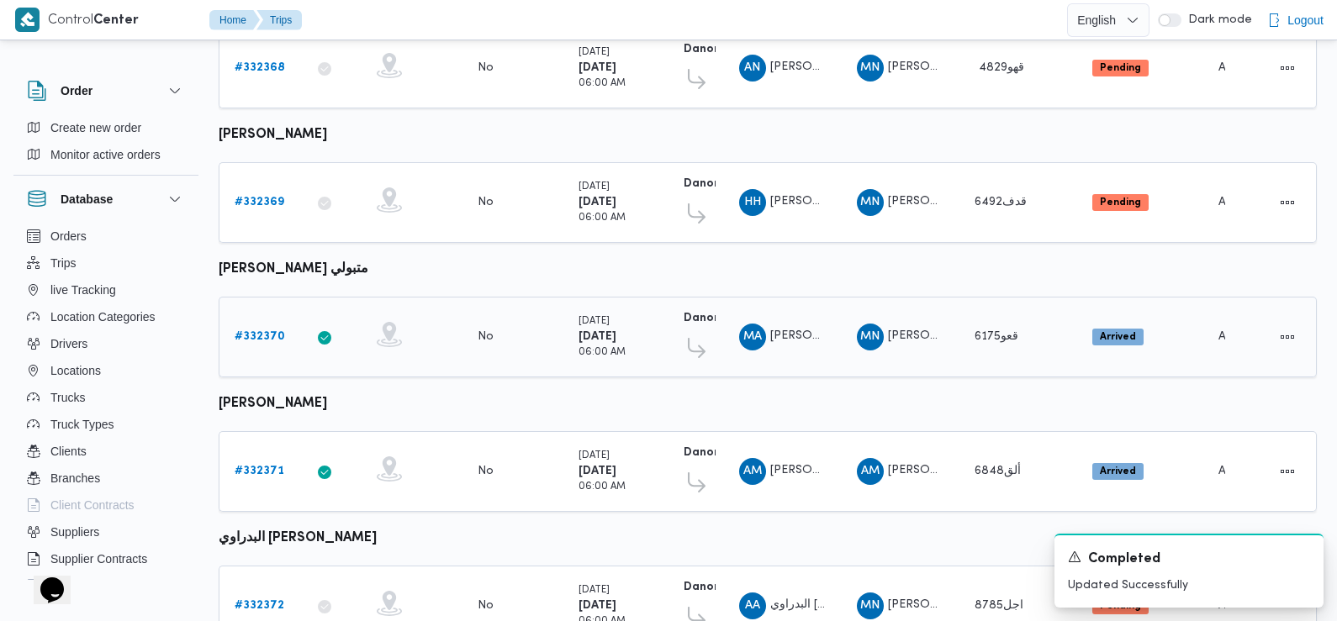
click at [262, 331] on b "# 332370" at bounding box center [260, 336] width 50 height 11
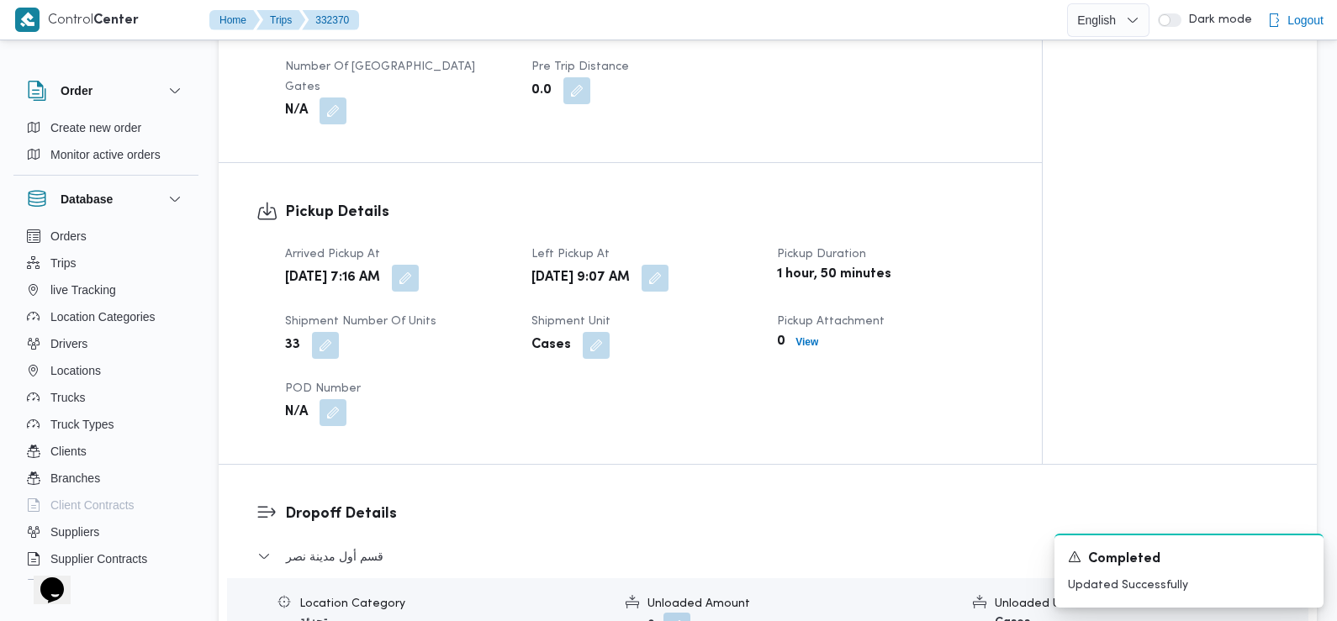
scroll to position [992, 0]
click at [419, 262] on button "button" at bounding box center [405, 275] width 27 height 27
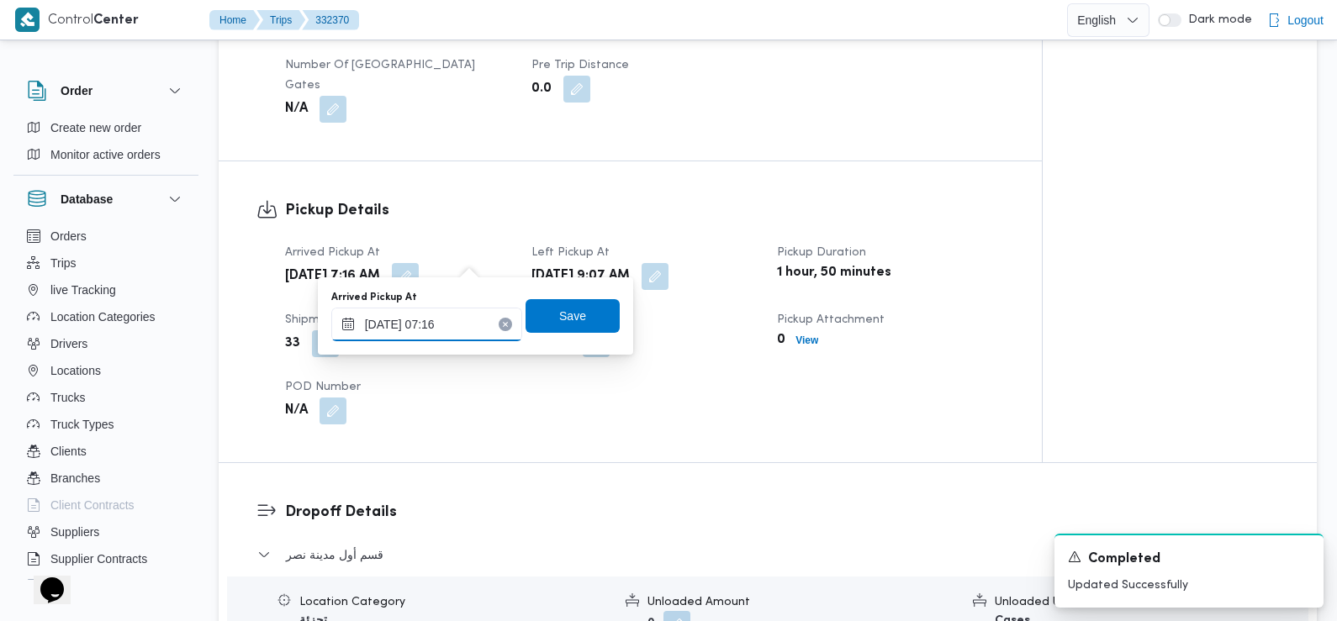
click at [470, 320] on input "24/08/2025 07:16" at bounding box center [426, 325] width 191 height 34
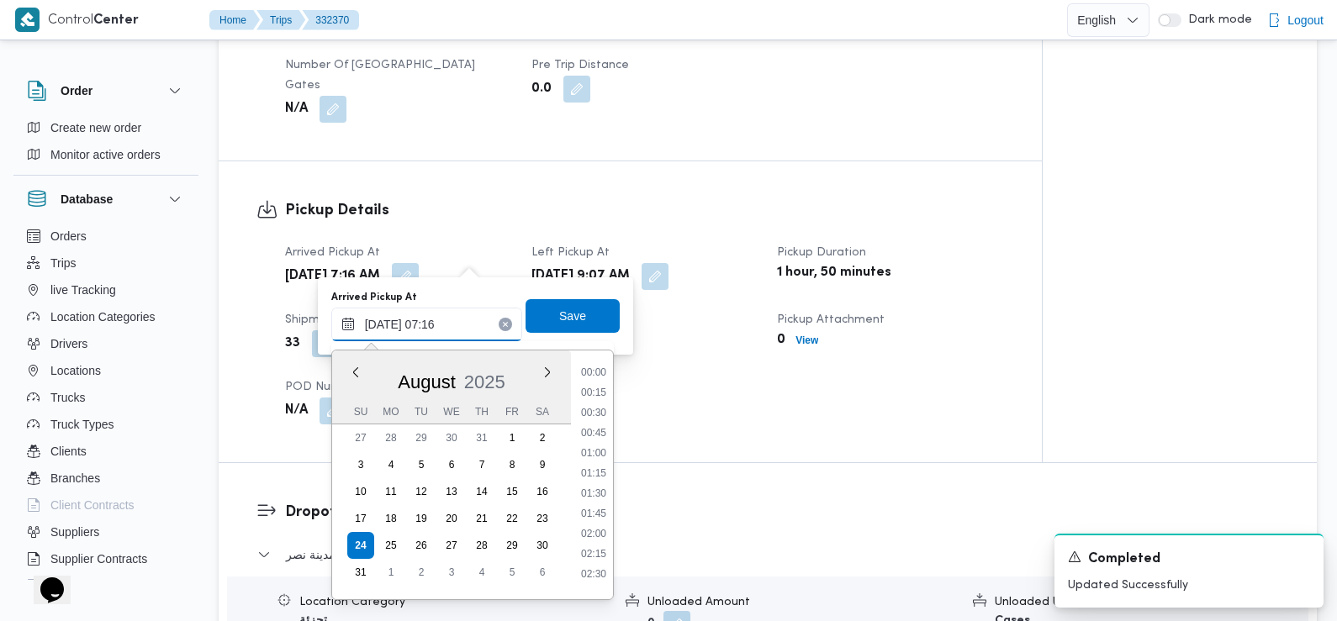
scroll to position [469, 0]
type input "24/08/2025 07:18"
click at [544, 321] on span "Save" at bounding box center [573, 316] width 94 height 34
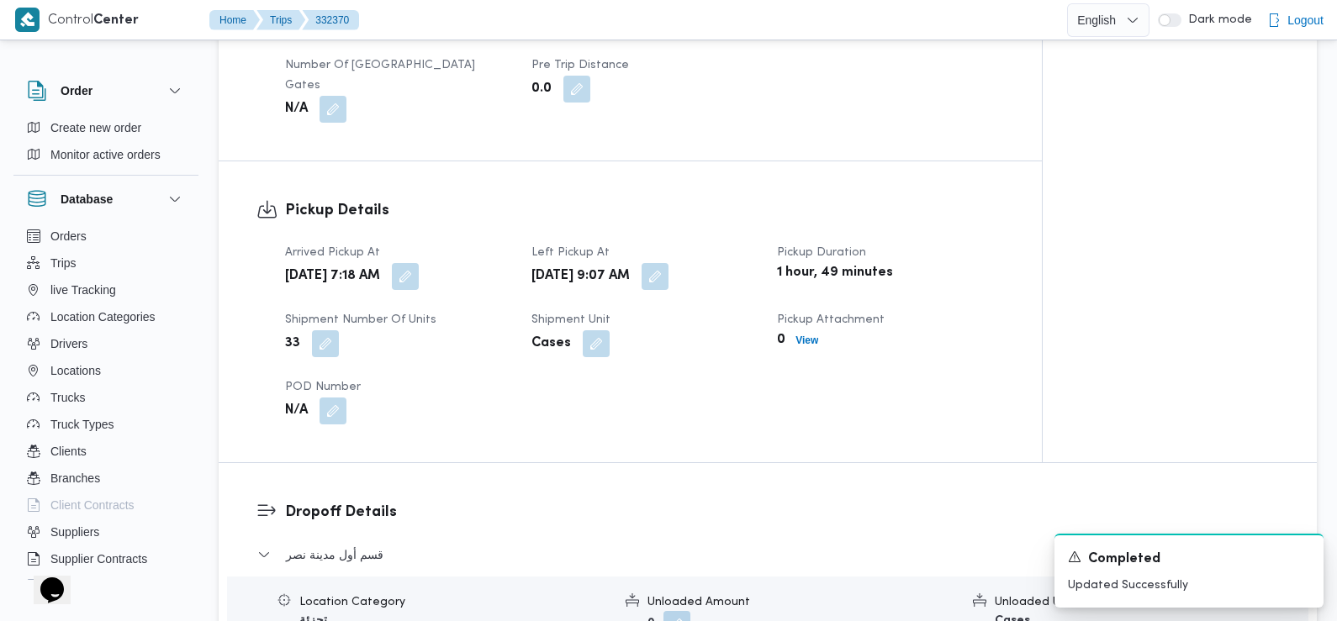
click at [472, 357] on div "Arrived Pickup At Sun, Aug 24, 2025 7:18 AM Left Pickup At Sun, Aug 24, 2025 9:…" at bounding box center [644, 334] width 739 height 202
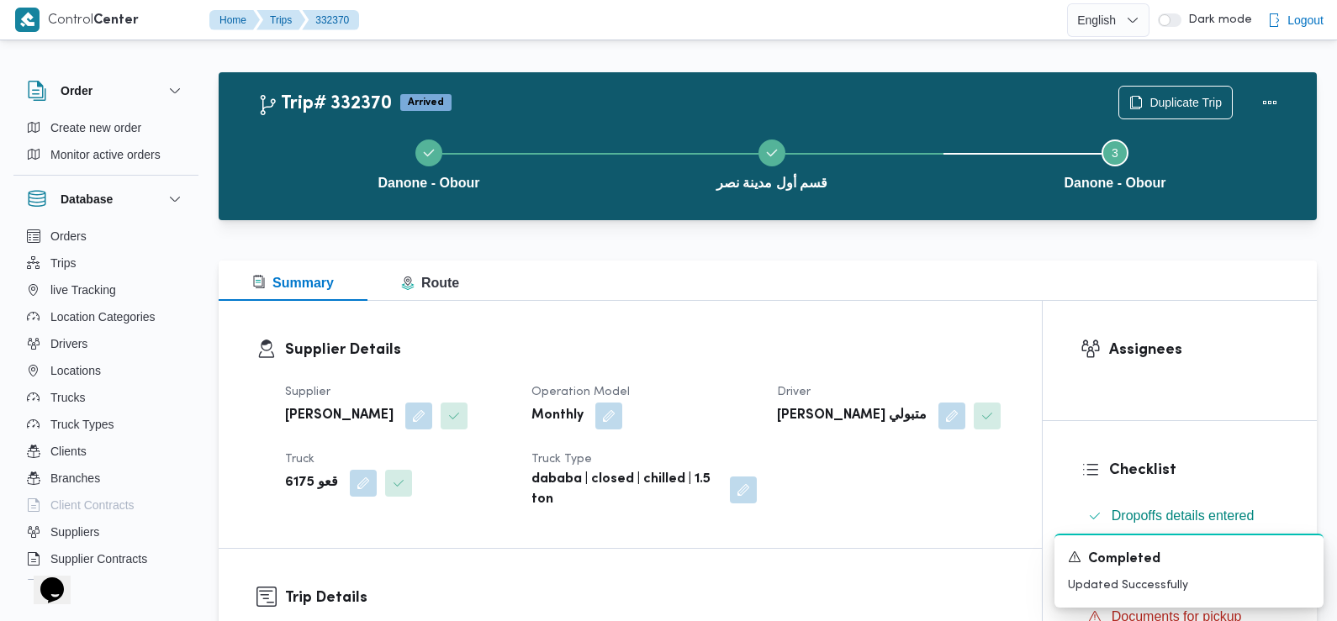
scroll to position [0, 0]
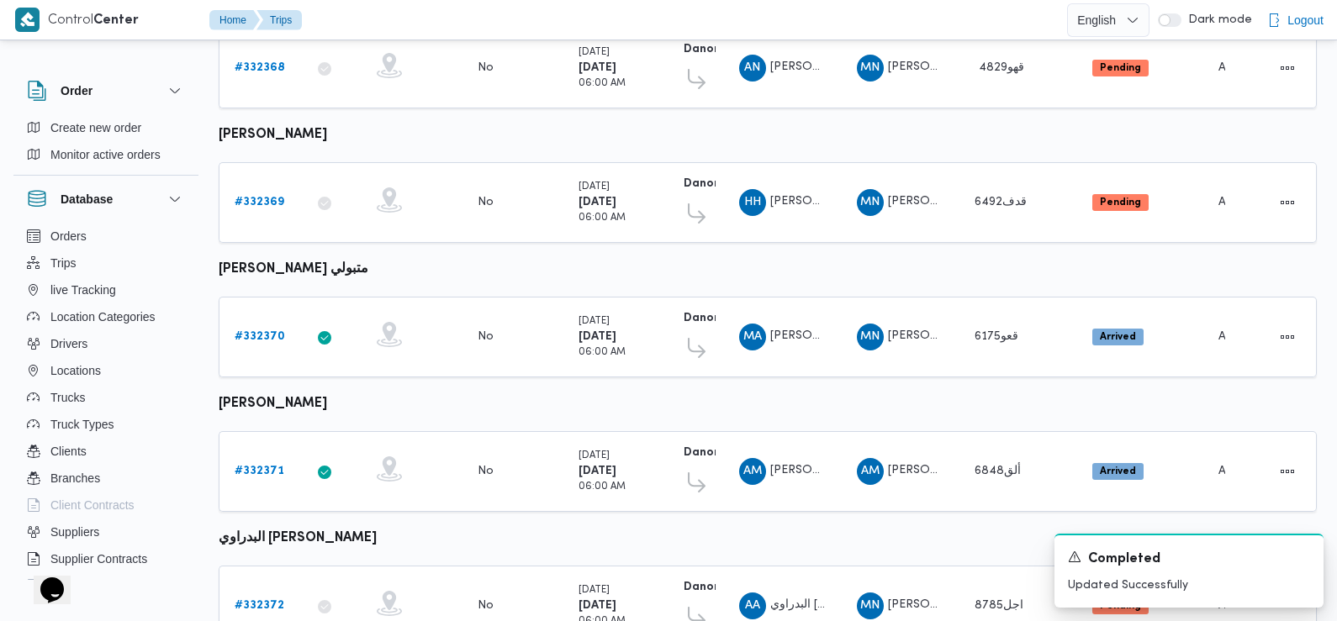
scroll to position [309, 0]
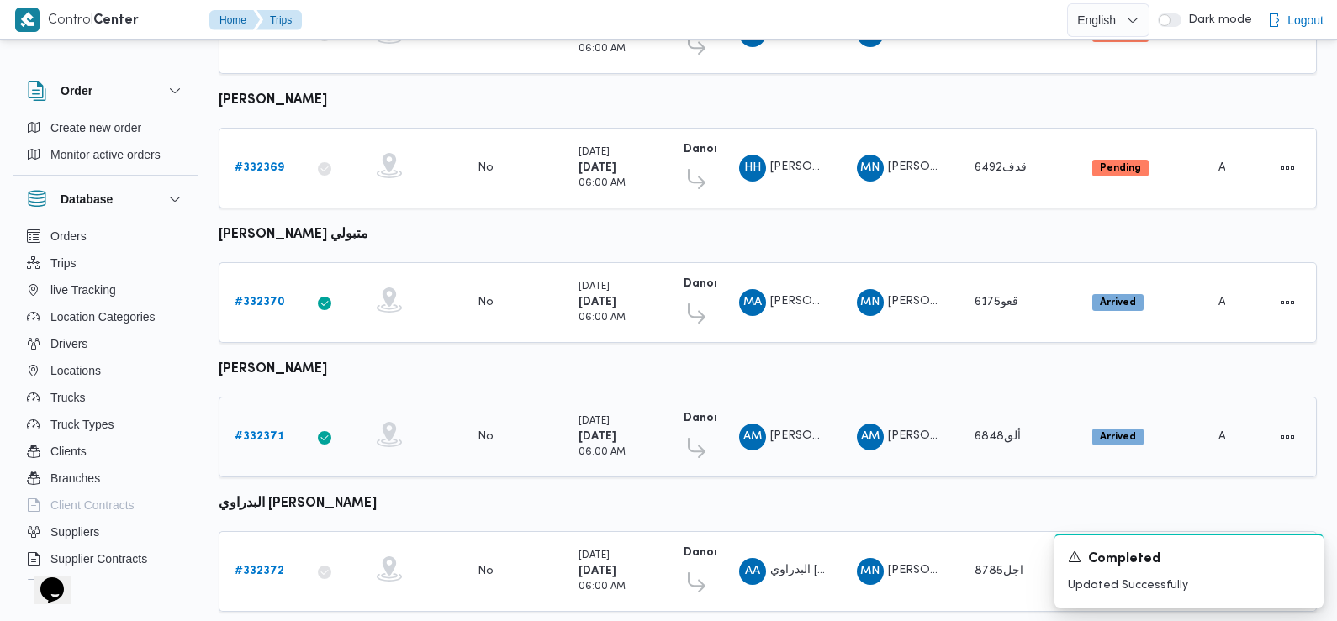
click at [262, 431] on b "# 332371" at bounding box center [260, 436] width 50 height 11
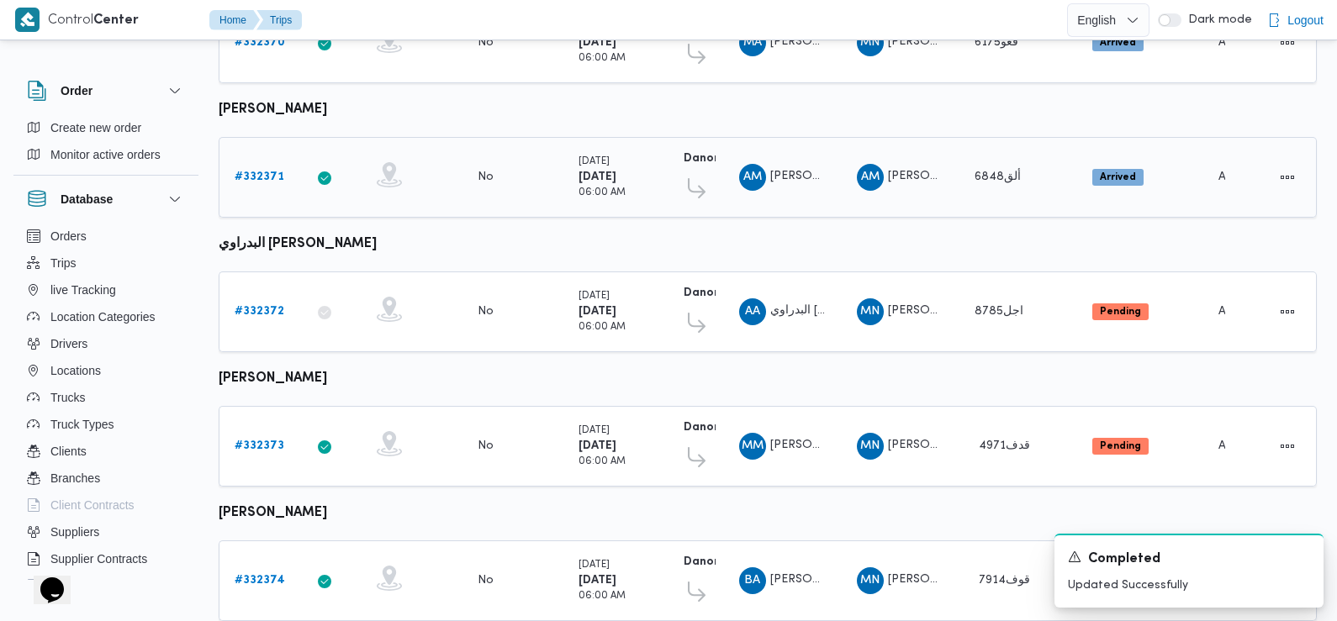
scroll to position [573, 0]
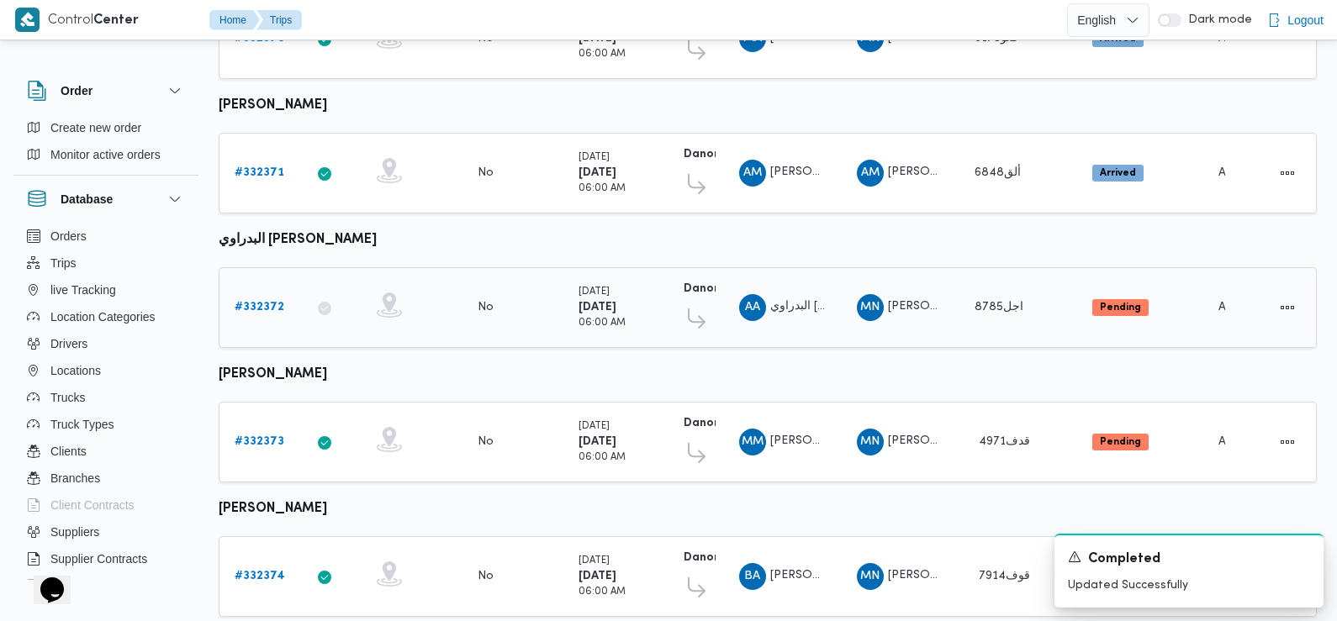
click at [255, 302] on b "# 332372" at bounding box center [260, 307] width 50 height 11
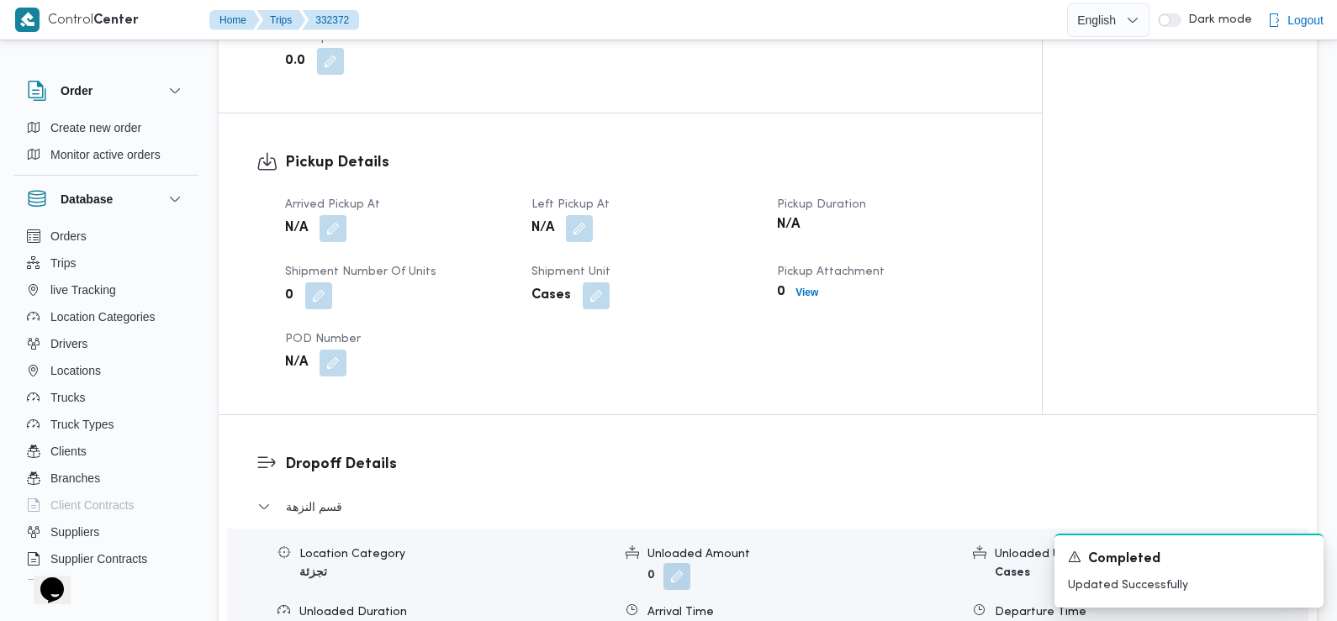
scroll to position [1061, 0]
click at [328, 214] on button "button" at bounding box center [333, 227] width 27 height 27
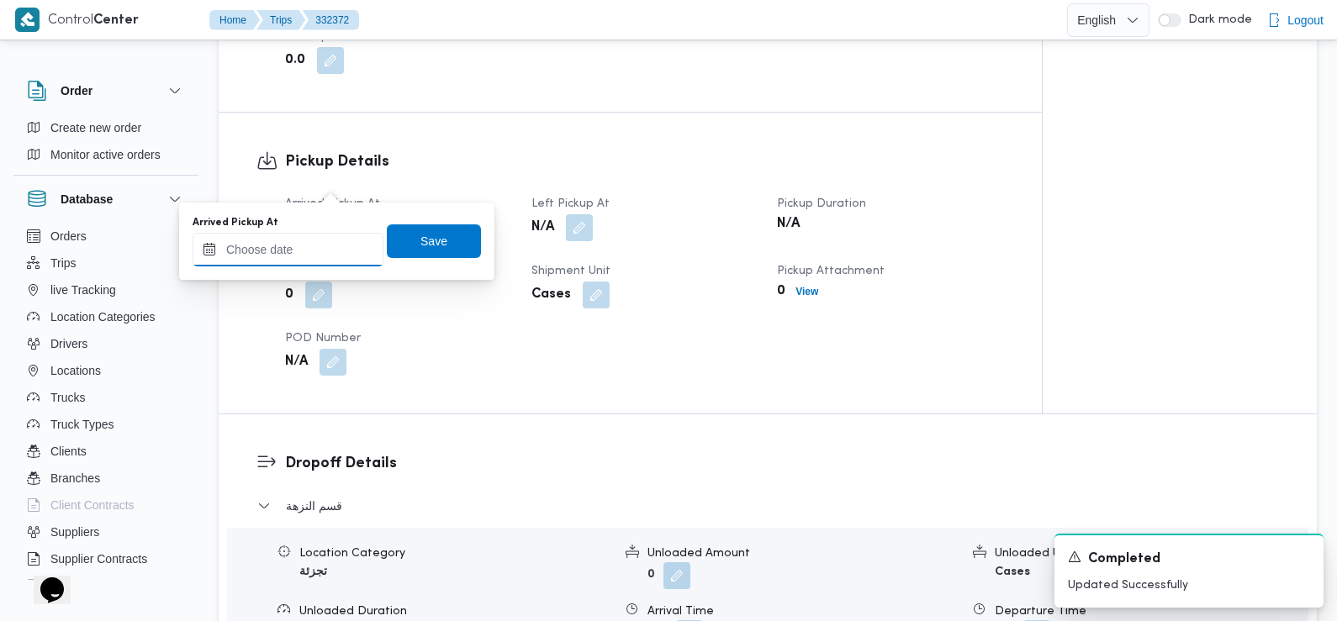
click at [325, 234] on input "Arrived Pickup At" at bounding box center [288, 250] width 191 height 34
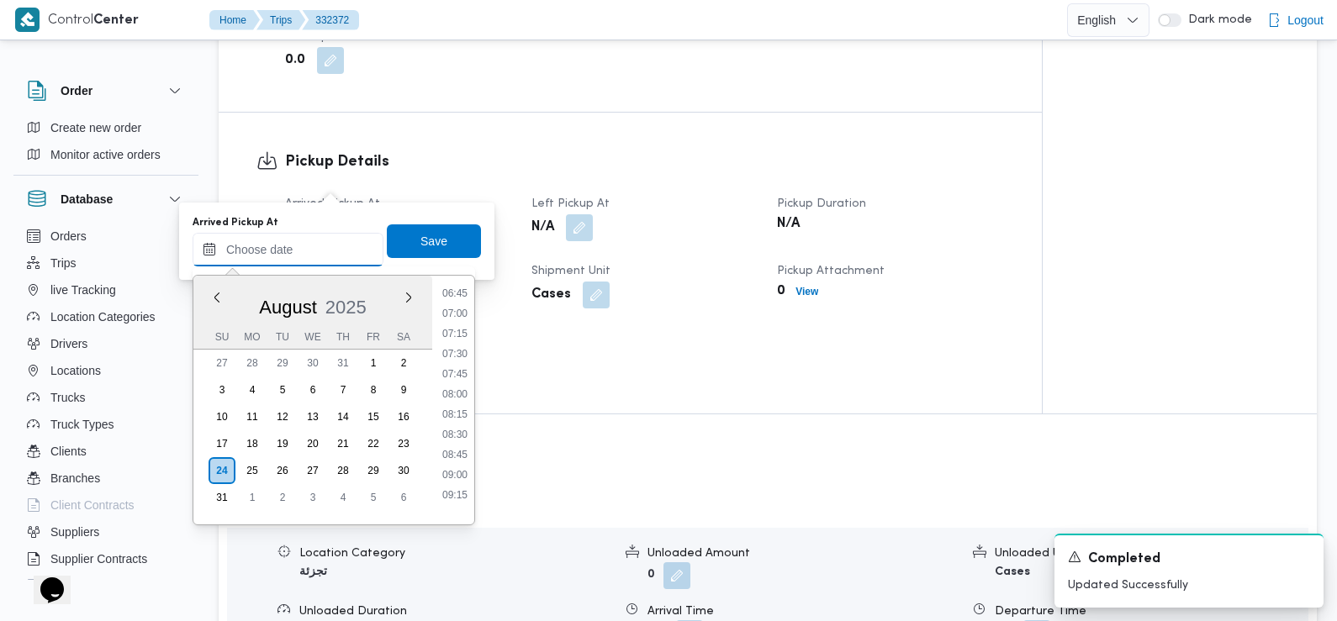
scroll to position [542, 0]
click at [460, 362] on li "07:30" at bounding box center [455, 360] width 39 height 17
type input "[DATE] 07:30"
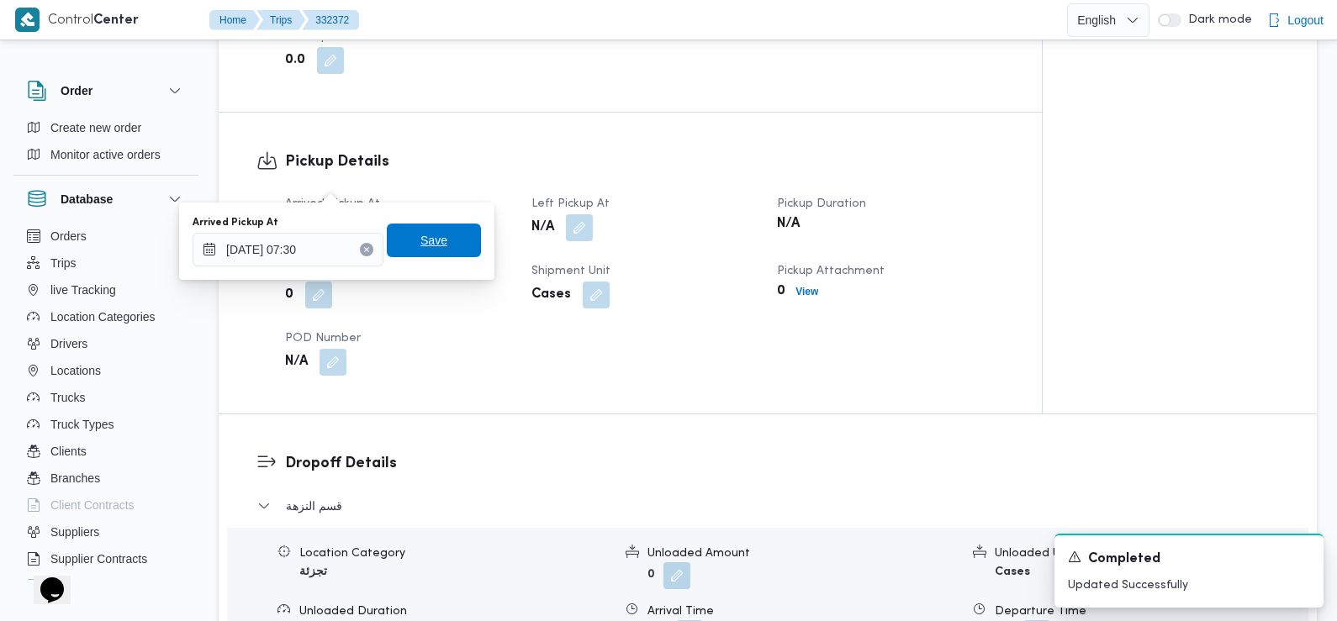
click at [420, 236] on span "Save" at bounding box center [433, 240] width 27 height 20
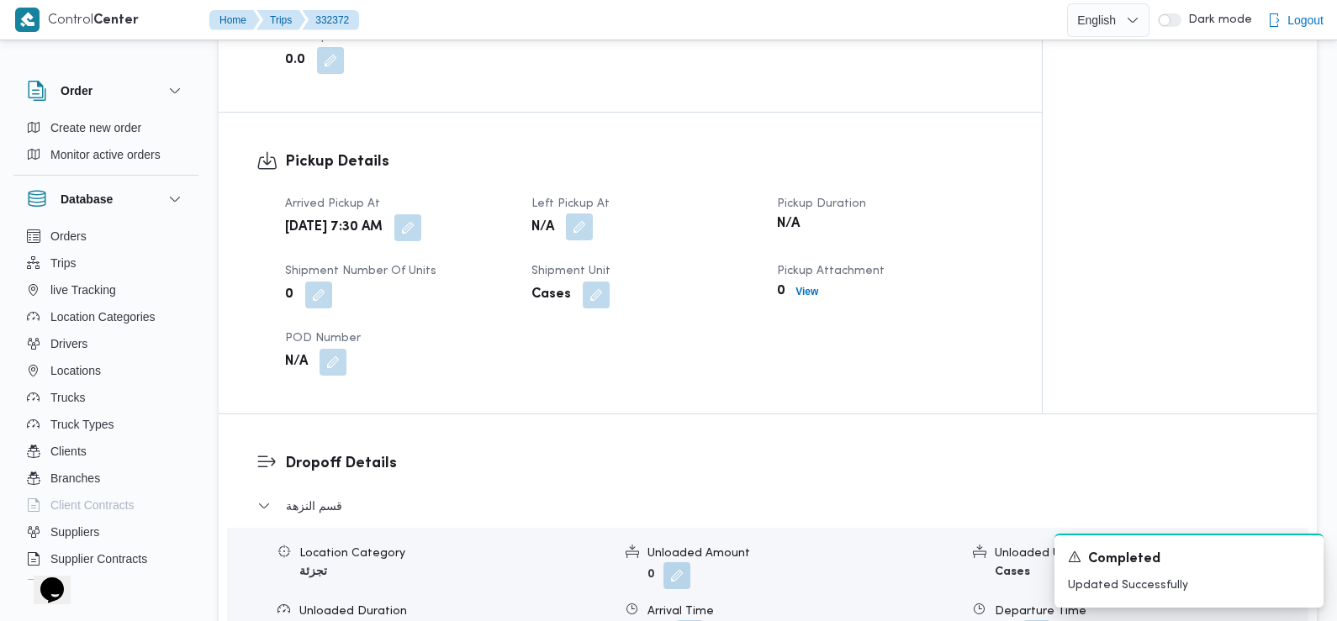
click at [579, 214] on button "button" at bounding box center [579, 227] width 27 height 27
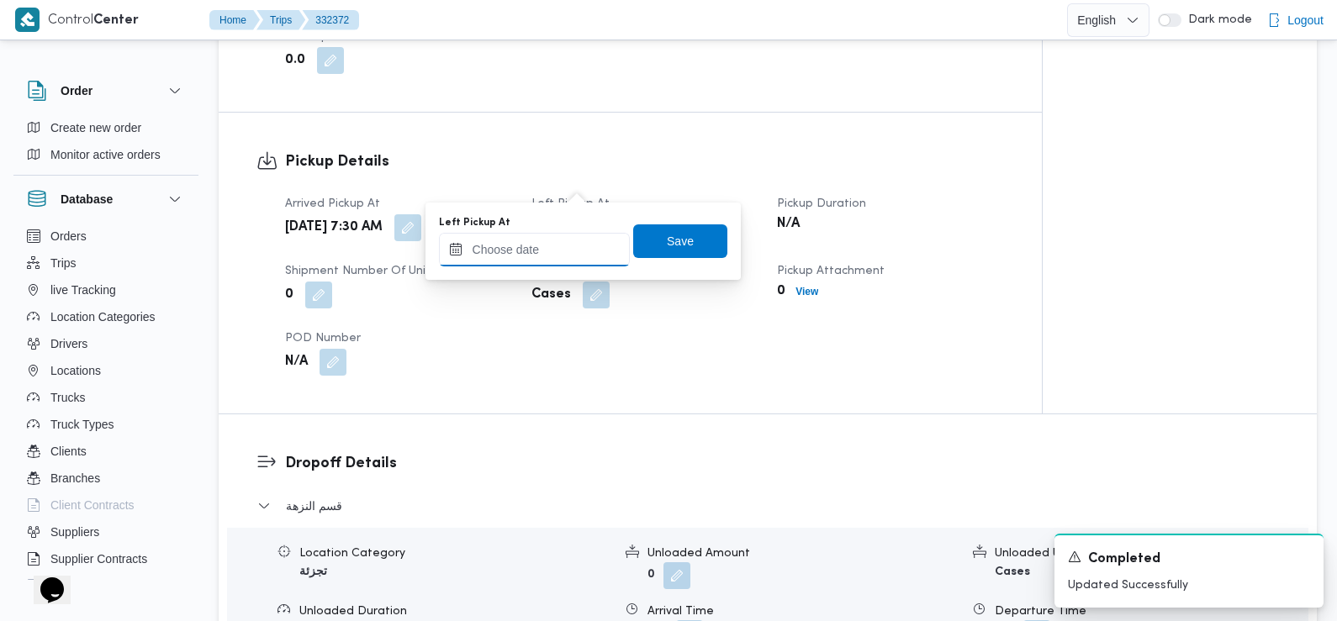
click at [559, 254] on input "Left Pickup At" at bounding box center [534, 250] width 191 height 34
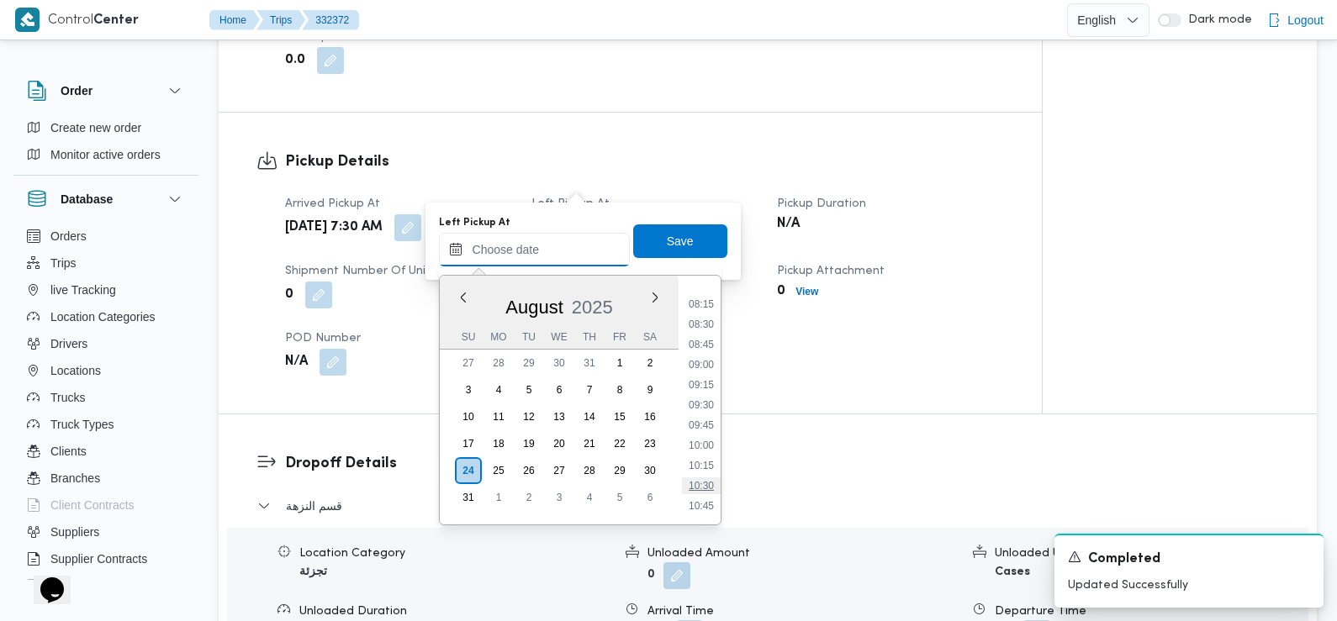
scroll to position [648, 0]
click at [701, 341] on li "08:30" at bounding box center [701, 335] width 39 height 17
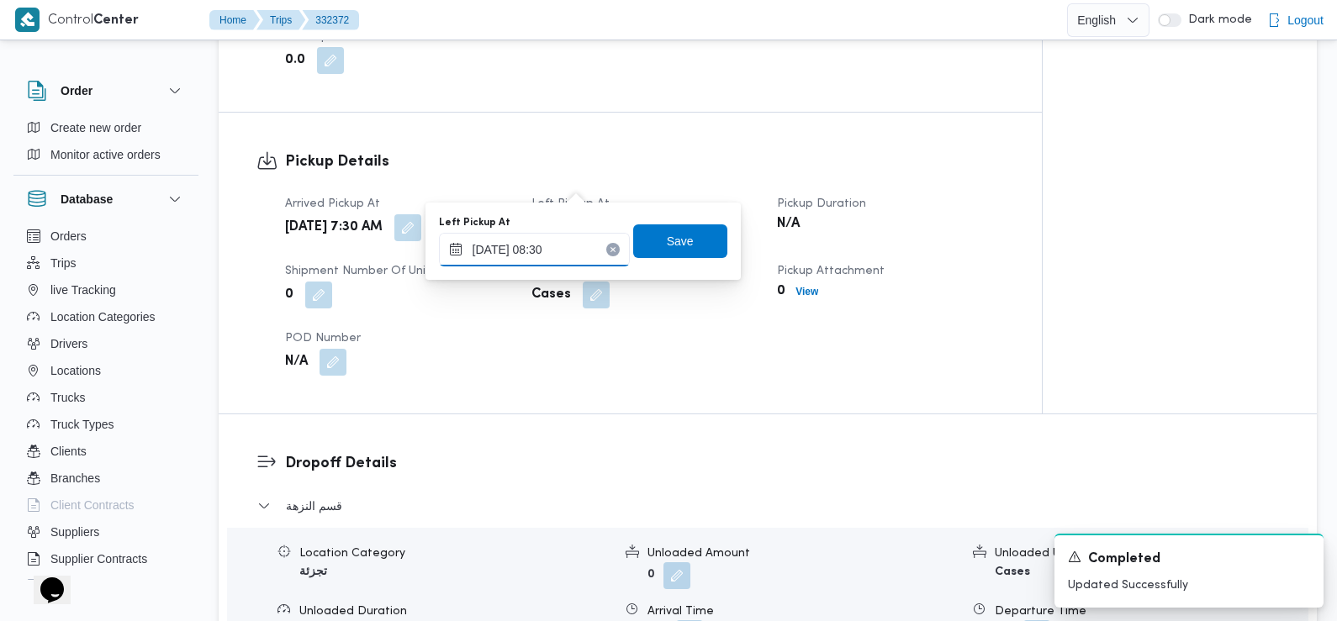
type input "[DATE] 08:30"
click at [688, 234] on span "Save" at bounding box center [680, 241] width 94 height 34
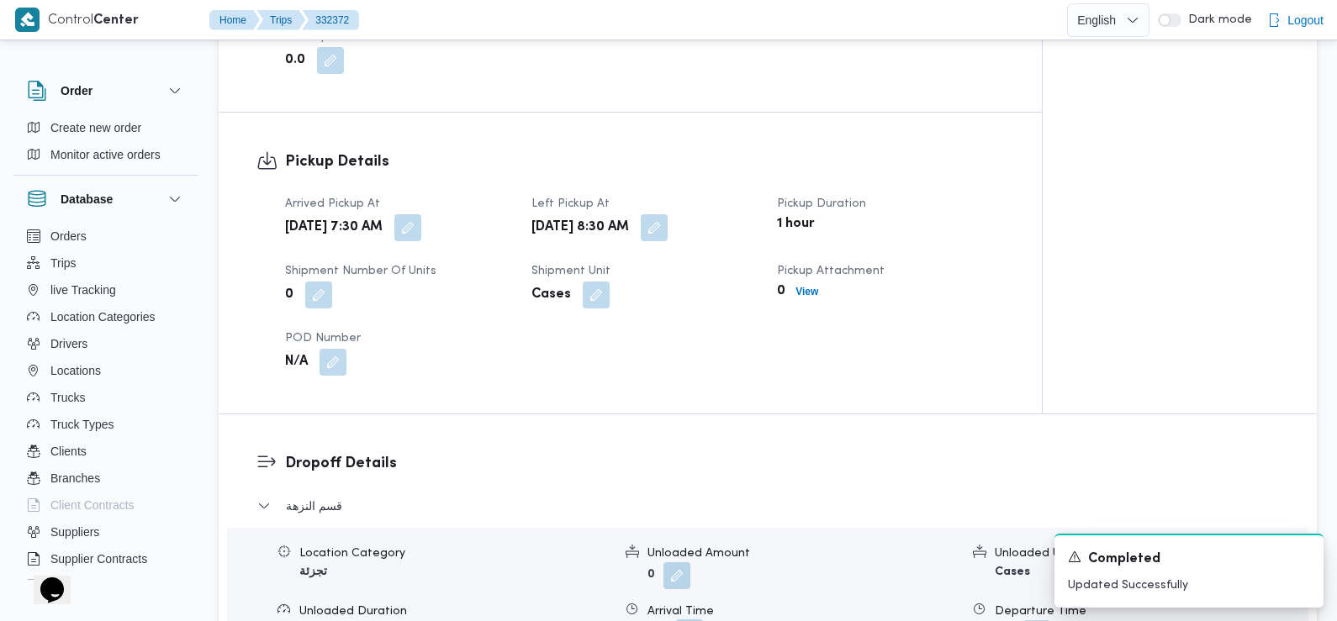
click at [692, 620] on button "button" at bounding box center [689, 633] width 27 height 27
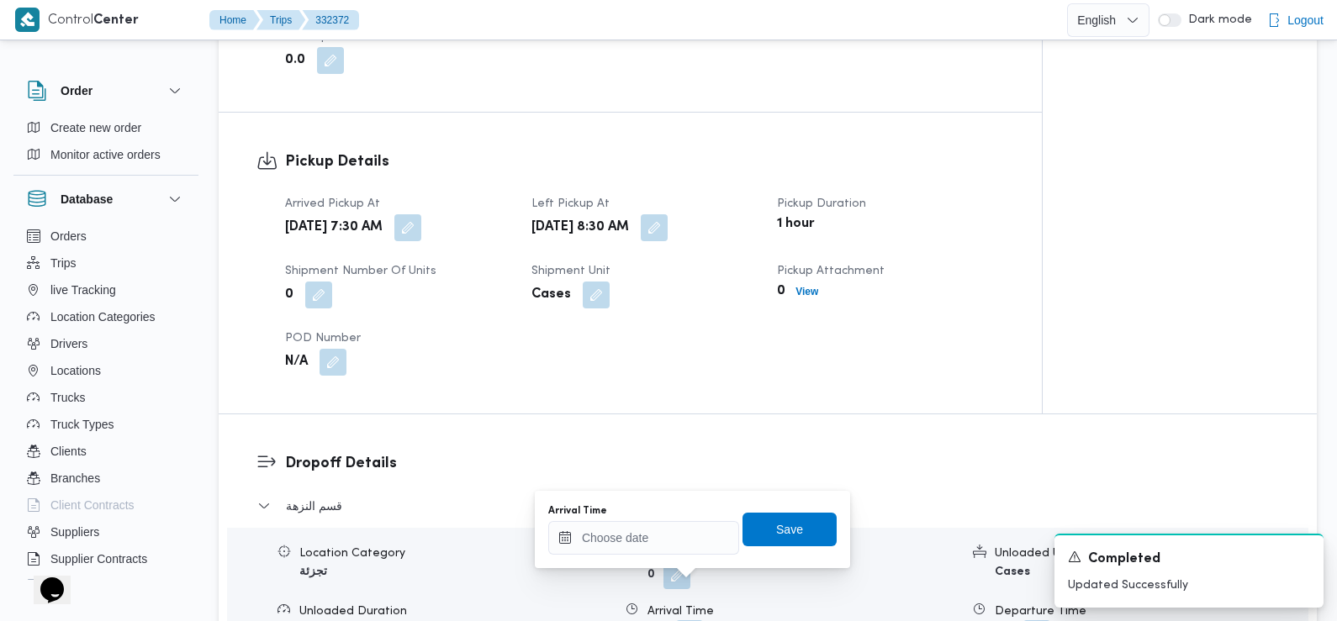
click at [683, 518] on div "Arrival Time" at bounding box center [643, 530] width 191 height 50
click at [681, 533] on input "Arrival Time" at bounding box center [643, 538] width 191 height 34
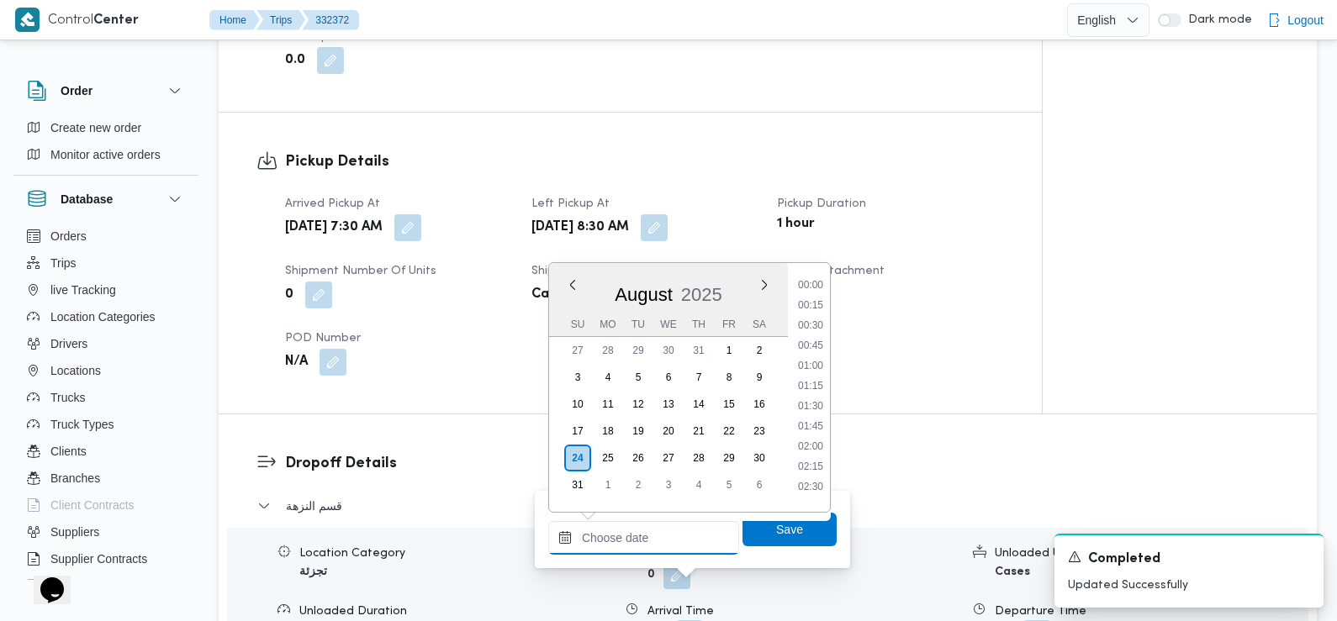
scroll to position [772, 0]
click at [815, 277] on li "09:30" at bounding box center [810, 280] width 39 height 17
type input "[DATE] 09:30"
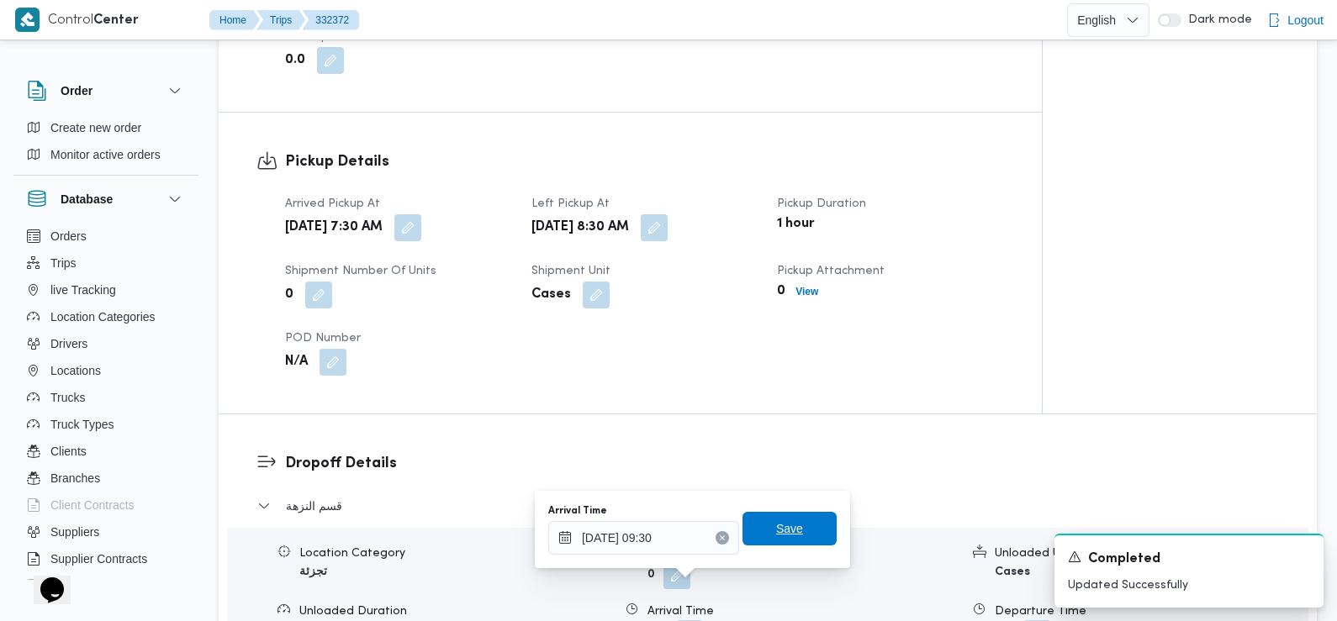
click at [798, 523] on span "Save" at bounding box center [789, 529] width 94 height 34
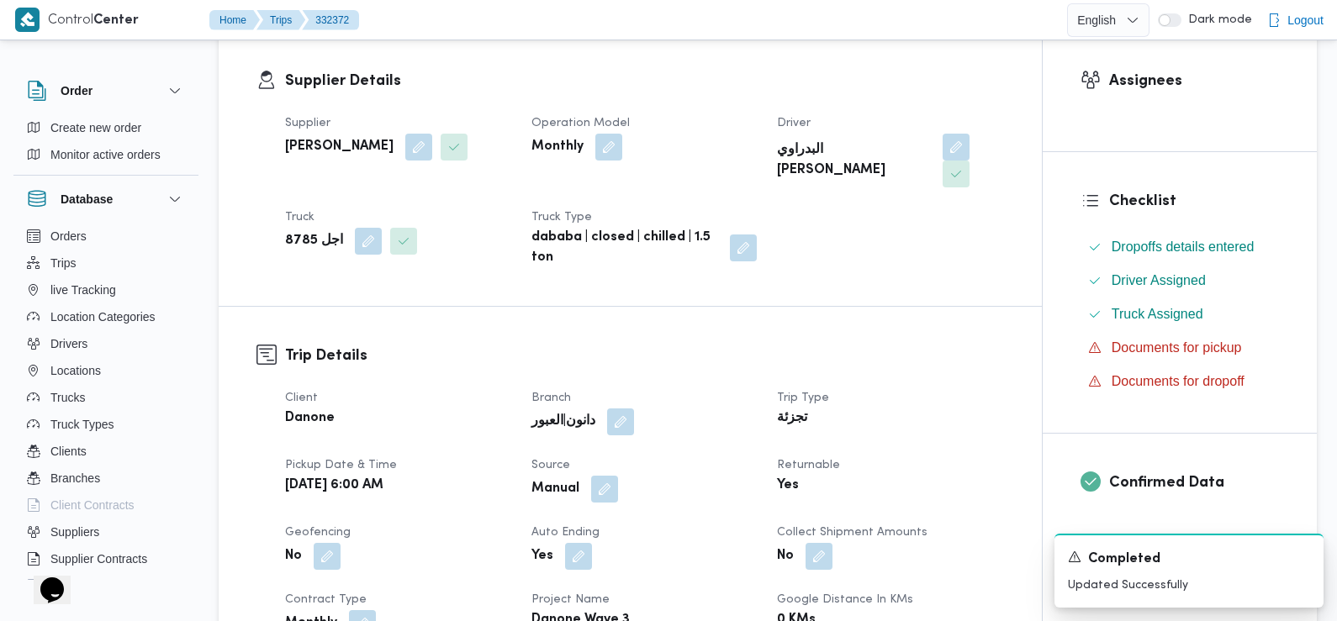
scroll to position [0, 0]
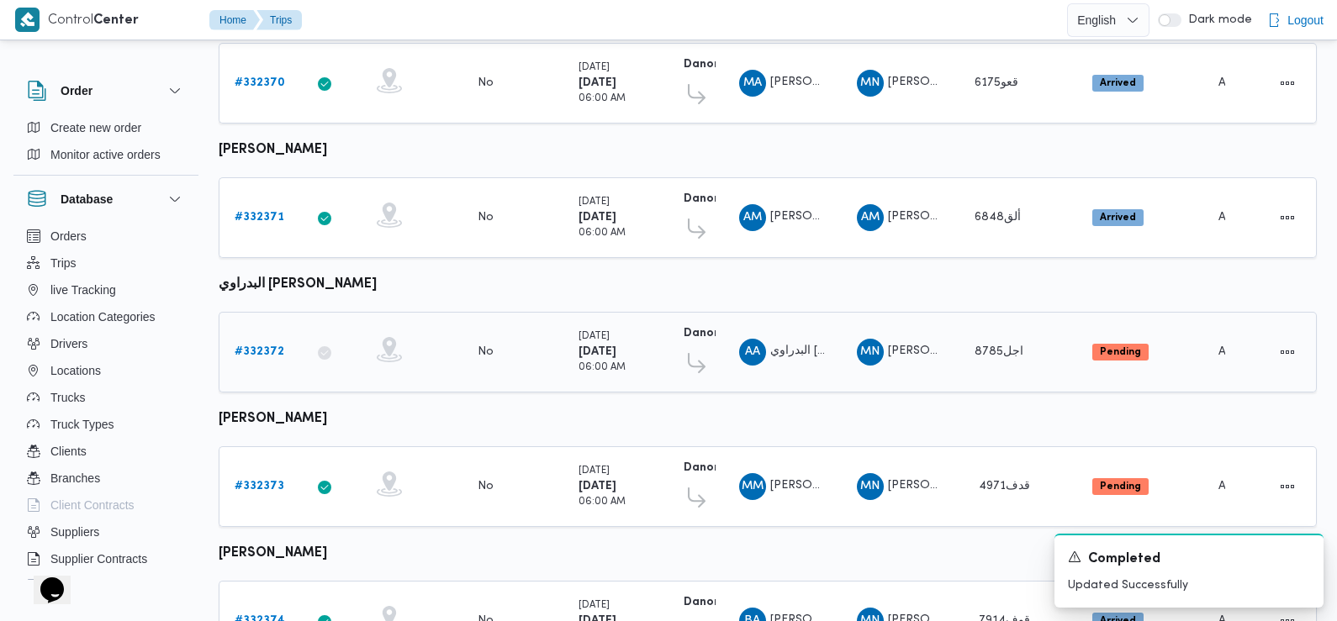
scroll to position [616, 0]
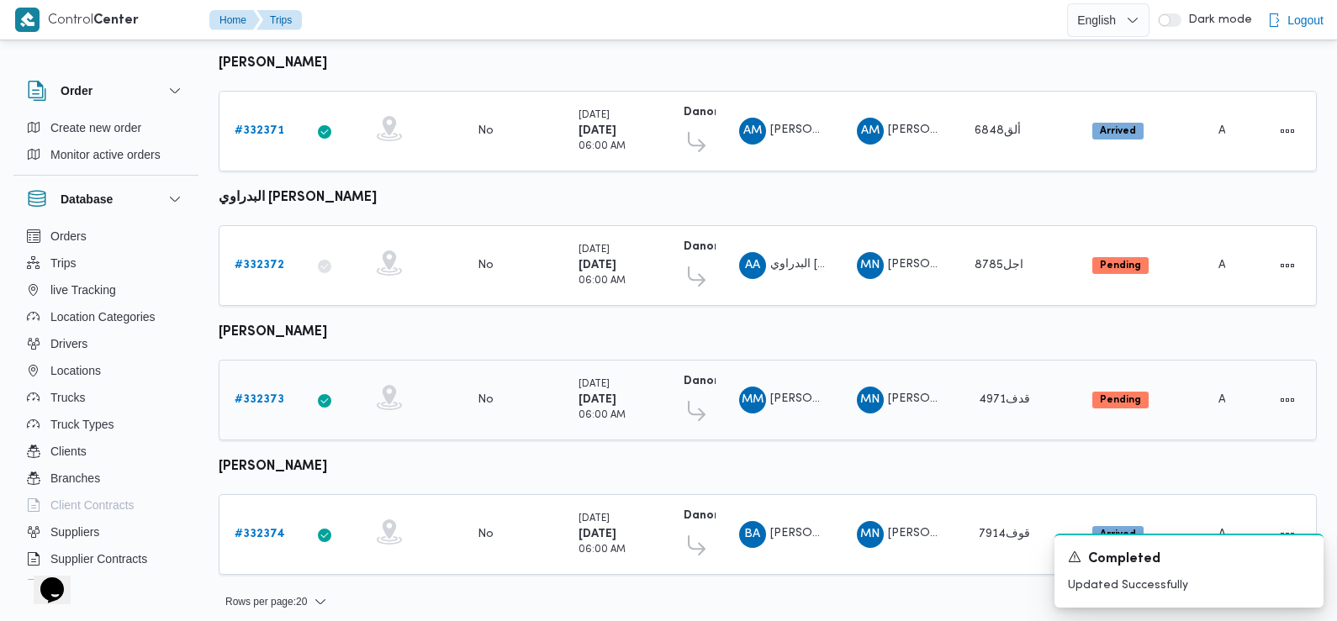
click at [251, 394] on b "# 332373" at bounding box center [260, 399] width 50 height 11
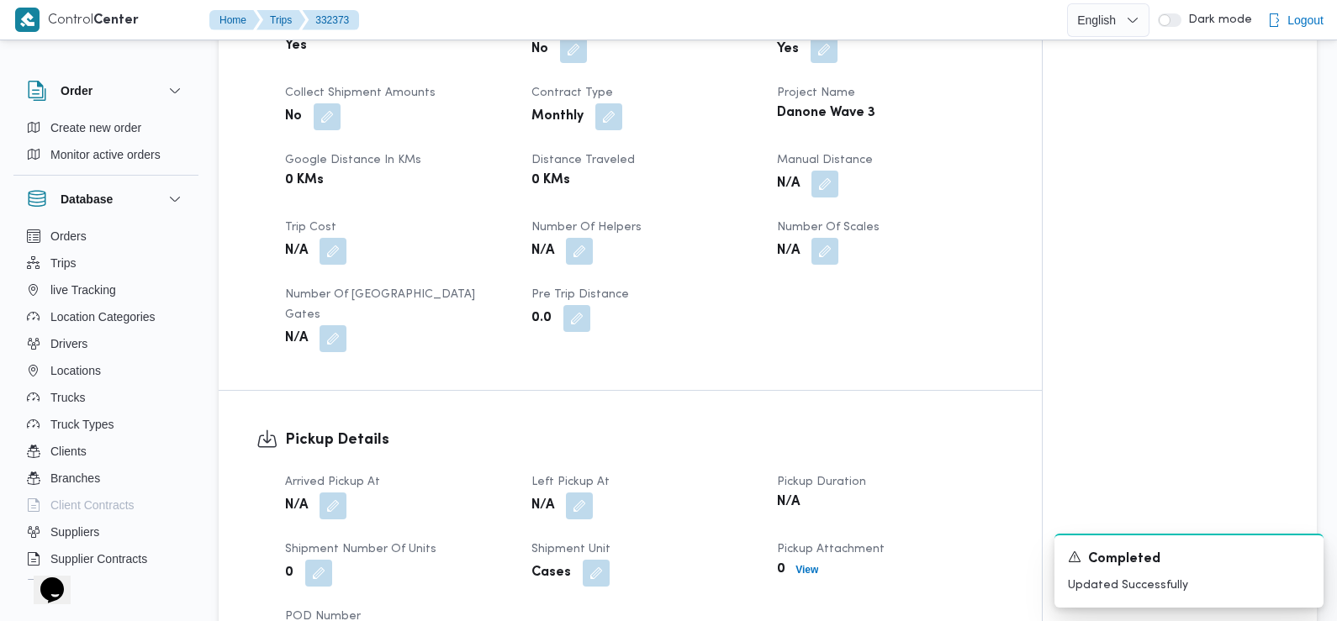
scroll to position [757, 0]
click at [316, 507] on div "Arrived Pickup At N/A Left Pickup At N/A Pickup Duration N/A Shipment Number of…" at bounding box center [644, 563] width 739 height 202
click at [333, 491] on button "button" at bounding box center [333, 504] width 27 height 27
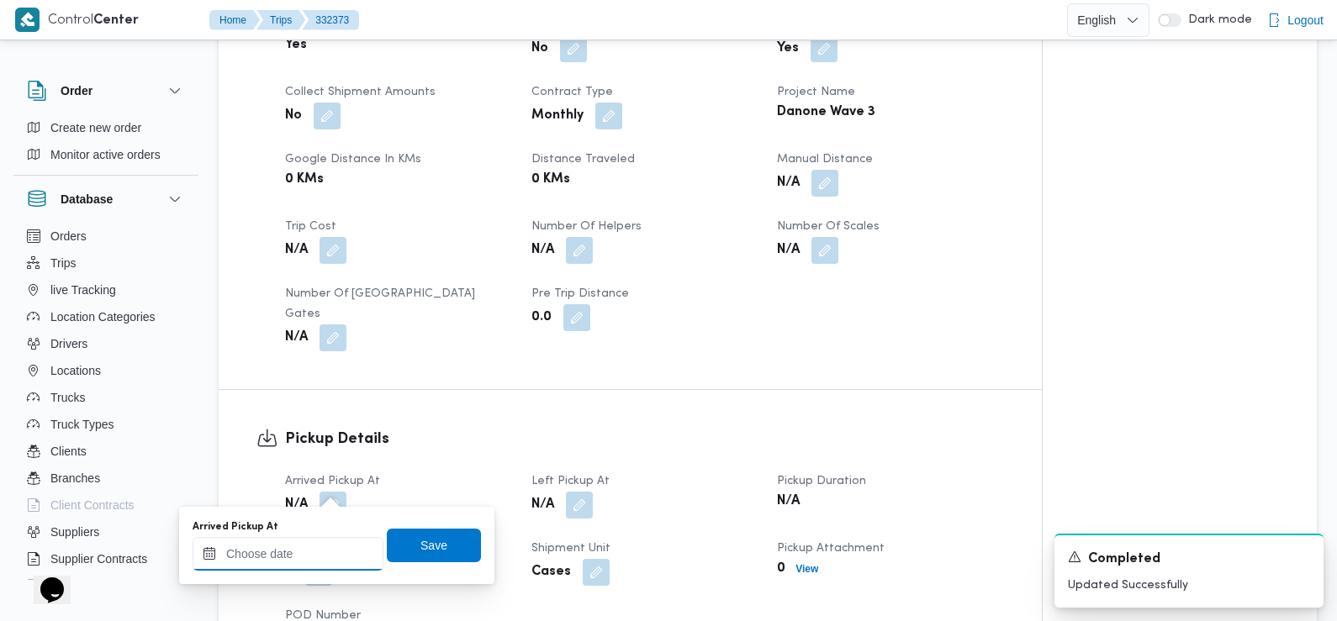
click at [320, 554] on input "Arrived Pickup At" at bounding box center [288, 554] width 191 height 34
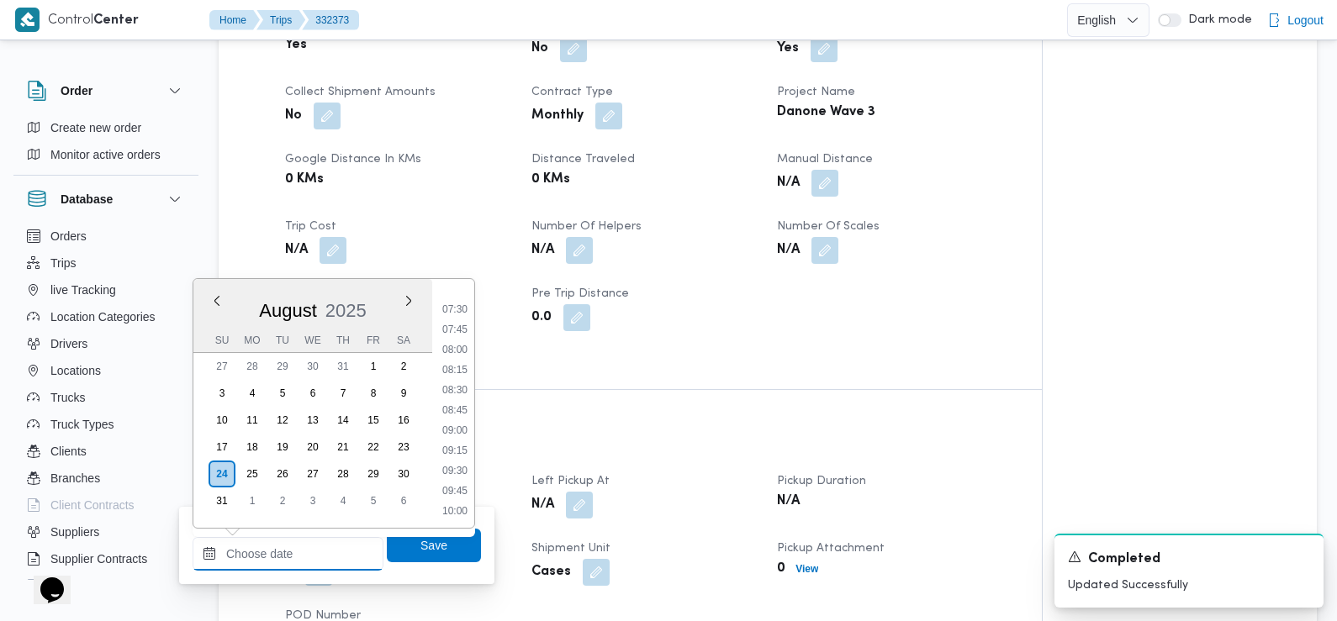
scroll to position [570, 0]
click at [459, 340] on li "07:30" at bounding box center [455, 336] width 39 height 17
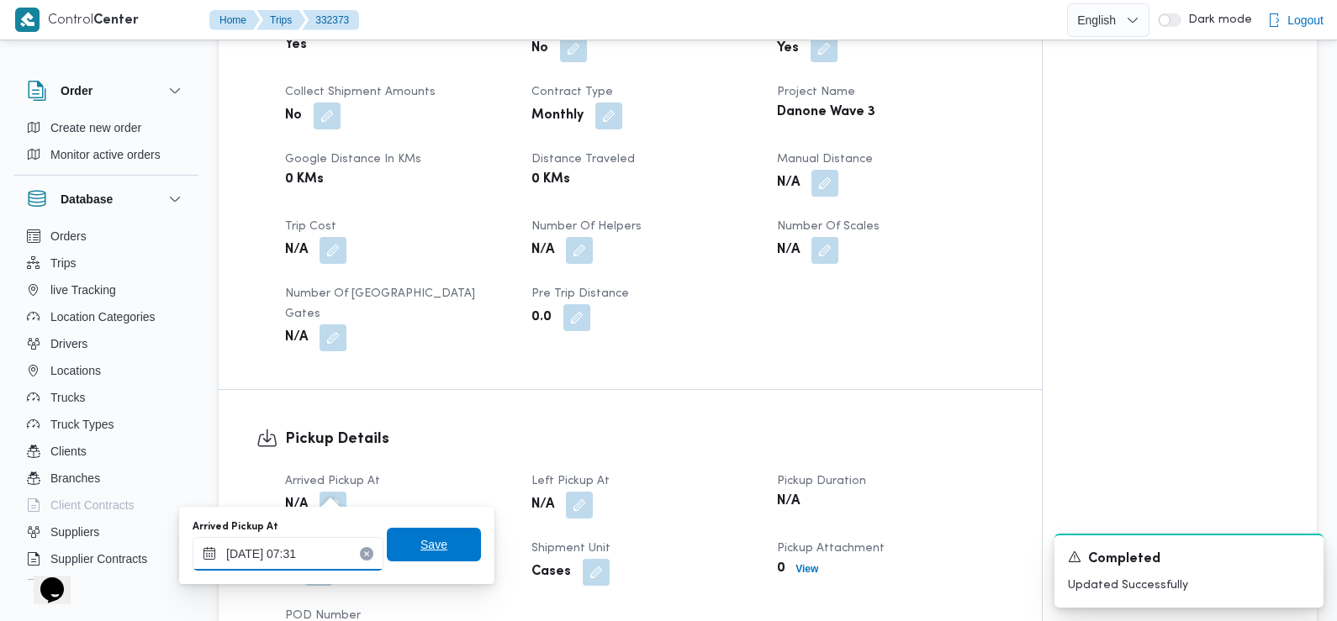
type input "24/08/2025 07:31"
click at [420, 536] on span "Save" at bounding box center [433, 545] width 27 height 20
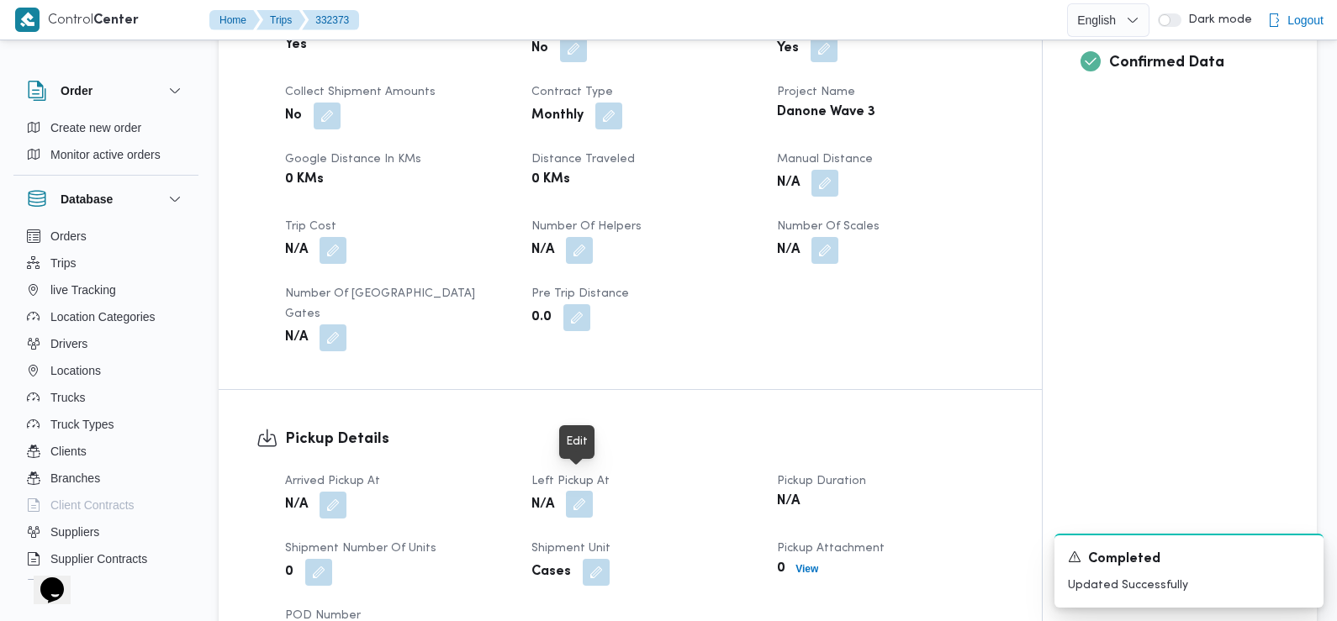
click at [582, 491] on button "button" at bounding box center [579, 504] width 27 height 27
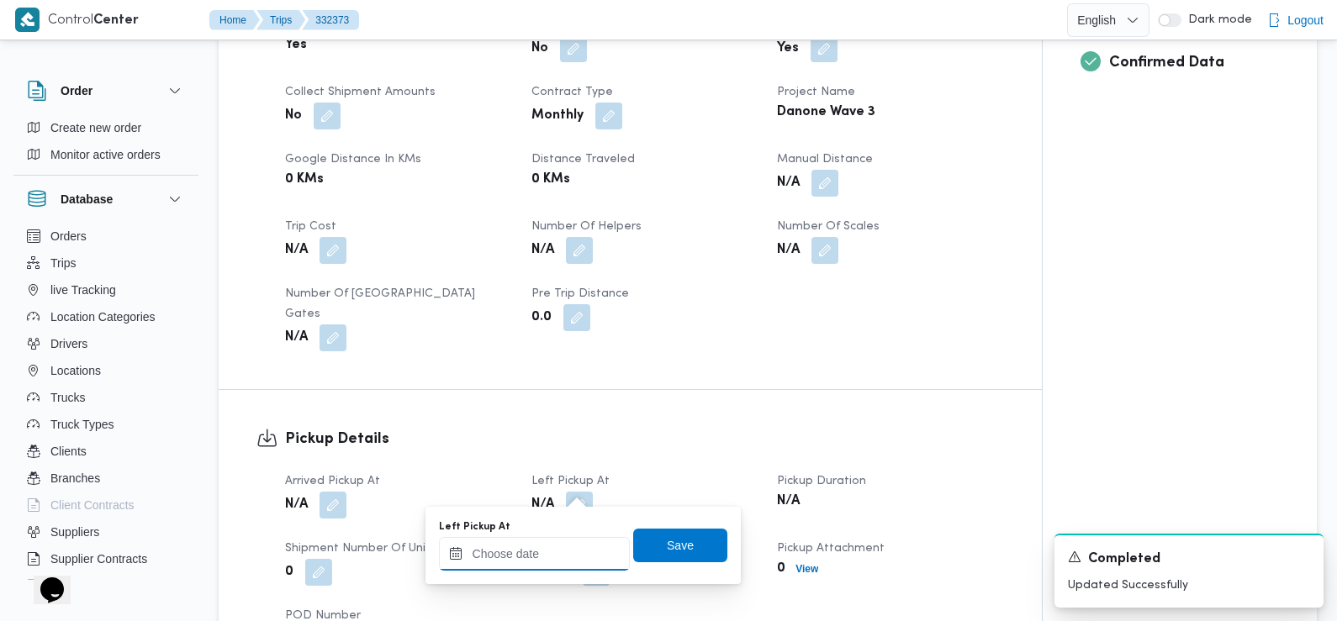
click at [563, 554] on input "Left Pickup At" at bounding box center [534, 554] width 191 height 34
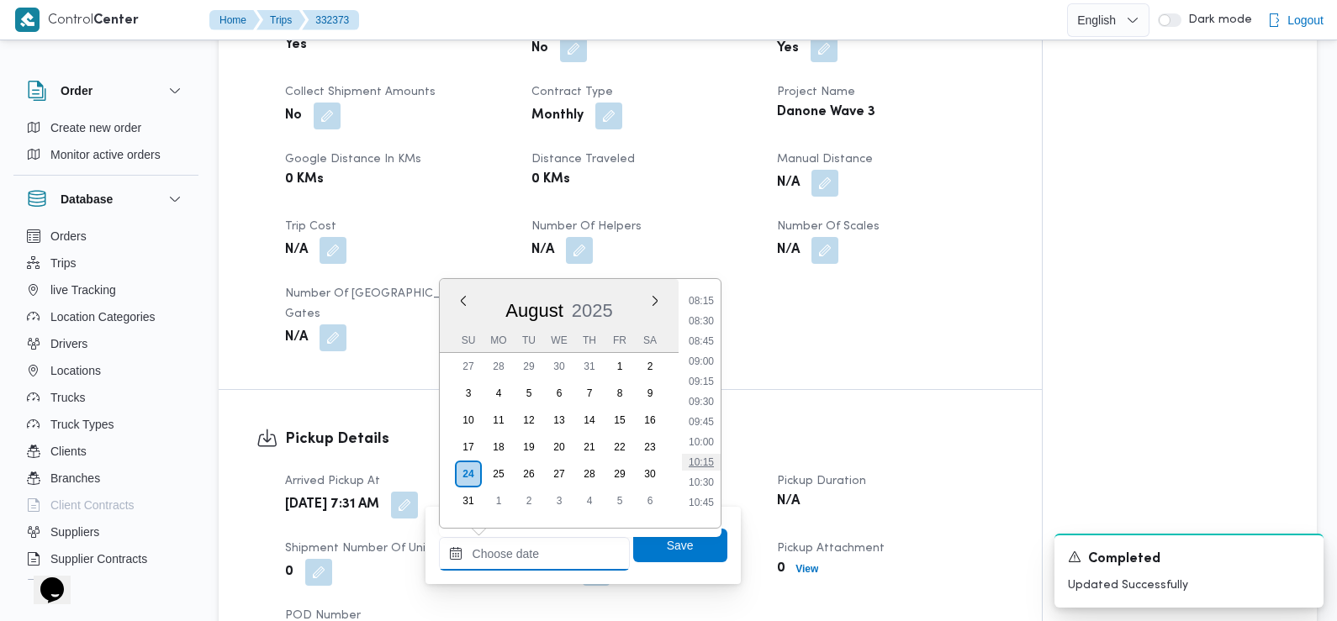
scroll to position [665, 0]
click at [711, 344] on li "08:45" at bounding box center [701, 342] width 39 height 17
type input "24/08/2025 08:45"
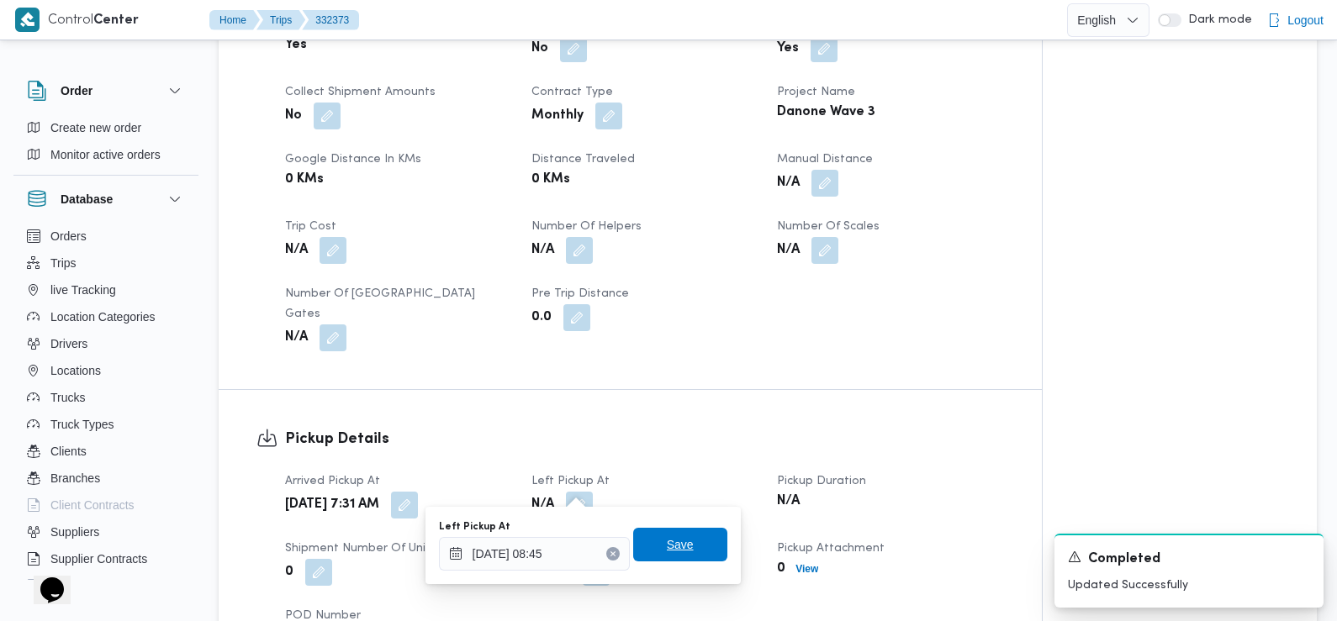
click at [674, 546] on span "Save" at bounding box center [680, 545] width 27 height 20
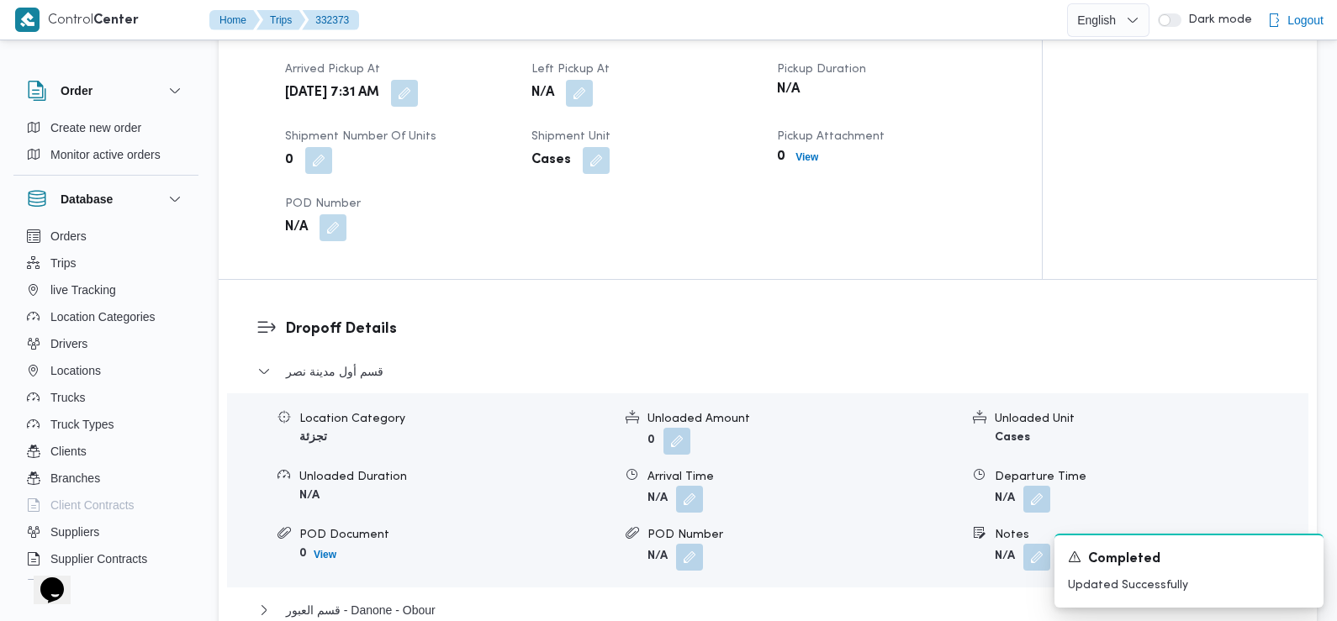
scroll to position [1177, 0]
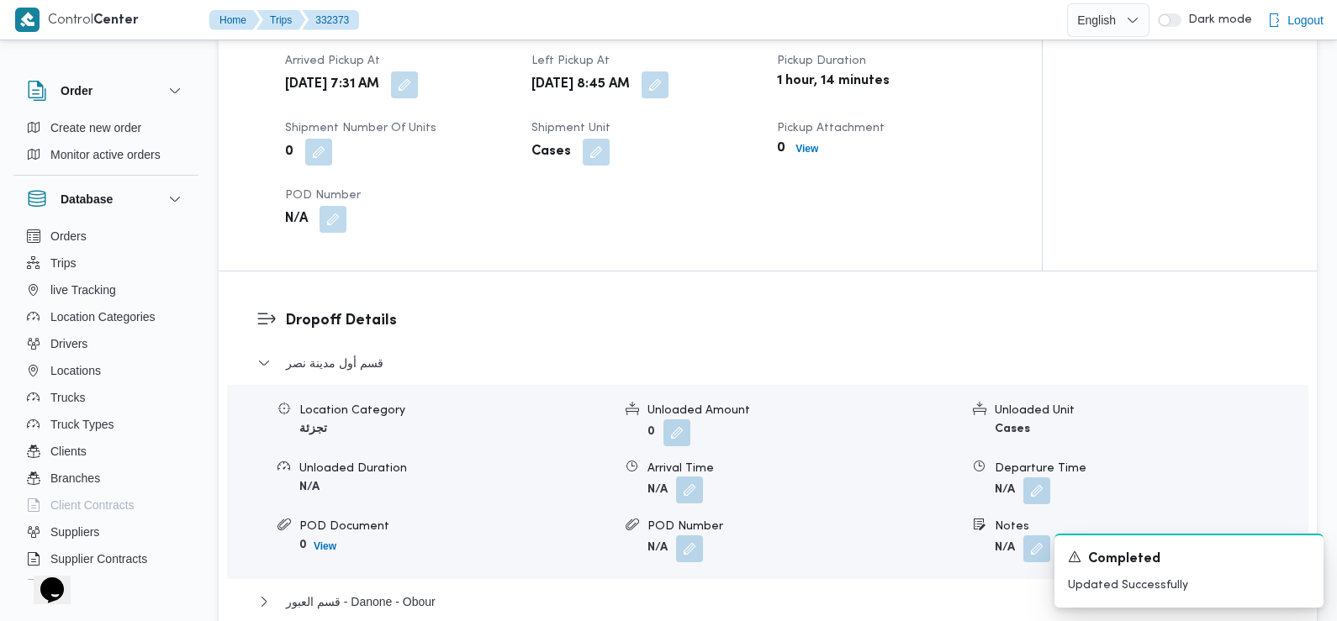
click at [684, 477] on button "button" at bounding box center [689, 490] width 27 height 27
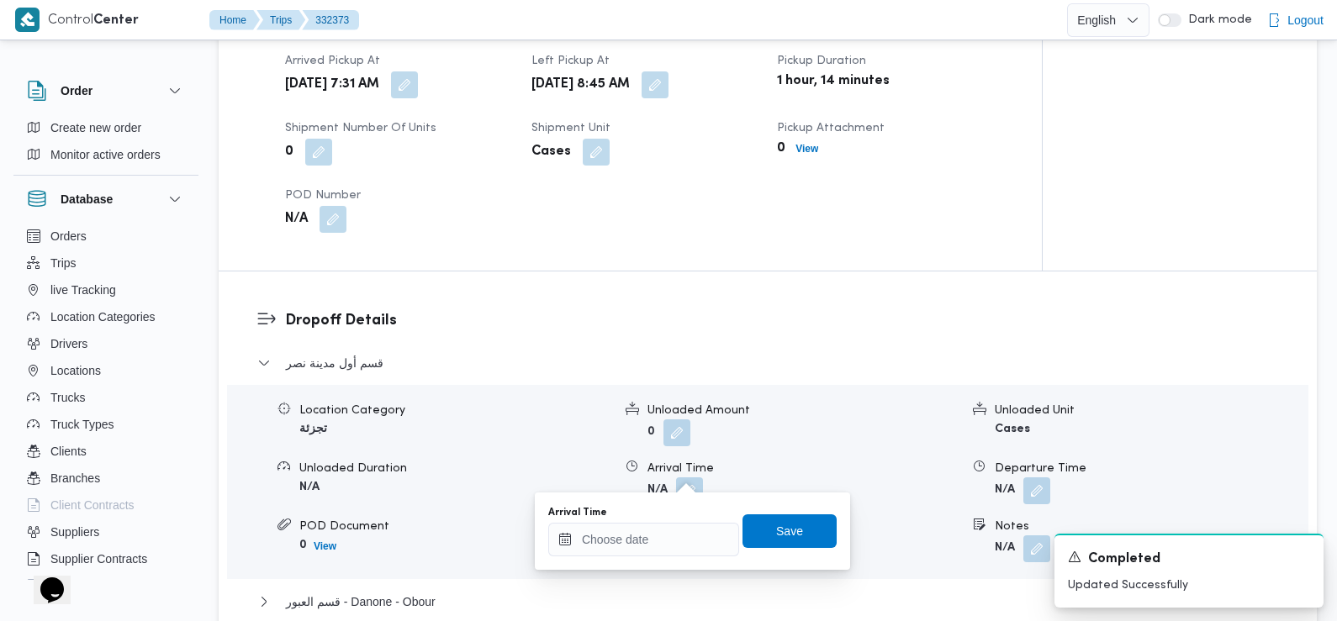
click at [677, 569] on div "You are in a dialog. To close this dialog, hit escape. Arrival Time Save" at bounding box center [692, 531] width 315 height 77
click at [682, 529] on input "Arrival Time" at bounding box center [643, 540] width 191 height 34
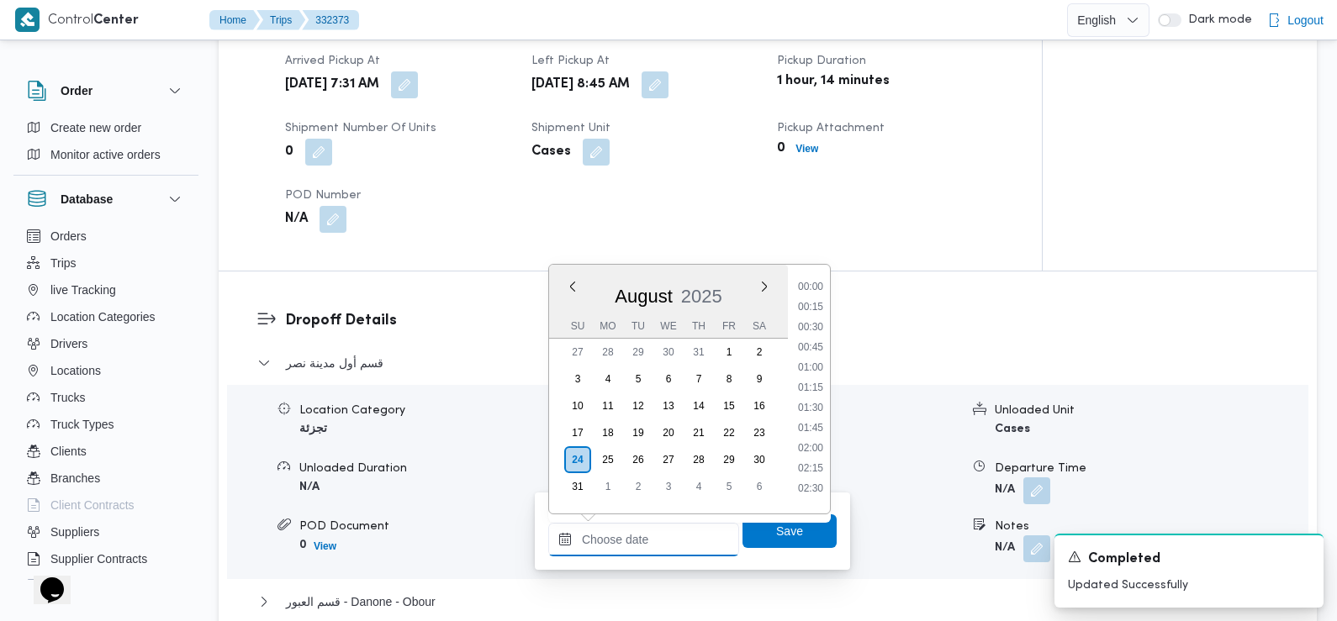
scroll to position [772, 0]
click at [811, 286] on li "09:30" at bounding box center [810, 281] width 39 height 17
type input "24/08/2025 09:30"
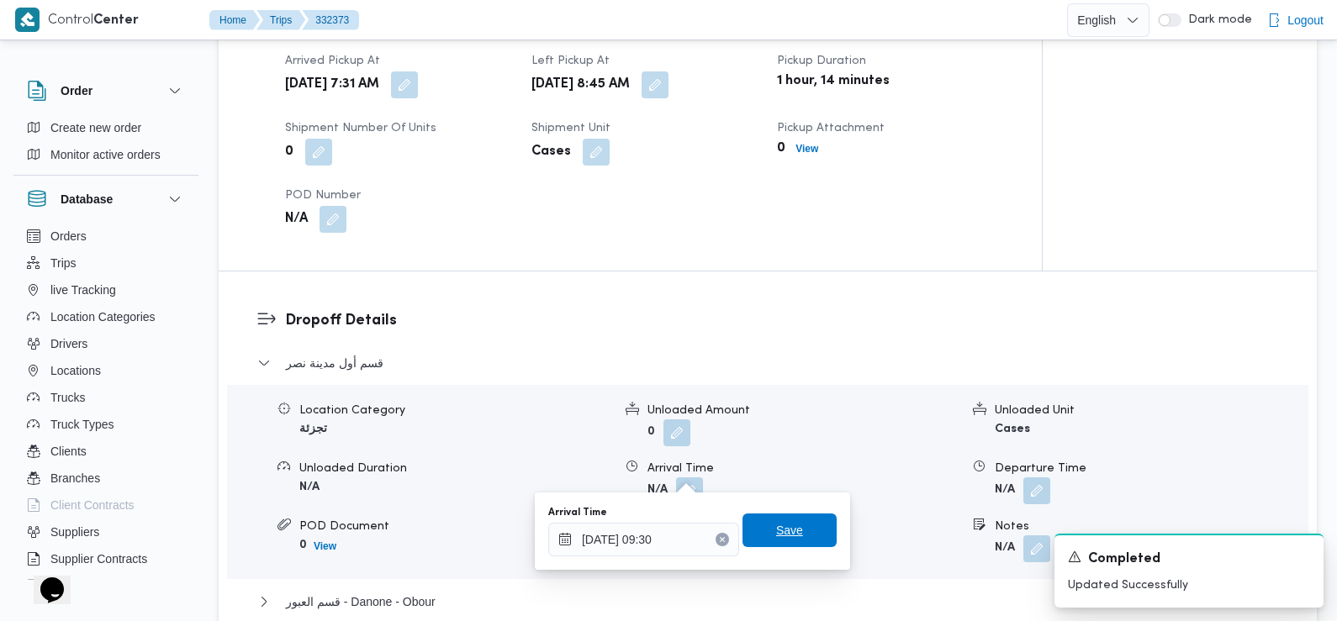
click at [791, 532] on span "Save" at bounding box center [789, 531] width 94 height 34
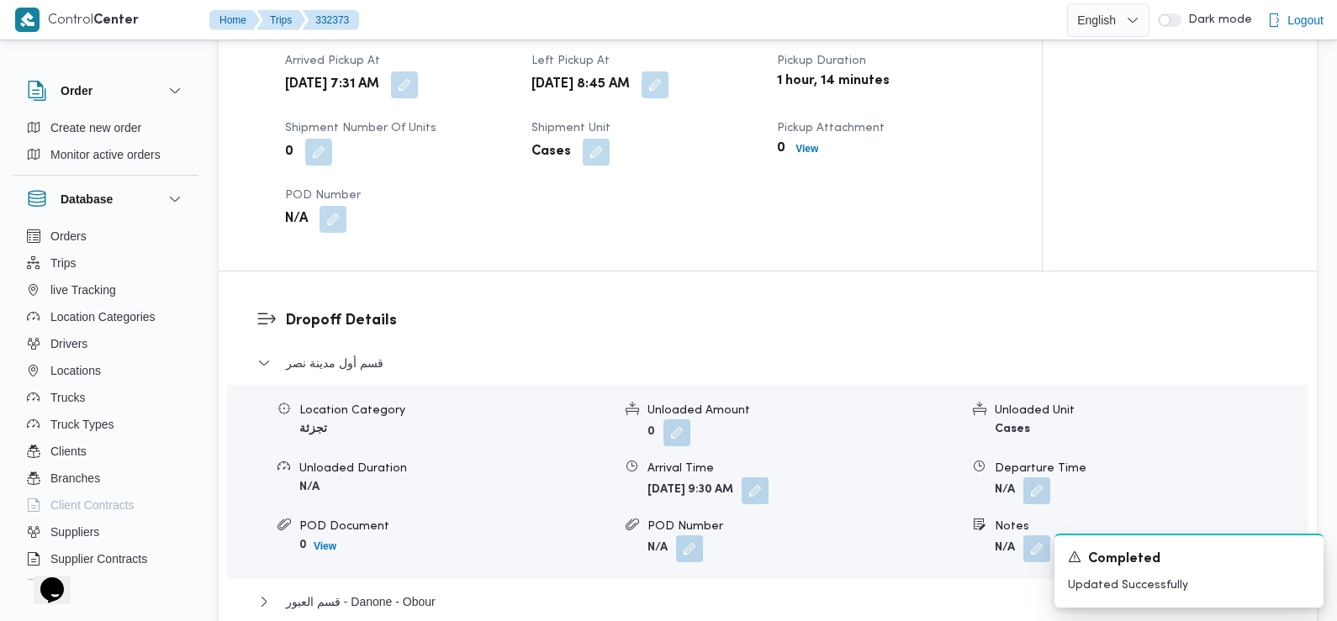
click at [518, 286] on div "Dropoff Details قسم أول مدينة نصر Location Category تجزئة Unloaded Amount 0 Unl…" at bounding box center [768, 490] width 1098 height 436
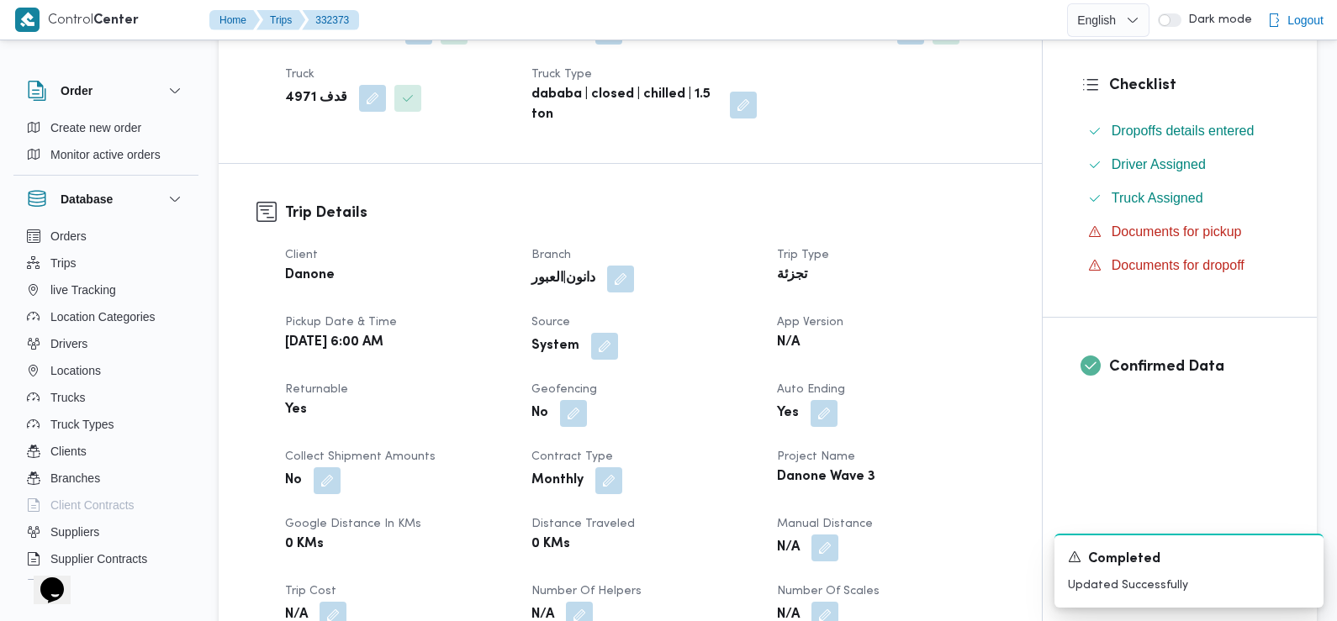
scroll to position [404, 0]
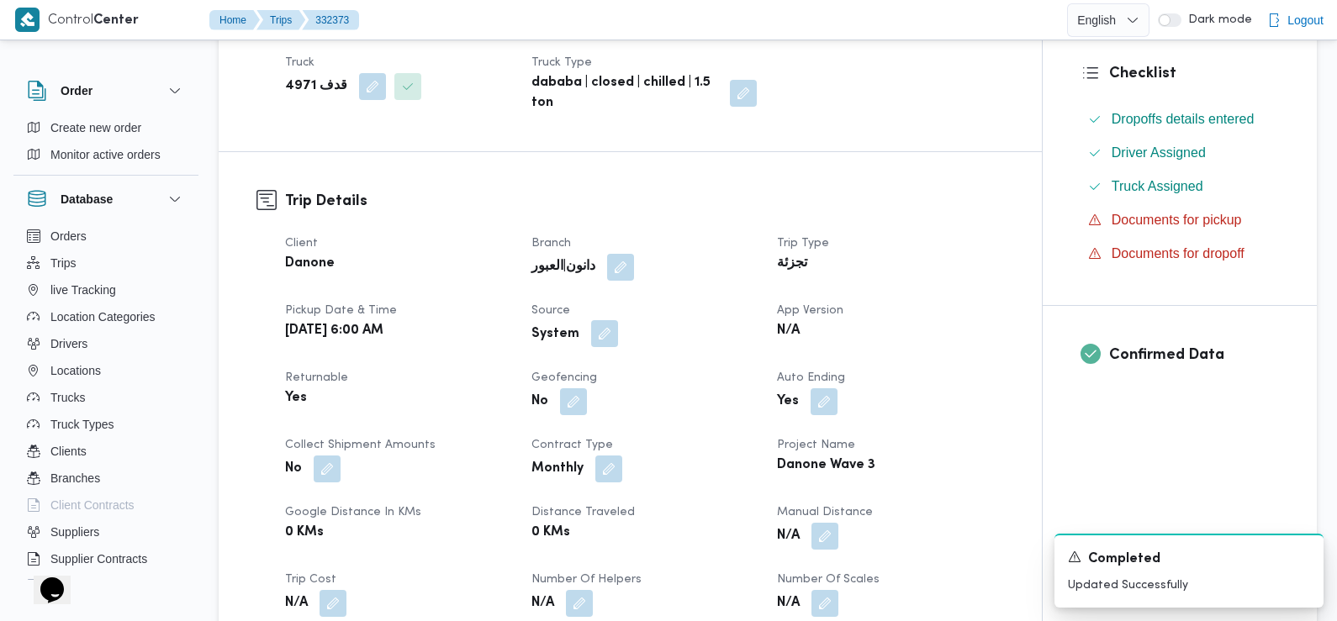
click at [599, 327] on button "button" at bounding box center [604, 333] width 27 height 27
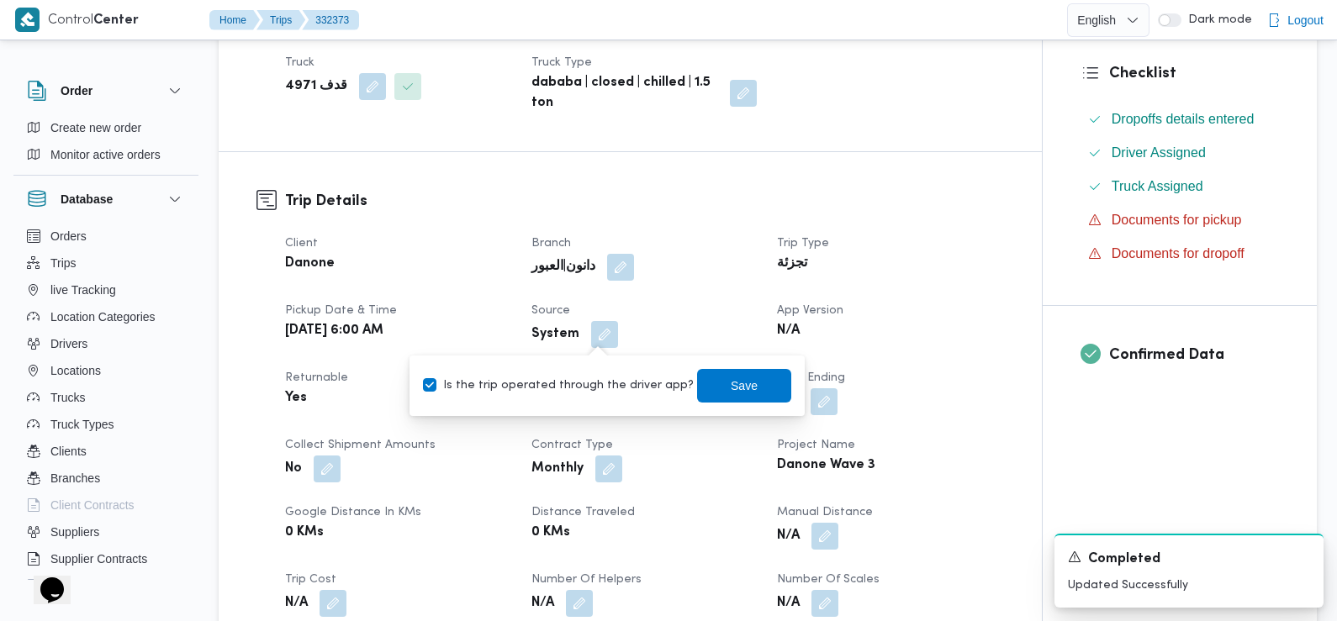
click at [585, 397] on div "Is the trip operated through the driver app? Save" at bounding box center [607, 385] width 372 height 37
click at [583, 387] on label "Is the trip operated through the driver app?" at bounding box center [558, 386] width 271 height 20
checkbox input "false"
click at [743, 385] on span "Save" at bounding box center [744, 385] width 94 height 34
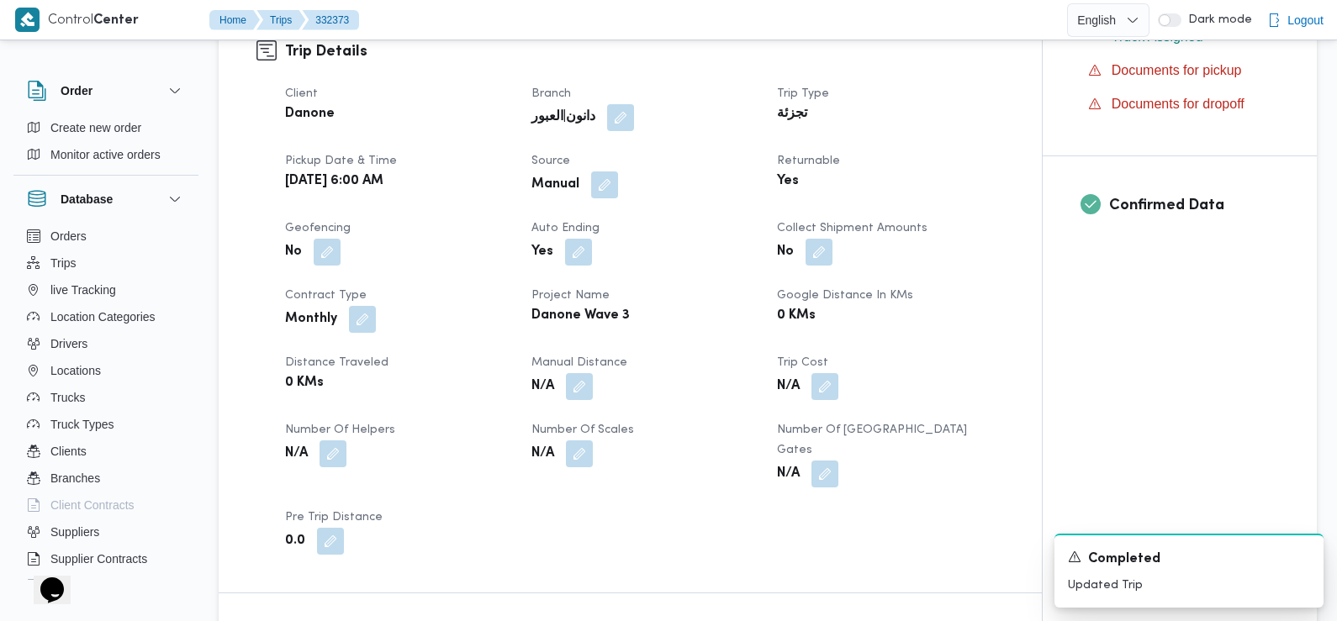
scroll to position [0, 0]
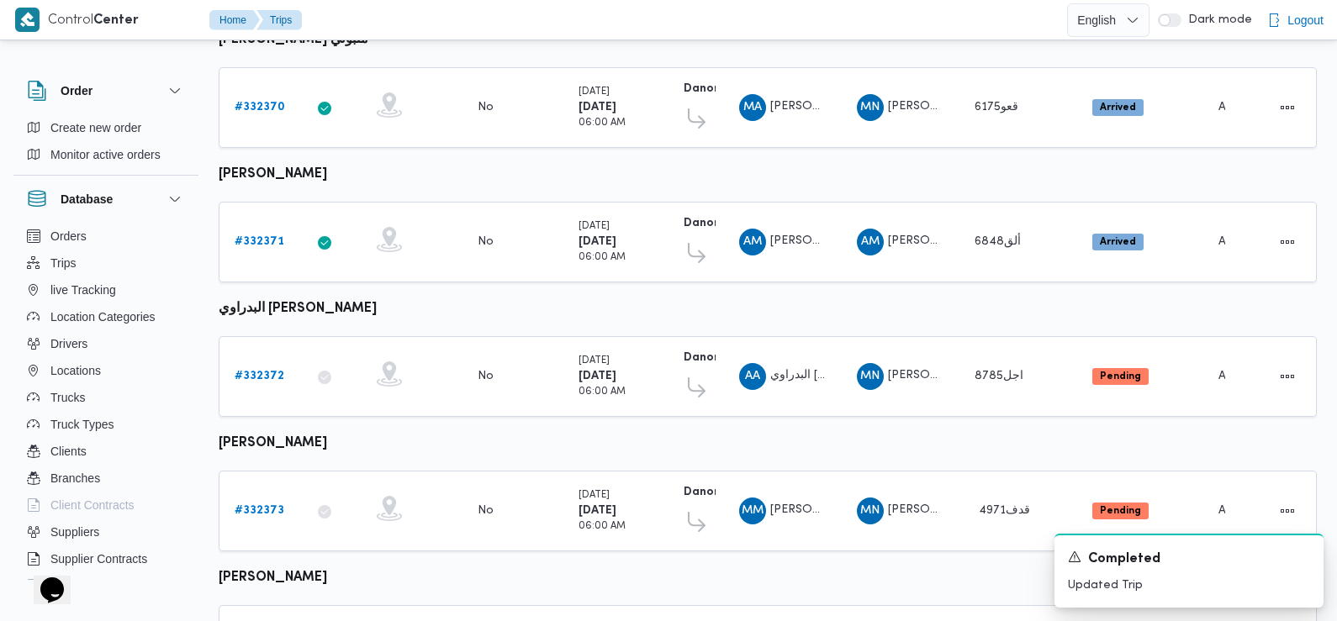
scroll to position [616, 0]
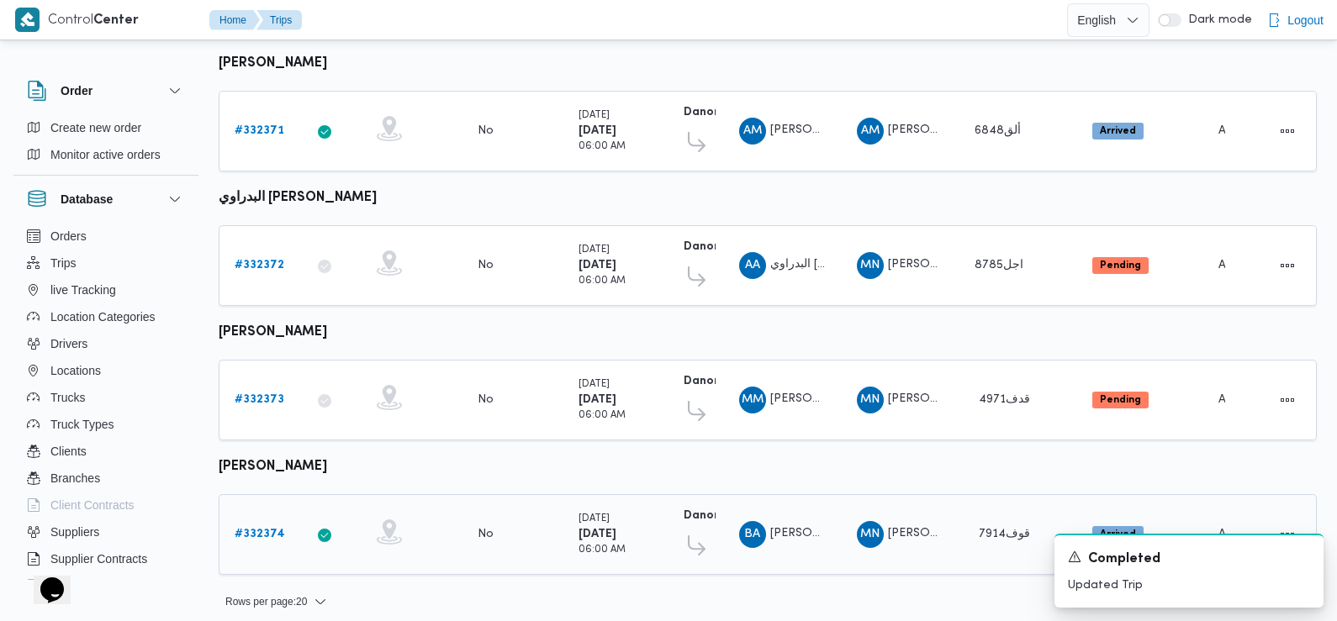
click at [264, 529] on b "# 332374" at bounding box center [260, 534] width 50 height 11
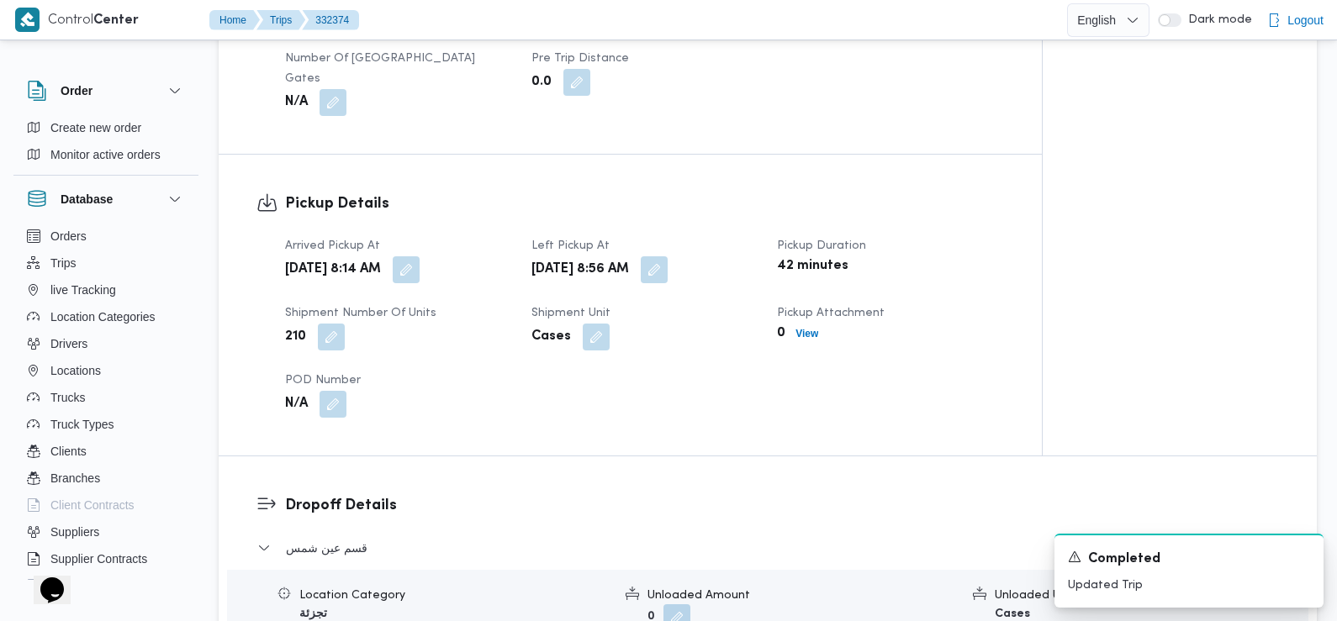
scroll to position [1003, 0]
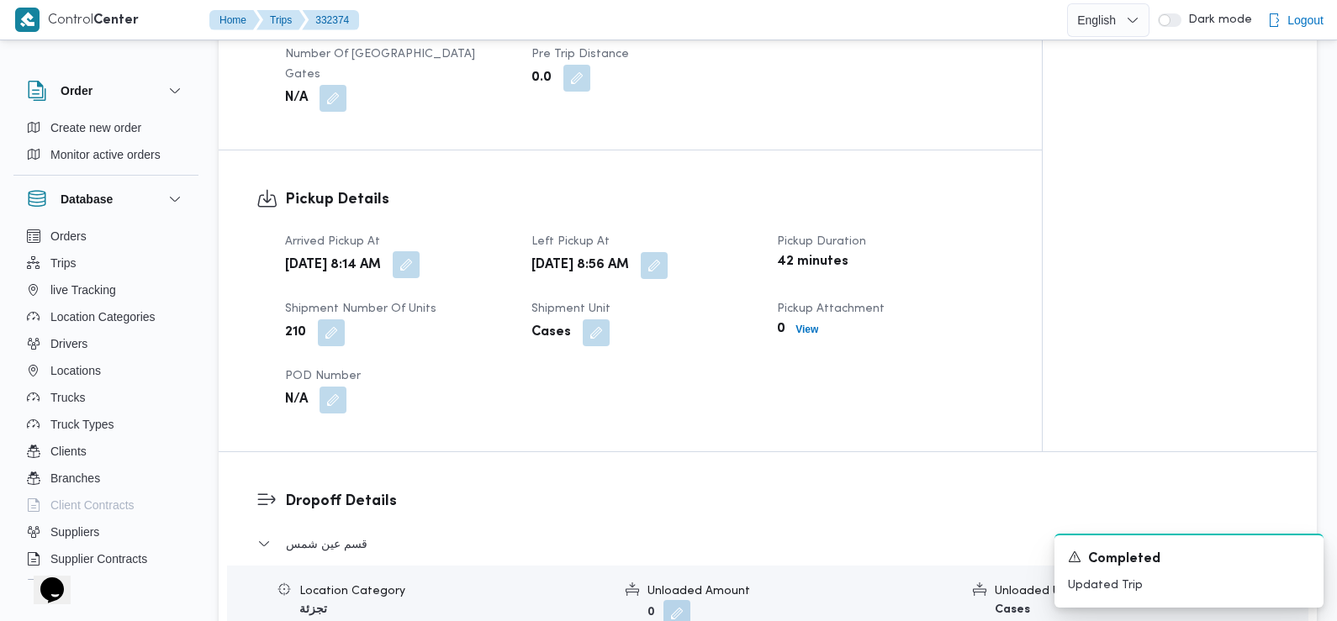
click at [420, 251] on button "button" at bounding box center [406, 264] width 27 height 27
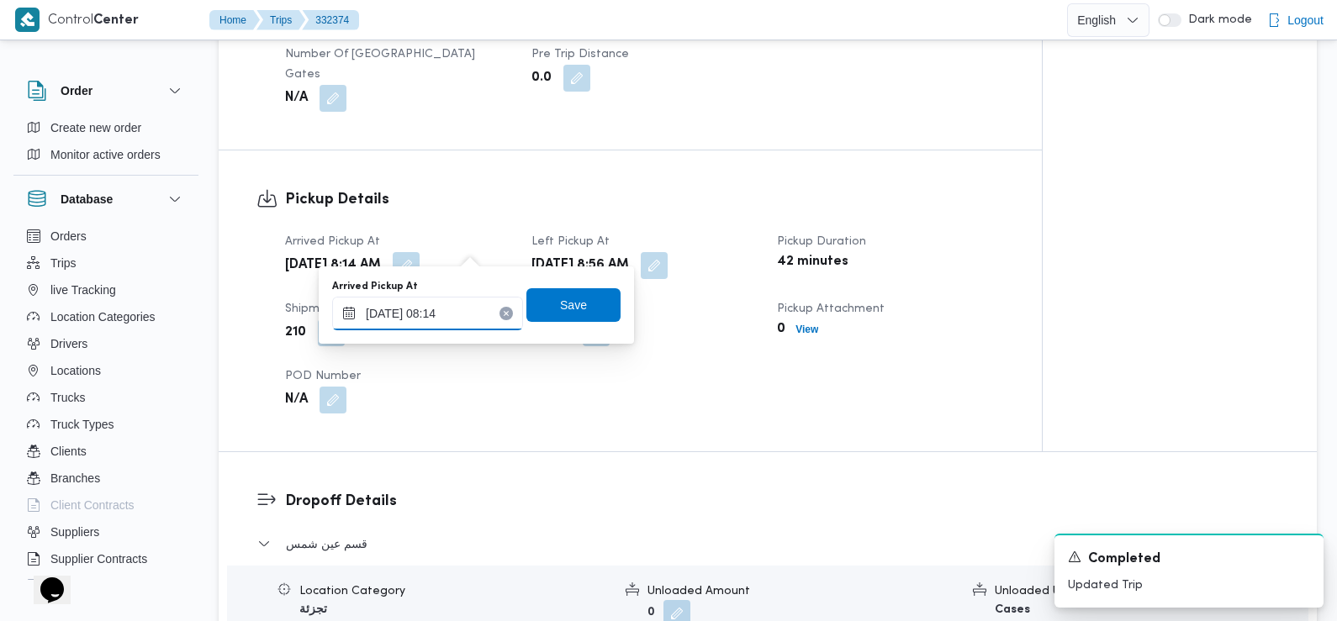
click at [468, 314] on input "24/08/2025 08:14" at bounding box center [427, 314] width 191 height 34
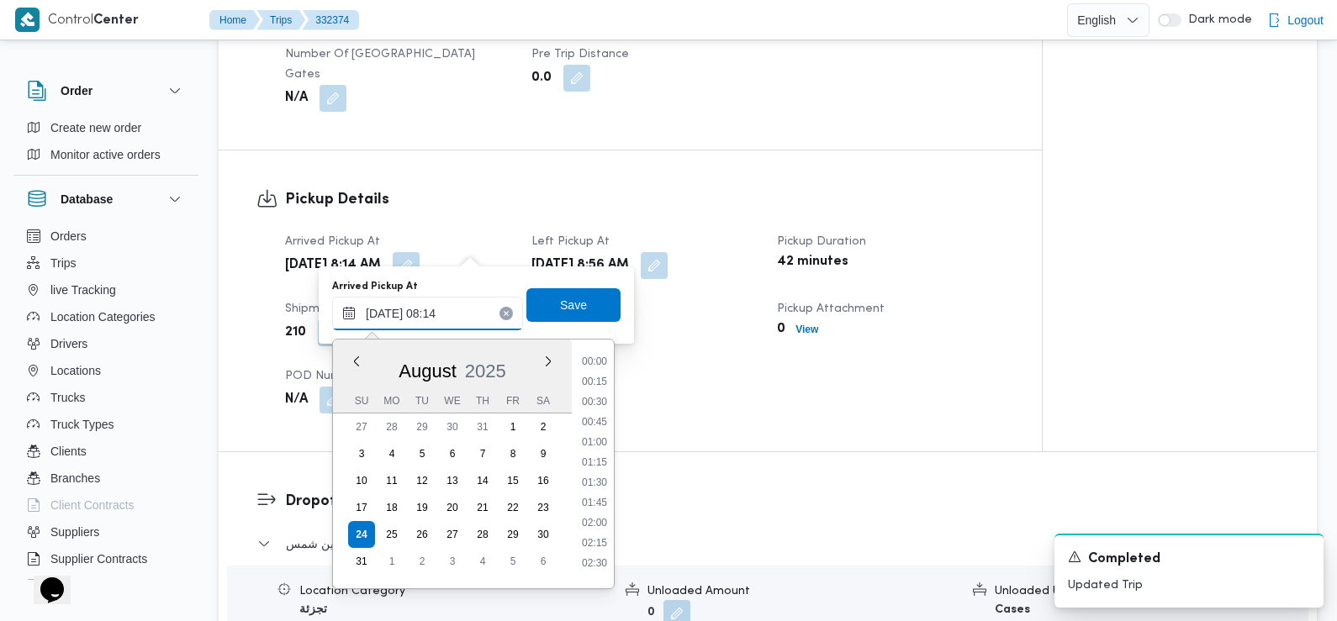
scroll to position [530, 0]
click at [605, 461] on li "07:45" at bounding box center [594, 457] width 39 height 17
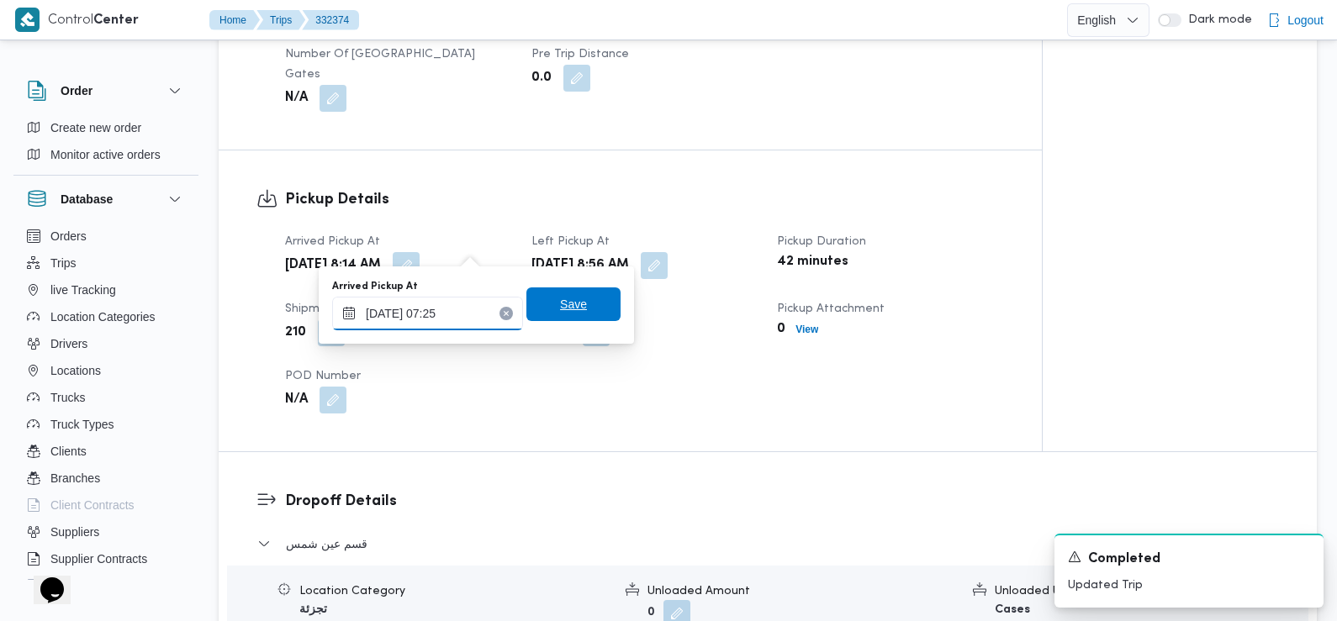
type input "24/08/2025 07:25"
click at [579, 318] on span "Save" at bounding box center [573, 305] width 94 height 34
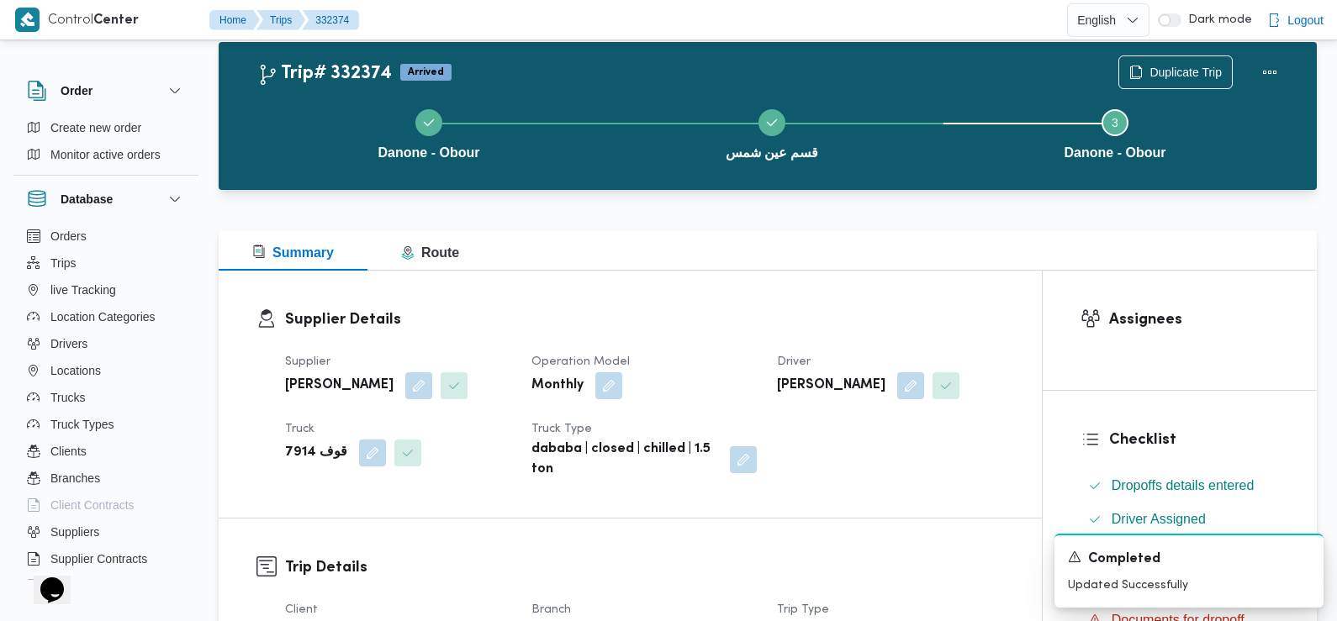
scroll to position [0, 0]
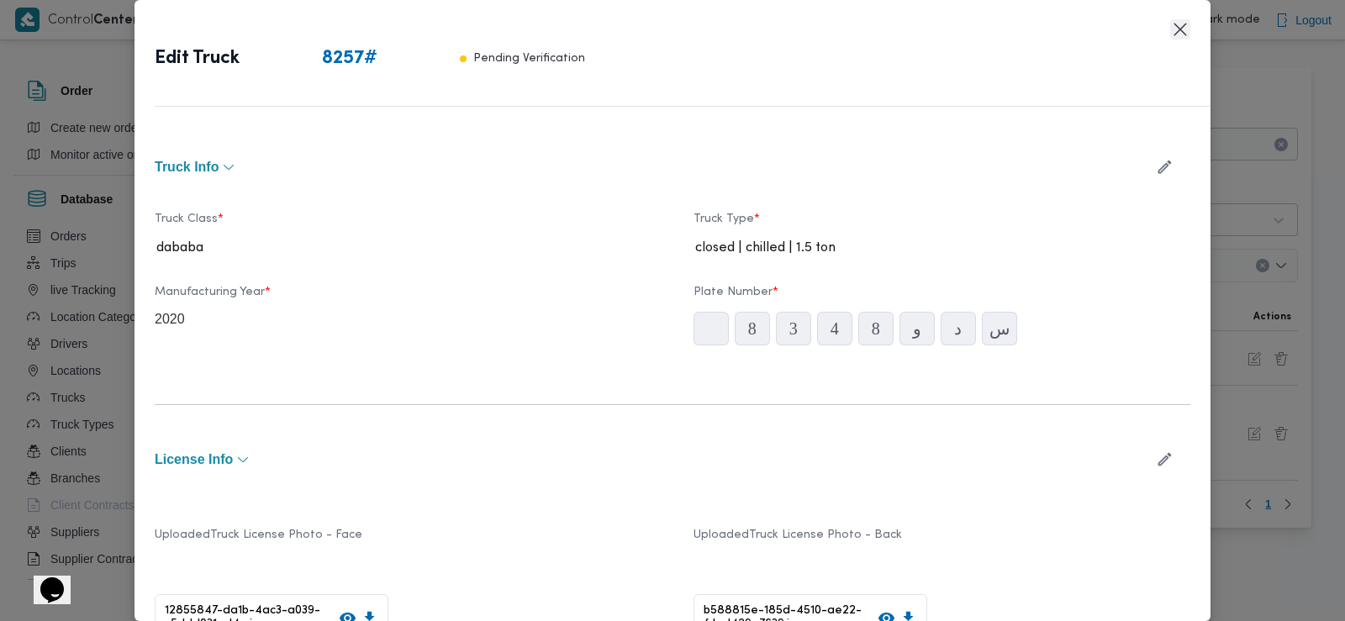
scroll to position [561, 0]
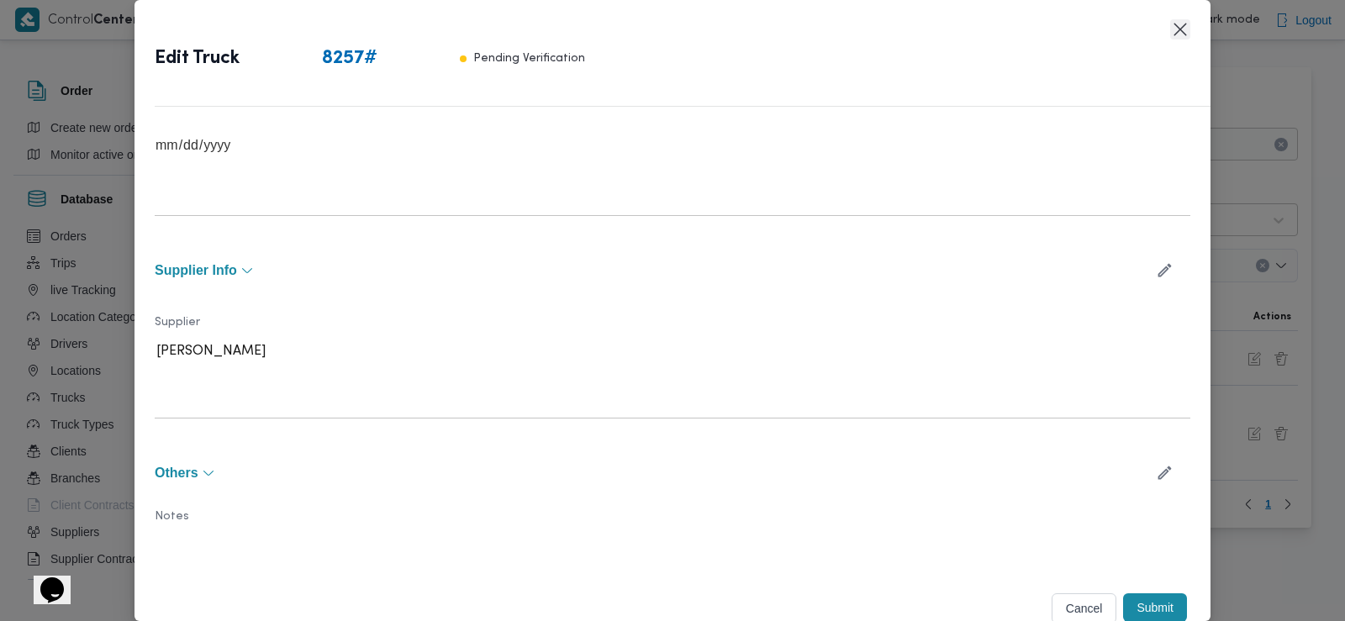
click at [1176, 37] on button "Closes this modal window" at bounding box center [1180, 29] width 20 height 20
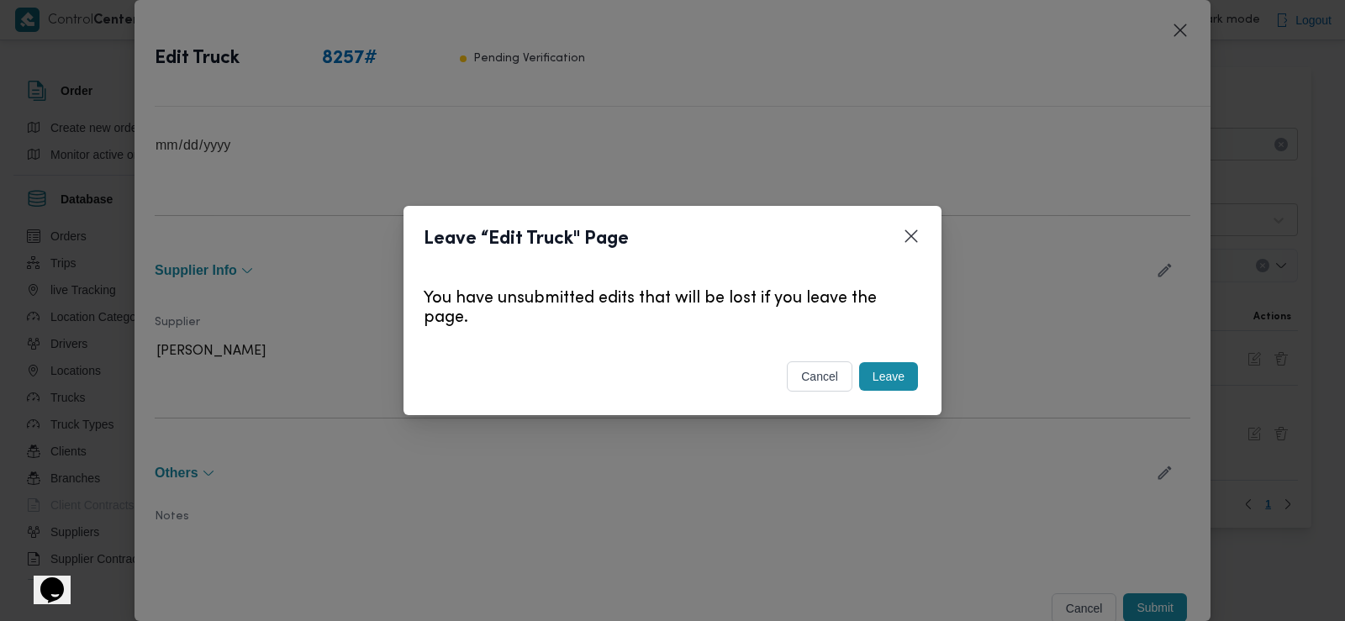
click at [874, 378] on button "Leave" at bounding box center [888, 376] width 59 height 29
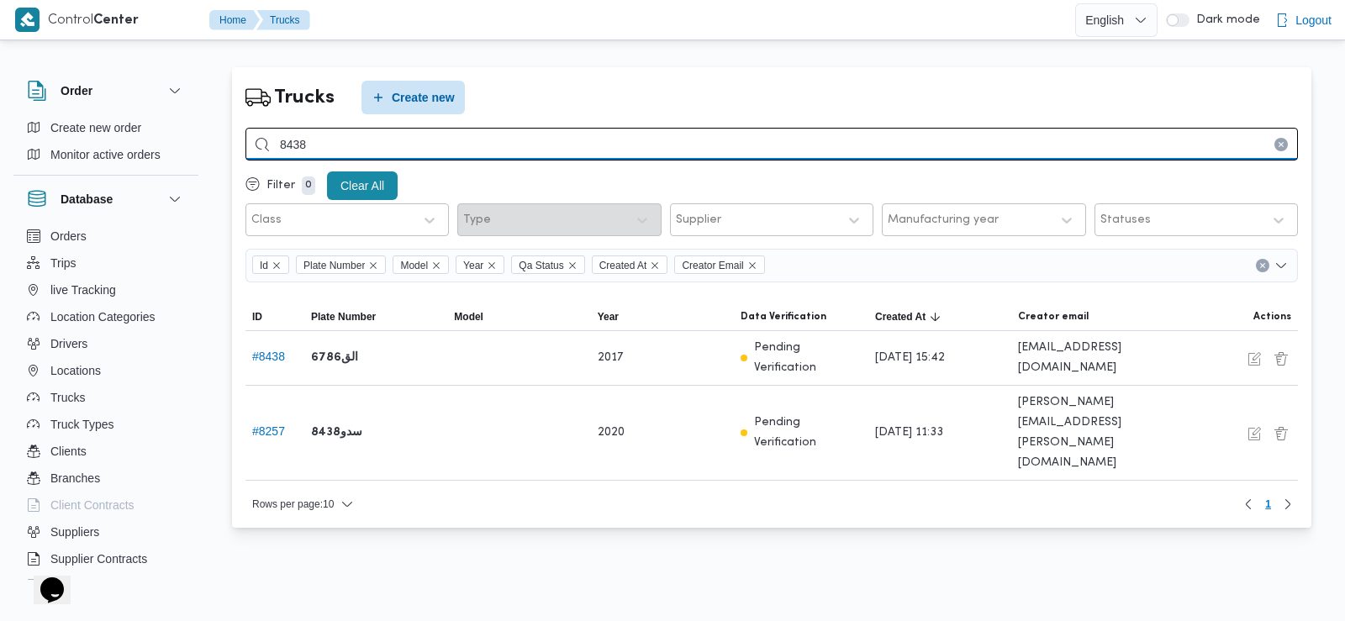
click at [332, 137] on input "8438" at bounding box center [772, 144] width 1053 height 33
type input "4681"
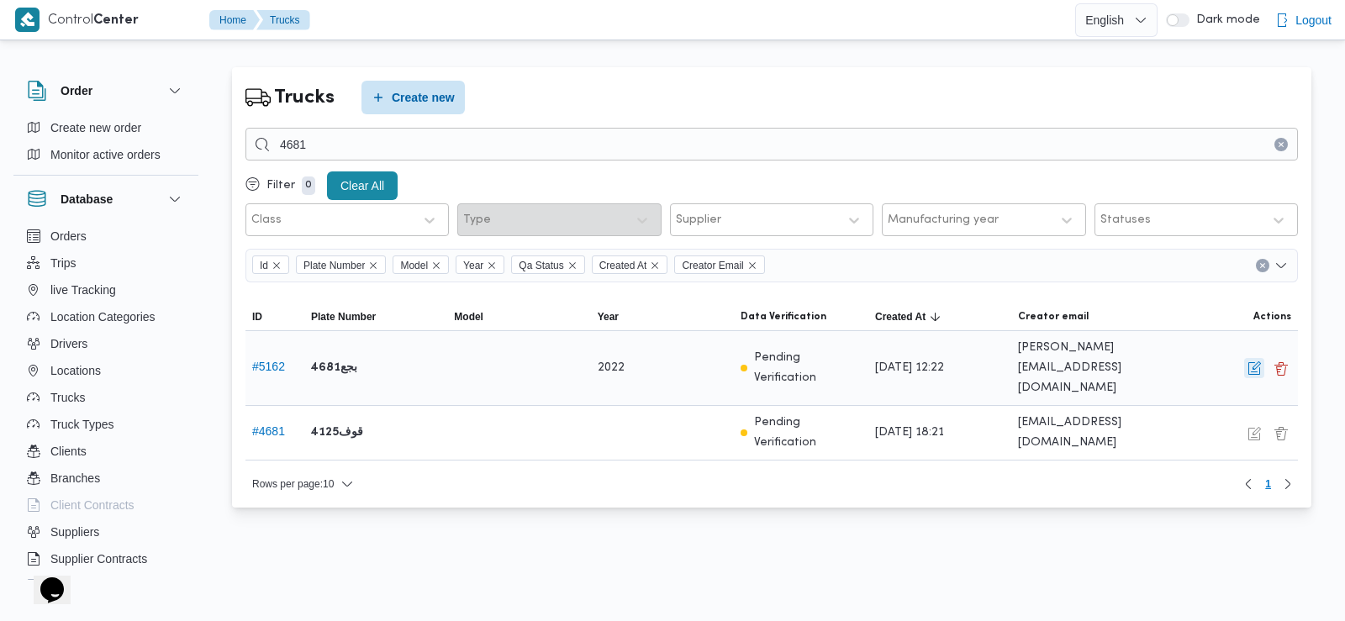
click at [1256, 358] on button "button" at bounding box center [1254, 368] width 20 height 20
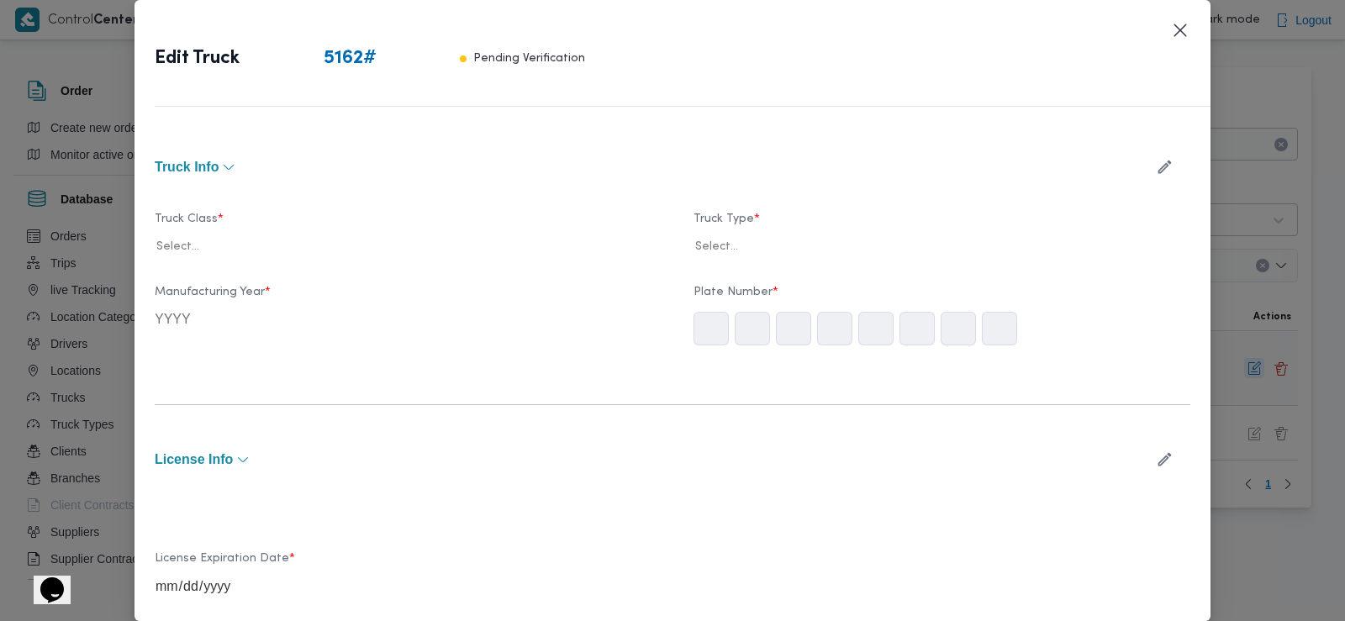
type input "2022"
type input "2023-10-29"
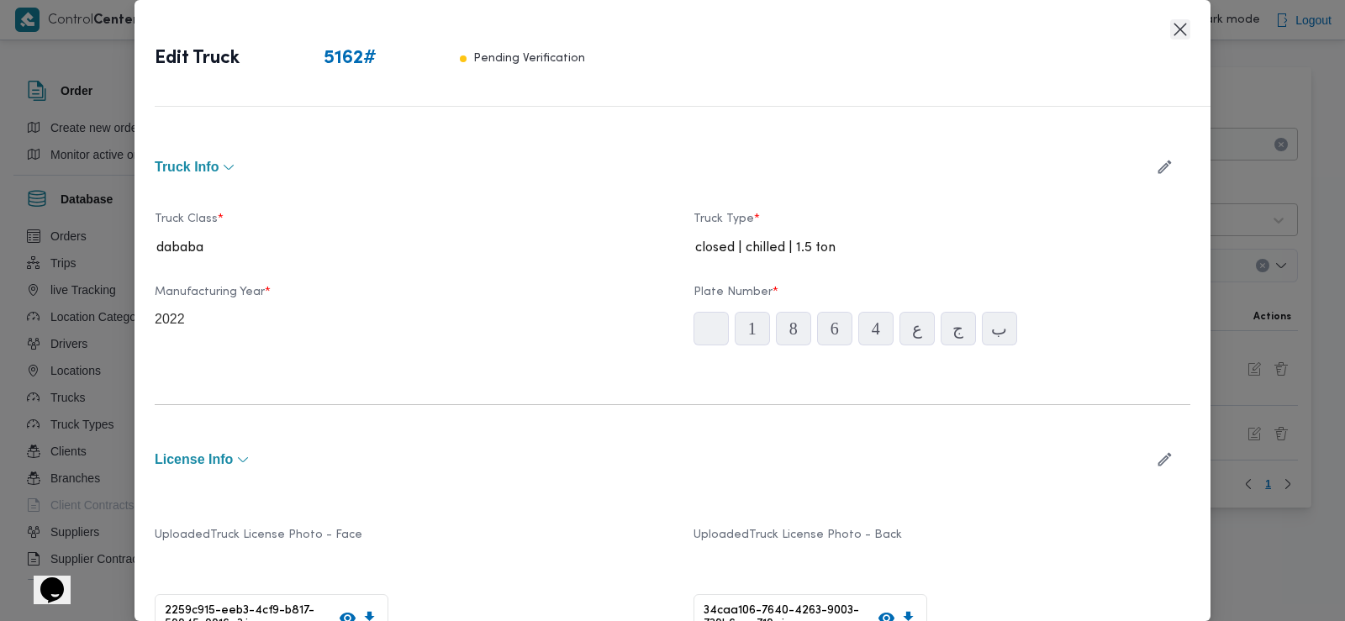
click at [1172, 31] on button "Closes this modal window" at bounding box center [1180, 29] width 20 height 20
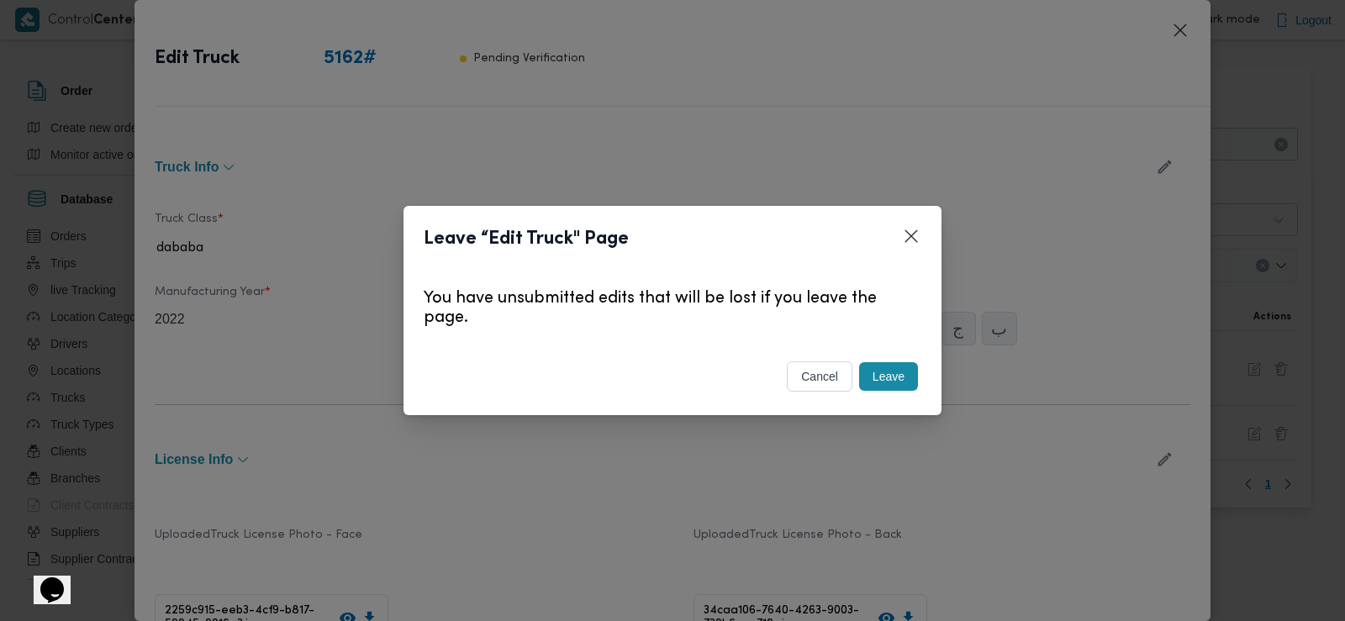
click at [833, 380] on button "cancel" at bounding box center [820, 377] width 66 height 30
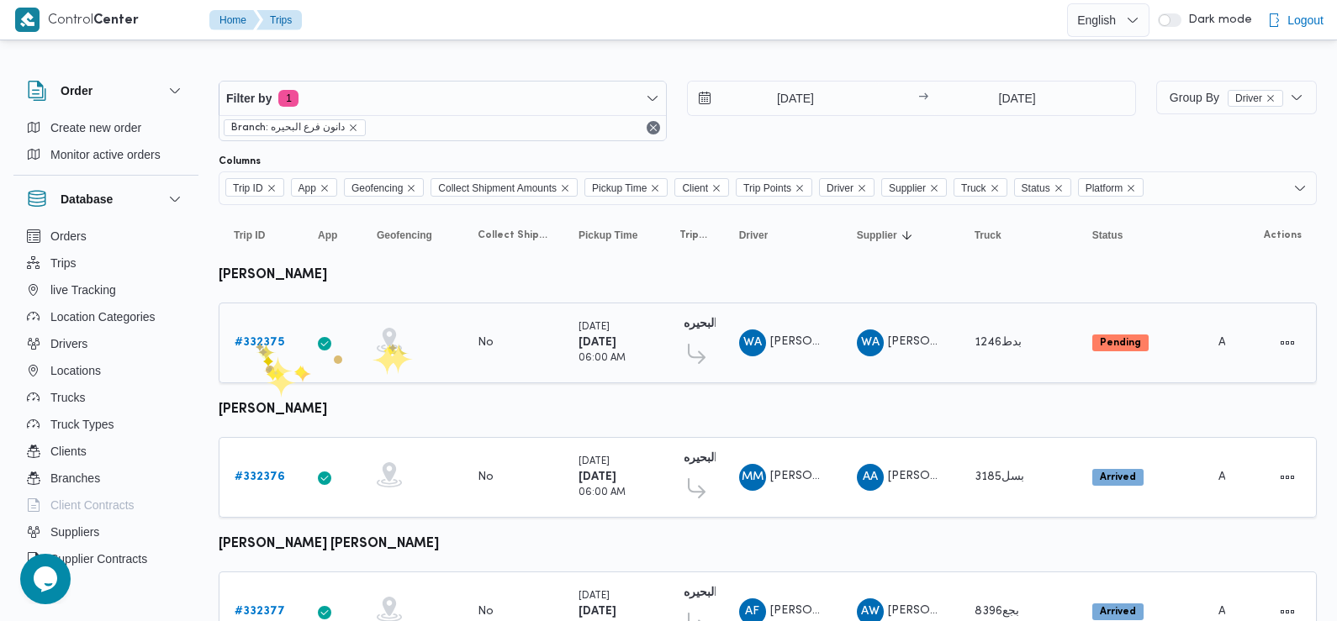
click at [256, 341] on b "# 332375" at bounding box center [260, 342] width 50 height 11
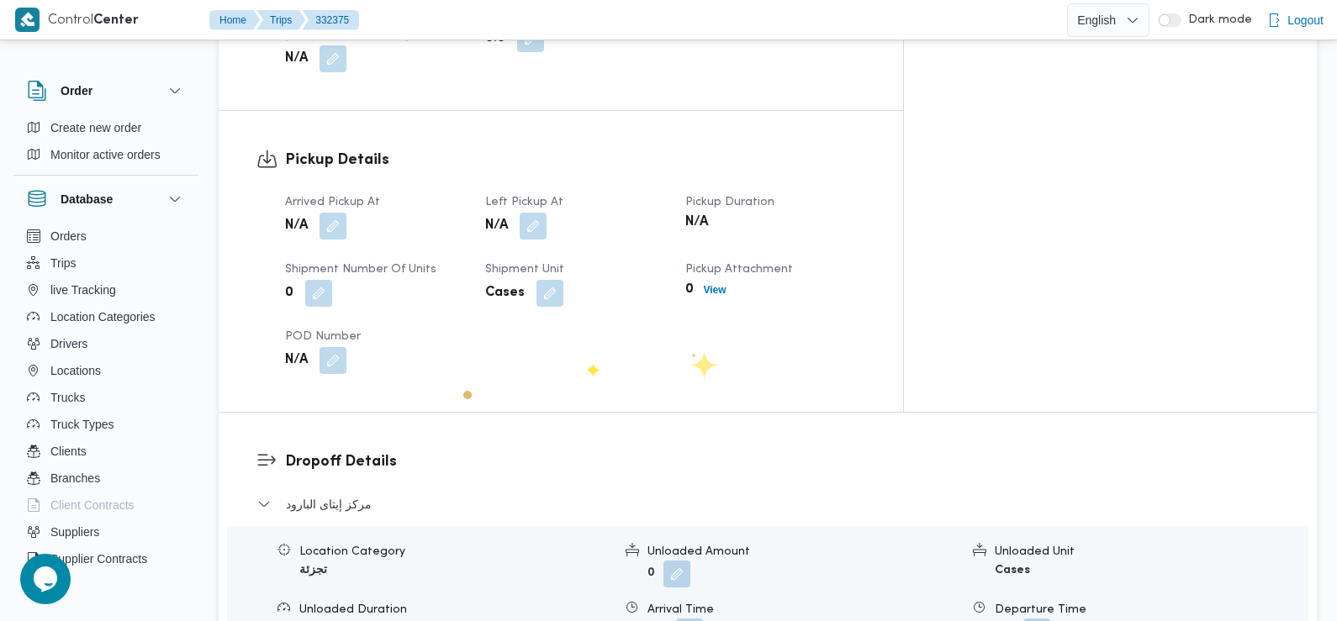
scroll to position [1065, 0]
click at [335, 209] on div "N/A" at bounding box center [374, 224] width 183 height 30
click at [325, 209] on button "button" at bounding box center [333, 222] width 27 height 27
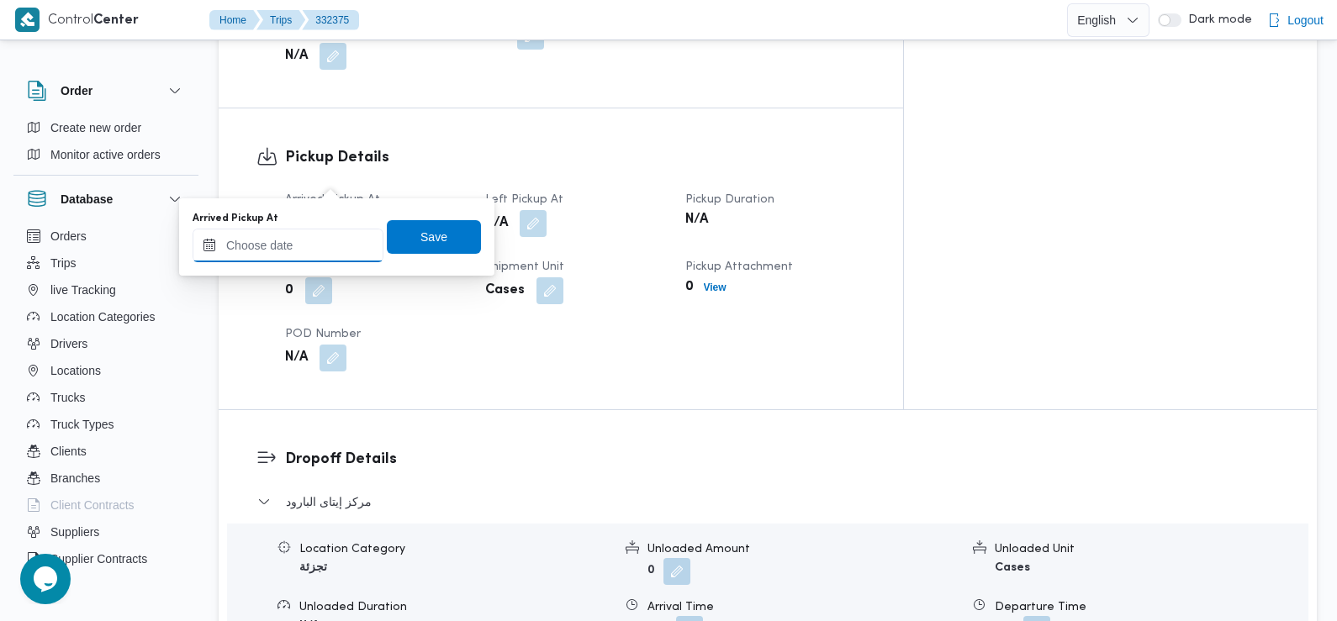
click at [330, 231] on input "Arrived Pickup At" at bounding box center [288, 246] width 191 height 34
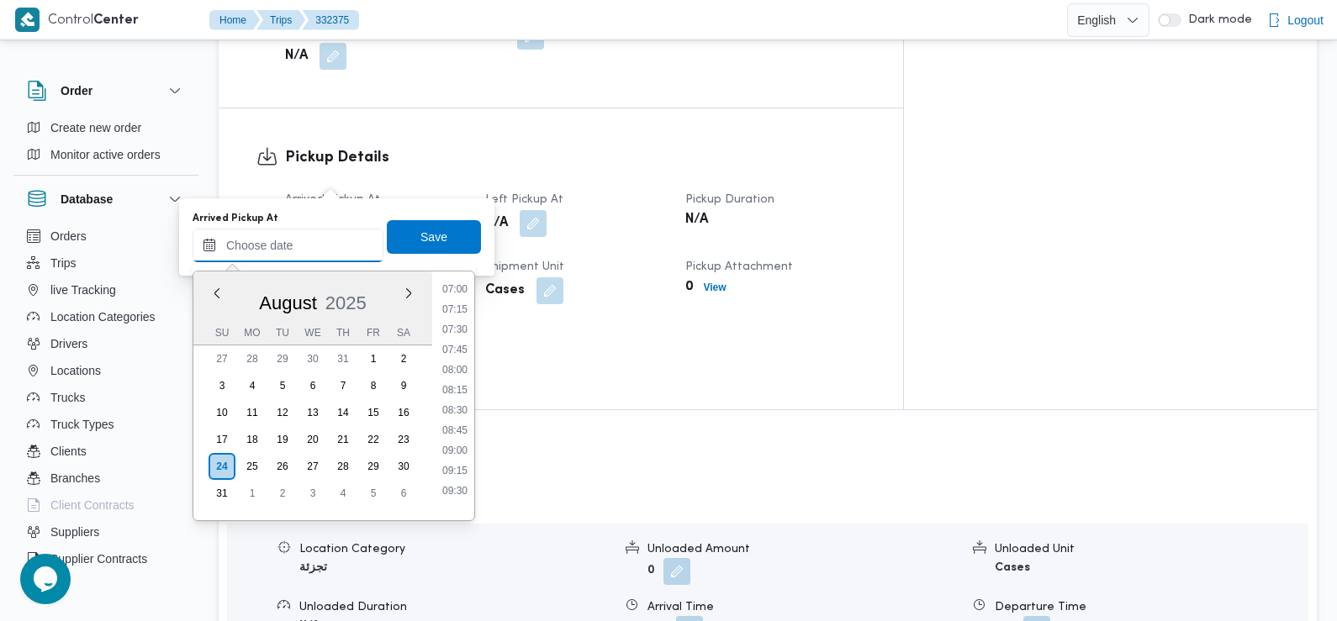
scroll to position [553, 0]
click at [458, 339] on li "07:30" at bounding box center [455, 345] width 39 height 17
type input "[DATE] 07:30"
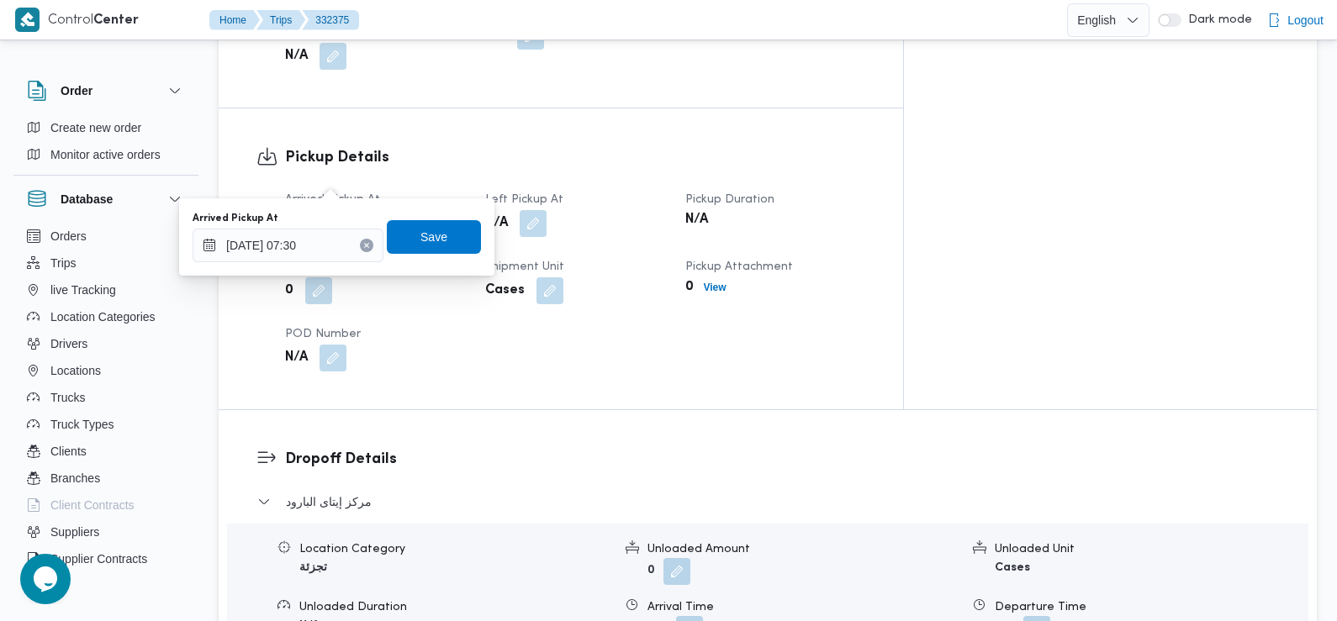
click at [429, 215] on div "Arrived Pickup At [DATE] 07:30 Save" at bounding box center [337, 237] width 292 height 54
click at [429, 220] on span "Save" at bounding box center [434, 236] width 94 height 34
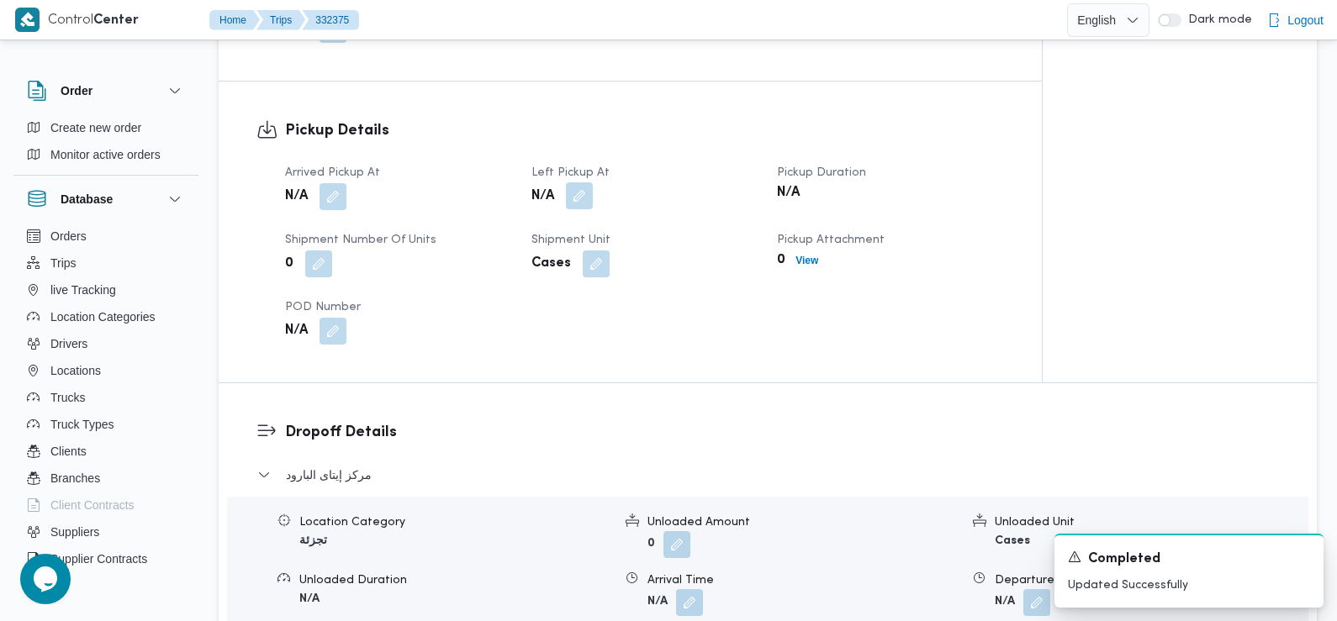
click at [579, 183] on button "button" at bounding box center [579, 195] width 27 height 27
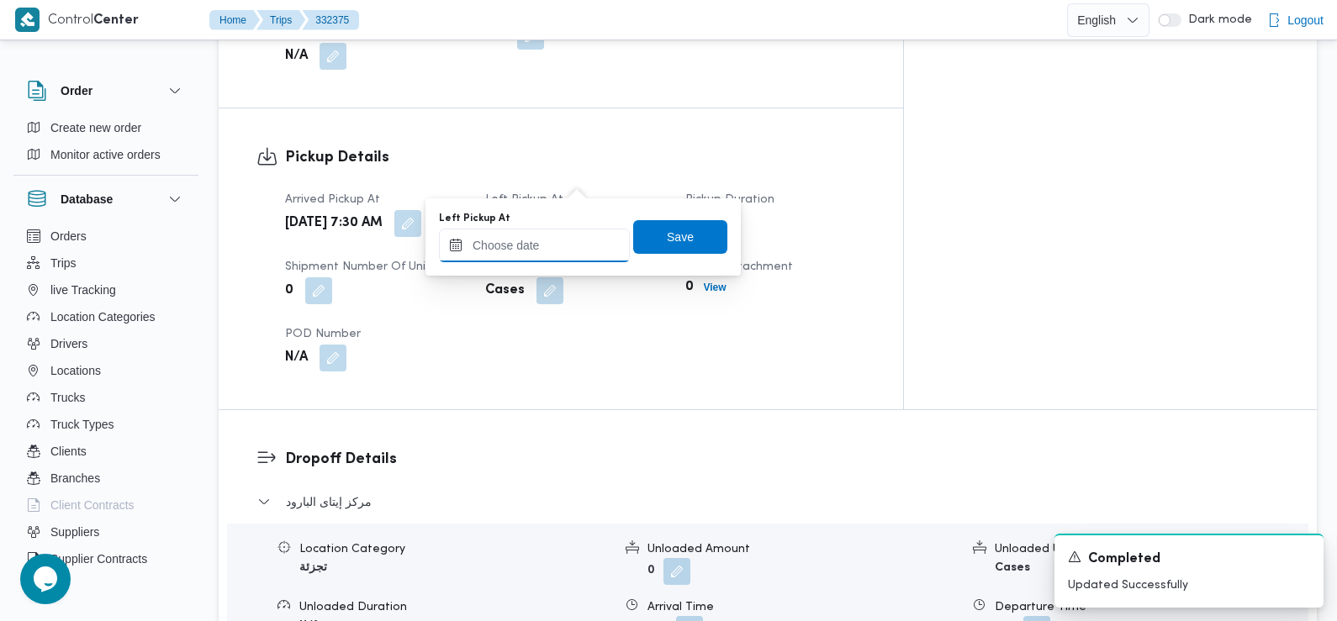
click at [562, 254] on input "Left Pickup At" at bounding box center [534, 246] width 191 height 34
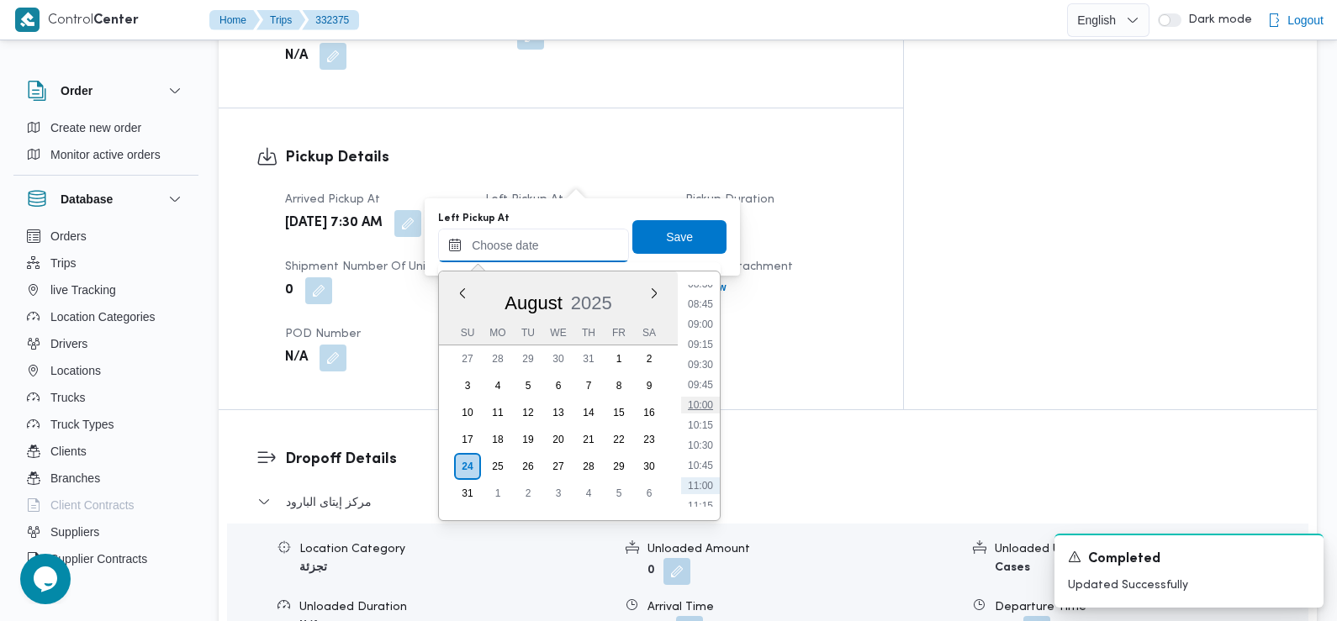
scroll to position [694, 0]
click at [705, 310] on li "08:45" at bounding box center [700, 306] width 39 height 17
type input "[DATE] 08:45"
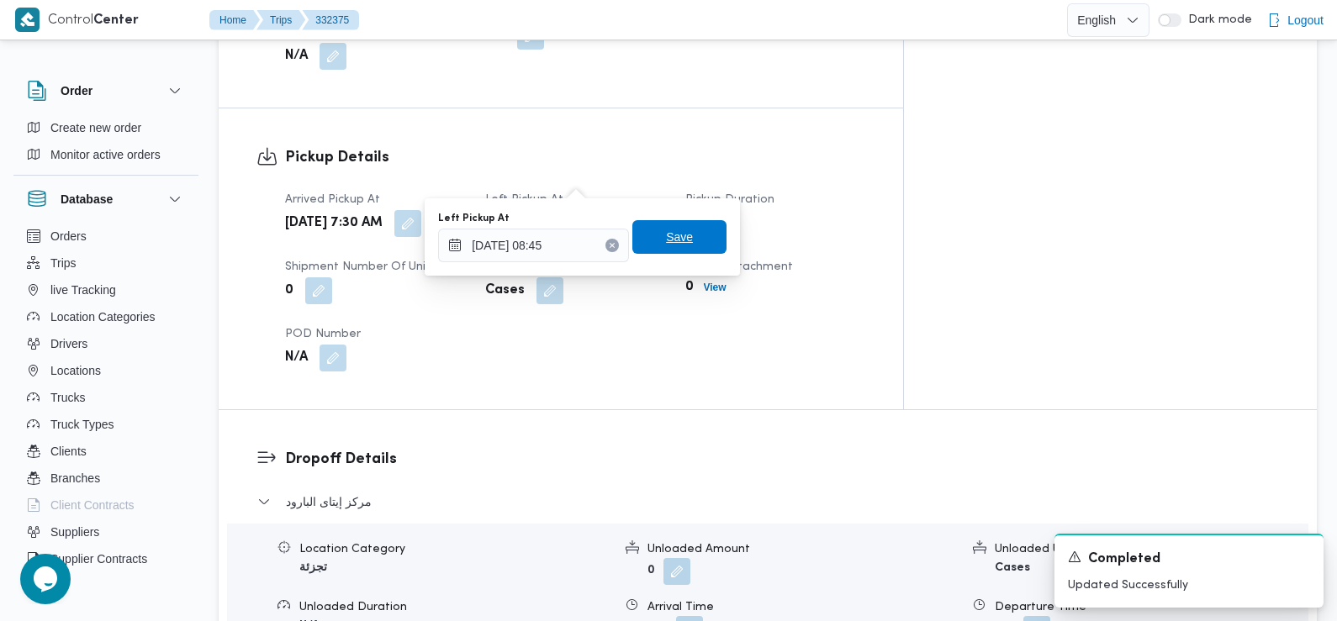
click at [700, 250] on span "Save" at bounding box center [679, 237] width 94 height 34
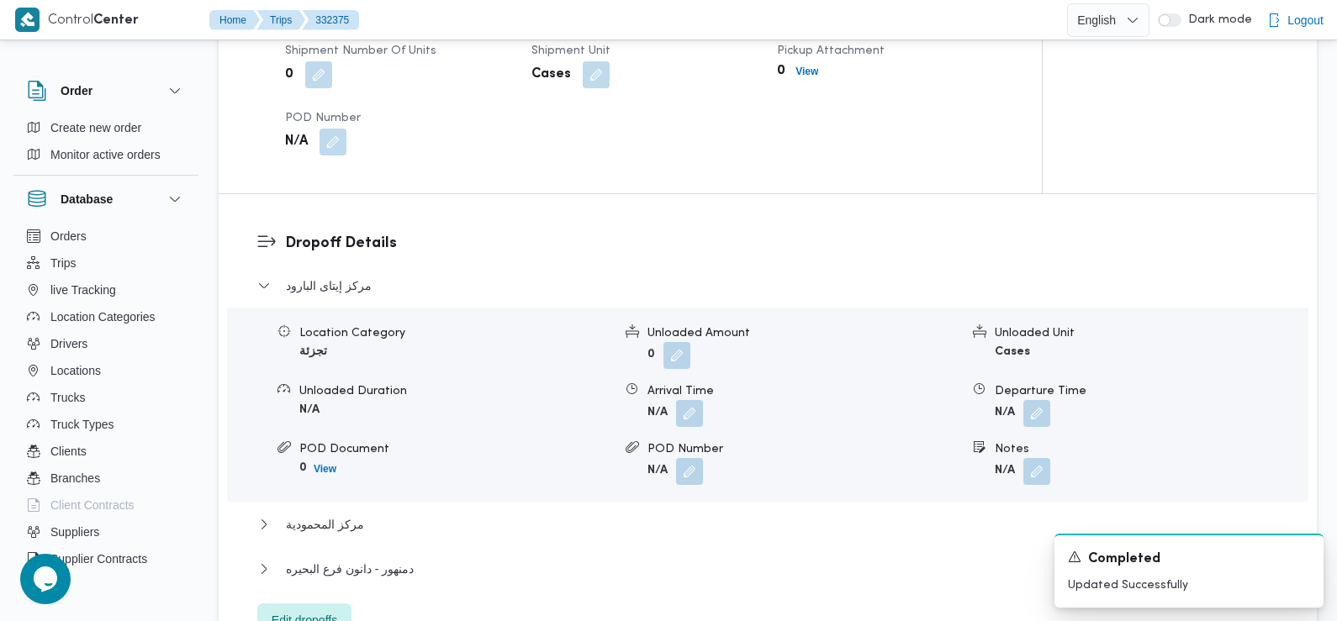
scroll to position [1289, 0]
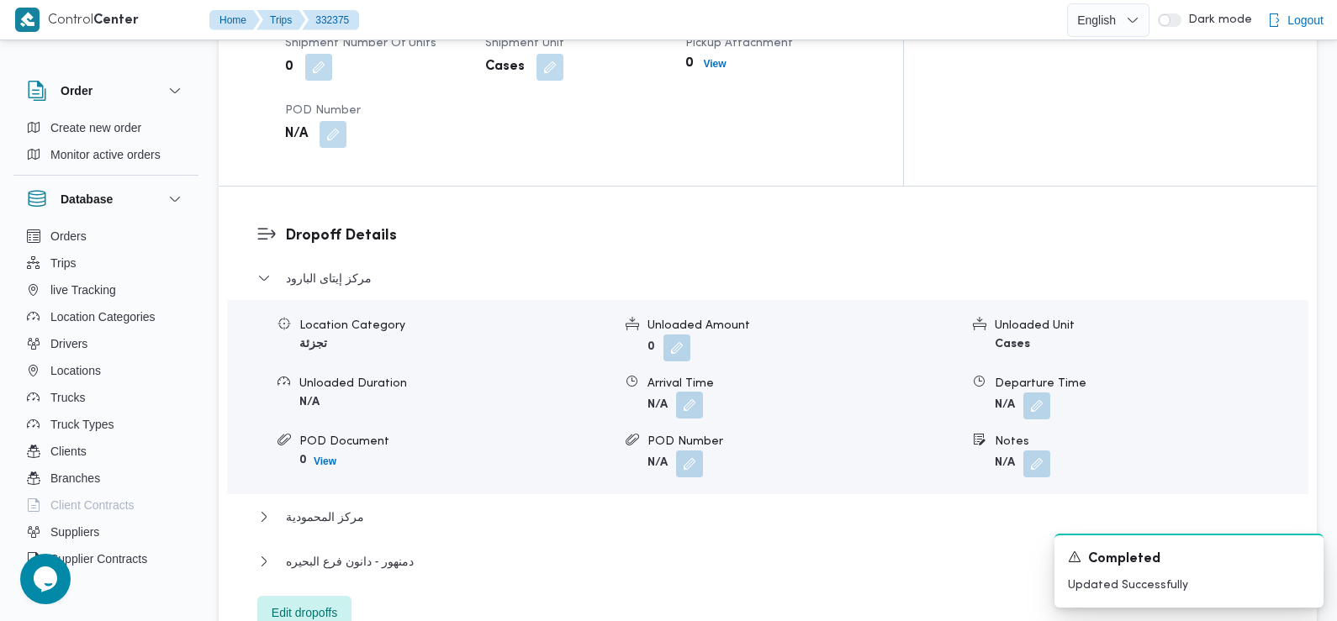
click at [686, 392] on button "button" at bounding box center [689, 405] width 27 height 27
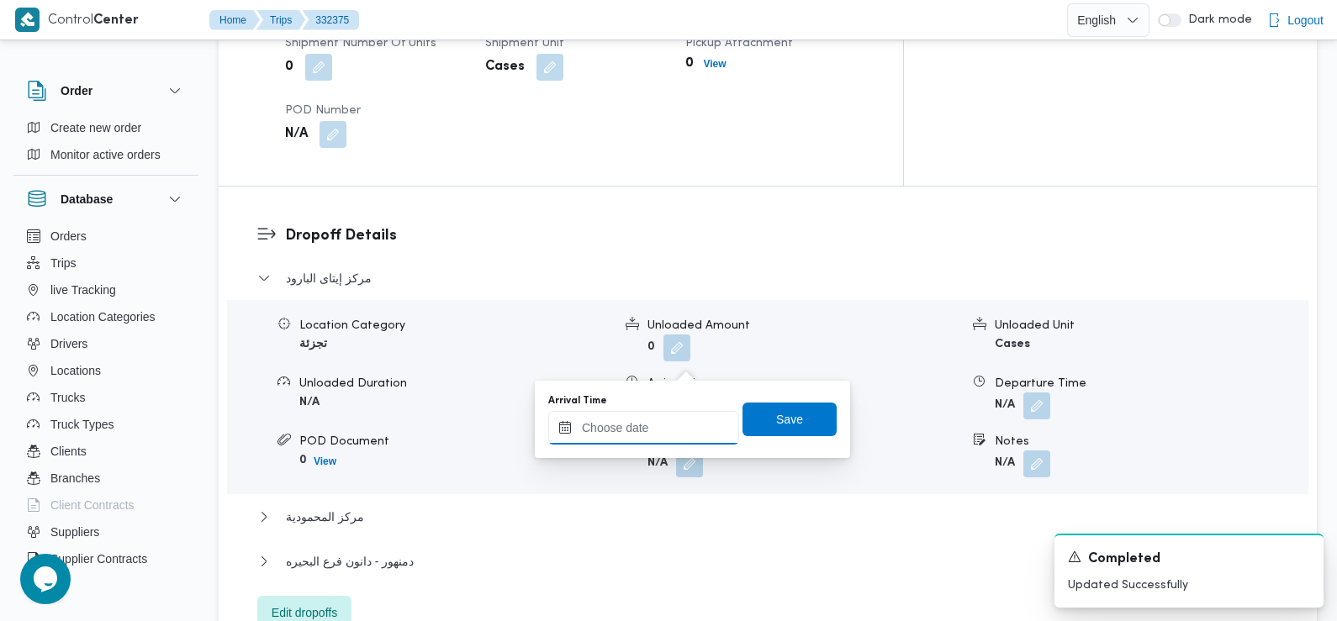
click at [679, 414] on input "Arrival Time" at bounding box center [643, 428] width 191 height 34
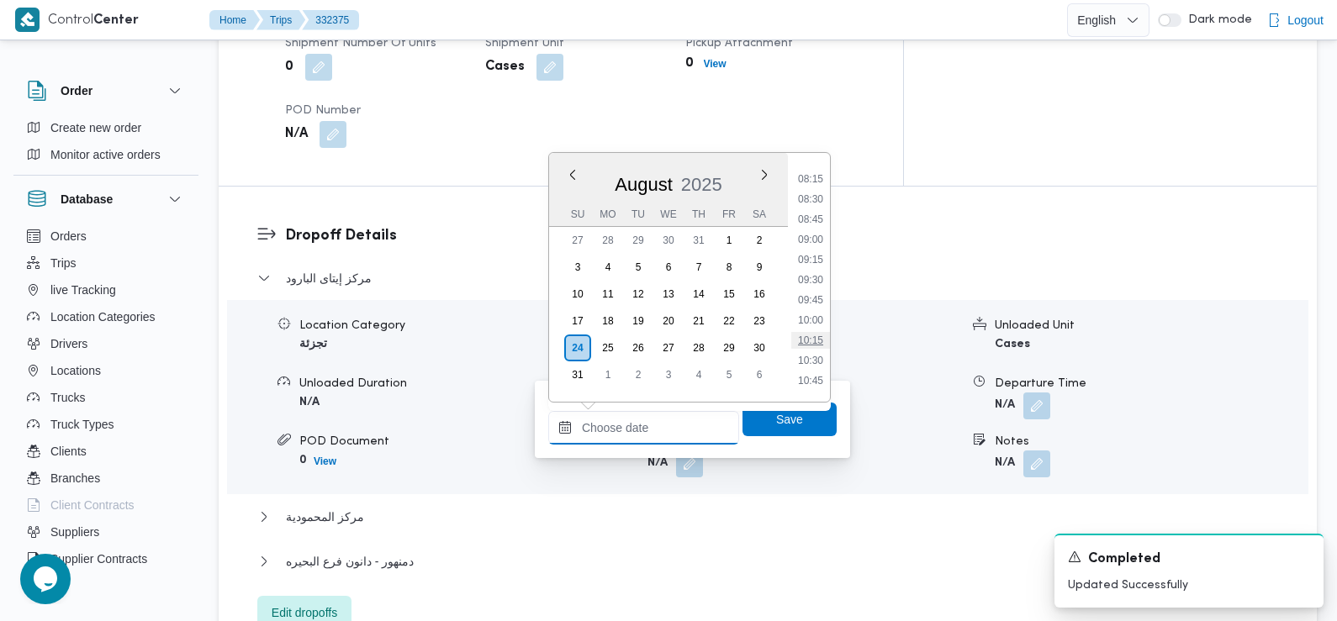
scroll to position [660, 0]
click at [808, 261] on li "09:15" at bounding box center [810, 261] width 39 height 17
type input "[DATE] 09:15"
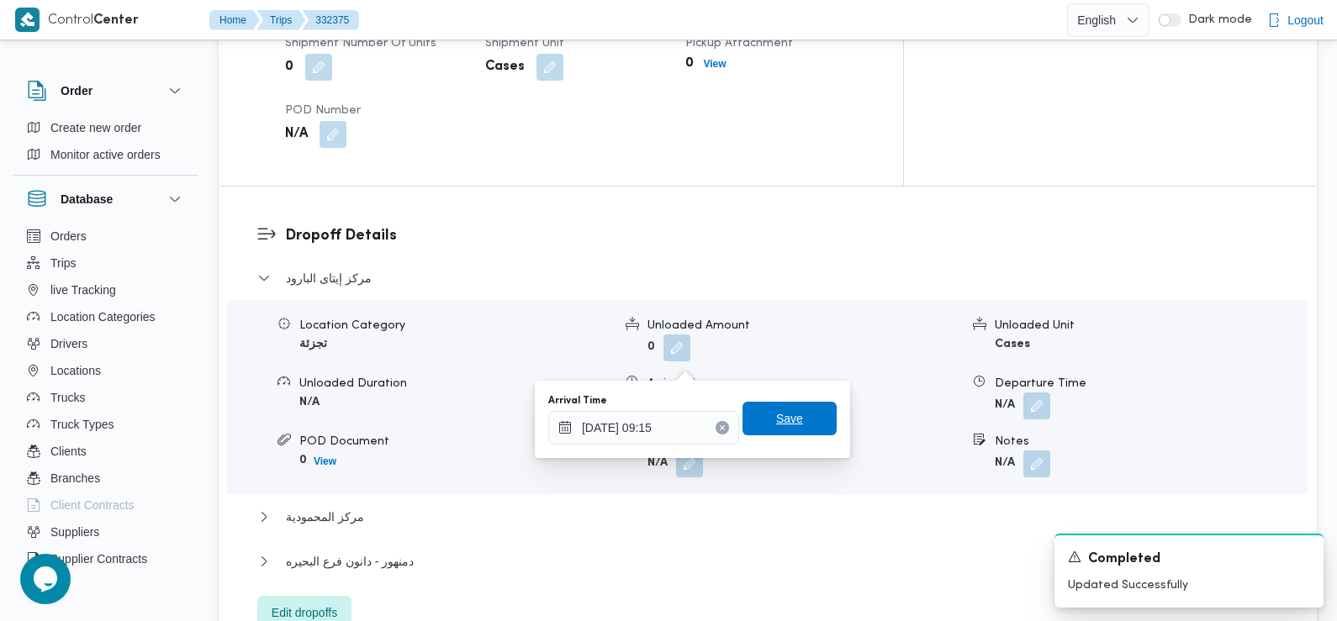
click at [804, 418] on span "Save" at bounding box center [789, 419] width 94 height 34
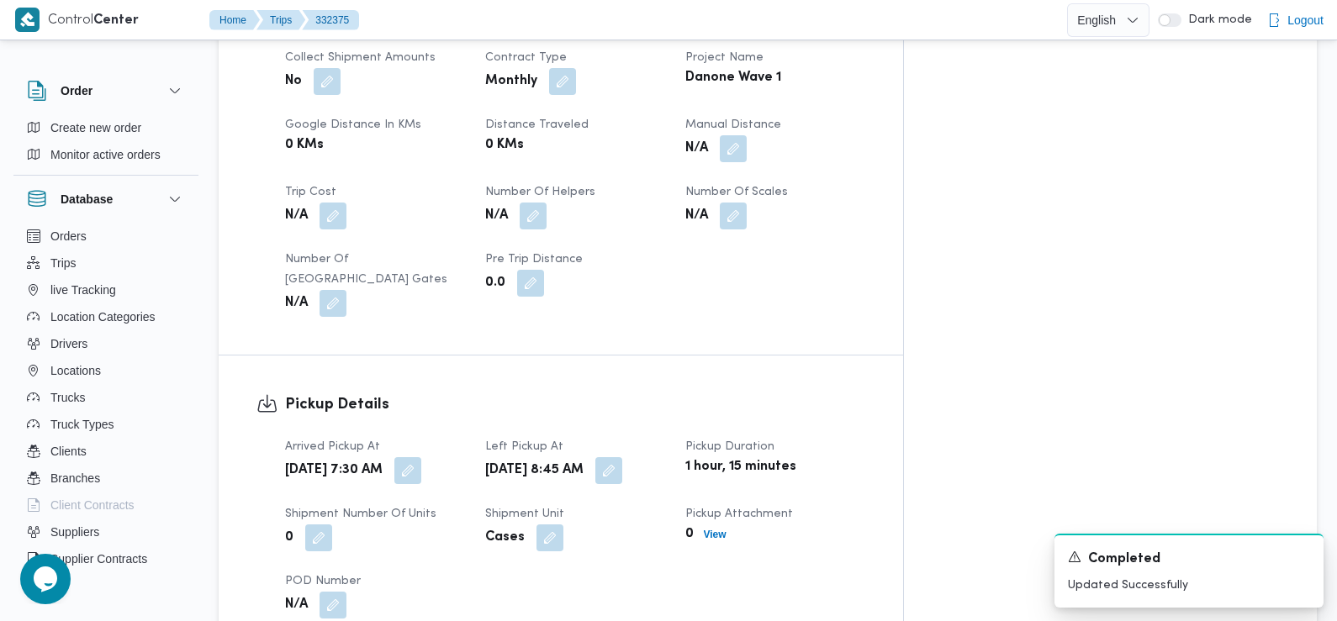
scroll to position [0, 0]
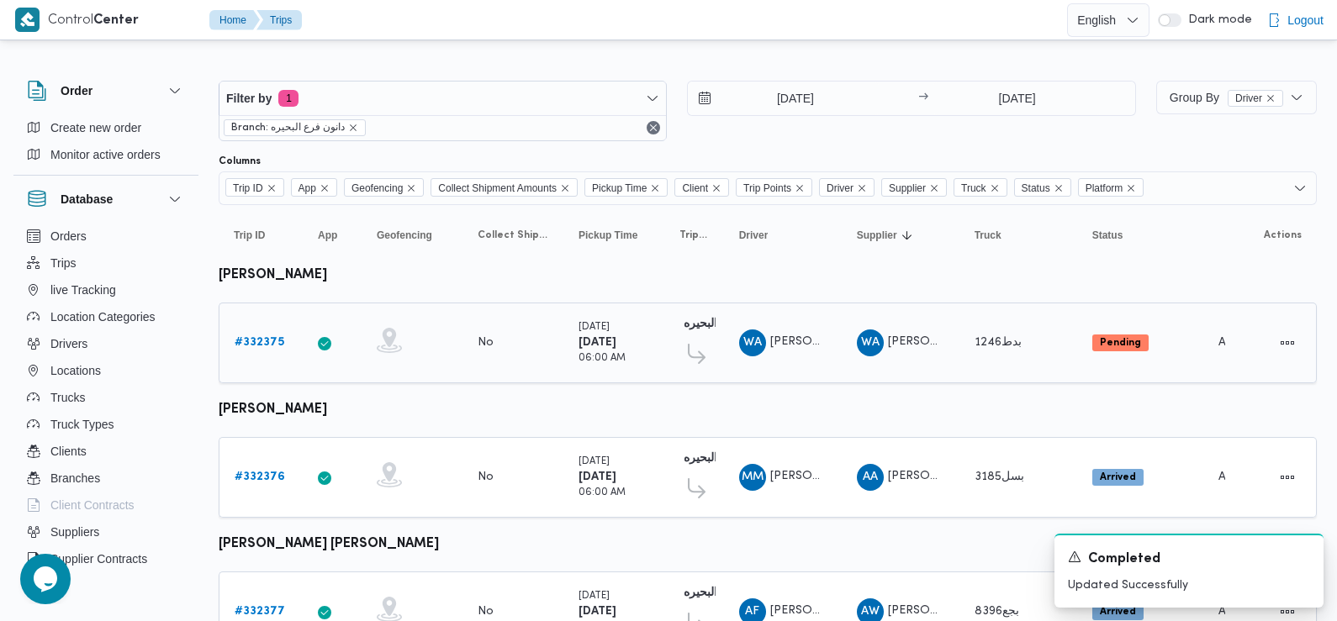
click at [272, 339] on b "# 332375" at bounding box center [260, 342] width 50 height 11
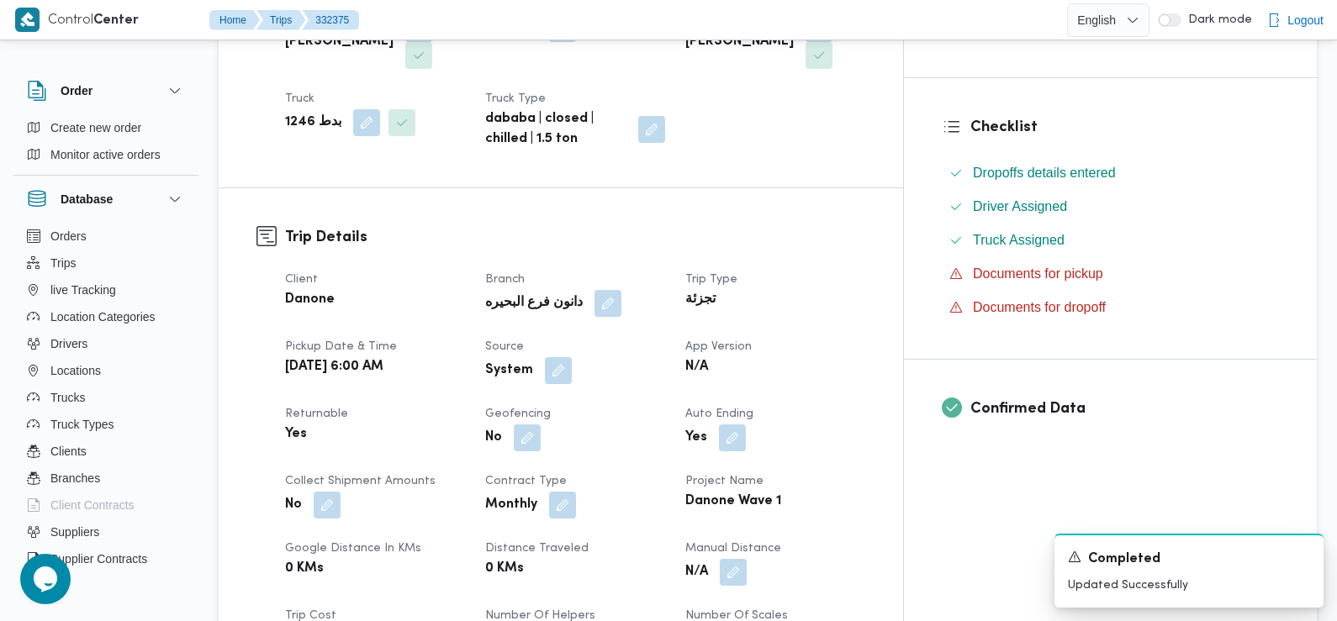
scroll to position [420, 0]
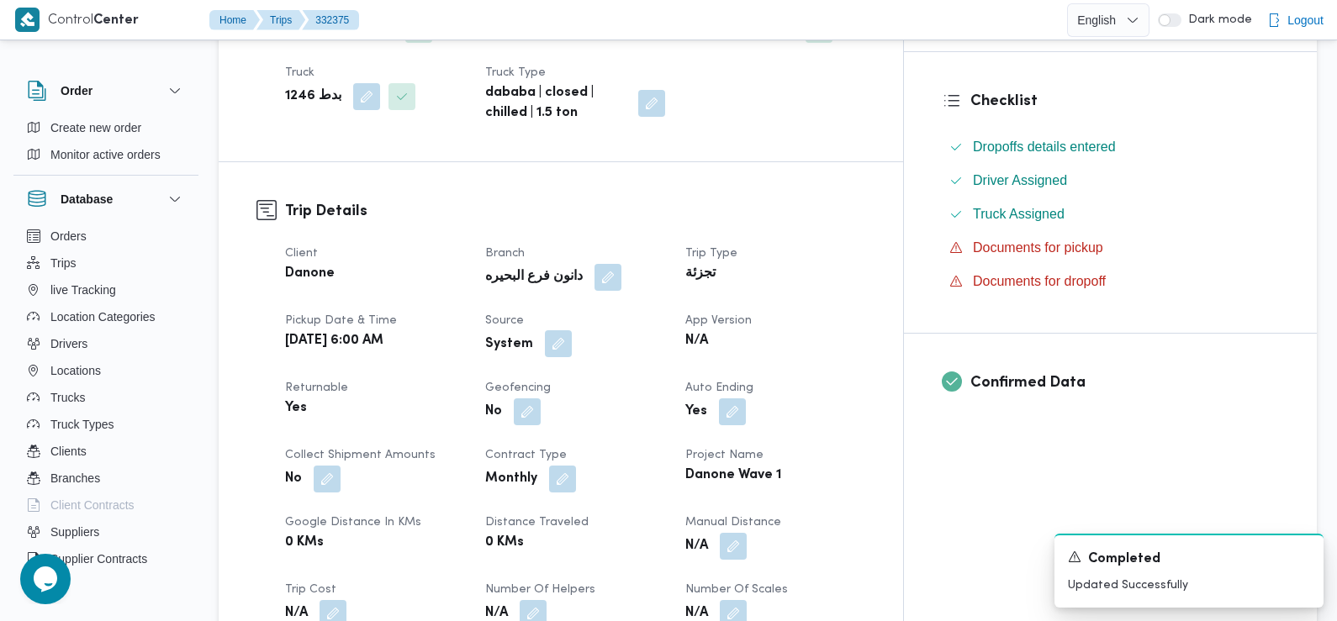
click at [572, 330] on button "button" at bounding box center [558, 343] width 27 height 27
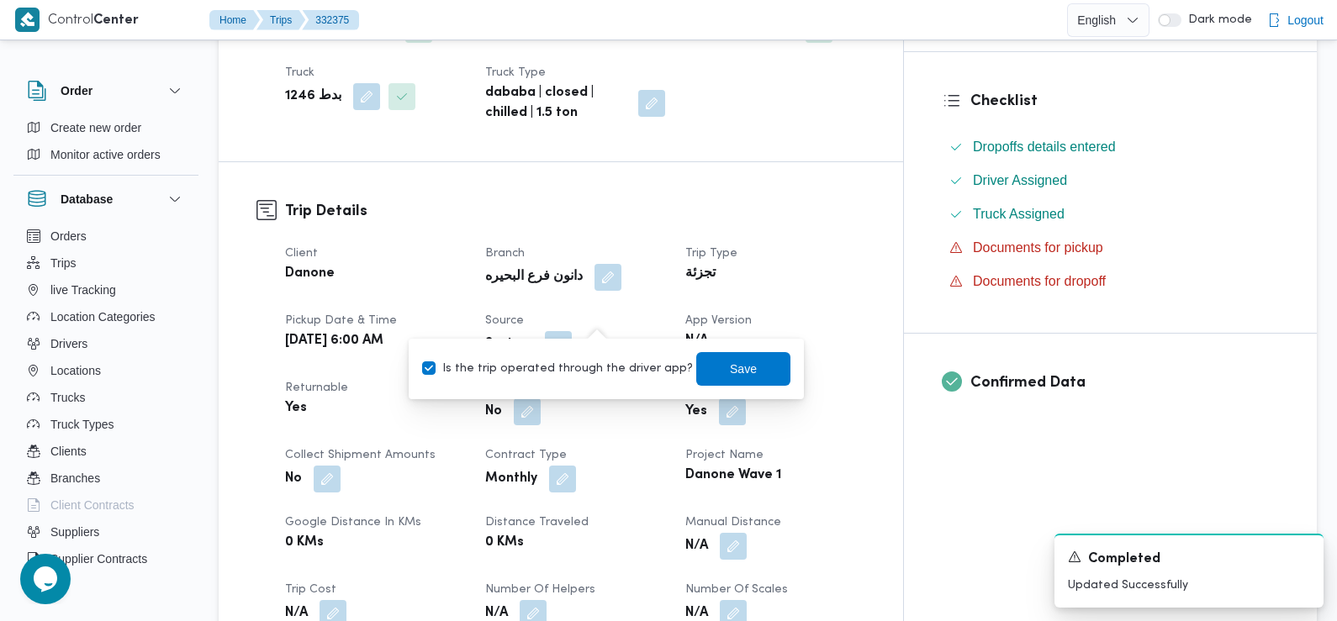
click at [606, 363] on label "Is the trip operated through the driver app?" at bounding box center [557, 369] width 271 height 20
checkbox input "false"
click at [707, 367] on span "Save" at bounding box center [743, 368] width 94 height 34
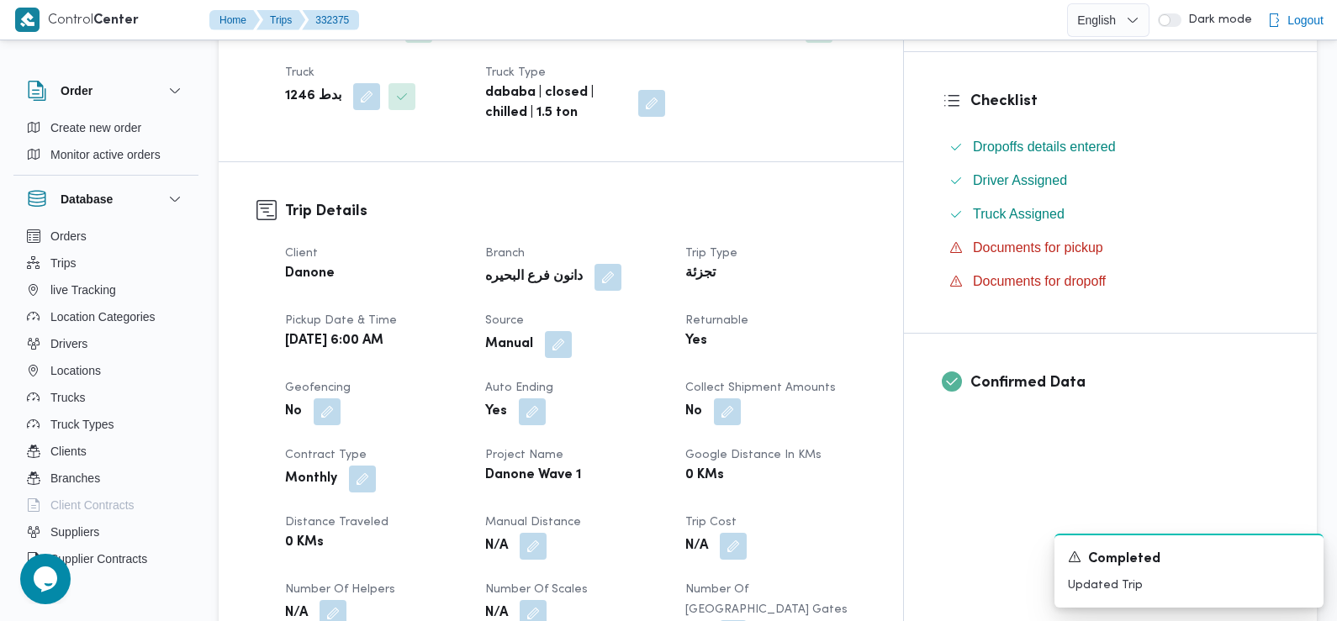
scroll to position [0, 0]
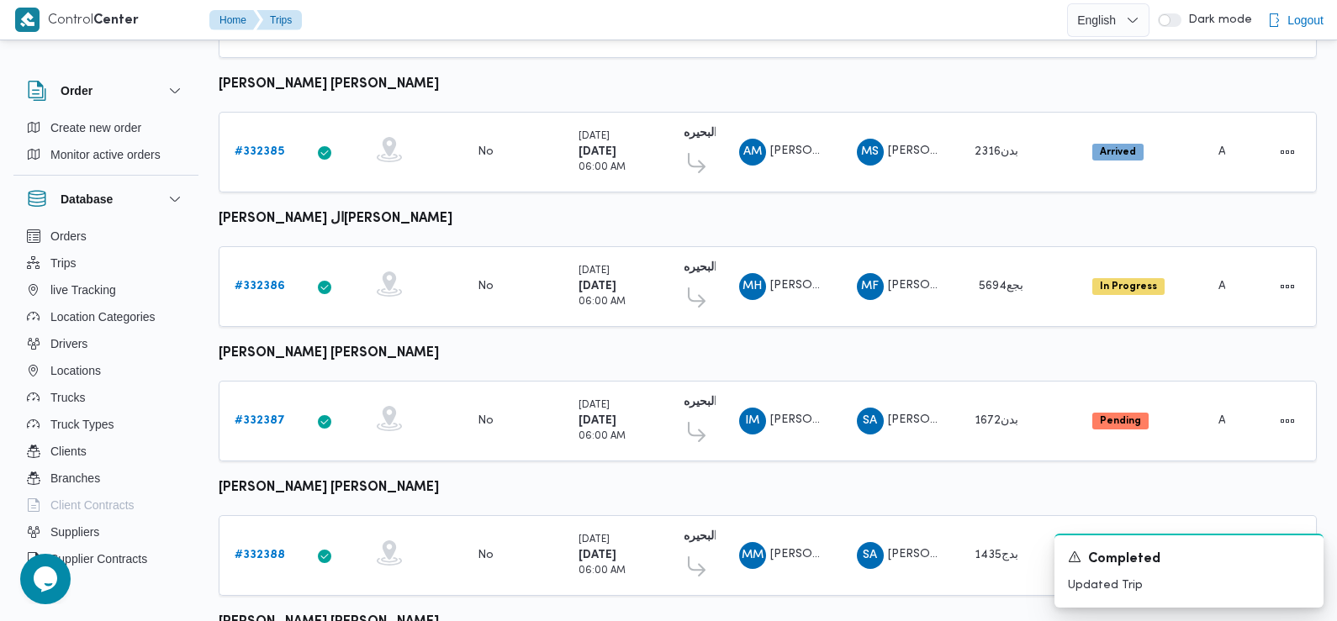
scroll to position [1413, 0]
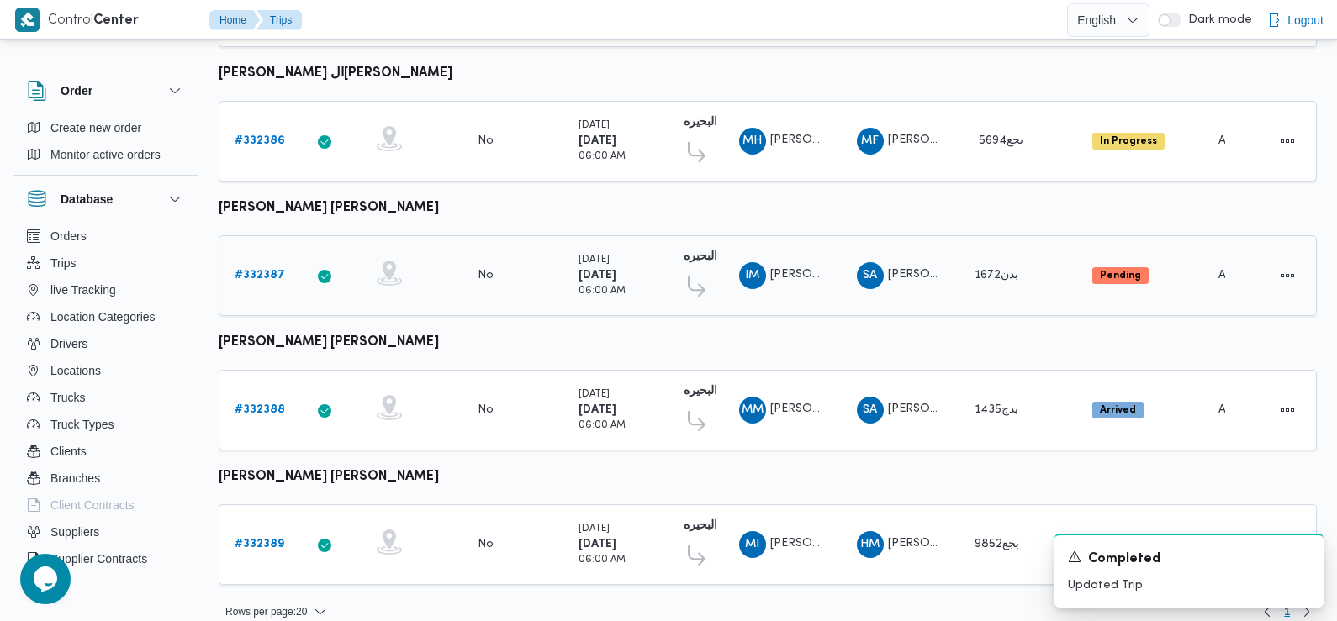
click at [248, 266] on link "# 332387" at bounding box center [260, 276] width 50 height 20
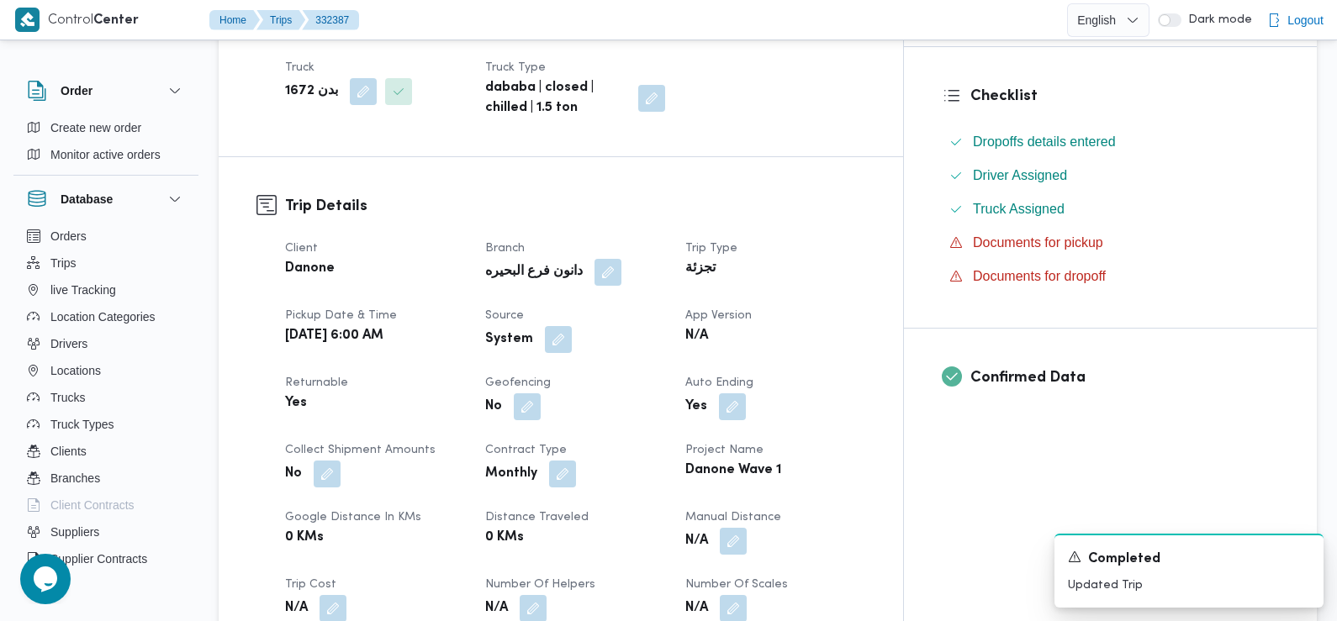
scroll to position [443, 0]
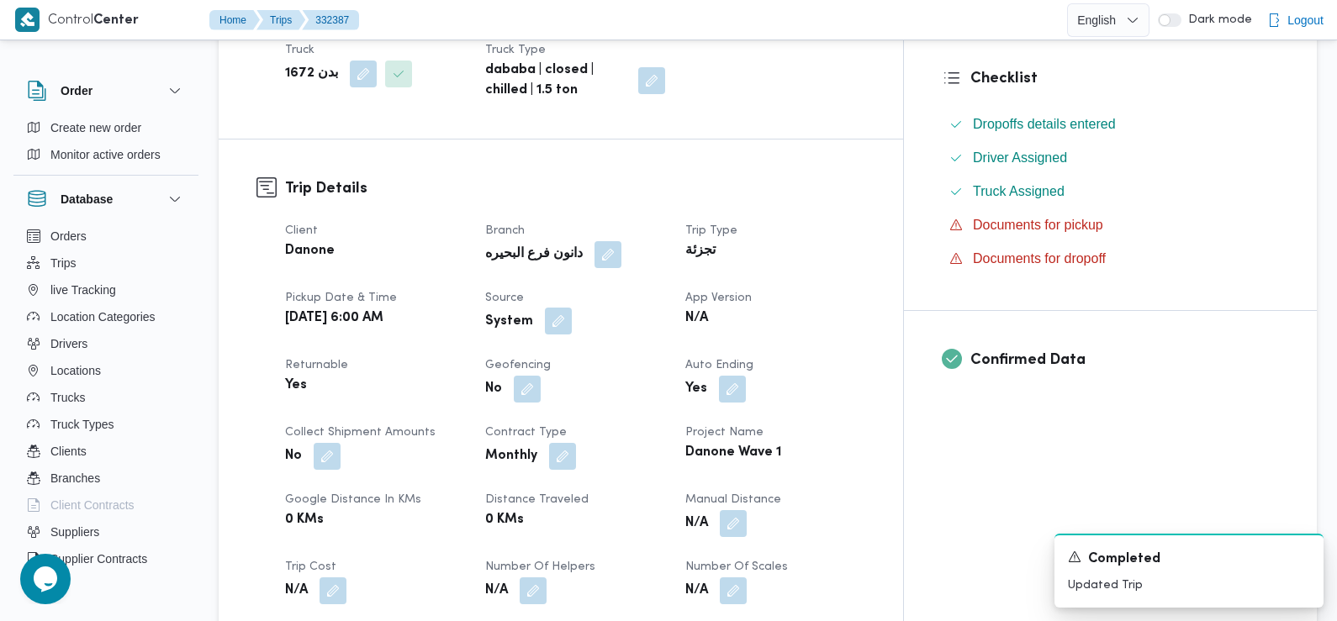
click at [572, 308] on button "button" at bounding box center [558, 321] width 27 height 27
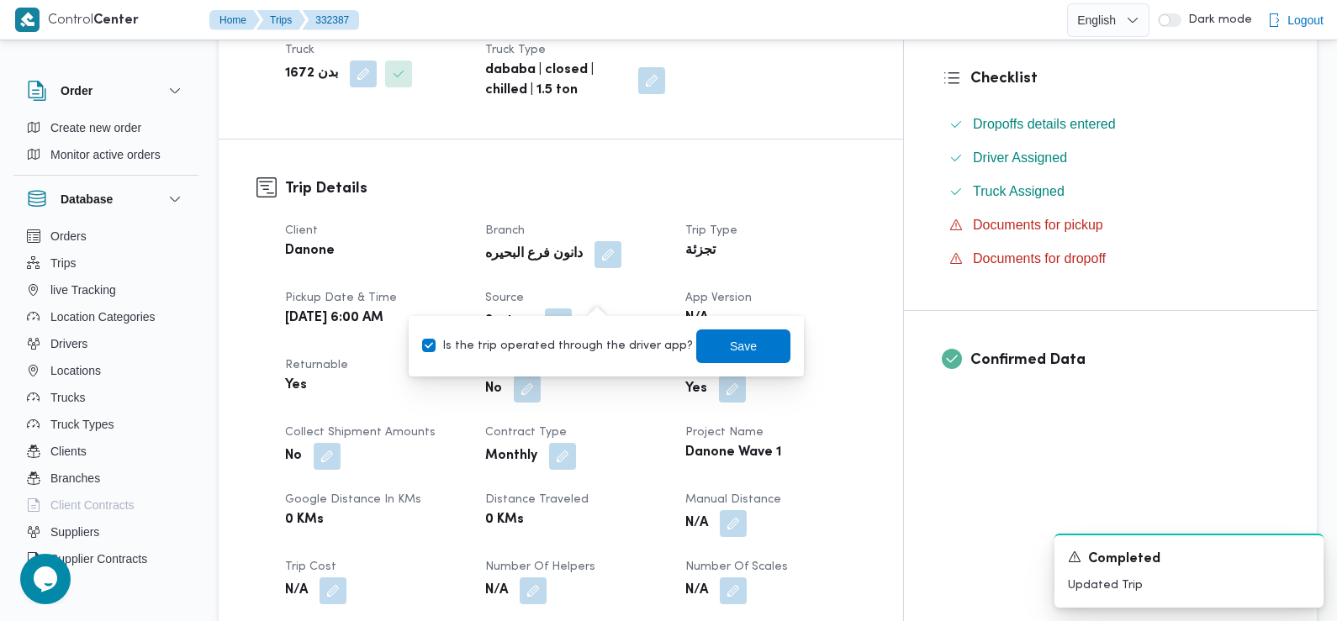
click at [596, 348] on label "Is the trip operated through the driver app?" at bounding box center [557, 346] width 271 height 20
checkbox input "false"
click at [730, 348] on span "Save" at bounding box center [743, 346] width 27 height 20
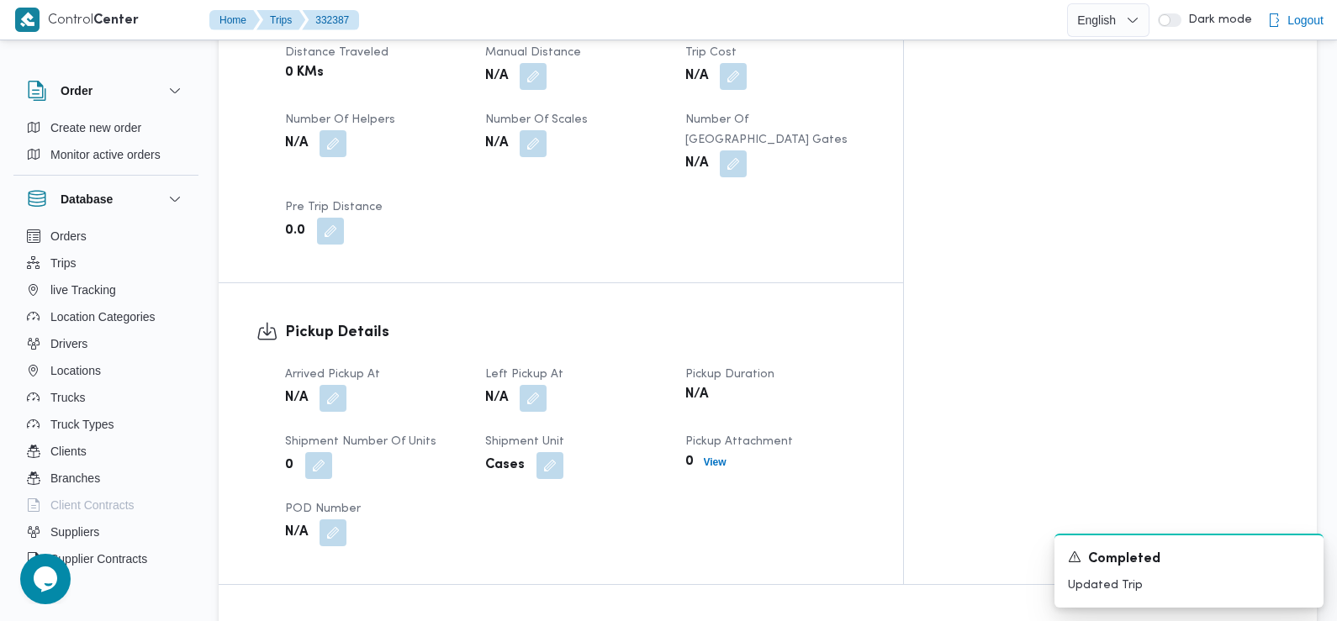
scroll to position [891, 0]
click at [330, 383] on button "button" at bounding box center [333, 396] width 27 height 27
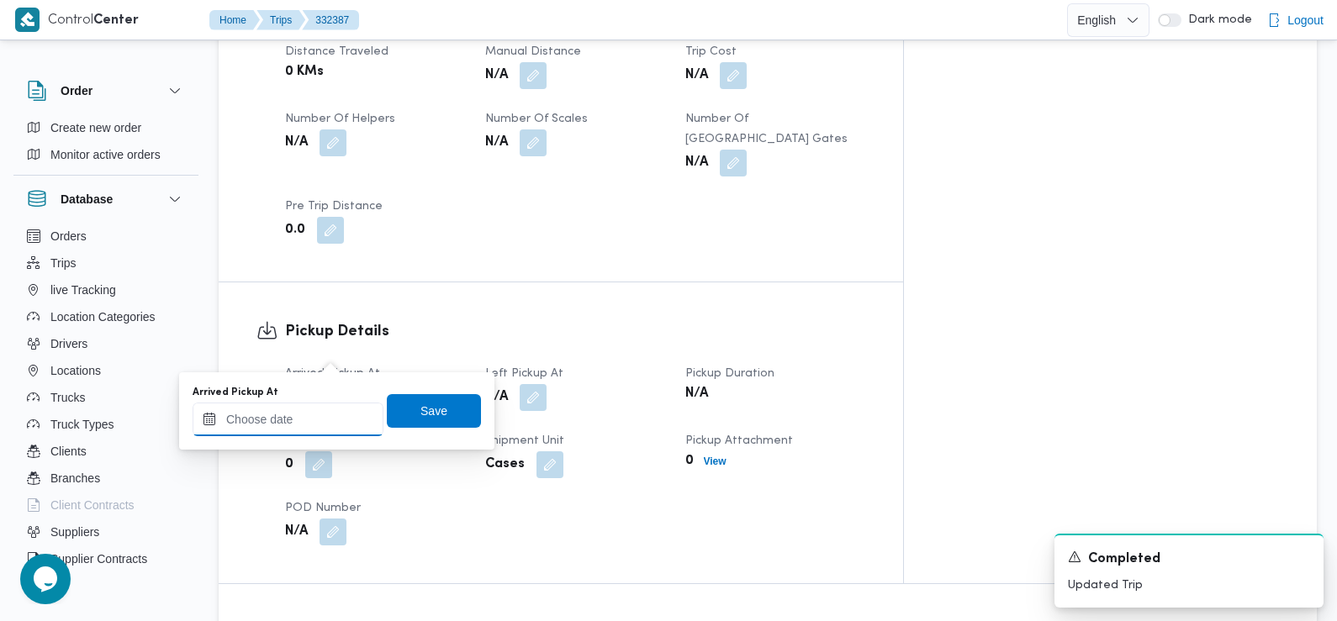
click at [325, 406] on input "Arrived Pickup At" at bounding box center [288, 420] width 191 height 34
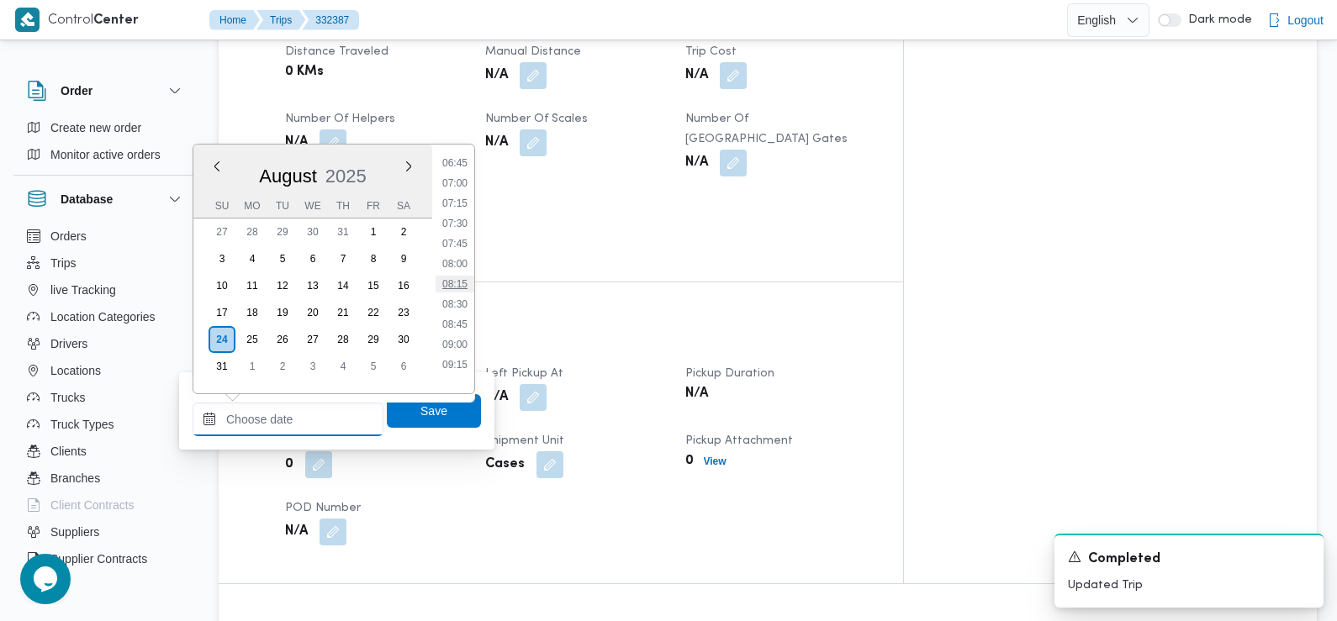
scroll to position [547, 0]
click at [457, 223] on li "07:30" at bounding box center [455, 224] width 39 height 17
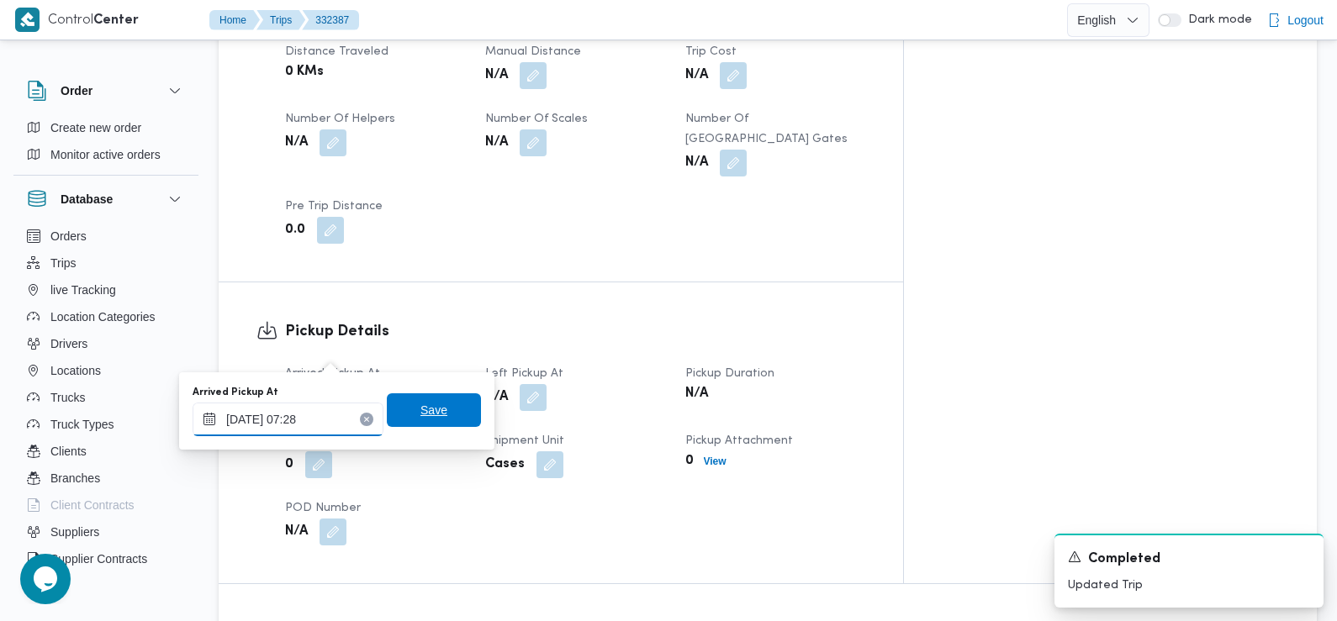
type input "24/08/2025 07:28"
click at [424, 407] on span "Save" at bounding box center [433, 410] width 27 height 20
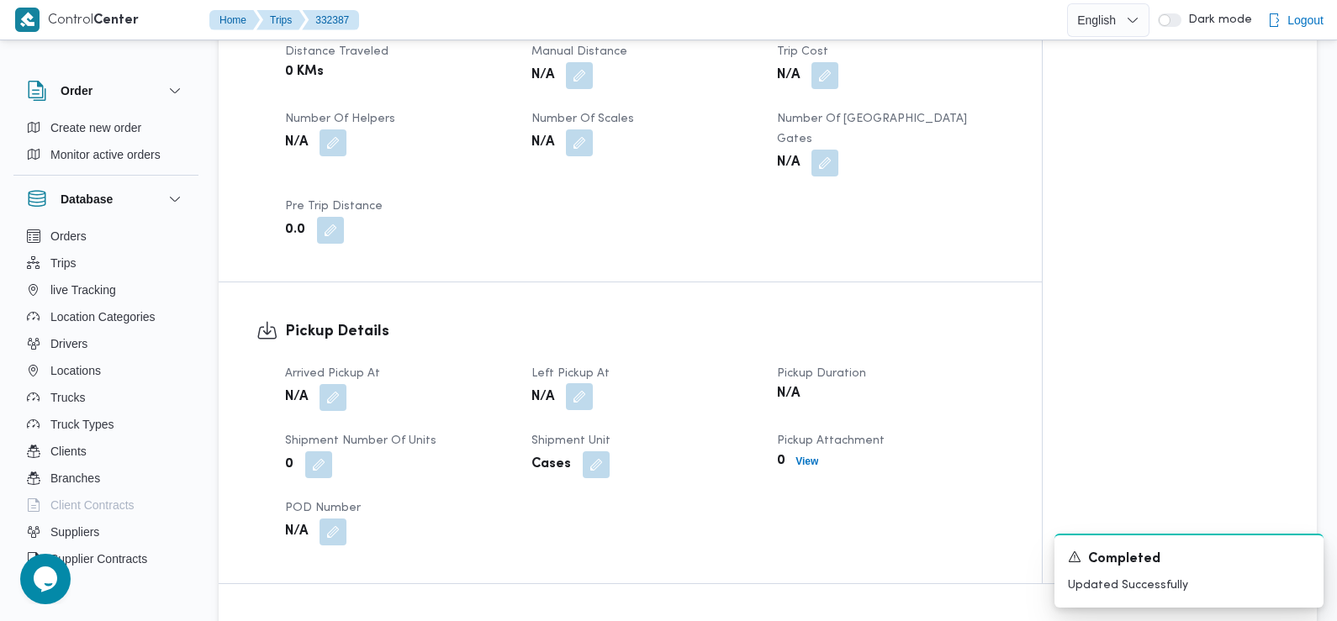
click at [589, 383] on button "button" at bounding box center [579, 396] width 27 height 27
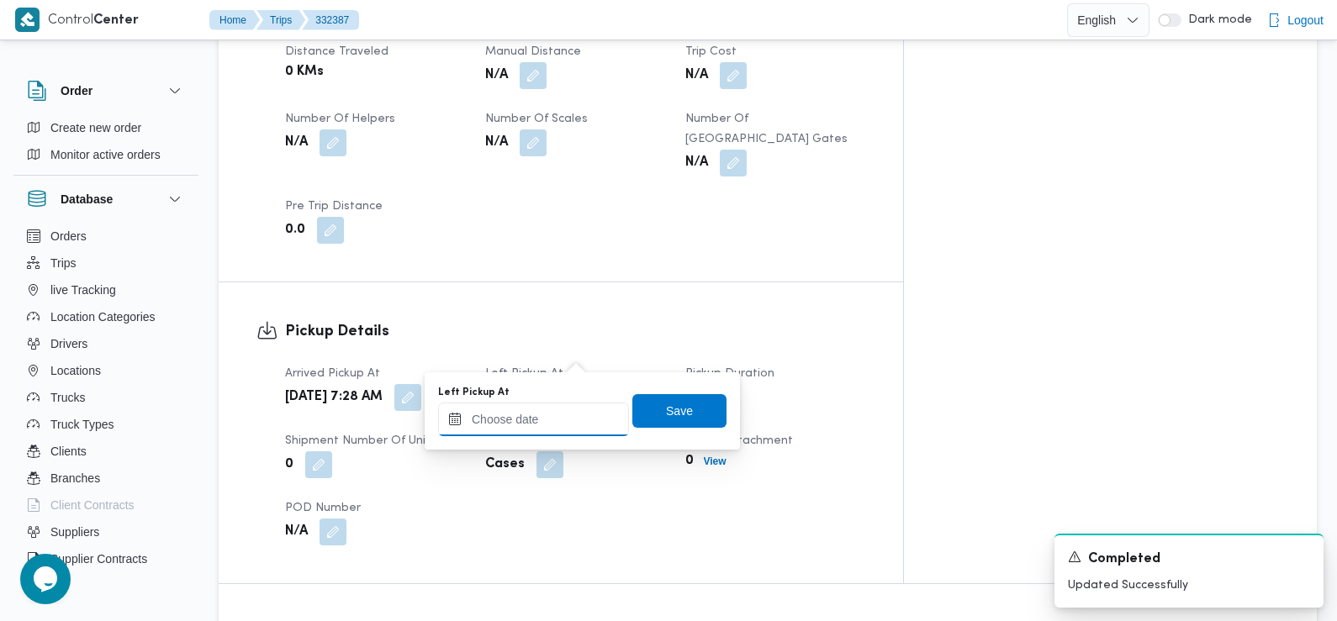
click at [575, 419] on input "Left Pickup At" at bounding box center [533, 420] width 191 height 34
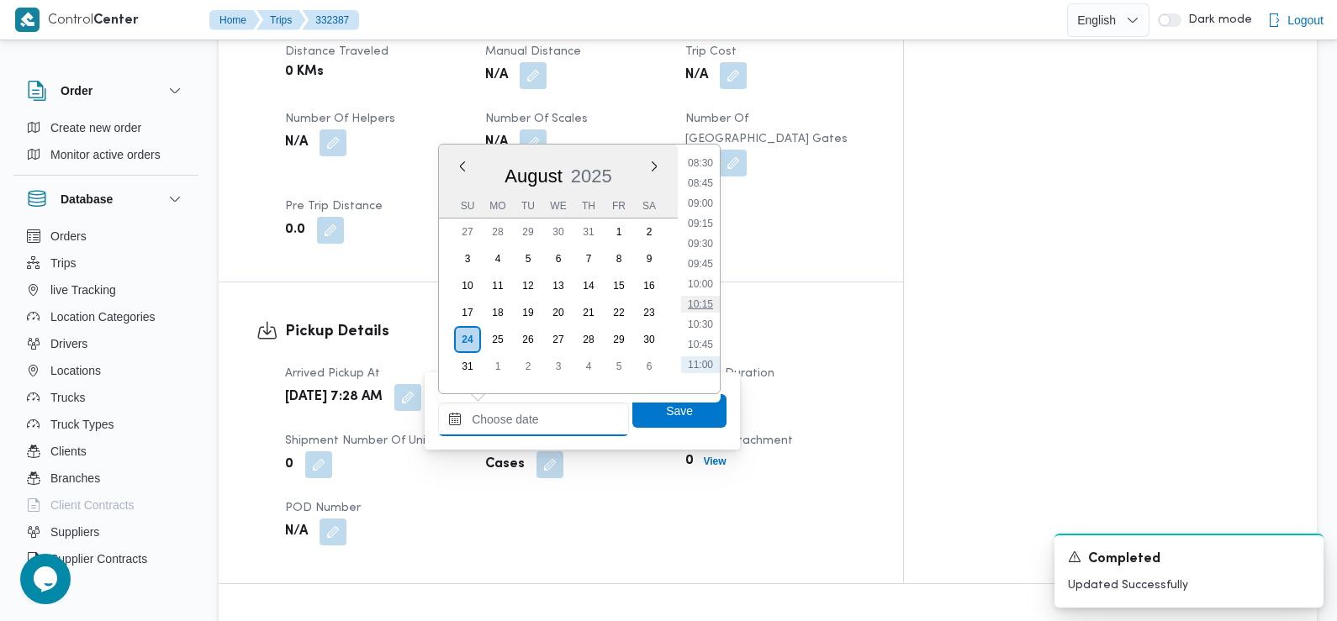
scroll to position [671, 0]
click at [705, 205] on li "08:45" at bounding box center [700, 201] width 39 height 17
type input "24/08/2025 08:45"
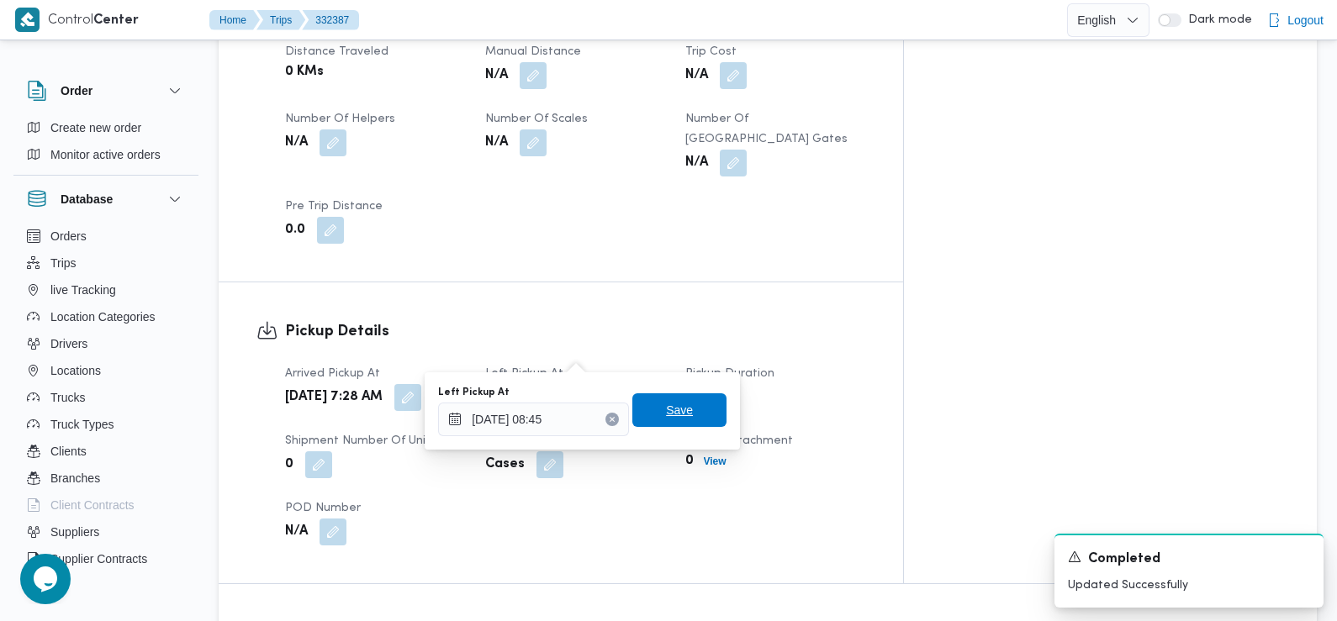
click at [695, 410] on span "Save" at bounding box center [679, 411] width 94 height 34
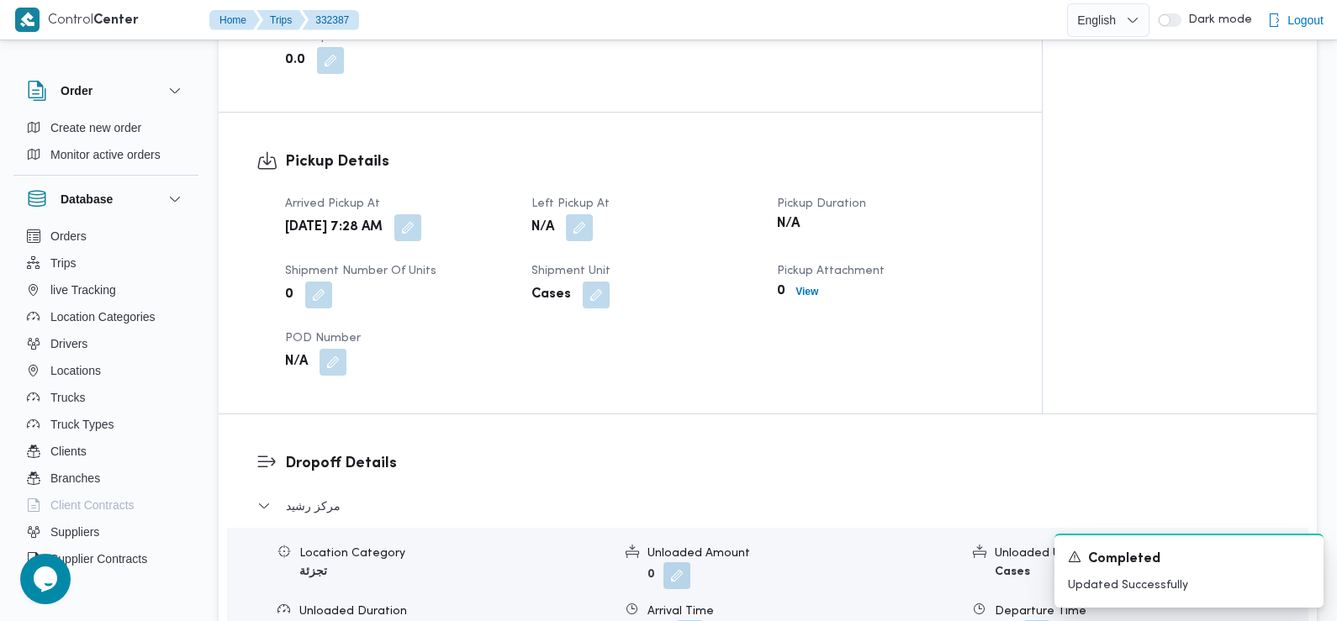
scroll to position [1272, 0]
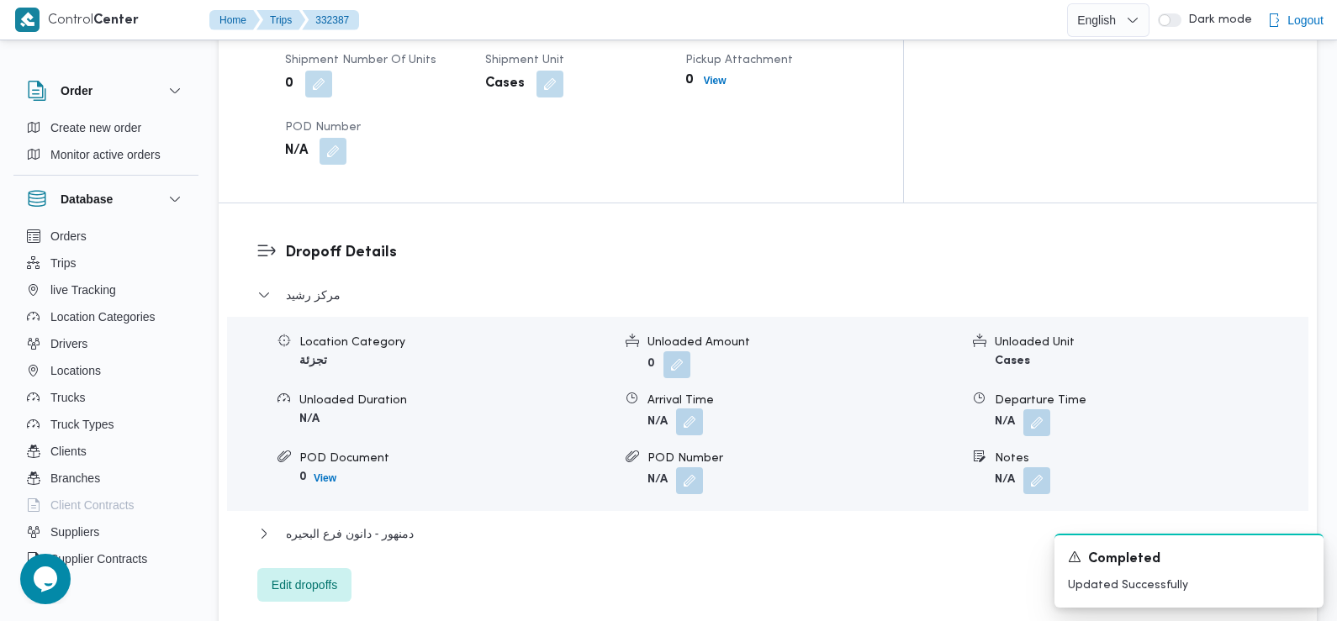
click at [695, 409] on button "button" at bounding box center [689, 422] width 27 height 27
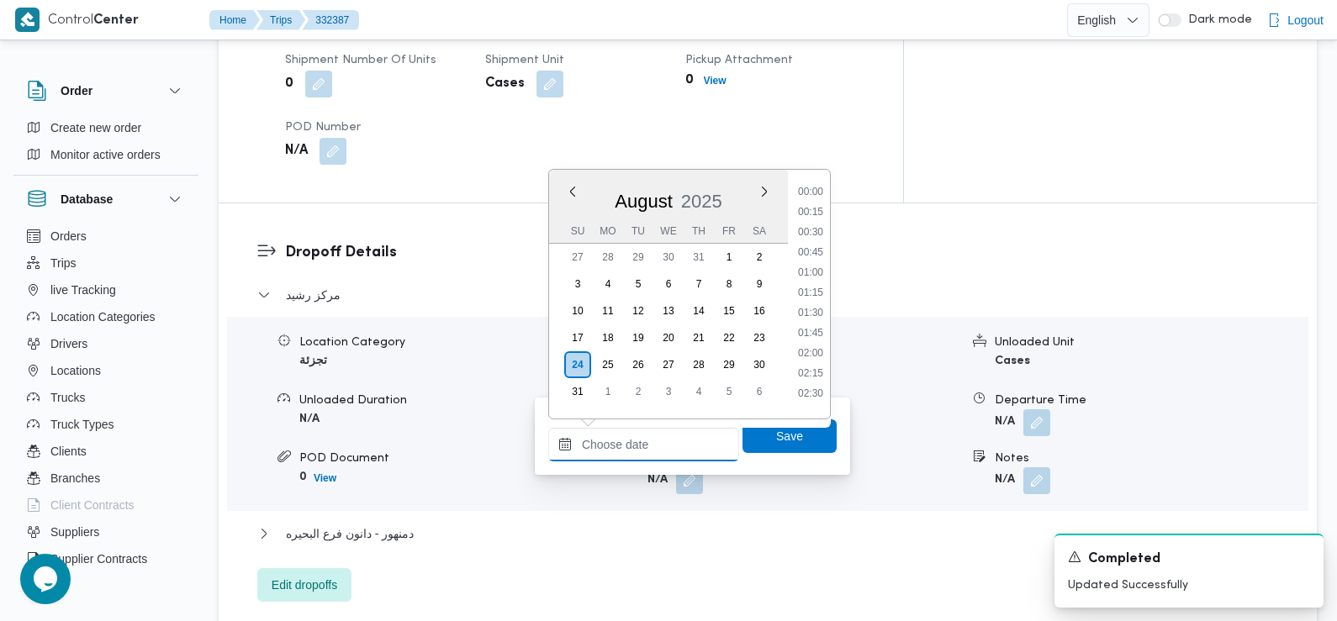
drag, startPoint x: 688, startPoint y: 438, endPoint x: 696, endPoint y: 426, distance: 14.5
click at [688, 438] on input "Arrival Time" at bounding box center [643, 445] width 191 height 34
click at [816, 193] on li "09:30" at bounding box center [810, 186] width 39 height 17
type input "24/08/2025 09:30"
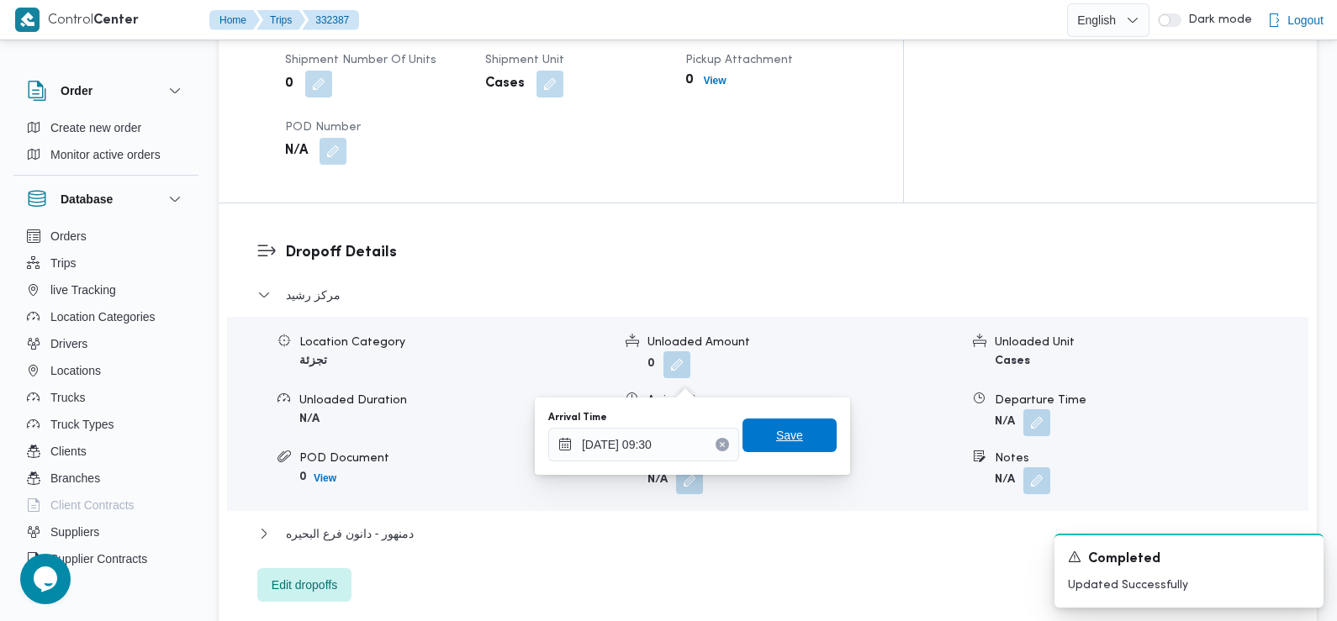
click at [804, 438] on span "Save" at bounding box center [789, 436] width 94 height 34
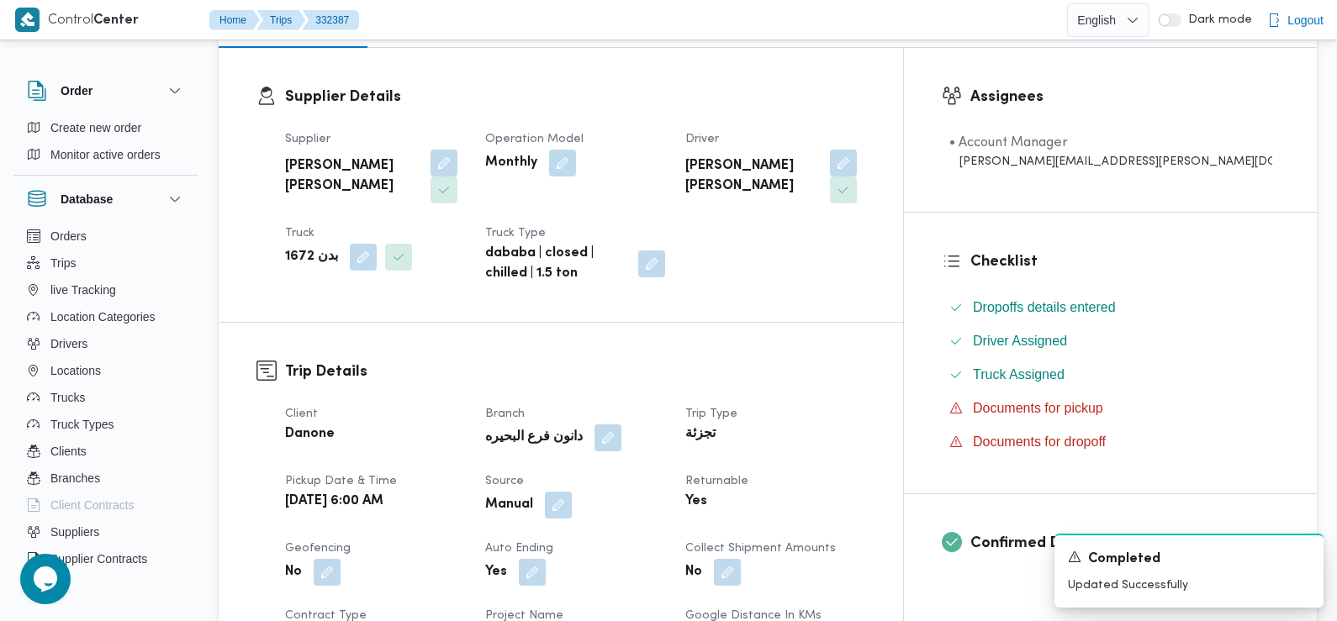
scroll to position [0, 0]
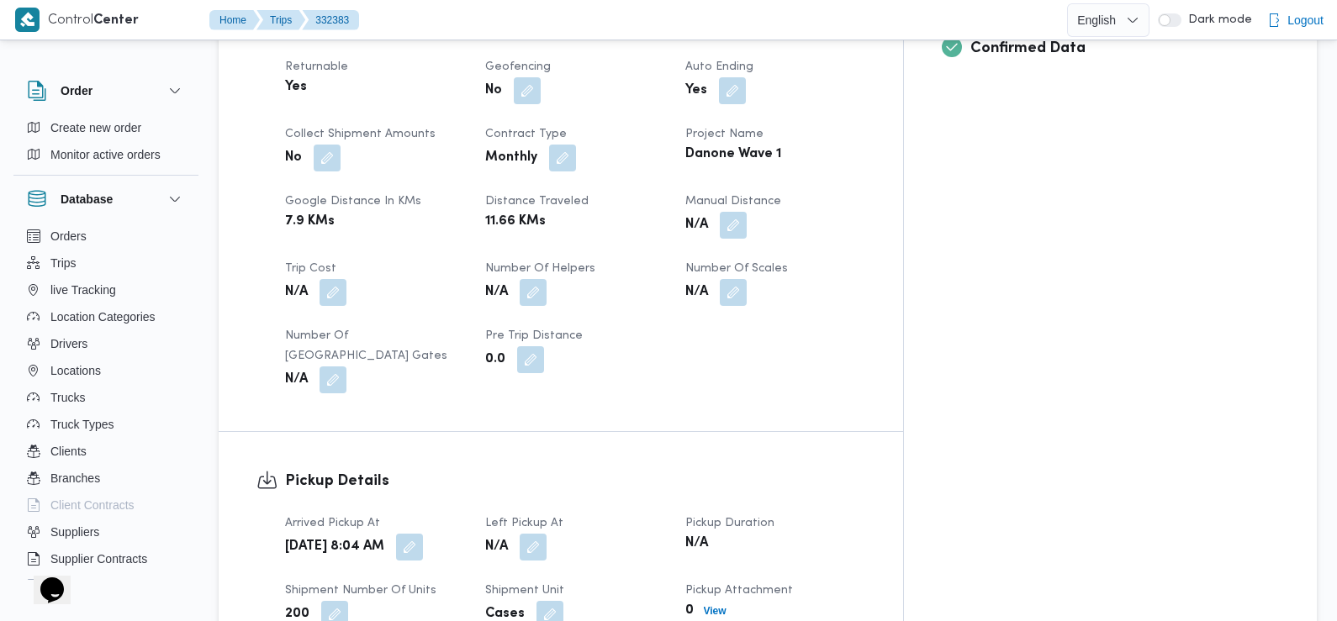
scroll to position [785, 0]
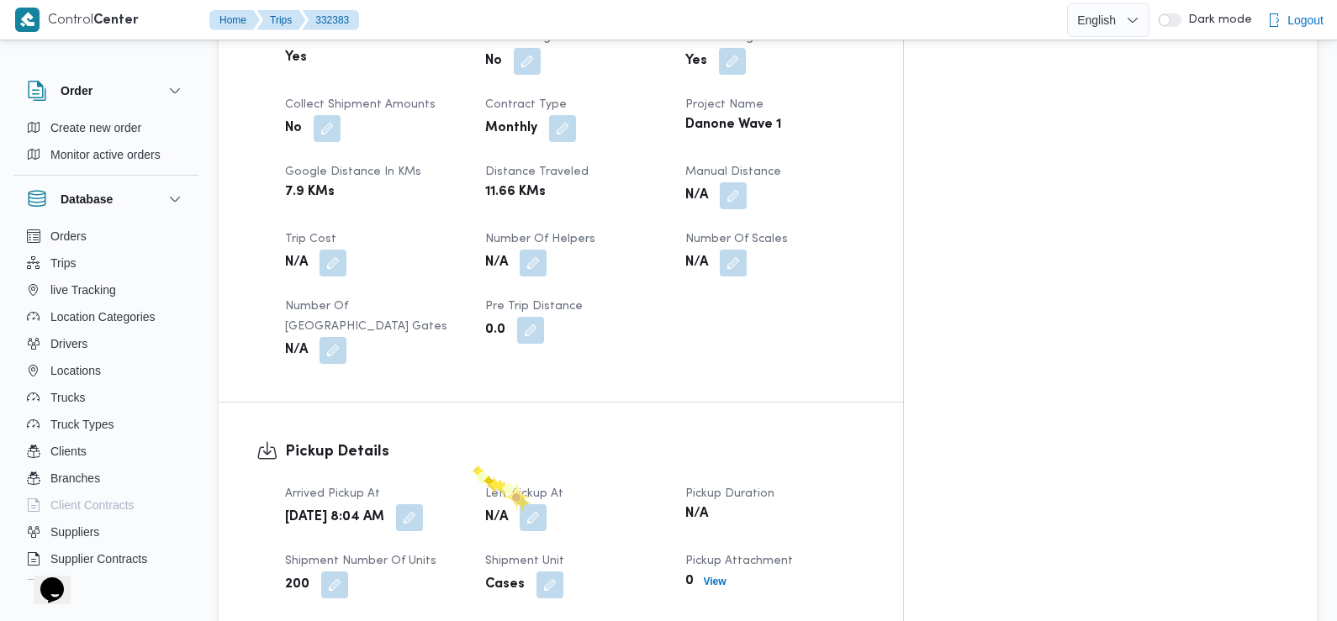
click at [423, 505] on button "button" at bounding box center [409, 518] width 27 height 27
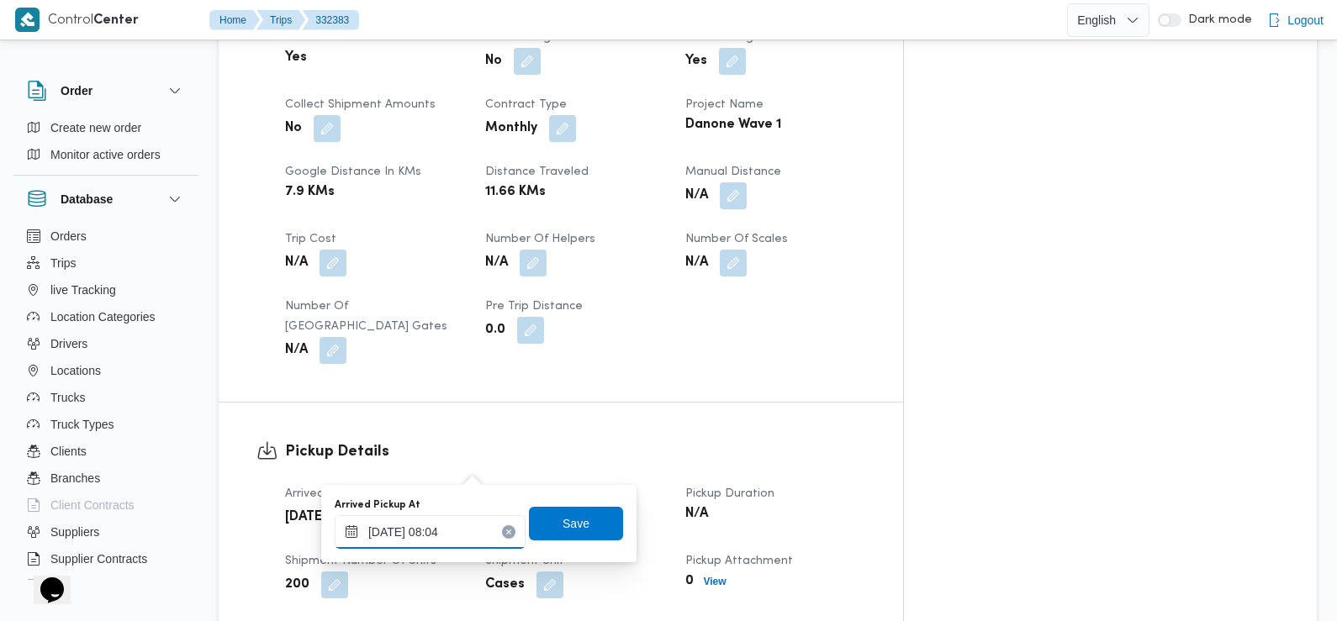
click at [457, 532] on input "[DATE] 08:04" at bounding box center [430, 532] width 191 height 34
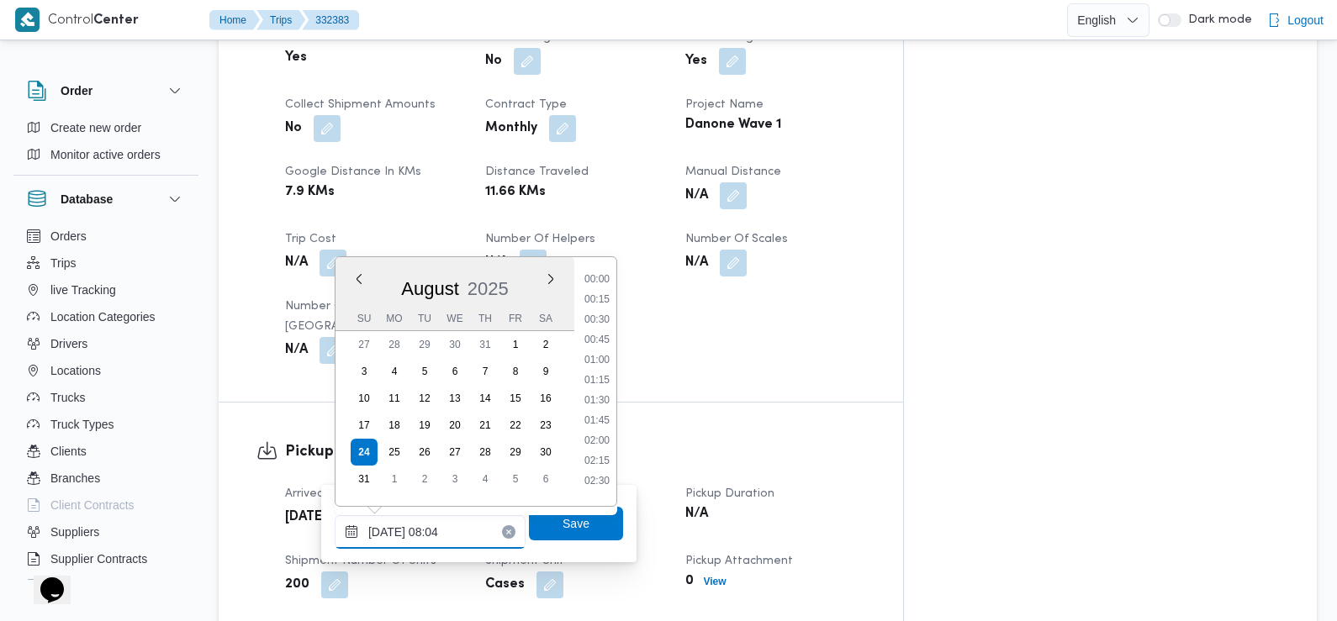
scroll to position [530, 0]
click at [600, 346] on li "07:30" at bounding box center [597, 354] width 39 height 17
type input "[DATE] 07:30"
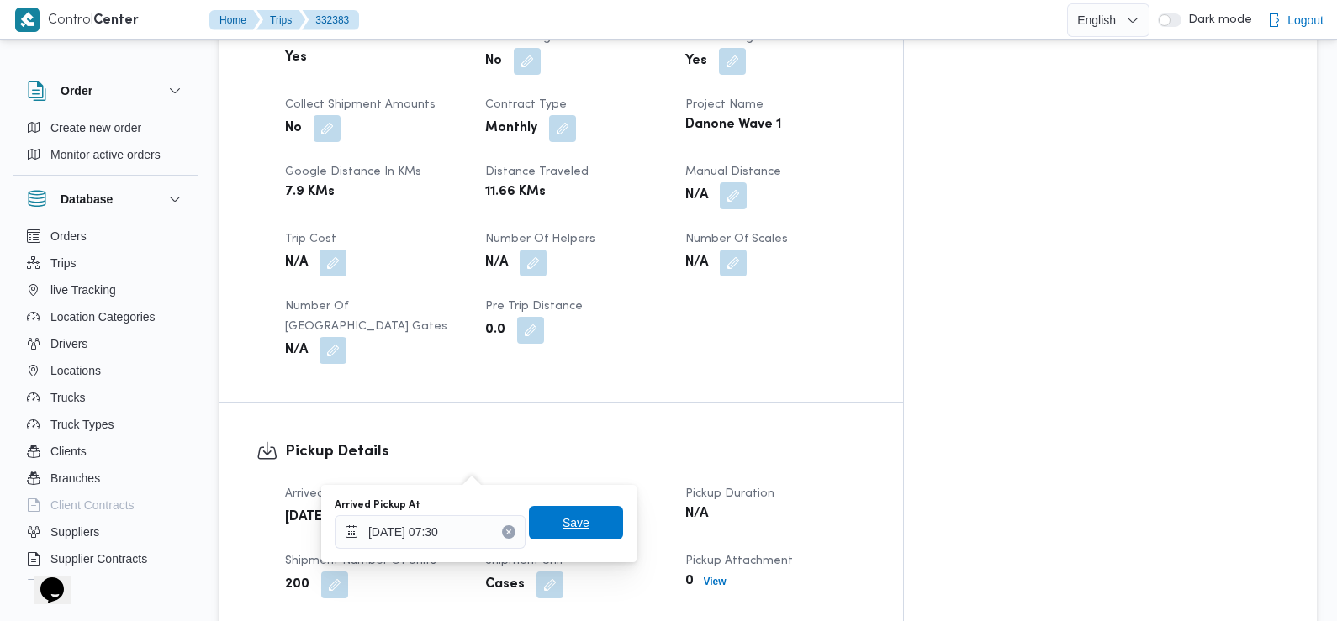
click at [565, 520] on span "Save" at bounding box center [576, 523] width 27 height 20
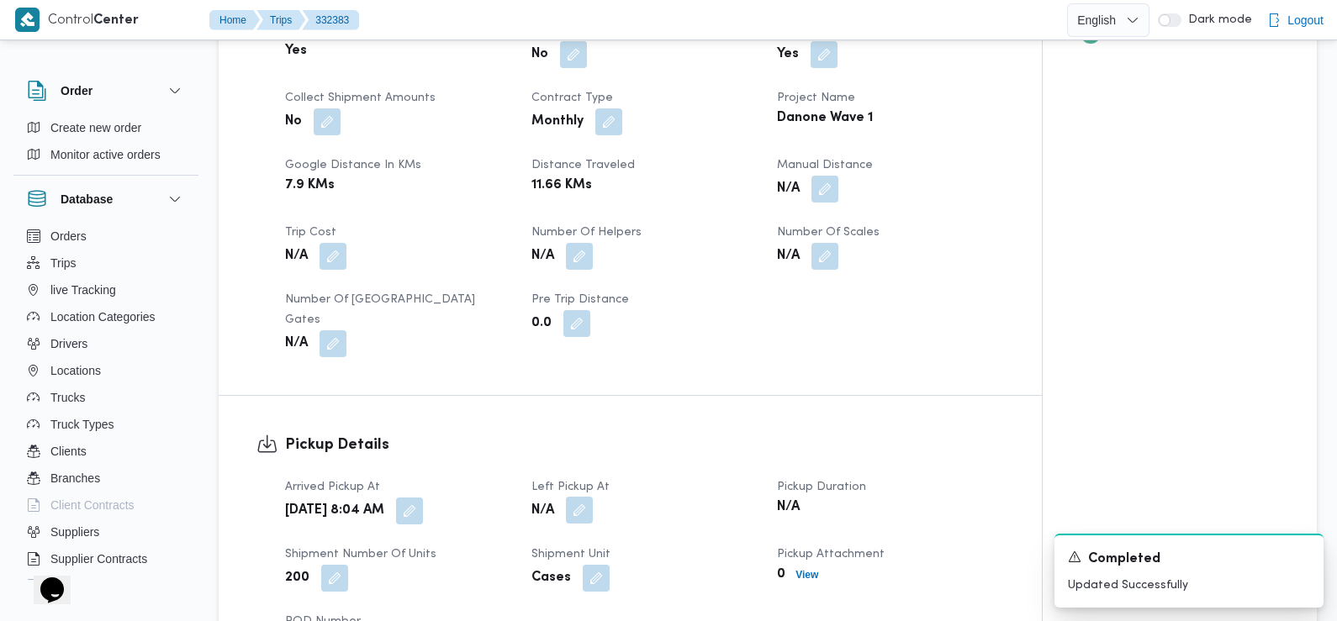
click at [585, 497] on button "button" at bounding box center [579, 510] width 27 height 27
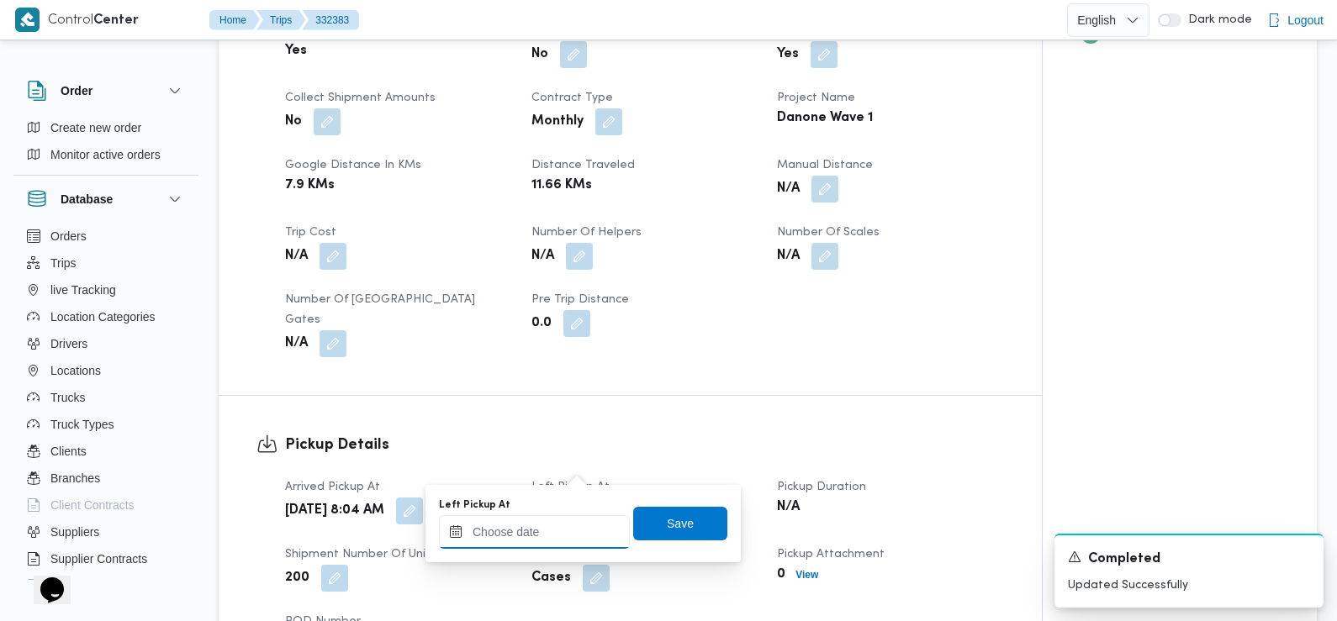
click at [568, 532] on input "Left Pickup At" at bounding box center [534, 532] width 191 height 34
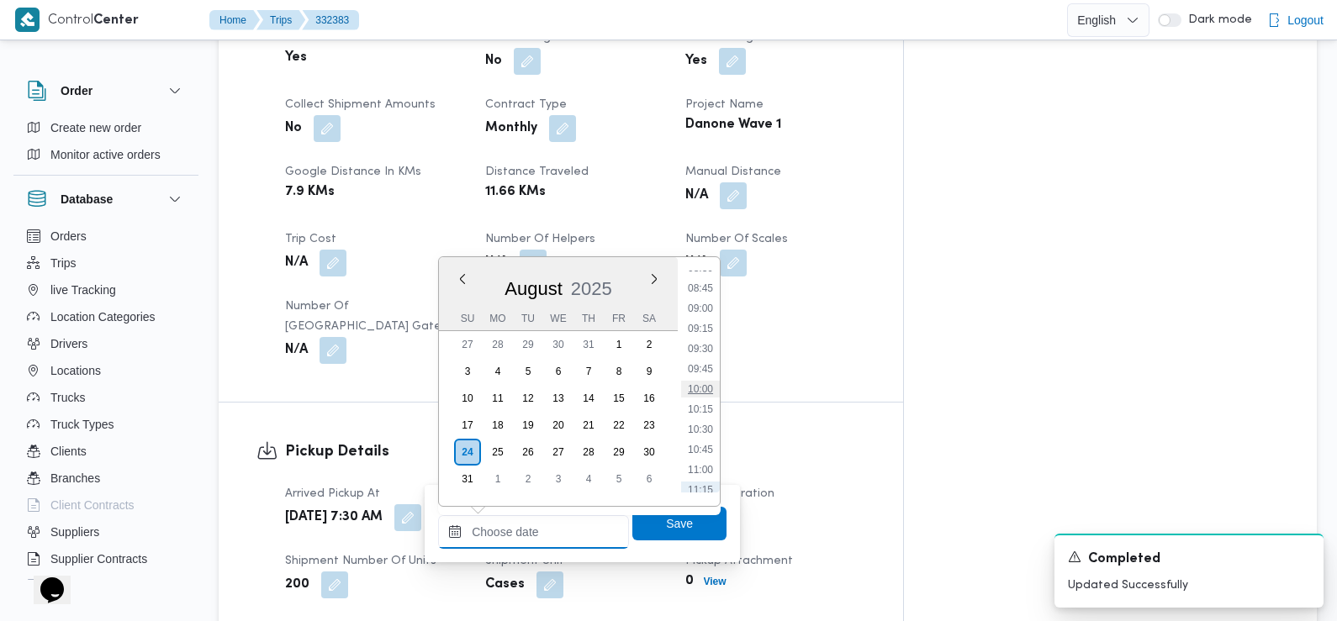
scroll to position [680, 0]
click at [705, 288] on li "08:30" at bounding box center [700, 285] width 39 height 17
type input "[DATE] 08:30"
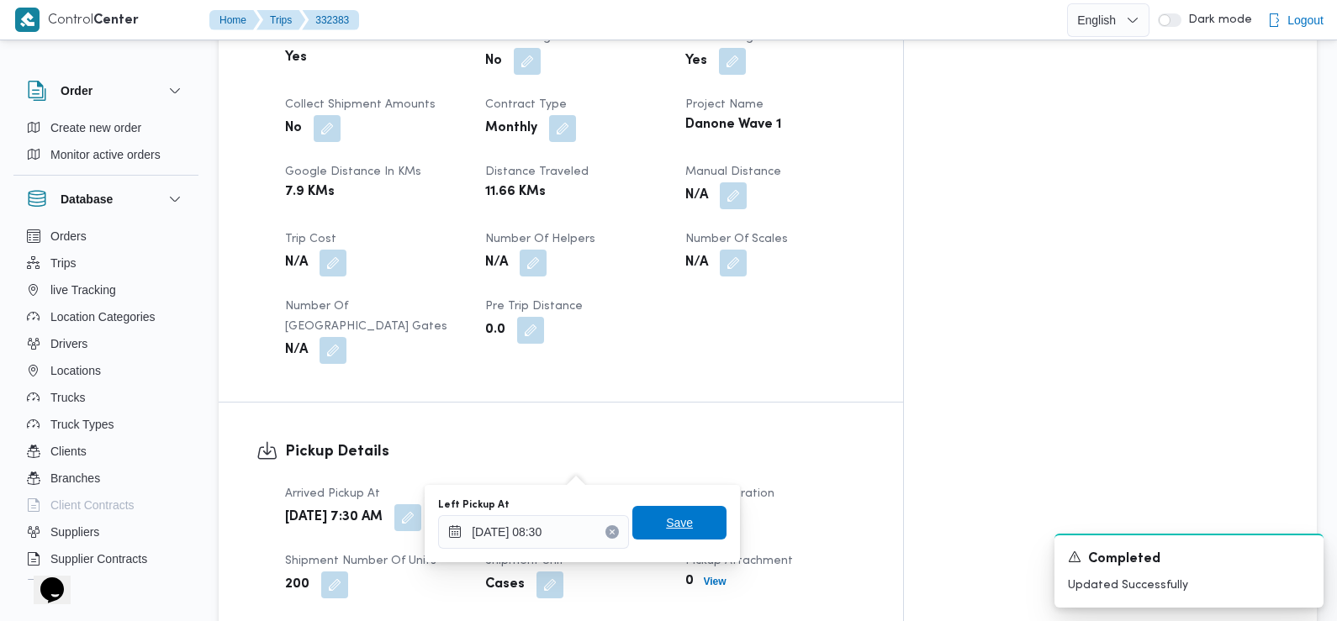
click at [679, 535] on span "Save" at bounding box center [679, 523] width 94 height 34
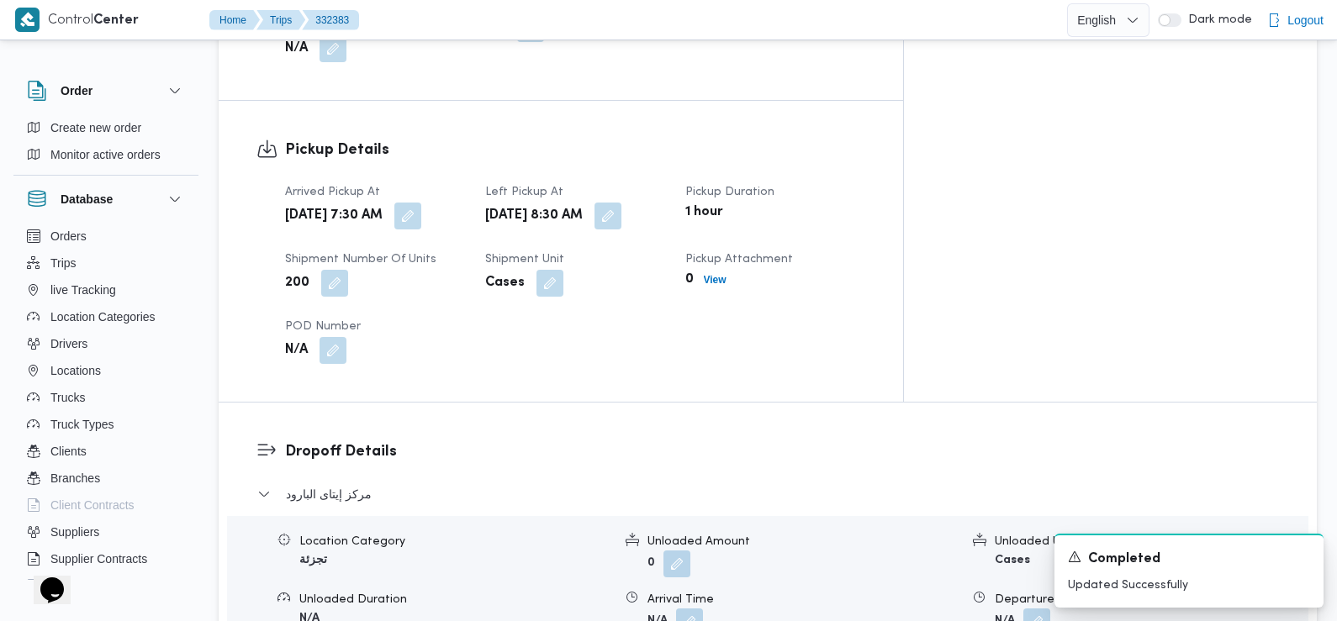
scroll to position [1368, 0]
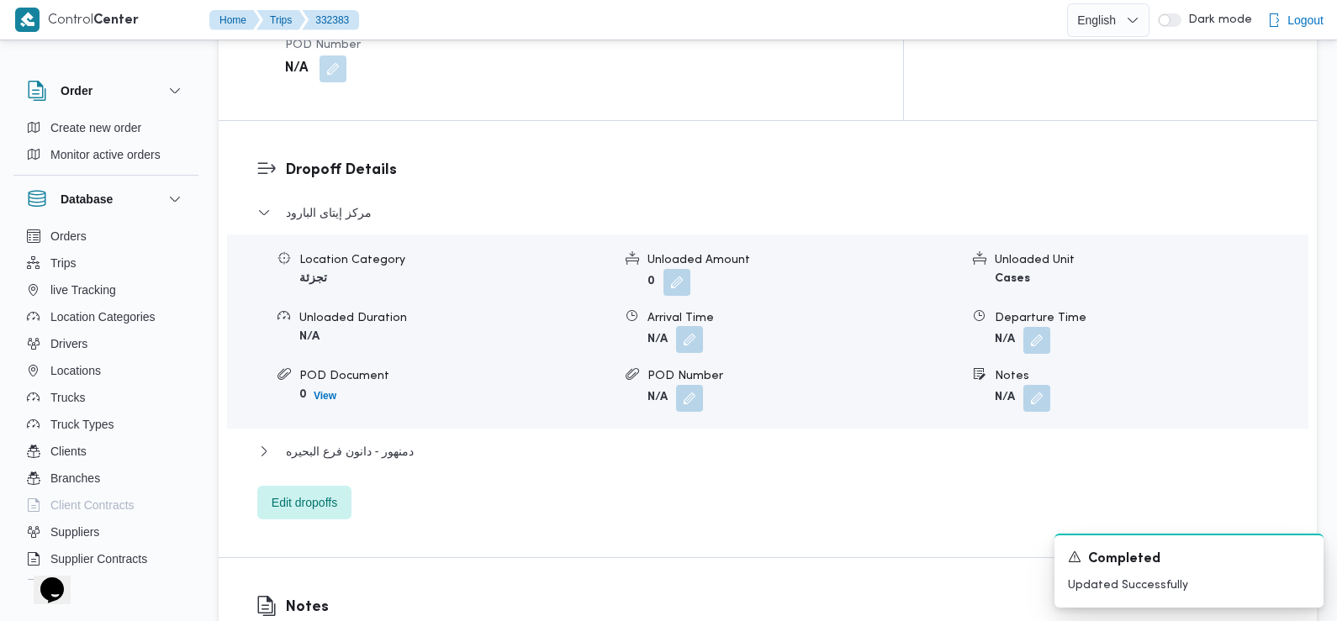
click at [695, 326] on button "button" at bounding box center [689, 339] width 27 height 27
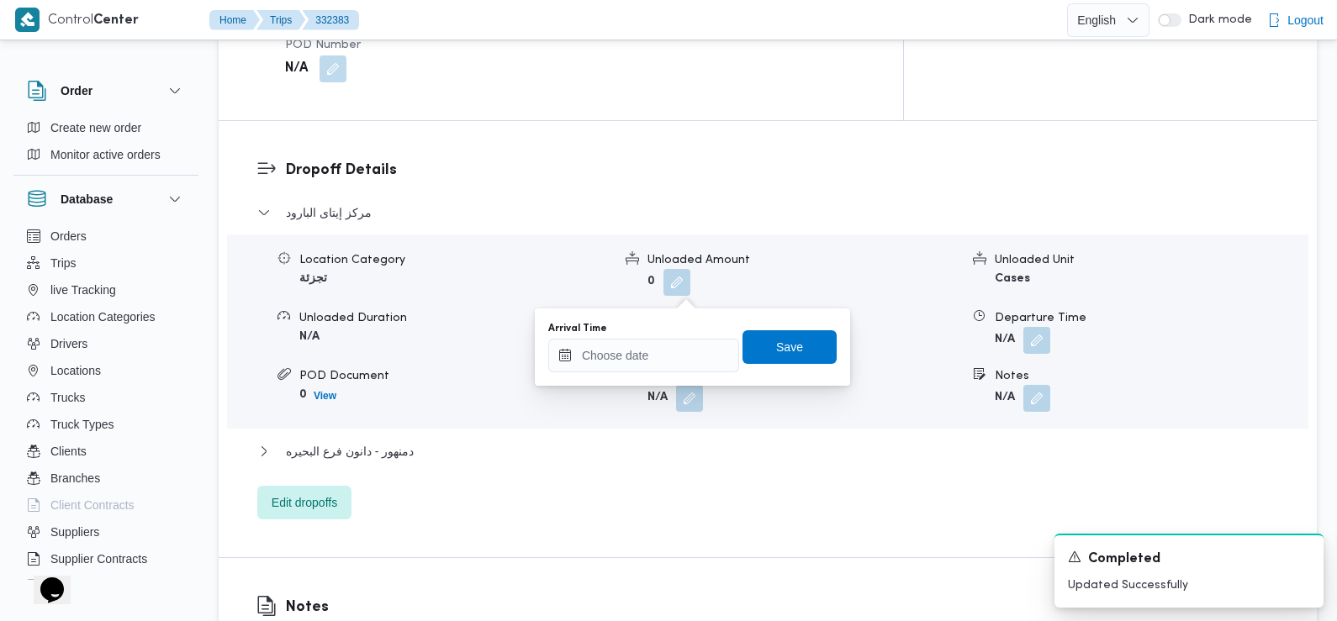
click at [695, 326] on button "button" at bounding box center [689, 339] width 27 height 27
click at [669, 344] on input "Arrival Time" at bounding box center [643, 356] width 191 height 34
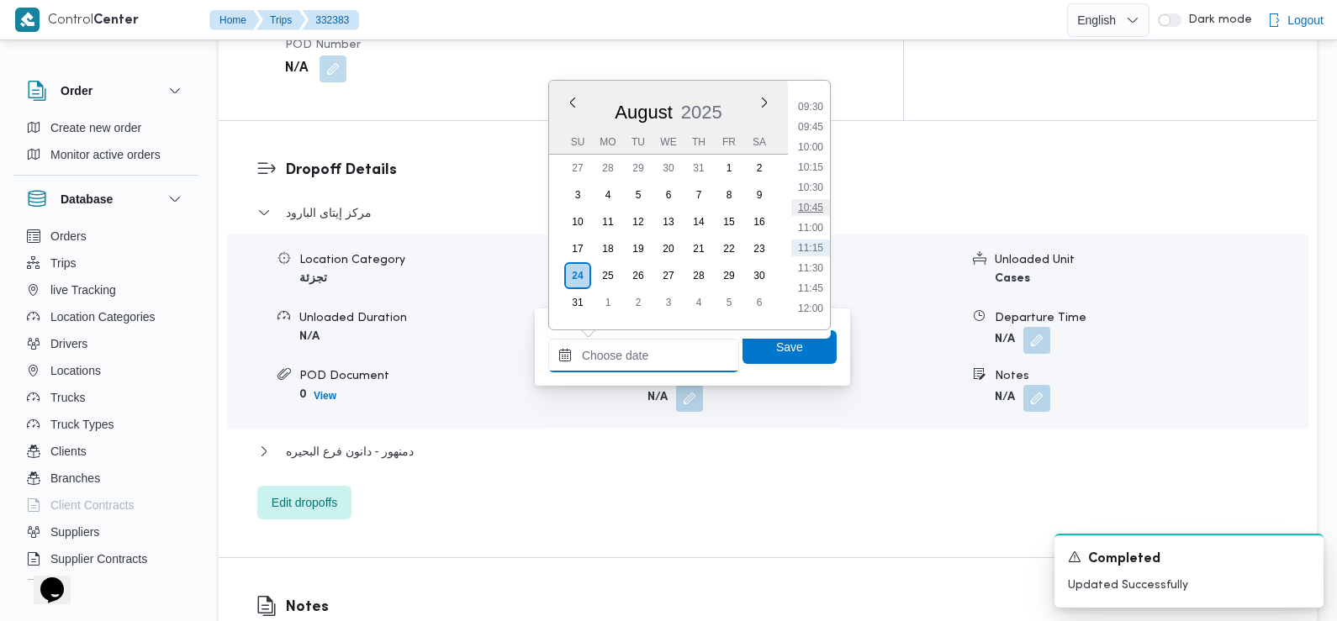
scroll to position [758, 0]
click at [821, 112] on li "09:30" at bounding box center [810, 111] width 39 height 17
type input "[DATE] 09:30"
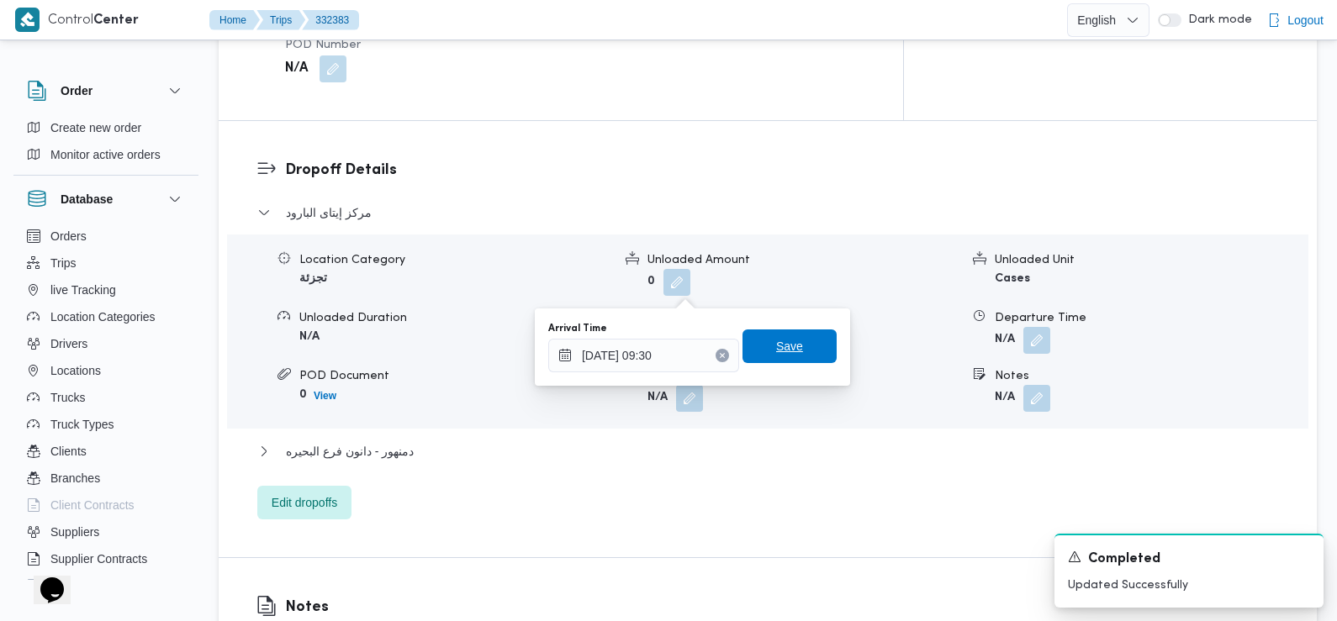
click at [781, 349] on span "Save" at bounding box center [789, 346] width 27 height 20
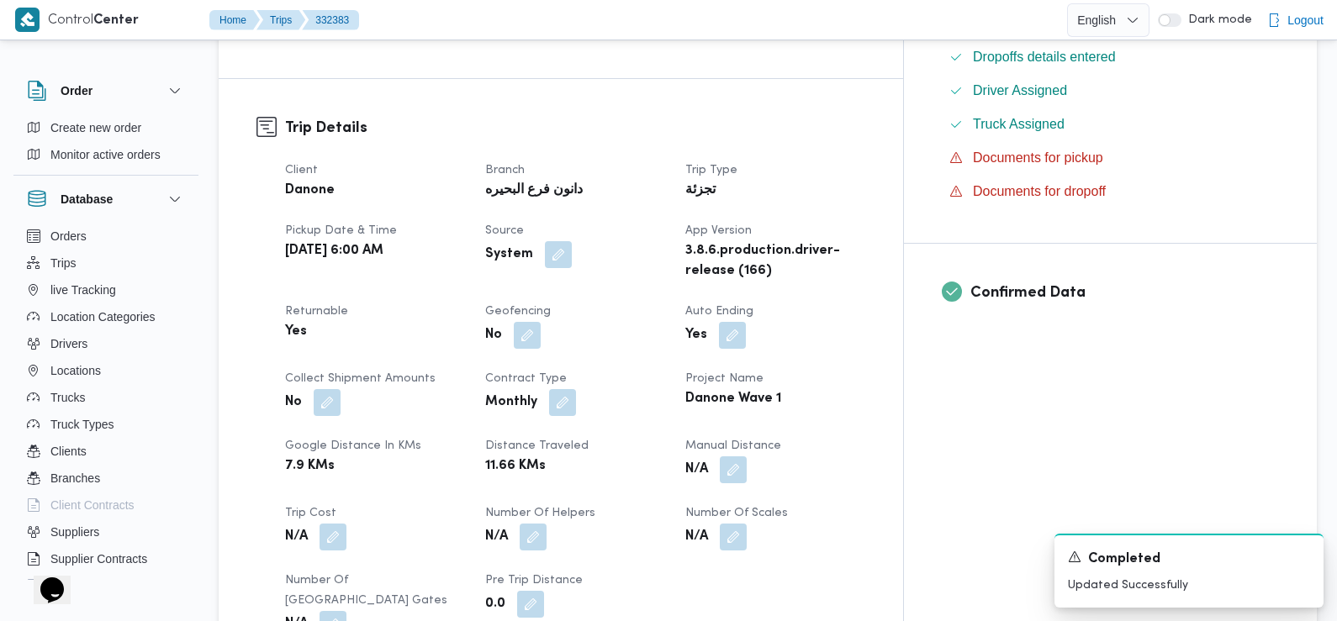
scroll to position [494, 0]
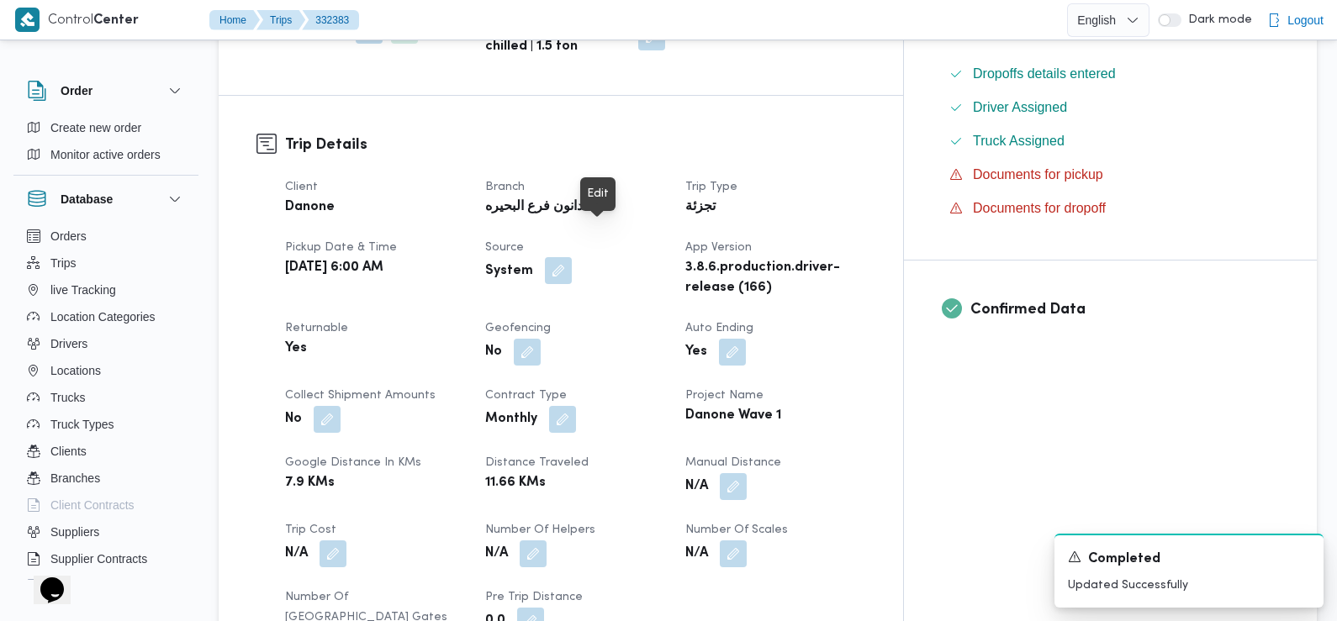
click at [572, 257] on button "button" at bounding box center [558, 270] width 27 height 27
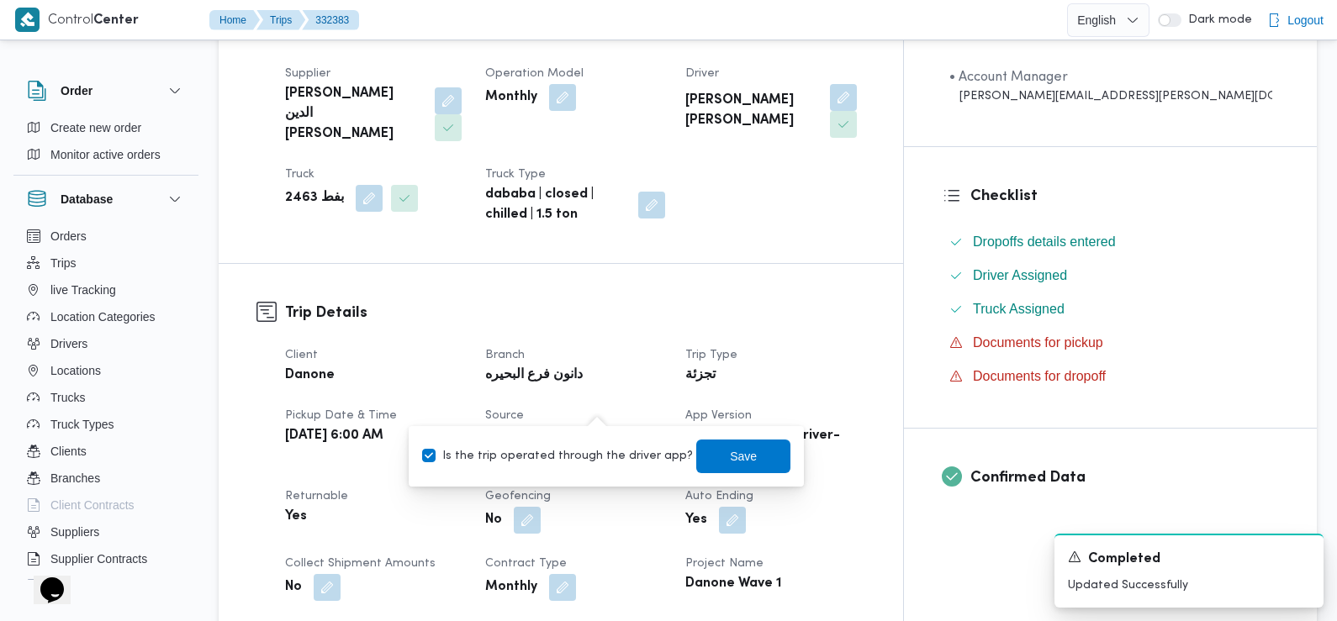
scroll to position [0, 0]
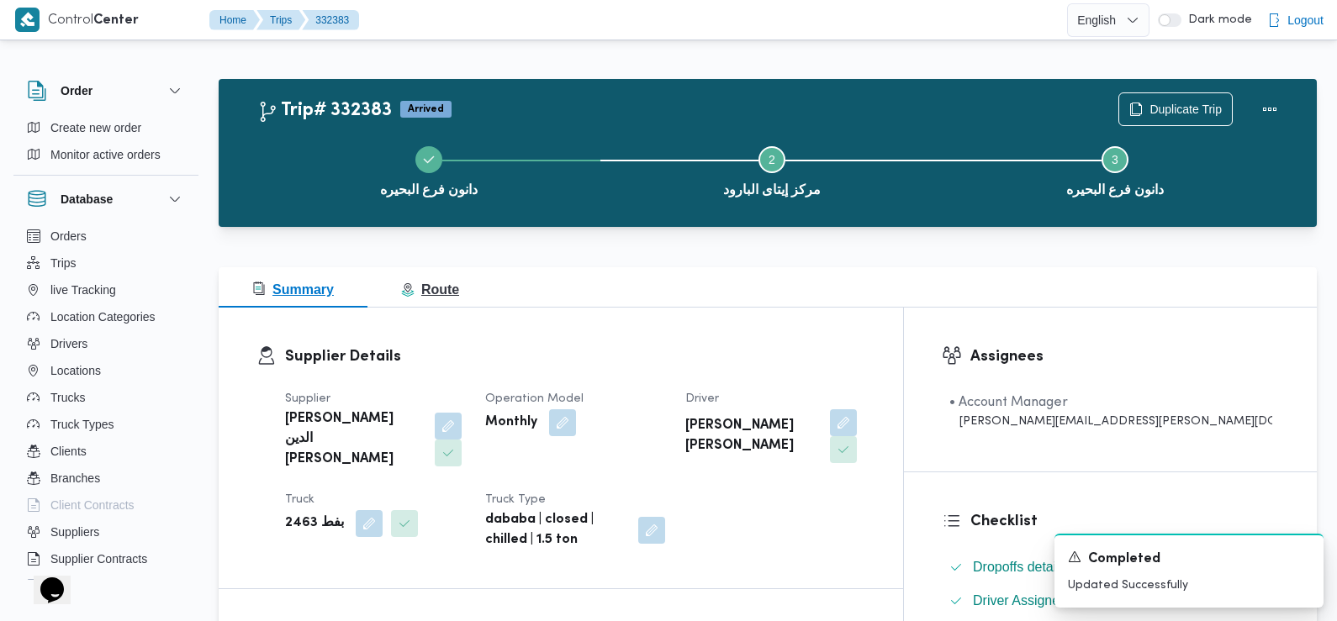
click at [483, 285] on button "Route" at bounding box center [429, 287] width 125 height 40
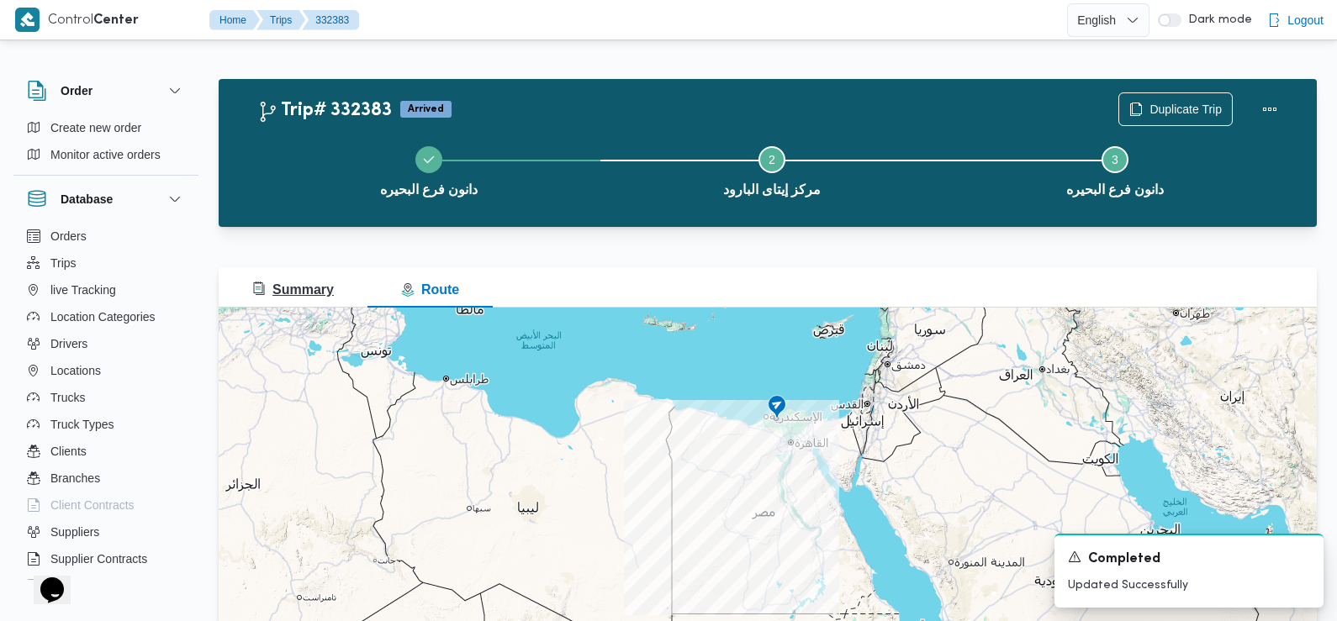
click at [324, 289] on span "Summary" at bounding box center [293, 290] width 82 height 14
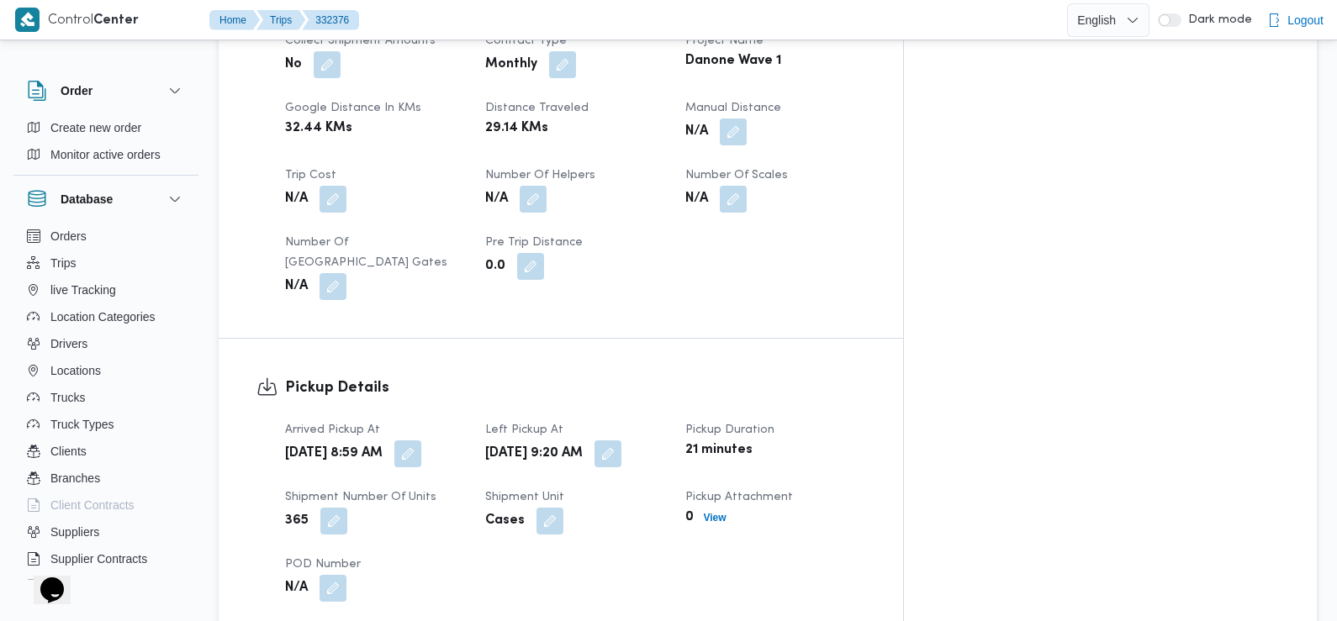
scroll to position [858, 0]
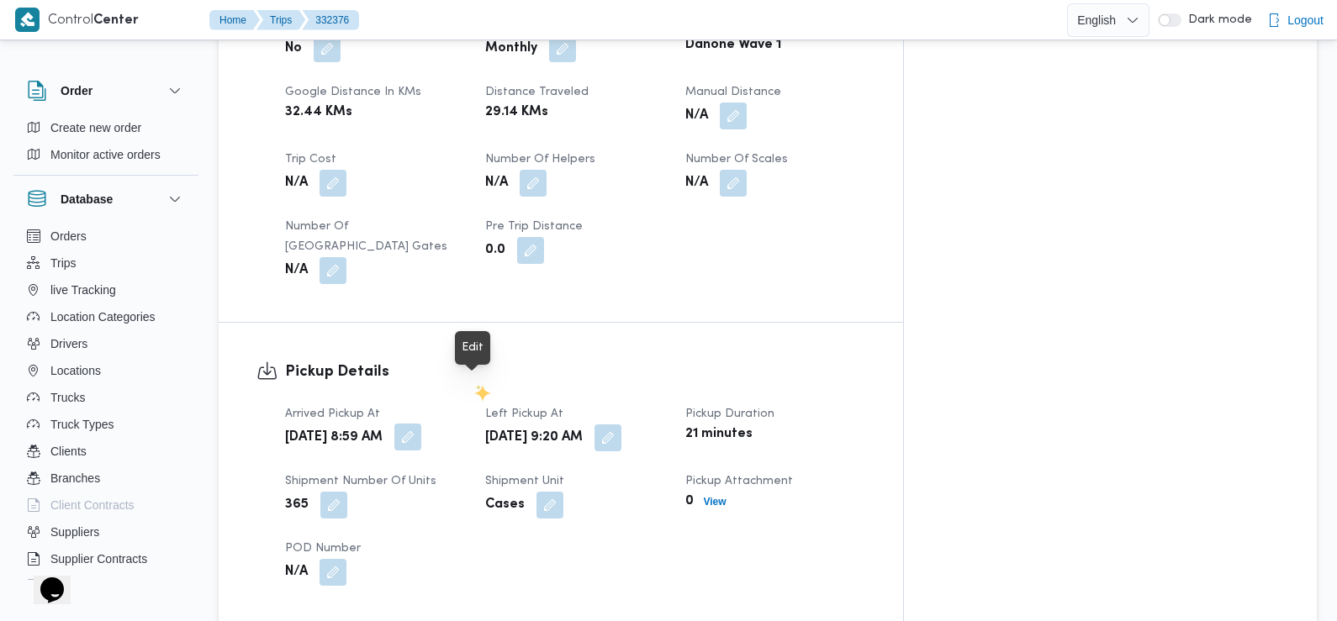
click at [421, 424] on button "button" at bounding box center [407, 437] width 27 height 27
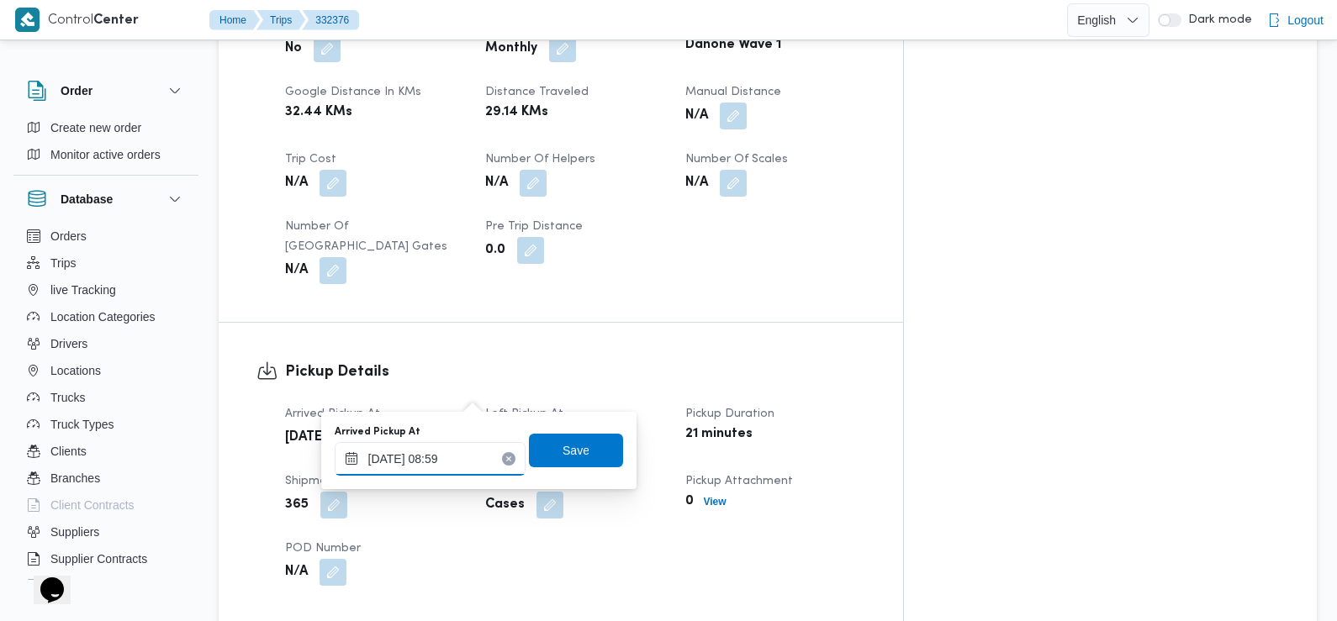
click at [456, 462] on input "[DATE] 08:59" at bounding box center [430, 459] width 191 height 34
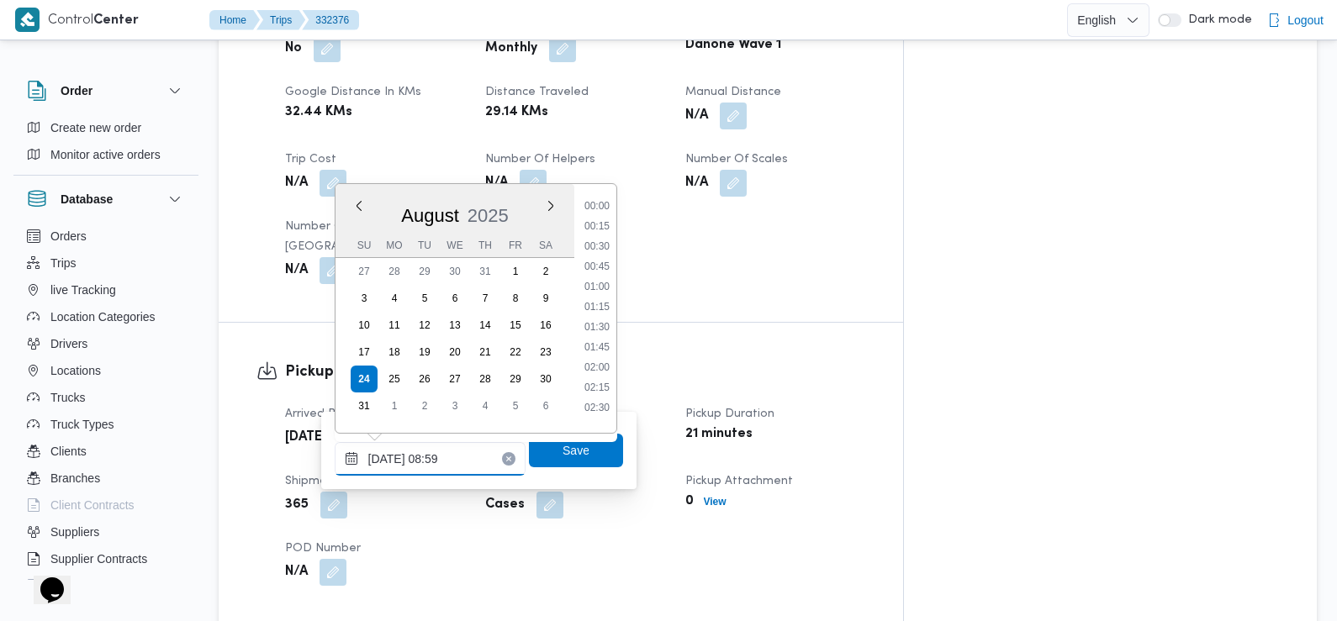
scroll to position [590, 0]
click at [603, 220] on li "07:30" at bounding box center [597, 221] width 39 height 17
type input "[DATE] 07:30"
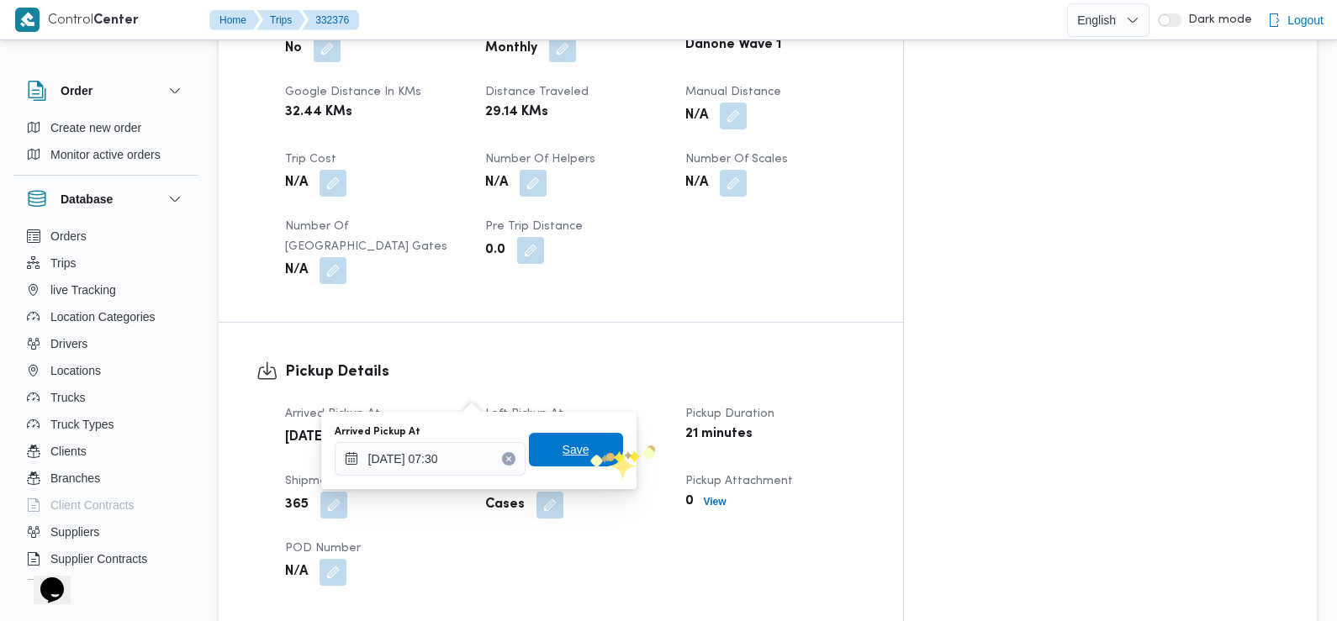
click at [584, 455] on span "Save" at bounding box center [576, 450] width 94 height 34
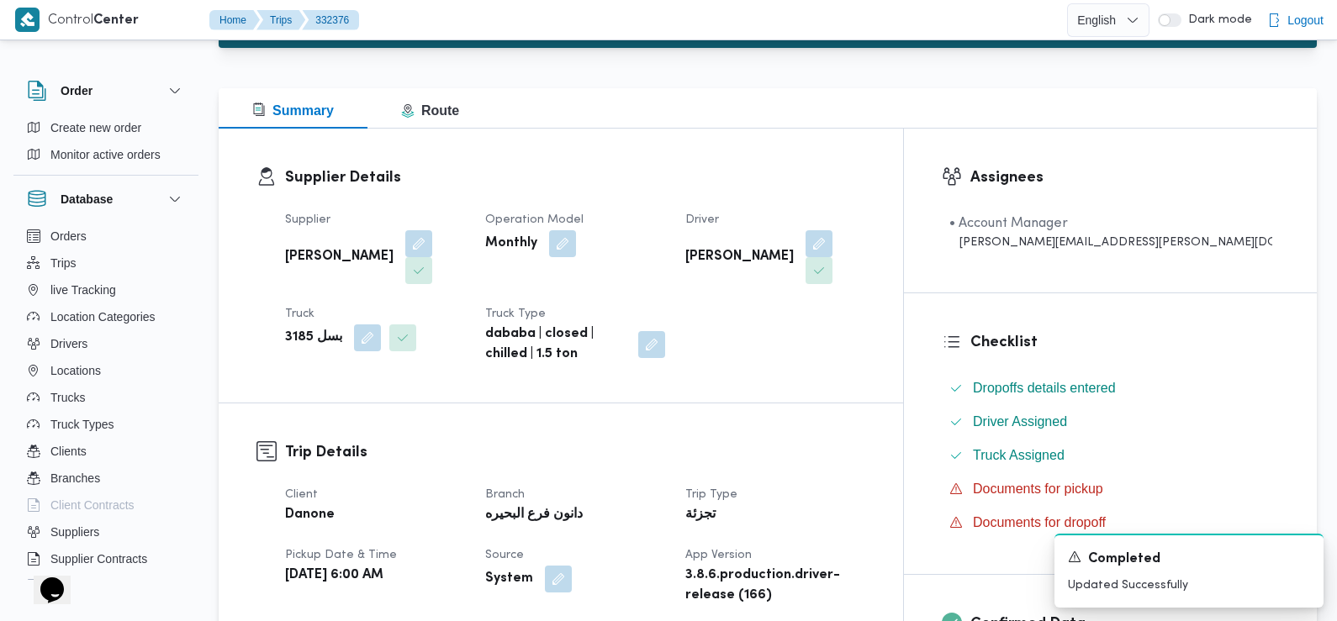
scroll to position [0, 0]
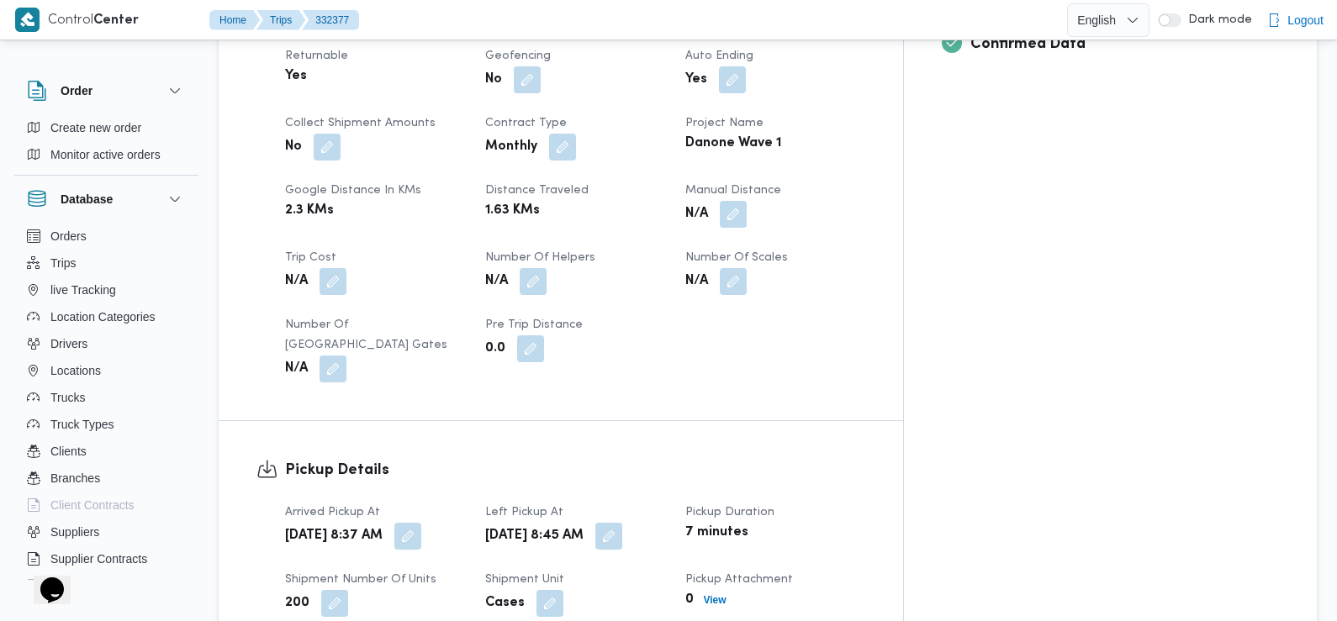
scroll to position [785, 0]
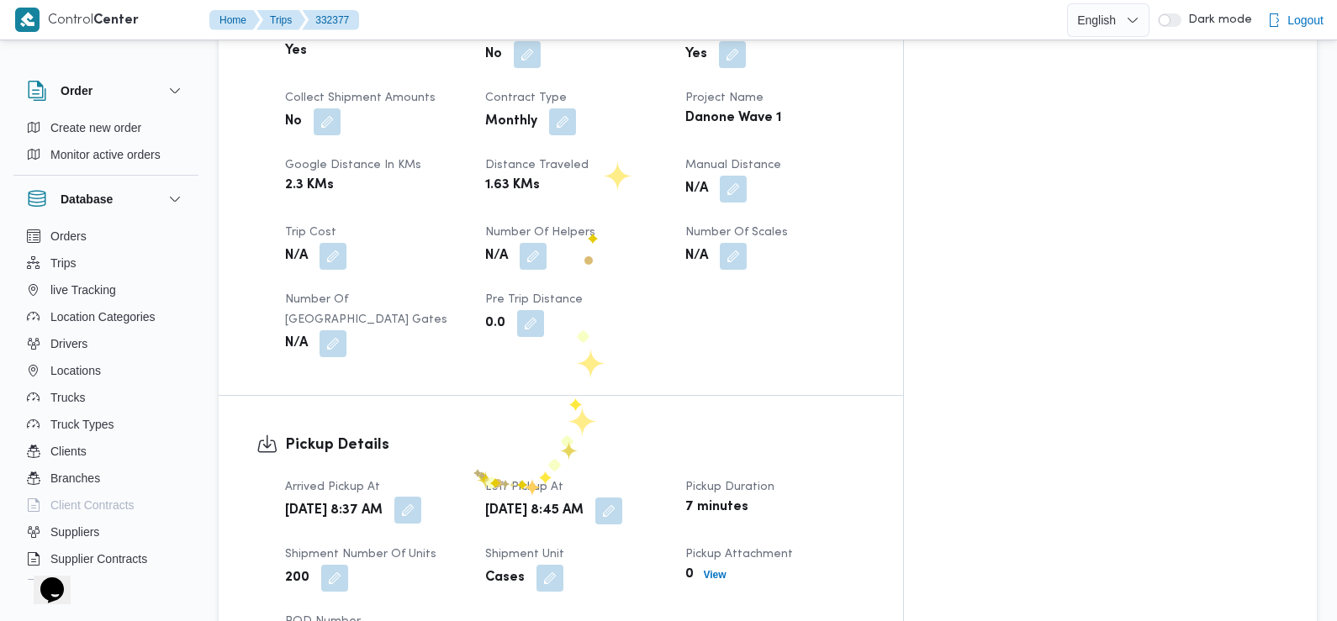
click at [421, 497] on button "button" at bounding box center [407, 510] width 27 height 27
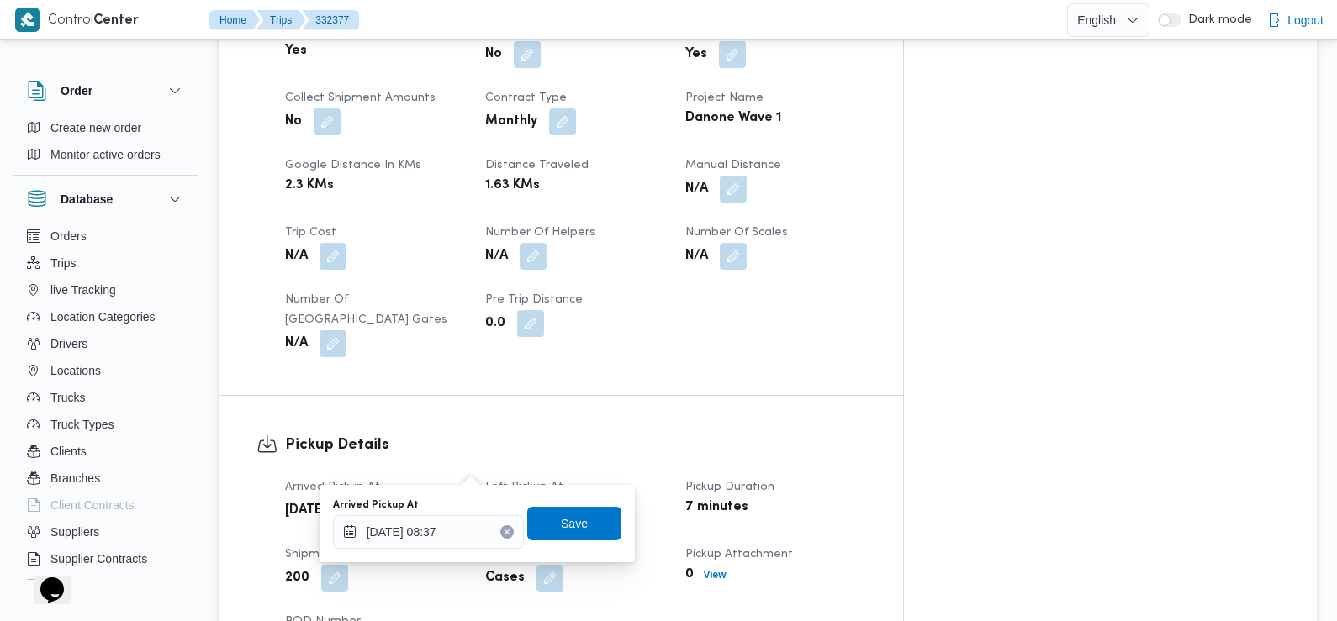
click at [468, 509] on div "Arrived Pickup At" at bounding box center [428, 505] width 191 height 13
click at [459, 526] on input "[DATE] 08:37" at bounding box center [428, 532] width 191 height 34
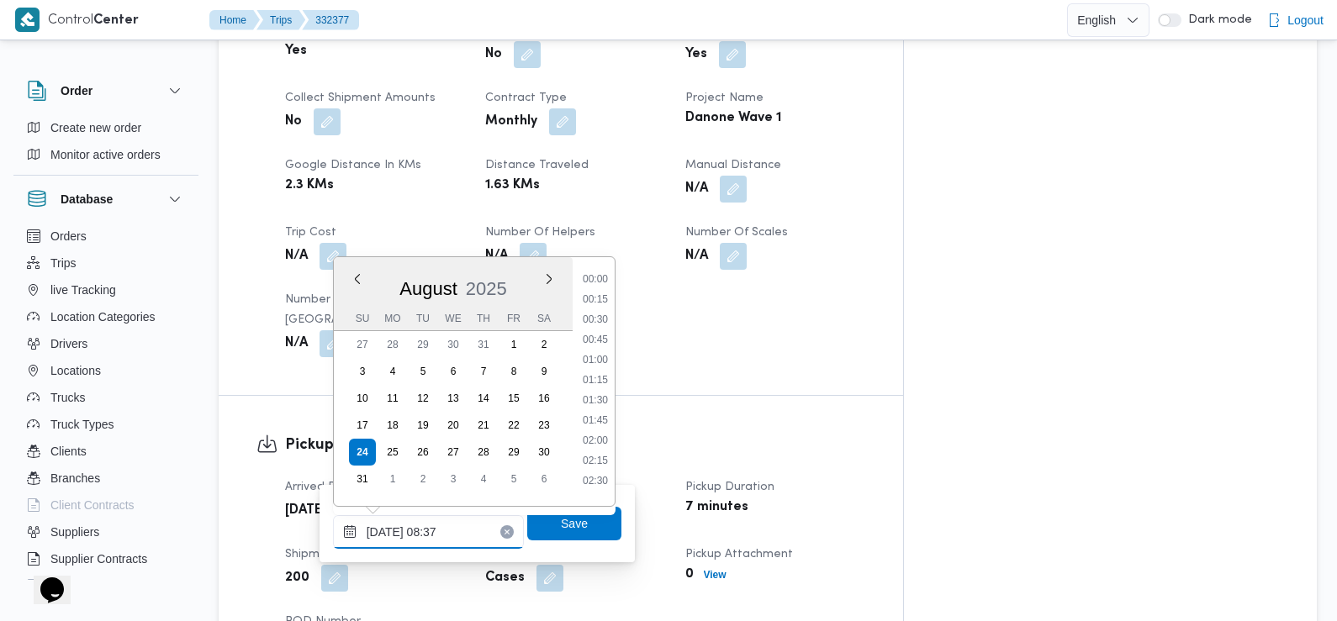
scroll to position [570, 0]
click at [598, 319] on li "07:30" at bounding box center [595, 314] width 39 height 17
type input "[DATE] 07:30"
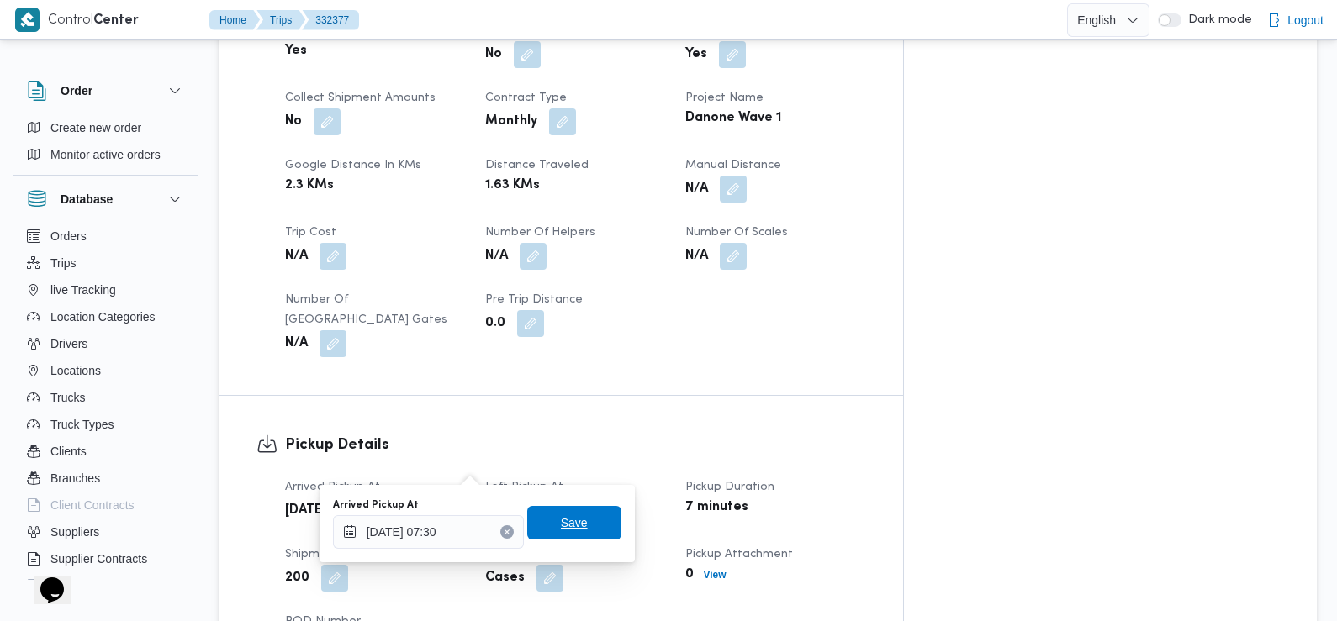
click at [584, 520] on span "Save" at bounding box center [574, 523] width 94 height 34
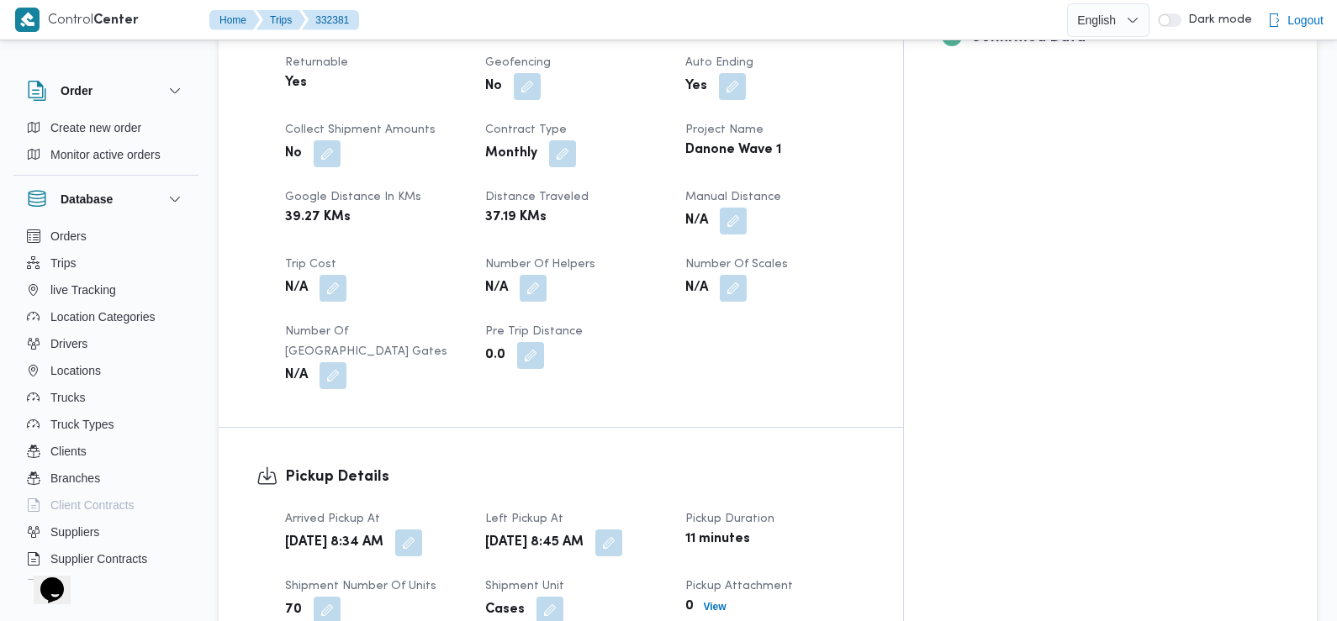
scroll to position [768, 0]
click at [422, 527] on button "button" at bounding box center [408, 540] width 27 height 27
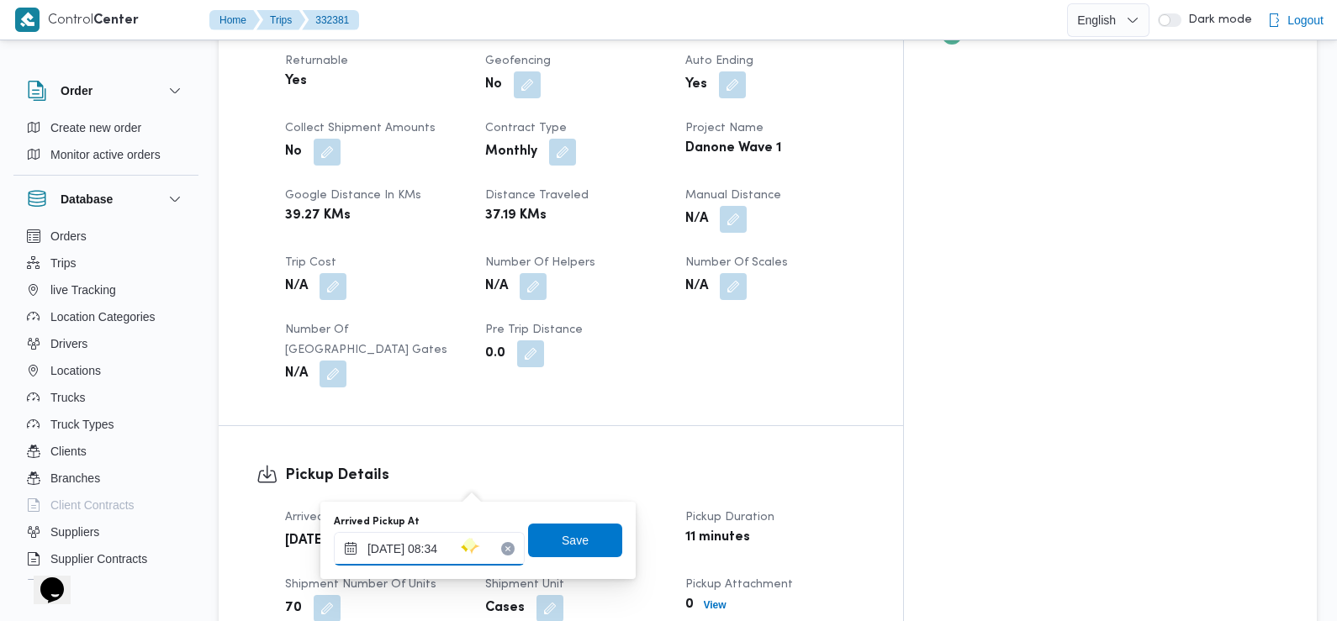
click at [461, 542] on input "[DATE] 08:34" at bounding box center [429, 549] width 191 height 34
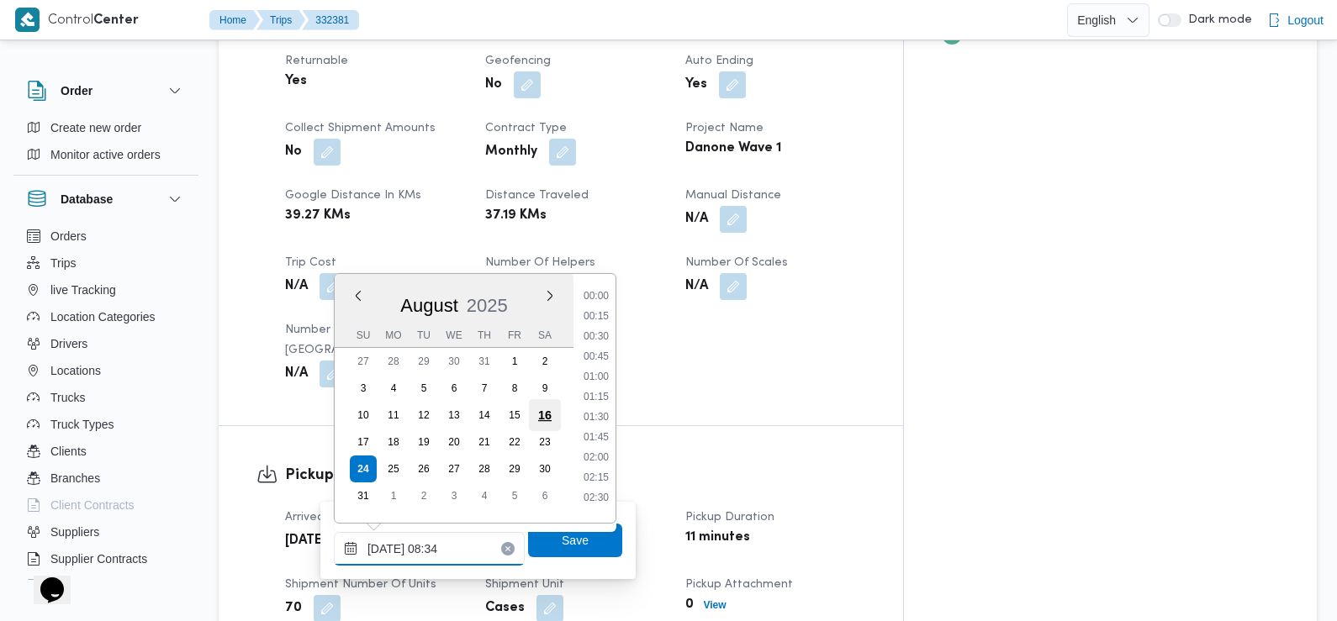
scroll to position [570, 0]
click at [599, 336] on li "07:30" at bounding box center [596, 331] width 39 height 17
type input "[DATE] 07:30"
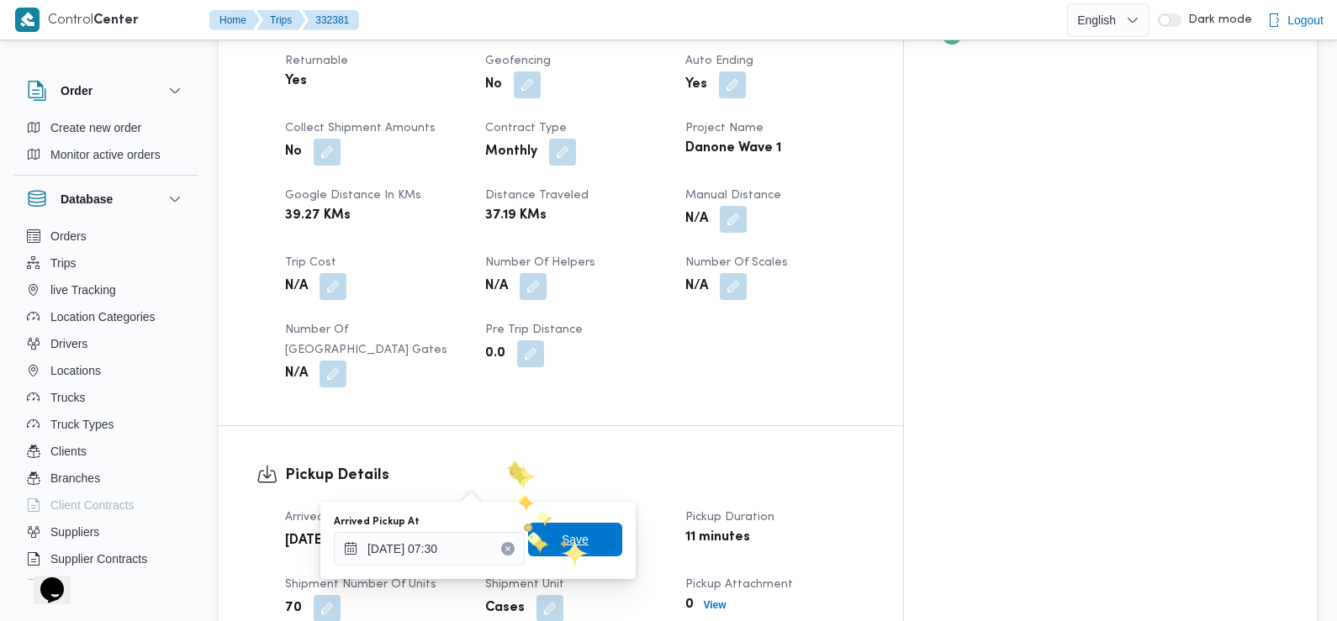
click at [562, 541] on span "Save" at bounding box center [575, 540] width 27 height 20
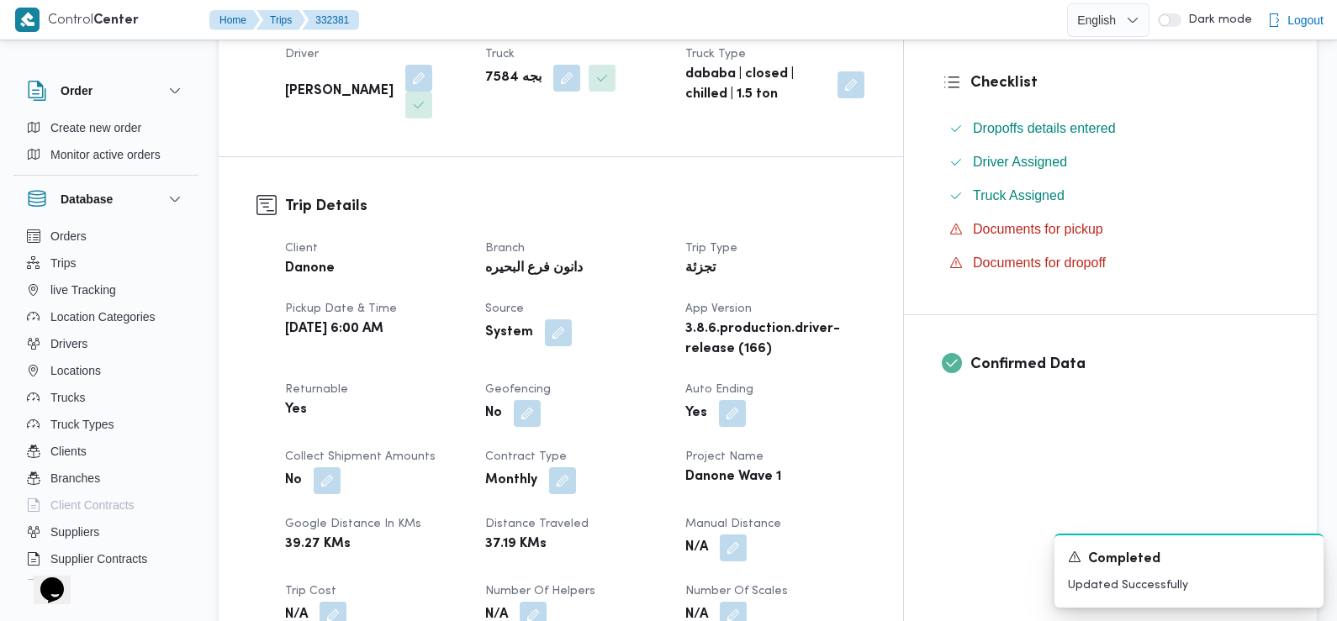
scroll to position [0, 0]
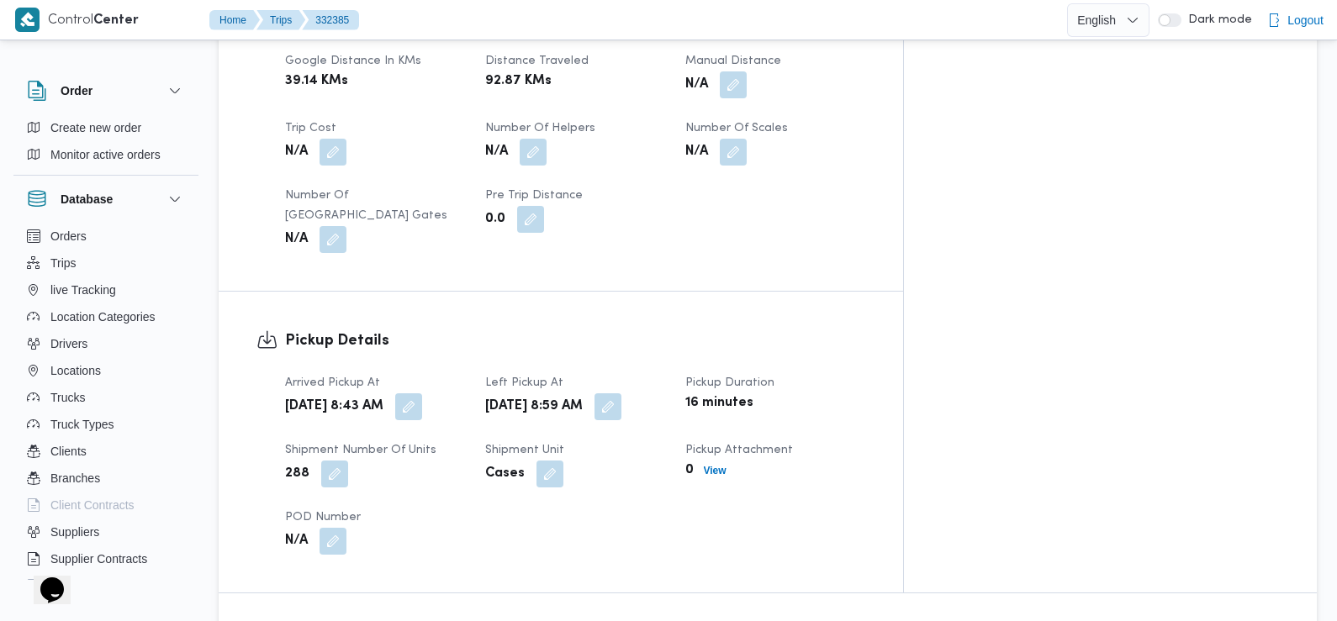
scroll to position [897, 0]
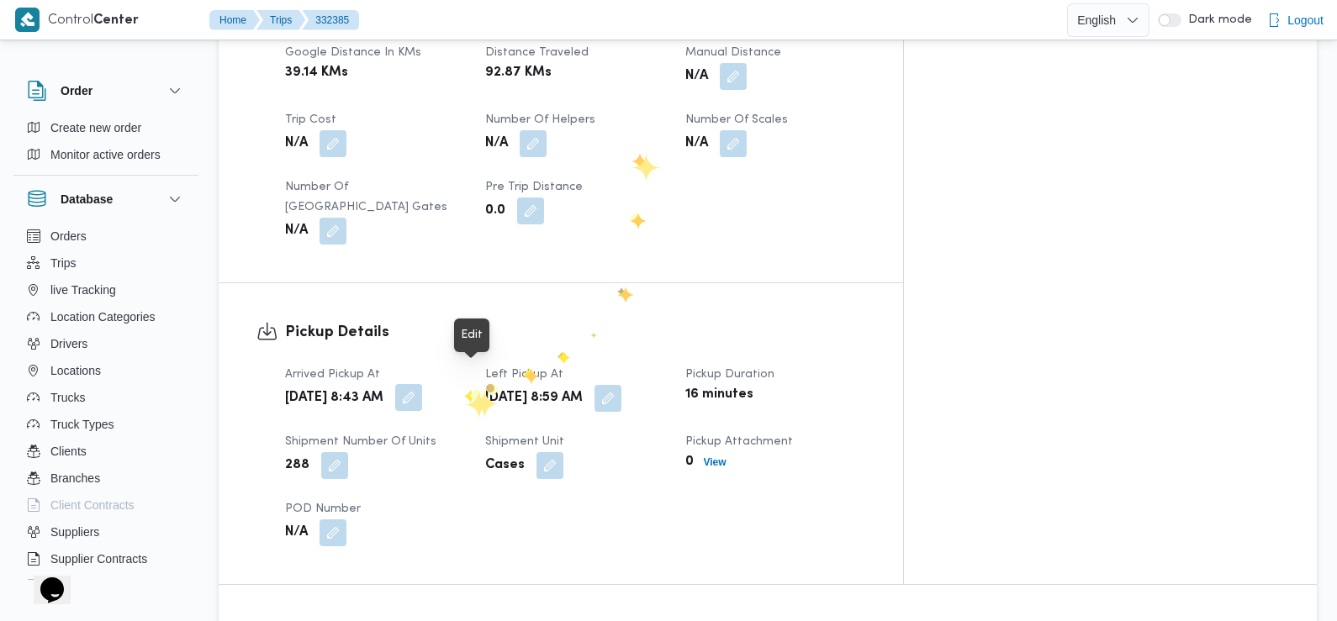
click at [422, 390] on button "button" at bounding box center [408, 397] width 27 height 27
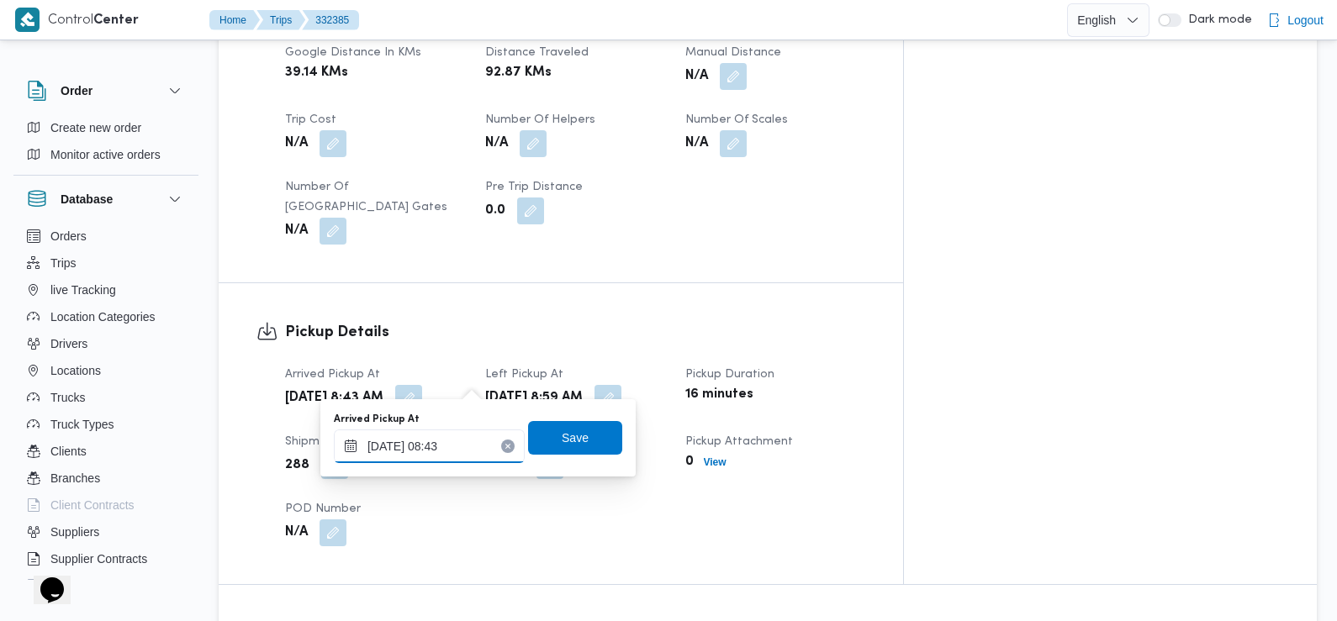
click at [463, 447] on input "[DATE] 08:43" at bounding box center [429, 447] width 191 height 34
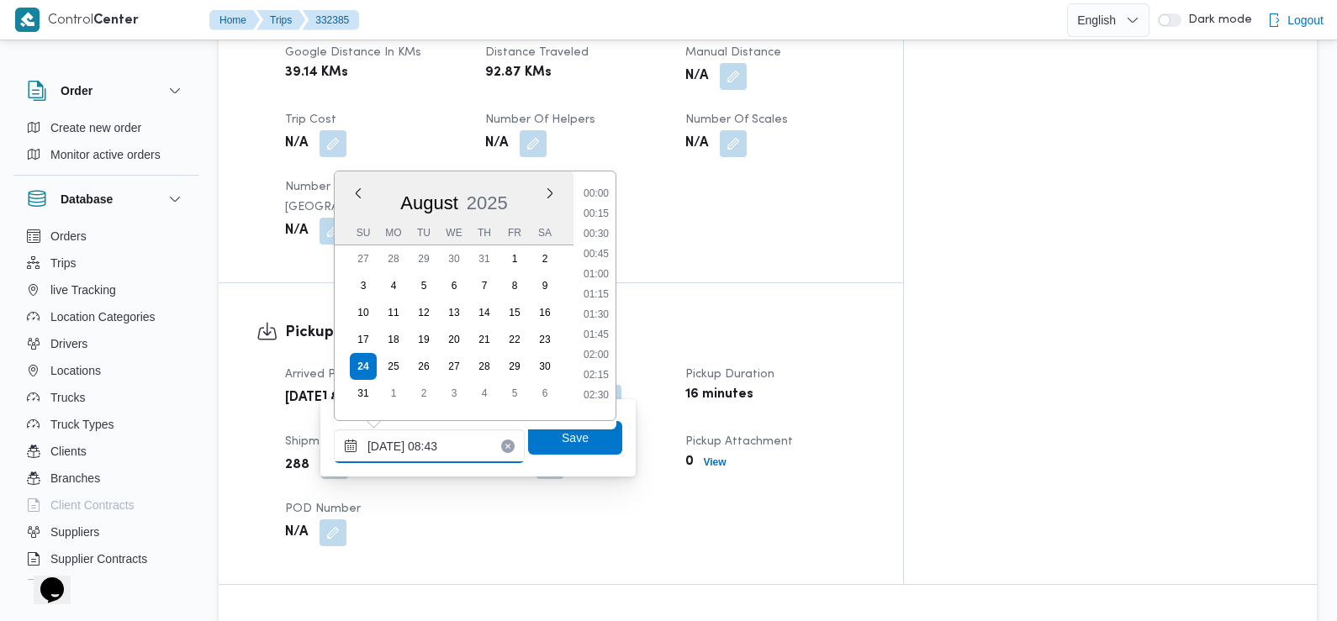
scroll to position [570, 0]
click at [605, 225] on li "07:30" at bounding box center [596, 228] width 39 height 17
type input "[DATE] 07:30"
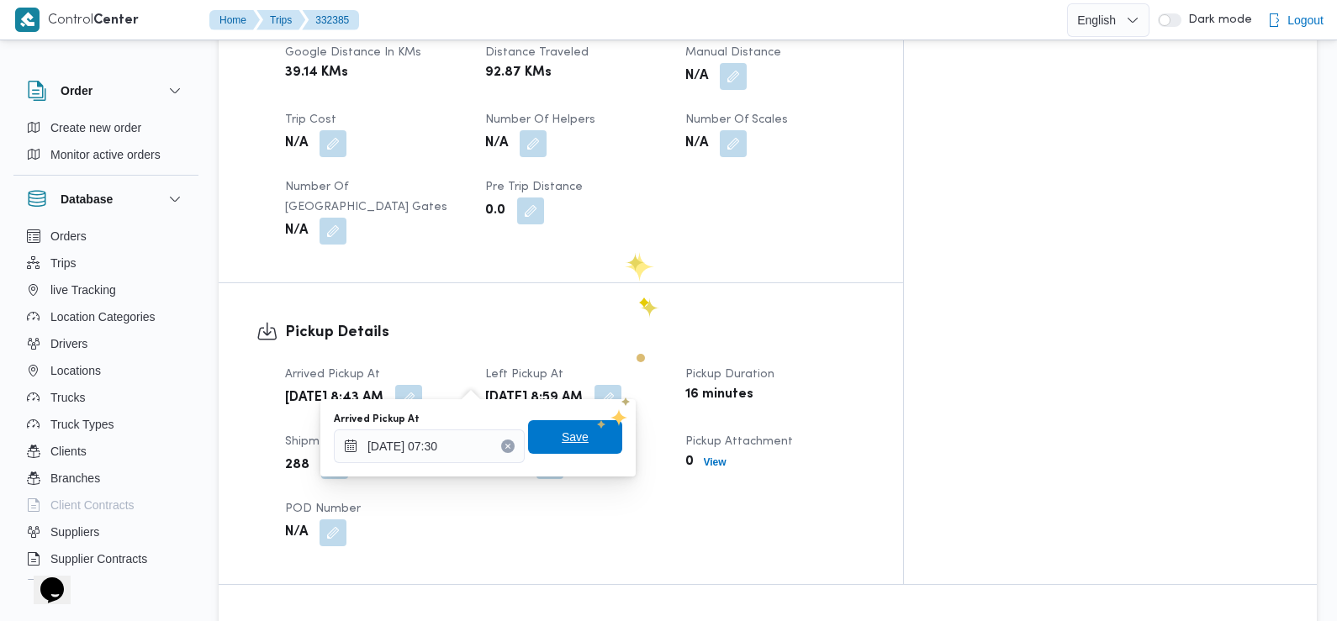
click at [566, 434] on span "Save" at bounding box center [575, 437] width 27 height 20
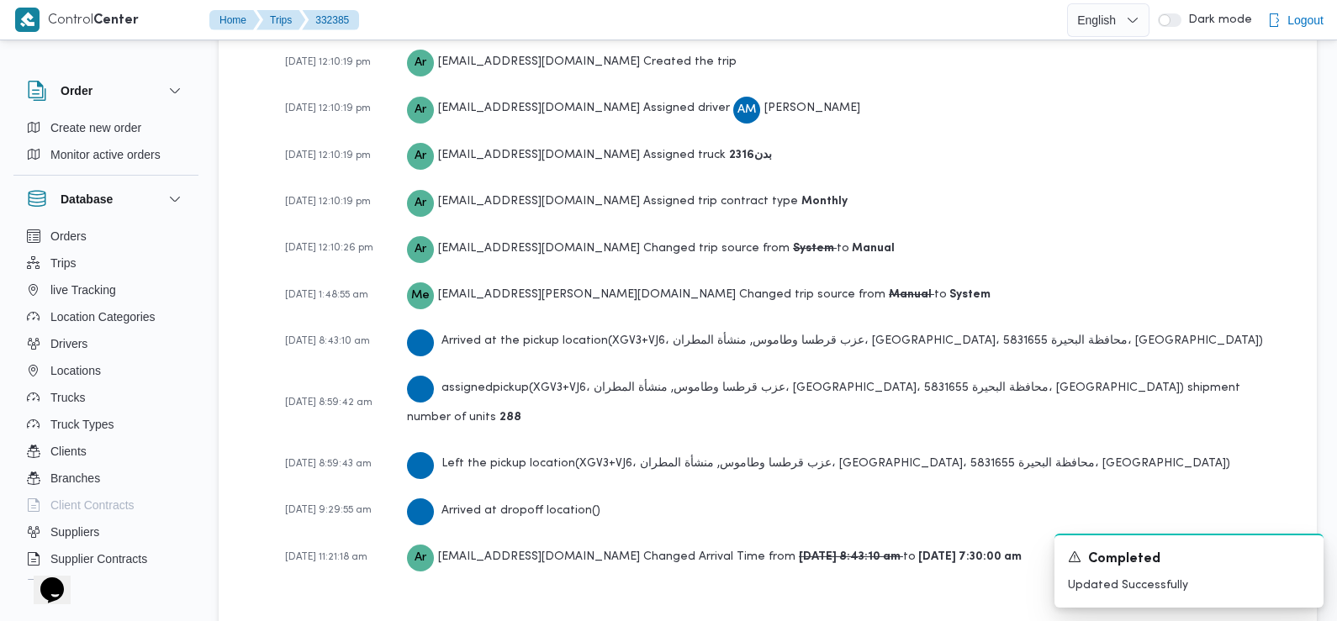
scroll to position [2436, 0]
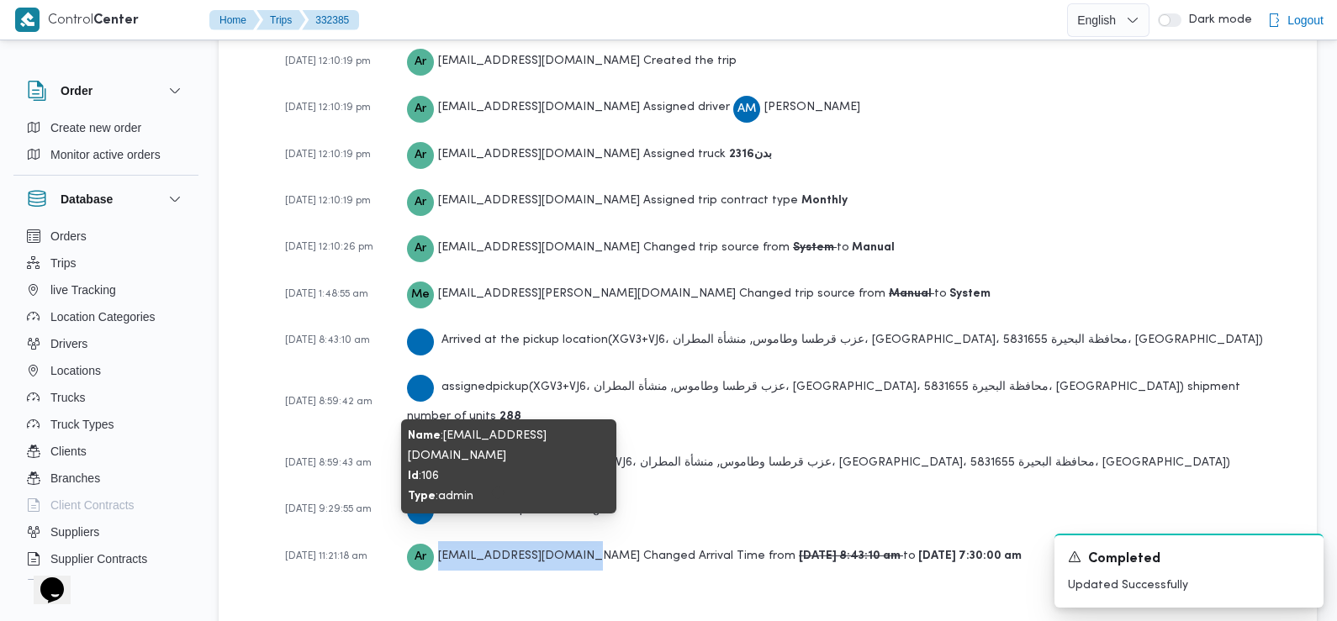
drag, startPoint x: 442, startPoint y: 518, endPoint x: 583, endPoint y: 518, distance: 140.4
click at [583, 551] on span "[EMAIL_ADDRESS][DOMAIN_NAME]" at bounding box center [539, 556] width 202 height 11
copy span "[EMAIL_ADDRESS][DOMAIN_NAME]"
